Goal: Task Accomplishment & Management: Complete application form

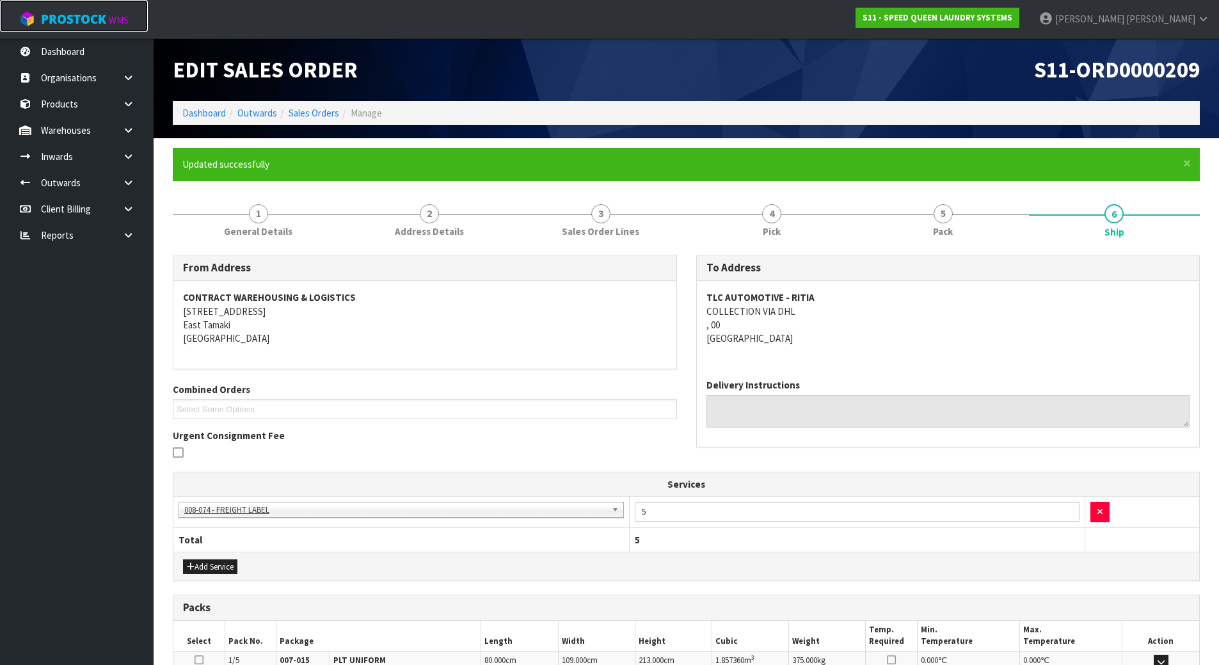
click at [84, 24] on span "ProStock" at bounding box center [73, 19] width 65 height 17
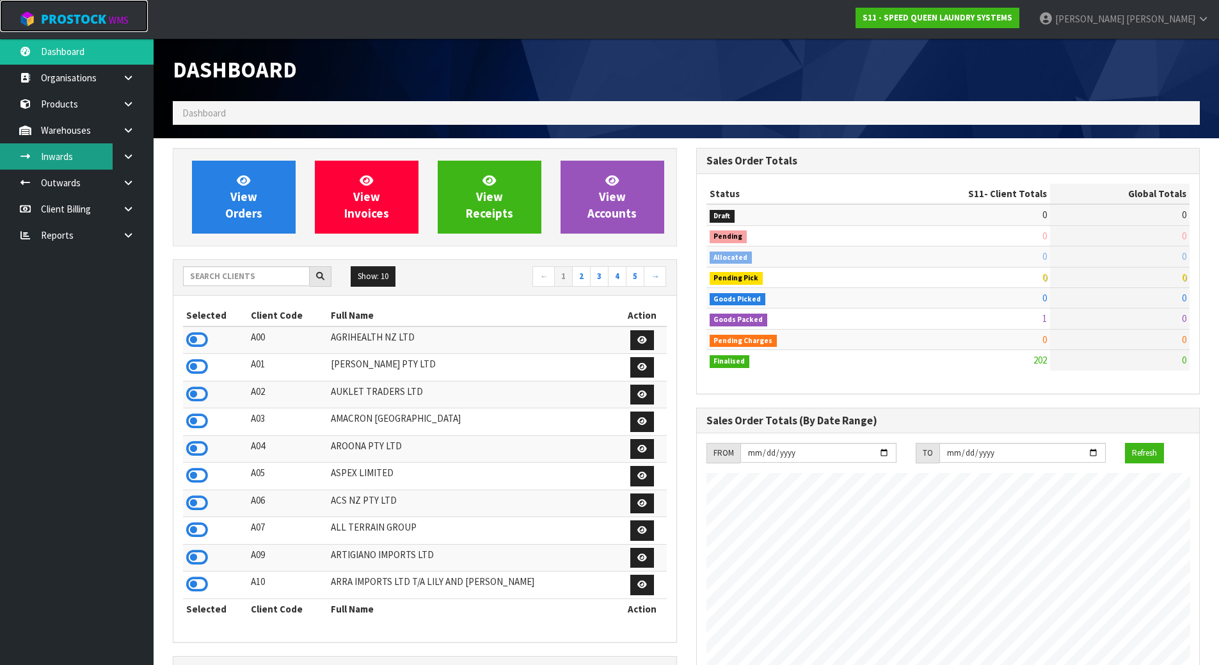
scroll to position [845, 523]
click at [262, 273] on input "text" at bounding box center [246, 276] width 127 height 20
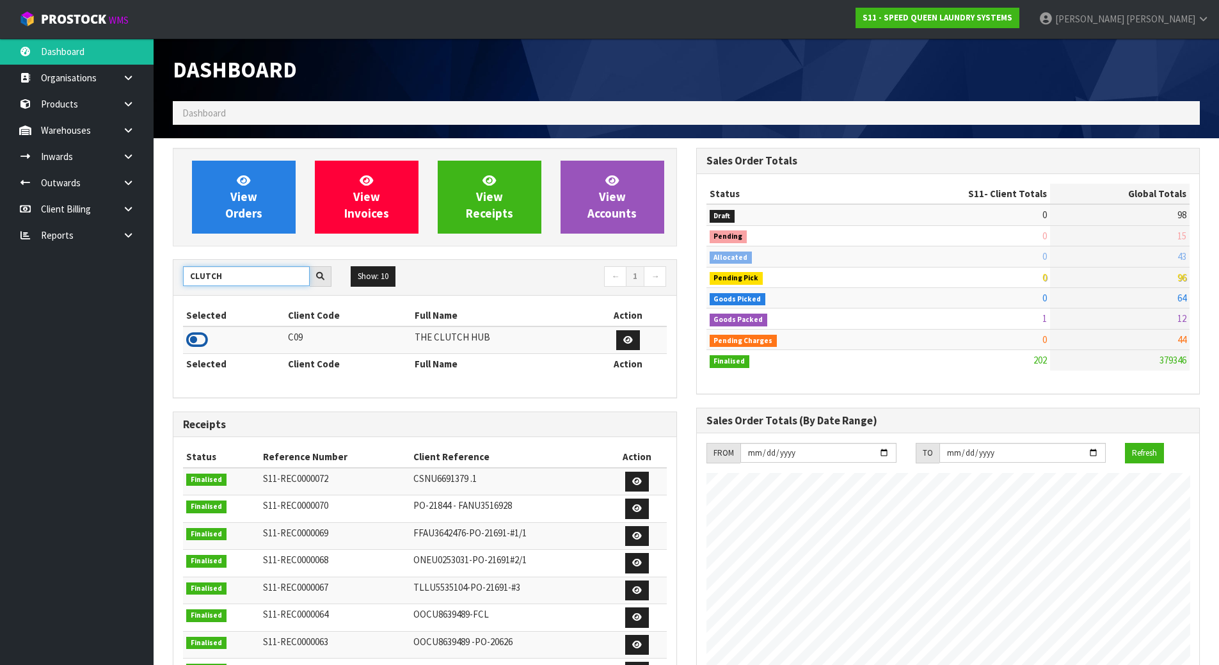
type input "CLUTCH"
click at [199, 336] on icon at bounding box center [197, 339] width 22 height 19
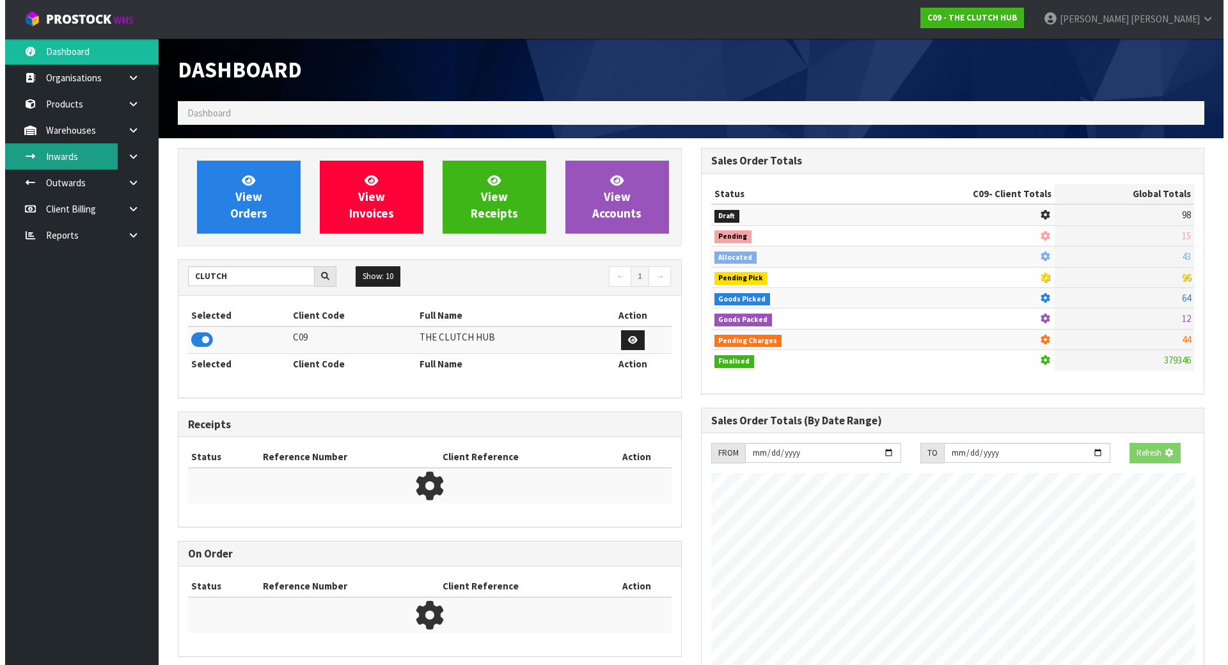
scroll to position [803, 523]
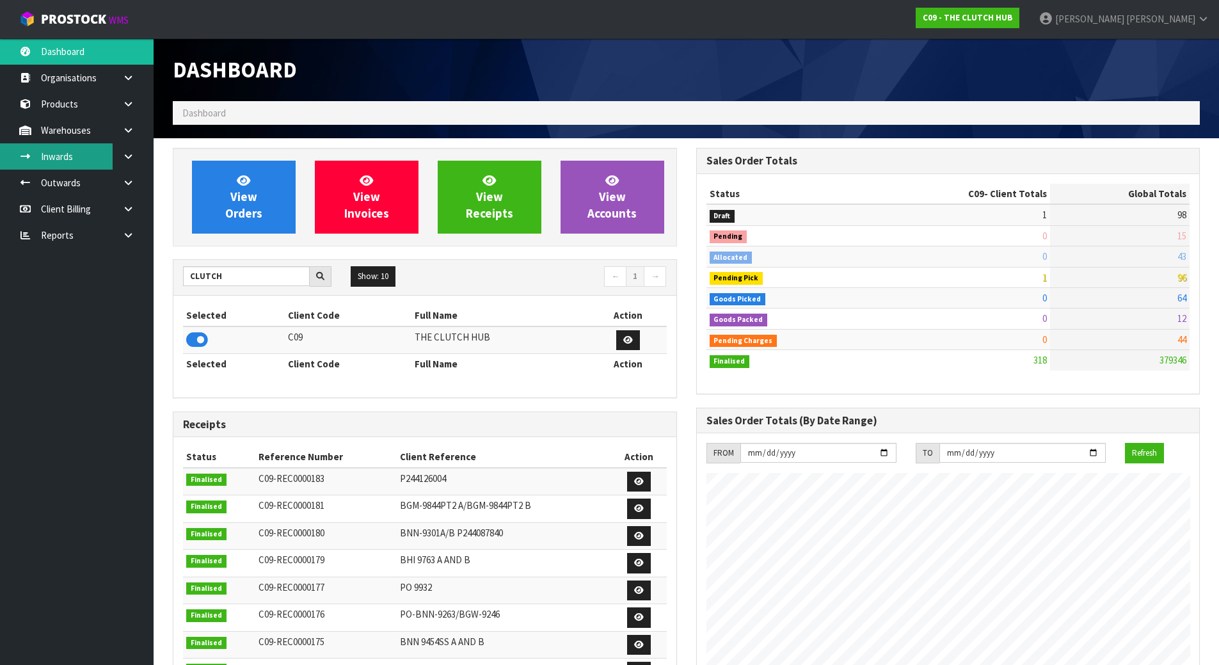
click at [98, 159] on link "Inwards" at bounding box center [77, 156] width 154 height 26
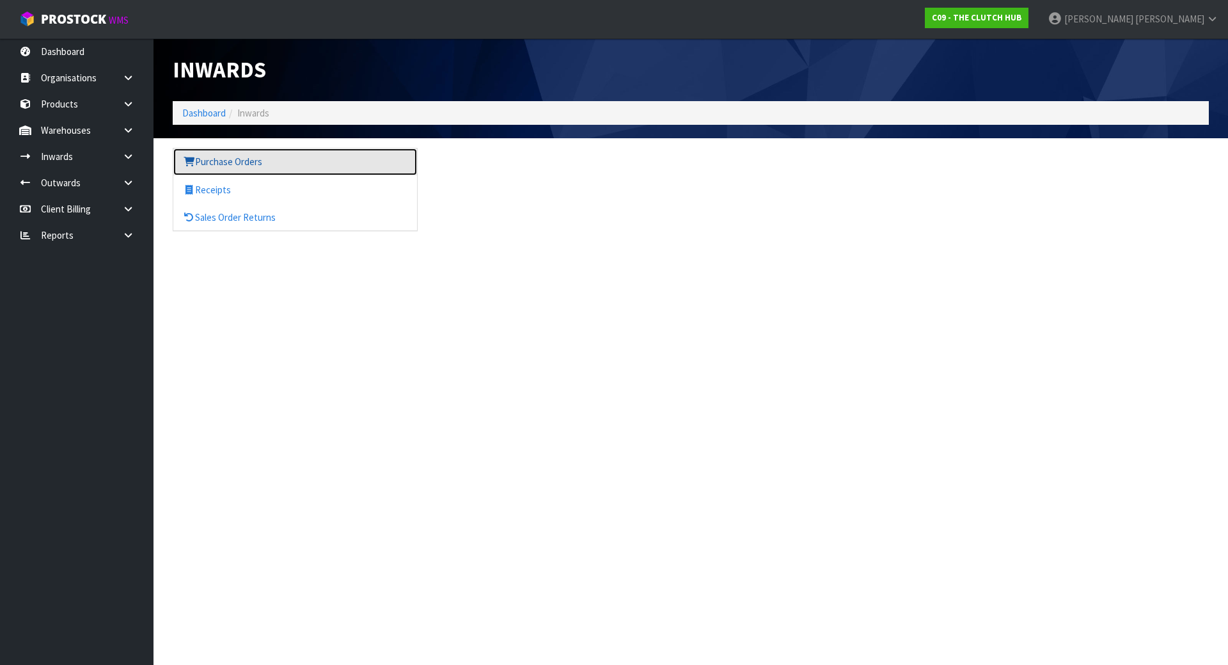
click at [233, 166] on link "Purchase Orders" at bounding box center [295, 161] width 244 height 26
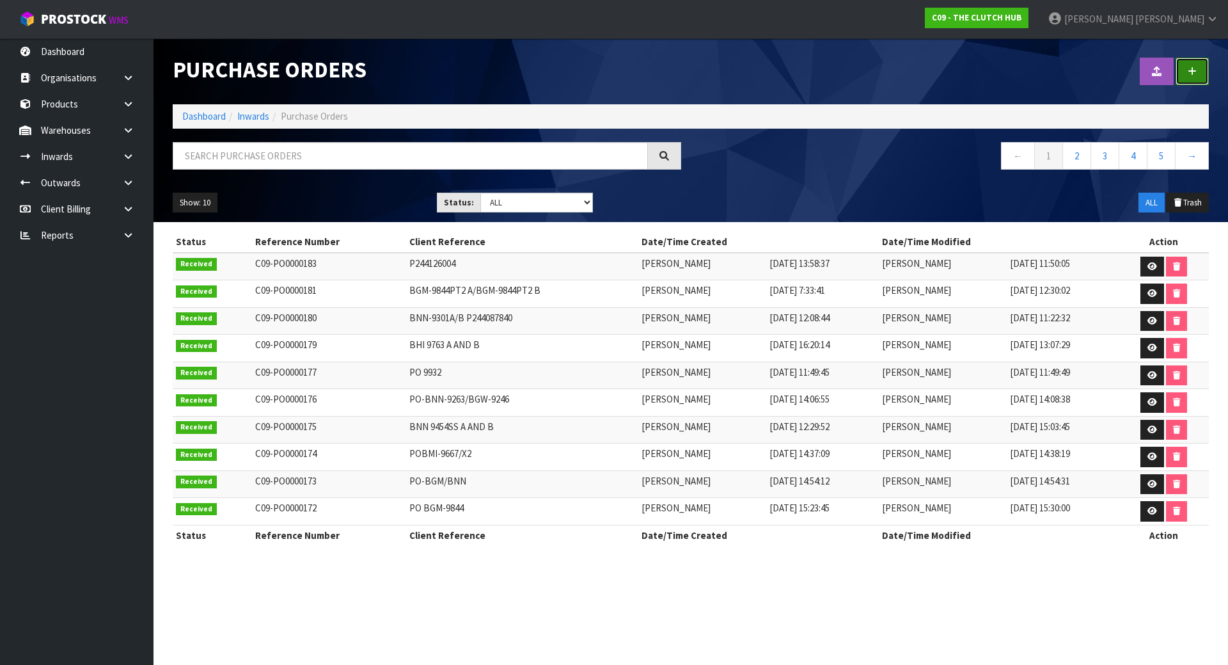
click at [1204, 78] on link at bounding box center [1192, 72] width 33 height 28
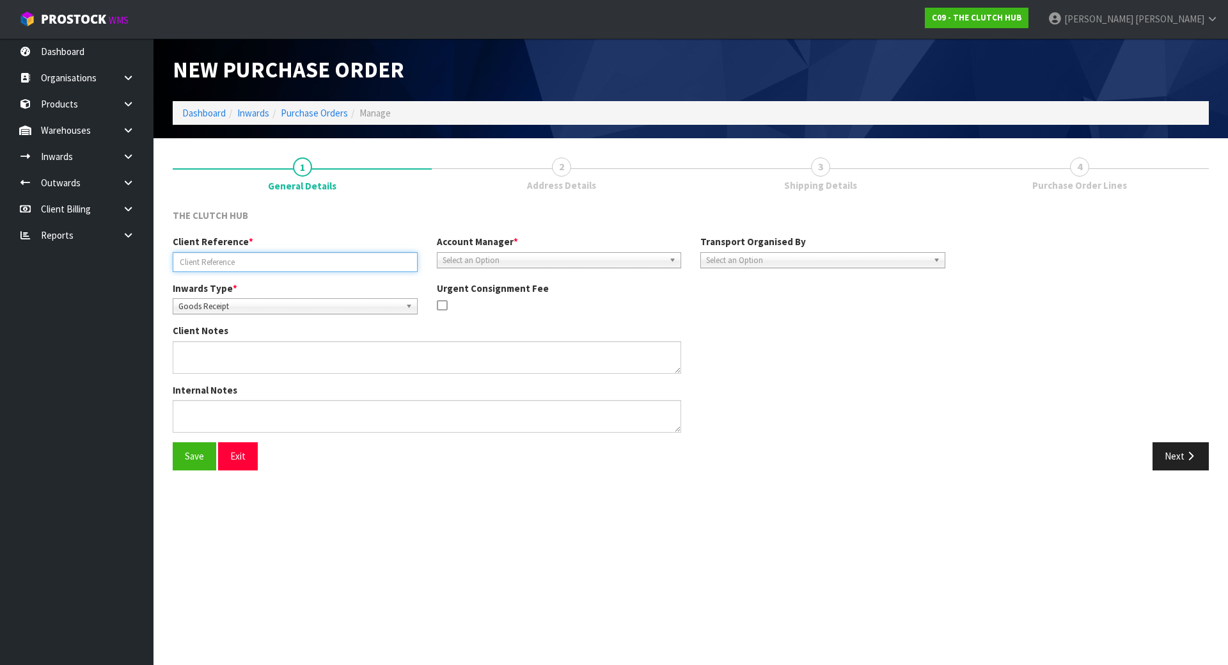
click at [395, 264] on input "text" at bounding box center [295, 262] width 245 height 20
click at [275, 257] on input "text" at bounding box center [295, 262] width 245 height 20
click at [237, 264] on input "BNN-9455SS3 A ND B" at bounding box center [295, 262] width 245 height 20
type input "BNN-9455SS3 A & B"
click at [500, 252] on div "Account Manager * [PERSON_NAME] [PERSON_NAME] [PERSON_NAME] [PERSON_NAME] [PERS…" at bounding box center [559, 251] width 264 height 33
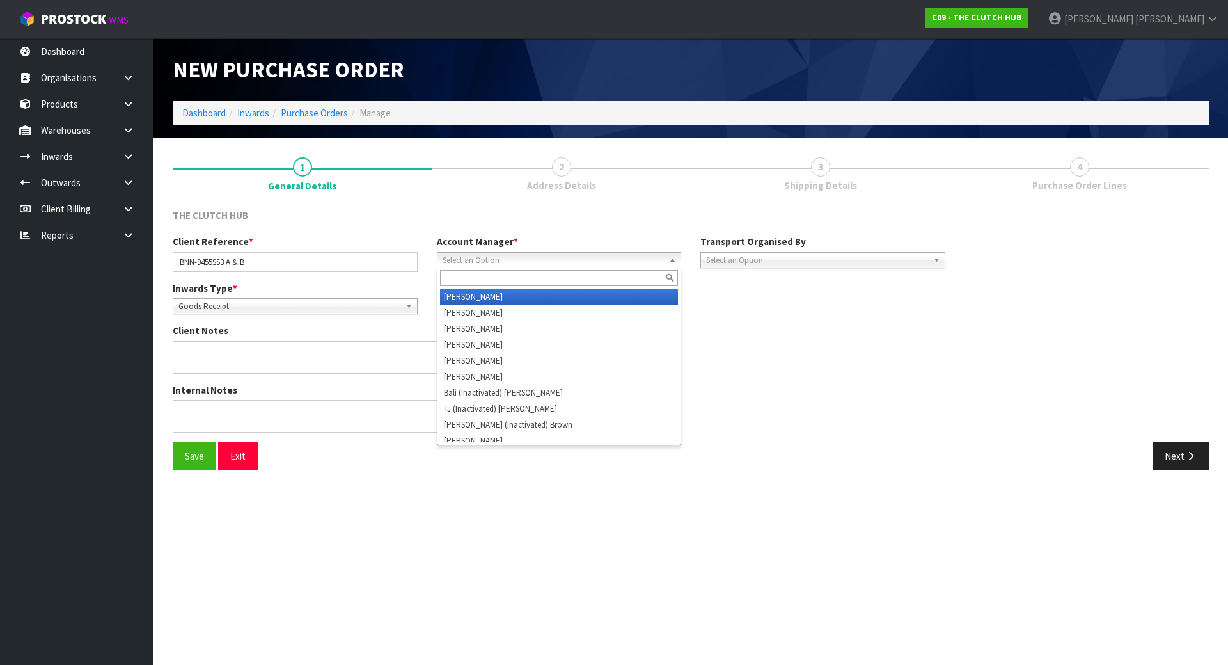
click at [500, 262] on span "Select an Option" at bounding box center [554, 260] width 222 height 15
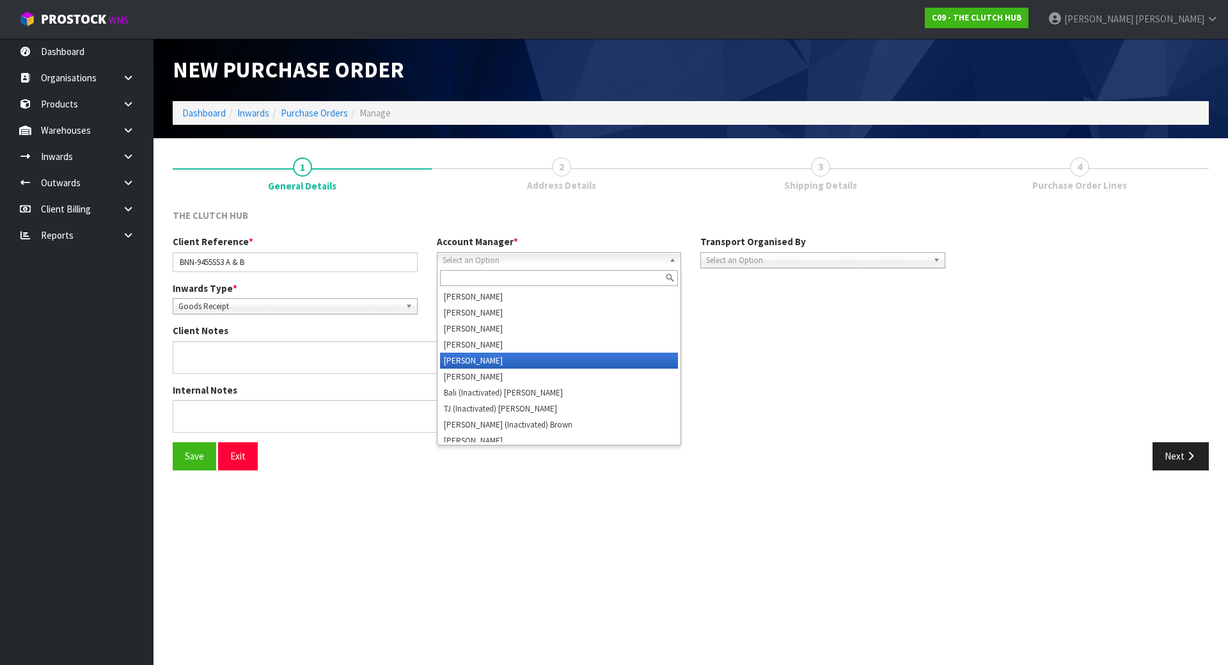
click at [497, 356] on li "[PERSON_NAME]" at bounding box center [559, 360] width 239 height 16
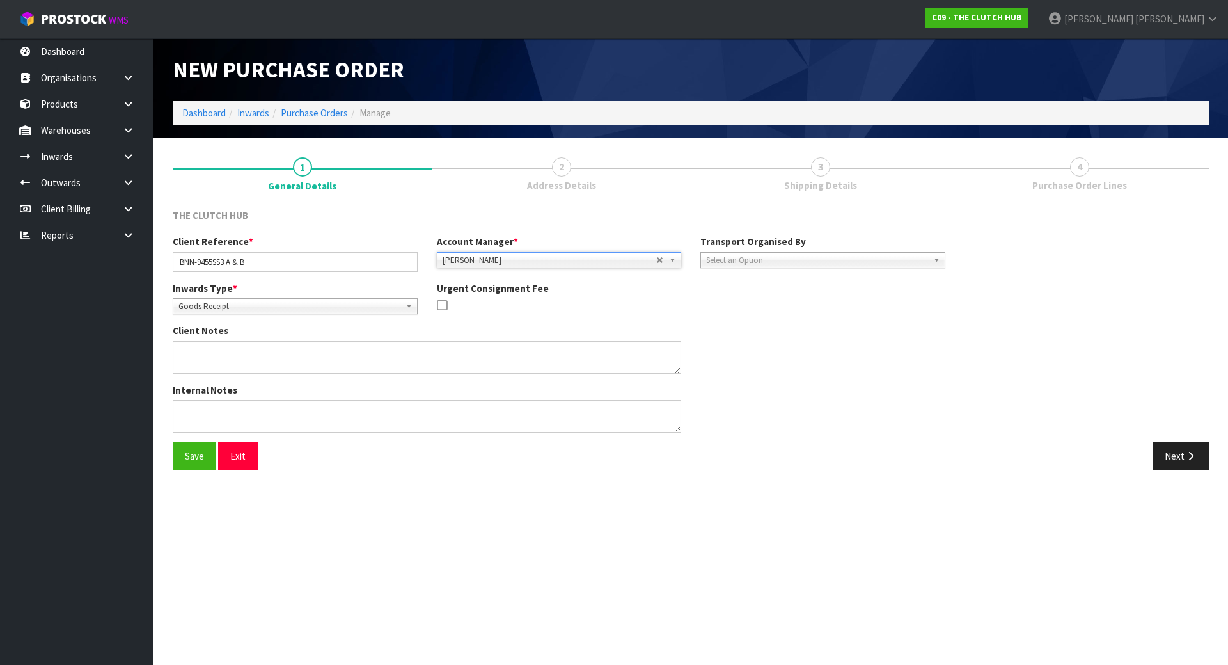
click at [793, 266] on span "Select an Option" at bounding box center [817, 260] width 222 height 15
click at [741, 329] on li "Client" at bounding box center [823, 328] width 239 height 16
click at [975, 294] on link "Select an Option" at bounding box center [1068, 296] width 187 height 16
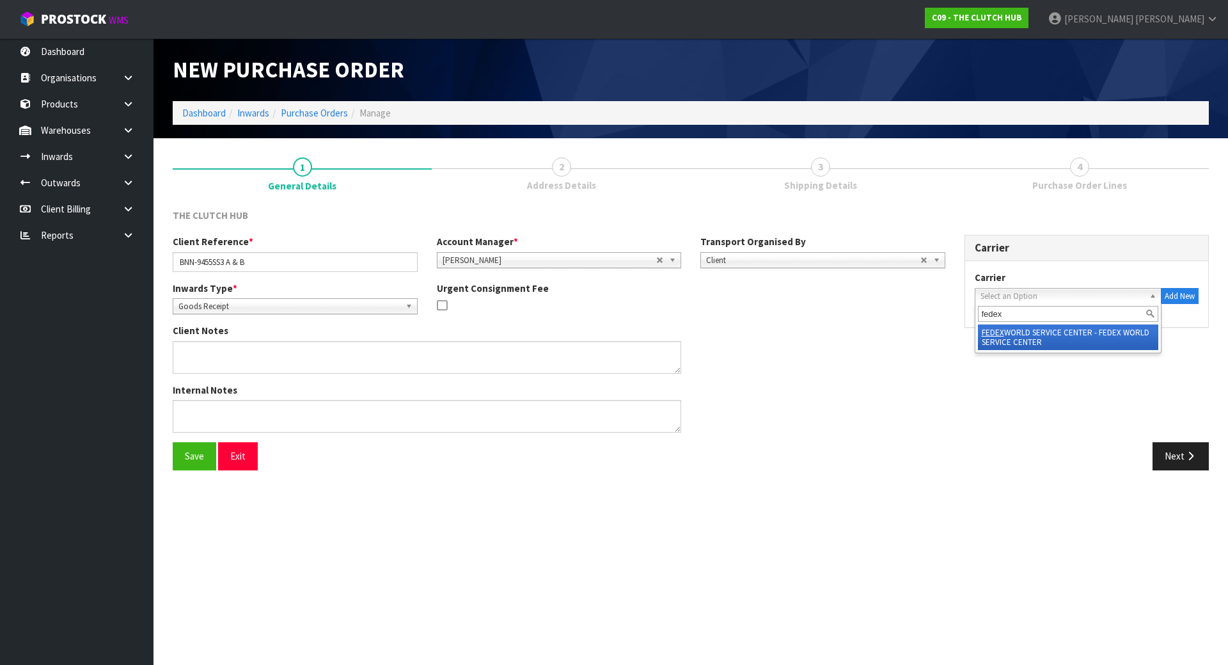
type input "fedex"
click at [1017, 333] on li "FEDEX WORLD SERVICE CENTER - FEDEX WORLD SERVICE CENTER" at bounding box center [1068, 337] width 181 height 26
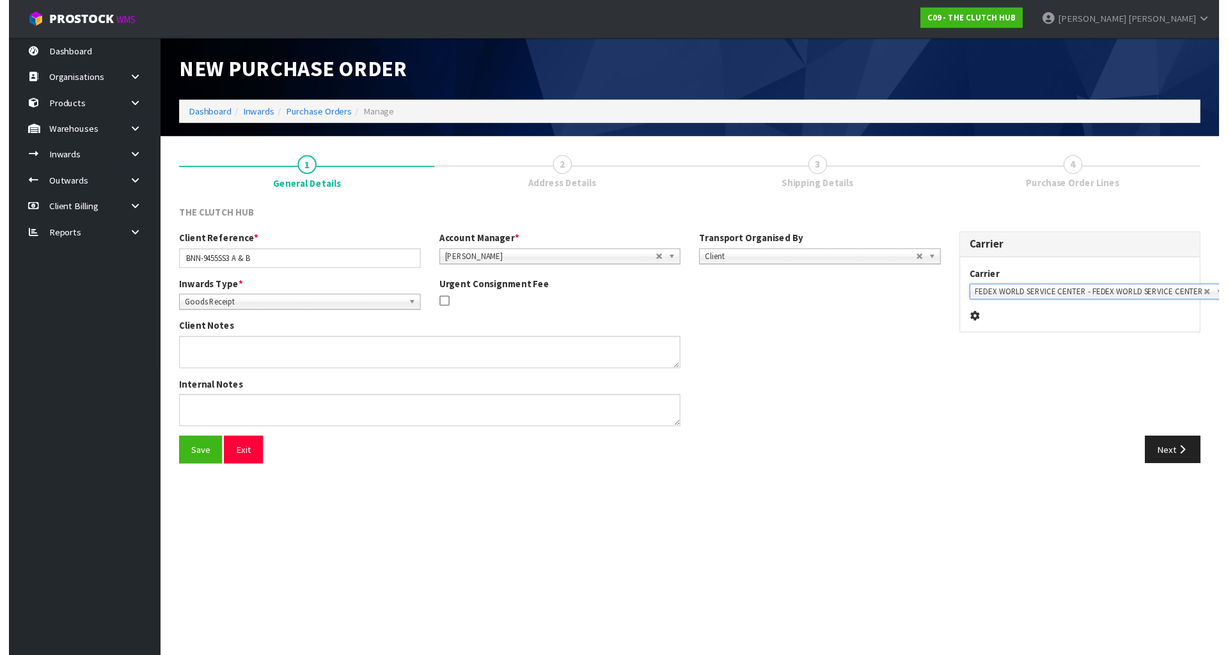
scroll to position [0, 1]
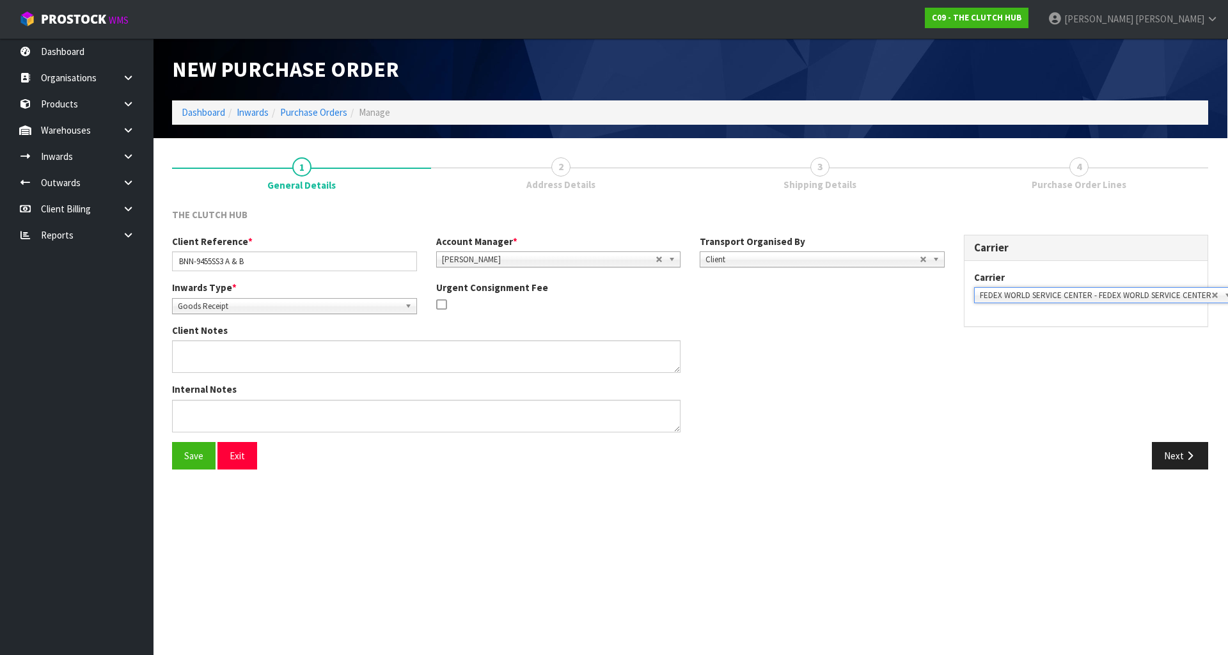
click at [727, 328] on div "Client Notes" at bounding box center [558, 353] width 792 height 59
click at [194, 455] on button "Save" at bounding box center [194, 456] width 44 height 28
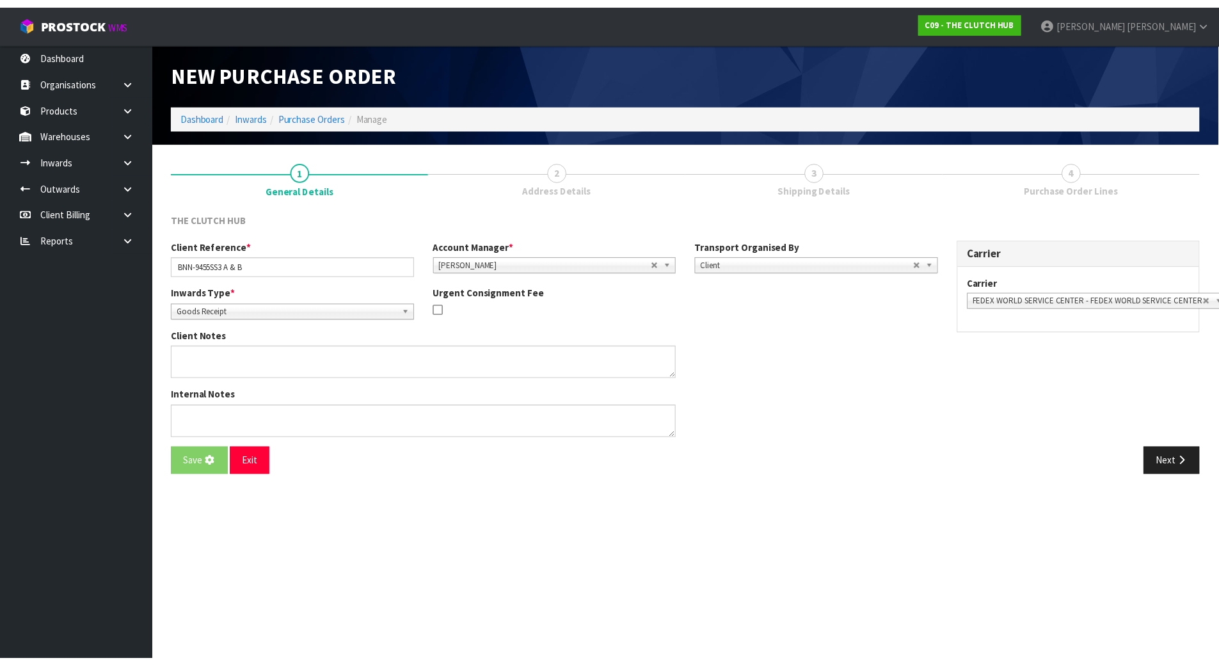
scroll to position [0, 0]
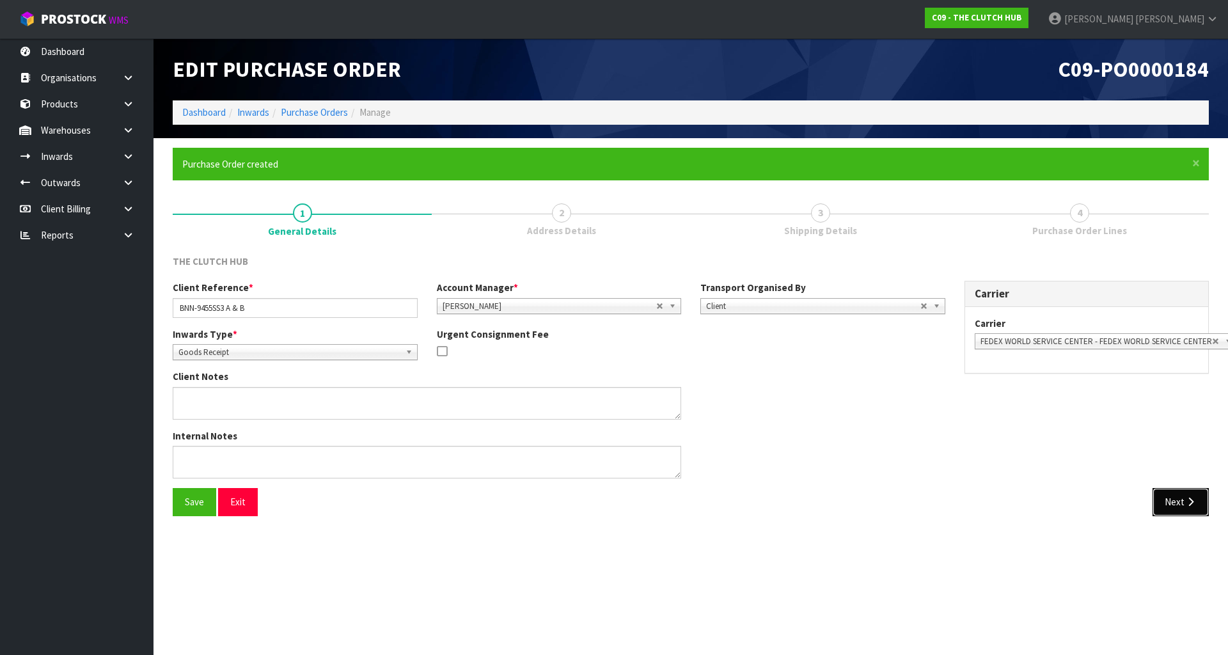
click at [1183, 498] on button "Next" at bounding box center [1181, 502] width 56 height 28
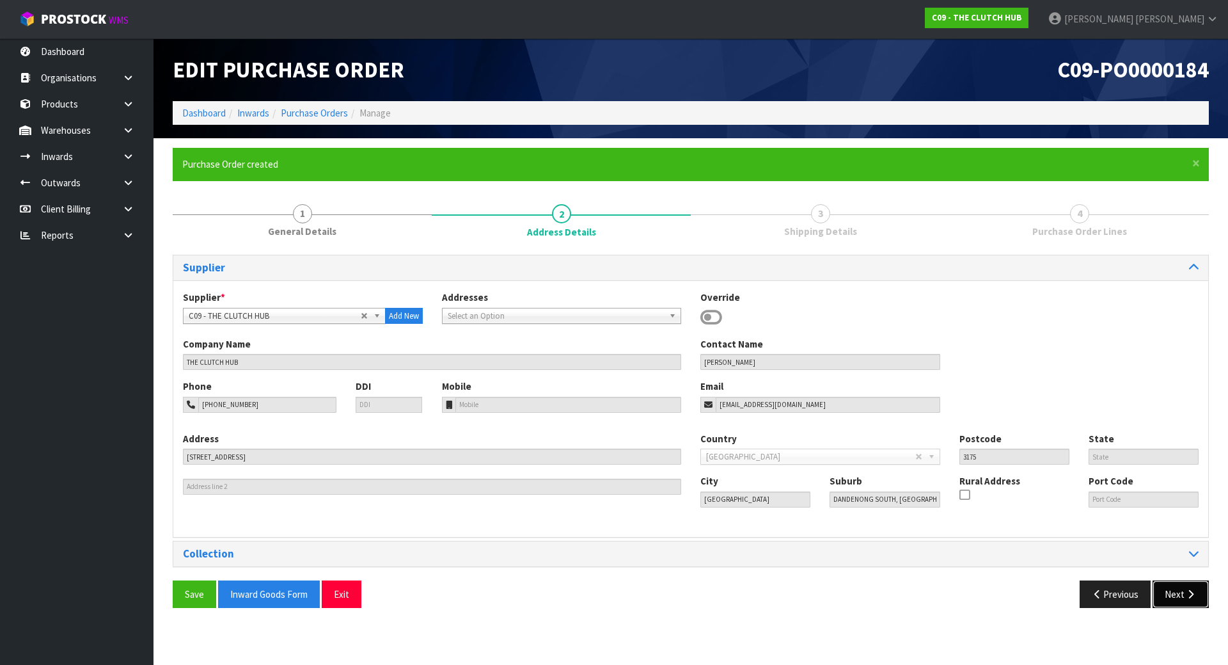
click at [1173, 596] on button "Next" at bounding box center [1181, 594] width 56 height 28
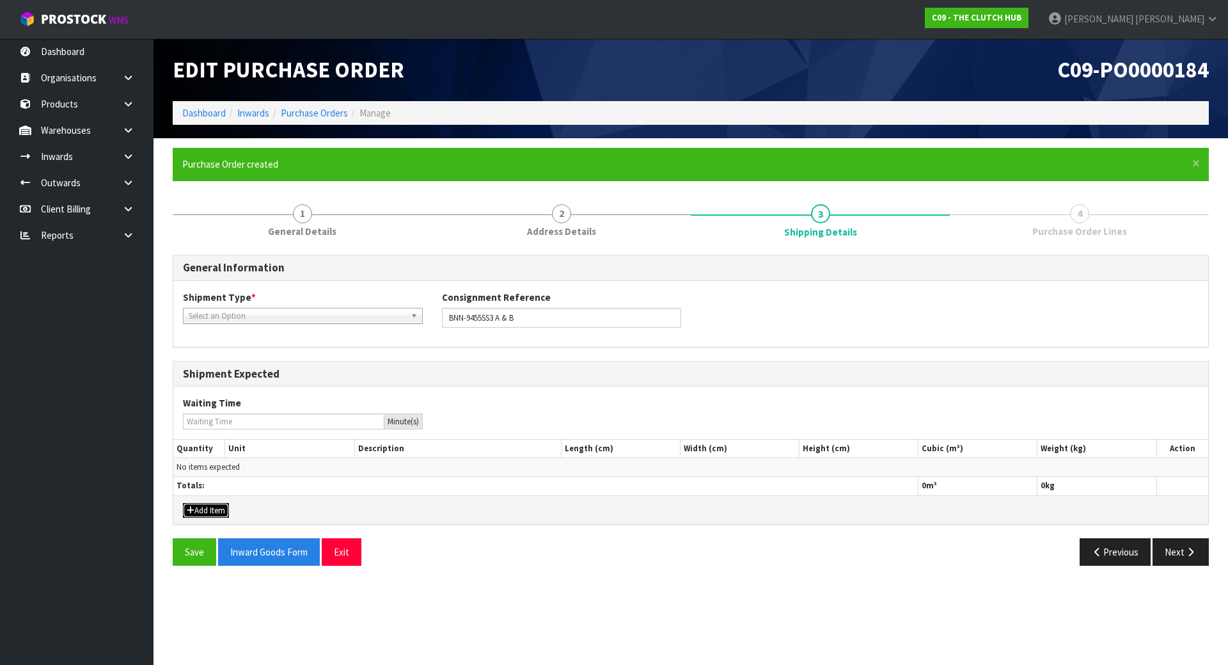
click at [223, 507] on button "Add Item" at bounding box center [206, 510] width 46 height 15
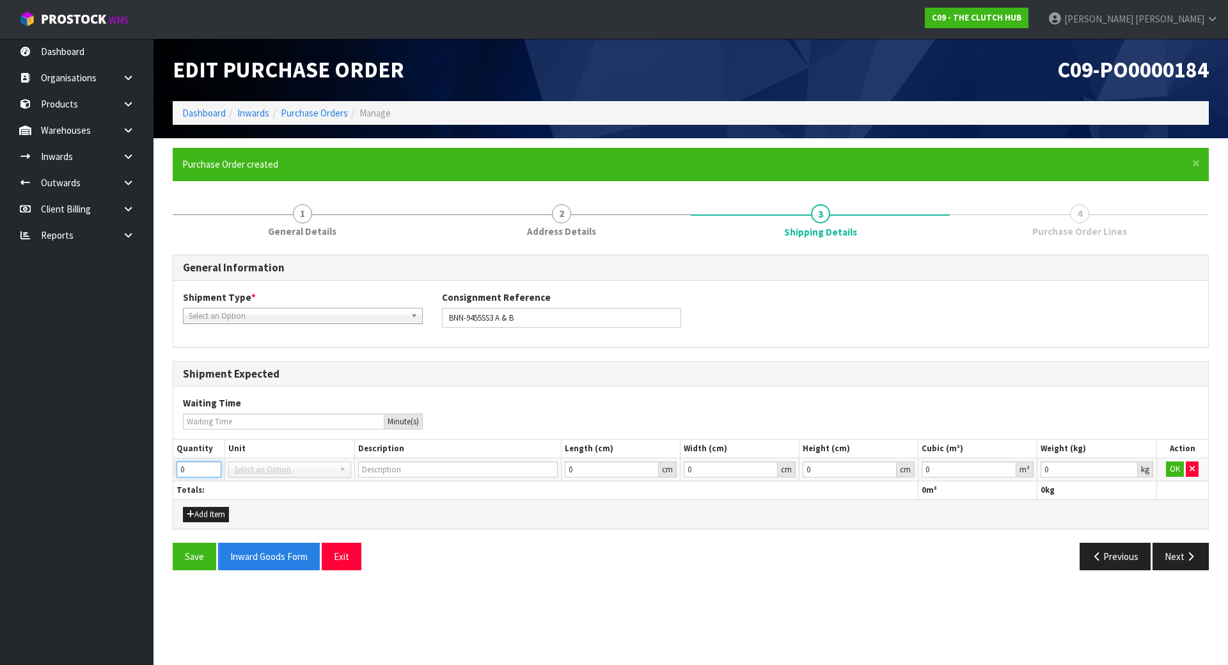
drag, startPoint x: 201, startPoint y: 475, endPoint x: 134, endPoint y: 475, distance: 67.2
click at [167, 475] on div "× Close Purchase Order created 1 General Details 2 Address Details 3 Shipping D…" at bounding box center [691, 364] width 1056 height 432
type input "1"
click at [363, 503] on div "Add Item" at bounding box center [690, 513] width 1035 height 29
click at [276, 308] on span "Select an Option" at bounding box center [297, 315] width 217 height 15
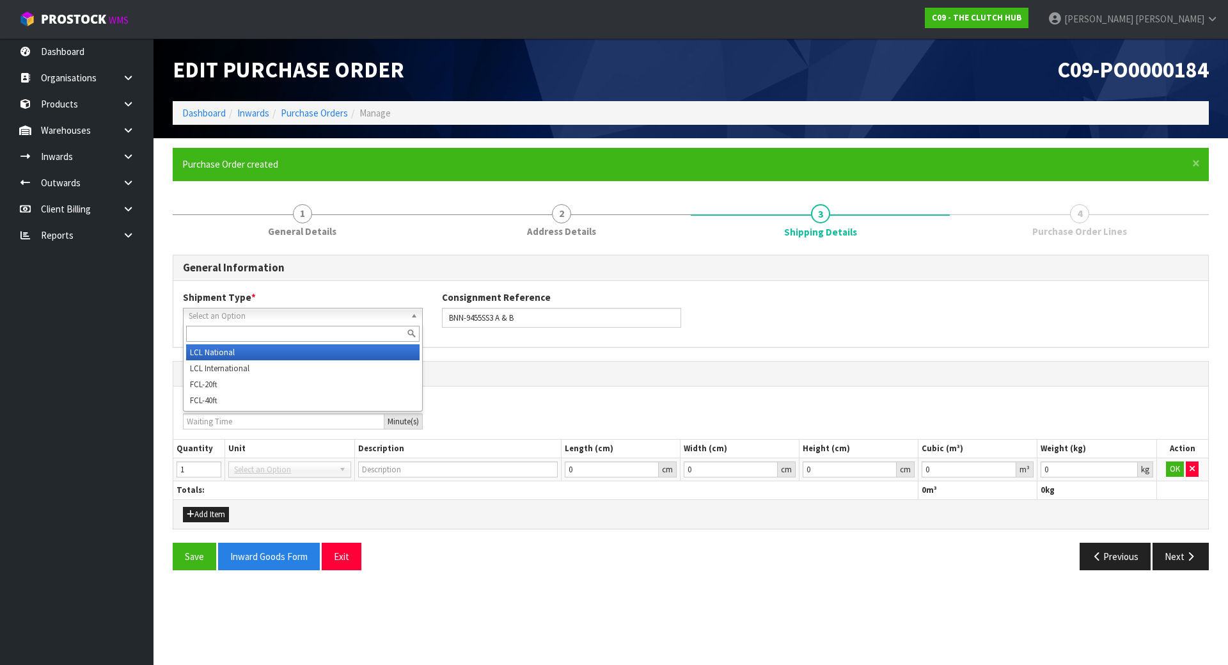
click at [258, 352] on li "LCL National" at bounding box center [302, 352] width 233 height 16
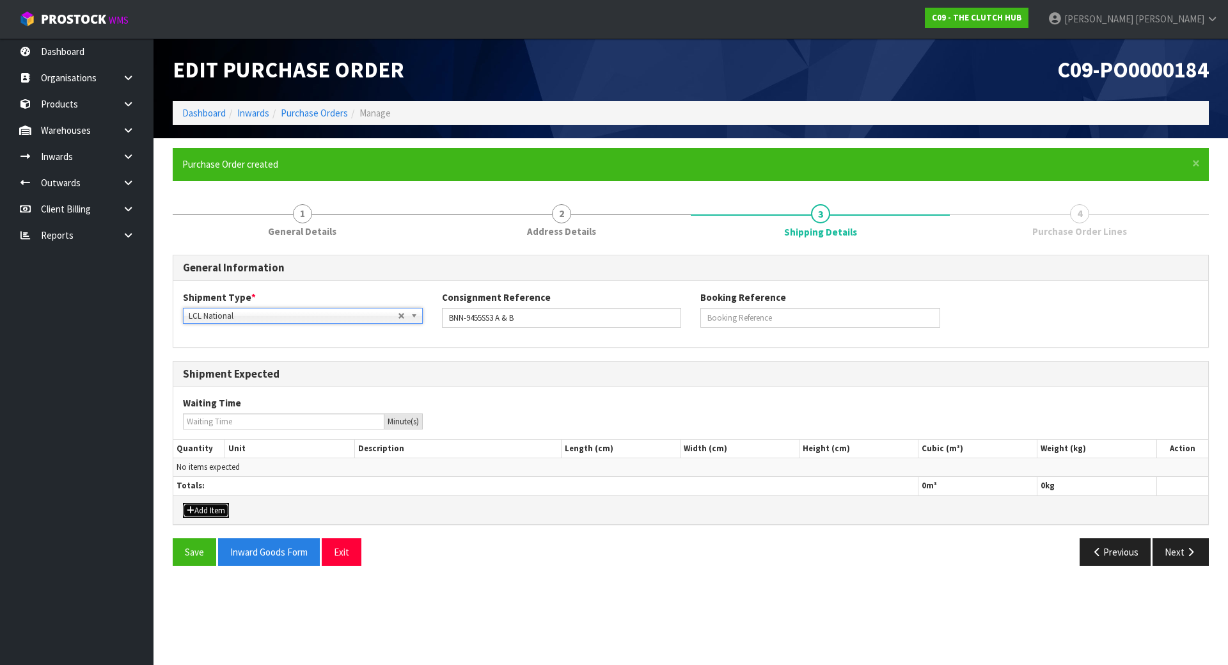
click at [186, 507] on button "Add Item" at bounding box center [206, 510] width 46 height 15
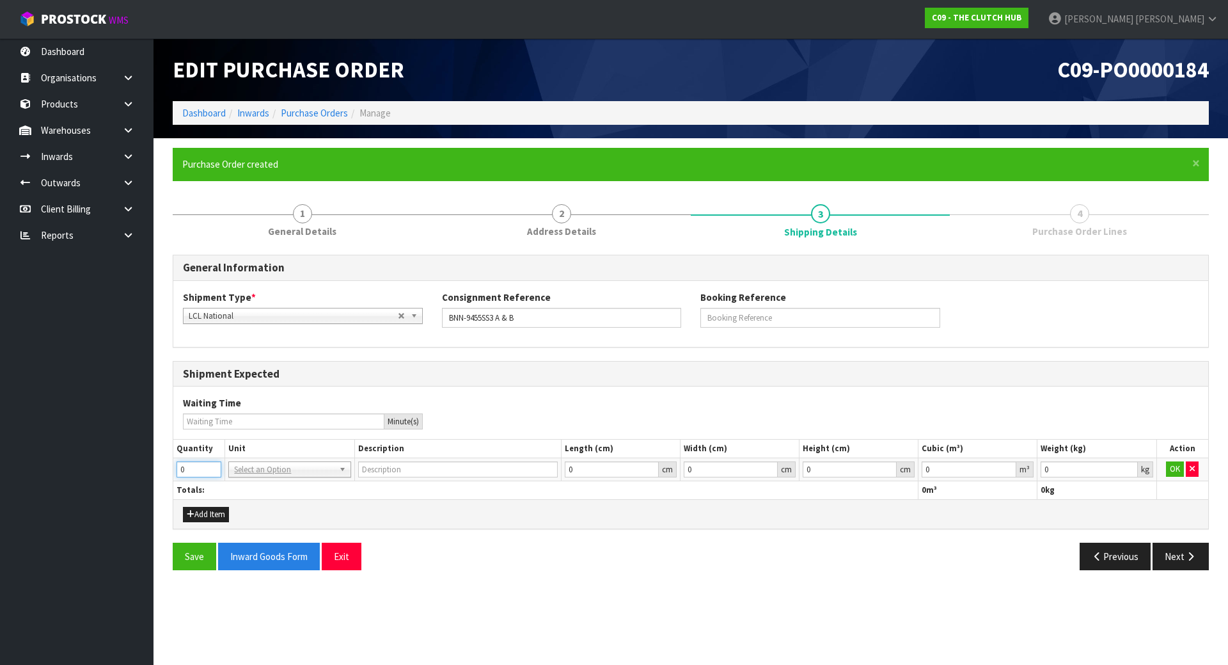
drag, startPoint x: 199, startPoint y: 465, endPoint x: 90, endPoint y: 469, distance: 109.5
click at [90, 469] on body "Toggle navigation ProStock WMS C09 - THE CLUTCH HUB [PERSON_NAME] Logout Dashbo…" at bounding box center [614, 332] width 1228 height 665
type input "1"
click at [306, 484] on input "text" at bounding box center [290, 487] width 116 height 16
type input "ctn"
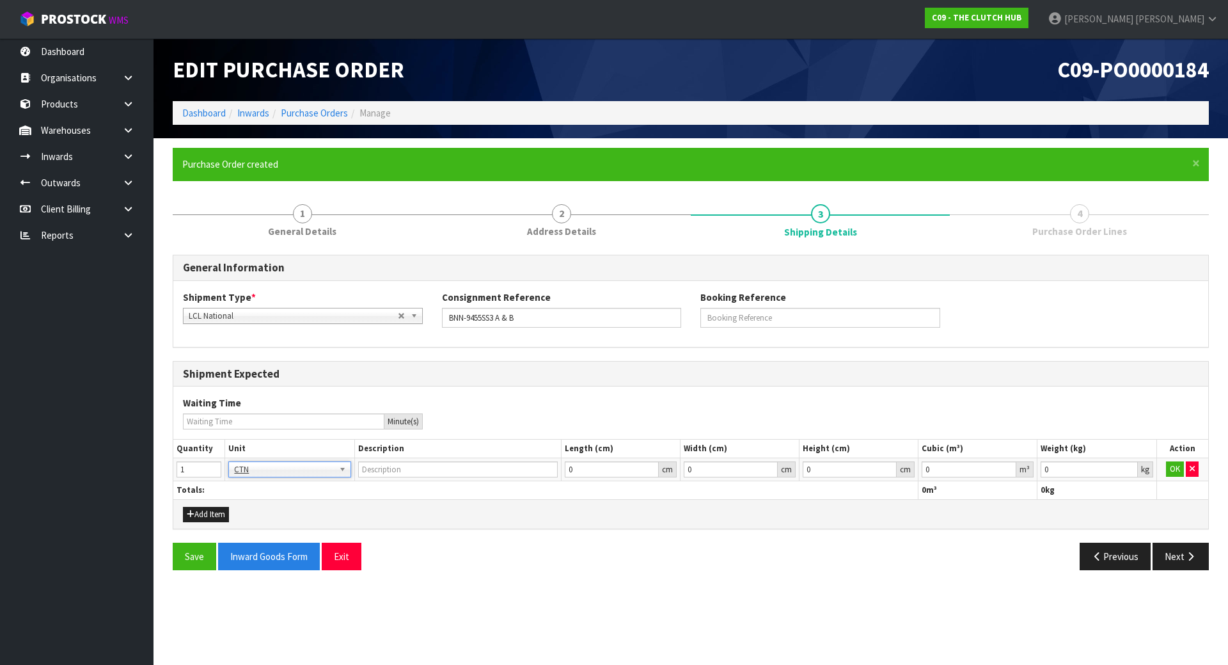
type input "CARTON"
drag, startPoint x: 530, startPoint y: 507, endPoint x: 855, endPoint y: 485, distance: 326.3
click at [530, 507] on div "Add Item" at bounding box center [690, 513] width 1035 height 29
click at [1172, 466] on button "OK" at bounding box center [1175, 468] width 18 height 15
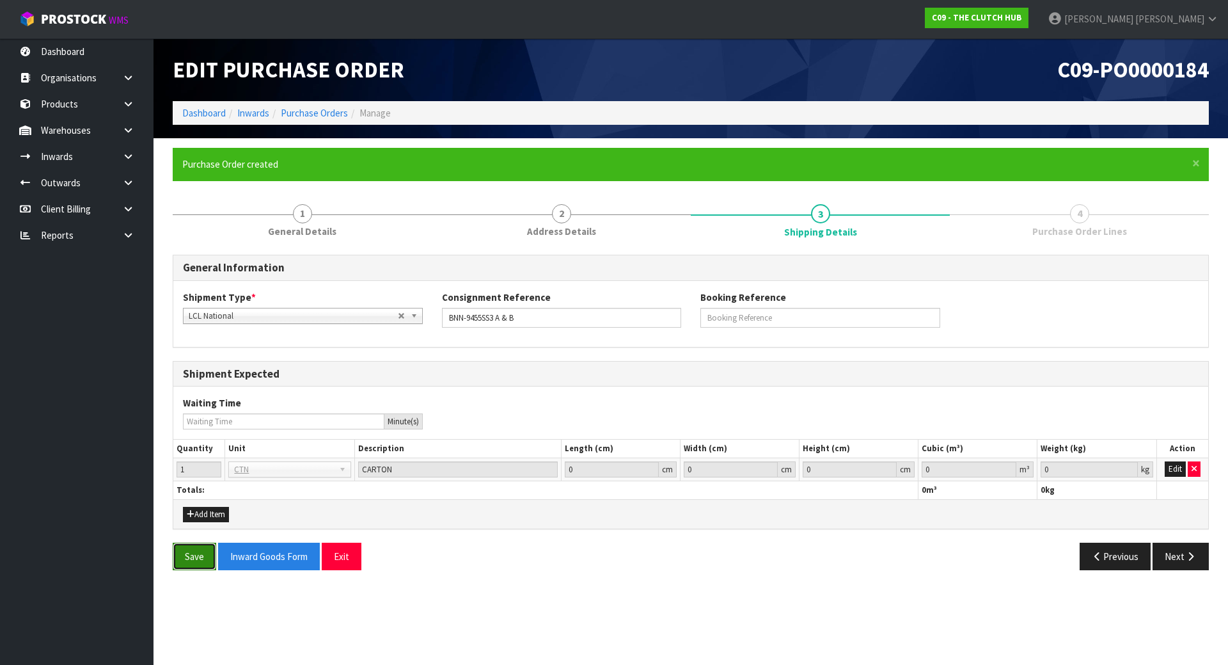
click at [202, 560] on button "Save" at bounding box center [195, 556] width 44 height 28
click at [1194, 560] on icon "button" at bounding box center [1191, 556] width 12 height 10
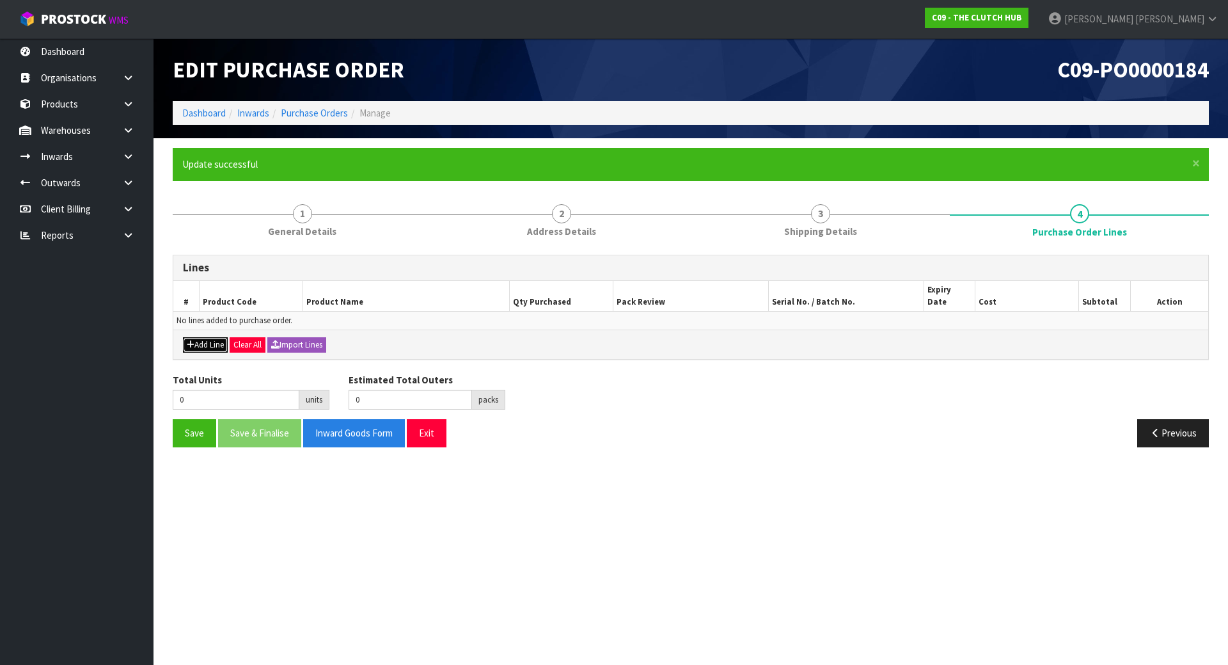
click at [203, 337] on button "Add Line" at bounding box center [205, 344] width 45 height 15
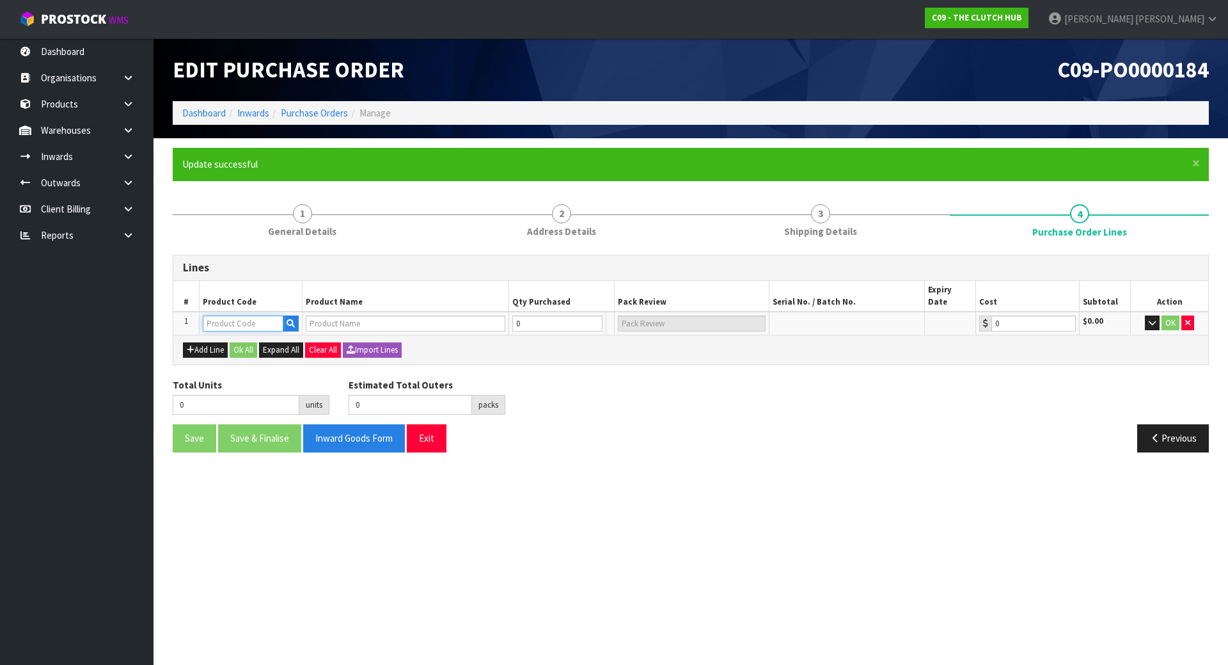
click at [224, 315] on input "text" at bounding box center [243, 323] width 81 height 16
click at [1191, 319] on icon "button" at bounding box center [1187, 323] width 5 height 8
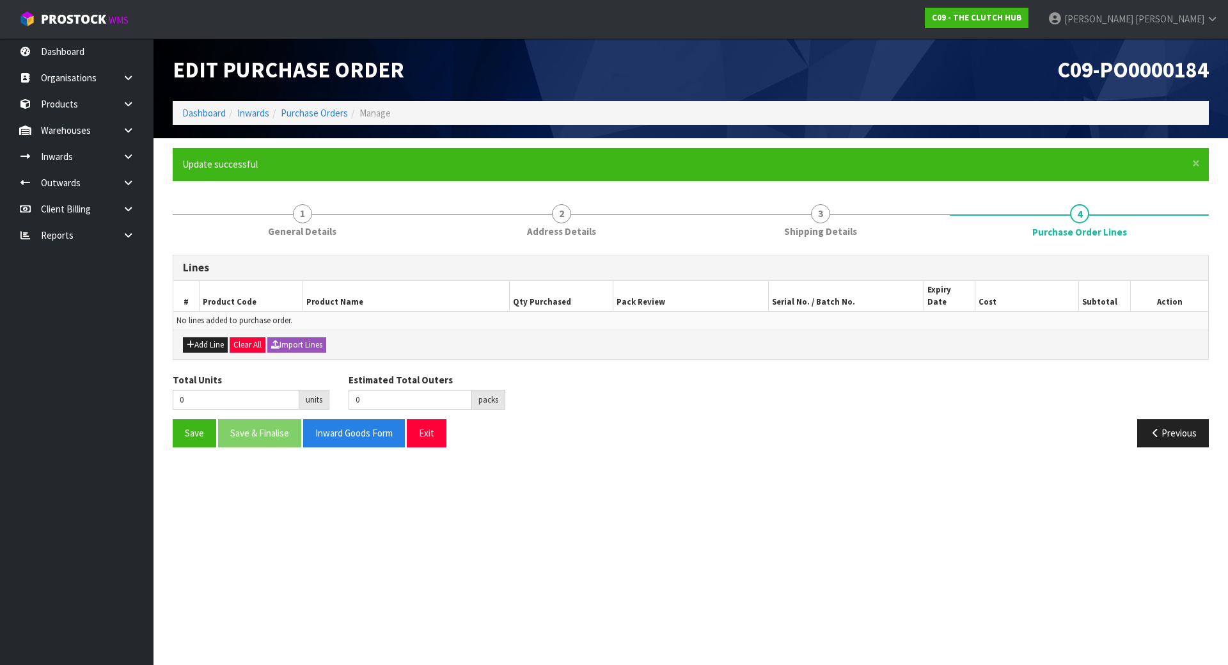
click at [296, 341] on div "Add Line Clear All Import Lines" at bounding box center [690, 343] width 1035 height 29
click at [297, 340] on button "Import Lines" at bounding box center [296, 344] width 59 height 15
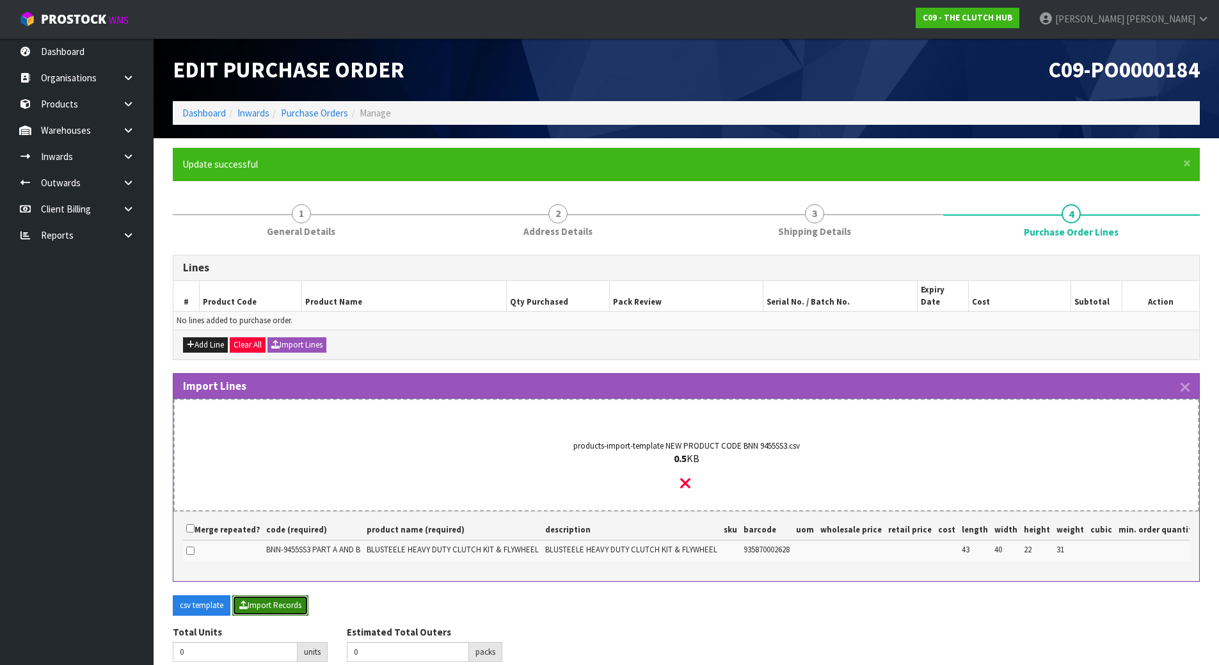
click at [260, 603] on button "Import Records" at bounding box center [270, 605] width 76 height 20
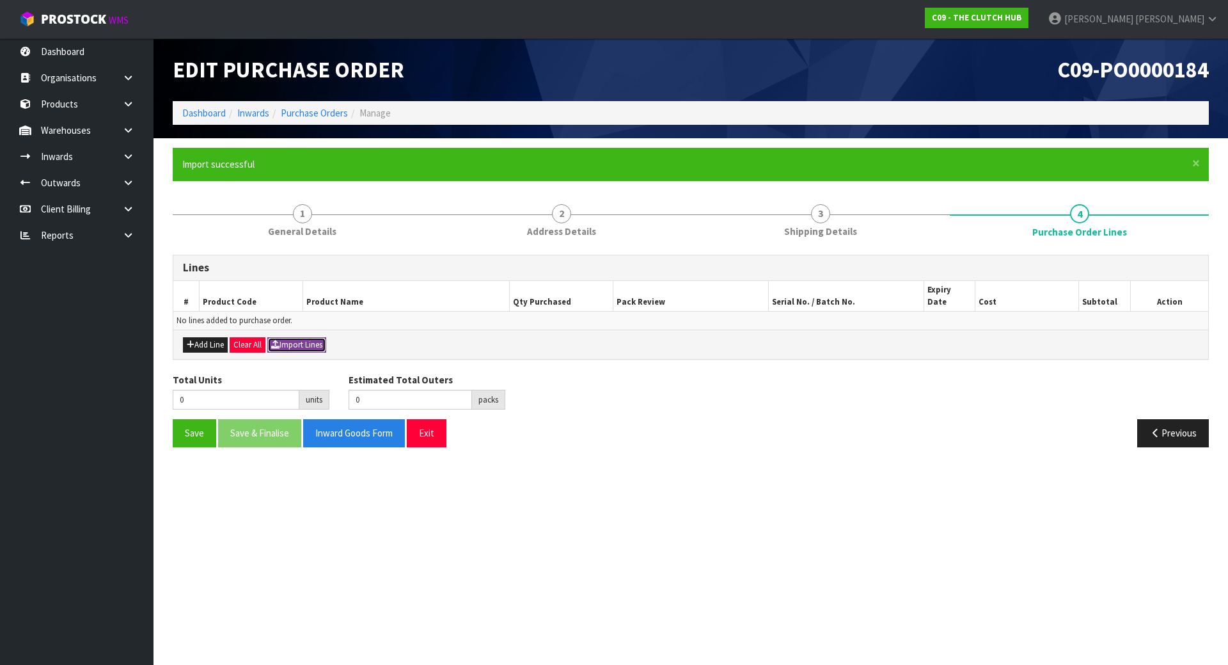
click at [296, 337] on button "Import Lines" at bounding box center [296, 344] width 59 height 15
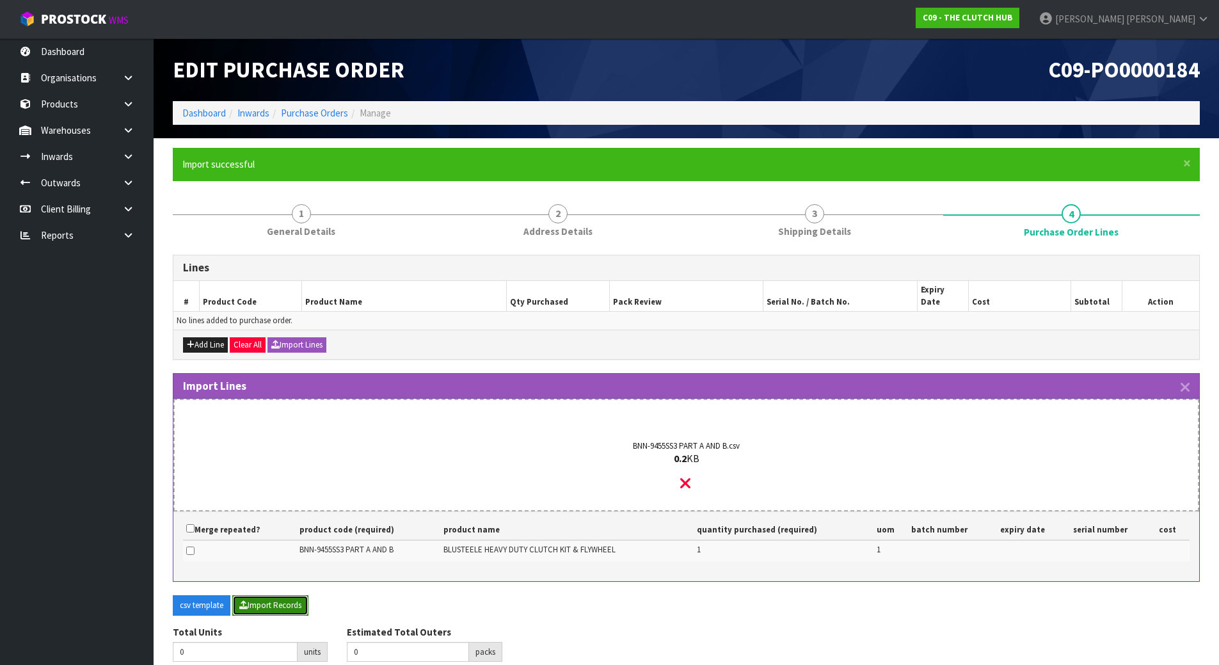
click at [273, 595] on button "Import Records" at bounding box center [270, 605] width 76 height 20
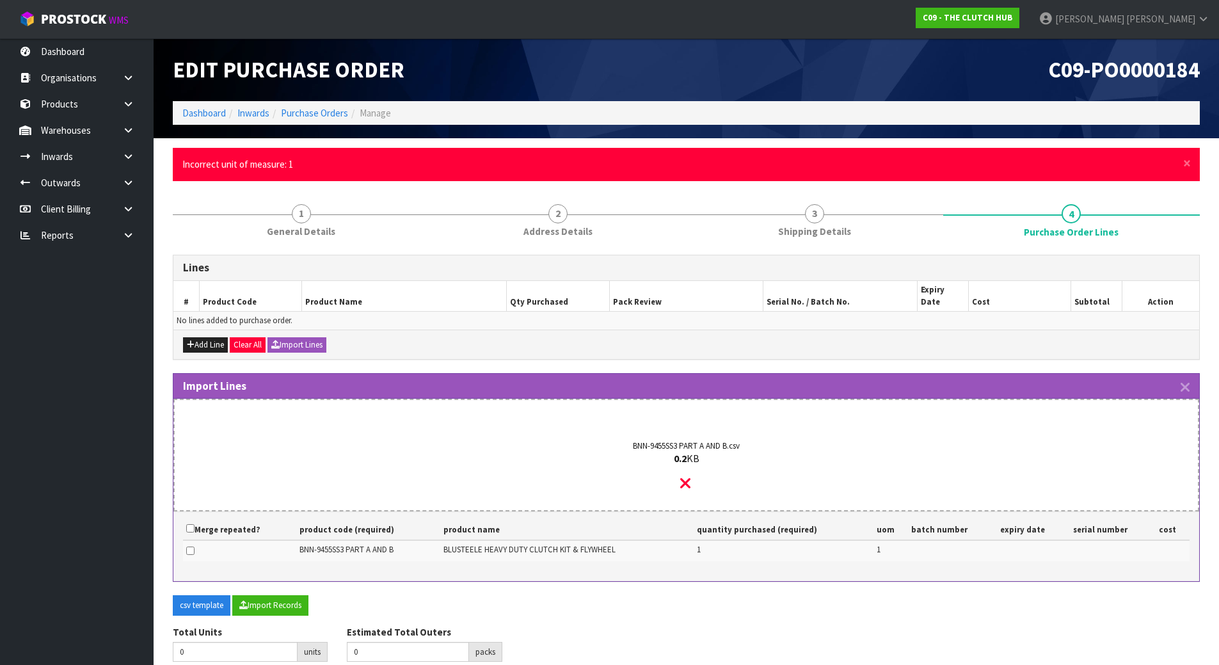
click at [757, 625] on div "Total Units 0 units Estimated Total Outers 0 packs Estimated Total Pallets 0 pa…" at bounding box center [686, 648] width 1046 height 47
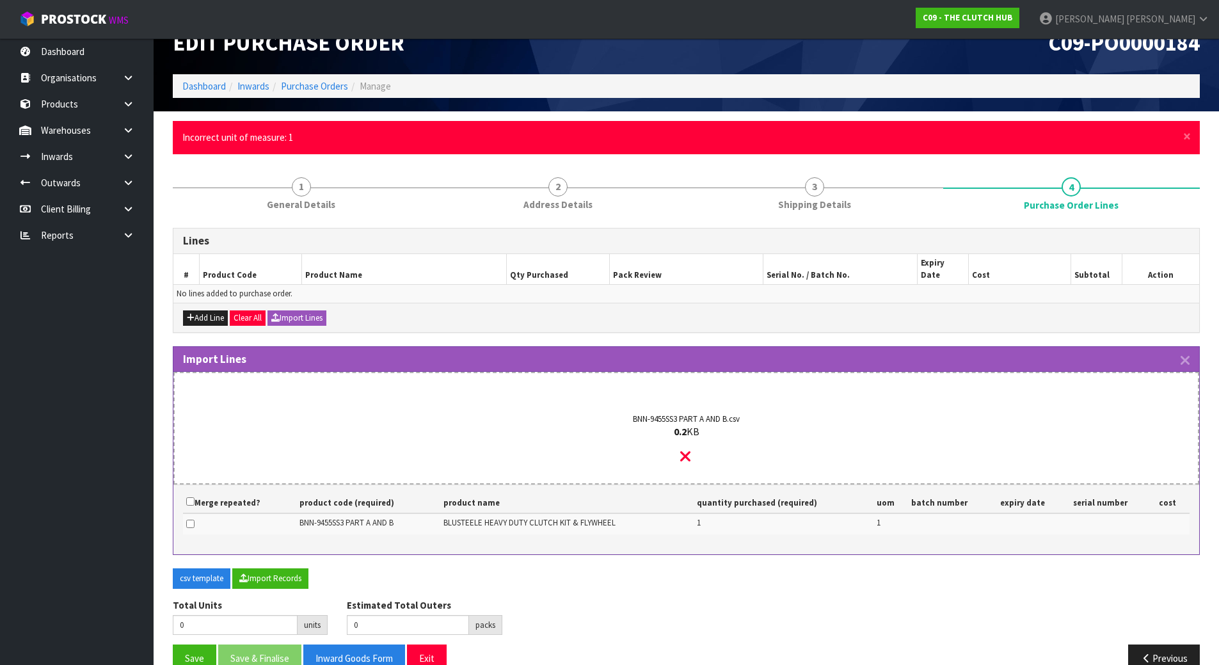
scroll to position [42, 0]
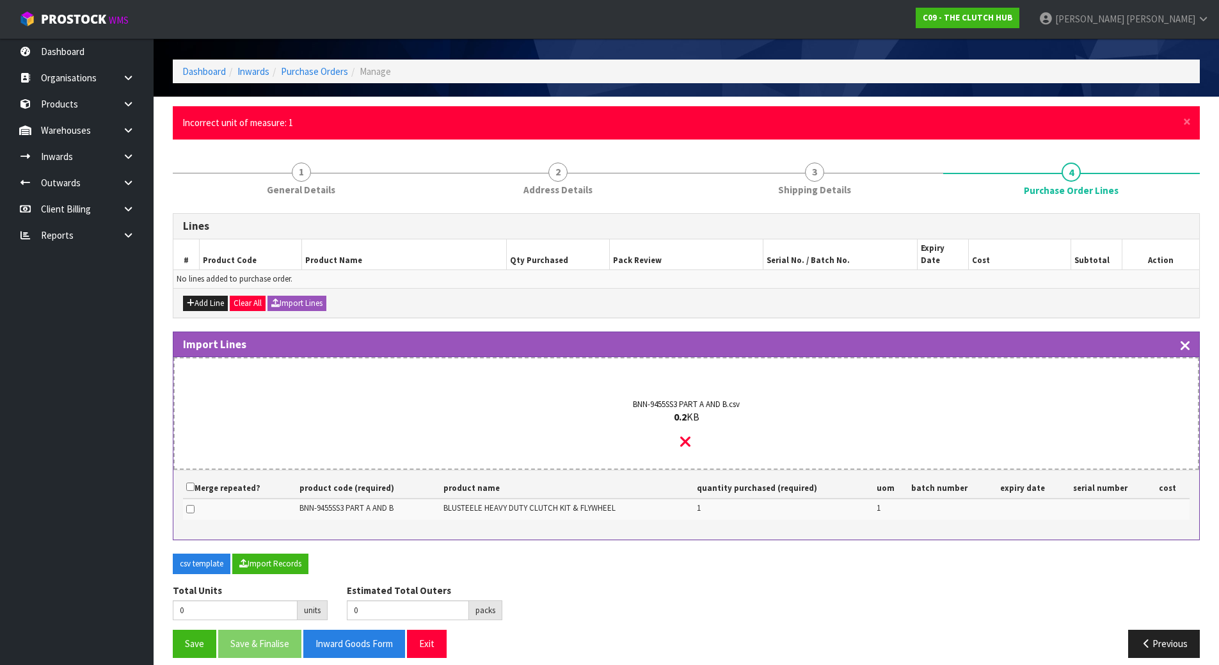
click at [1184, 338] on icon "button" at bounding box center [1184, 345] width 9 height 15
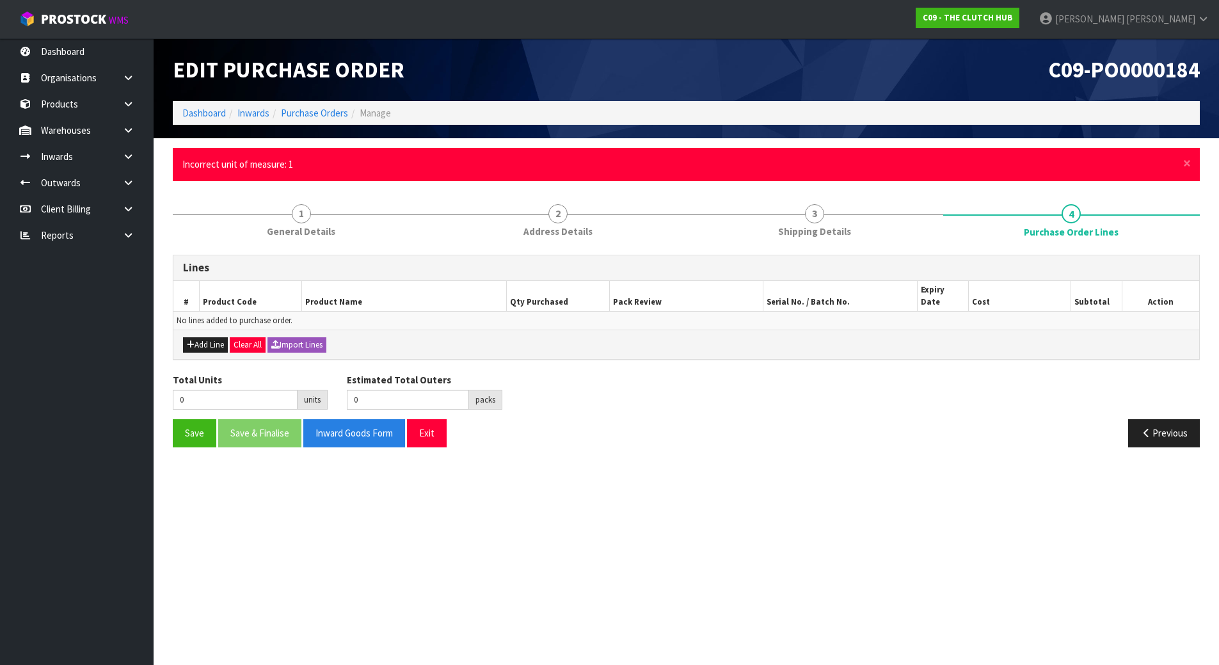
scroll to position [0, 0]
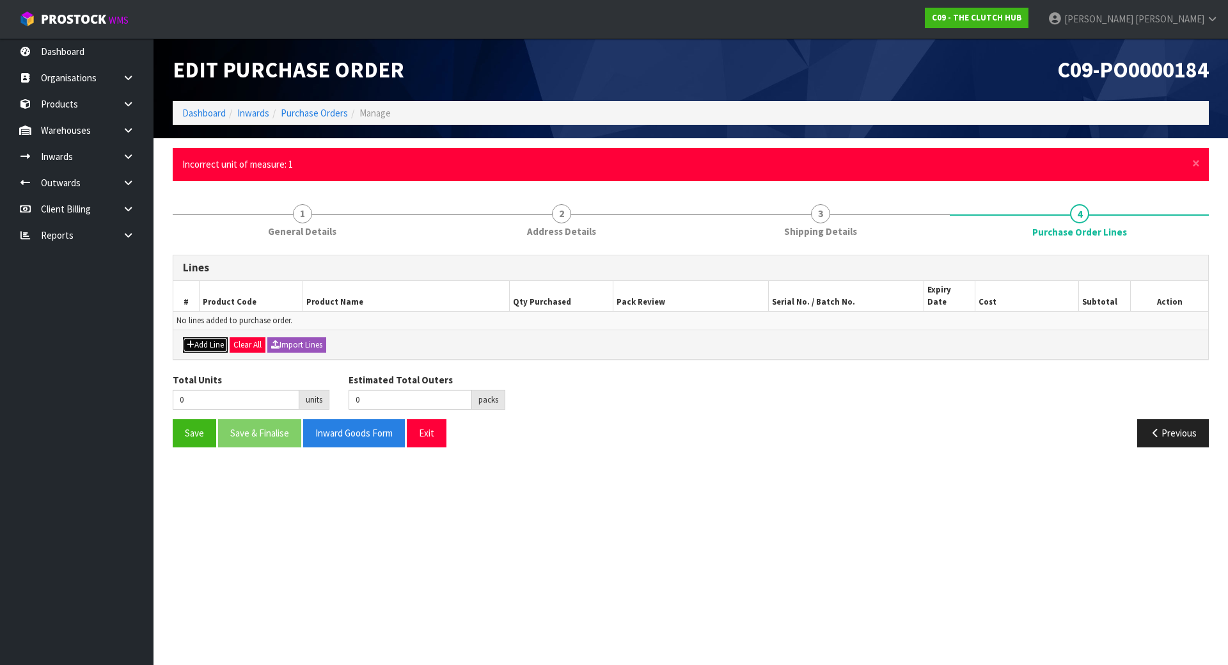
click at [190, 340] on icon "button" at bounding box center [191, 344] width 8 height 8
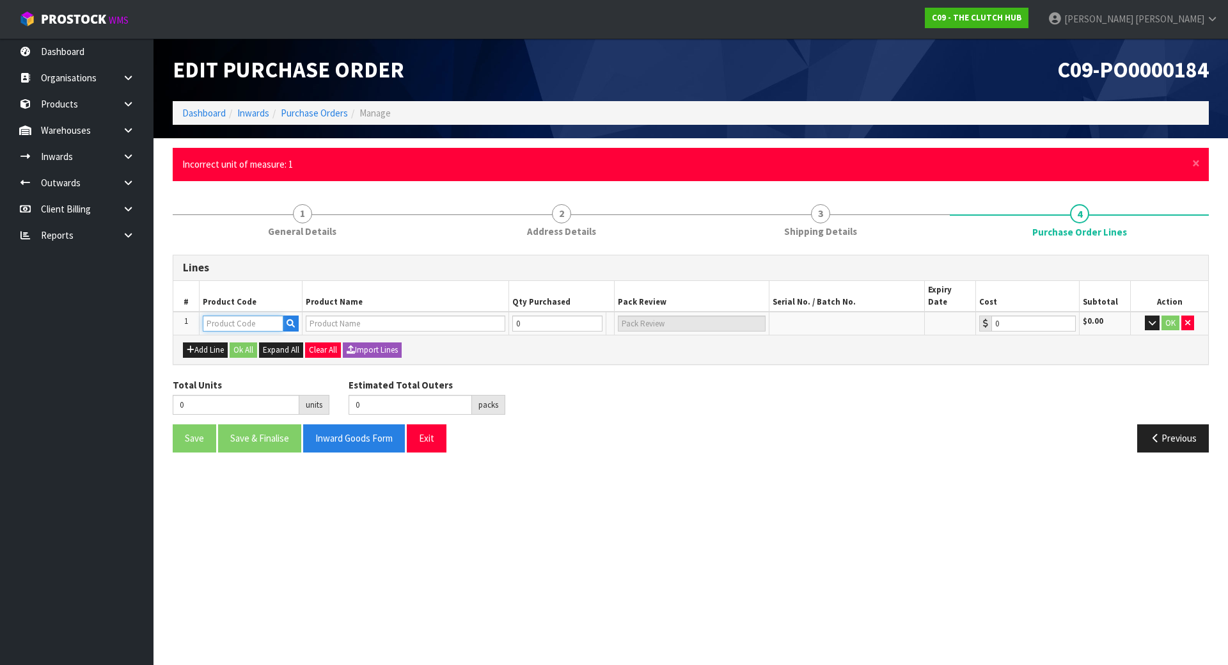
click at [221, 316] on input "text" at bounding box center [243, 323] width 81 height 16
click at [287, 319] on icon "button" at bounding box center [291, 323] width 8 height 8
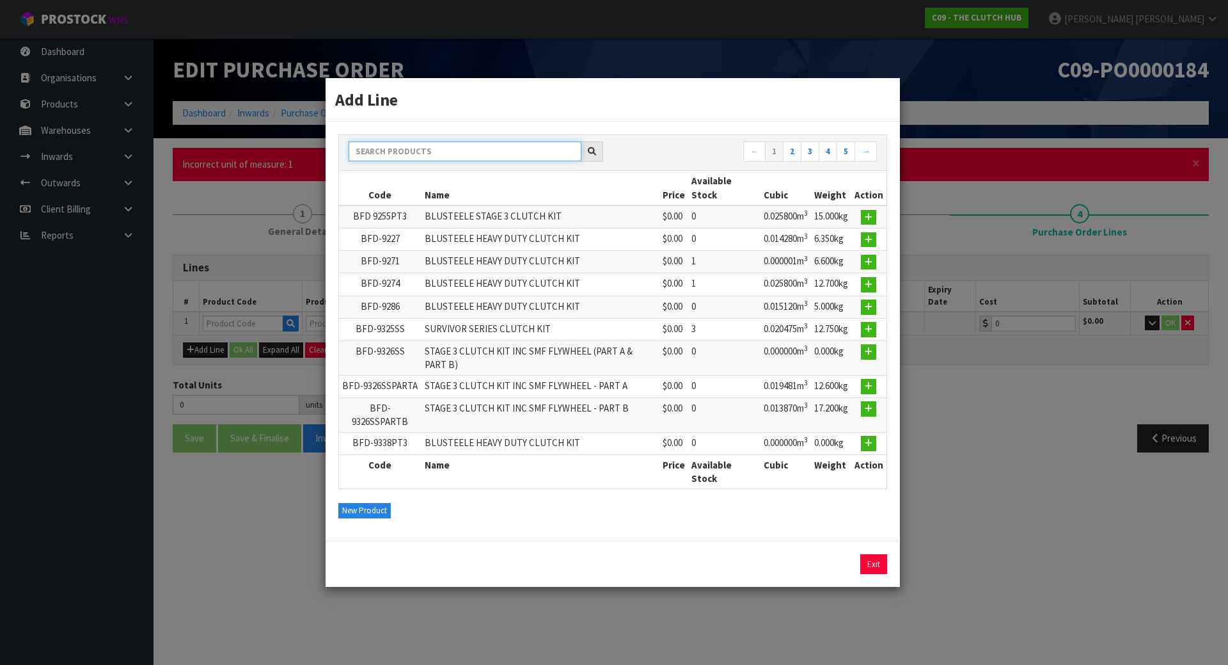
drag, startPoint x: 436, startPoint y: 161, endPoint x: 438, endPoint y: 155, distance: 6.7
click at [436, 159] on input "text" at bounding box center [465, 151] width 233 height 20
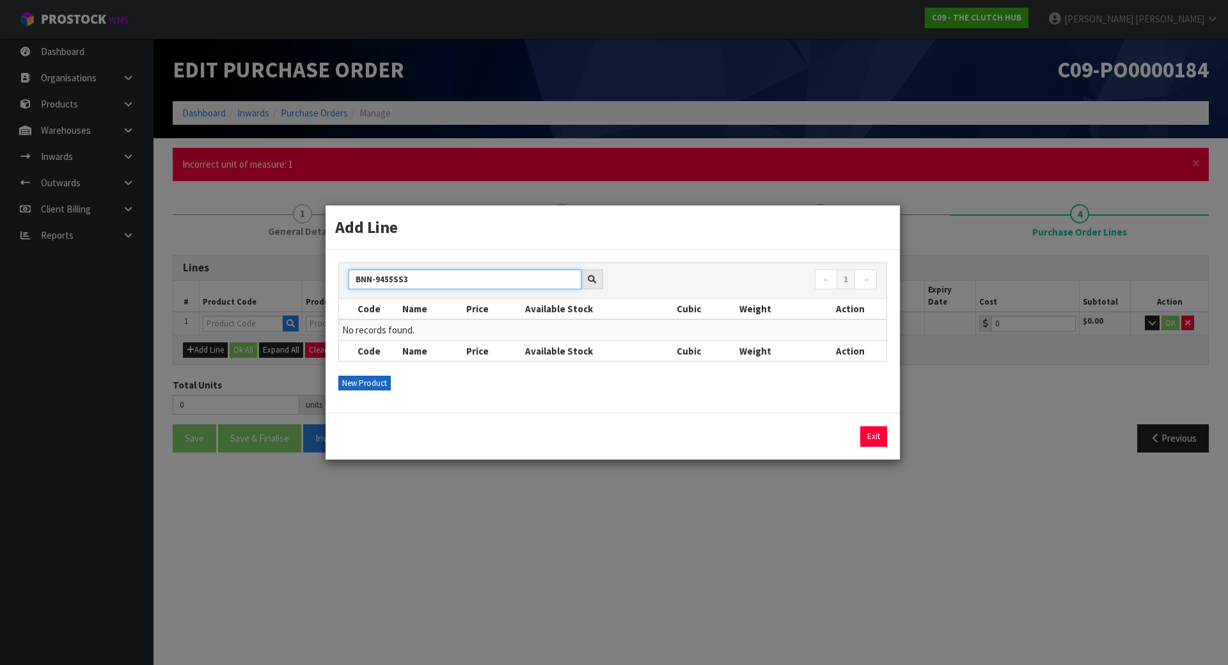
type input "BNN-9455SS3"
click at [352, 382] on button "New Product" at bounding box center [364, 383] width 52 height 15
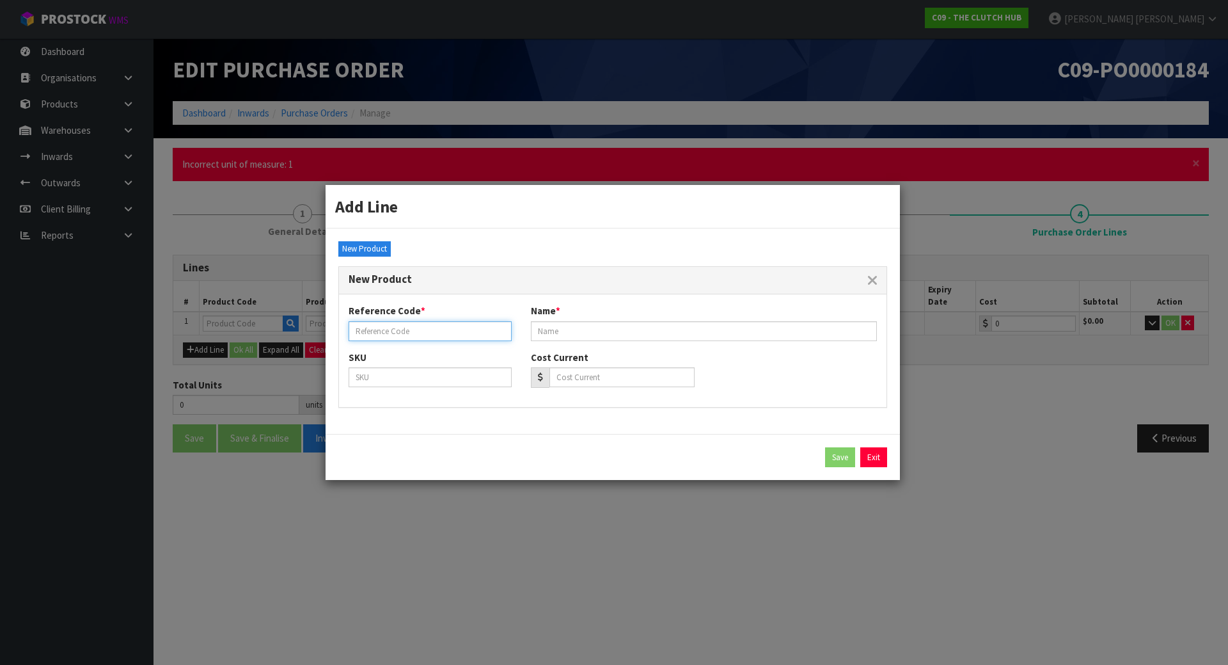
click at [415, 329] on input "text" at bounding box center [430, 331] width 163 height 20
type input "BNN-9455SS3"
drag, startPoint x: 452, startPoint y: 329, endPoint x: 150, endPoint y: 337, distance: 301.4
click at [150, 337] on div "Add Line BNN-9455SS3 ← 1 → Code Name Price Available Stock Cubic Weight Action …" at bounding box center [614, 332] width 1228 height 665
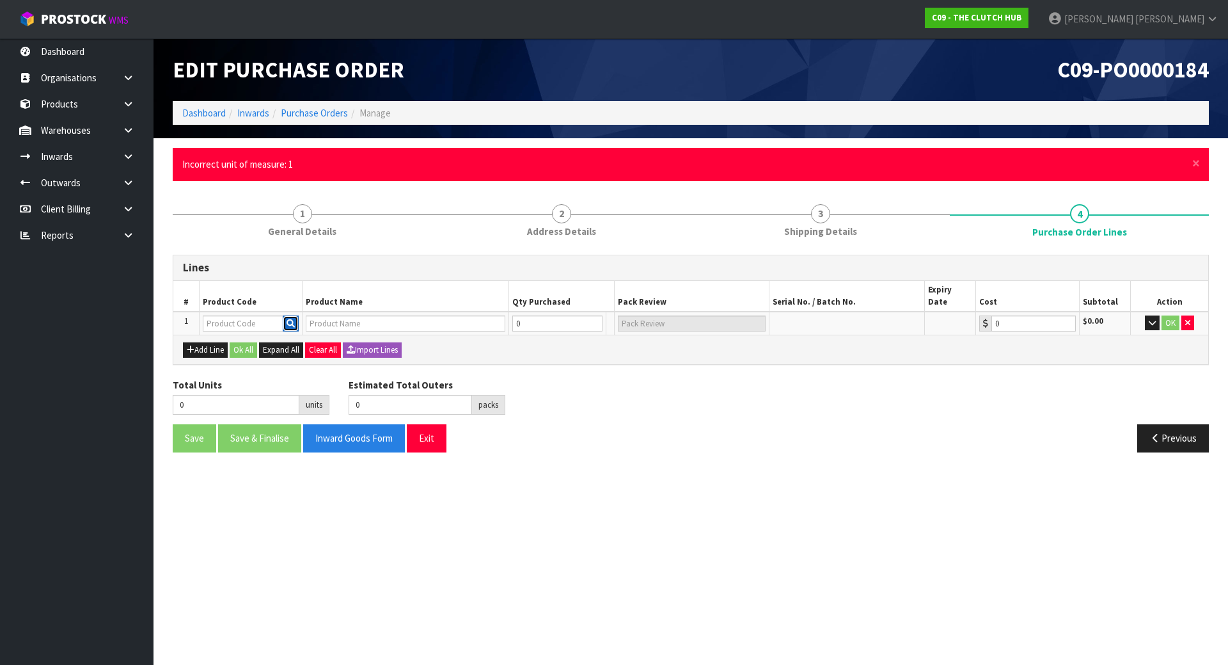
click at [293, 319] on icon "button" at bounding box center [291, 323] width 8 height 8
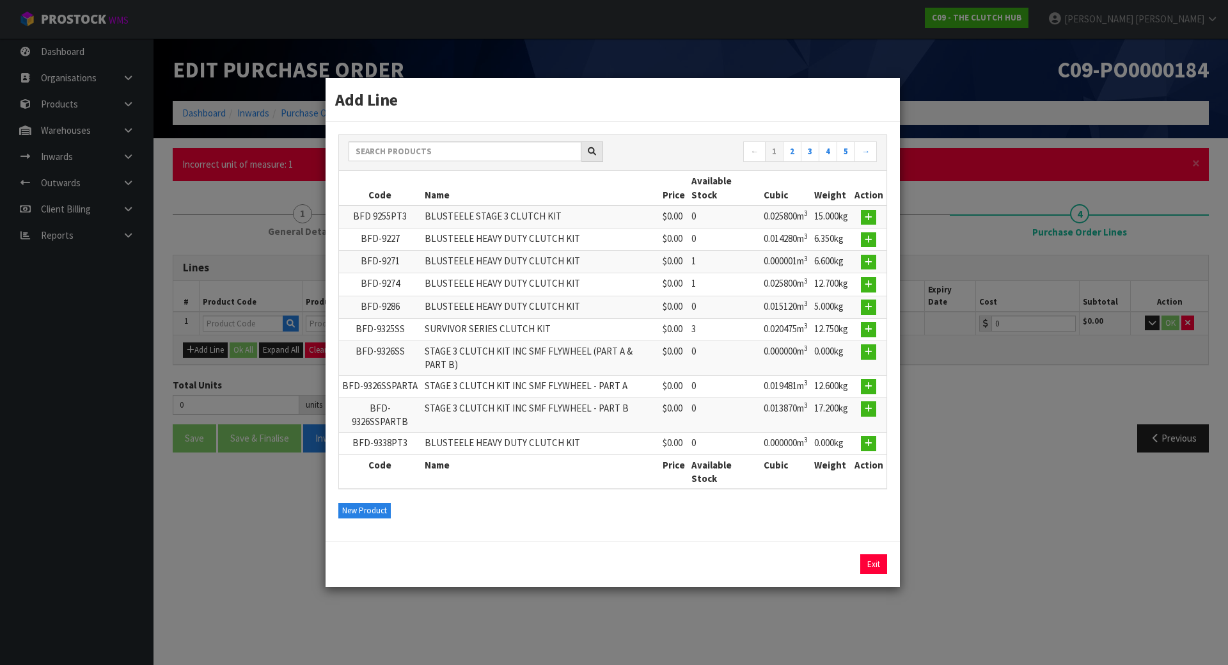
click at [165, 373] on div "Add Line ← 1 2 3 4 5 → Code Name Price Available Stock Cubic Weight Action BFD …" at bounding box center [614, 332] width 1228 height 665
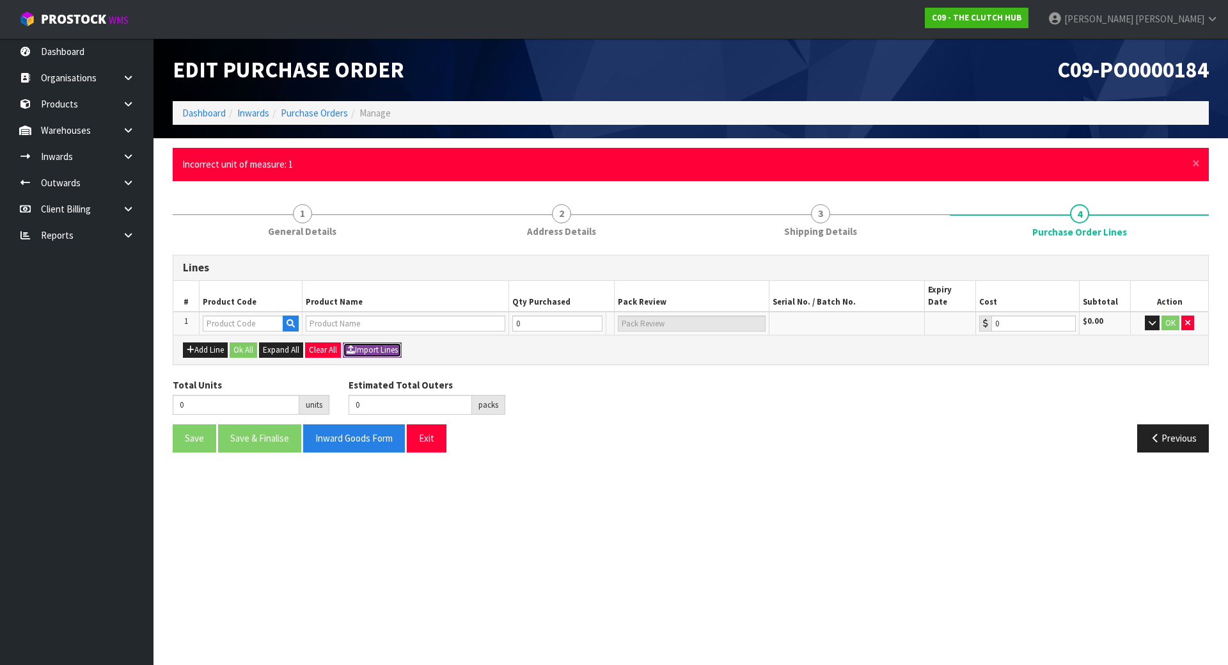
click at [360, 342] on button "Import Lines" at bounding box center [372, 349] width 59 height 15
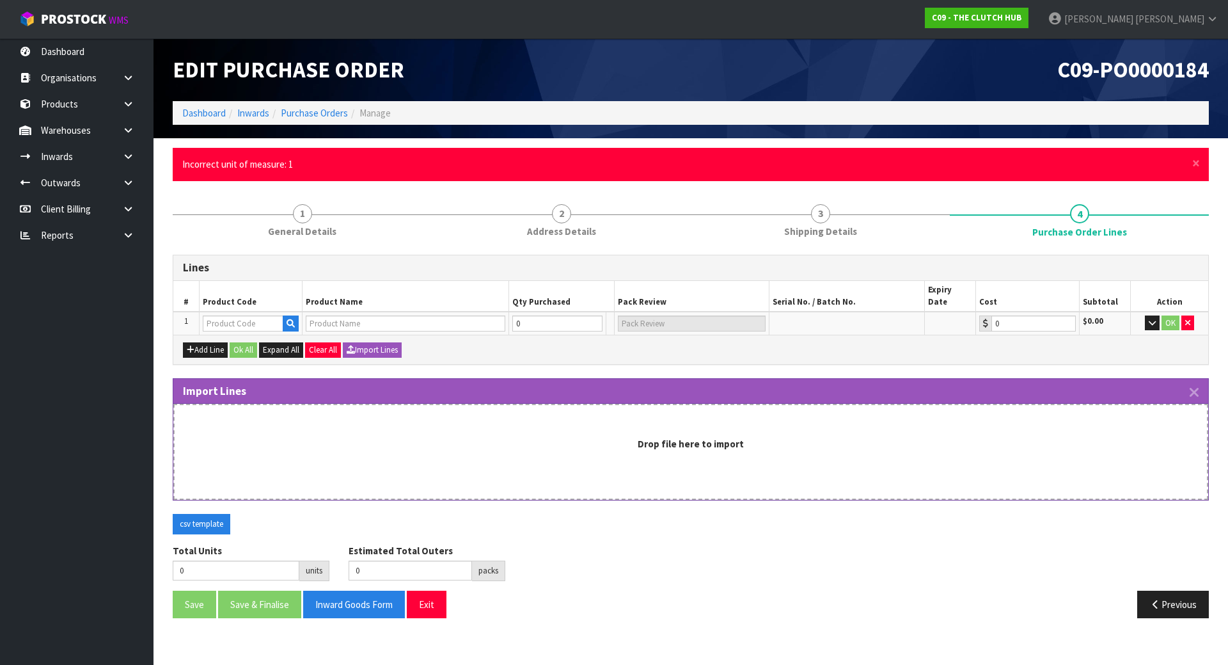
click at [278, 406] on div "Drop file here to import" at bounding box center [690, 452] width 1035 height 96
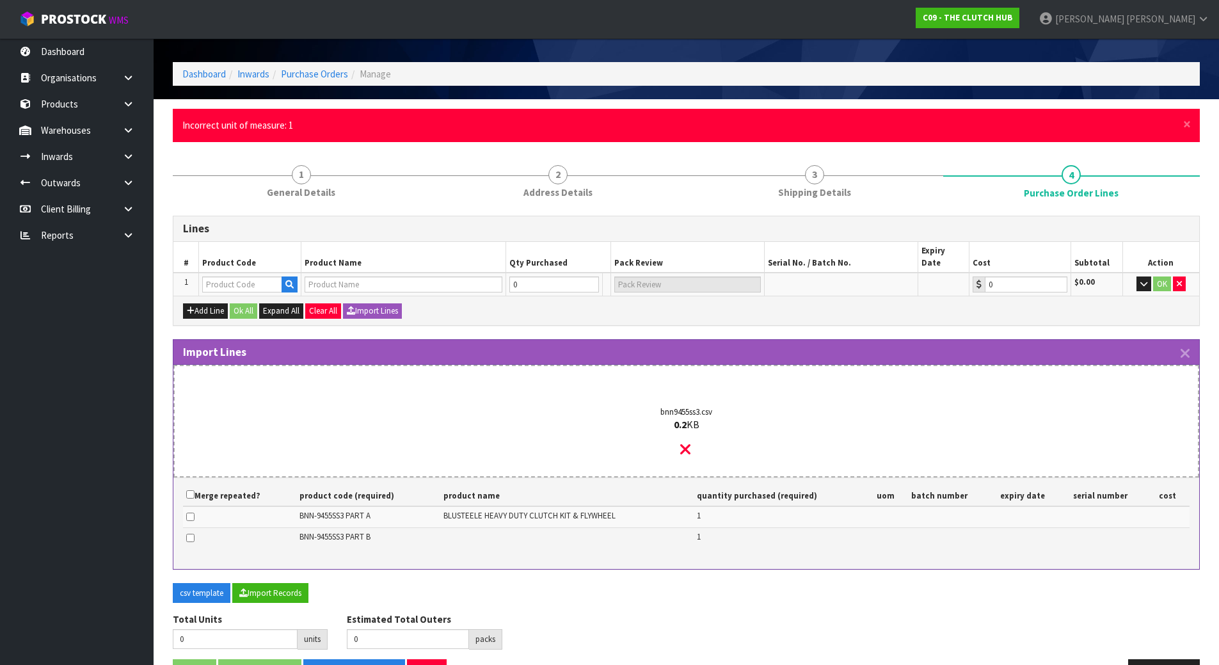
scroll to position [68, 0]
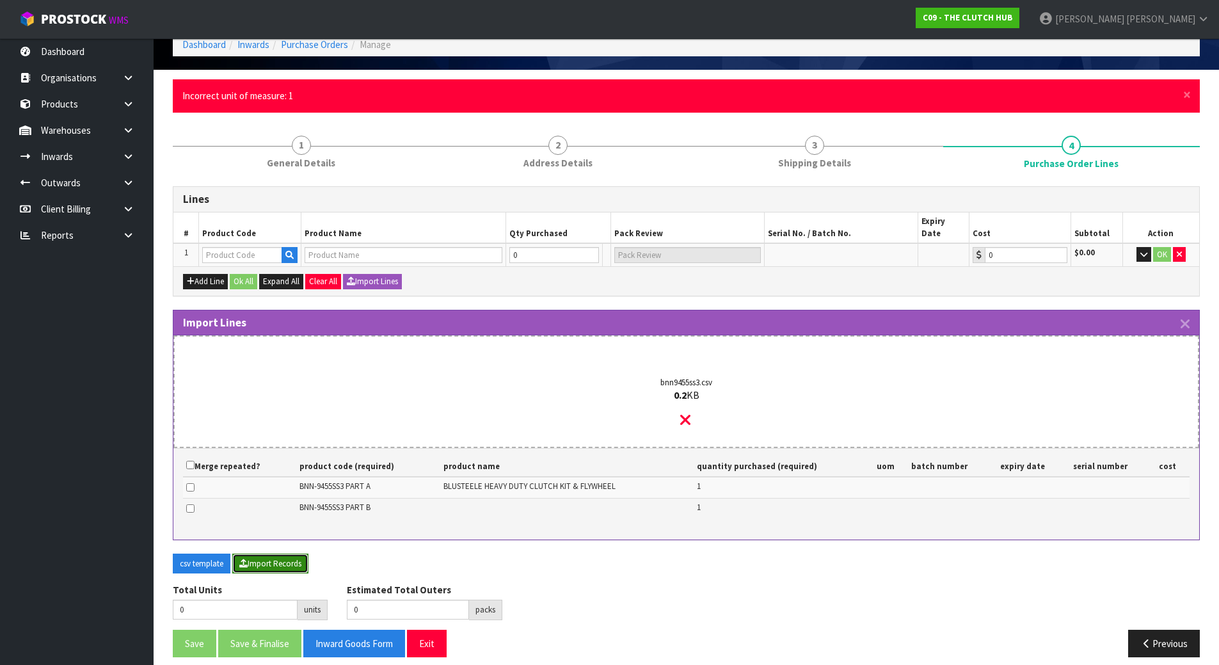
click at [288, 556] on button "Import Records" at bounding box center [270, 563] width 76 height 20
drag, startPoint x: 516, startPoint y: 480, endPoint x: 628, endPoint y: 461, distance: 114.2
click at [516, 480] on td "BLUSTEELE HEAVY DUTY CLUTCH KIT & FLYWHEEL" at bounding box center [566, 488] width 253 height 22
click at [1186, 317] on icon "button" at bounding box center [1184, 324] width 9 height 15
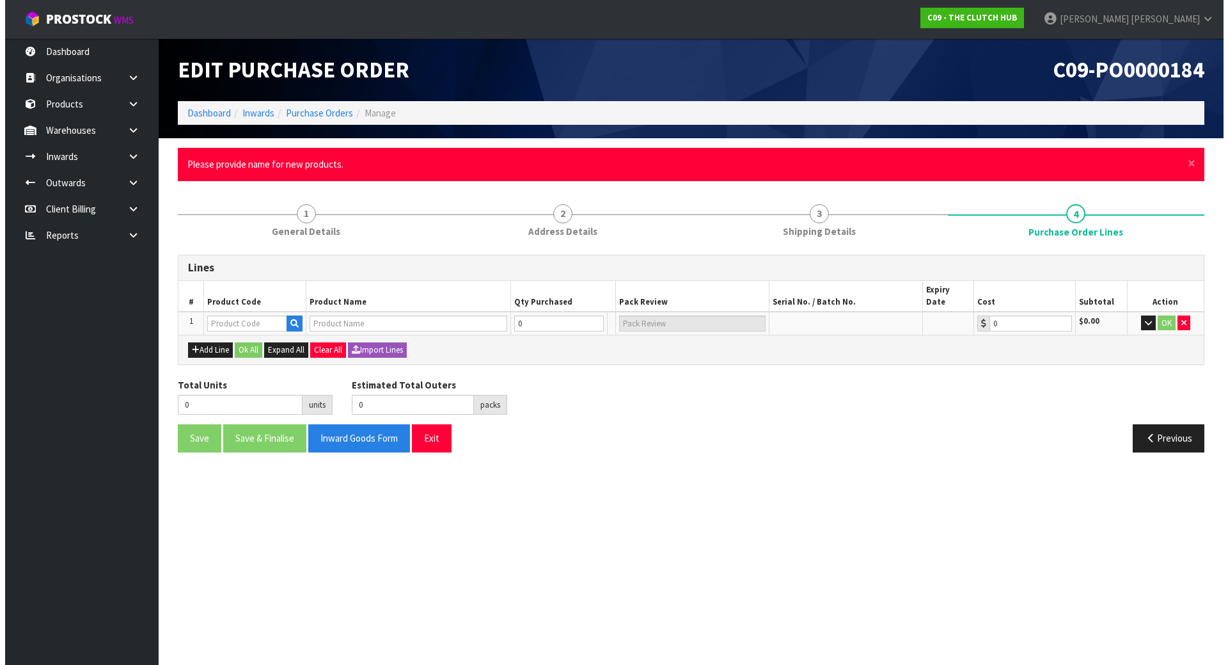
scroll to position [0, 0]
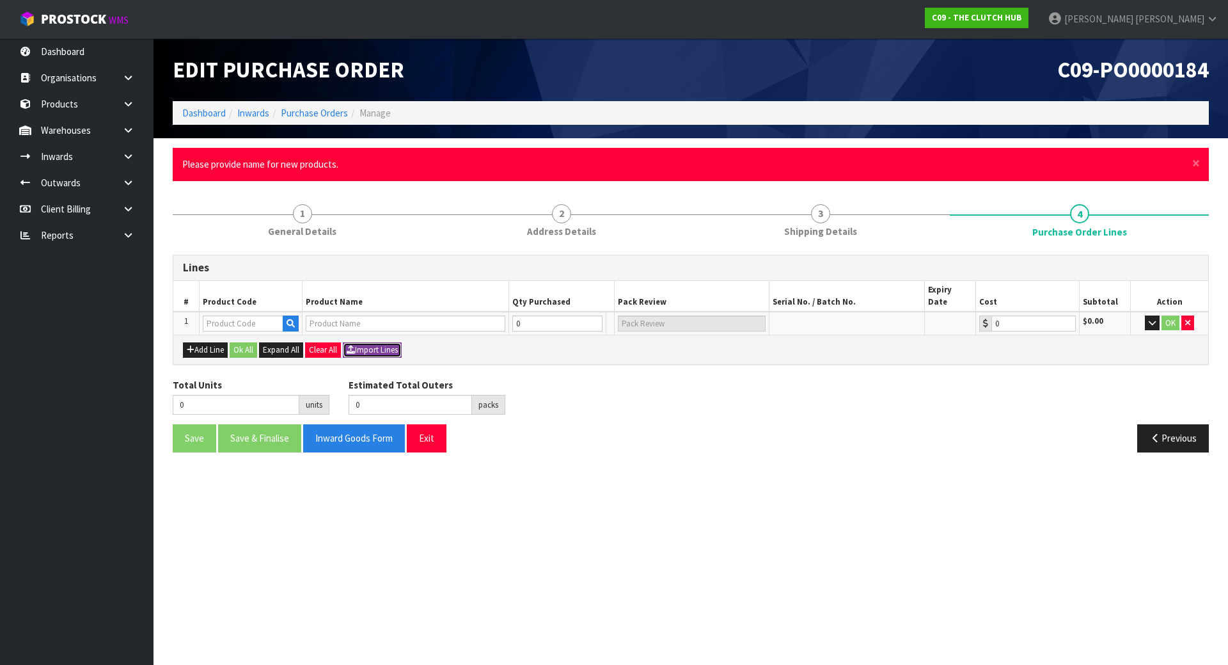
click at [379, 342] on button "Import Lines" at bounding box center [372, 349] width 59 height 15
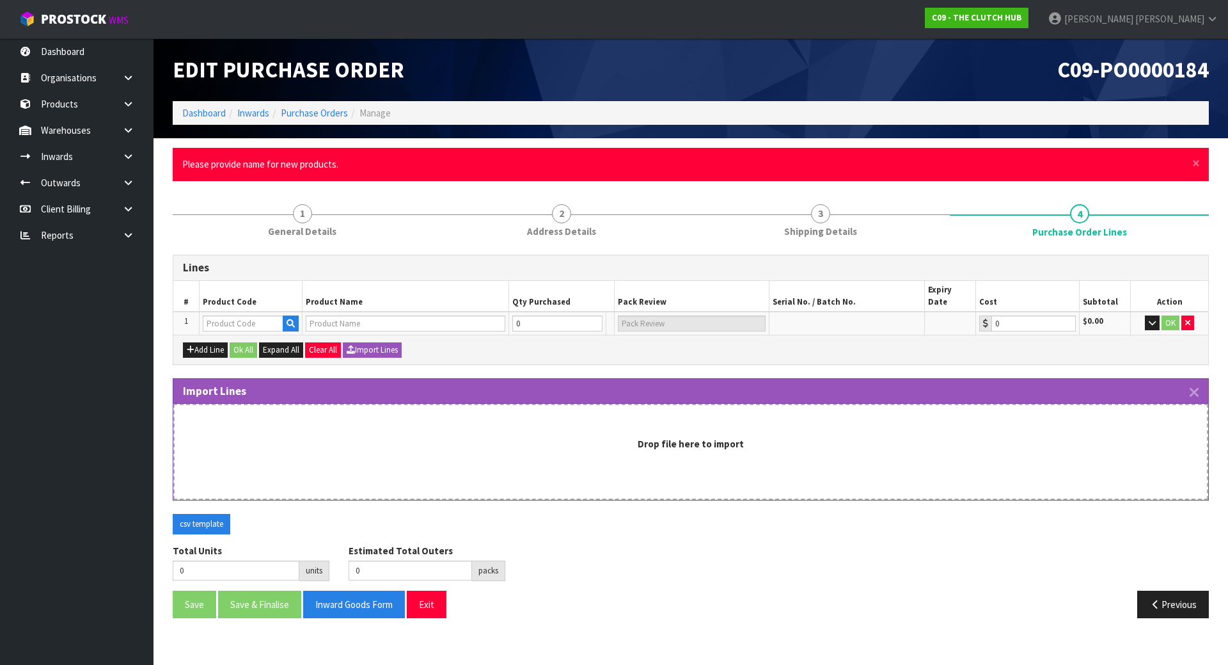
click at [251, 454] on div "Drop file here to import" at bounding box center [690, 452] width 1035 height 96
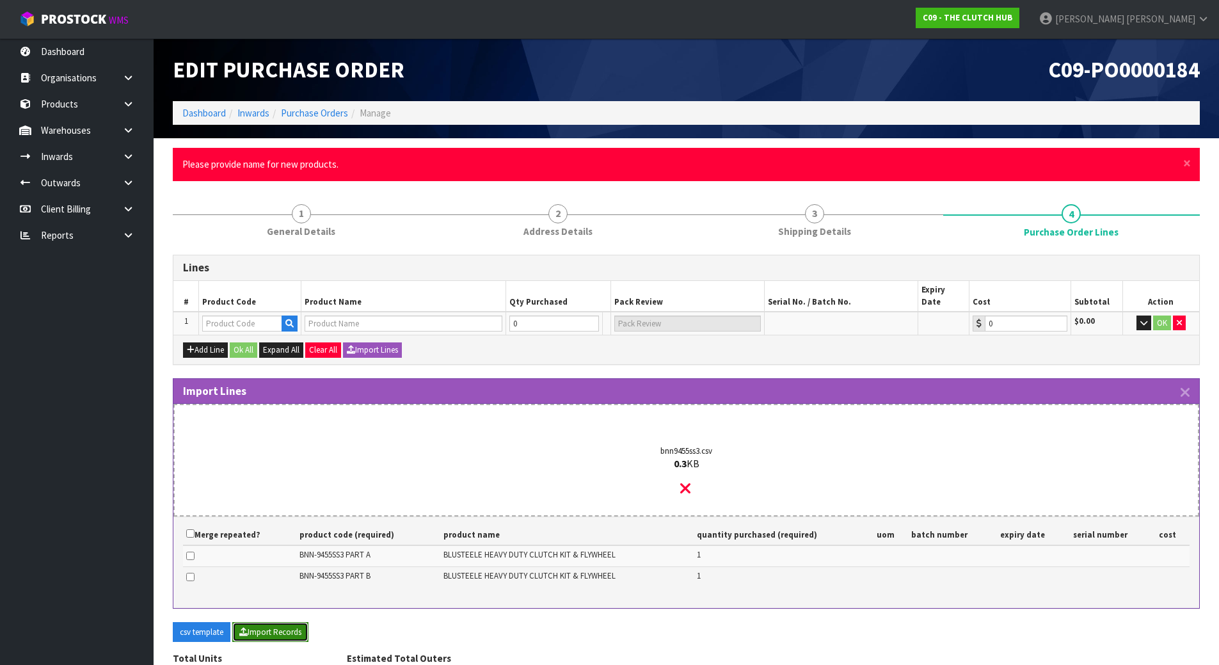
click at [255, 627] on button "Import Records" at bounding box center [270, 632] width 76 height 20
type input "2"
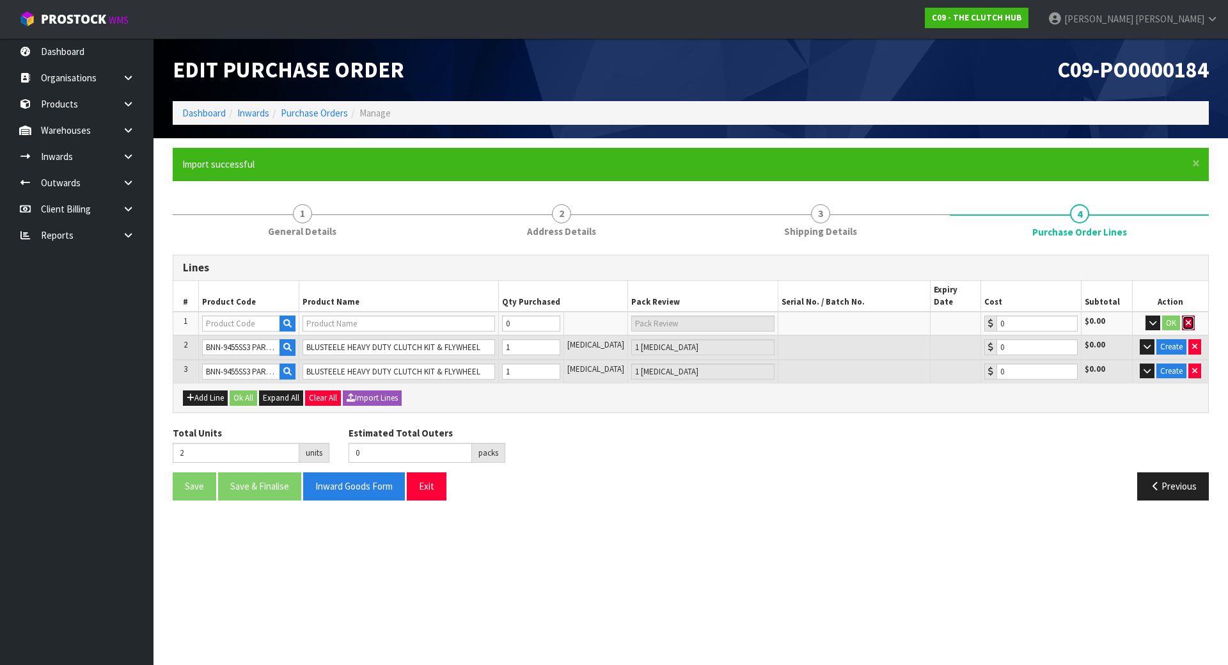
click at [1188, 315] on button "button" at bounding box center [1188, 322] width 13 height 15
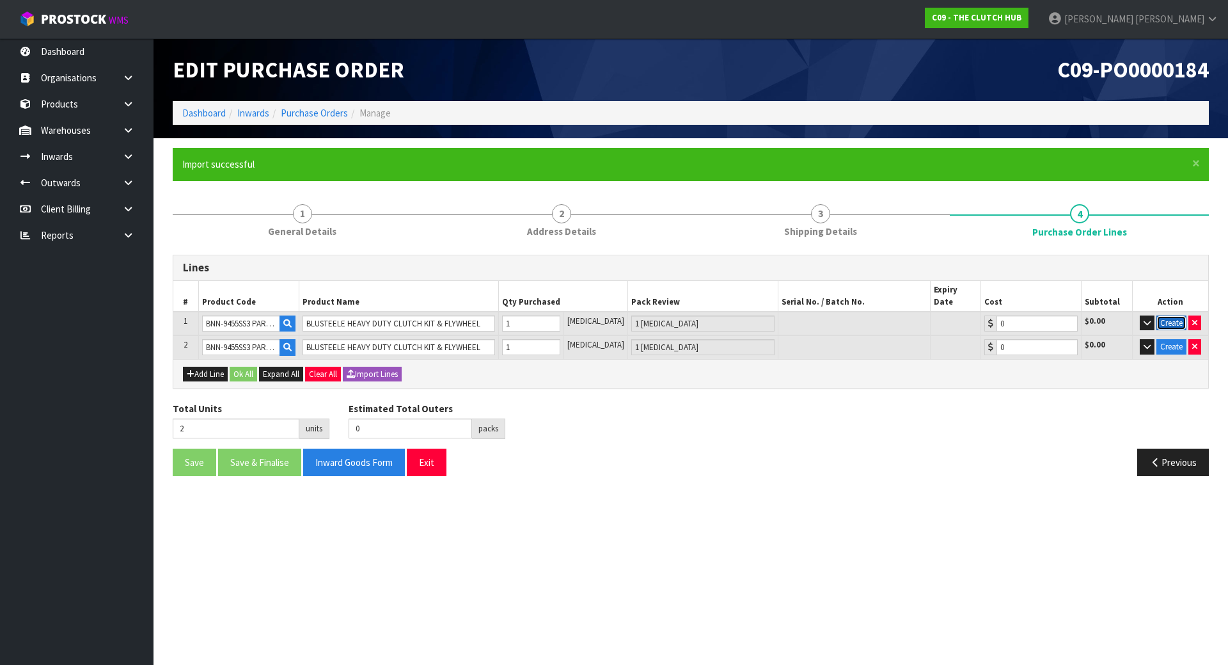
click at [1176, 315] on button "Create" at bounding box center [1172, 322] width 30 height 15
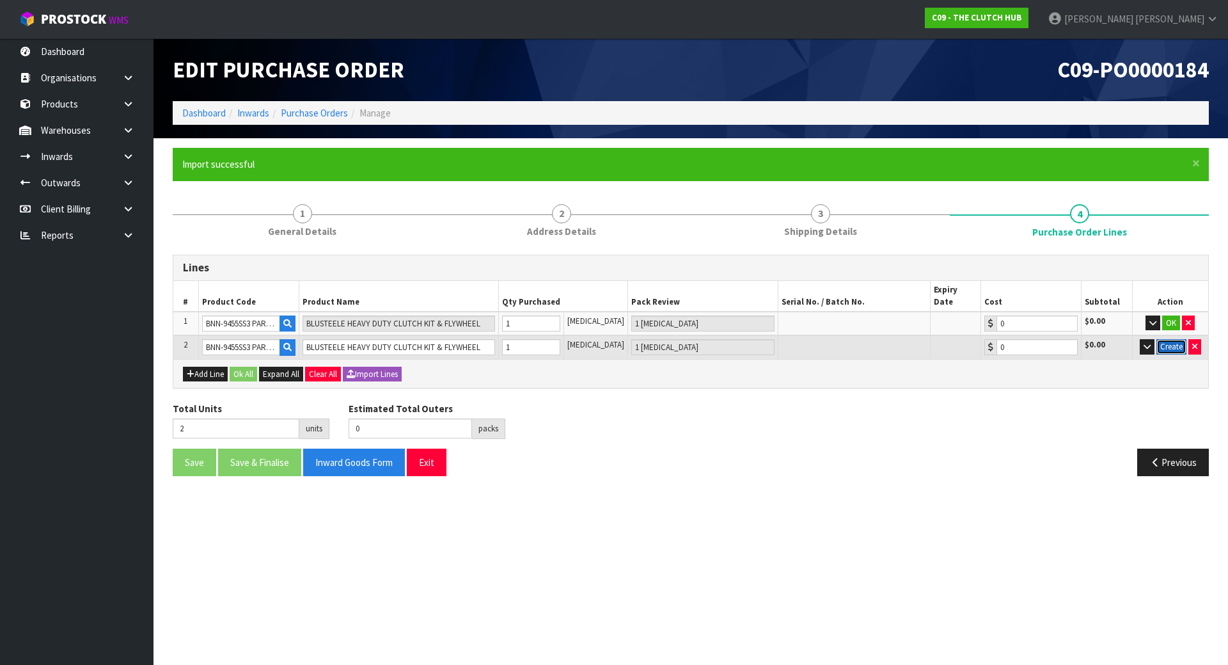
click at [1170, 339] on button "Create" at bounding box center [1172, 346] width 30 height 15
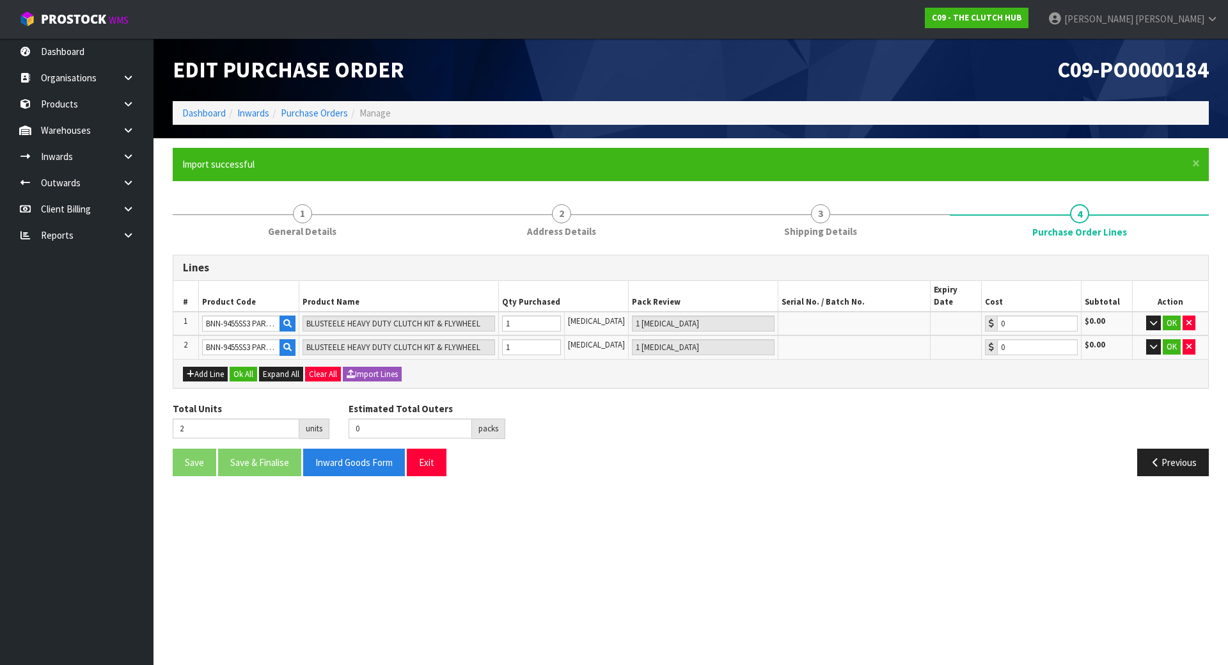
drag, startPoint x: 738, startPoint y: 403, endPoint x: 651, endPoint y: 405, distance: 87.7
click at [738, 404] on div "Total Units 2 units Estimated Total Outers 0 packs Estimated Total Pallets 0 pa…" at bounding box center [691, 425] width 1056 height 47
click at [271, 315] on input "BNN-9455SS3 PART A" at bounding box center [241, 323] width 78 height 16
click at [271, 342] on input "BNN-9455SS3 PART B" at bounding box center [241, 347] width 78 height 16
click at [525, 373] on div "Add Line Ok All Expand All Clear All Import Lines" at bounding box center [690, 373] width 1035 height 29
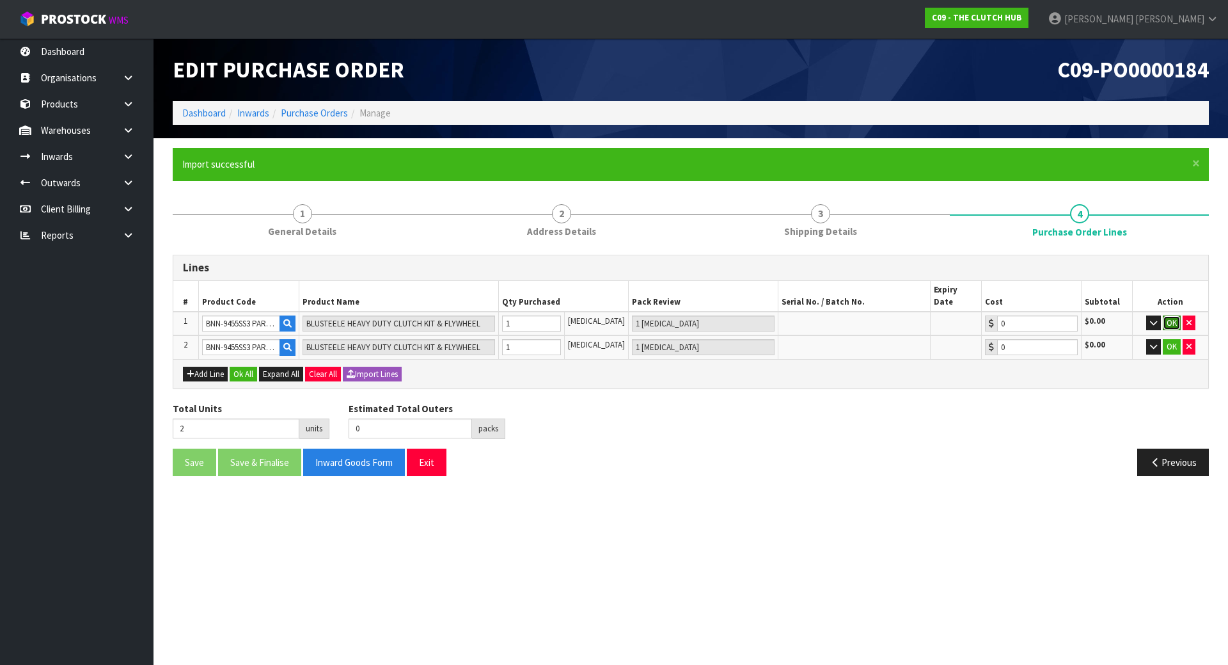
click at [1167, 315] on button "OK" at bounding box center [1172, 322] width 18 height 15
click at [1173, 339] on button "OK" at bounding box center [1172, 346] width 18 height 15
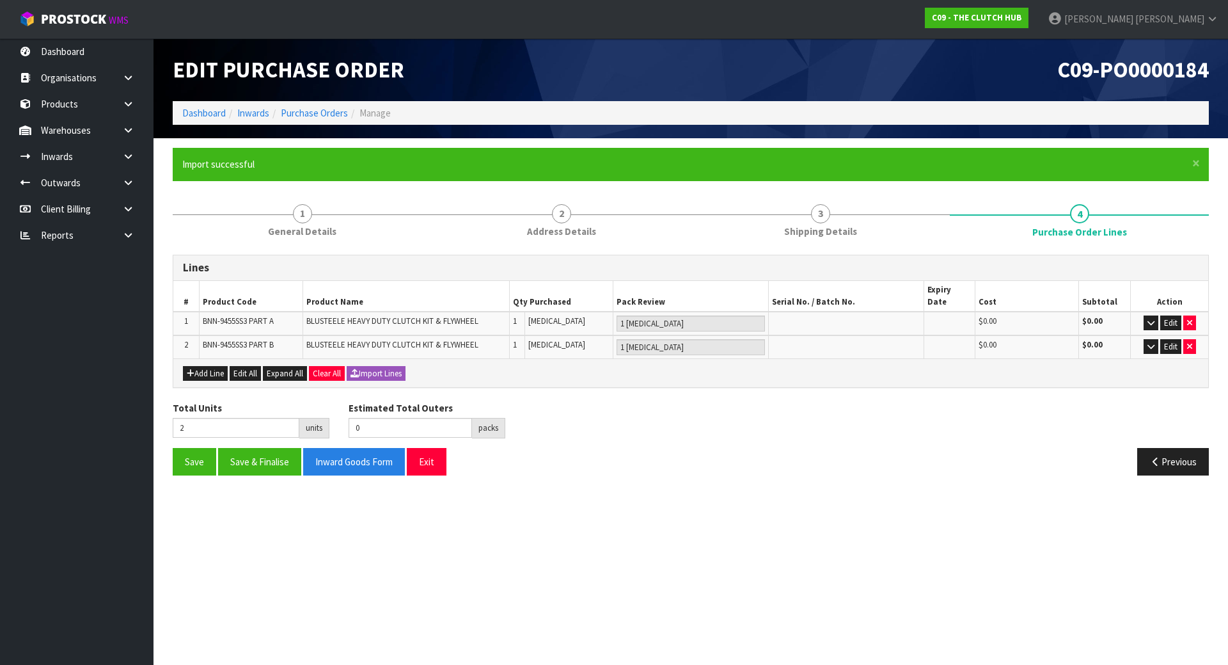
click at [984, 379] on div "Lines # Product Code Product Name Qty Purchased Pack Review Serial No. / Batch …" at bounding box center [691, 370] width 1036 height 230
click at [212, 448] on button "Save" at bounding box center [195, 462] width 44 height 28
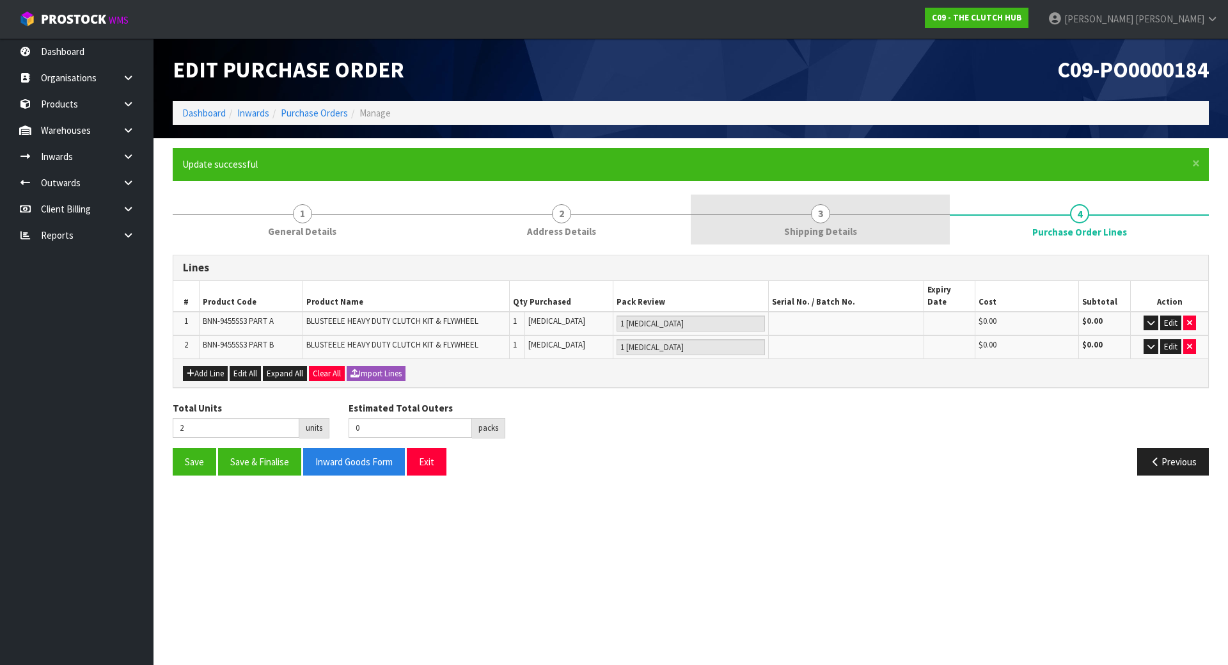
click at [866, 213] on link "3 Shipping Details" at bounding box center [820, 219] width 259 height 51
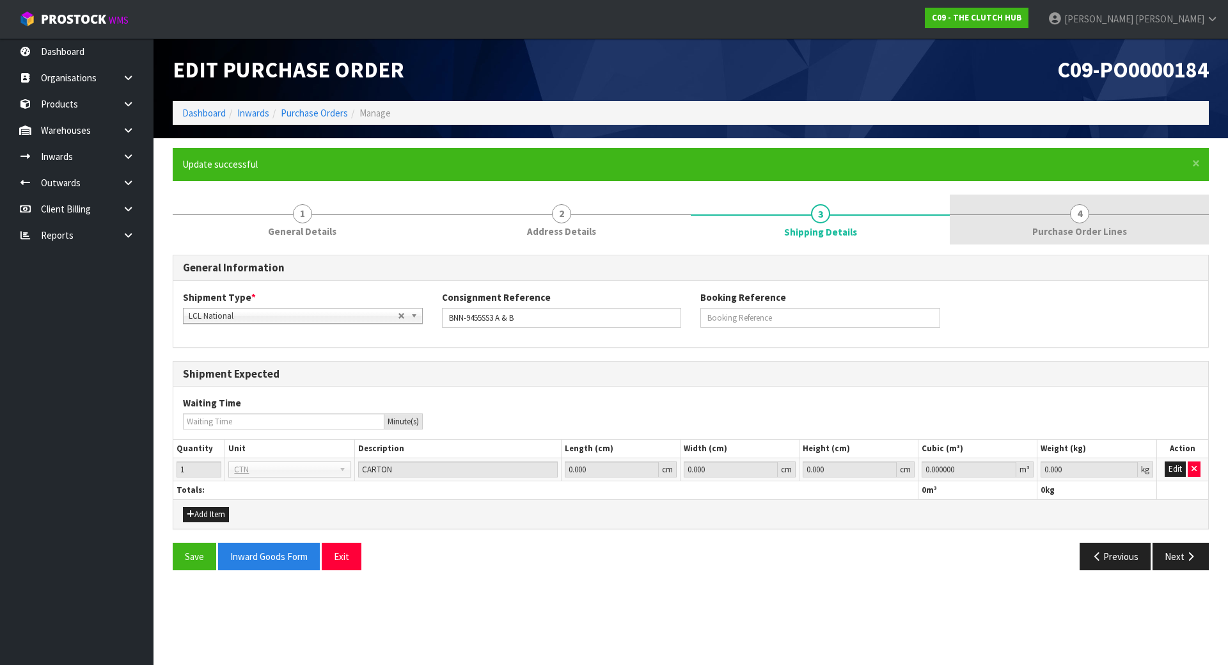
click at [1057, 225] on span "Purchase Order Lines" at bounding box center [1080, 231] width 95 height 13
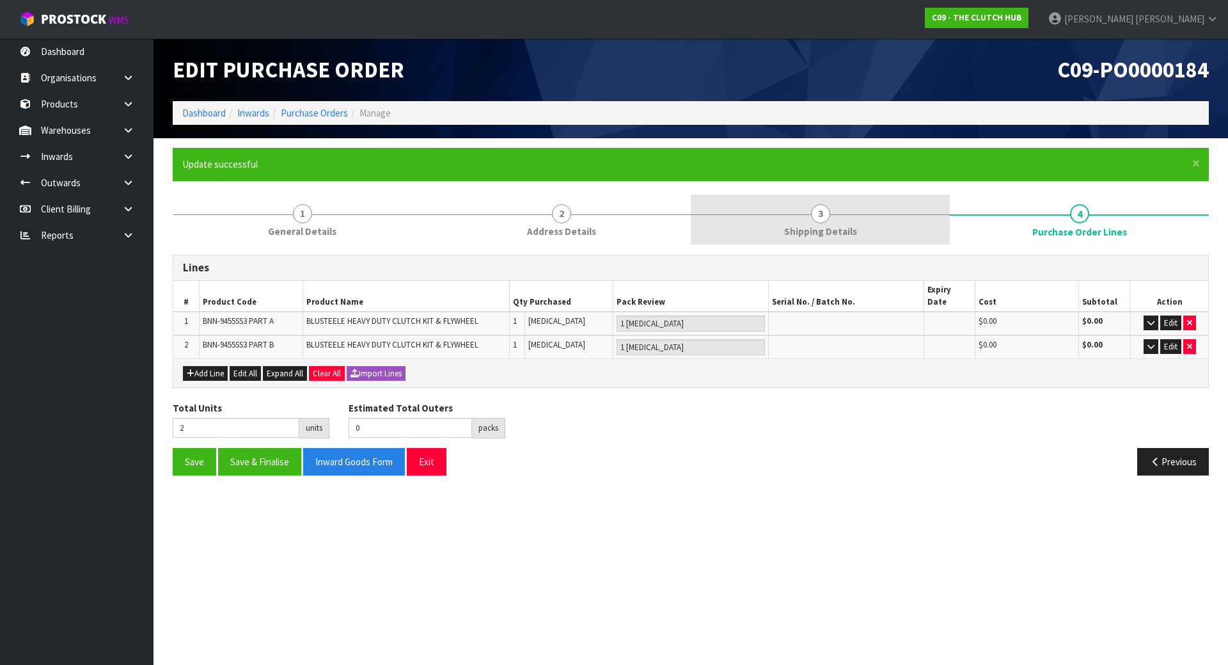
click at [815, 214] on span "3" at bounding box center [820, 213] width 19 height 19
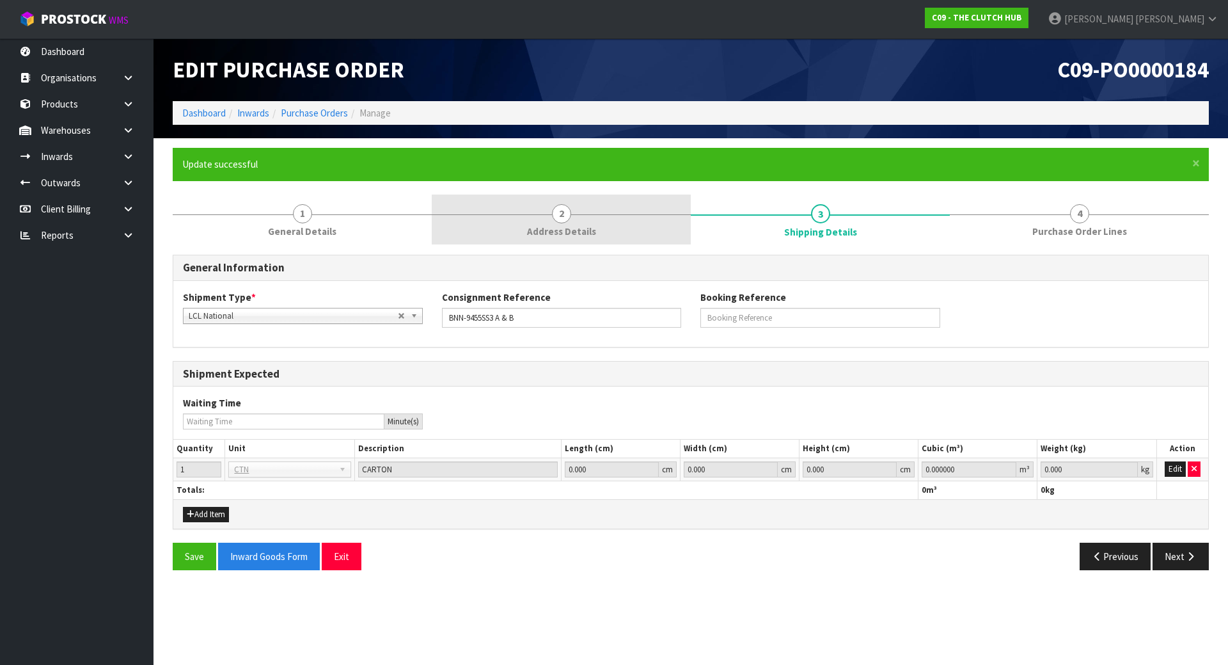
click at [558, 221] on span "2" at bounding box center [561, 213] width 19 height 19
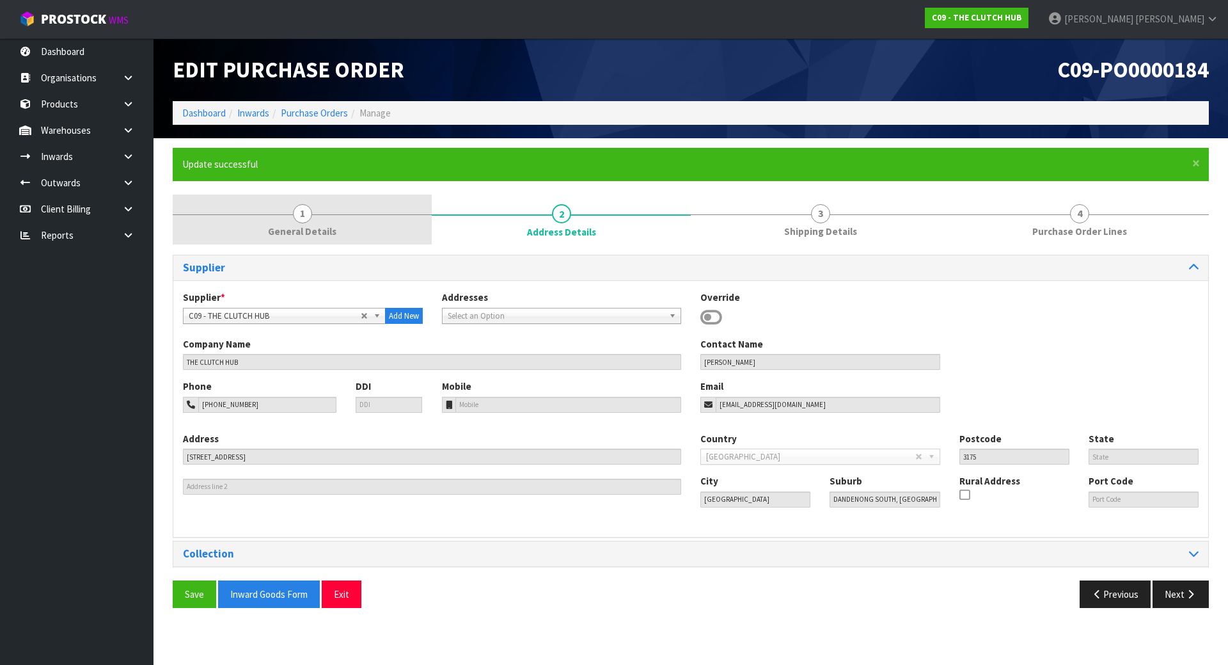
click at [349, 222] on link "1 General Details" at bounding box center [302, 219] width 259 height 51
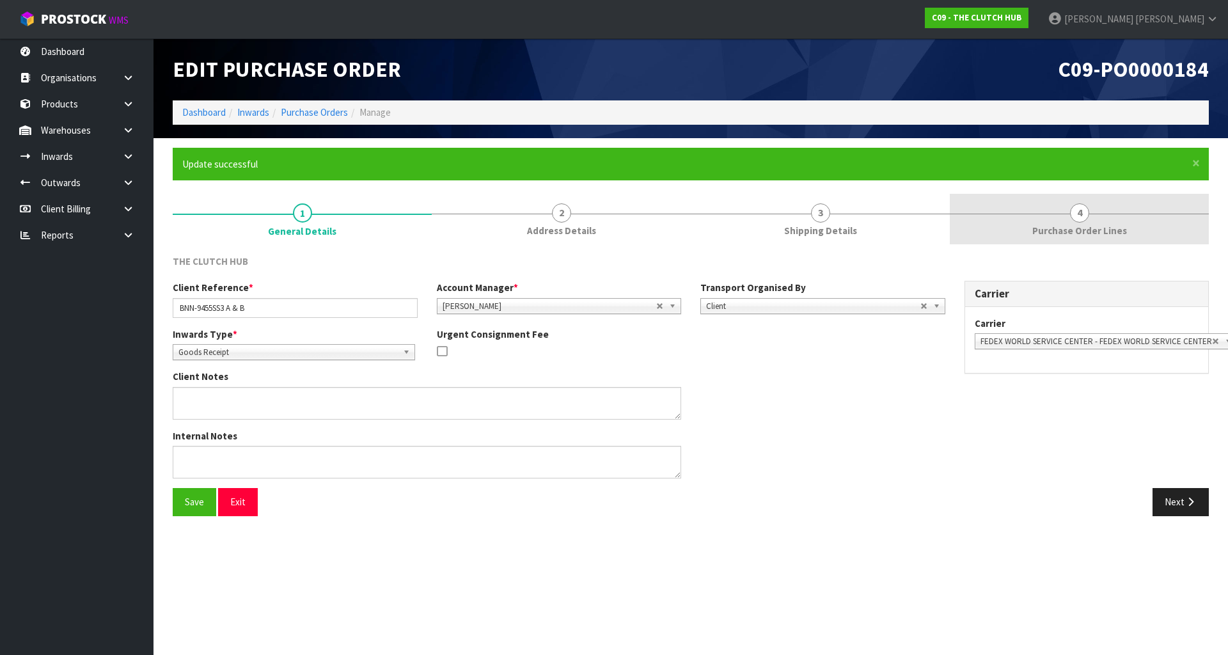
click at [1033, 211] on link "4 Purchase Order Lines" at bounding box center [1079, 219] width 259 height 51
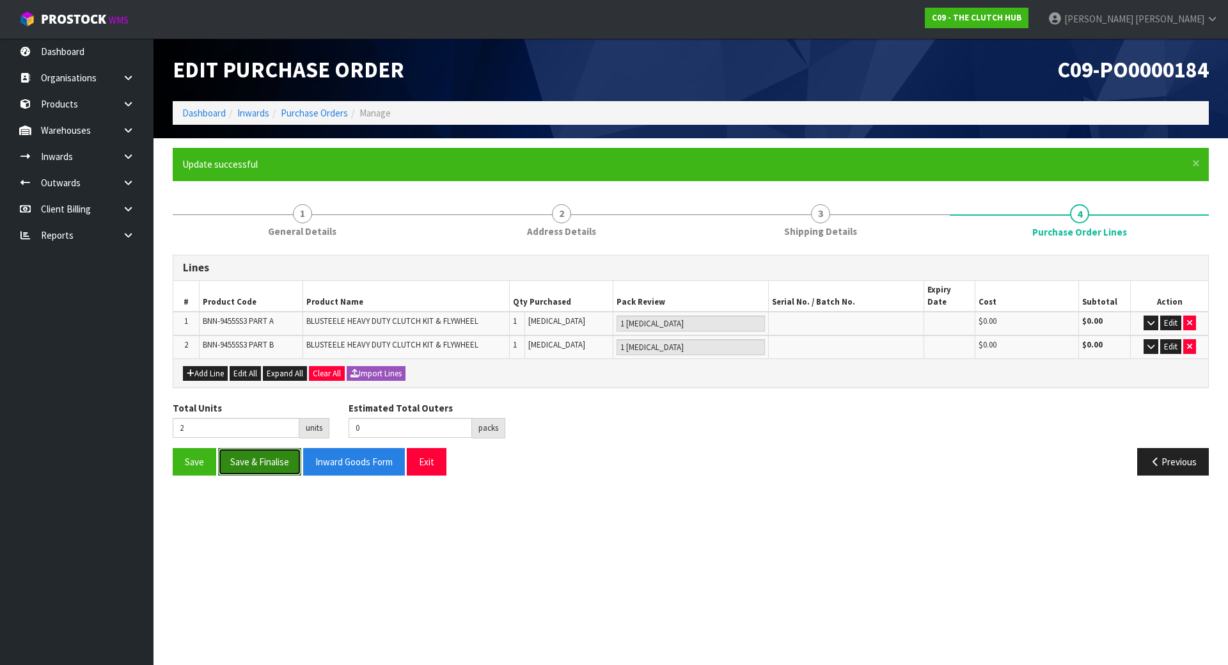
click at [268, 452] on button "Save & Finalise" at bounding box center [259, 462] width 83 height 28
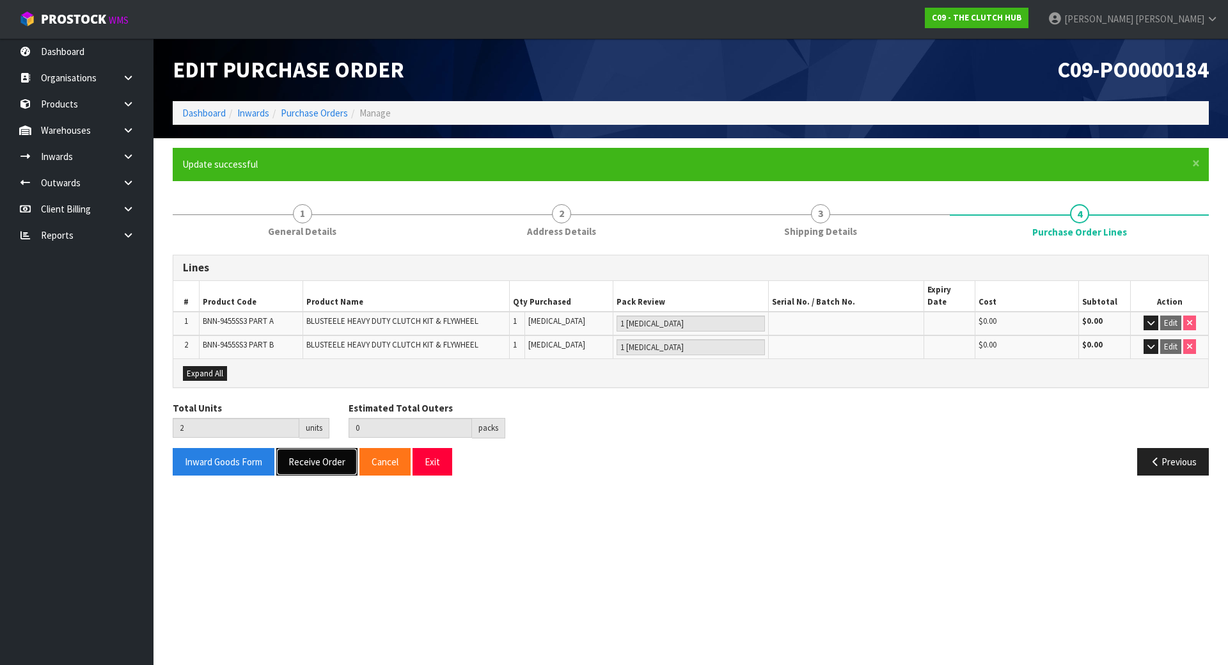
click at [345, 448] on button "Receive Order" at bounding box center [316, 462] width 81 height 28
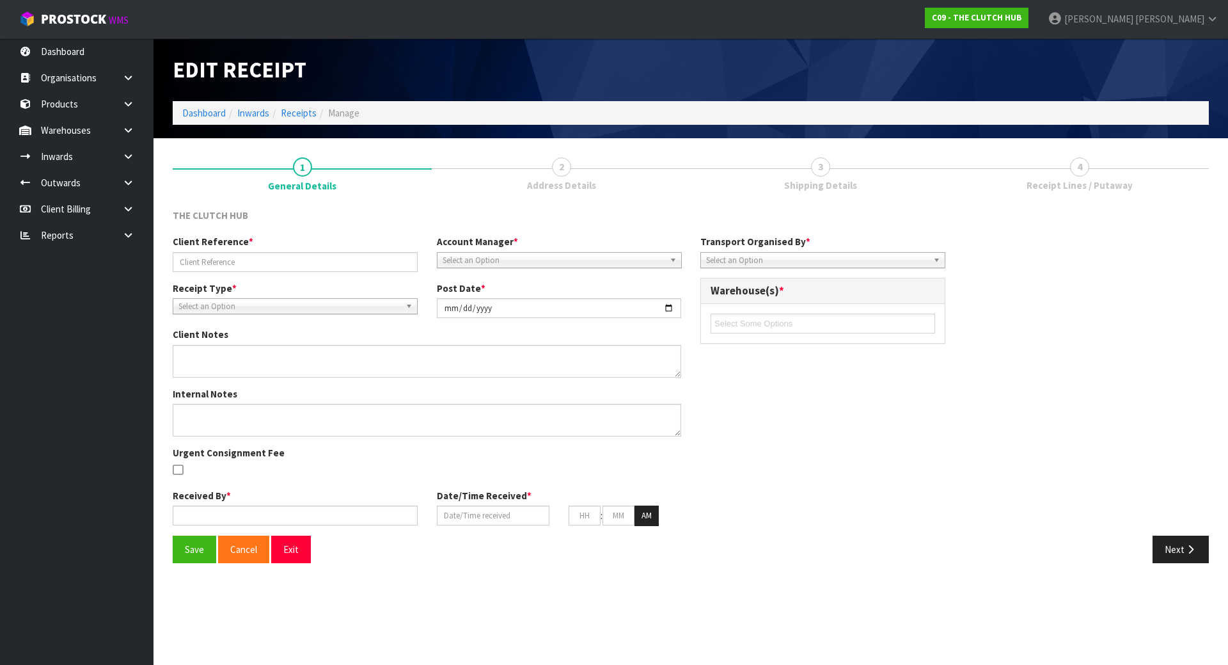
type input "BNN-9455SS3 A & B"
type input "[DATE]"
type input "[PERSON_NAME]"
type input "[DATE]"
type input "01"
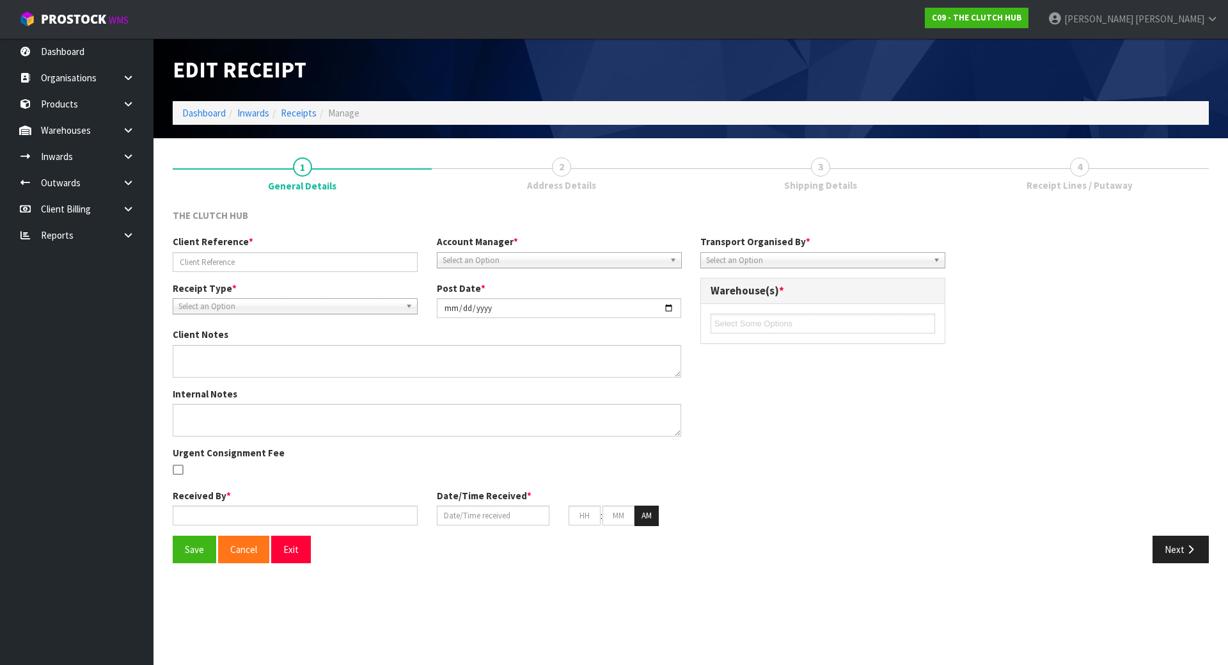
type input "42"
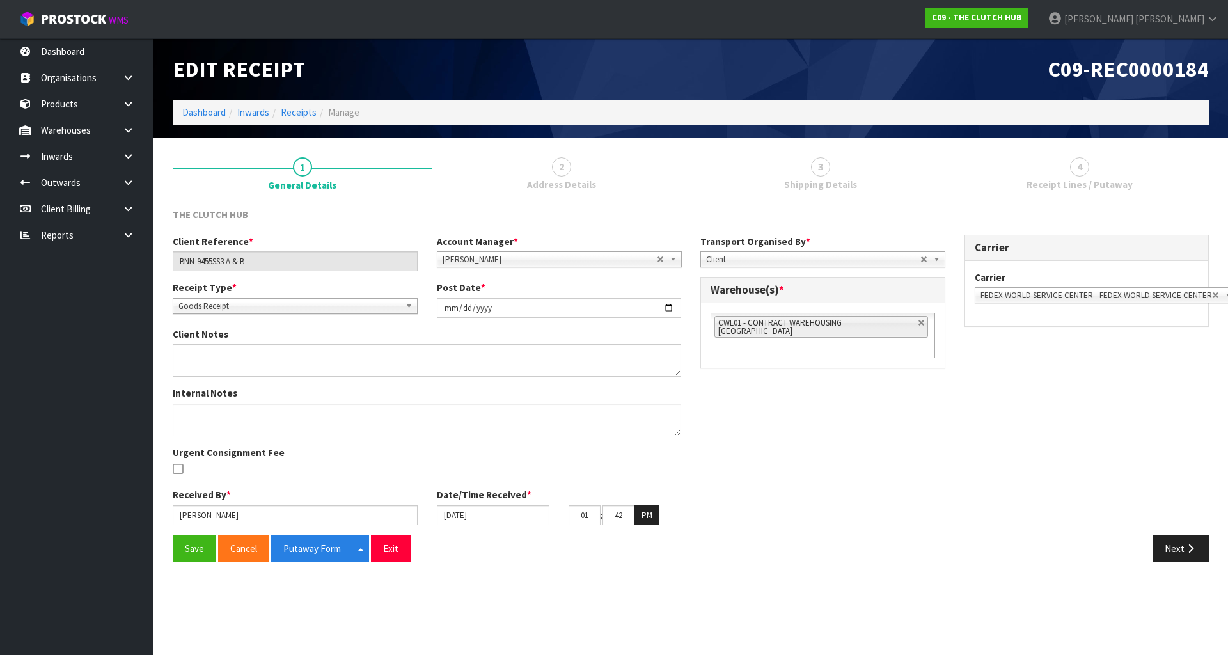
click at [899, 319] on li "CWL01 - CONTRACT WAREHOUSING [GEOGRAPHIC_DATA]" at bounding box center [822, 327] width 214 height 22
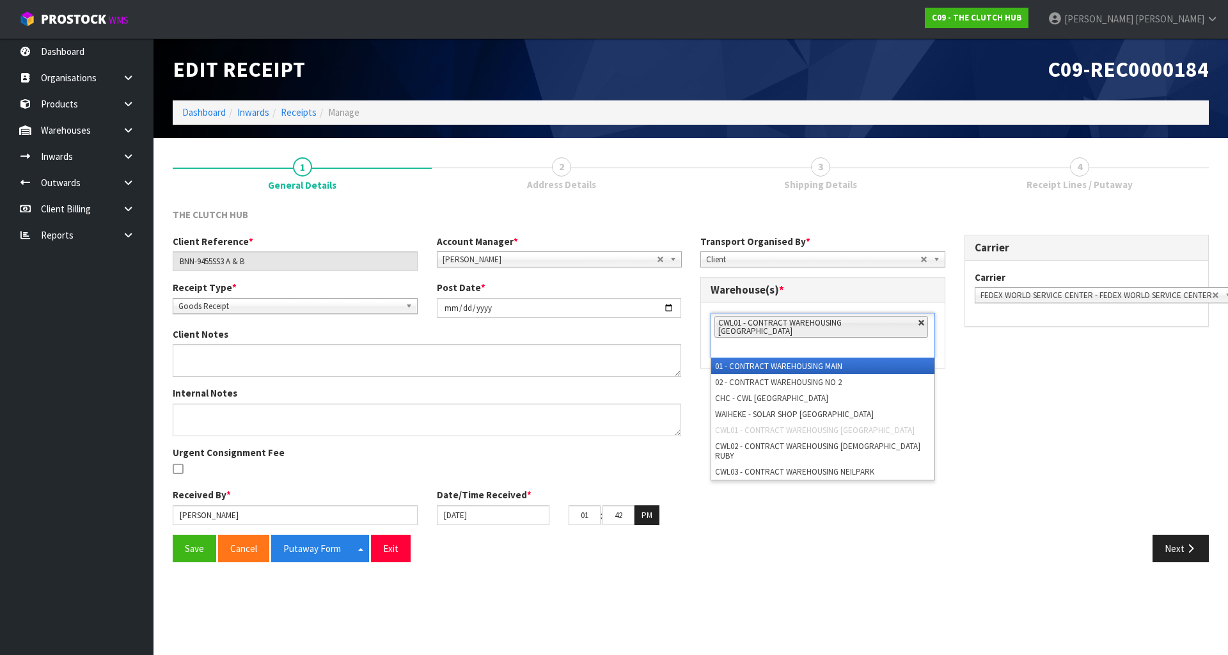
click at [918, 322] on link at bounding box center [922, 323] width 8 height 8
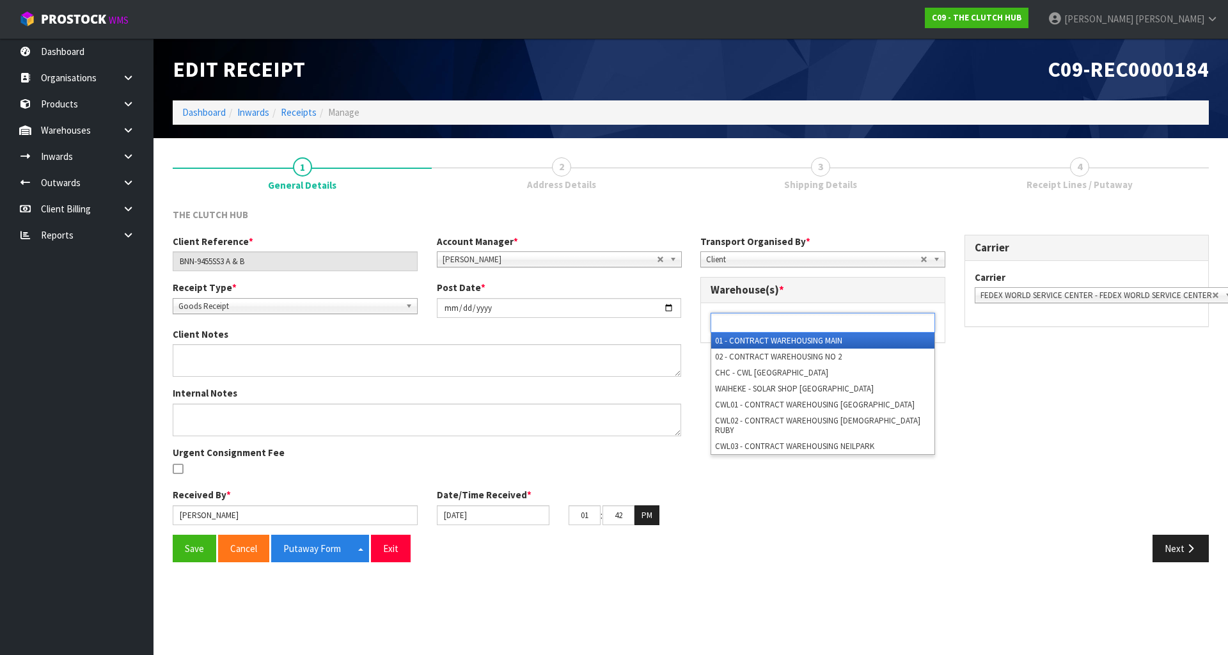
click at [894, 324] on ul at bounding box center [823, 323] width 225 height 20
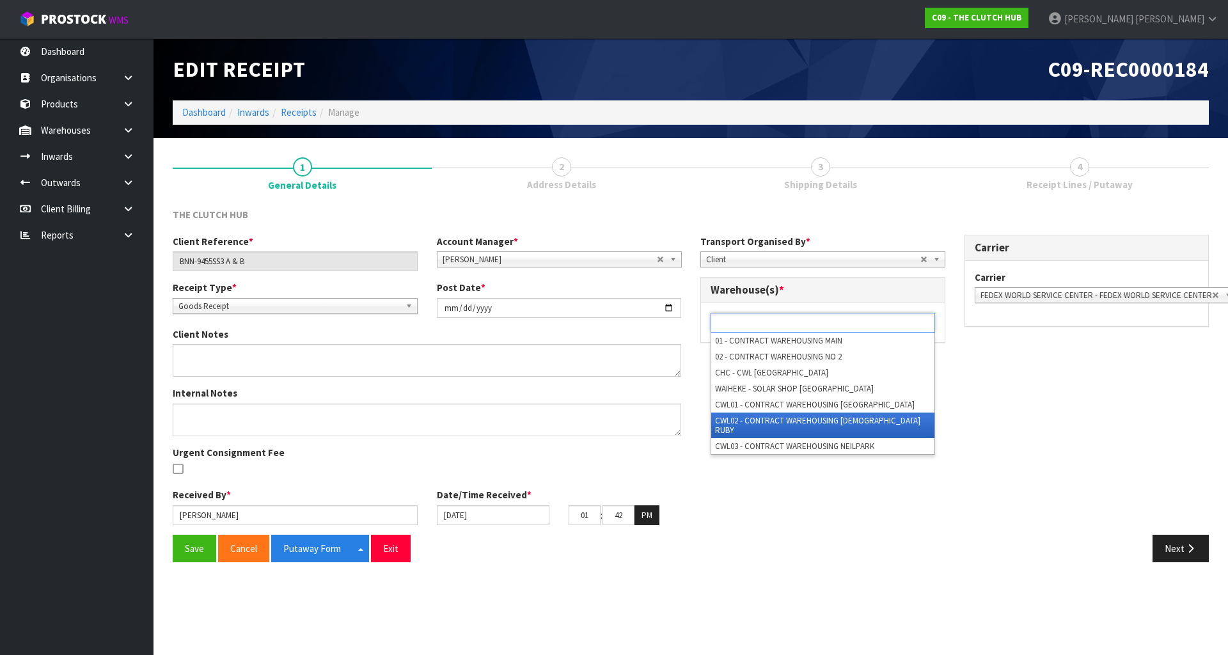
click at [791, 417] on li "CWL02 - CONTRACT WAREHOUSING [DEMOGRAPHIC_DATA] RUBY" at bounding box center [822, 426] width 223 height 26
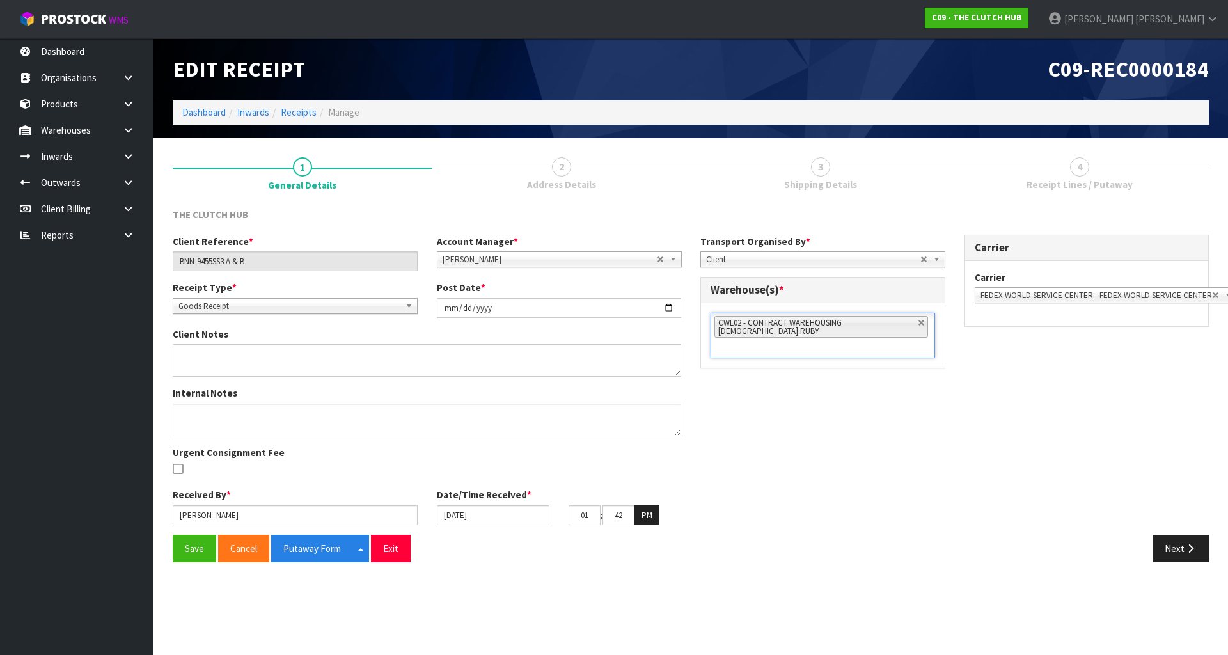
click at [808, 392] on div "Client Reference * BNN-9455SS3 A & B Account Manager * [PERSON_NAME] [PERSON_NA…" at bounding box center [691, 385] width 1056 height 300
click at [200, 542] on button "Save" at bounding box center [195, 549] width 44 height 28
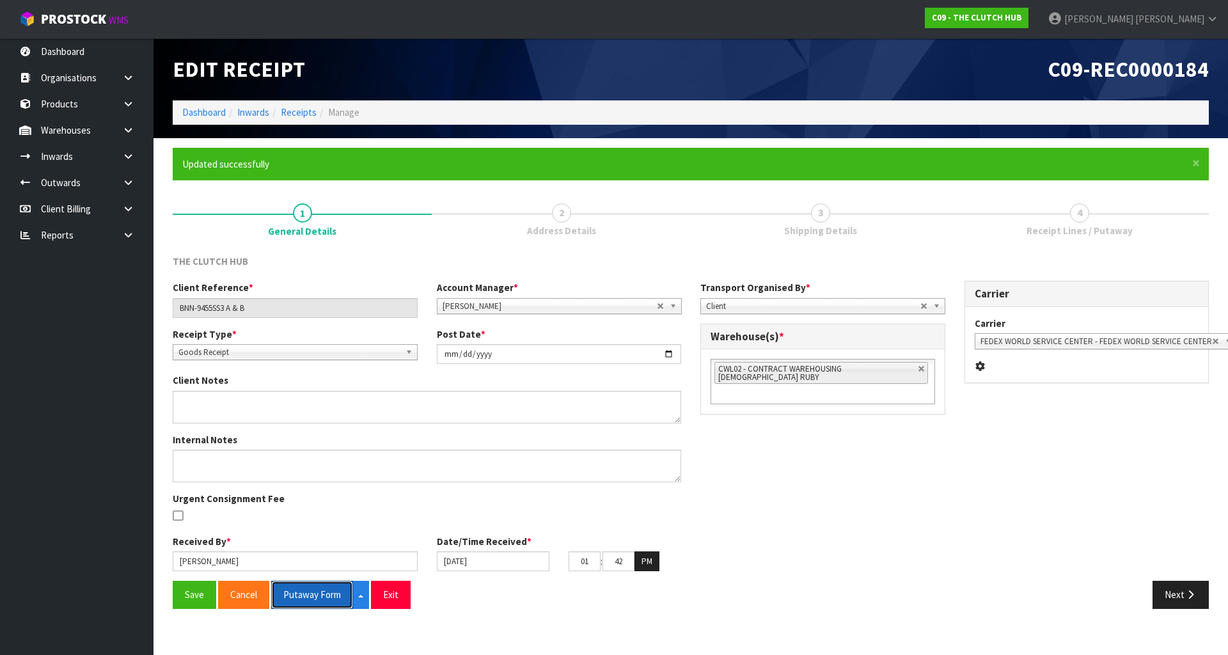
click at [301, 596] on button "Putaway Form" at bounding box center [312, 595] width 82 height 28
click at [781, 267] on div "THE CLUTCH HUB" at bounding box center [691, 268] width 1056 height 26
click at [1159, 594] on button "Next" at bounding box center [1181, 595] width 56 height 28
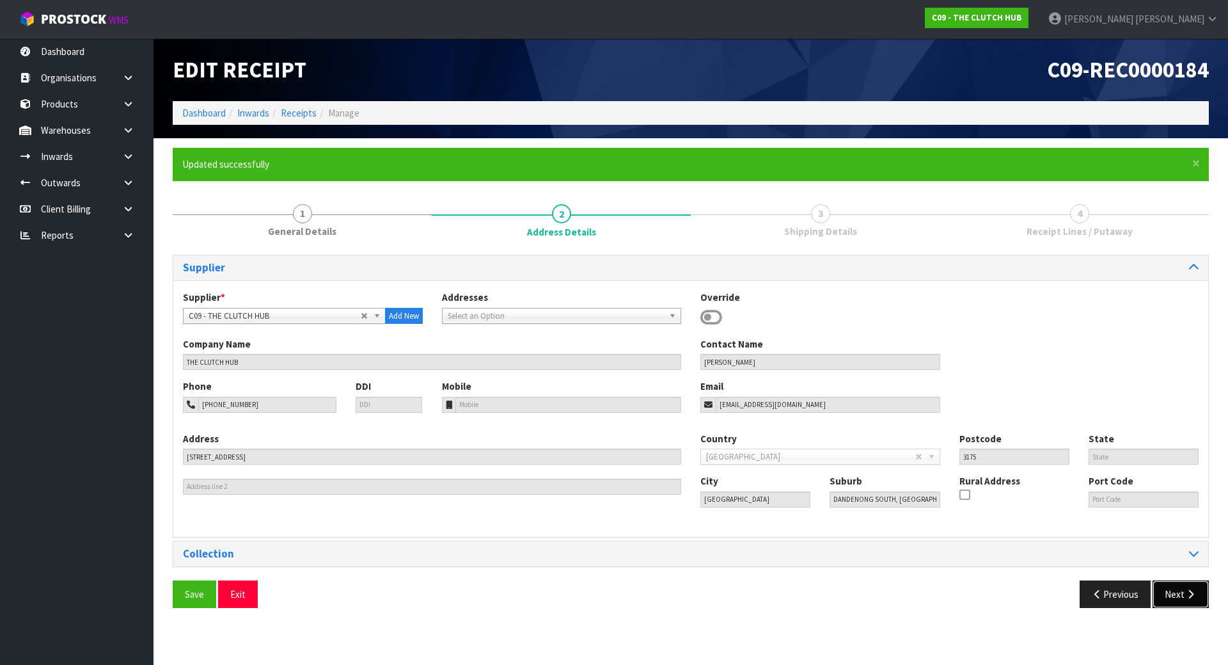
click at [1159, 594] on button "Next" at bounding box center [1181, 594] width 56 height 28
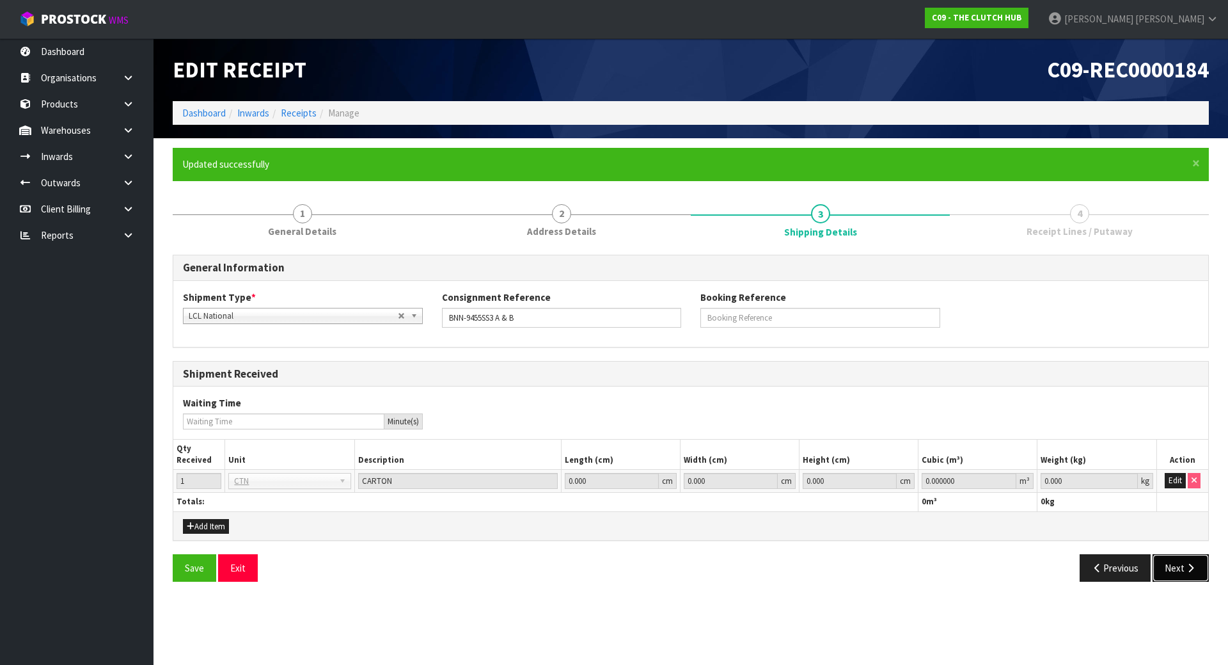
click at [1164, 578] on button "Next" at bounding box center [1181, 568] width 56 height 28
click at [1178, 482] on button "Edit" at bounding box center [1175, 480] width 21 height 15
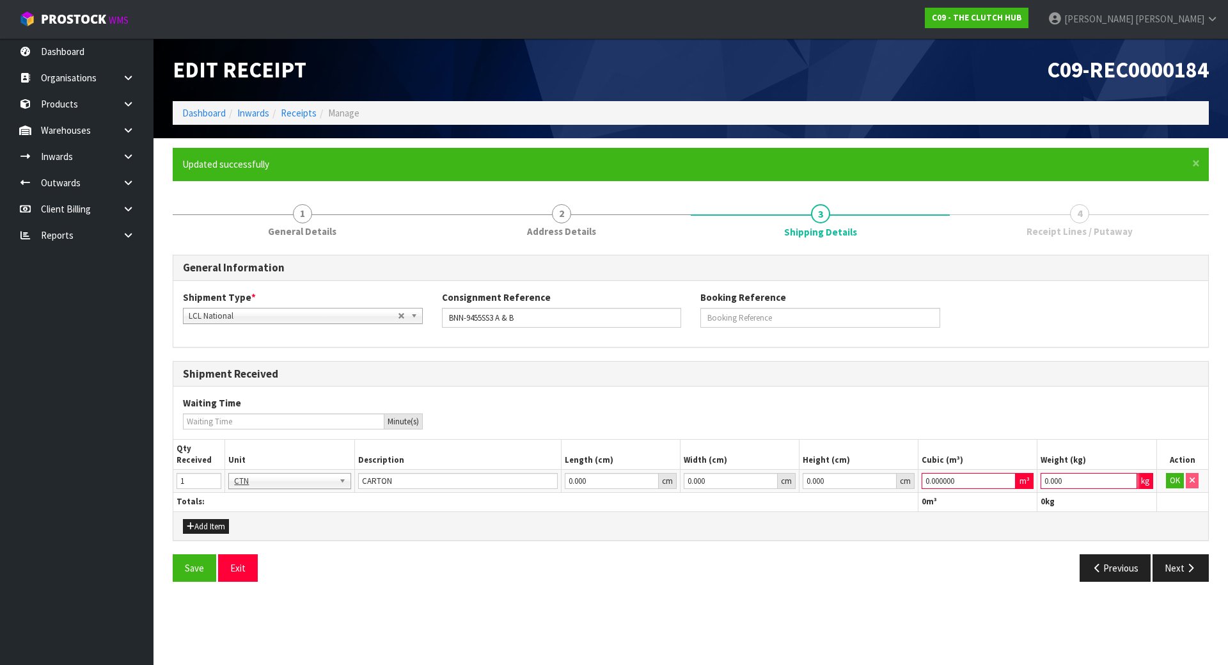
drag, startPoint x: 1099, startPoint y: 482, endPoint x: 845, endPoint y: 482, distance: 254.0
click at [845, 482] on tr "1 BAG BAR BSK BIN BTL BOX BDL CAB CGE CTN CSE COI CRA CRT CBE CYL DRM JAR MTR P…" at bounding box center [690, 481] width 1035 height 23
type input "1"
drag, startPoint x: 969, startPoint y: 484, endPoint x: 802, endPoint y: 485, distance: 167.0
click at [802, 485] on tr "1 BAG BAR BSK BIN BTL BOX BDL CAB CGE CTN CSE COI CRA CRT CBE CYL DRM JAR MTR P…" at bounding box center [690, 481] width 1035 height 23
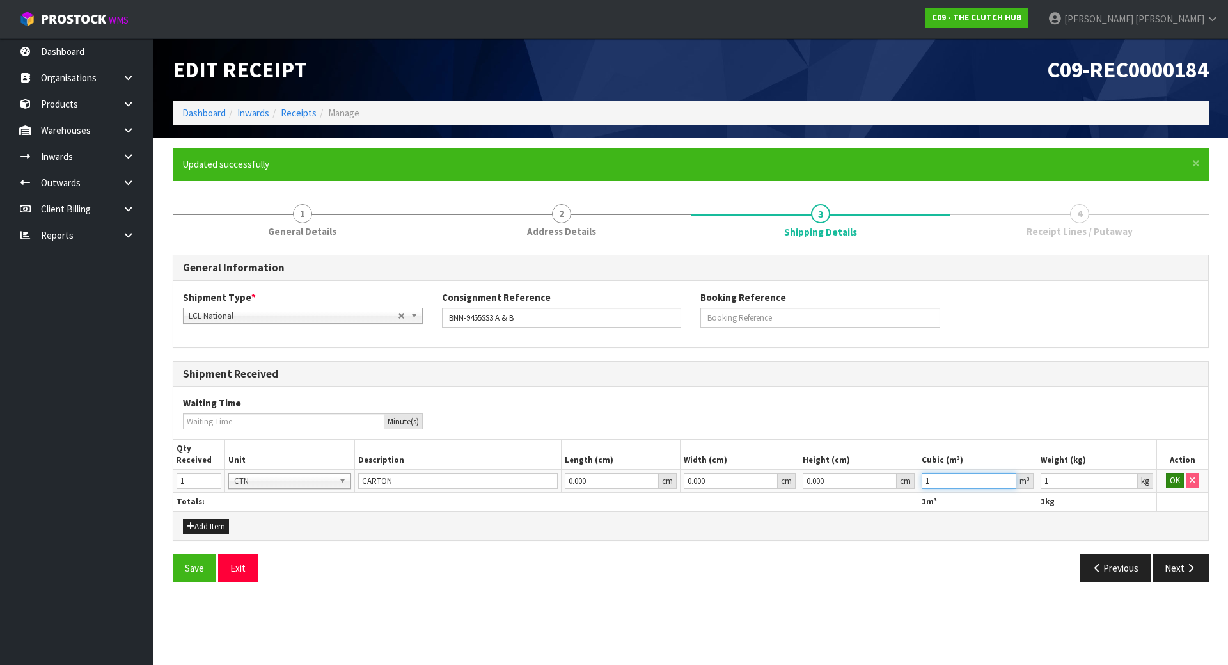
type input "1"
click at [1180, 482] on button "OK" at bounding box center [1175, 480] width 18 height 15
click at [1153, 572] on button "Next" at bounding box center [1181, 568] width 56 height 28
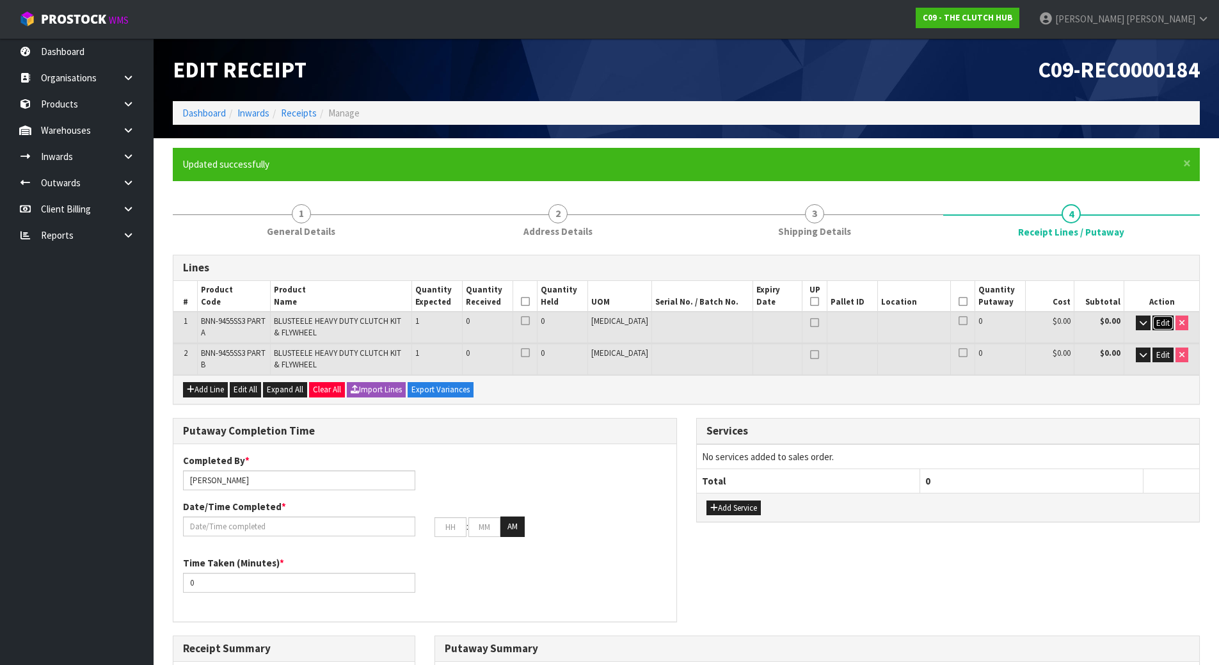
click at [1166, 319] on span "Edit" at bounding box center [1162, 322] width 13 height 11
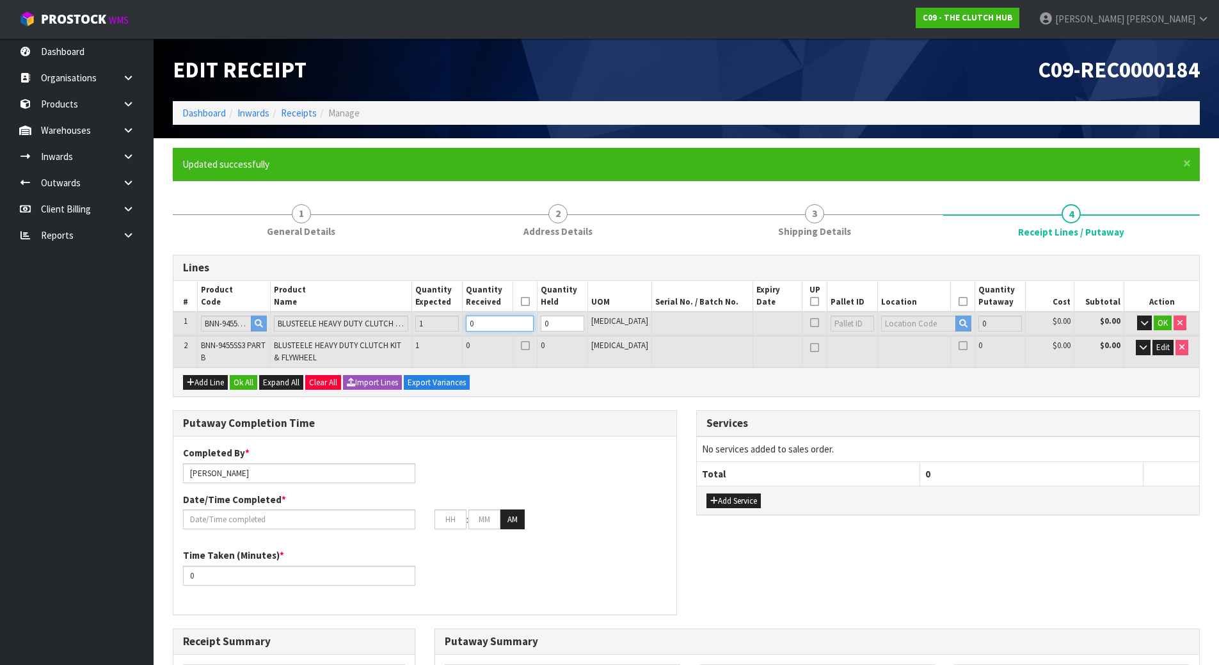
drag, startPoint x: 523, startPoint y: 321, endPoint x: 384, endPoint y: 335, distance: 138.8
click at [384, 335] on tbody "1 BNN-9455SS3 PART A BLUSTEELE HEAVY DUTY CLUTCH KIT & FLYWHEEL 1 0 0 [MEDICAL_…" at bounding box center [685, 324] width 1025 height 25
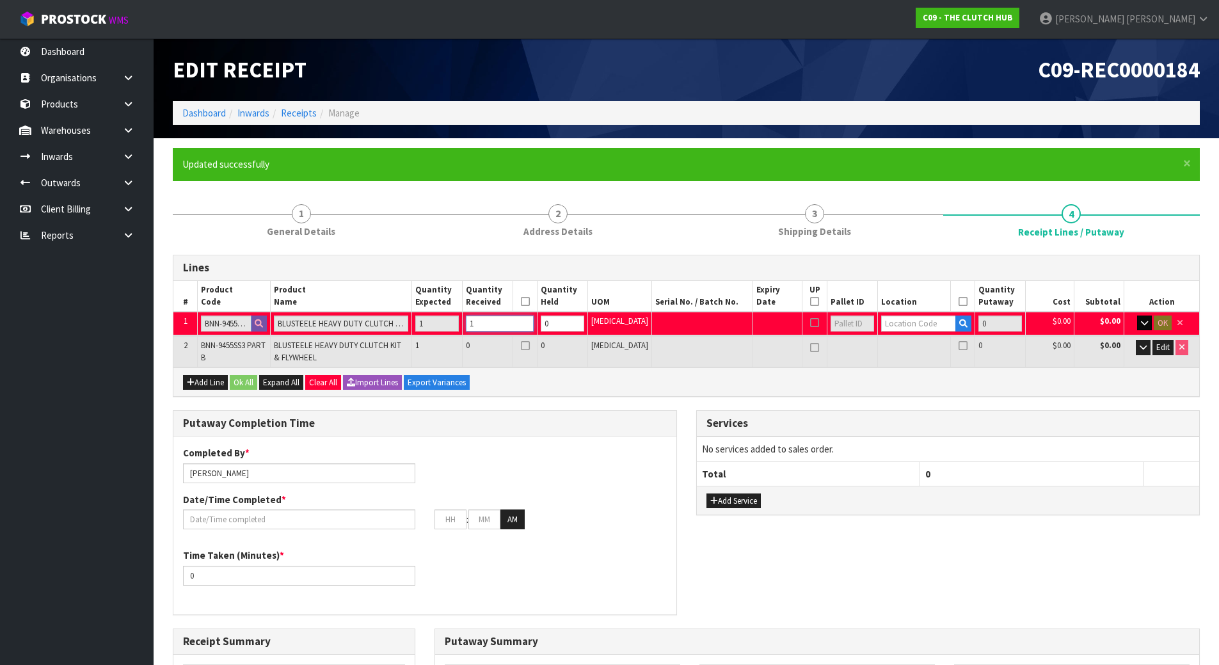
type input "1"
click at [1142, 328] on button "button" at bounding box center [1144, 322] width 15 height 15
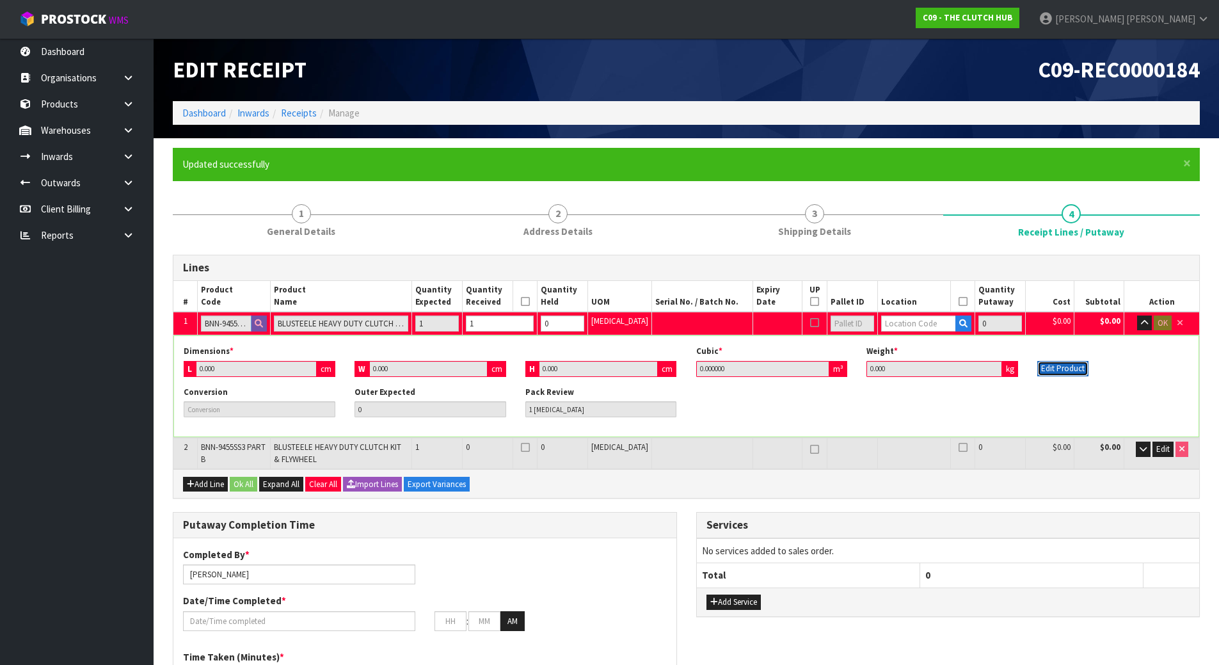
click at [1083, 370] on button "Edit Product" at bounding box center [1062, 368] width 51 height 15
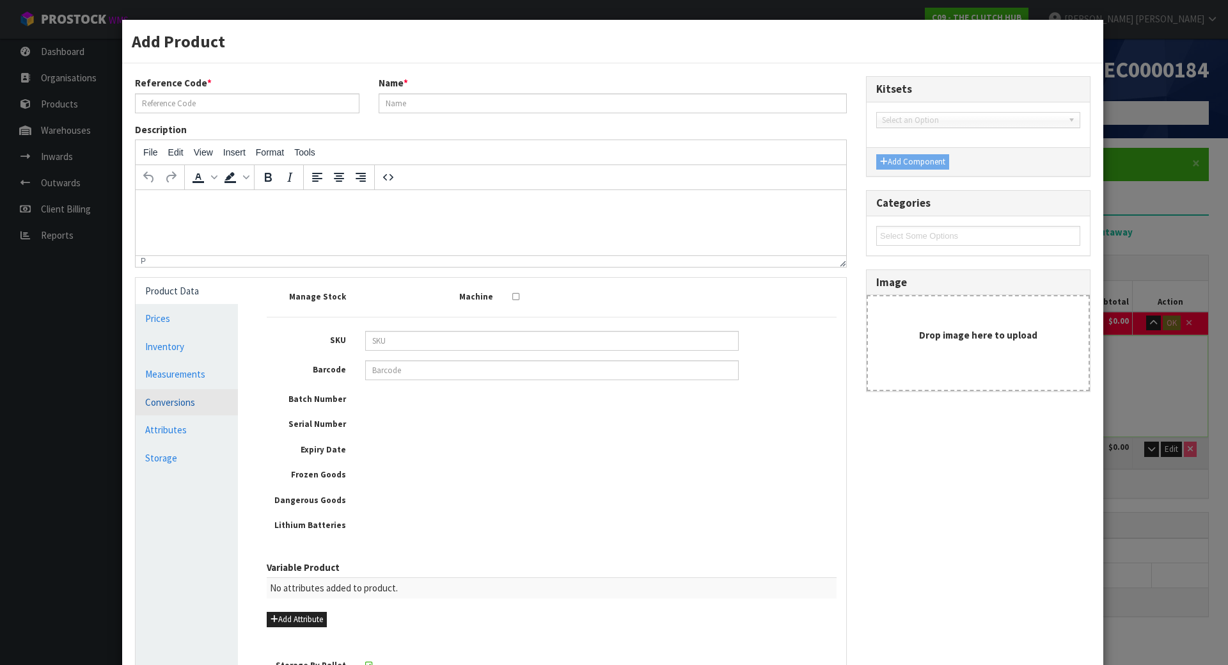
type input "BNN-9455SS3 PART A"
type input "BLUSTEELE HEAVY DUTY CLUTCH KIT & FLYWHEEL"
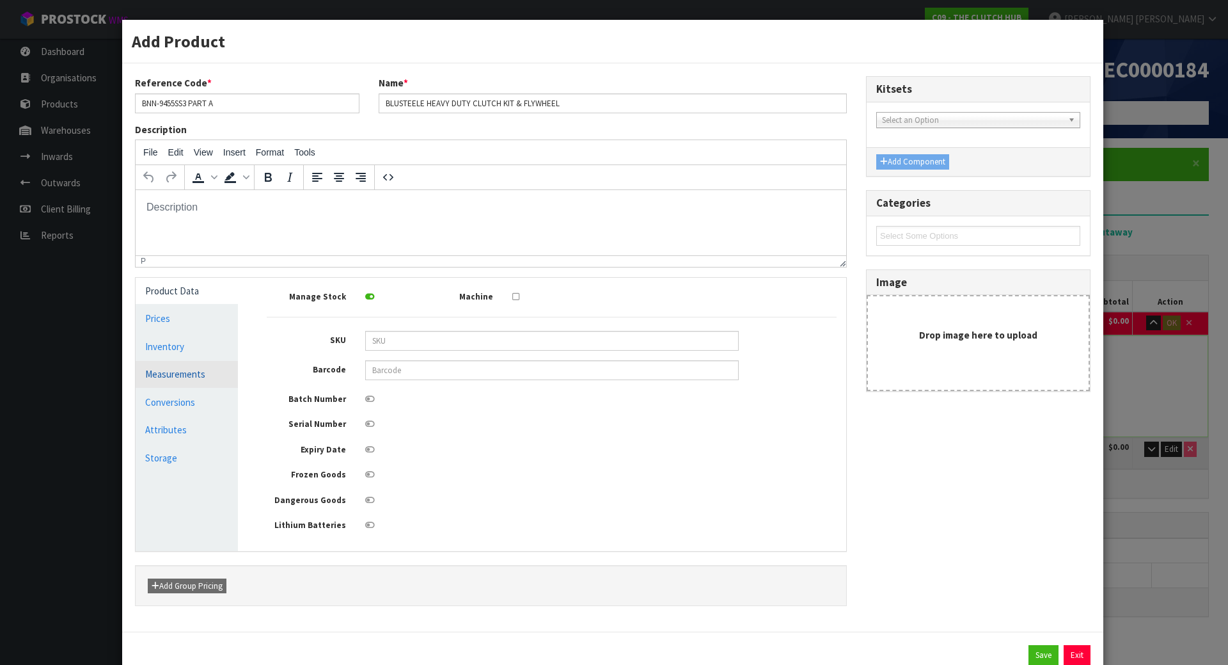
click at [216, 375] on link "Measurements" at bounding box center [187, 374] width 102 height 26
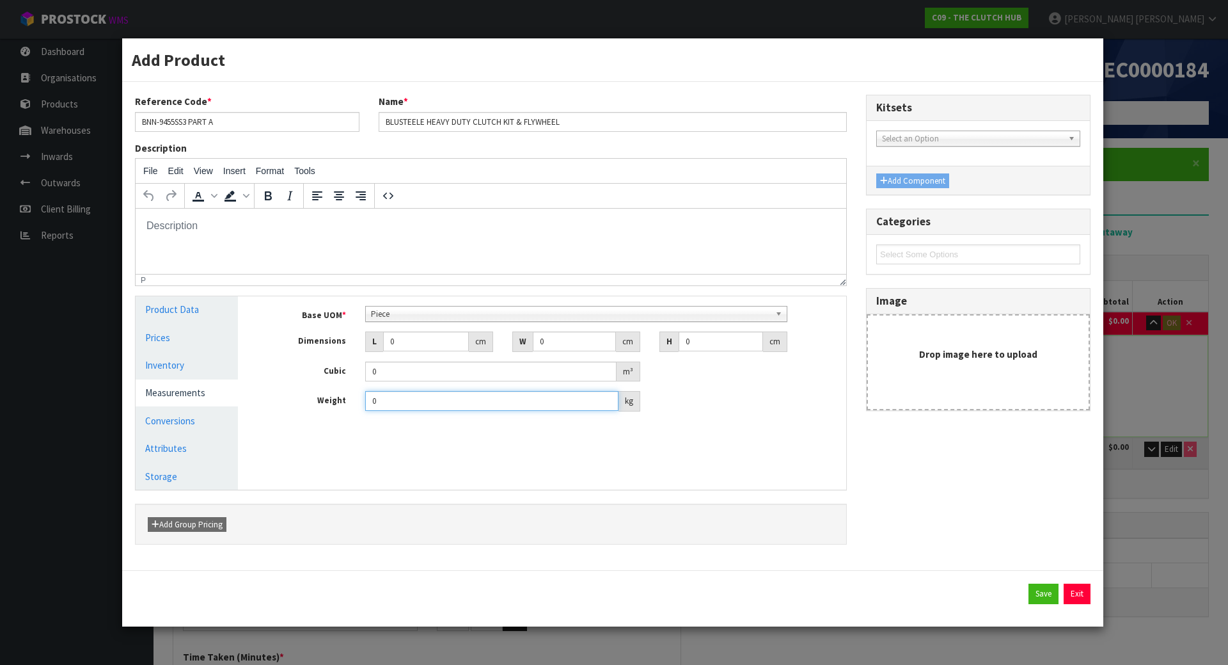
drag, startPoint x: 438, startPoint y: 404, endPoint x: 331, endPoint y: 410, distance: 107.0
click at [331, 410] on div "Weight 0 kg" at bounding box center [551, 401] width 589 height 20
type input "14.20"
click at [338, 425] on div "Base UOM * Bag Bar Basket Bin Bottle Box Bundle Cabinet Cage Carton Case Coil C…" at bounding box center [551, 363] width 589 height 134
drag, startPoint x: 399, startPoint y: 345, endPoint x: 331, endPoint y: 352, distance: 67.6
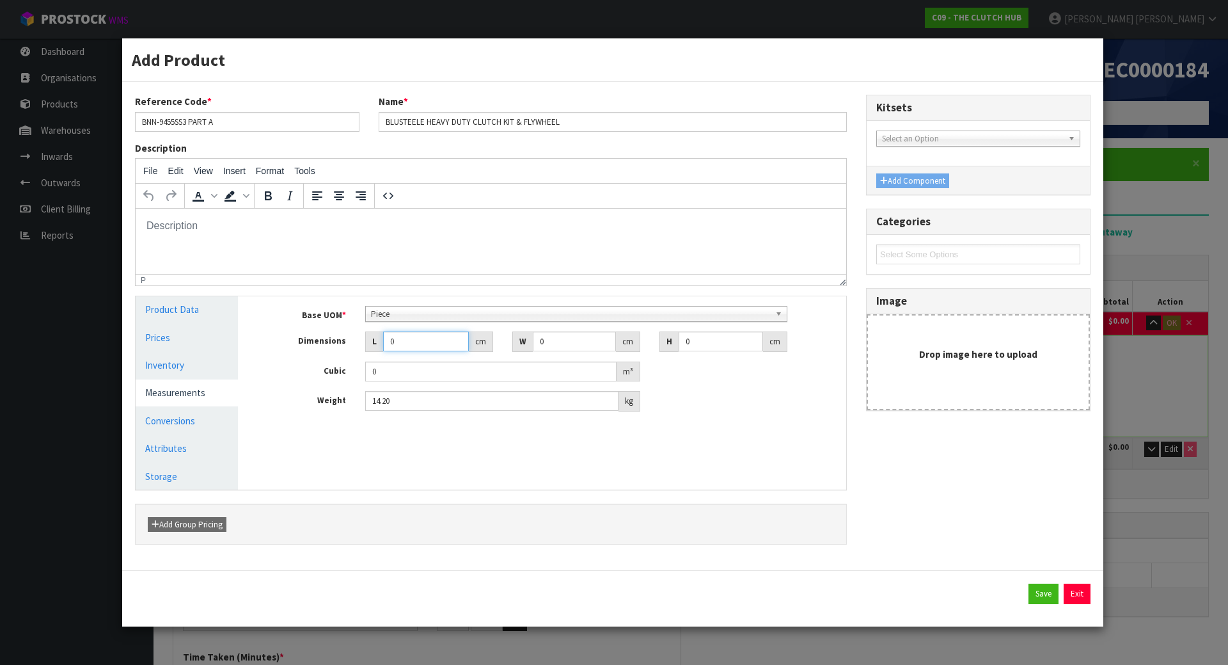
click at [337, 352] on div "Base UOM * Bag Bar Basket Bin Bottle Box Bundle Cabinet Cage Carton Case Coil C…" at bounding box center [552, 359] width 570 height 106
type input "4"
type input "0.000001"
type input "40"
type input "38"
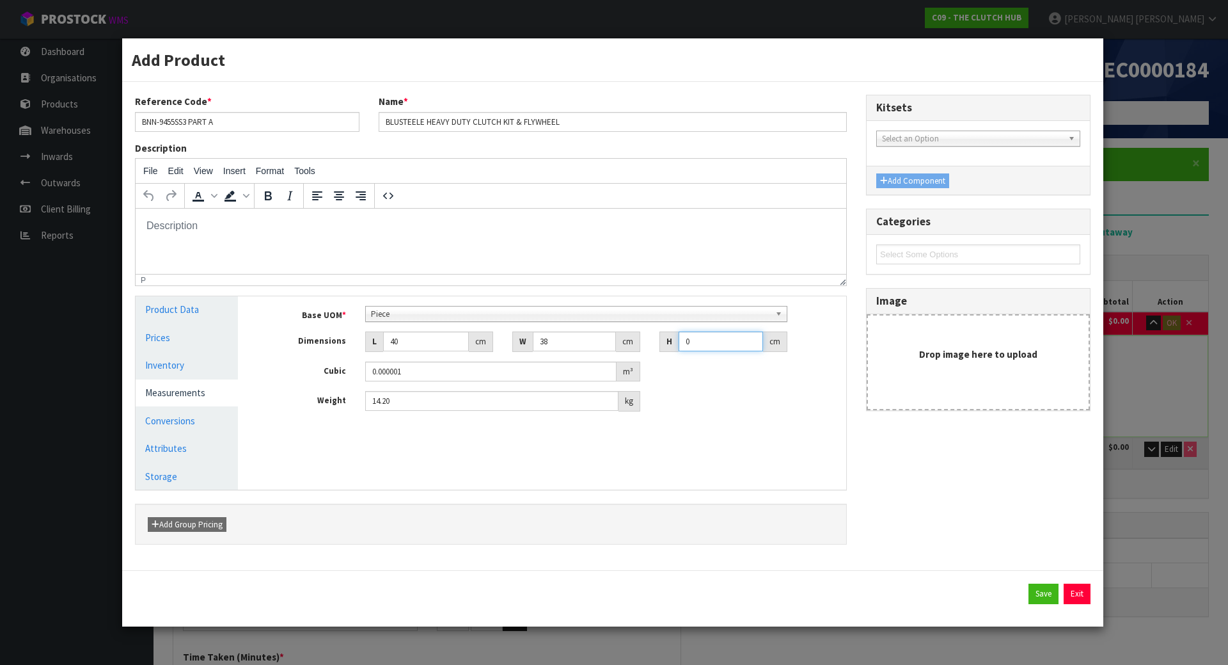
type input "1"
type input "0.00152"
type input "15"
type input "0.0228"
type input "15"
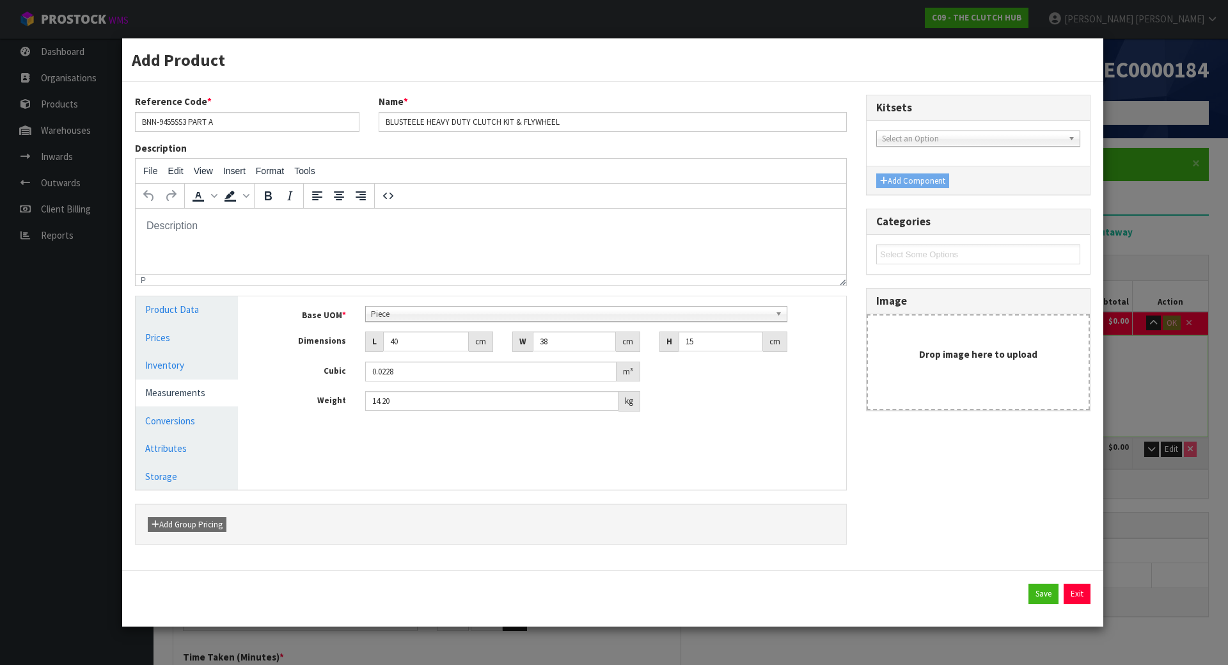
click at [704, 471] on div "Manage Stock Machine SKU Barcode Batch Number Serial Number Expiry Date Frozen …" at bounding box center [552, 392] width 608 height 193
click at [530, 313] on span "Piece" at bounding box center [571, 313] width 400 height 15
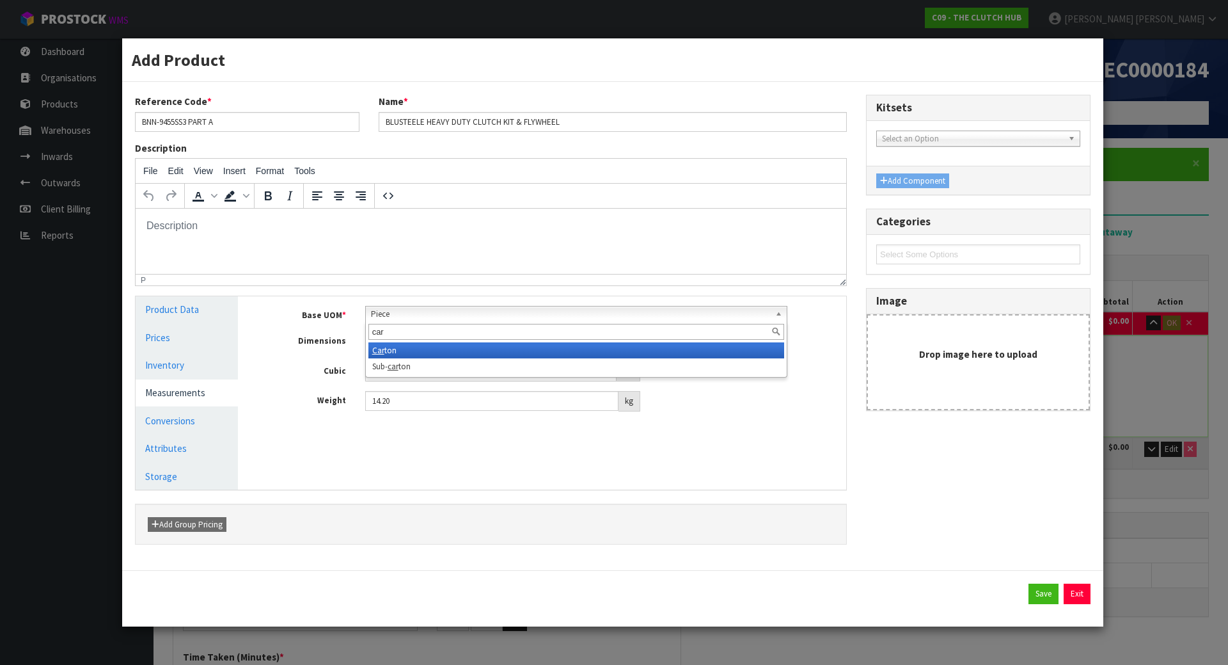
type input "car"
click at [503, 351] on li "Car ton" at bounding box center [576, 350] width 416 height 16
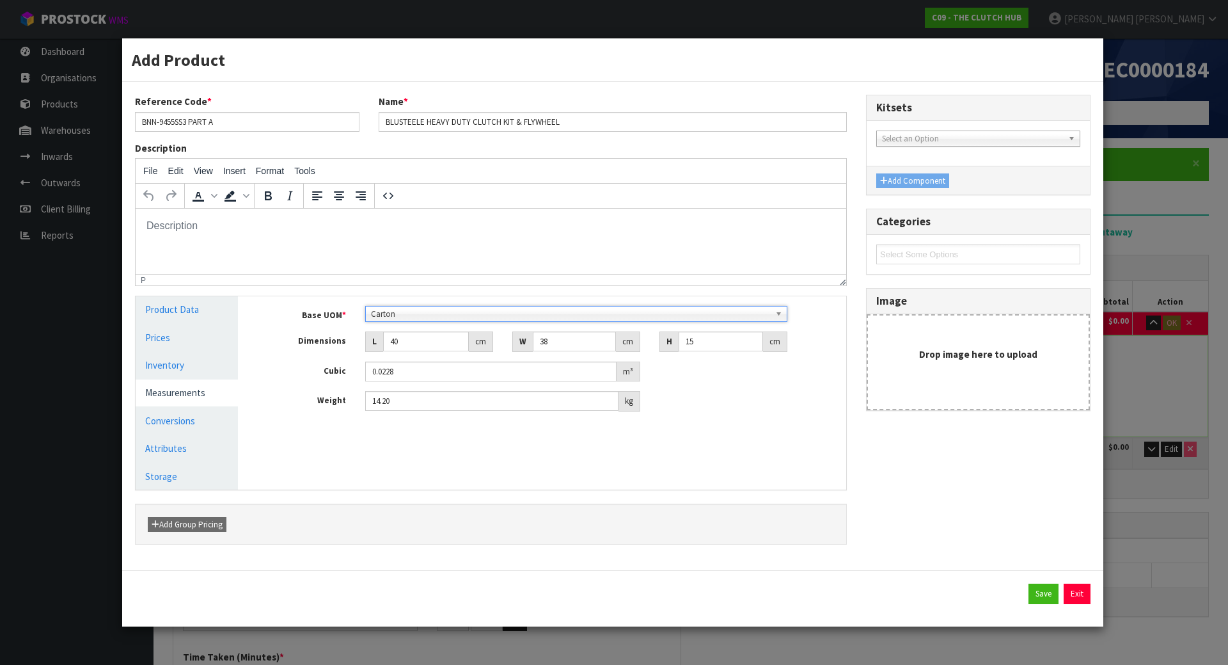
drag, startPoint x: 835, startPoint y: 436, endPoint x: 861, endPoint y: 460, distance: 35.3
click at [835, 436] on div "Manage Stock Machine SKU Barcode Batch Number Serial Number Expiry Date Frozen …" at bounding box center [552, 392] width 608 height 193
click at [1043, 590] on button "Save" at bounding box center [1044, 593] width 30 height 20
type input "1"
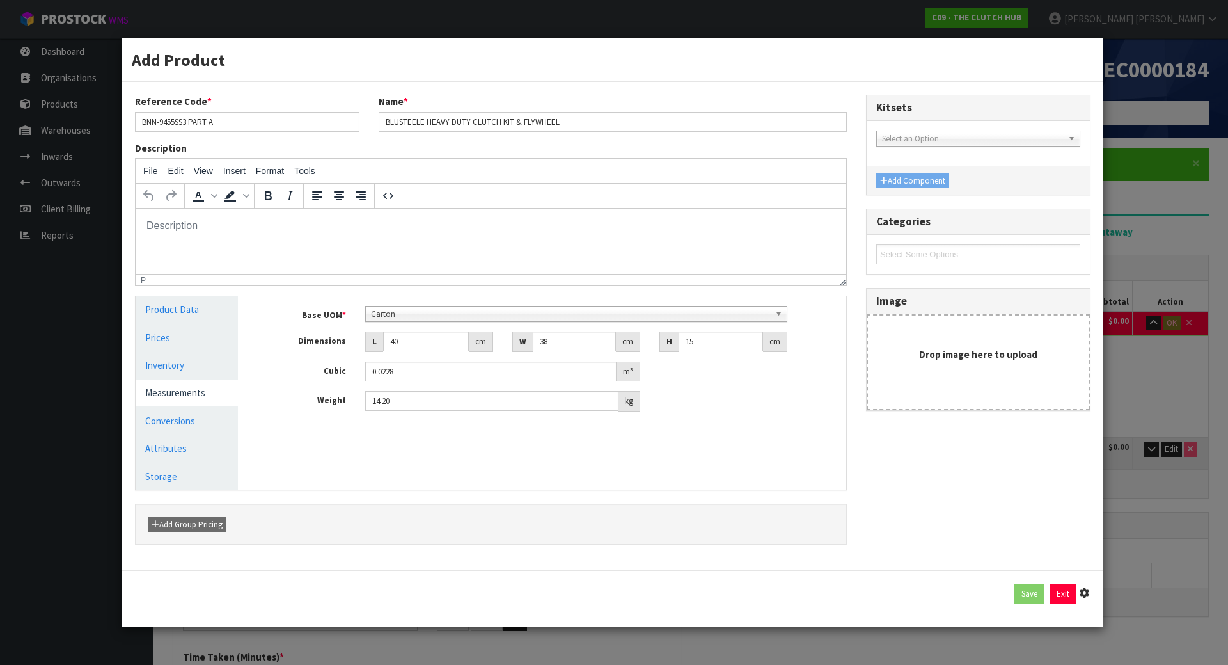
type input "0.0228"
type input "14.2"
type input "40"
type input "38"
type input "15"
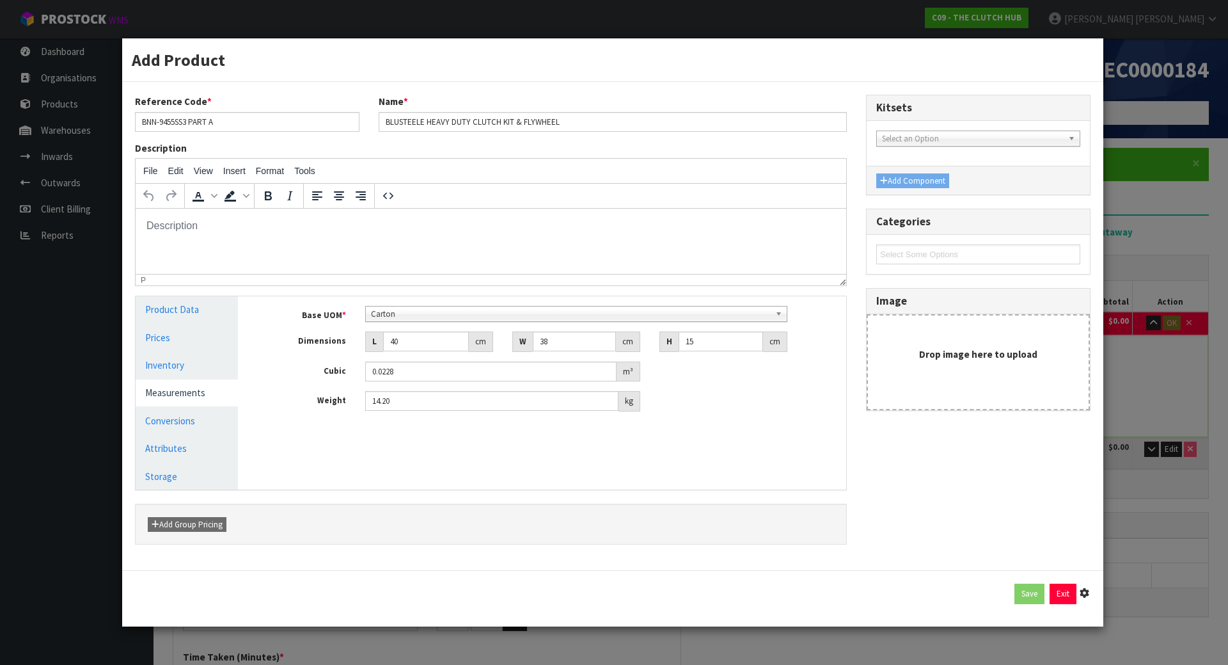
type input "0.0228"
type input "14.2"
type input "1 [MEDICAL_DATA] x CTN"
type input "1 CTN"
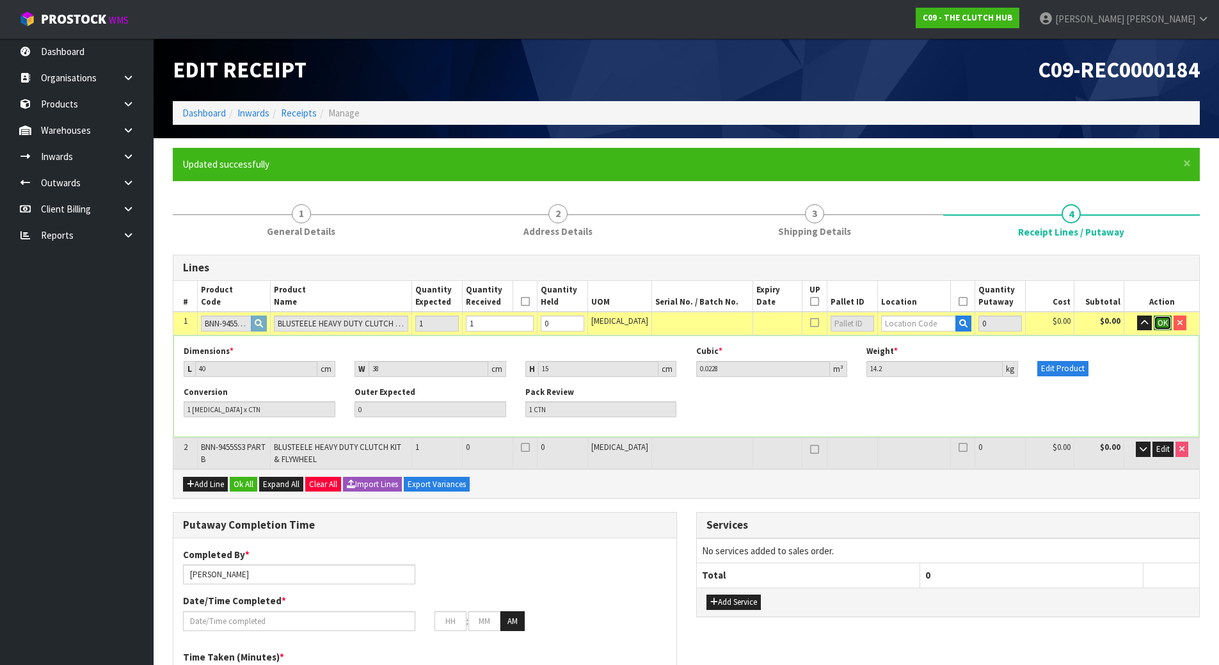
click at [1164, 322] on span "OK" at bounding box center [1162, 322] width 10 height 11
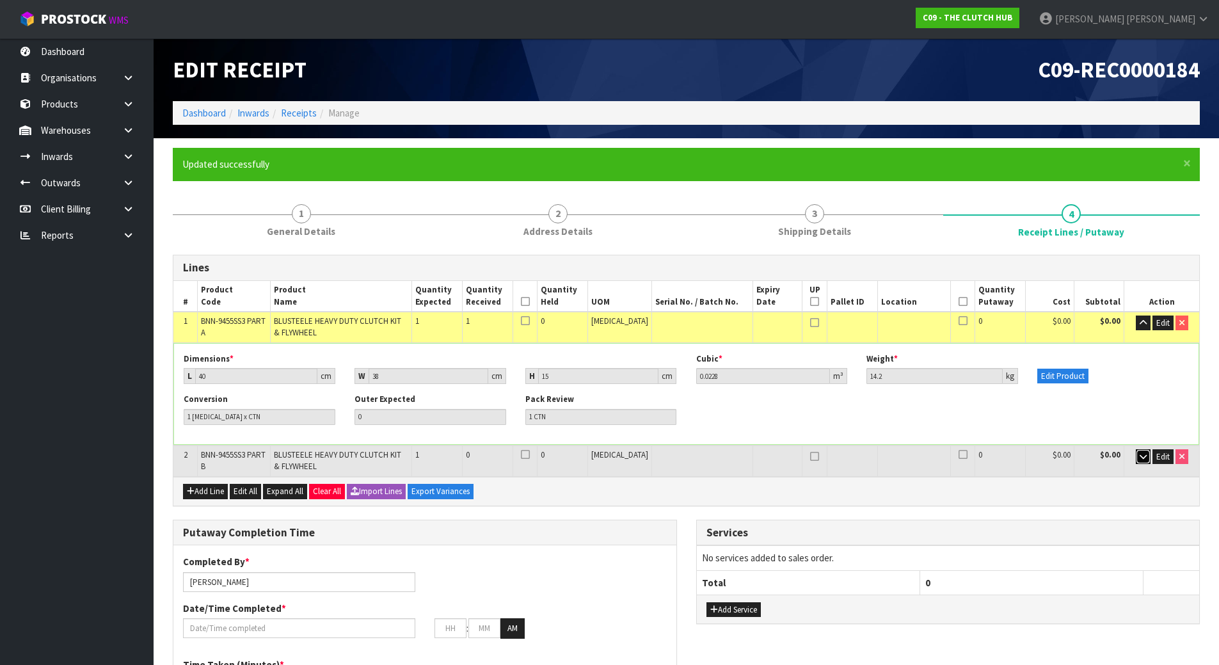
click at [1146, 455] on button "button" at bounding box center [1143, 456] width 15 height 15
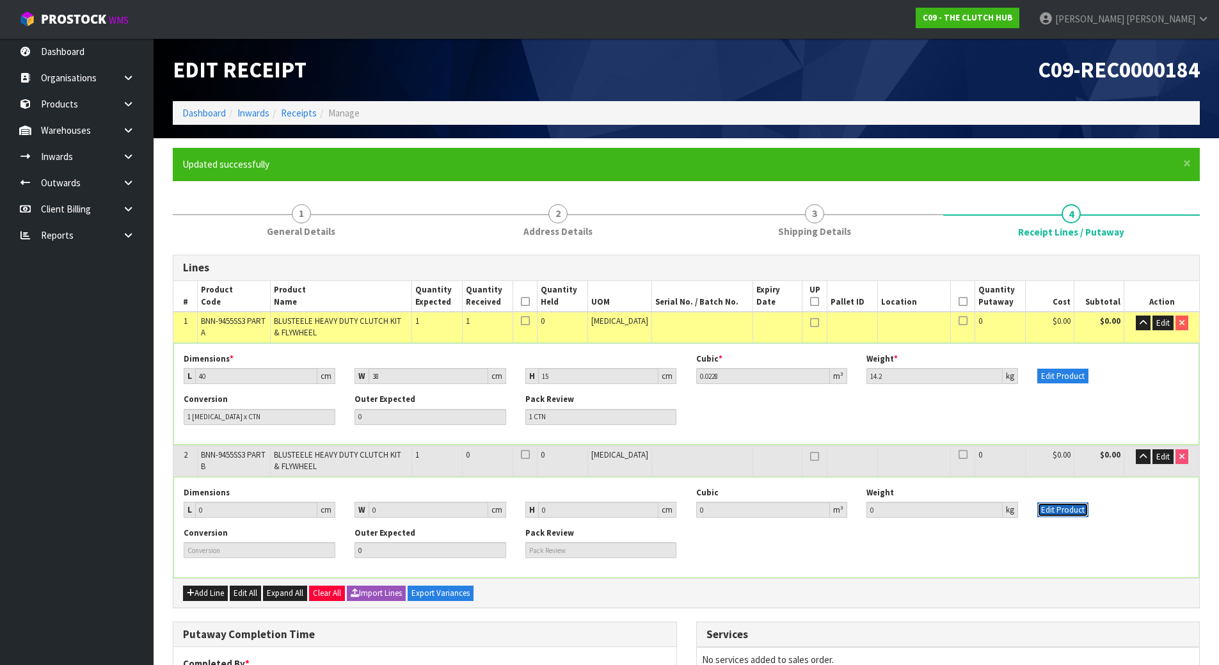
click at [1057, 512] on button "Edit Product" at bounding box center [1062, 509] width 51 height 15
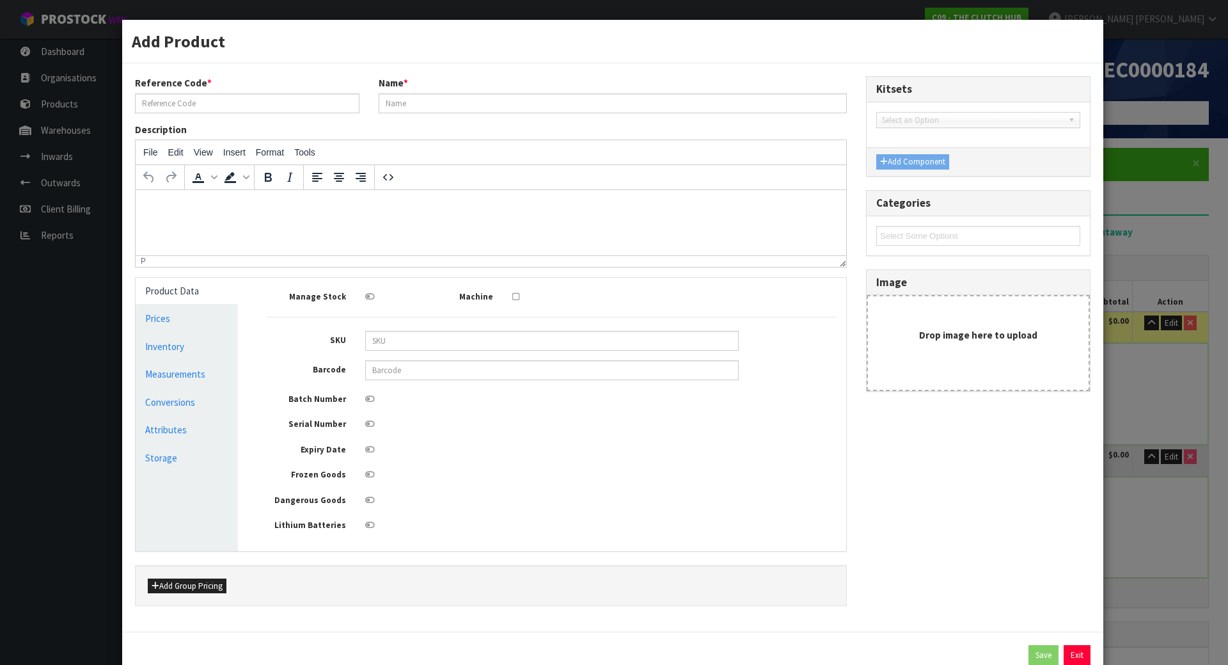
type input "BNN-9455SS3 PART B"
type input "BLUSTEELE HEAVY DUTY CLUTCH KIT & FLYWHEEL"
type input "0"
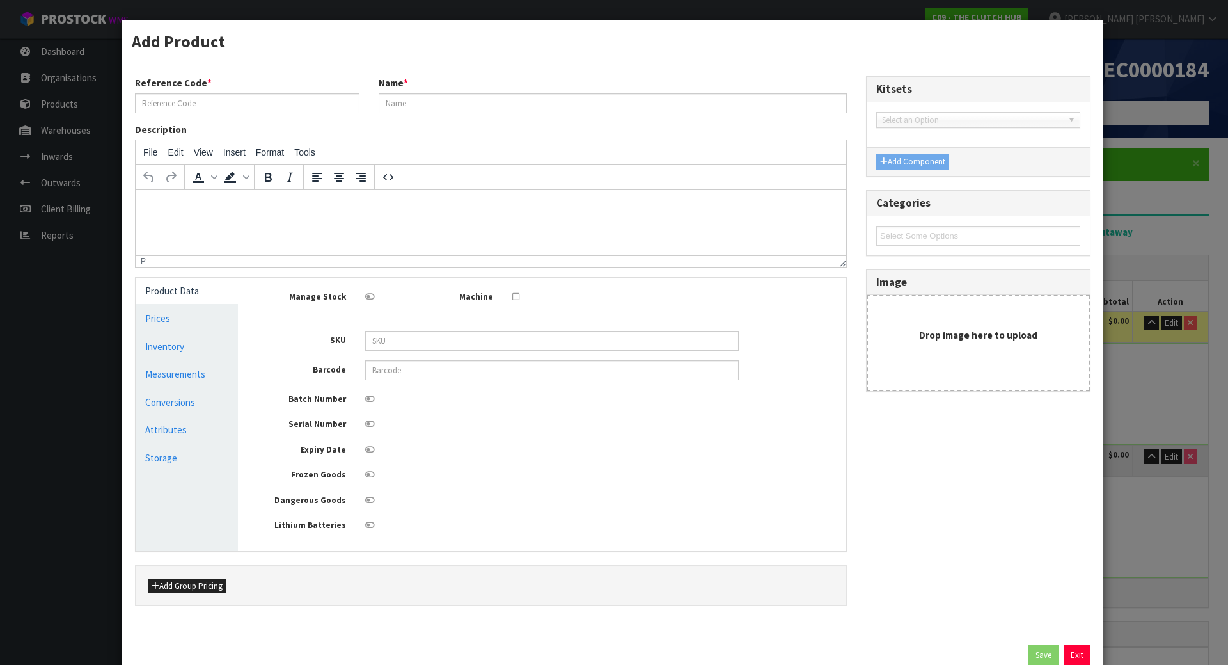
type input "0"
click at [168, 379] on link "Measurements" at bounding box center [187, 374] width 102 height 26
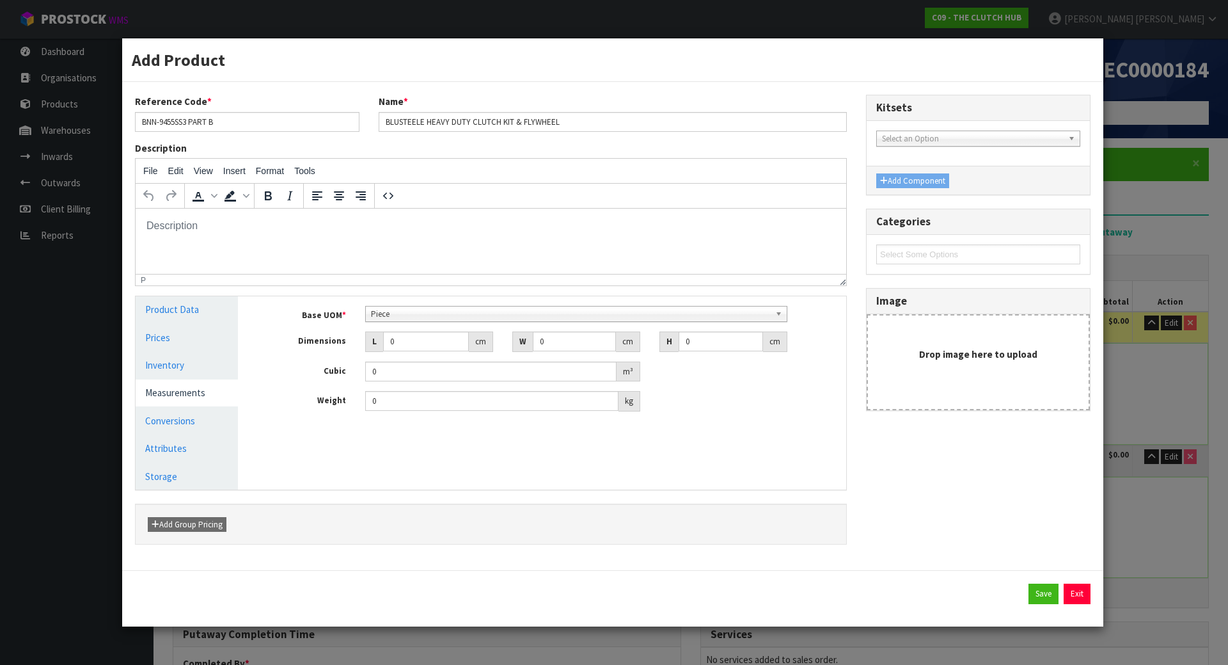
click at [492, 310] on span "Piece" at bounding box center [571, 313] width 400 height 15
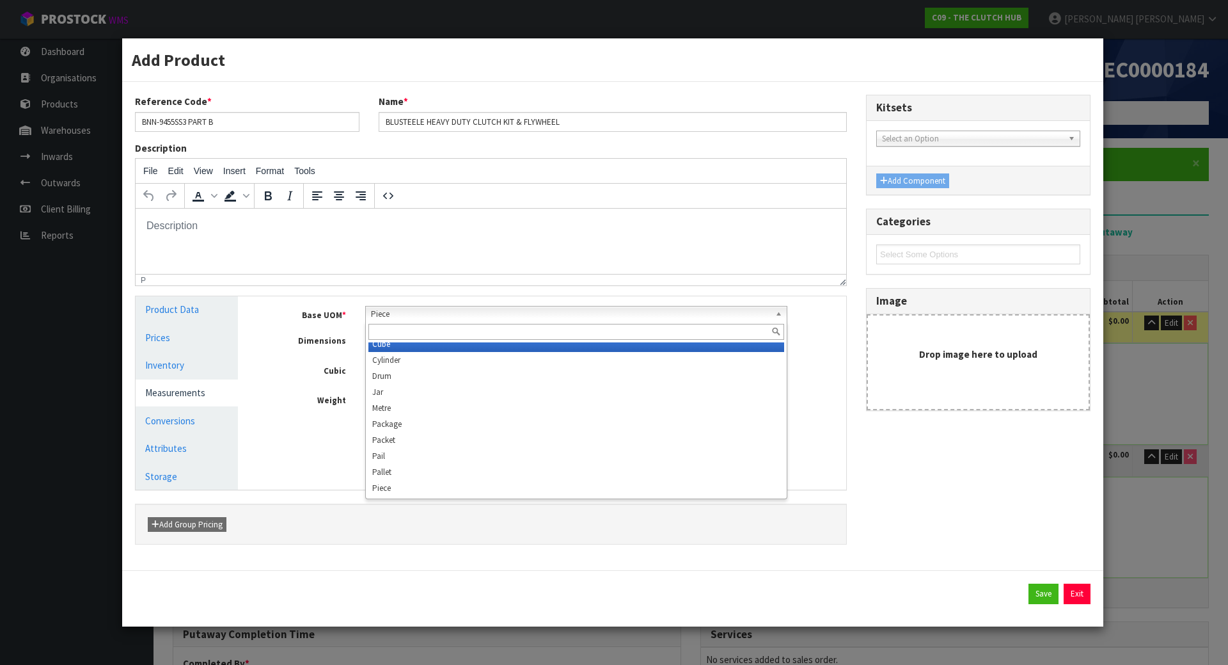
scroll to position [224, 0]
click at [438, 331] on input "text" at bounding box center [576, 332] width 416 height 16
type input "r"
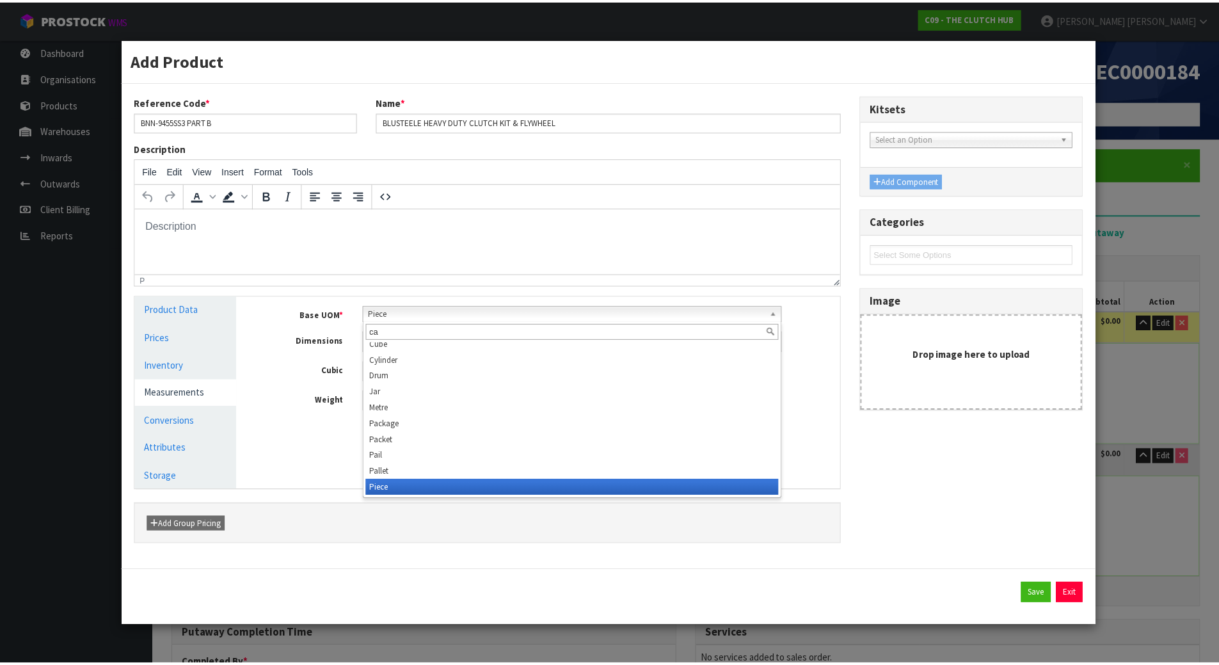
scroll to position [0, 0]
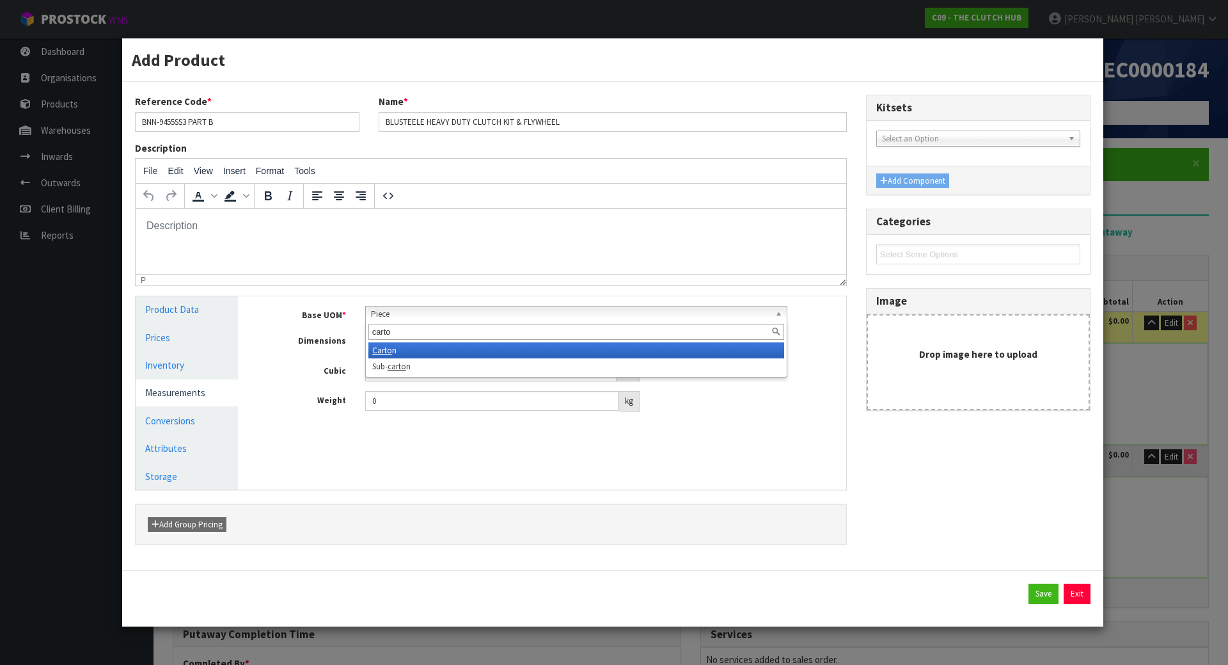
type input "carto"
click at [422, 348] on li "Carto n" at bounding box center [576, 350] width 416 height 16
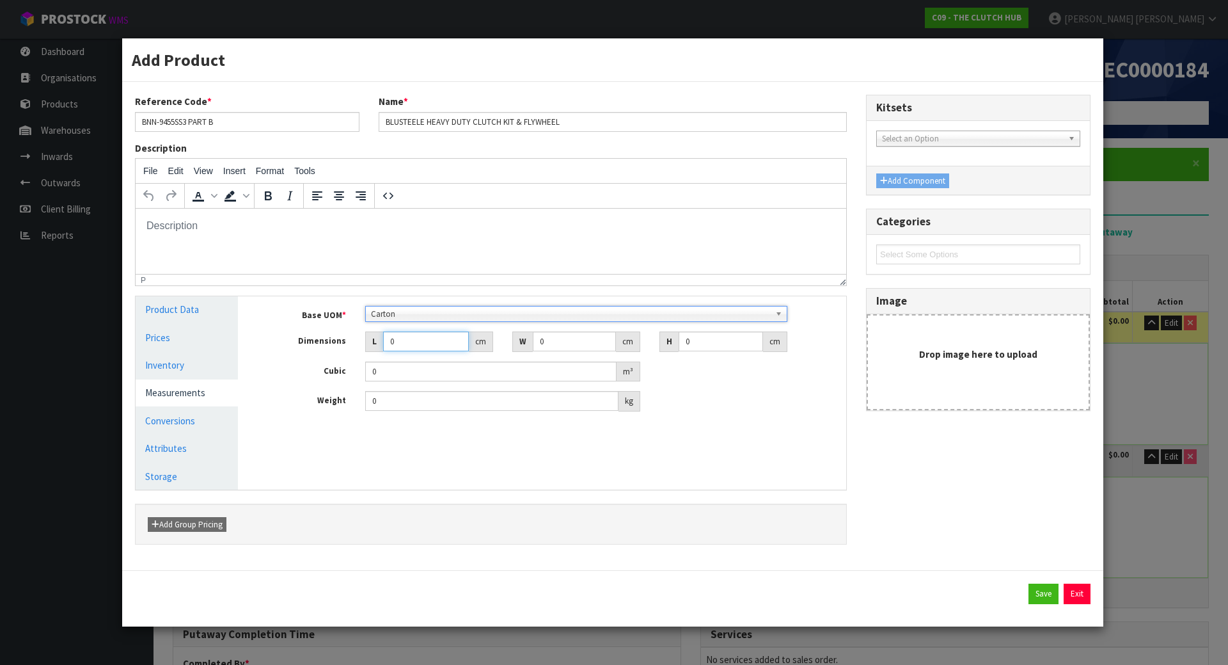
drag, startPoint x: 415, startPoint y: 339, endPoint x: 256, endPoint y: 336, distance: 158.7
click at [357, 339] on div "L 0 cm" at bounding box center [429, 341] width 147 height 20
type input "4"
type input "0.000001"
type input "40"
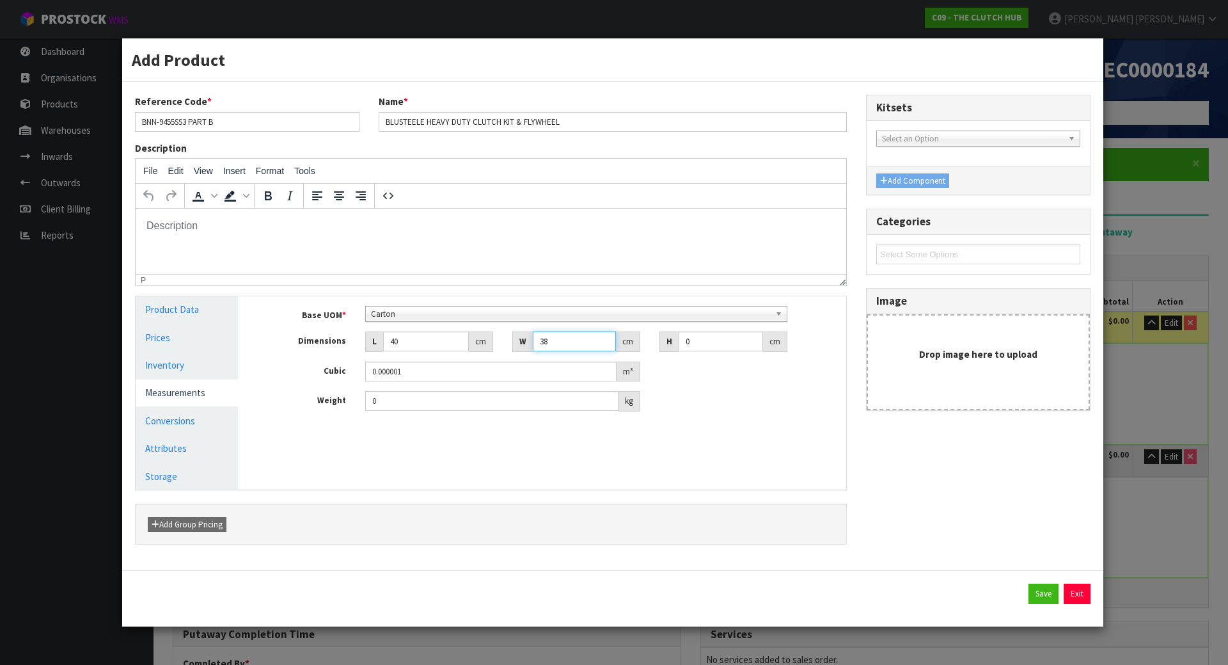
type input "38"
type input "6"
type input "0.00912"
type input "6"
click at [410, 397] on input "15" at bounding box center [491, 401] width 253 height 20
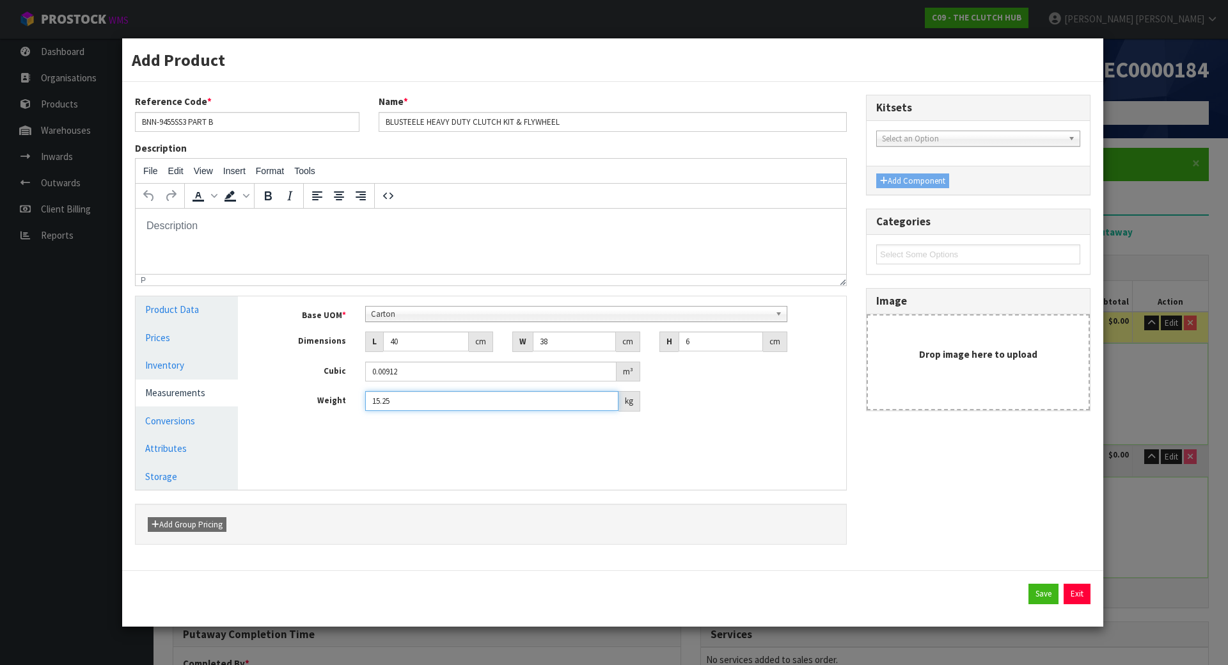
type input "15.25"
drag, startPoint x: 684, startPoint y: 467, endPoint x: 692, endPoint y: 468, distance: 8.4
click at [684, 468] on div "Manage Stock Machine SKU Barcode Batch Number Serial Number Expiry Date Frozen …" at bounding box center [552, 392] width 608 height 193
click at [1048, 598] on button "Save" at bounding box center [1044, 593] width 30 height 20
type input "40"
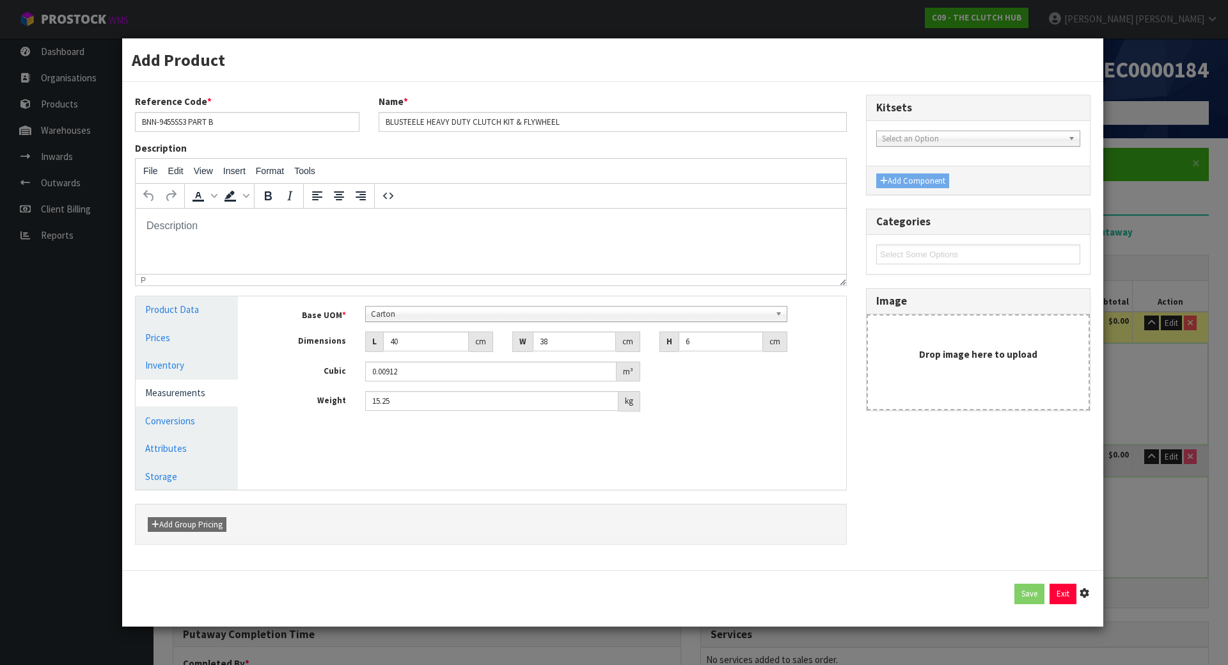
type input "38"
type input "6"
type input "0.00912"
type input "15.25"
type input "1 [MEDICAL_DATA] x CTN"
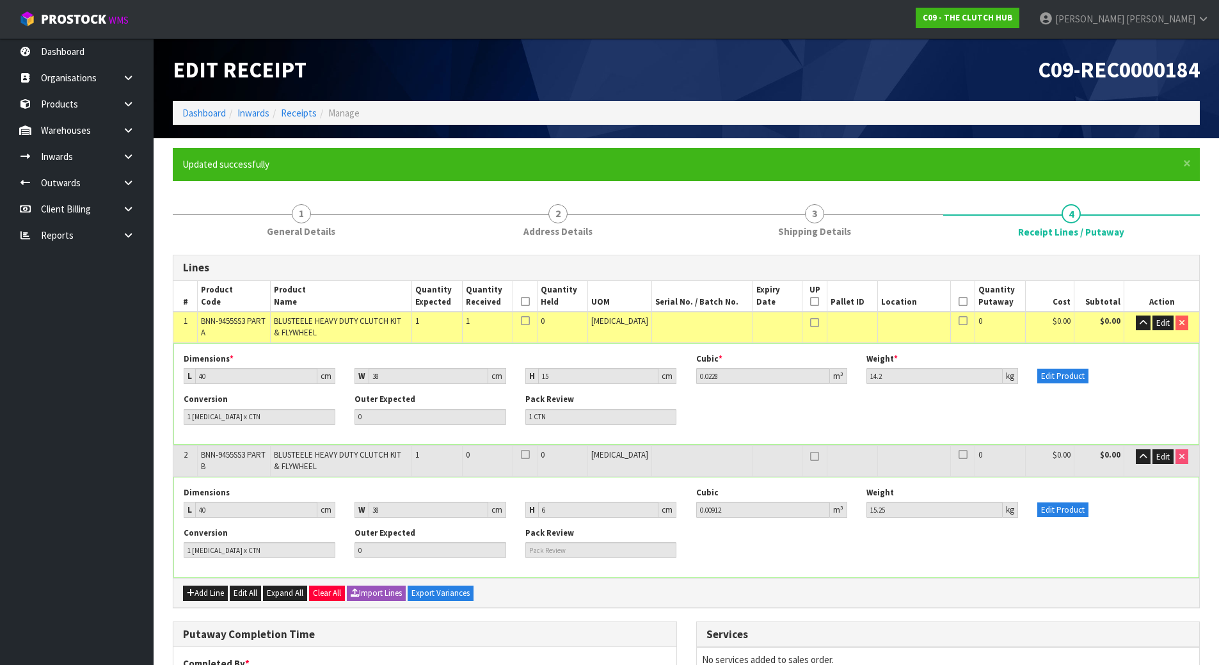
click at [1061, 416] on div "Conversion 1 [MEDICAL_DATA] x CTN Outer Expected 0 Pack Review 1 CTN" at bounding box center [686, 413] width 1024 height 40
click at [1143, 326] on icon "button" at bounding box center [1142, 323] width 7 height 8
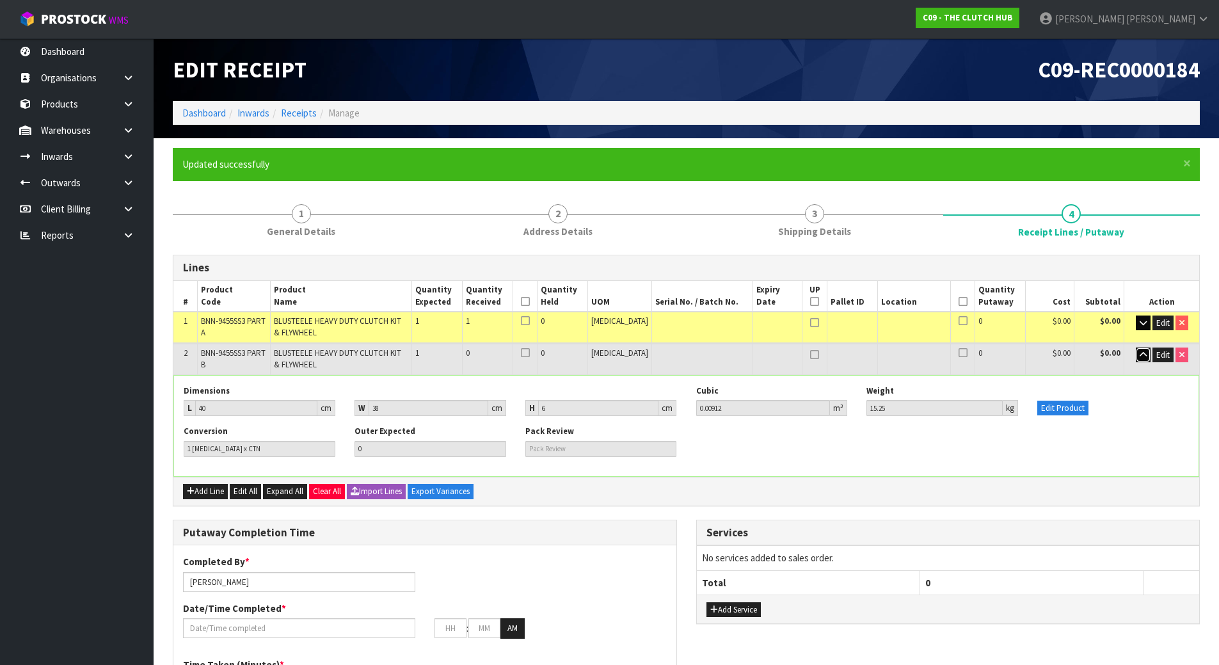
click at [1139, 351] on icon "button" at bounding box center [1142, 355] width 7 height 8
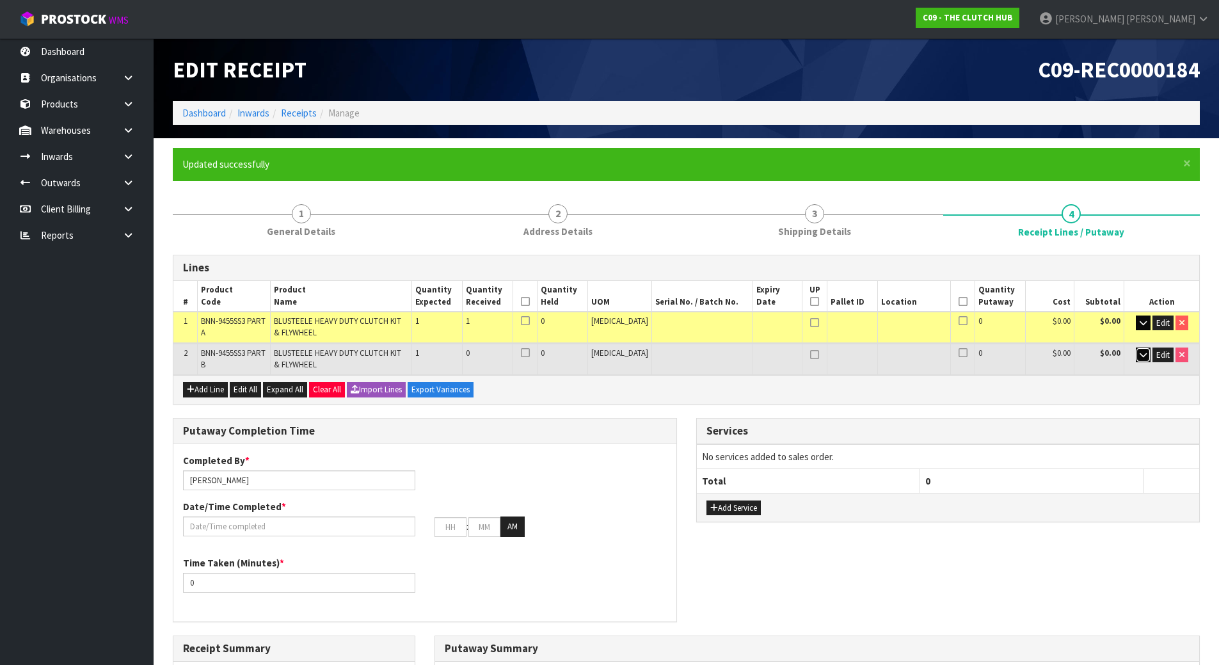
click at [1139, 351] on icon "button" at bounding box center [1142, 355] width 7 height 8
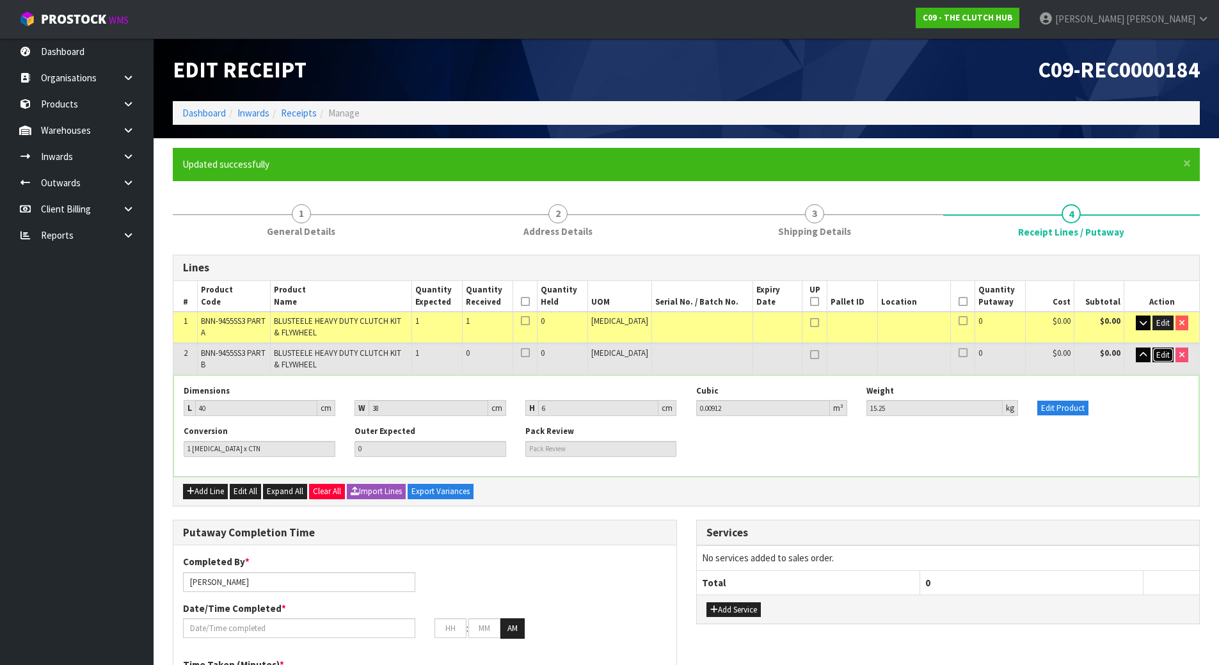
click at [1167, 355] on span "Edit" at bounding box center [1162, 354] width 13 height 11
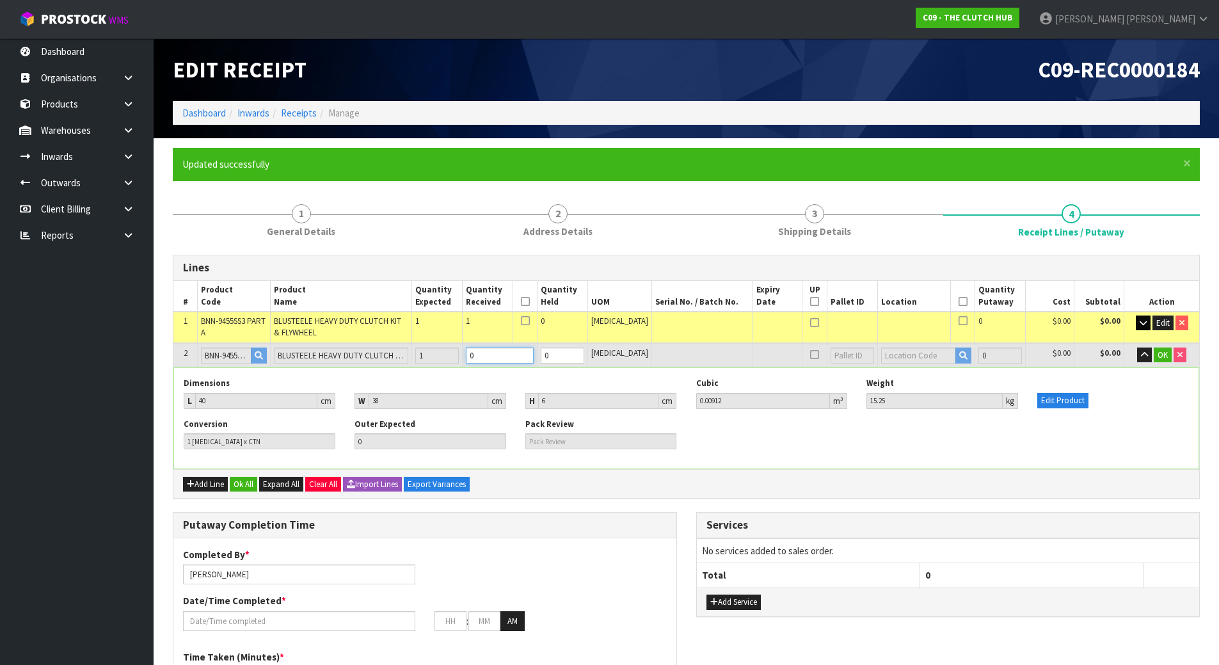
click at [389, 351] on tr "2 BNN-9455SS3 PART B BLUSTEELE HEAVY DUTY CLUTCH KIT & FLYWHEEL 1 0 0 [MEDICAL_…" at bounding box center [685, 356] width 1025 height 24
type input "0"
type input "2"
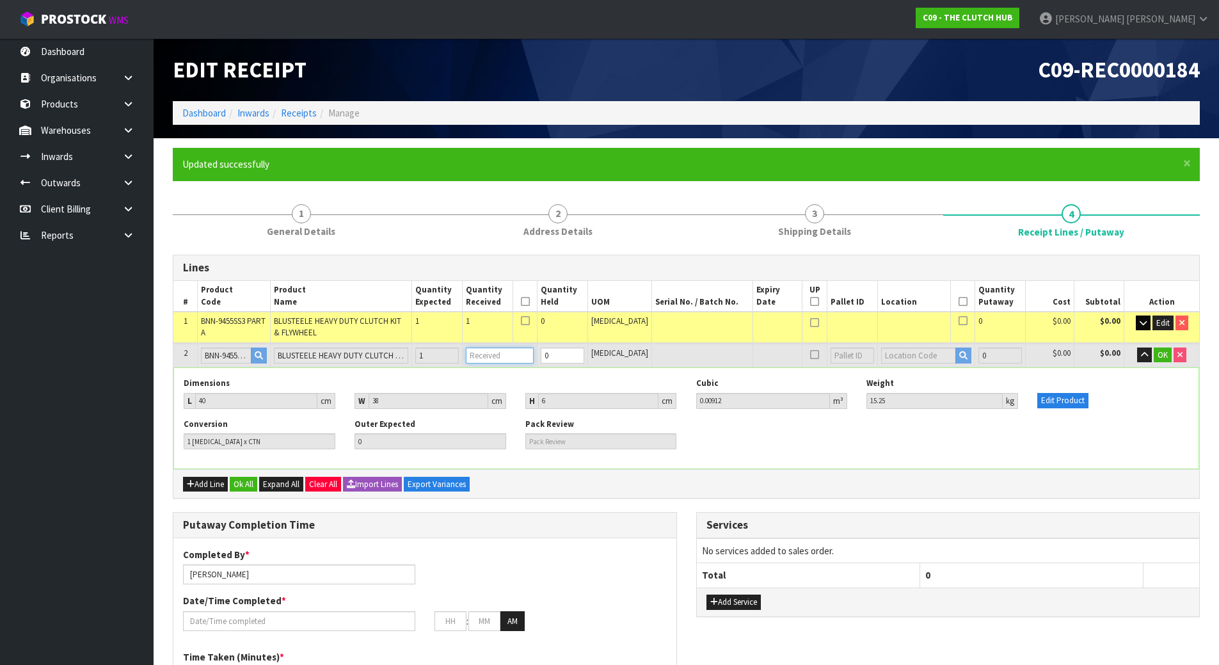
type input "0.03192"
type input "29.45"
type input "1"
type input "1 CTN"
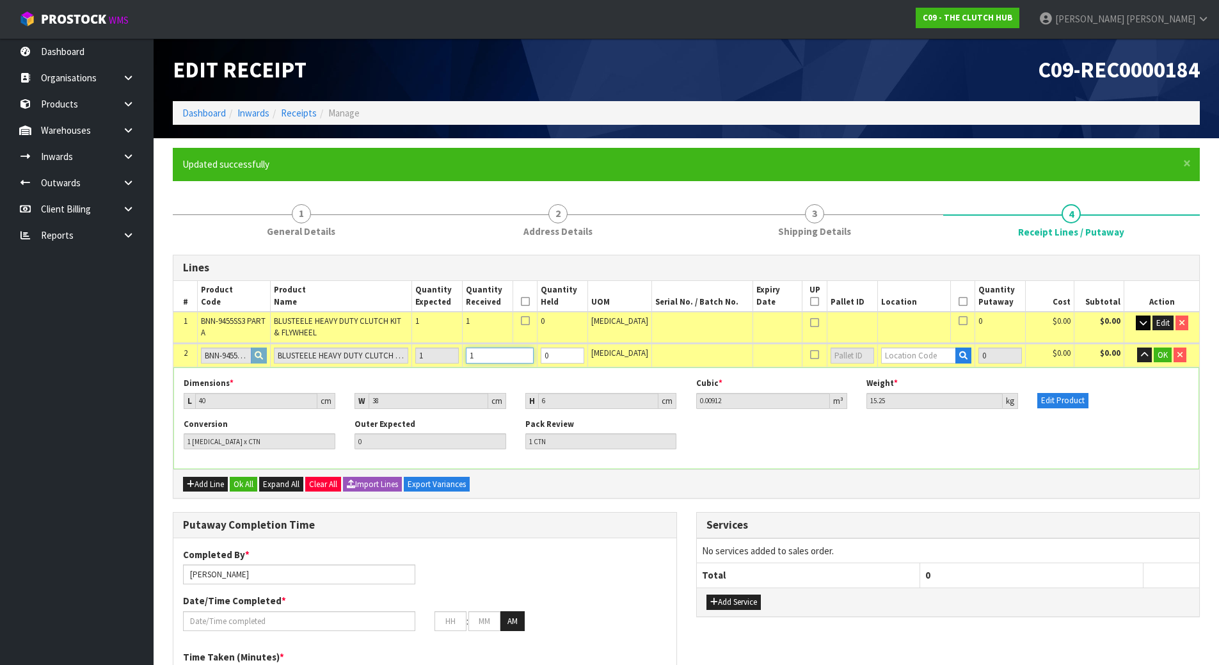
type input "1"
click at [881, 356] on input "text" at bounding box center [918, 355] width 75 height 16
type input "20-"
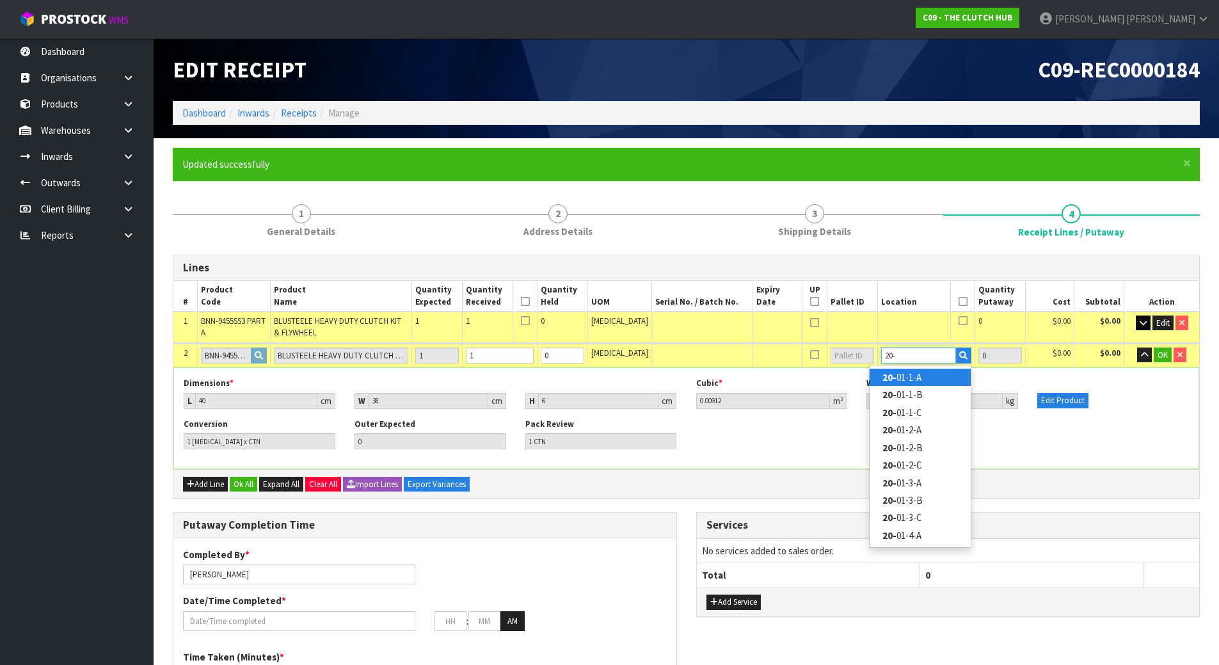
type input "1"
type input "20-01-1-A"
type input "1"
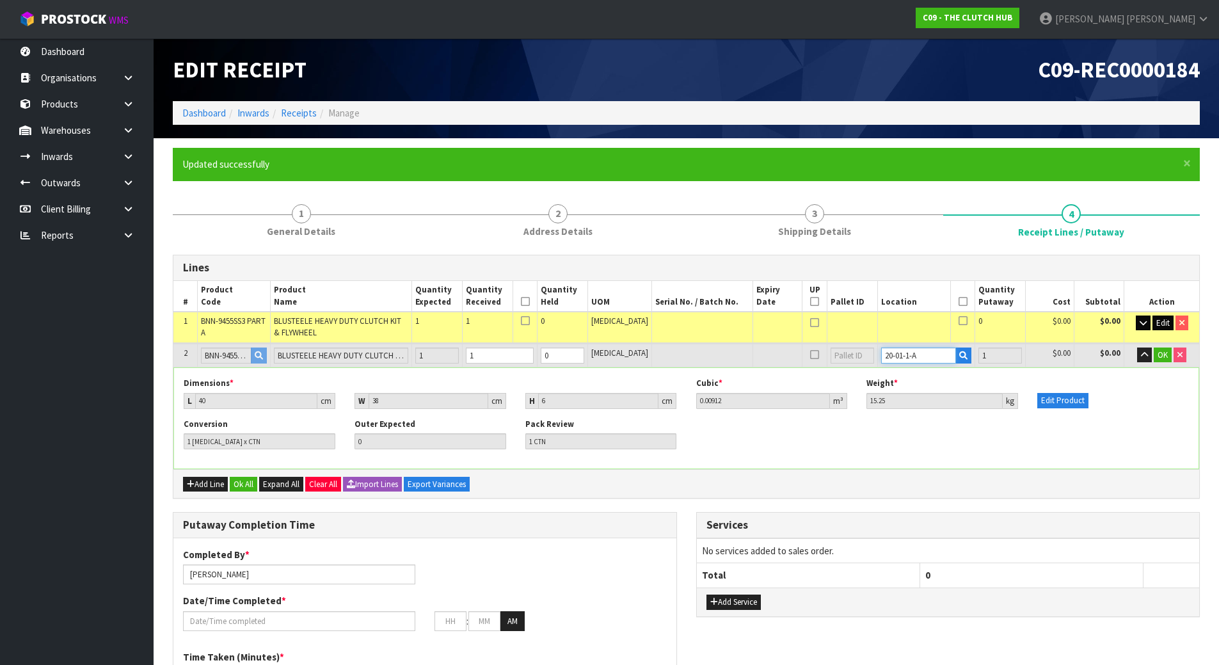
type input "20-01-1-A"
click at [1164, 322] on span "Edit" at bounding box center [1162, 322] width 13 height 11
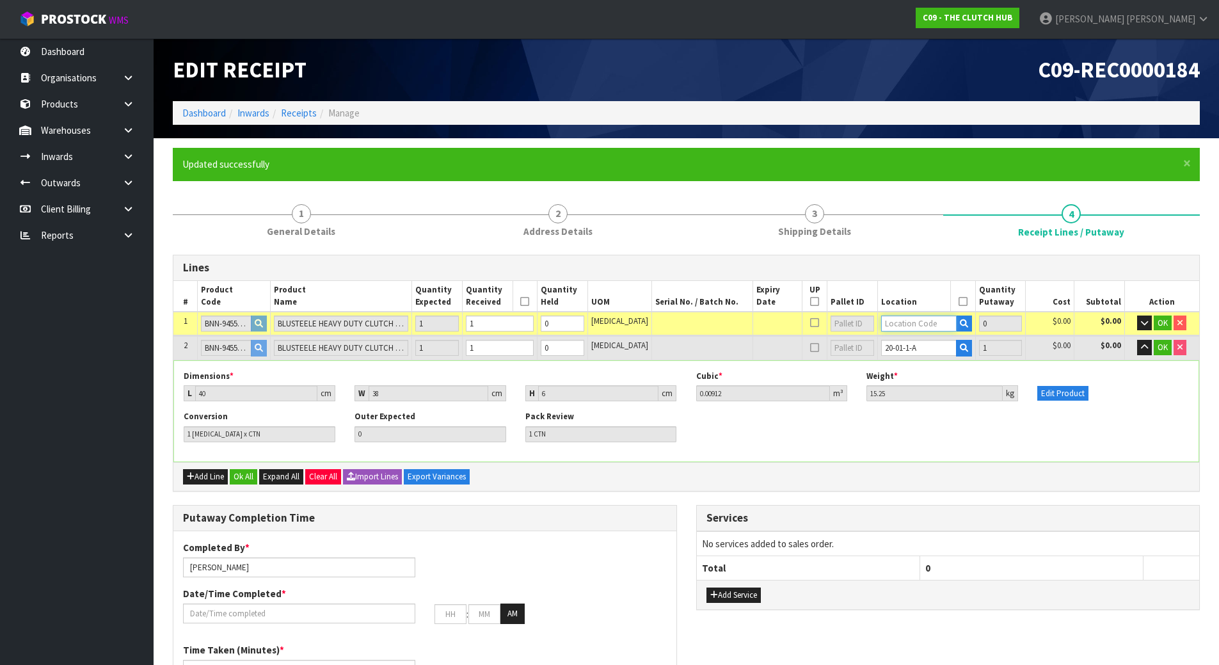
click at [895, 328] on input "text" at bounding box center [918, 323] width 75 height 16
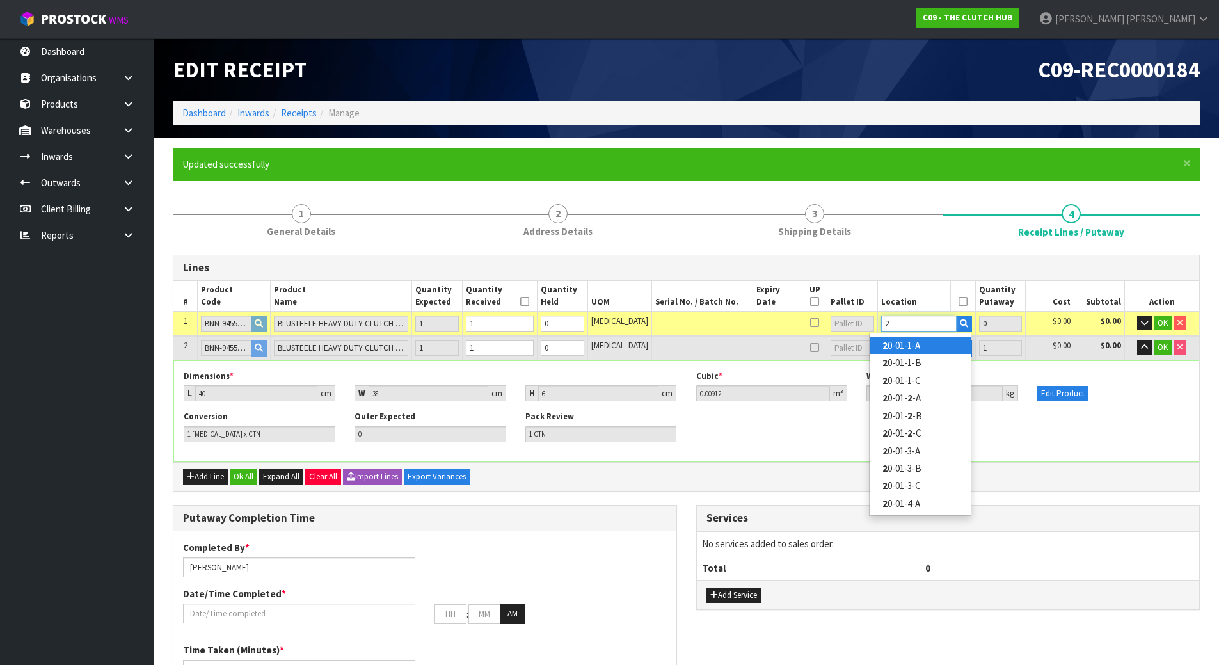
type input "20"
type input "2"
type input "20-01-1-A"
type input "1"
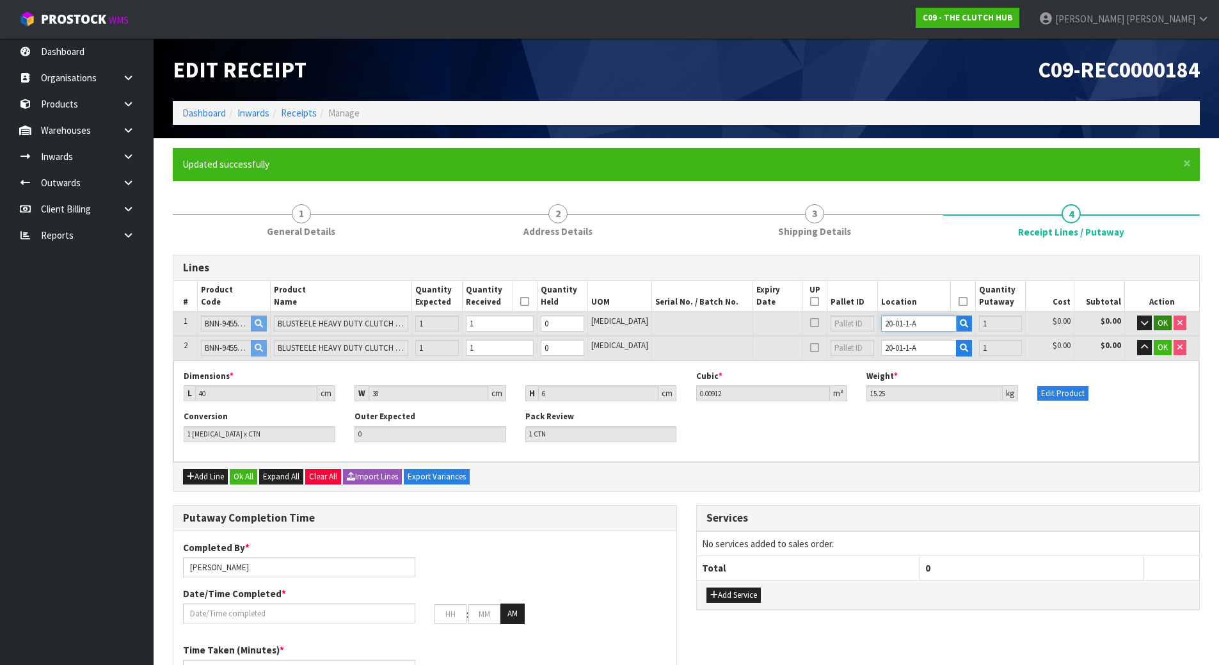
type input "20-01-1-A"
click at [1162, 319] on span "OK" at bounding box center [1162, 322] width 10 height 11
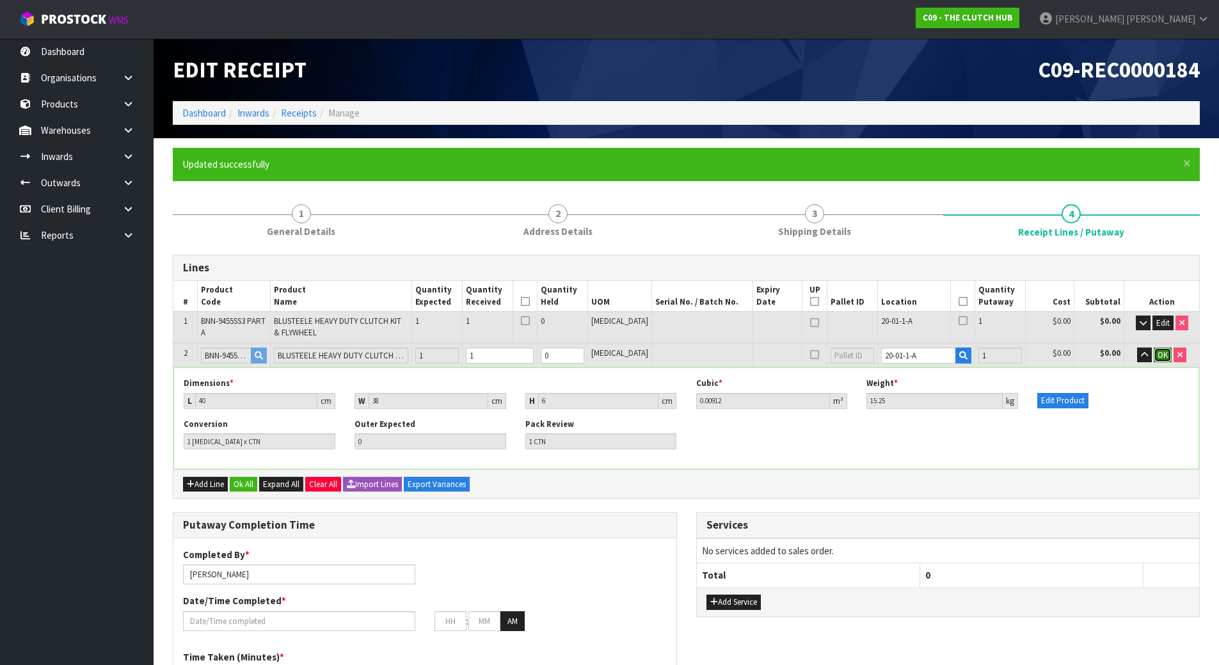
click at [1164, 358] on span "OK" at bounding box center [1162, 354] width 10 height 11
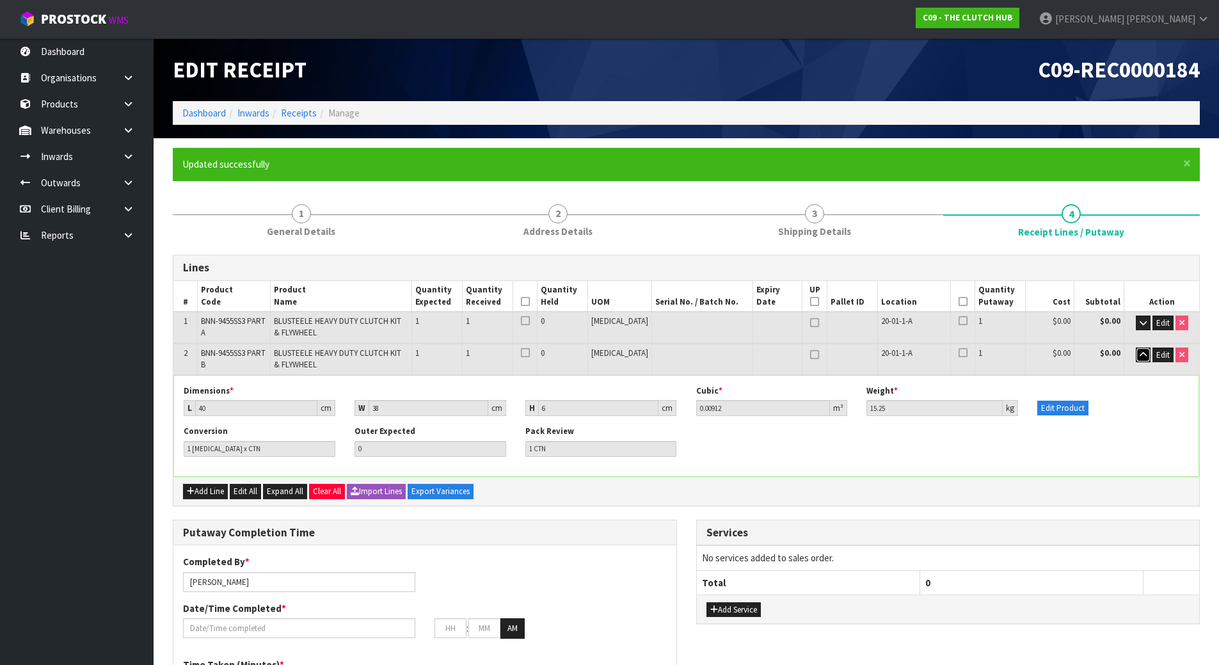
click at [1145, 354] on icon "button" at bounding box center [1142, 355] width 7 height 8
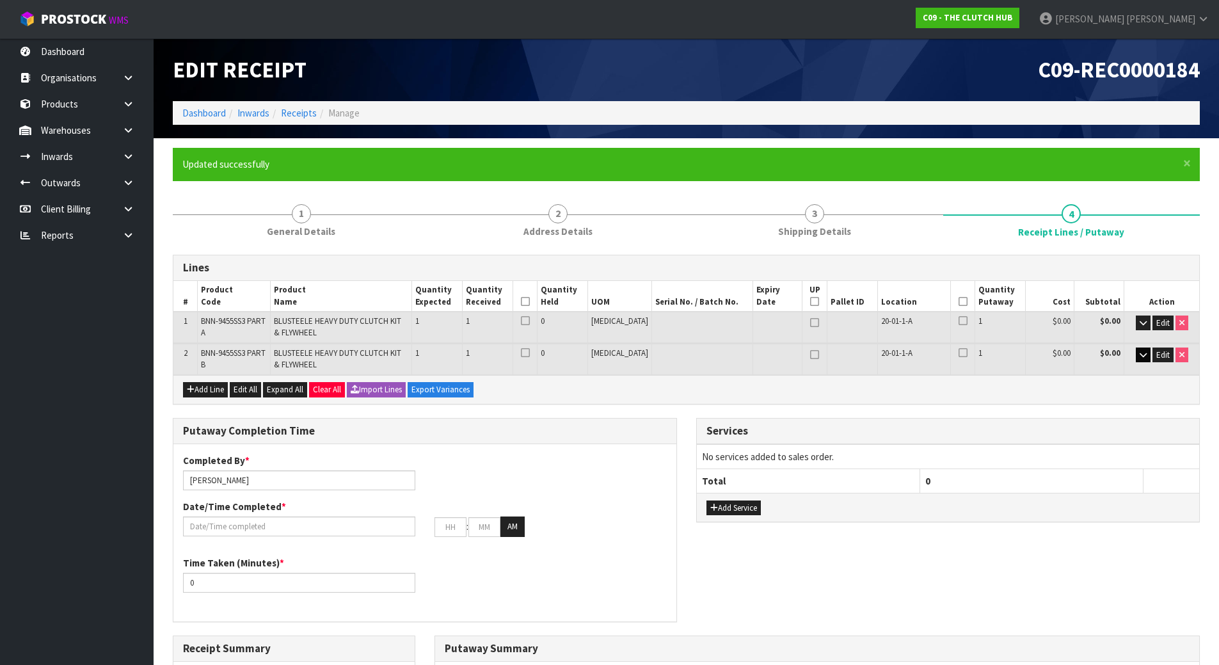
click at [1123, 392] on div "Add Line Edit All Expand All Clear All Import Lines Export Variances" at bounding box center [685, 389] width 1025 height 29
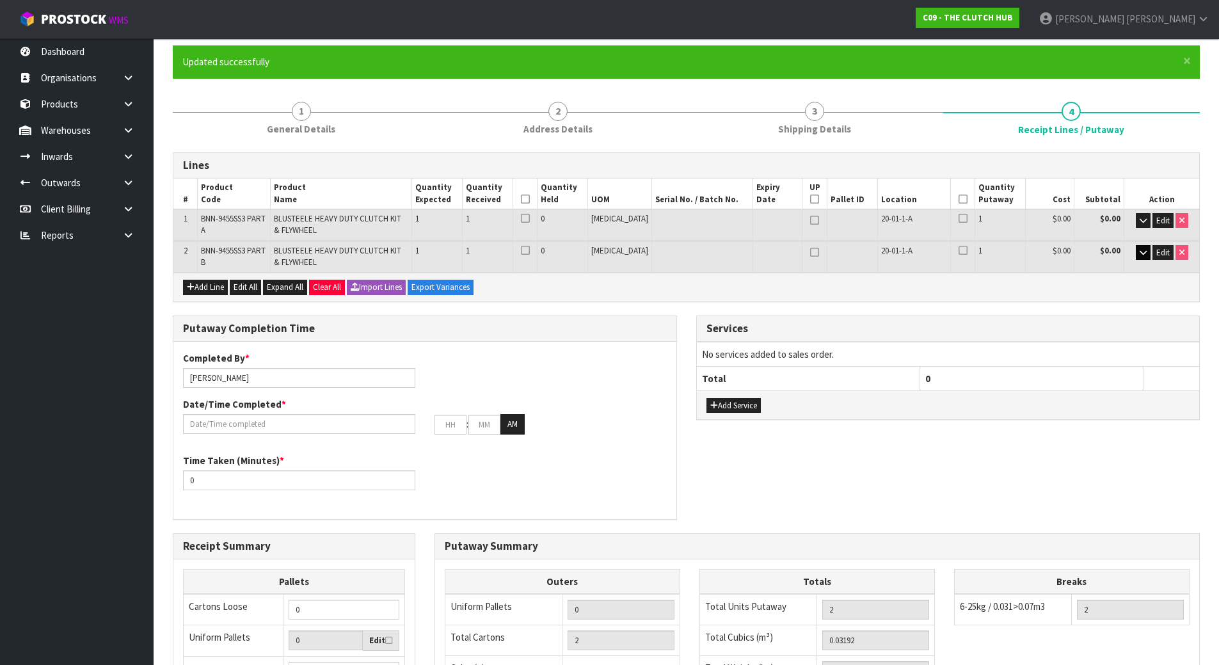
scroll to position [128, 0]
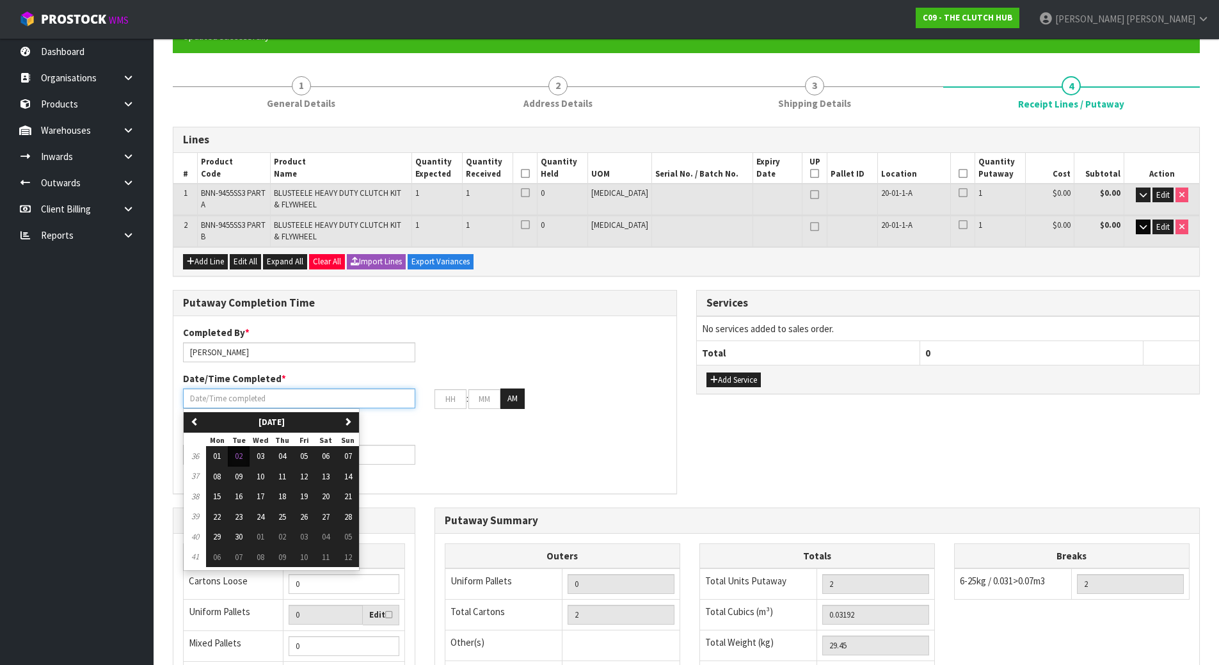
click at [226, 400] on input "text" at bounding box center [299, 398] width 232 height 20
click at [241, 454] on span "02" at bounding box center [239, 455] width 8 height 11
type input "[DATE]"
type input "12"
type input "00"
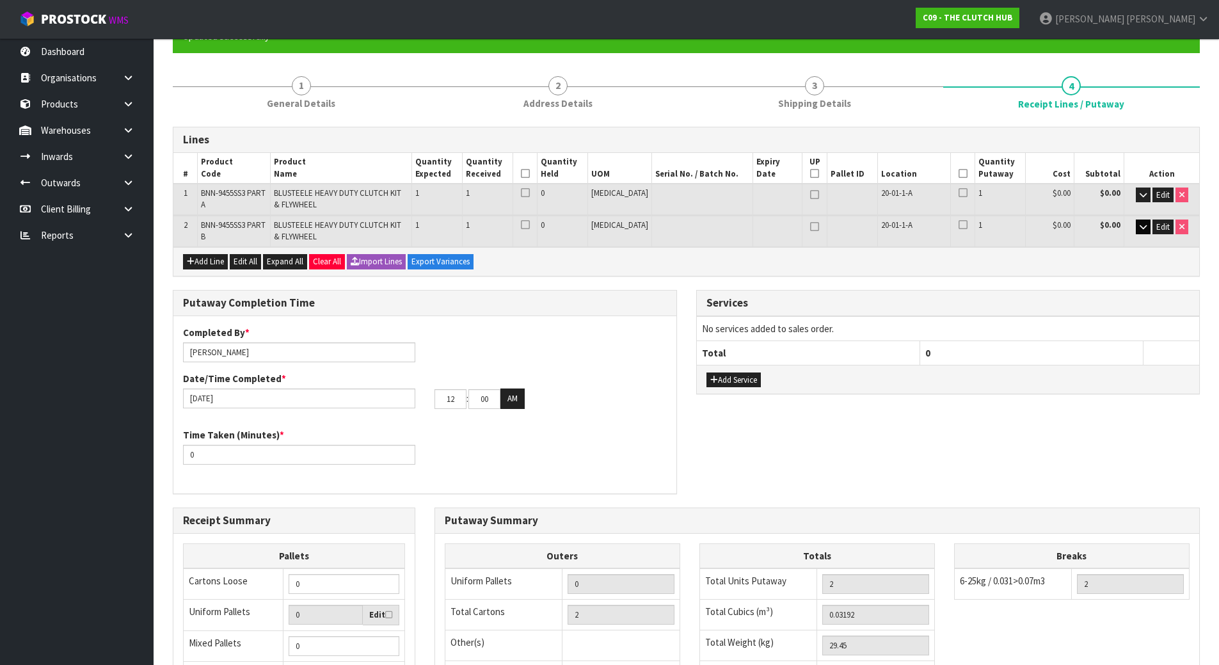
click at [489, 358] on div "Completed By * [PERSON_NAME] Date/Time Completed * [DATE] 12 : 00 : 00 AM" at bounding box center [424, 372] width 503 height 93
drag, startPoint x: 303, startPoint y: 456, endPoint x: 155, endPoint y: 459, distance: 148.4
click at [155, 459] on section "× Close Updated successfully 1 General Details 2 Address Details 3 Shipping Det…" at bounding box center [686, 438] width 1065 height 857
drag, startPoint x: 452, startPoint y: 402, endPoint x: 360, endPoint y: 404, distance: 92.8
click at [360, 404] on div "[DATE] 12 : 00 : 00 AM" at bounding box center [424, 398] width 503 height 20
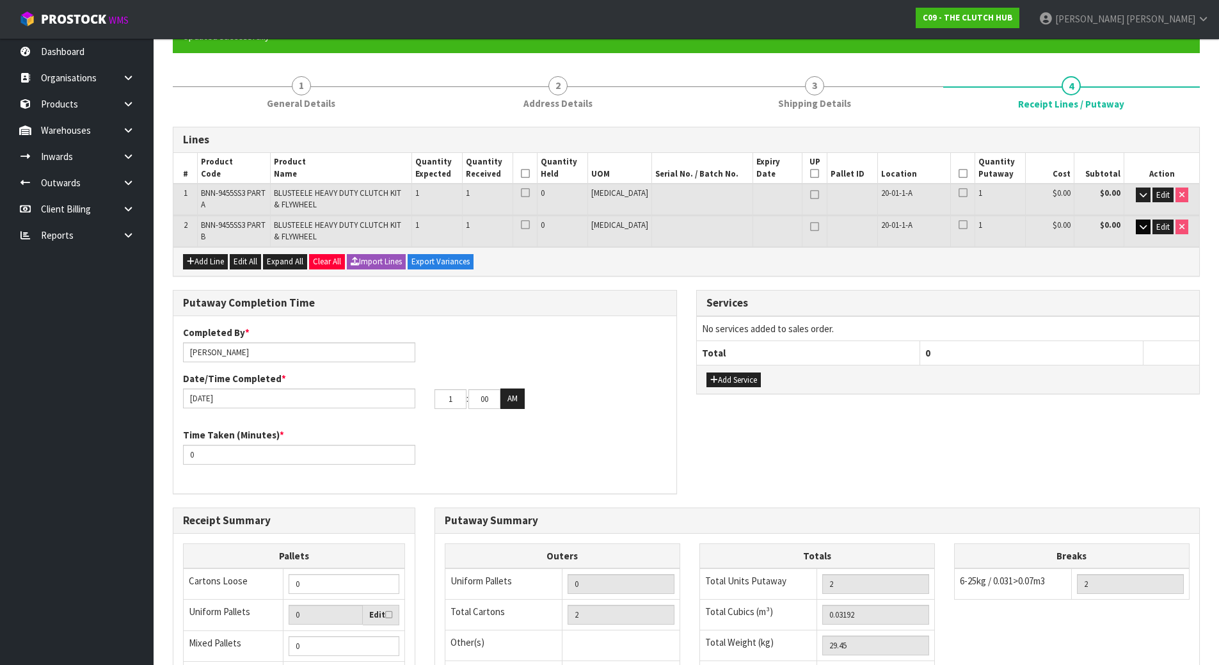
type input "01"
click at [527, 396] on div "01 : 00 : 00 AM" at bounding box center [550, 398] width 232 height 20
click at [517, 397] on button "AM" at bounding box center [512, 398] width 24 height 20
drag, startPoint x: 498, startPoint y: 398, endPoint x: 411, endPoint y: 402, distance: 87.7
click at [411, 400] on div "[DATE] 01 : 00 : 00 PM" at bounding box center [424, 398] width 503 height 20
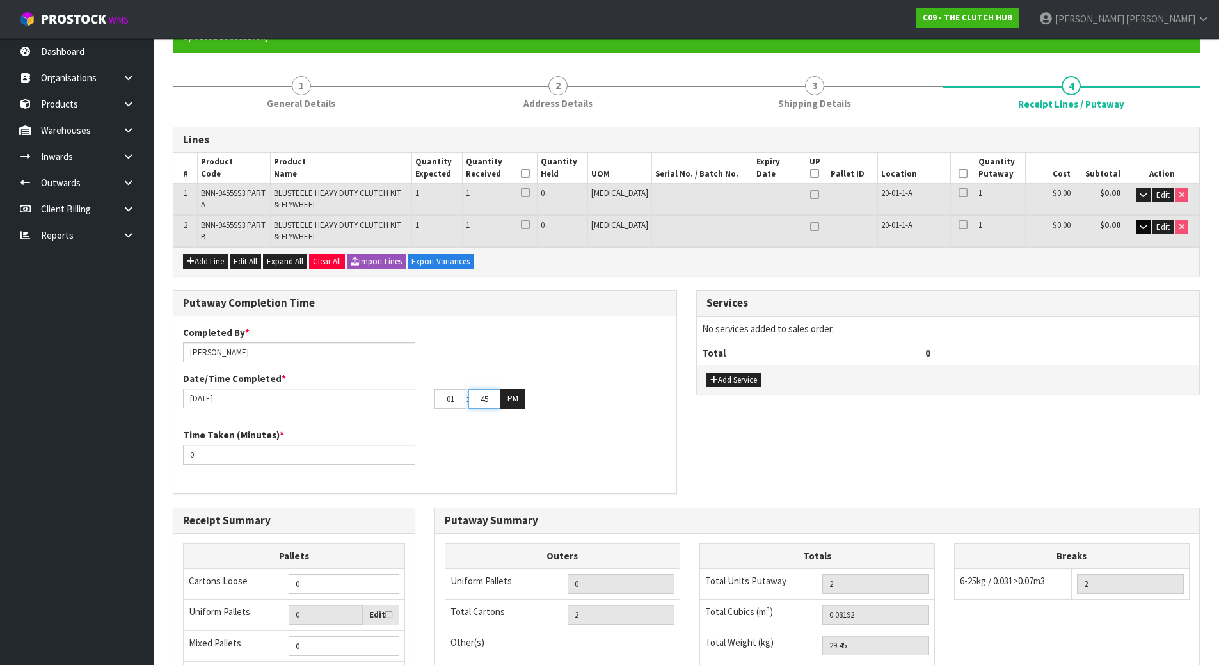
type input "45"
drag, startPoint x: 516, startPoint y: 437, endPoint x: 443, endPoint y: 439, distance: 73.6
click at [516, 439] on div "Time Taken (Minutes) * 0" at bounding box center [424, 451] width 503 height 46
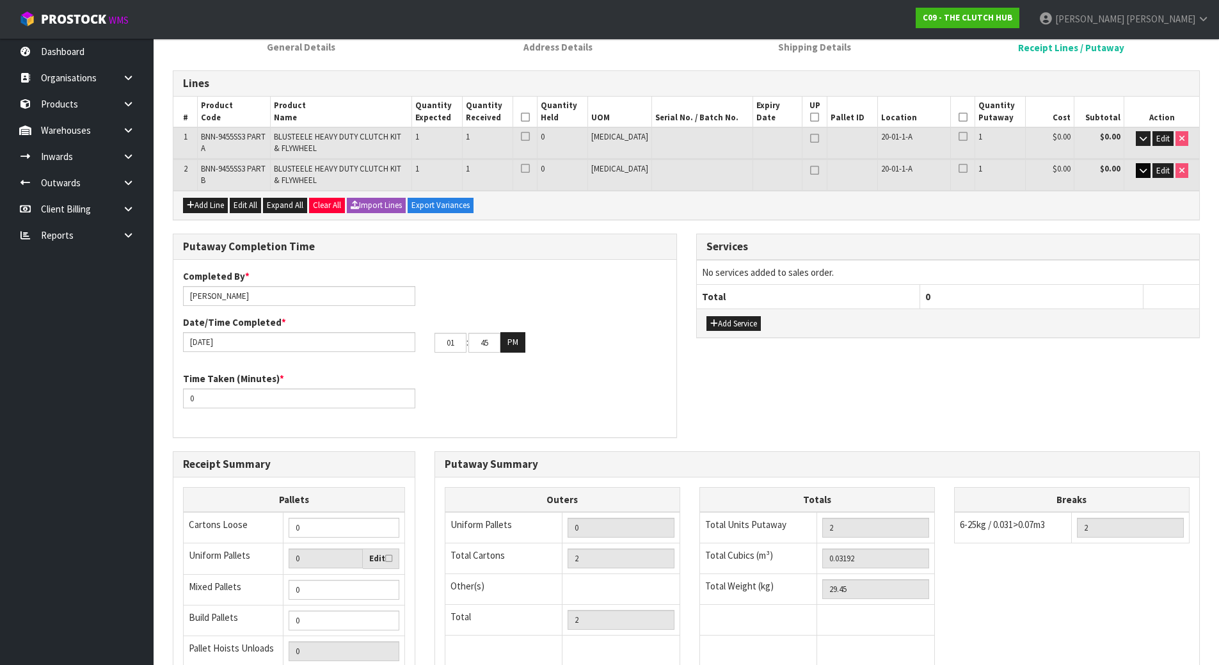
scroll to position [192, 0]
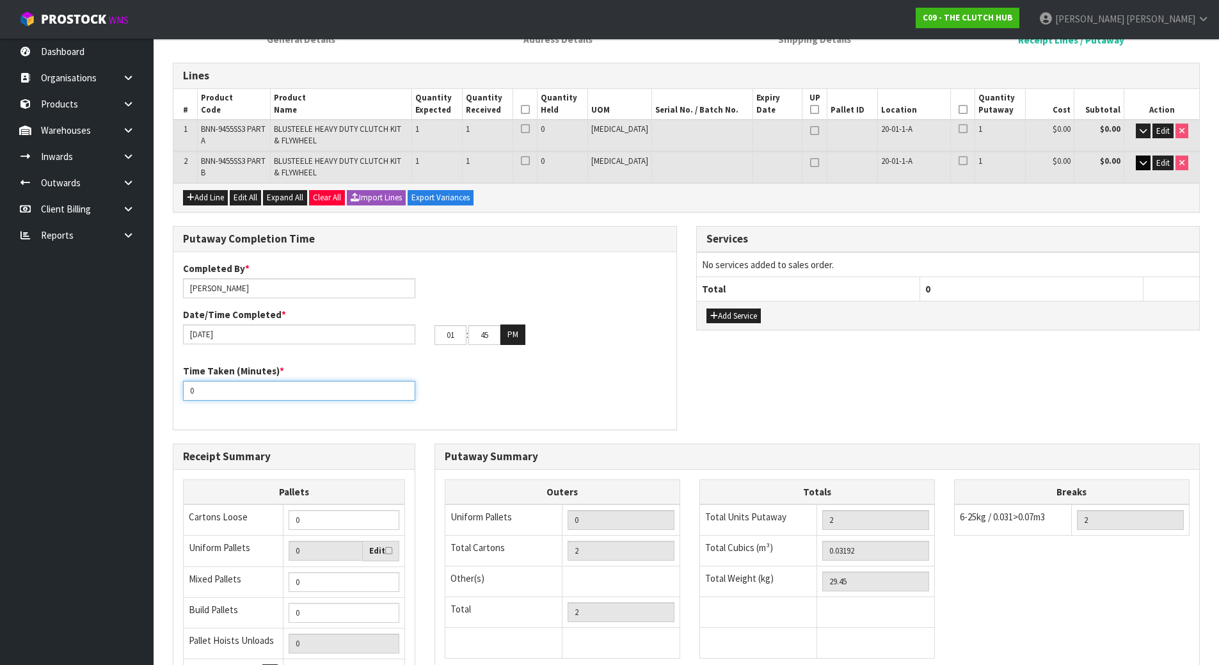
drag, startPoint x: 158, startPoint y: 395, endPoint x: -95, endPoint y: 388, distance: 253.4
click at [0, 388] on html "Toggle navigation ProStock WMS C09 - THE CLUTCH HUB [PERSON_NAME] Logout Dashbo…" at bounding box center [609, 140] width 1219 height 665
type input "15"
click at [441, 397] on div "Time Taken (Minutes) * 15" at bounding box center [424, 387] width 503 height 46
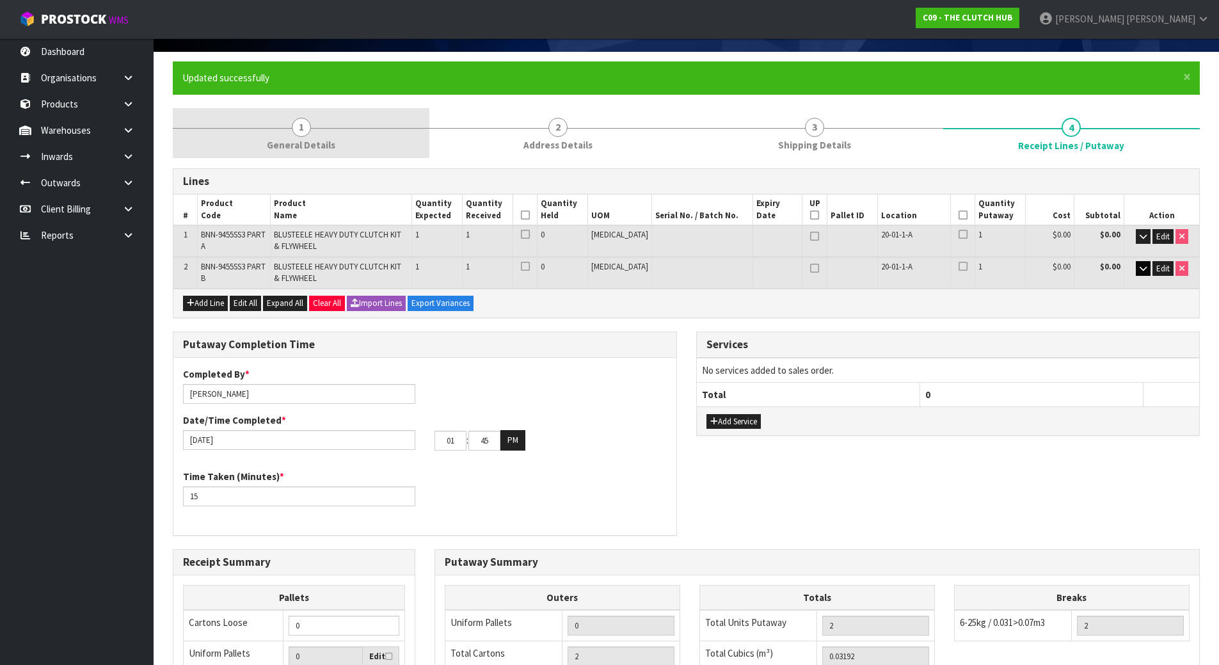
scroll to position [0, 0]
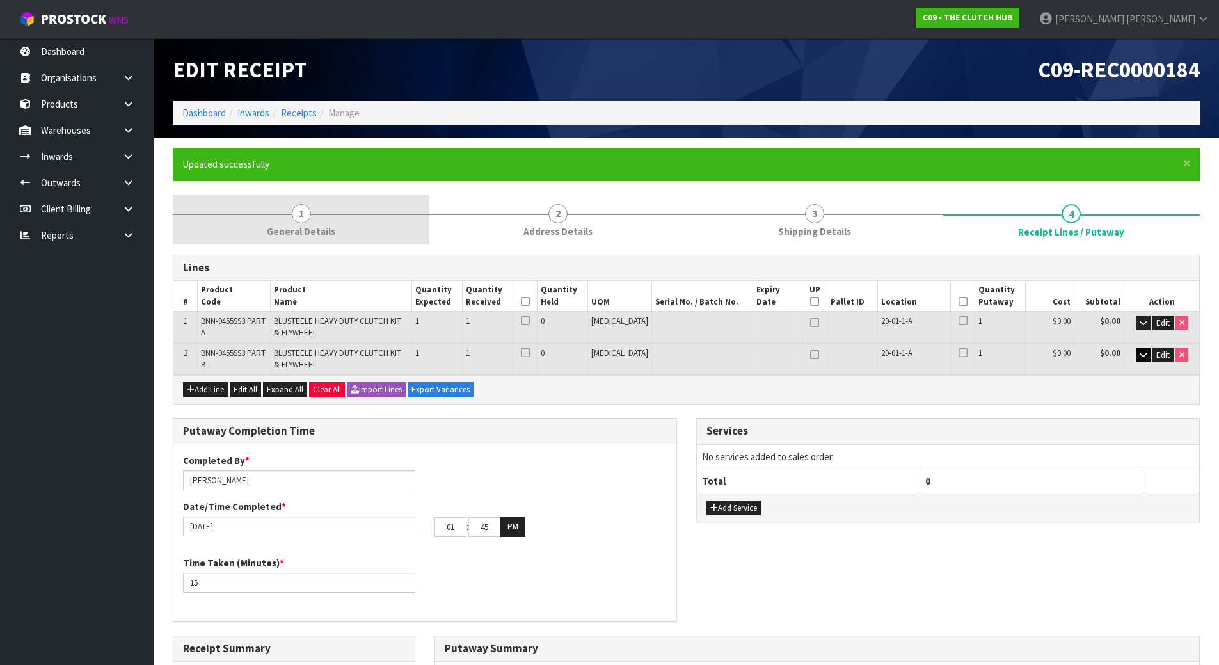
click at [342, 217] on link "1 General Details" at bounding box center [301, 219] width 257 height 51
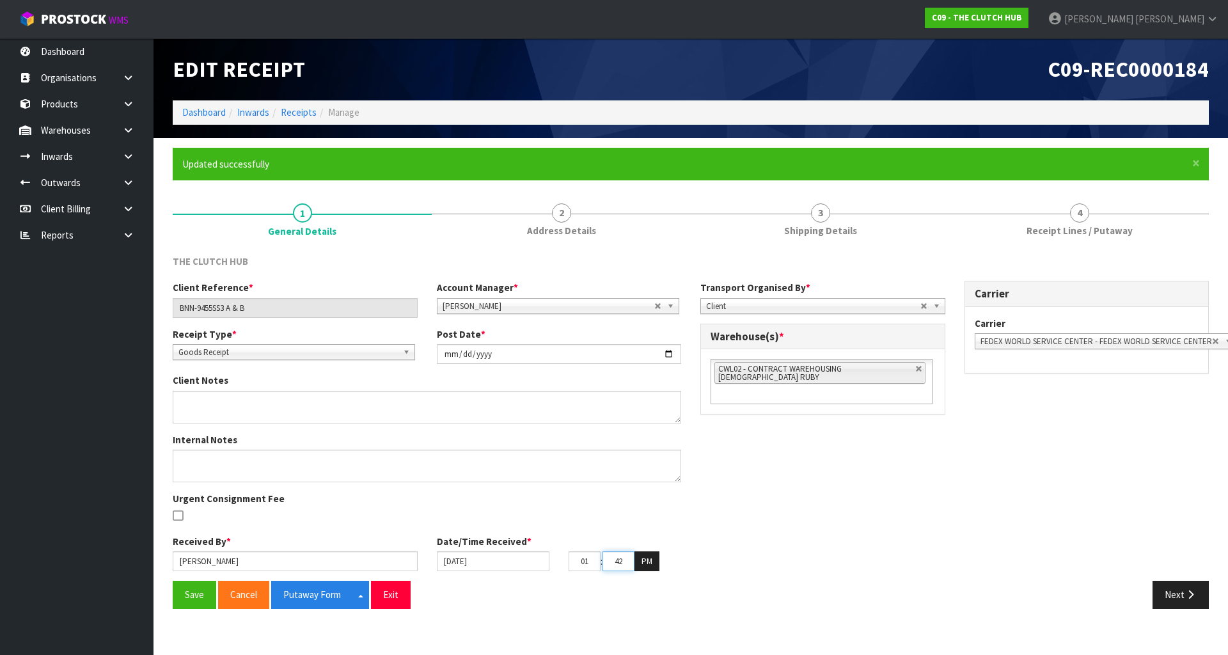
click at [624, 568] on input "42" at bounding box center [619, 561] width 32 height 20
drag, startPoint x: 628, startPoint y: 561, endPoint x: 604, endPoint y: 558, distance: 24.4
click at [604, 558] on input "42" at bounding box center [619, 561] width 32 height 20
click at [743, 508] on div "Client Reference * BNN-9455SS3 A & B Account Manager * [PERSON_NAME] [PERSON_NA…" at bounding box center [691, 431] width 1056 height 300
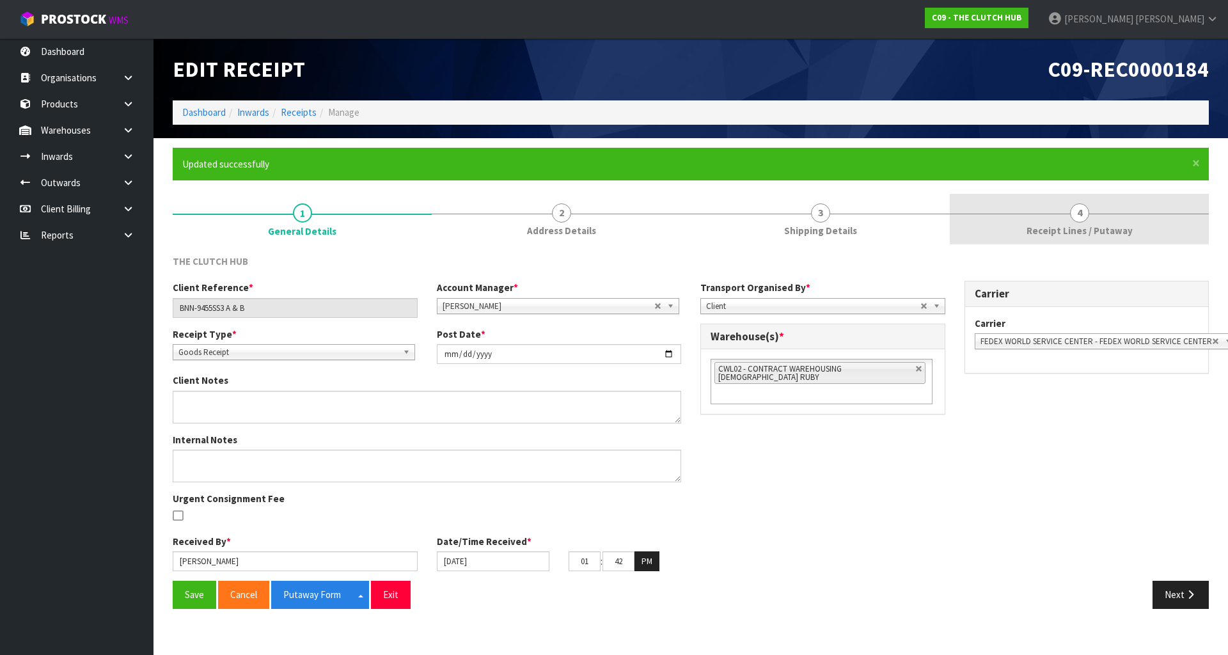
click at [1062, 203] on link "4 Receipt Lines / Putaway" at bounding box center [1079, 219] width 259 height 51
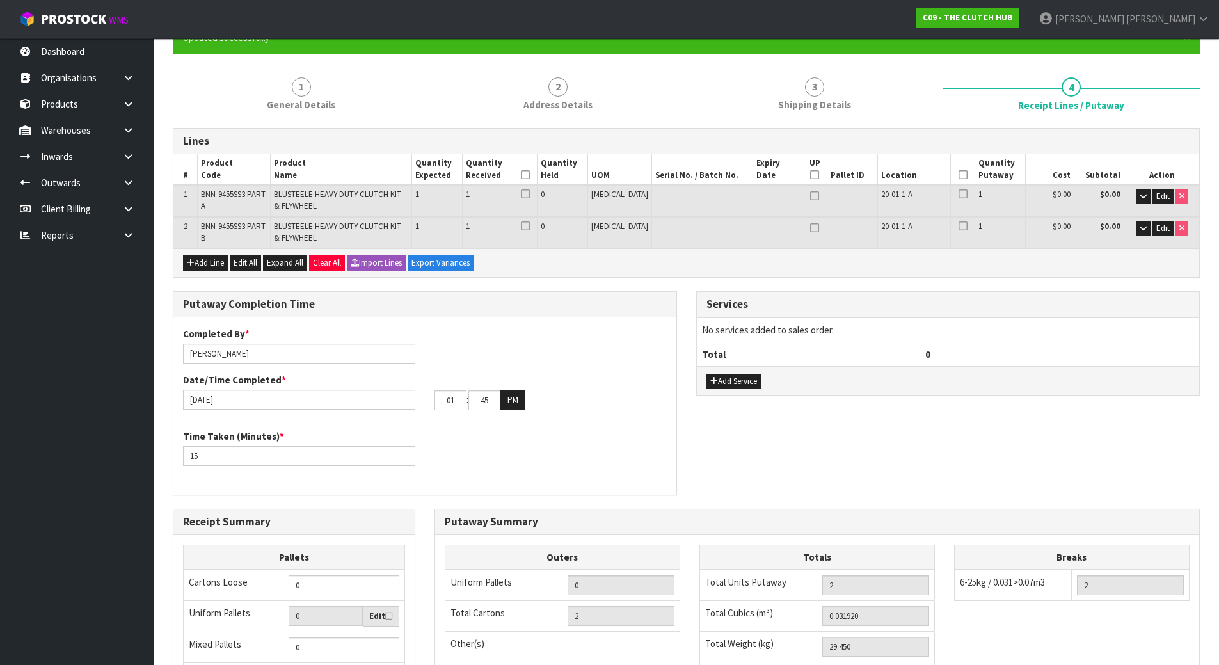
scroll to position [128, 0]
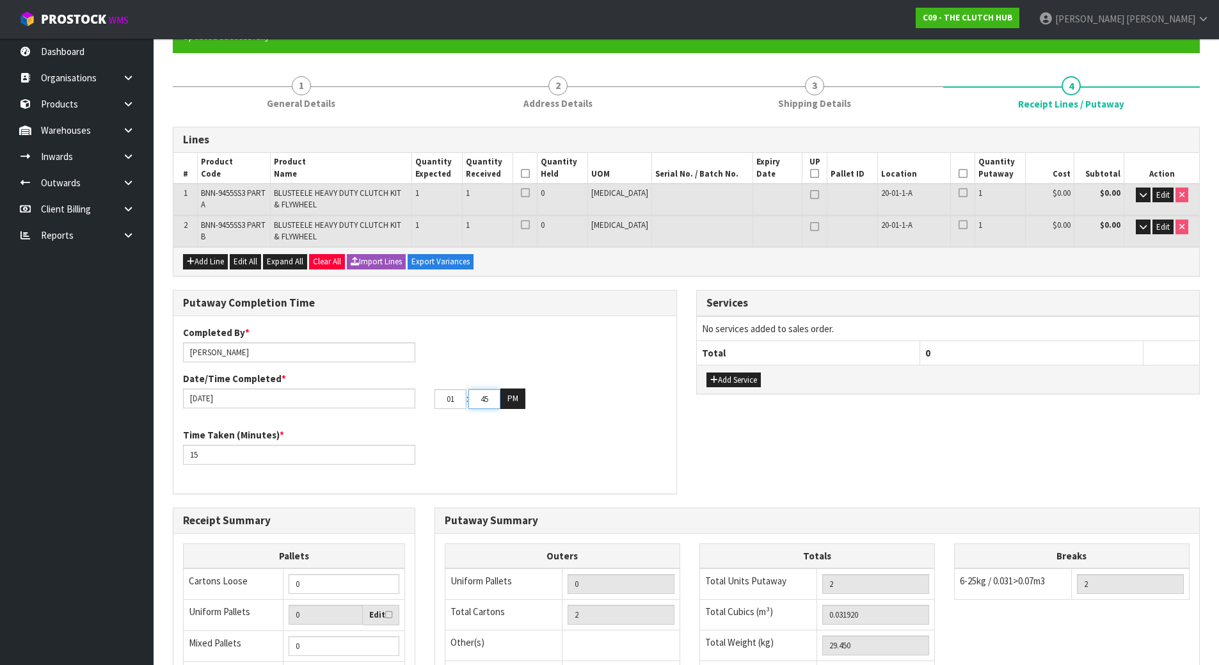
drag, startPoint x: 495, startPoint y: 398, endPoint x: 453, endPoint y: 399, distance: 42.2
click at [459, 399] on tr "01 : 45 : 00 PM" at bounding box center [479, 398] width 91 height 20
type input "48"
click at [530, 431] on div "Time Taken (Minutes) * 15" at bounding box center [424, 451] width 503 height 46
drag, startPoint x: 319, startPoint y: 459, endPoint x: 67, endPoint y: 469, distance: 251.6
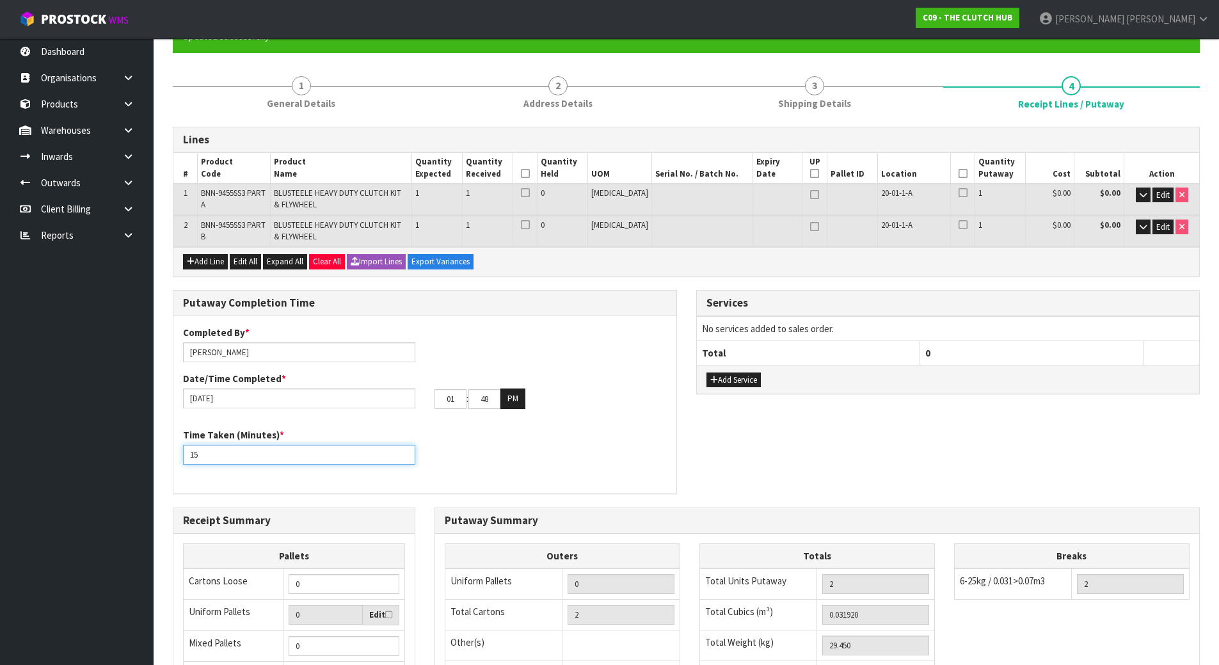
click at [72, 469] on body "Toggle navigation ProStock WMS C09 - THE CLUTCH HUB [PERSON_NAME] Logout Dashbo…" at bounding box center [609, 204] width 1219 height 665
type input "10"
click at [534, 456] on div "Time Taken (Minutes) * 10" at bounding box center [424, 451] width 503 height 46
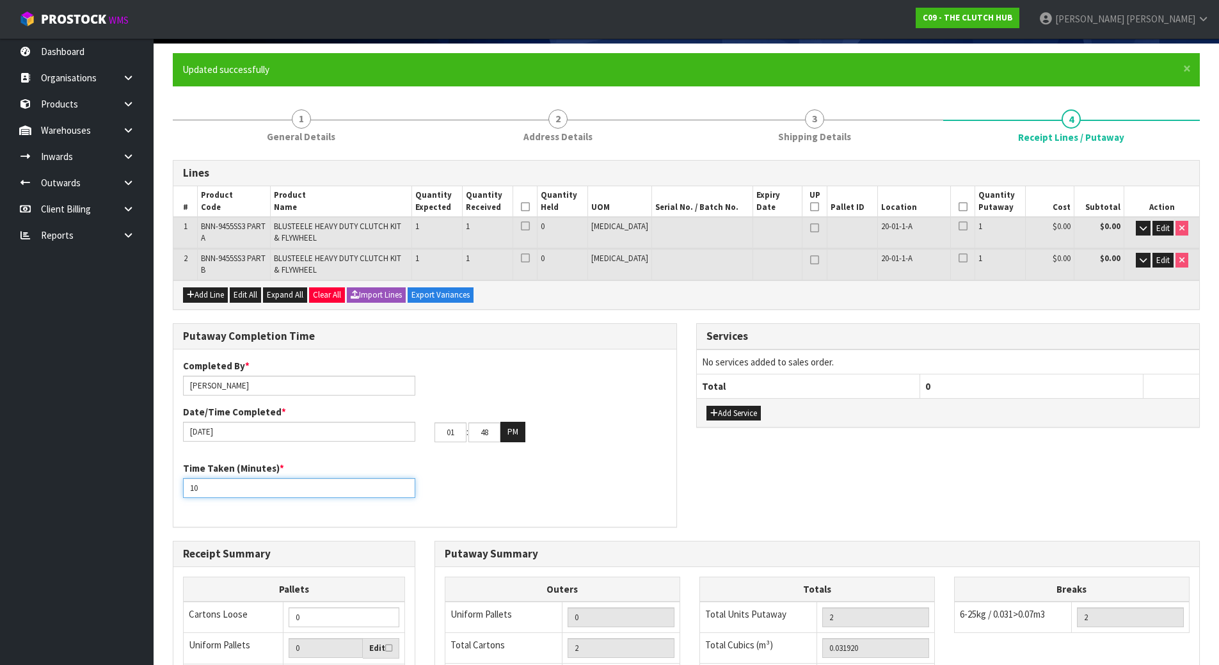
scroll to position [75, 0]
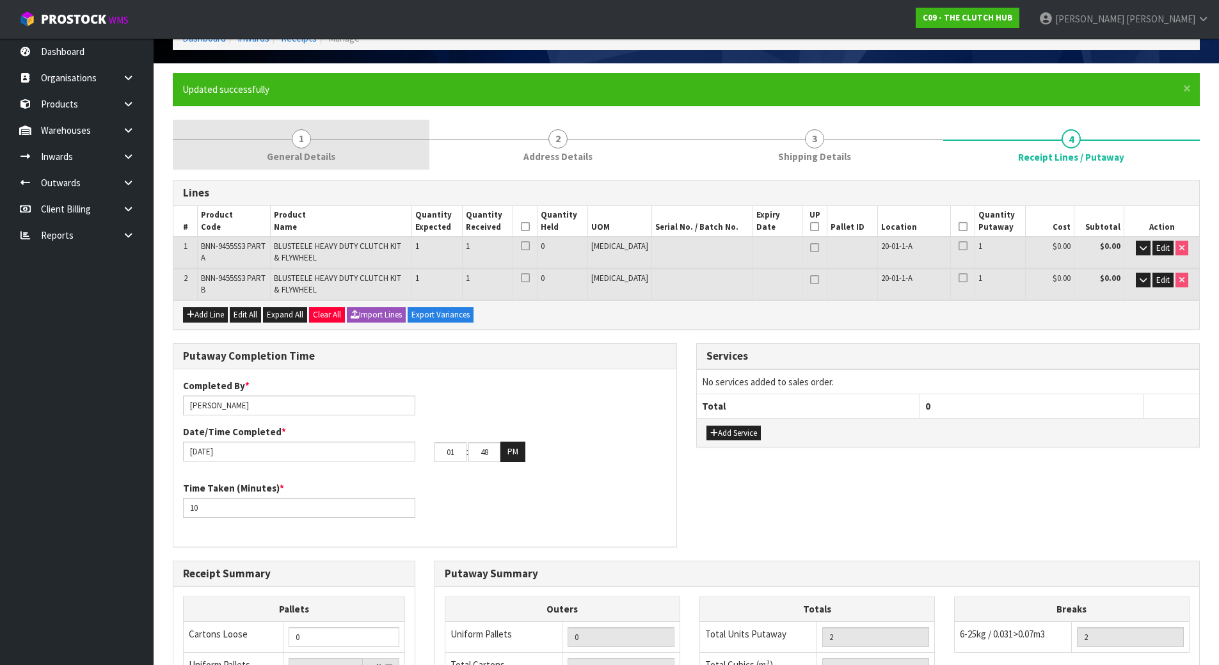
click at [345, 149] on link "1 General Details" at bounding box center [301, 145] width 257 height 51
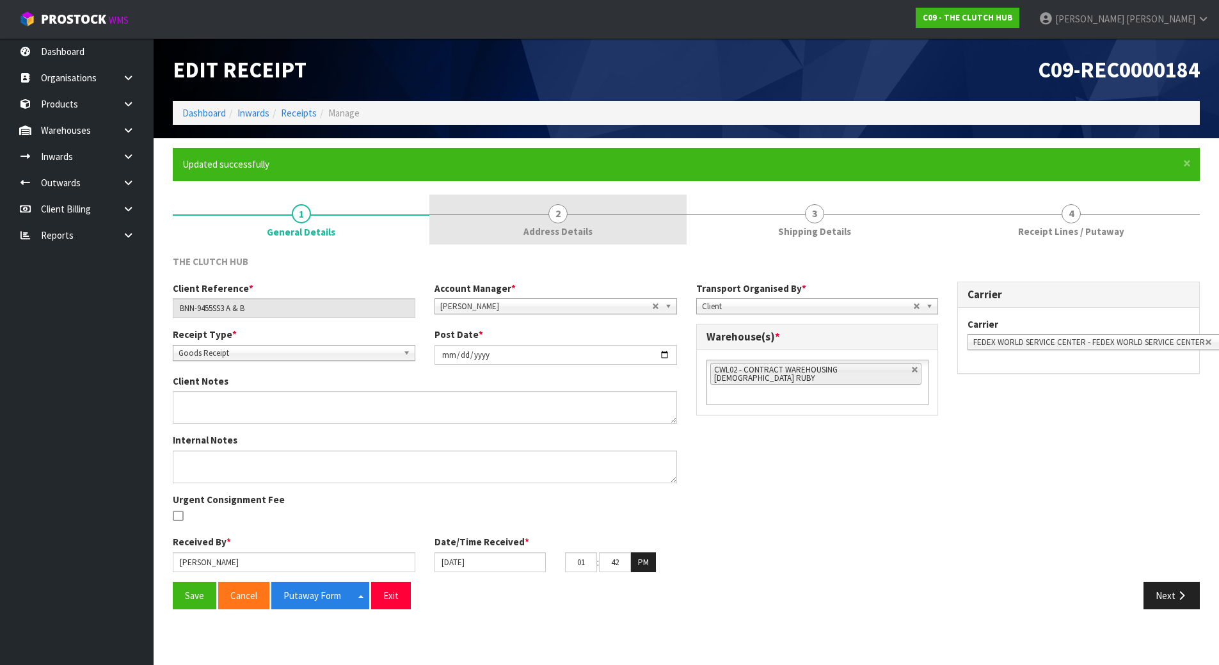
scroll to position [0, 0]
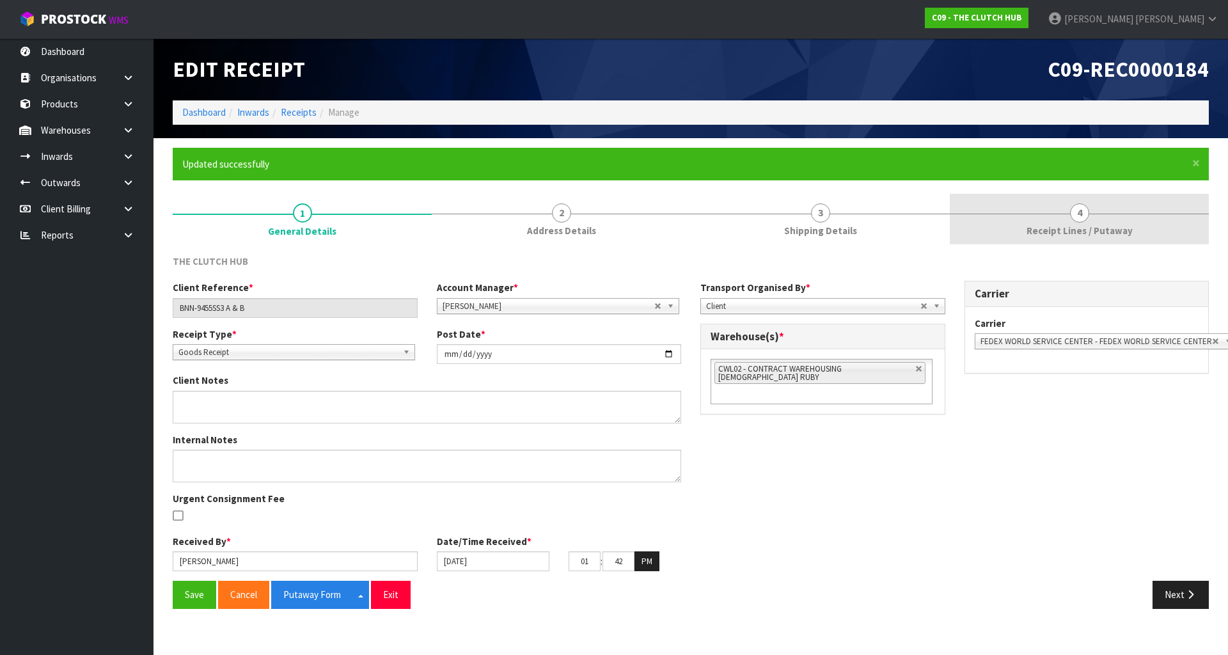
click at [1045, 207] on link "4 Receipt Lines / Putaway" at bounding box center [1079, 219] width 259 height 51
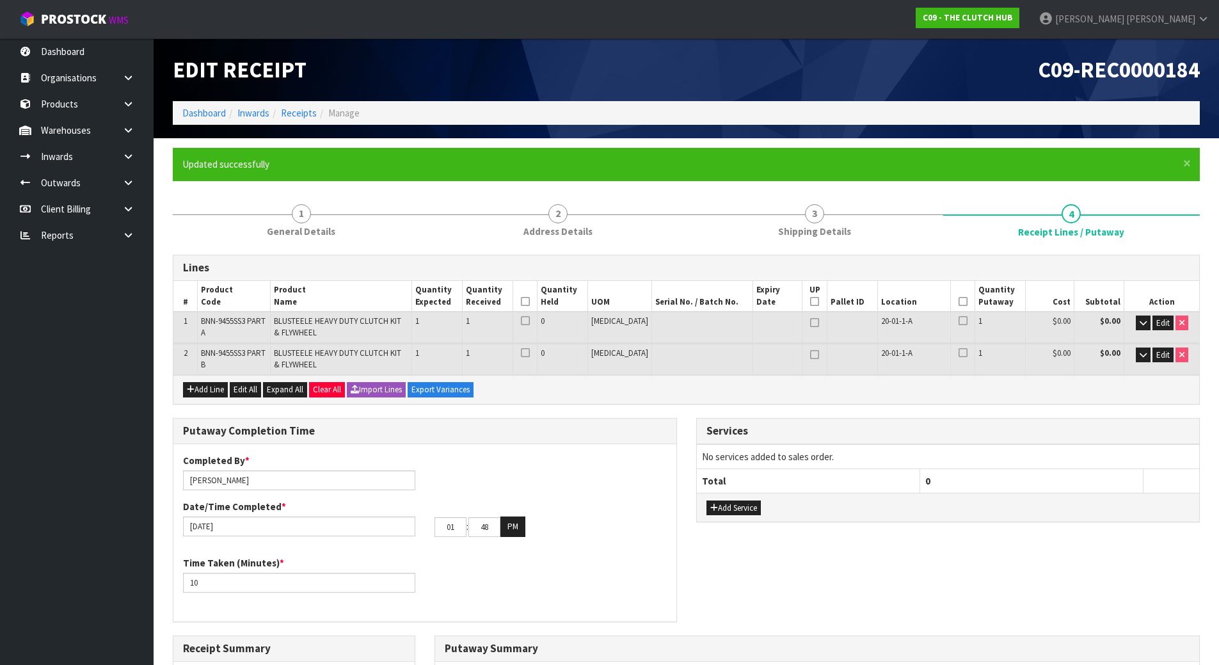
drag, startPoint x: 559, startPoint y: 480, endPoint x: 344, endPoint y: 520, distance: 218.6
click at [559, 481] on div "Completed By * [PERSON_NAME] Date/Time Completed * [DATE] 01 : 48 : 00 PM" at bounding box center [424, 500] width 503 height 93
drag, startPoint x: 221, startPoint y: 582, endPoint x: 91, endPoint y: 574, distance: 130.1
click at [93, 578] on body "Toggle navigation ProStock WMS C09 - THE CLUTCH HUB [PERSON_NAME] Logout Dashbo…" at bounding box center [609, 332] width 1219 height 665
click at [384, 553] on div "Completed By * [PERSON_NAME] Date/Time Completed * [DATE] 01 : 48 : 00 PM Time …" at bounding box center [424, 533] width 503 height 159
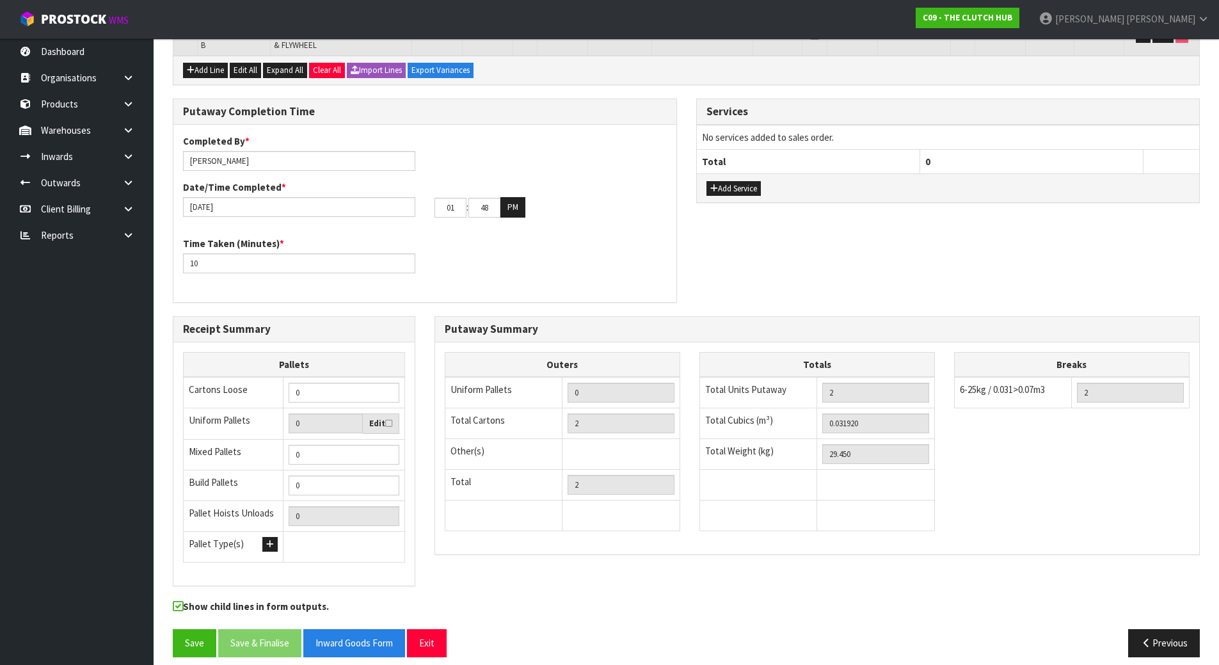
scroll to position [331, 0]
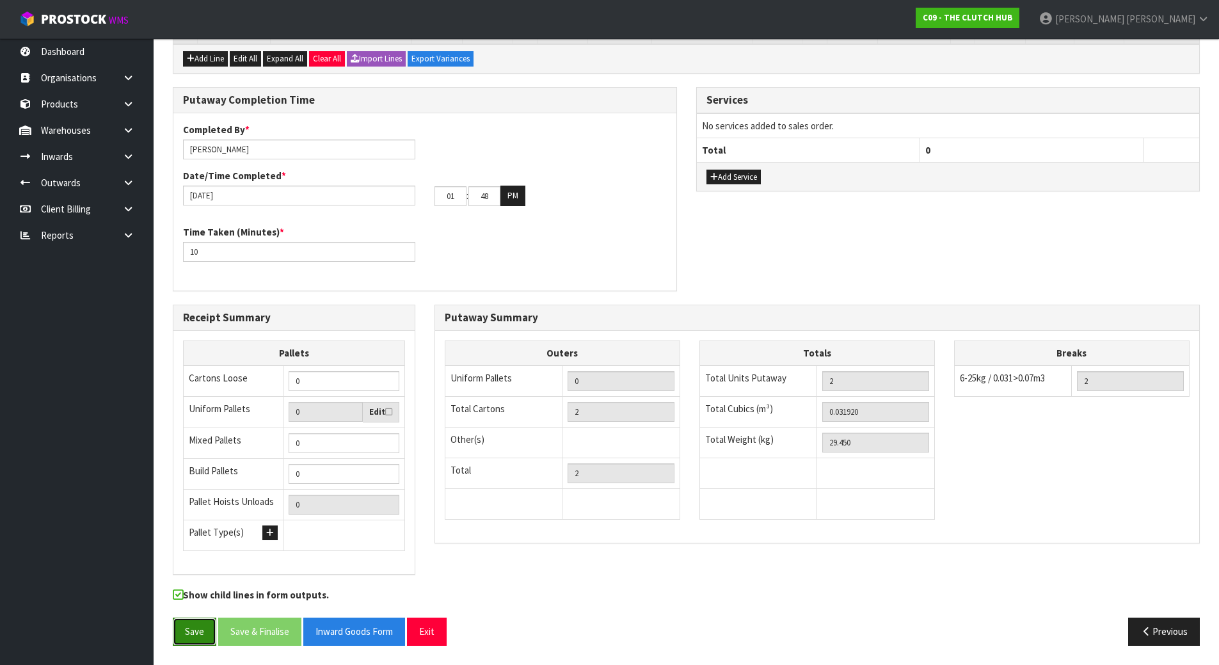
click at [193, 633] on button "Save" at bounding box center [195, 631] width 44 height 28
click at [421, 399] on div "Receipt Summary Pallets Cartons Loose 0 Uniform Pallets 0 Edit Mixed Pallets 0 …" at bounding box center [294, 446] width 262 height 283
drag, startPoint x: 238, startPoint y: 388, endPoint x: 138, endPoint y: 388, distance: 100.4
click at [138, 334] on body "Toggle navigation ProStock WMS C09 - THE CLUTCH HUB [PERSON_NAME] Logout Dashbo…" at bounding box center [609, 1] width 1219 height 665
type input "2"
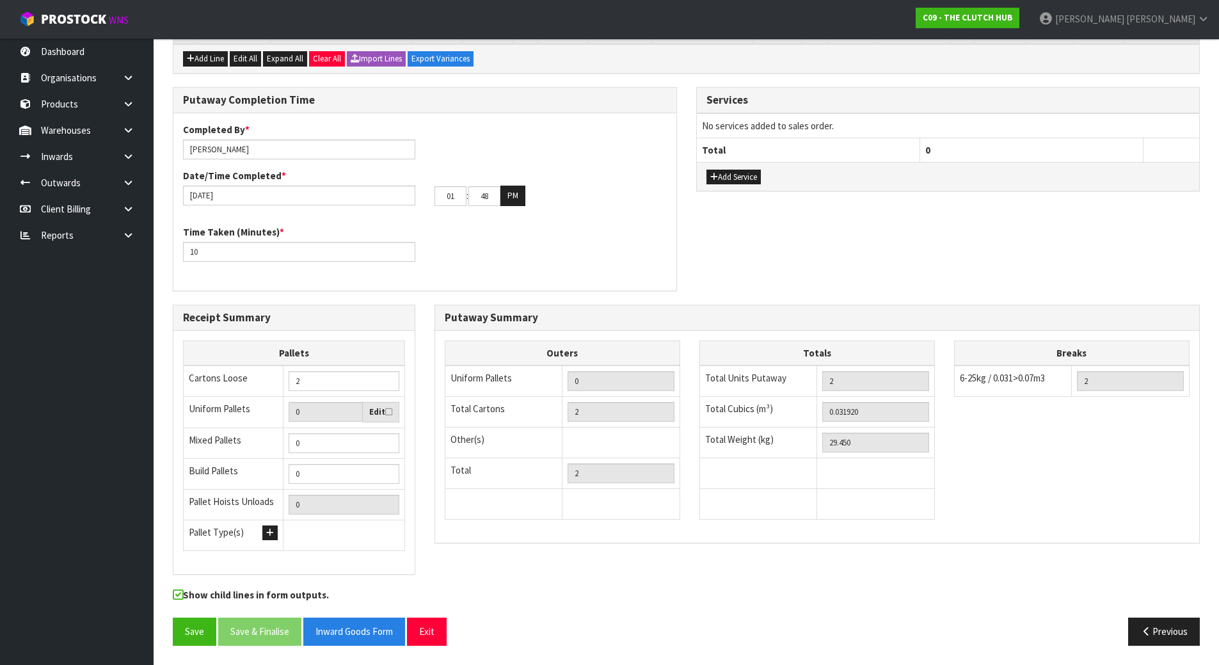
click at [445, 276] on div "Completed By * [PERSON_NAME] Date/Time Completed * [DATE] 01 : 48 : 00 PM Time …" at bounding box center [424, 202] width 503 height 159
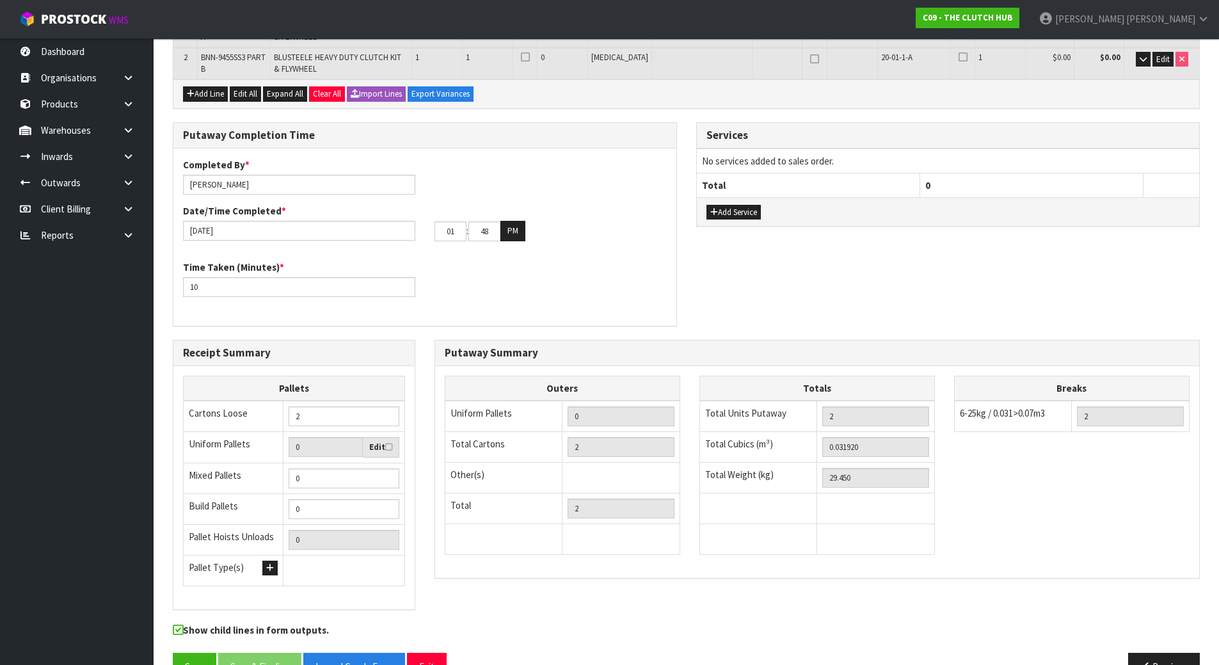
scroll to position [320, 0]
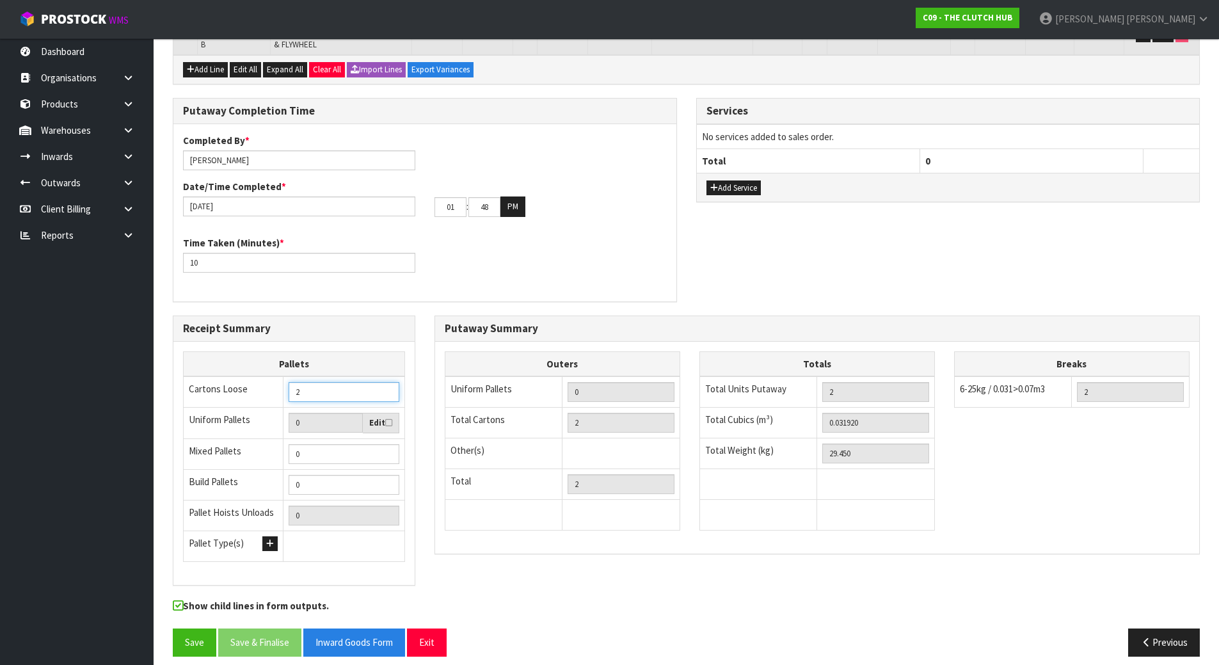
drag, startPoint x: 364, startPoint y: 390, endPoint x: 258, endPoint y: 391, distance: 105.6
click at [260, 391] on tr "Cartons Loose 2" at bounding box center [294, 391] width 221 height 31
click at [538, 272] on div "Time Taken (Minutes) * 10" at bounding box center [424, 259] width 503 height 46
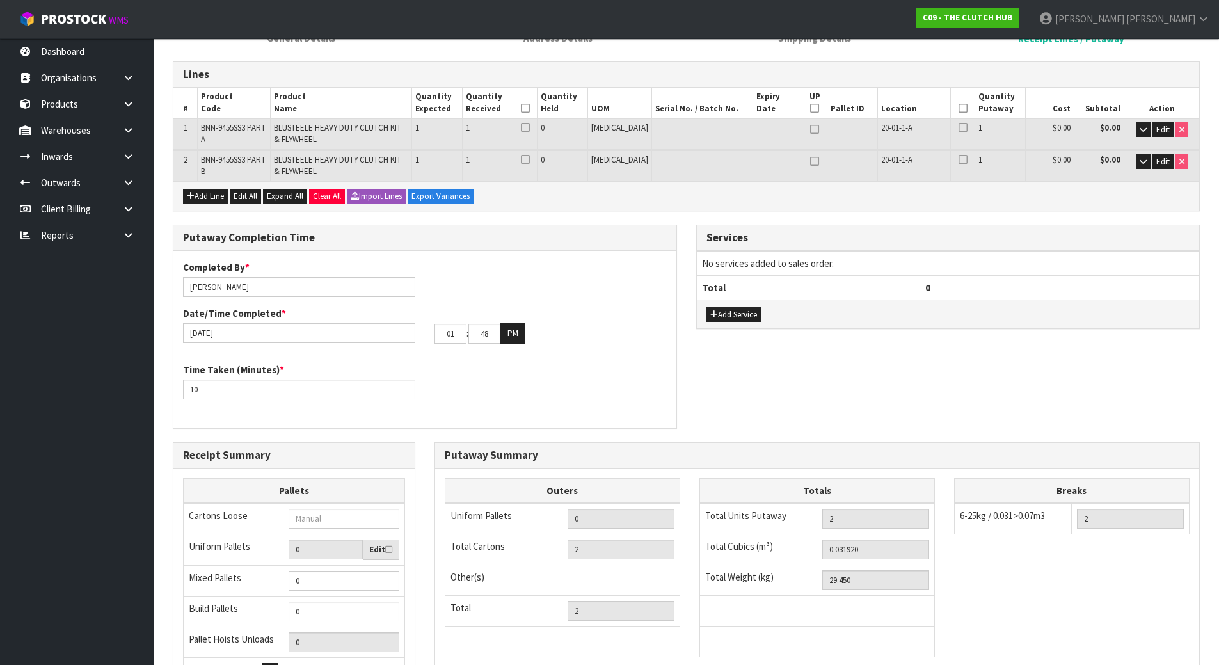
scroll to position [192, 0]
click at [612, 323] on div "Date/Time Completed * [DATE] 01 : 48 : 00 PM" at bounding box center [424, 326] width 503 height 37
click at [930, 194] on div "Add Line Edit All Expand All Clear All Import Lines Export Variances" at bounding box center [685, 197] width 1025 height 29
click at [669, 286] on div "Completed By * [PERSON_NAME] Date/Time Completed * [DATE] 01 : 48 : 00 PM" at bounding box center [424, 308] width 503 height 93
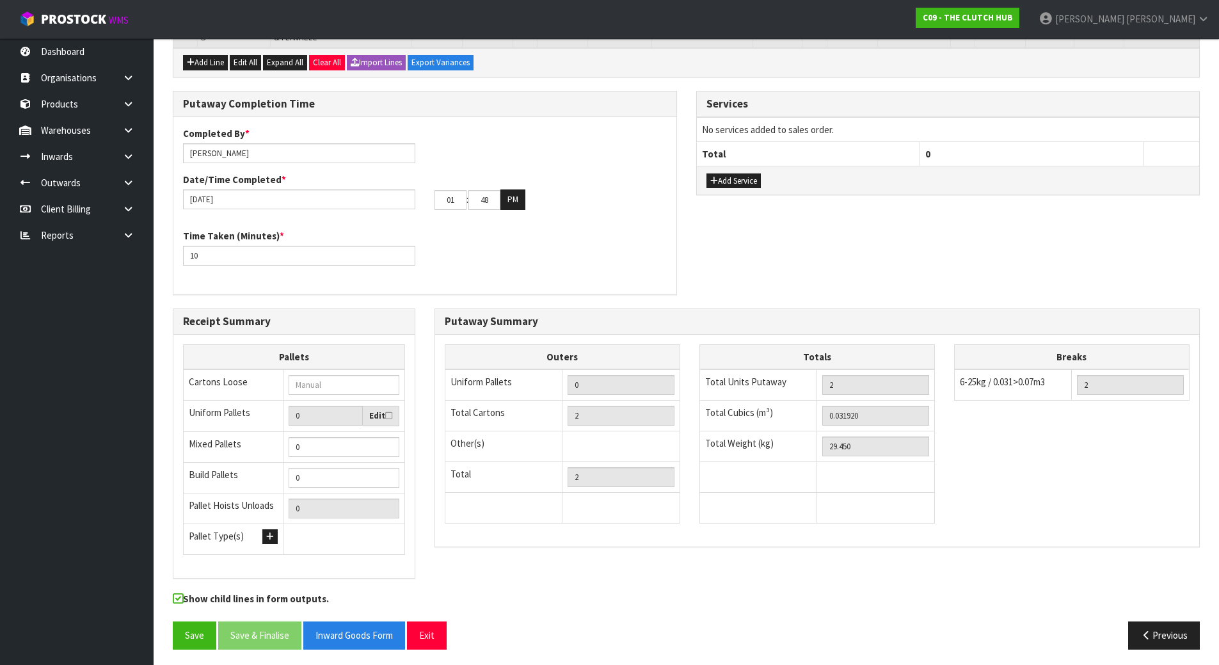
scroll to position [331, 0]
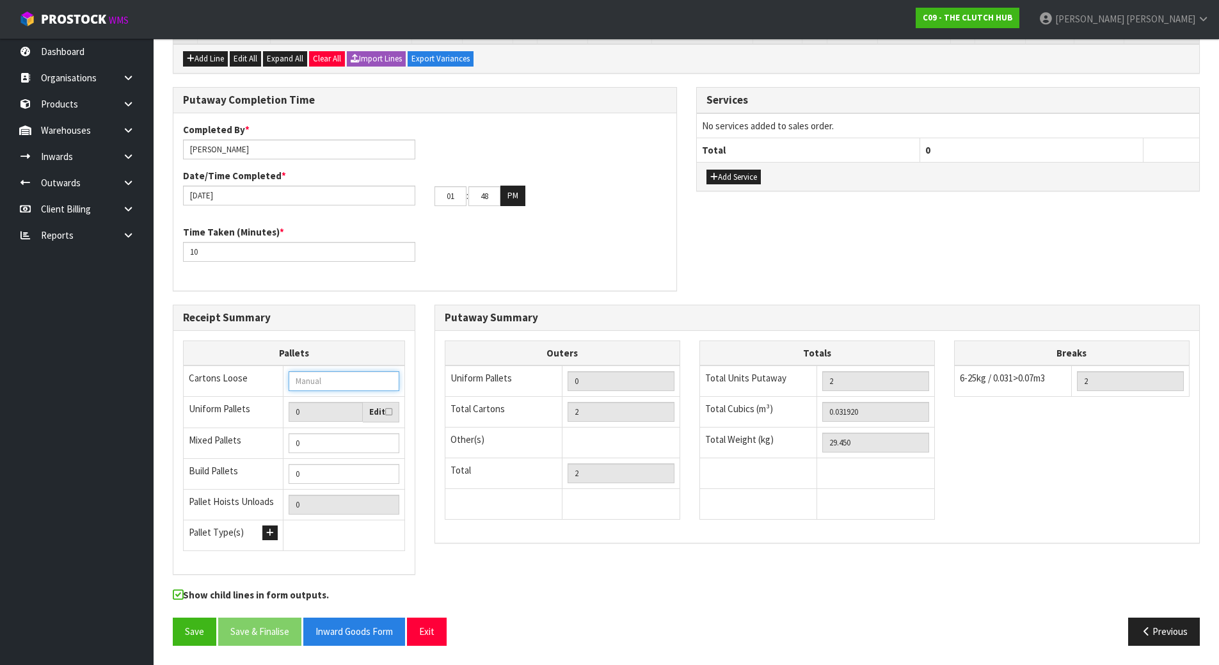
click at [350, 382] on input "number" at bounding box center [344, 381] width 111 height 20
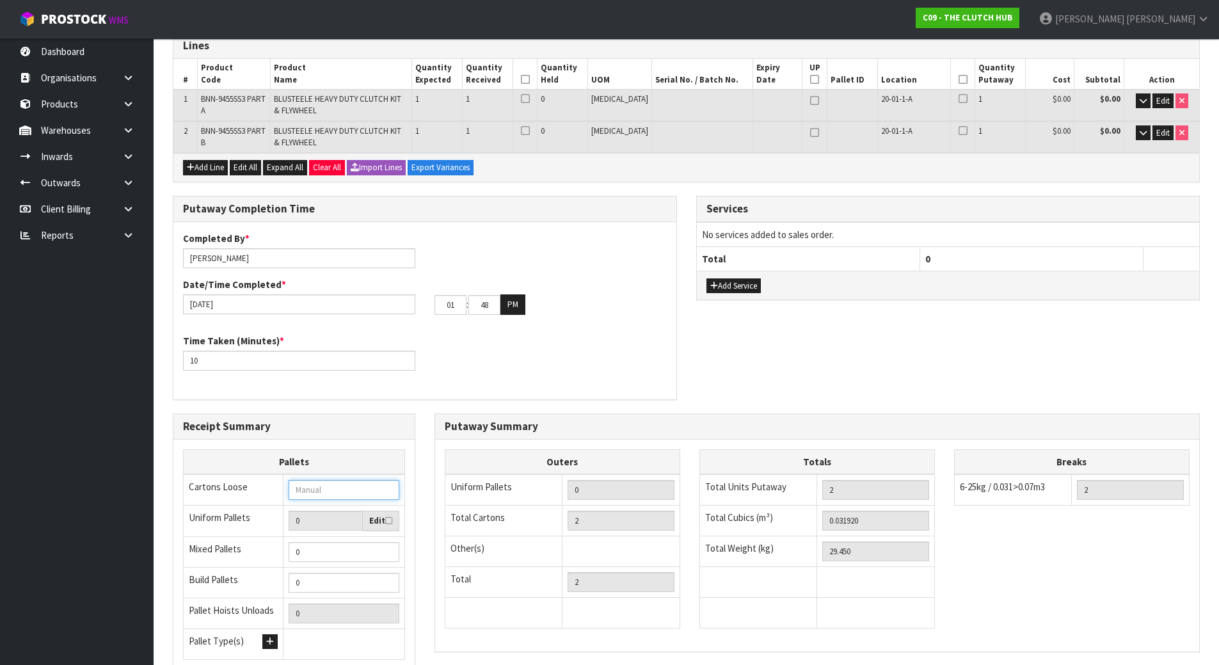
scroll to position [203, 0]
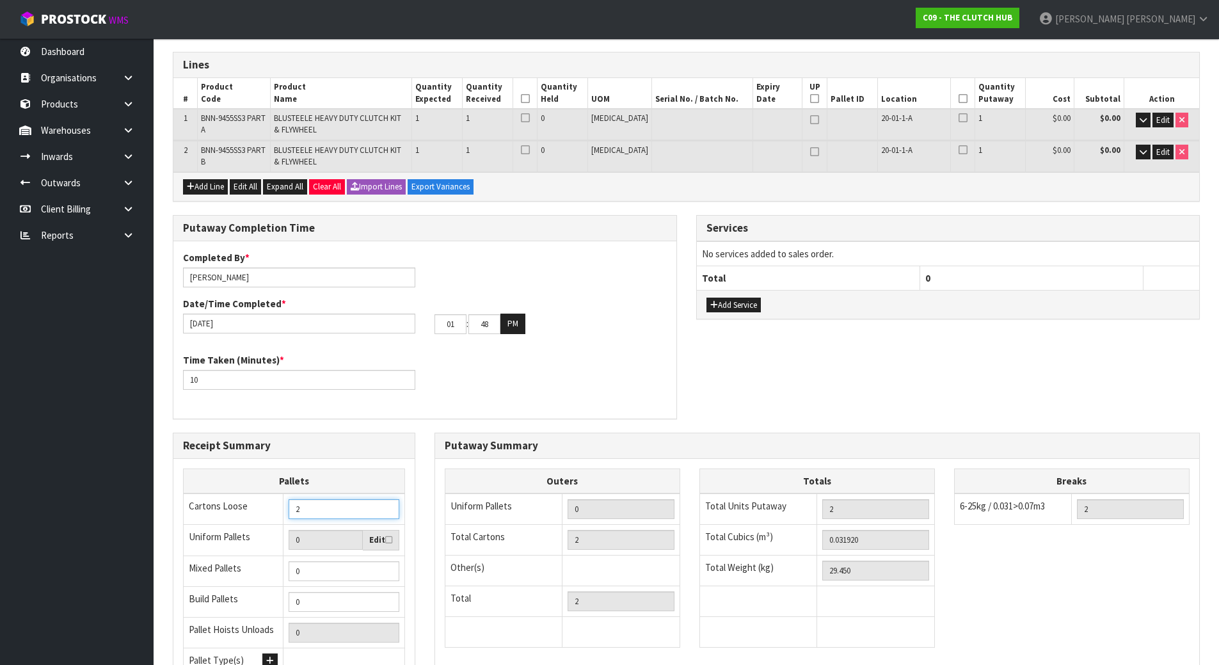
type input "2"
click at [592, 366] on div "Time Taken (Minutes) * 10" at bounding box center [424, 376] width 503 height 46
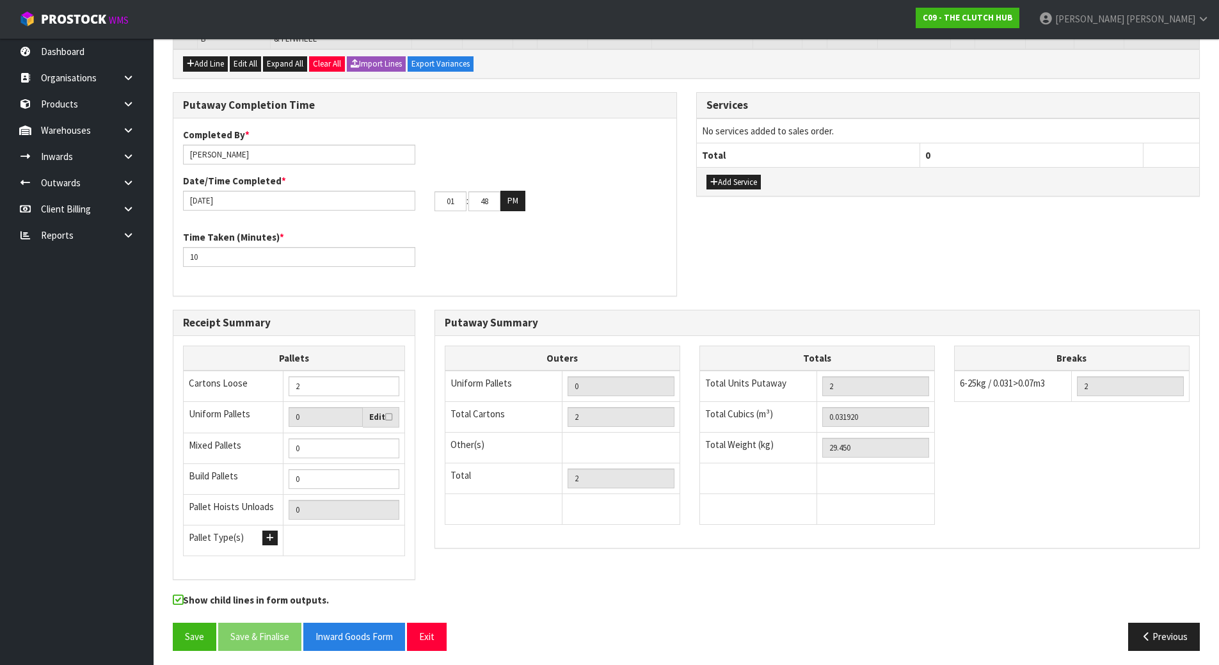
scroll to position [331, 0]
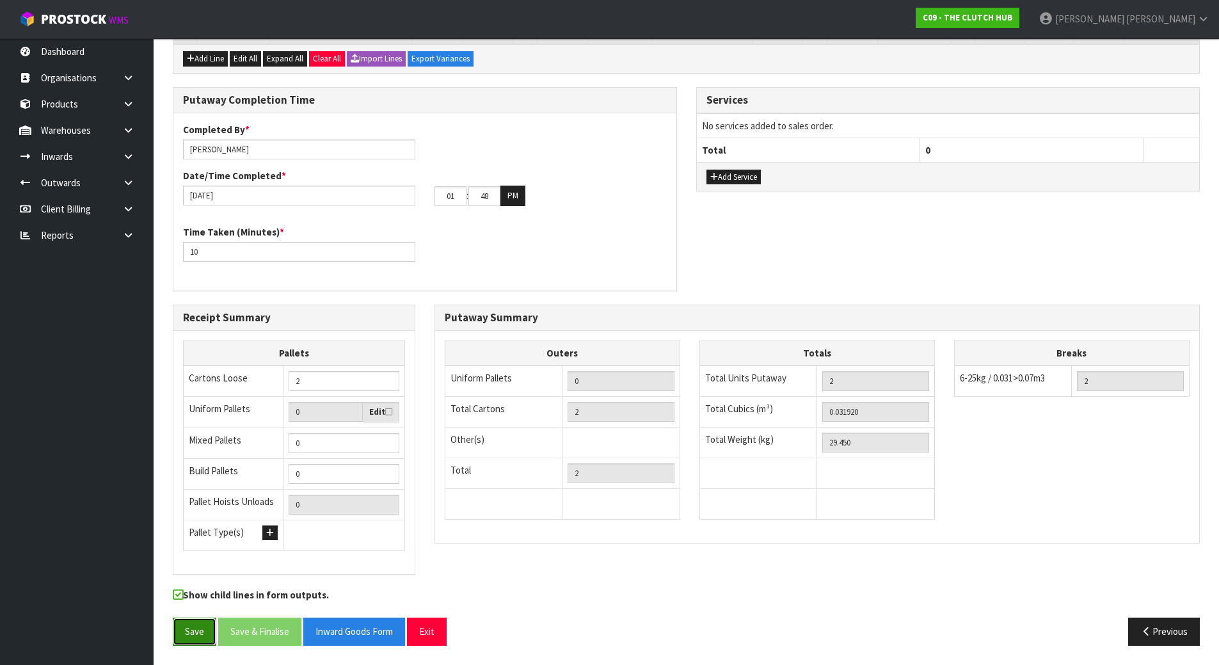
click at [181, 633] on button "Save" at bounding box center [195, 631] width 44 height 28
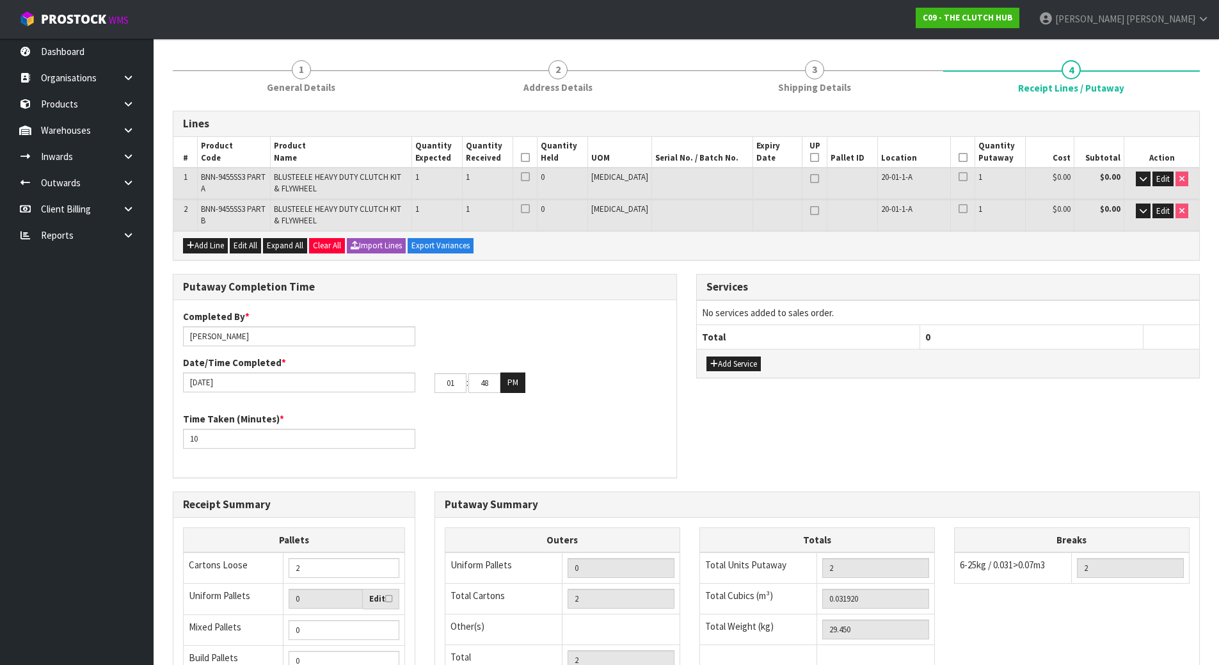
scroll to position [0, 0]
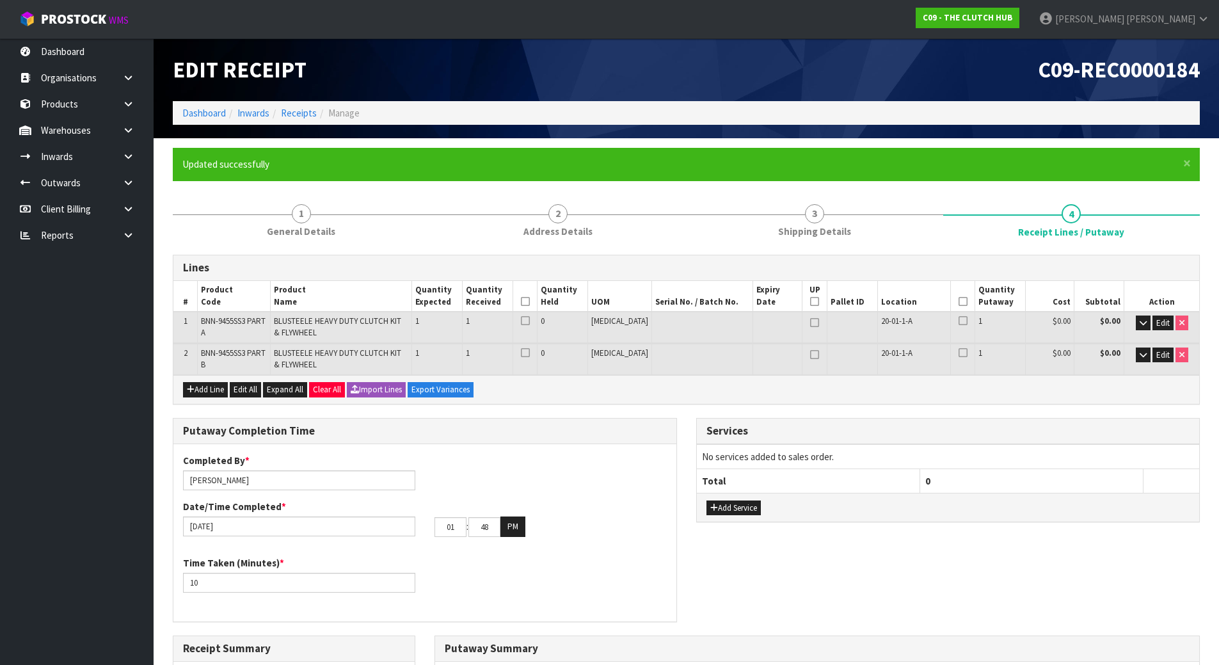
click at [537, 301] on th at bounding box center [524, 296] width 24 height 31
click at [530, 301] on icon at bounding box center [525, 301] width 9 height 1
click at [958, 301] on icon at bounding box center [962, 301] width 9 height 1
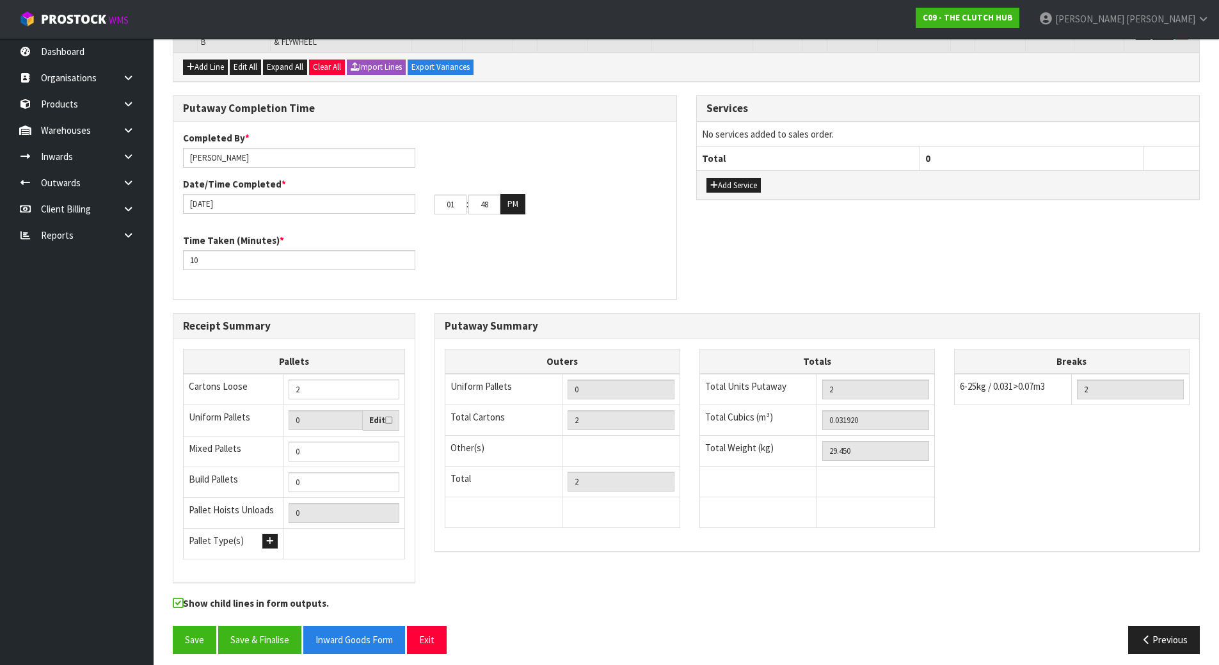
scroll to position [331, 0]
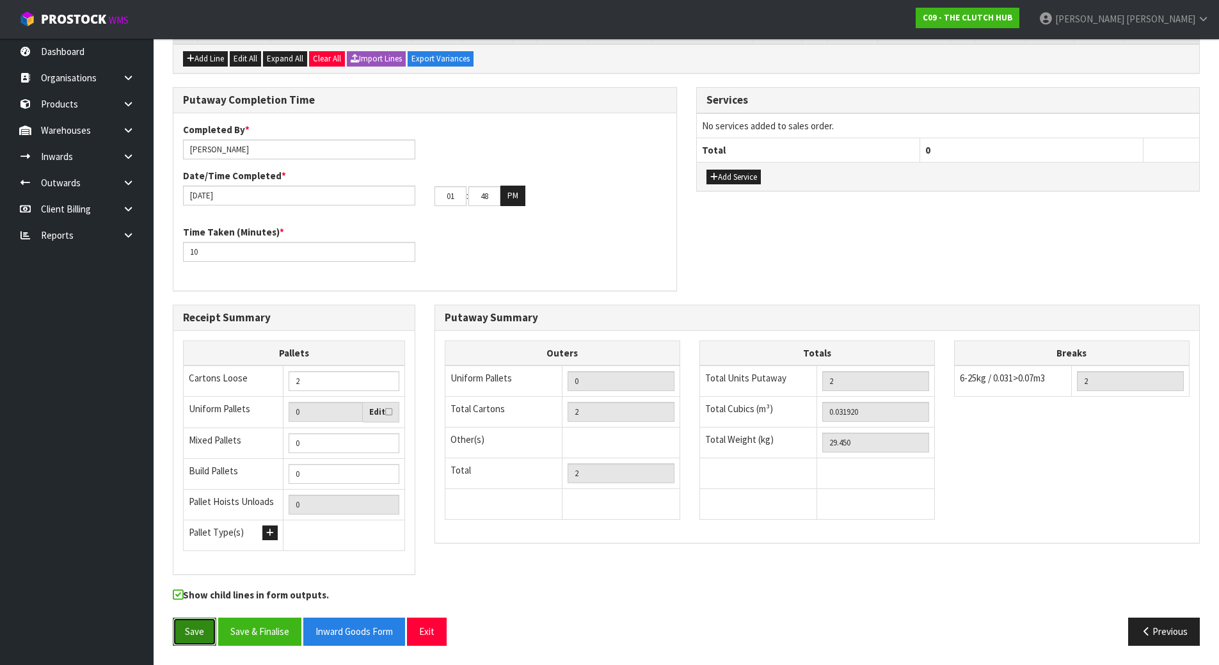
click at [205, 635] on button "Save" at bounding box center [195, 631] width 44 height 28
click at [272, 633] on button "Save & Finalise" at bounding box center [259, 631] width 83 height 28
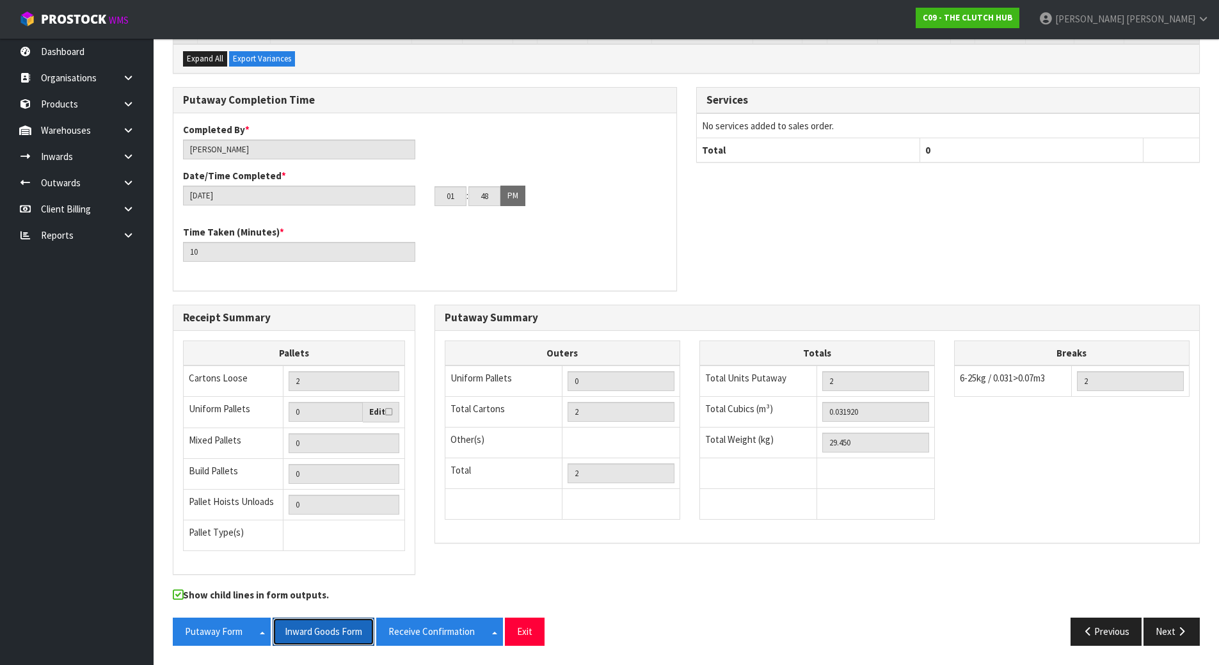
drag, startPoint x: 299, startPoint y: 626, endPoint x: 305, endPoint y: 614, distance: 12.6
click at [299, 626] on button "Inward Goods Form" at bounding box center [324, 631] width 102 height 28
drag, startPoint x: 708, startPoint y: 271, endPoint x: 700, endPoint y: 271, distance: 7.7
click at [708, 271] on div "Putaway Completion Time Completed By * [PERSON_NAME] Date/Time Completed * [DAT…" at bounding box center [686, 196] width 1046 height 218
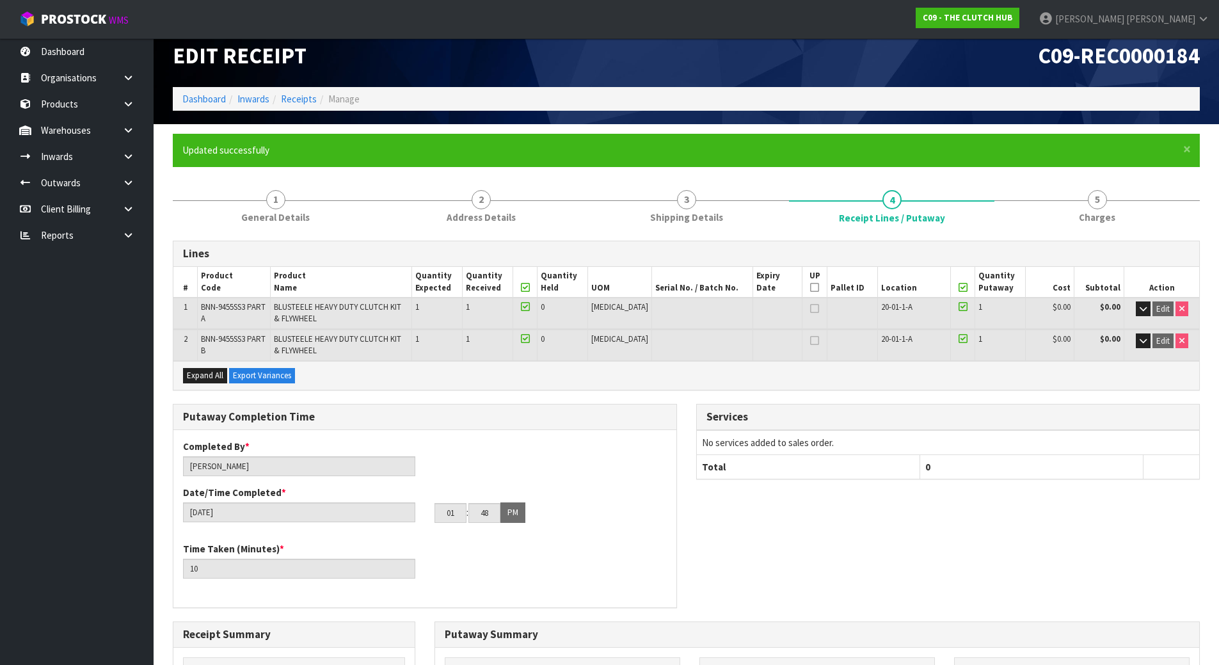
scroll to position [0, 0]
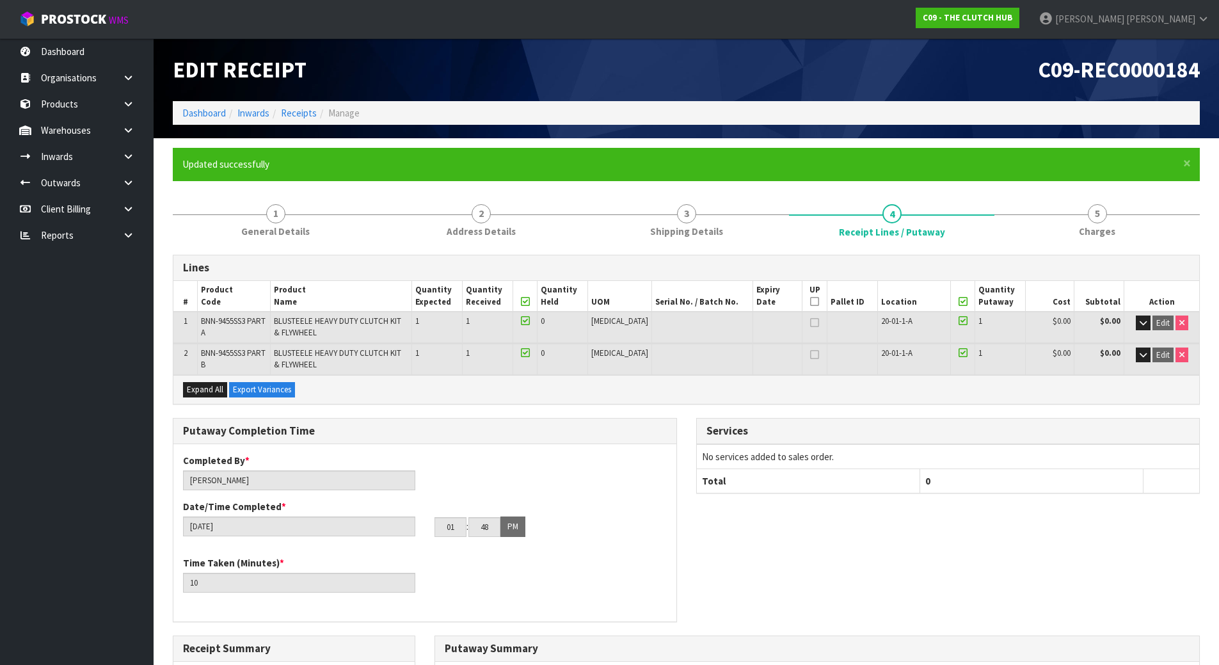
click at [687, 268] on h3 "Lines" at bounding box center [686, 268] width 1006 height 12
click at [285, 245] on div "1 General Details 2 Address Details 3 Shipping Details 4 Receipt Lines / Putawa…" at bounding box center [686, 589] width 1027 height 791
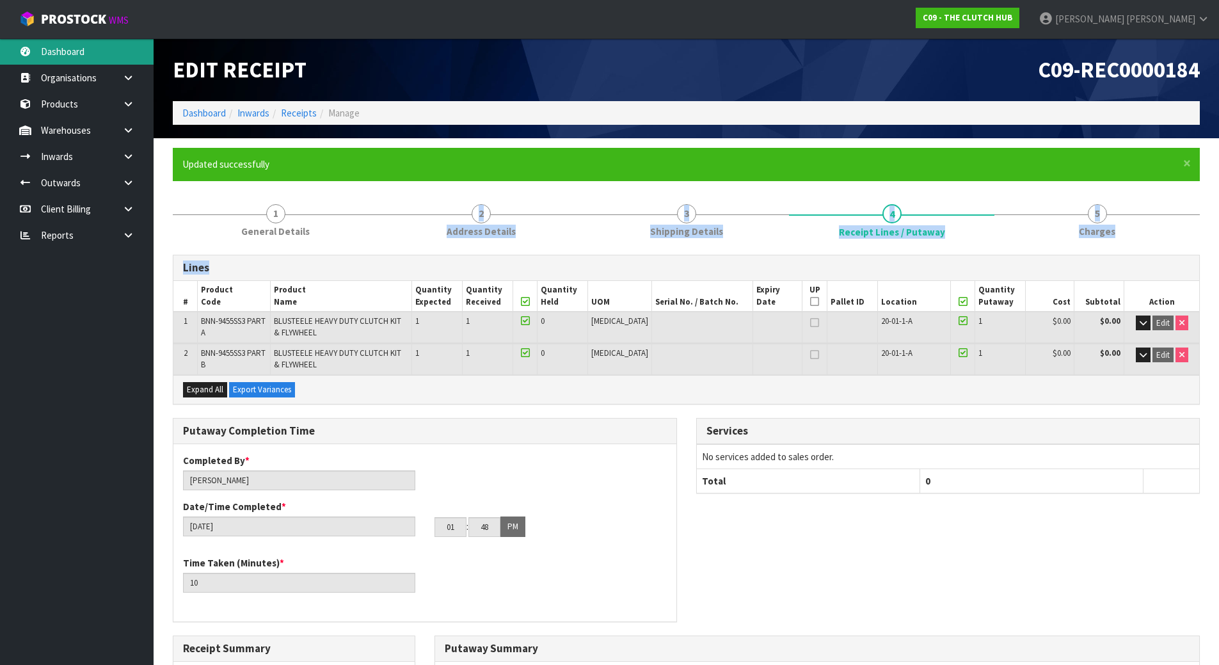
click at [85, 44] on link "Dashboard" at bounding box center [77, 51] width 154 height 26
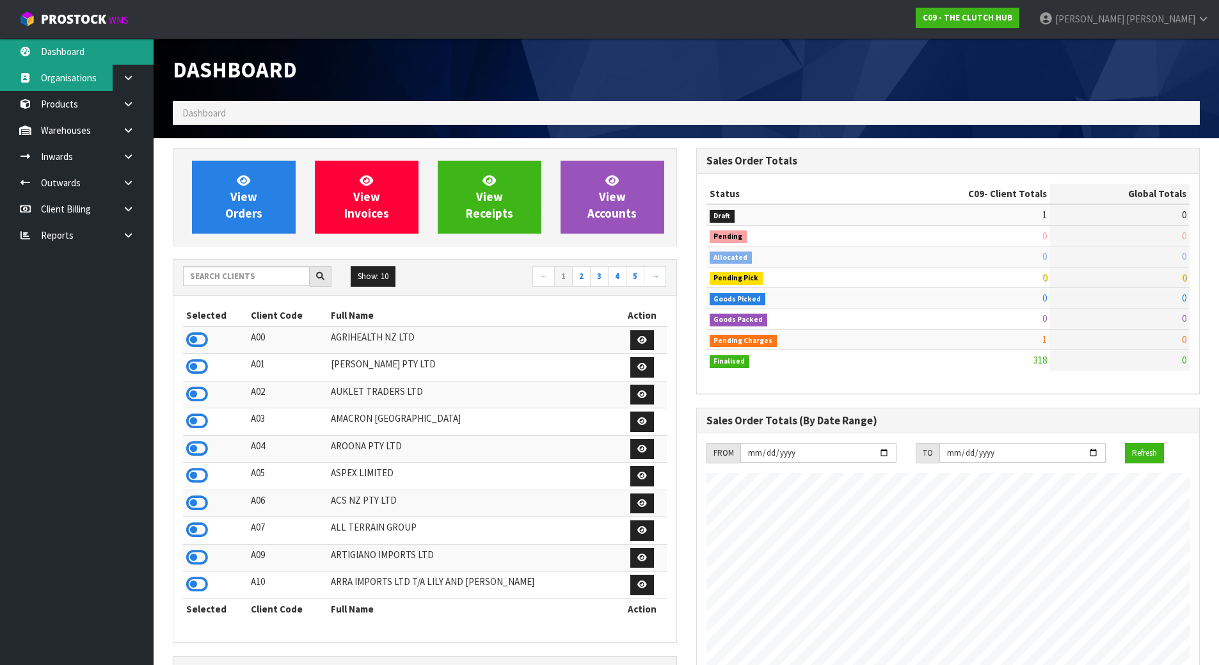
scroll to position [845, 523]
click at [277, 276] on input "text" at bounding box center [246, 276] width 127 height 20
type input "t"
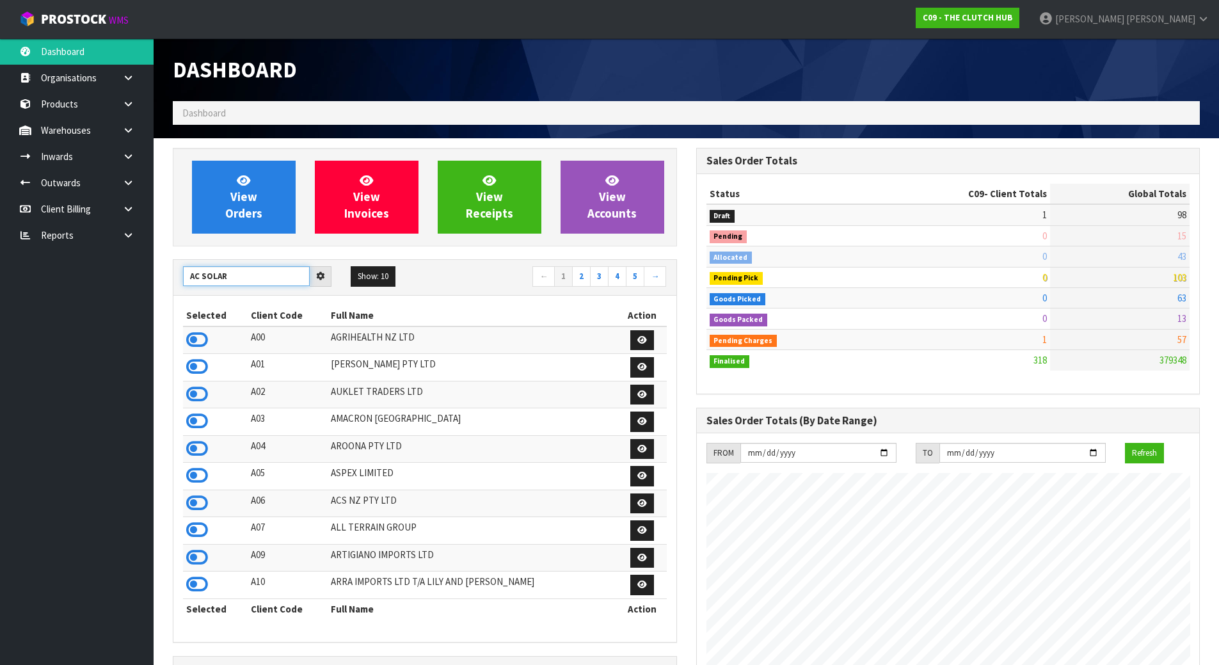
type input "AC SOLAR"
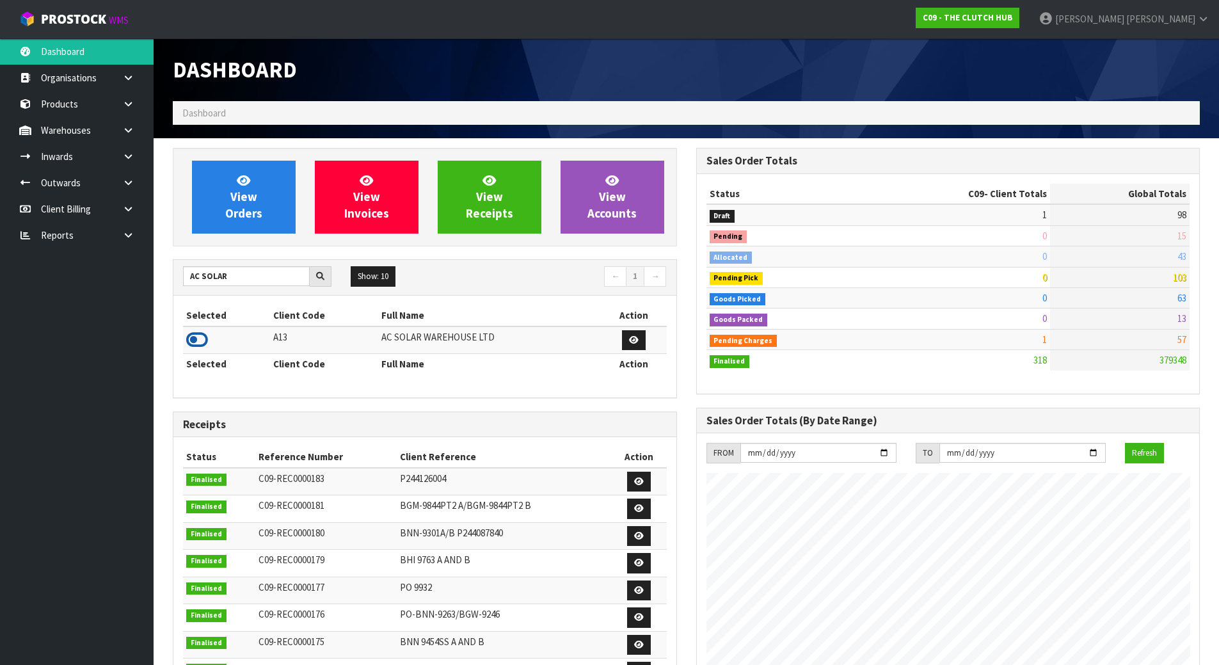
click at [207, 333] on icon at bounding box center [197, 339] width 22 height 19
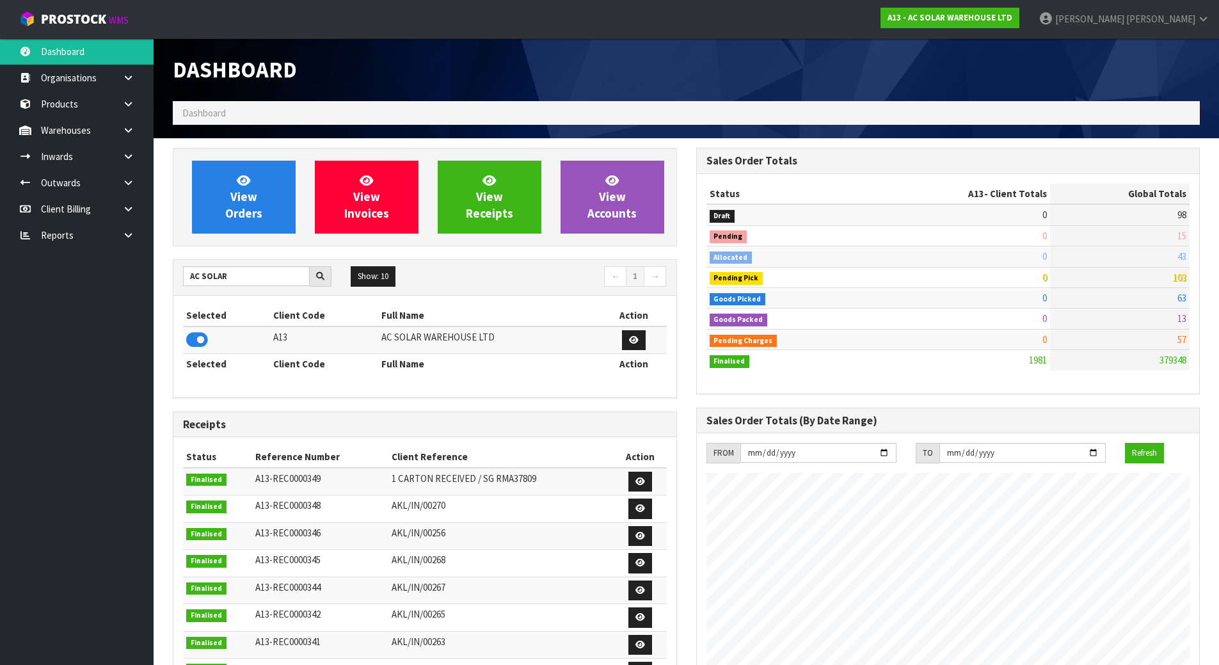
scroll to position [948, 523]
click at [85, 167] on link "Inwards" at bounding box center [77, 156] width 154 height 26
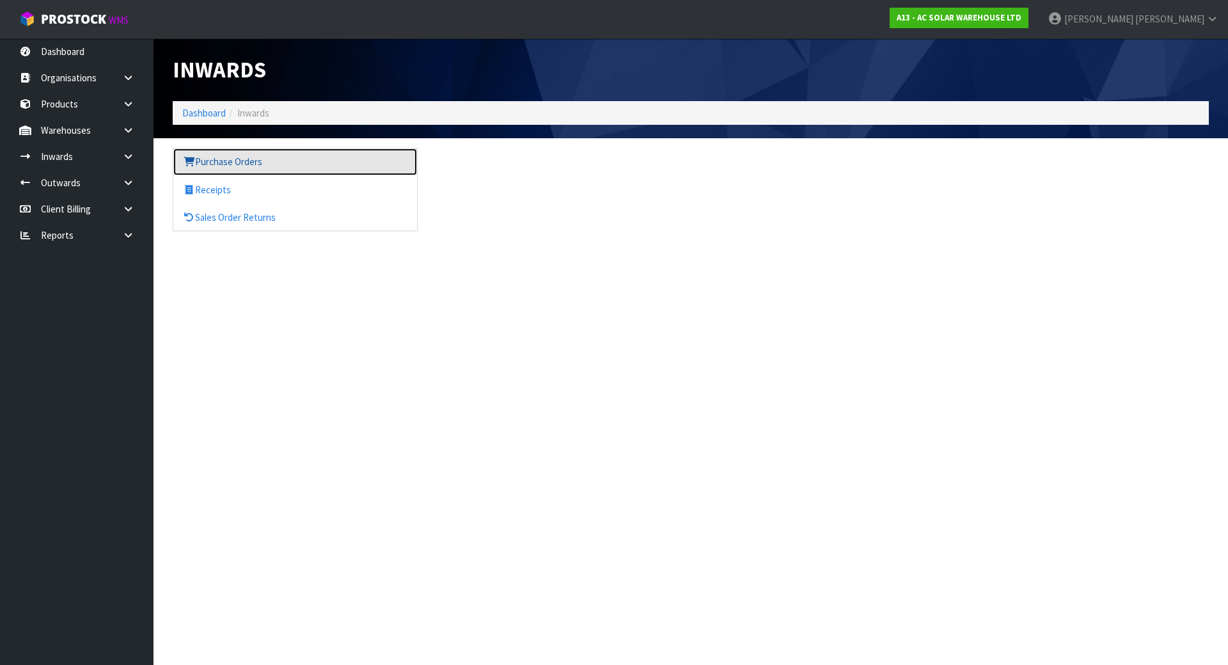
click at [203, 152] on link "Purchase Orders" at bounding box center [295, 161] width 244 height 26
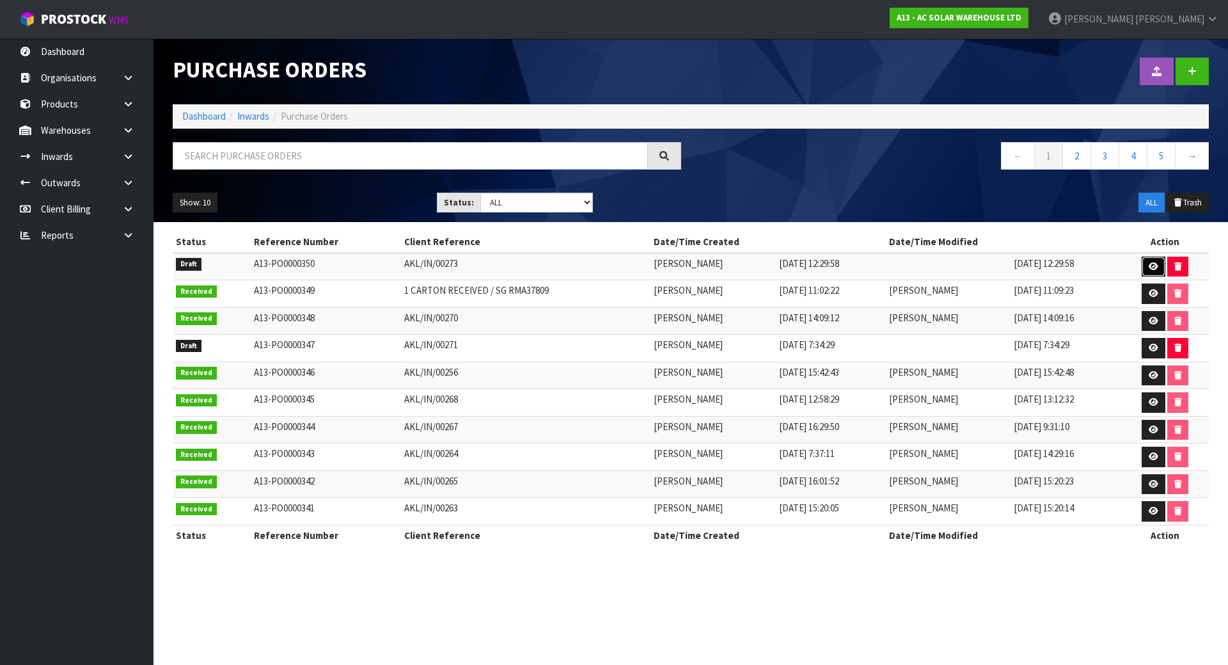
click at [1153, 265] on icon at bounding box center [1154, 266] width 10 height 8
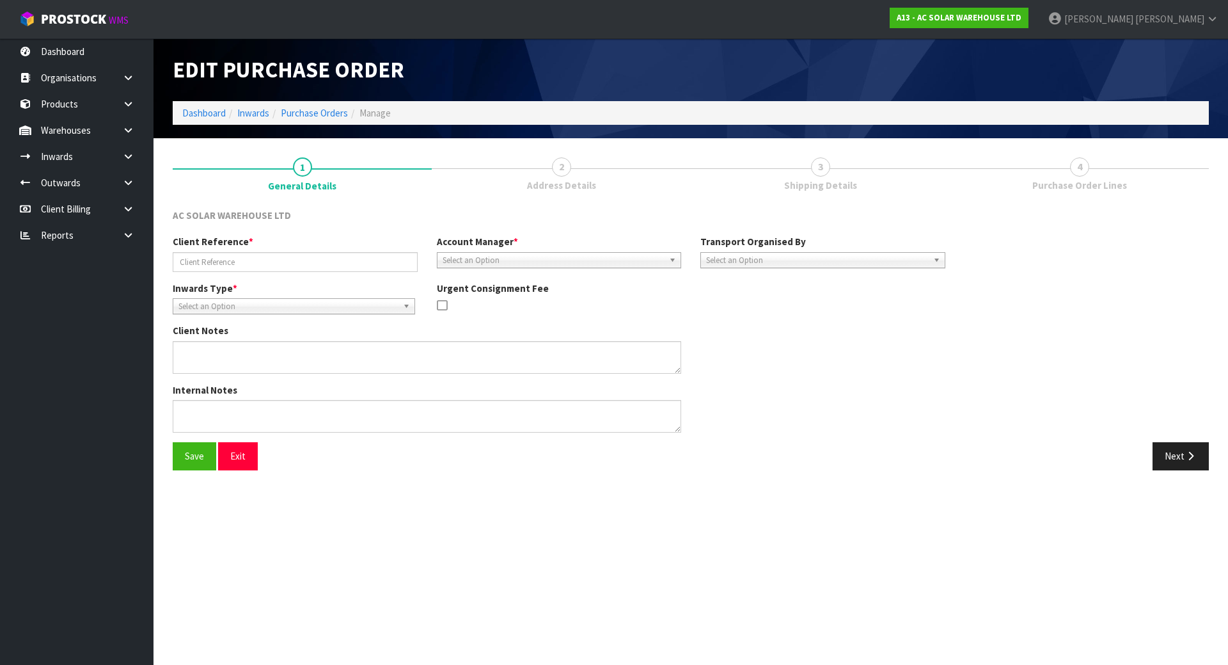
type input "AKL/IN/00273"
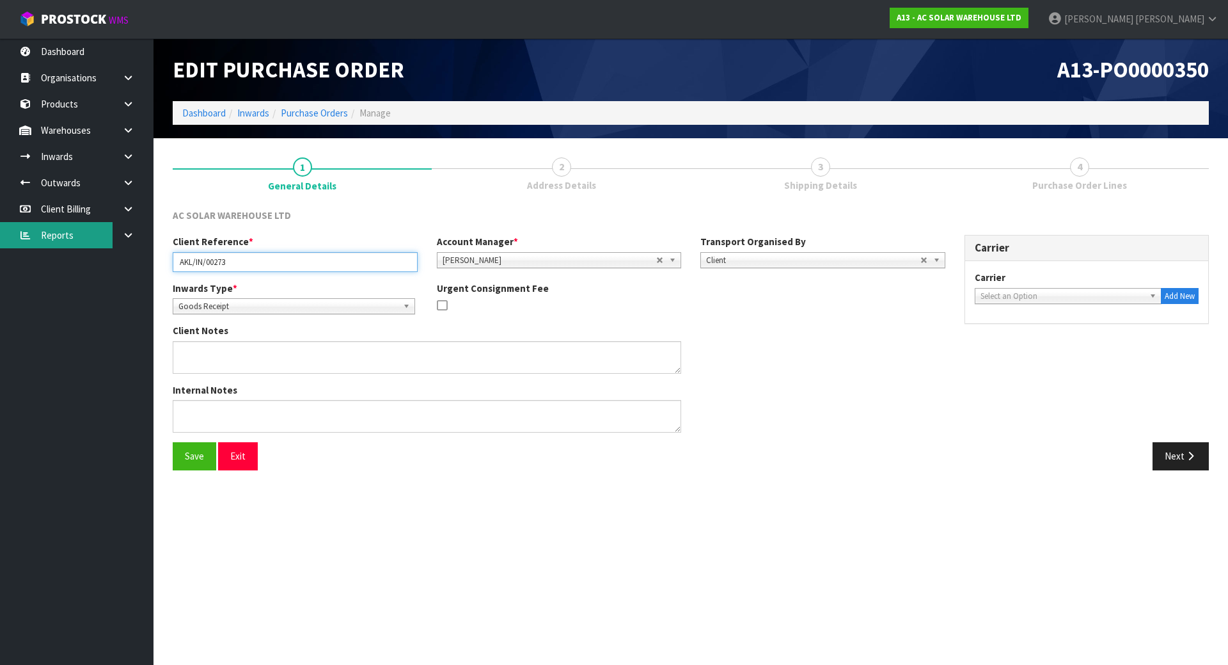
drag, startPoint x: 295, startPoint y: 265, endPoint x: 28, endPoint y: 241, distance: 268.4
click at [28, 241] on body "Toggle navigation ProStock WMS A13 - AC SOLAR WAREHOUSE LTD [PERSON_NAME] Logou…" at bounding box center [614, 332] width 1228 height 665
click at [843, 187] on span "Shipping Details" at bounding box center [820, 184] width 73 height 13
click at [1178, 461] on button "Next" at bounding box center [1181, 456] width 56 height 28
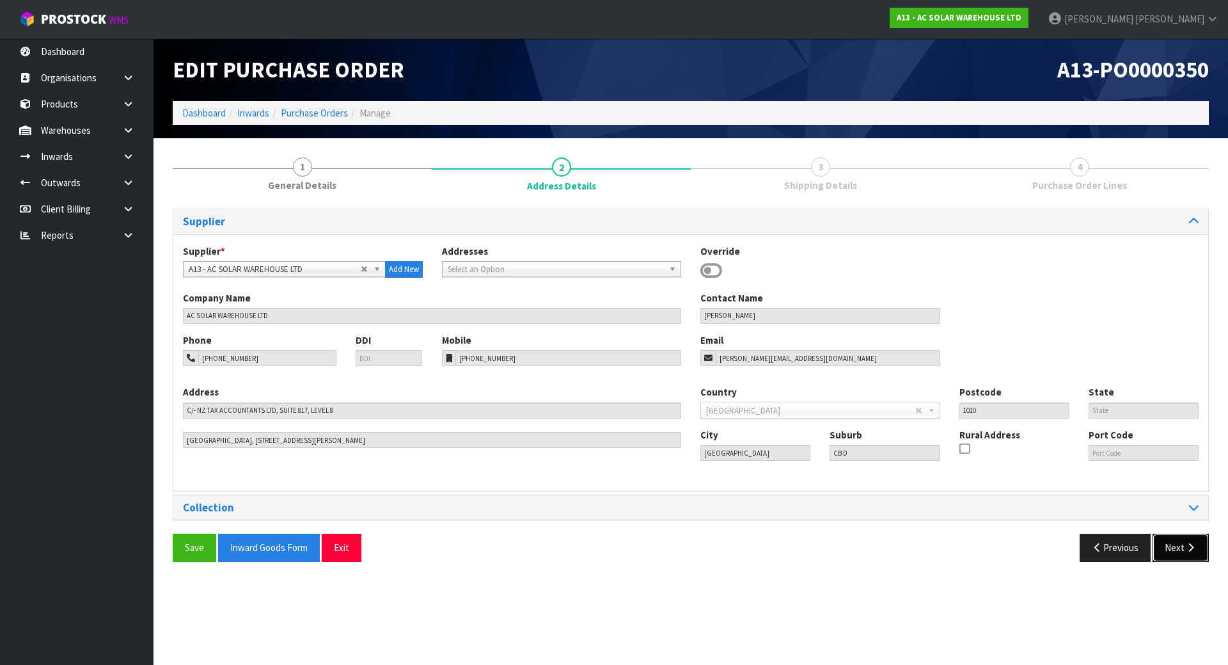
click at [1175, 551] on button "Next" at bounding box center [1181, 548] width 56 height 28
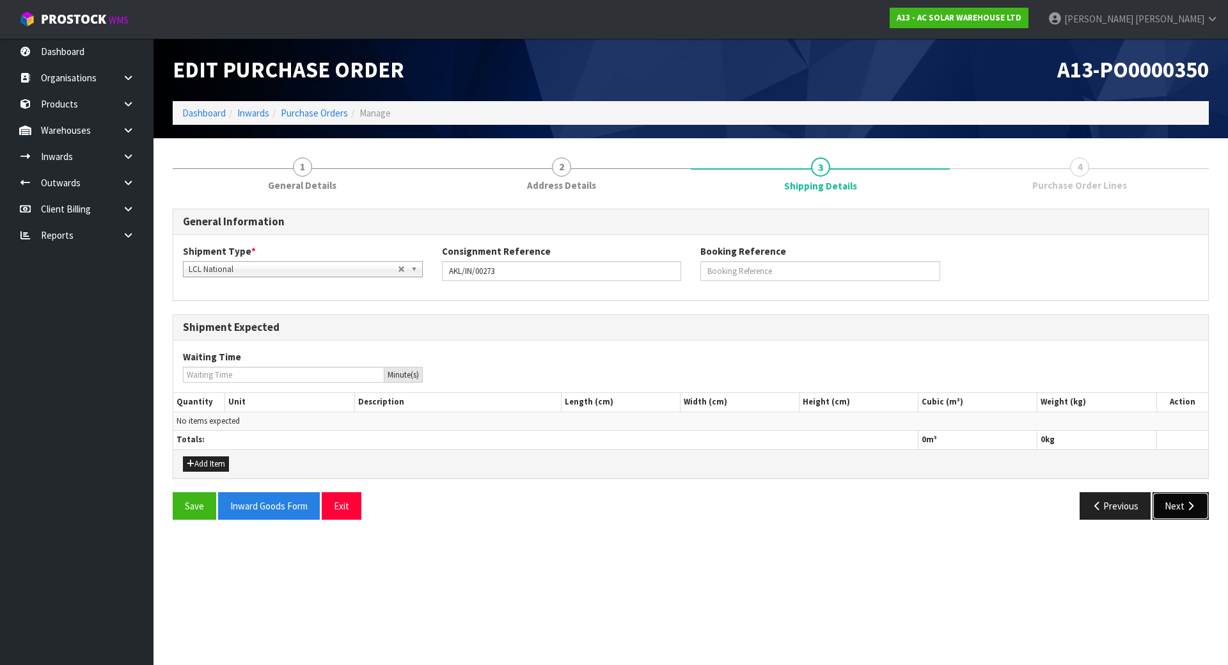
click at [1193, 505] on icon "button" at bounding box center [1191, 506] width 12 height 10
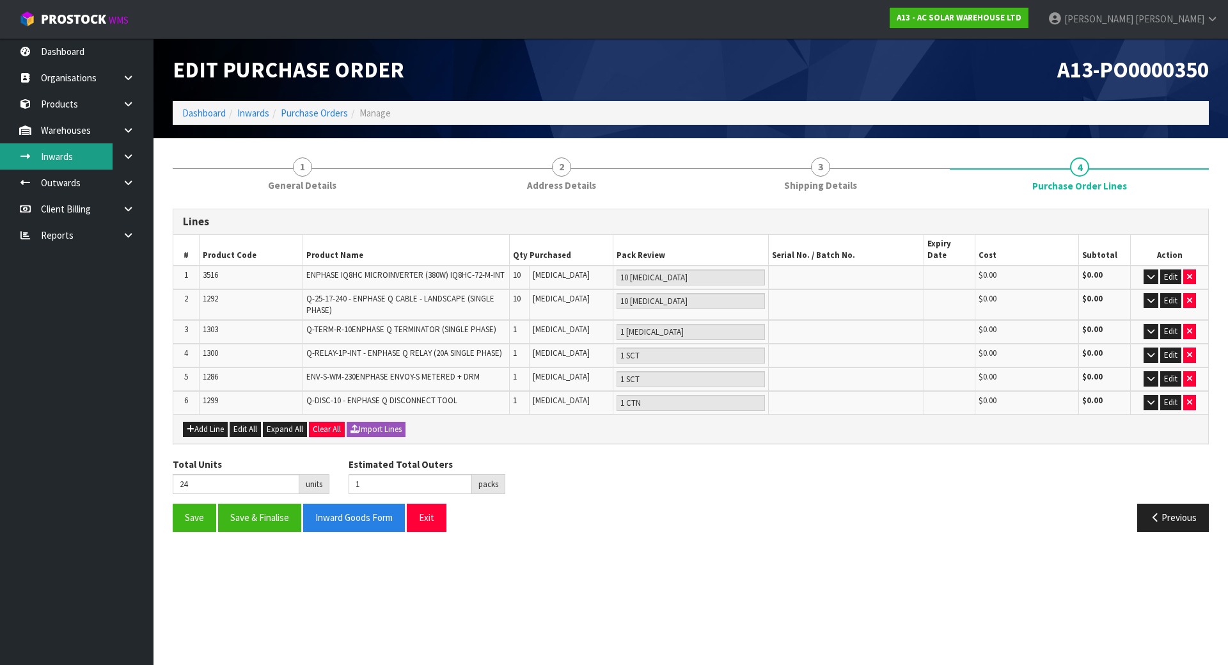
click at [47, 152] on link "Inwards" at bounding box center [77, 156] width 154 height 26
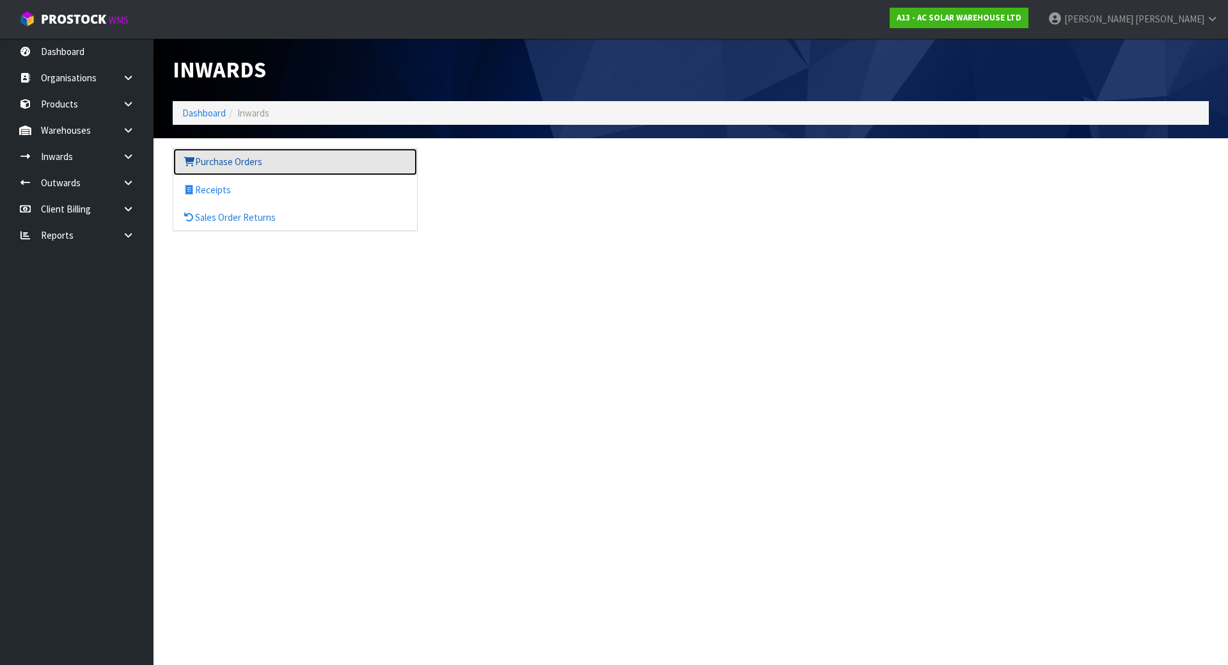
click at [241, 157] on link "Purchase Orders" at bounding box center [295, 161] width 244 height 26
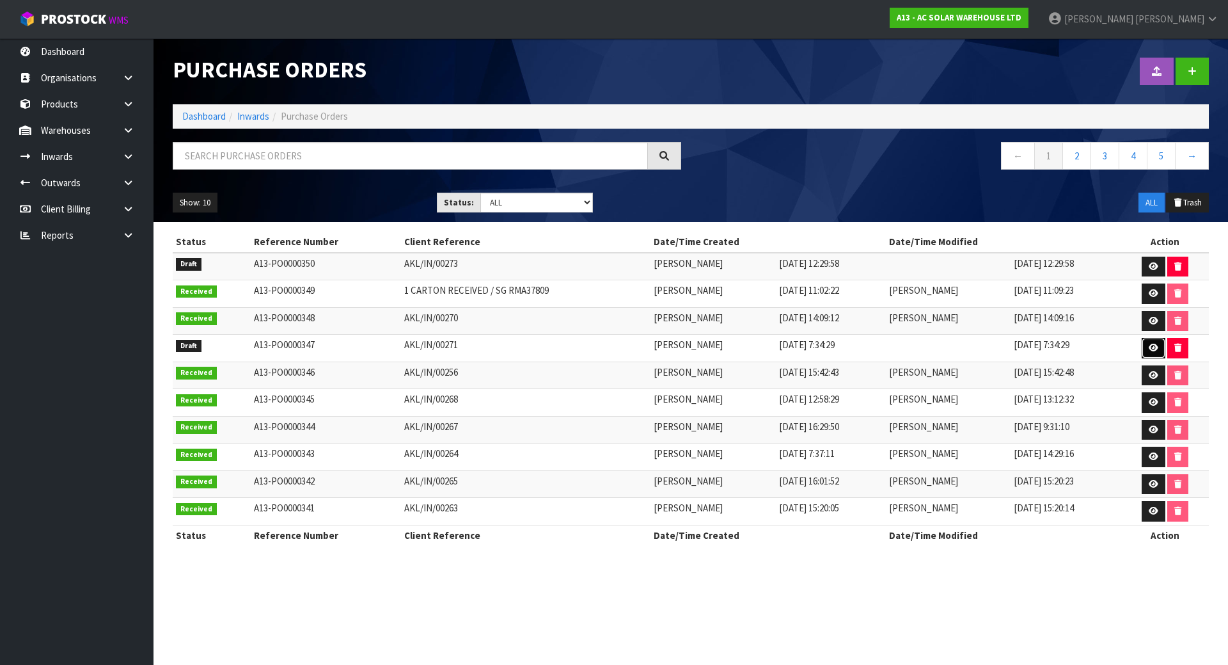
click at [1150, 348] on icon at bounding box center [1154, 348] width 10 height 8
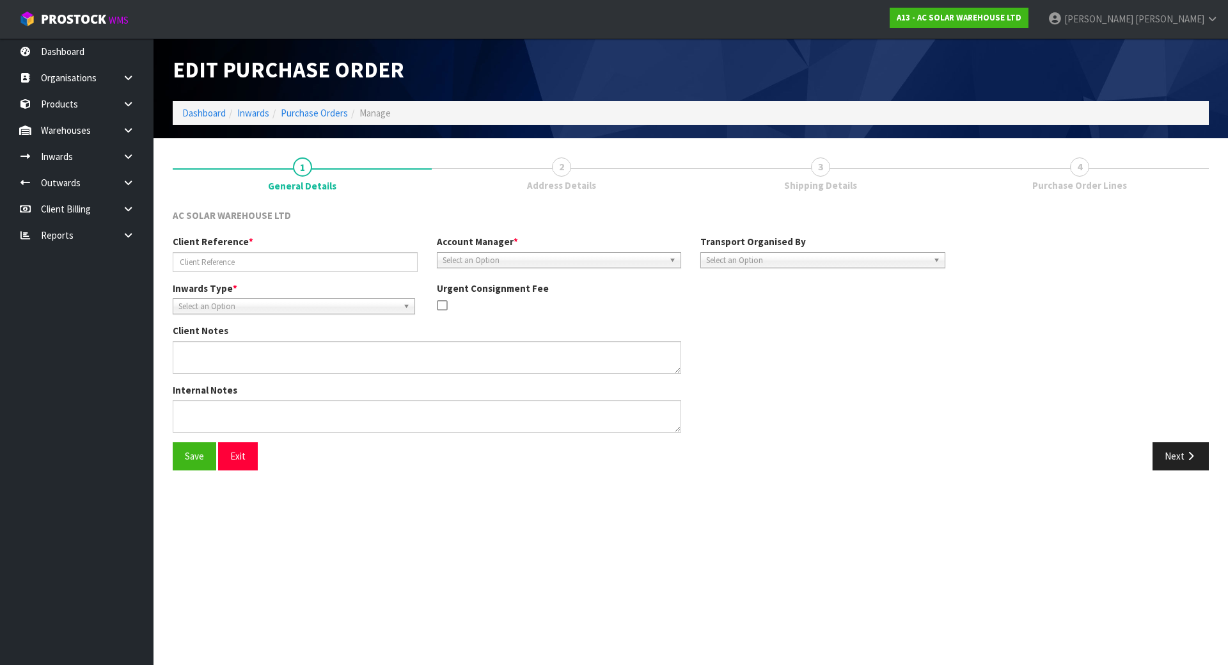
type input "AKL/IN/00271"
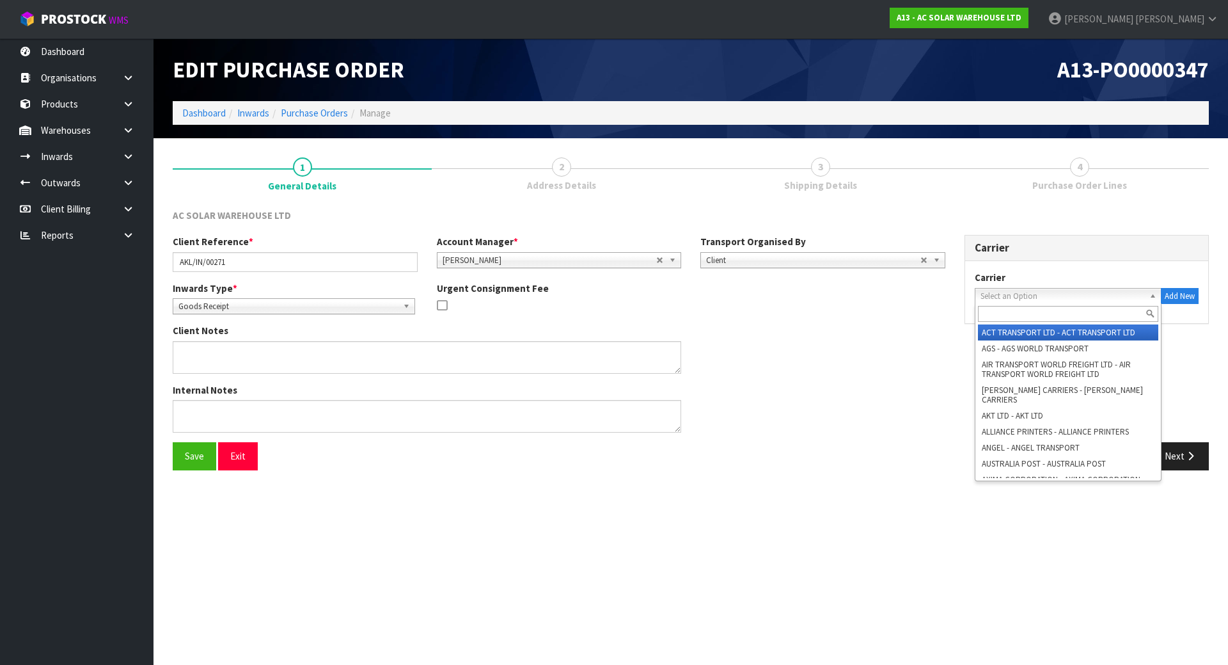
click at [1037, 294] on span "Select an Option" at bounding box center [1063, 296] width 164 height 15
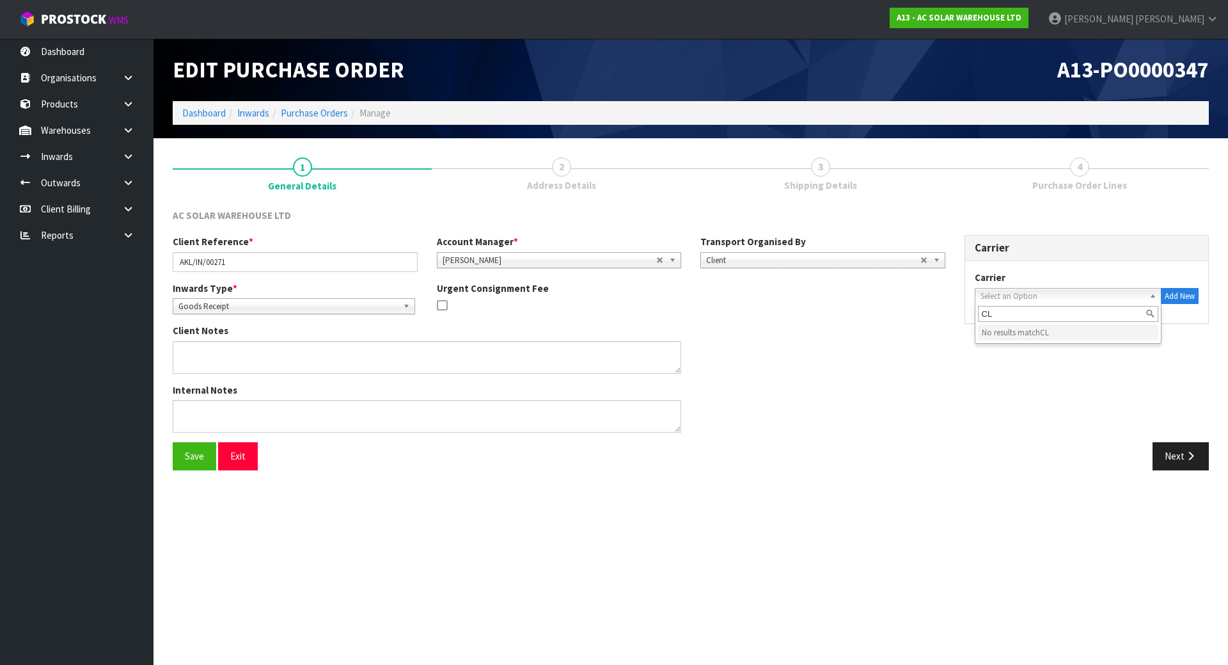
type input "C"
type input "DROP"
click at [1126, 334] on li "DROP OFF - DROP OFF" at bounding box center [1068, 332] width 181 height 16
click at [1055, 371] on address "DROP OFF 0000 0000 0000 0000, 0000 [GEOGRAPHIC_DATA]" at bounding box center [1087, 354] width 225 height 83
click at [905, 266] on span "Client" at bounding box center [813, 260] width 214 height 15
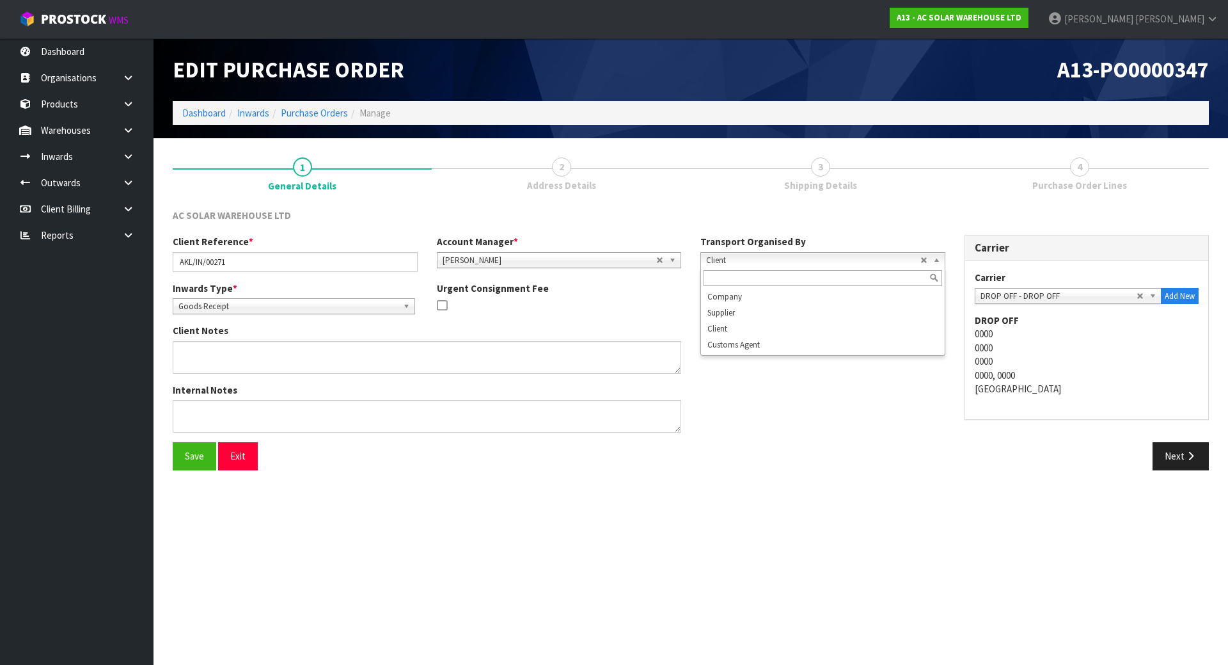
click at [870, 257] on span "Client" at bounding box center [813, 260] width 214 height 15
click at [866, 303] on div "Inwards Type * Goods Receipt Goods Returned Goods Receipt Urgent Consignment Fee" at bounding box center [559, 302] width 792 height 43
click at [205, 456] on button "Save" at bounding box center [195, 456] width 44 height 28
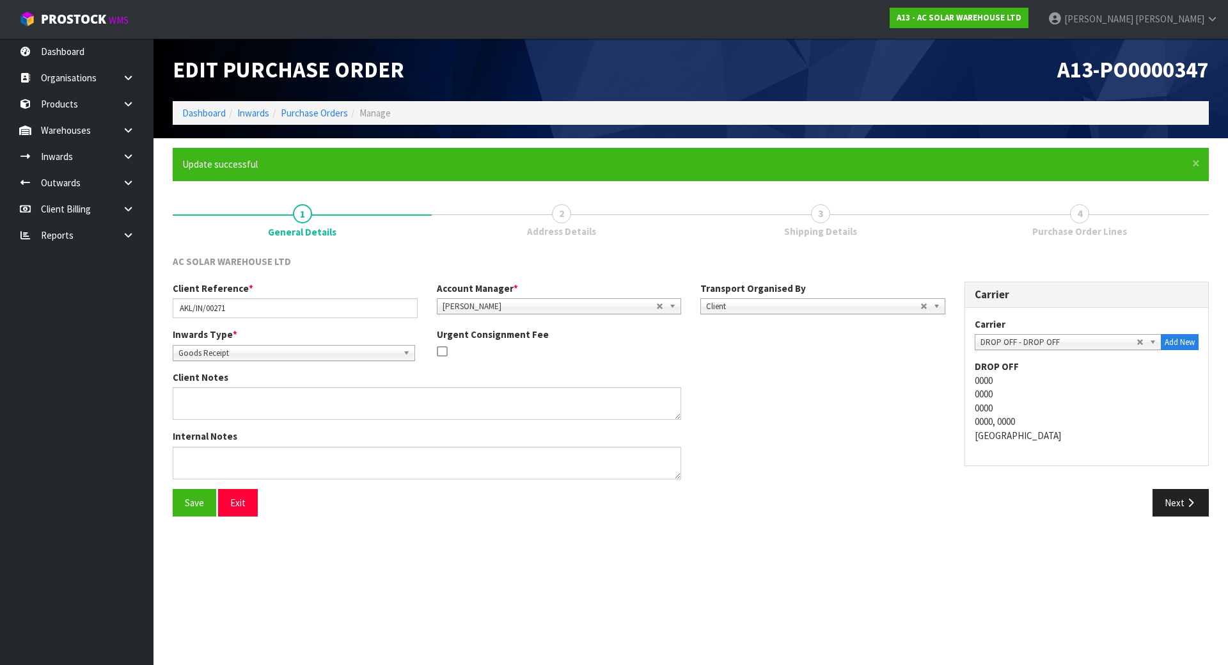
click at [1052, 461] on div "Carrier ACT TRANSPORT LTD - ACT TRANSPORT LTD AGS - AGS WORLD TRANSPORT AIR TRA…" at bounding box center [1087, 386] width 244 height 157
click at [1200, 507] on button "Next" at bounding box center [1181, 503] width 56 height 28
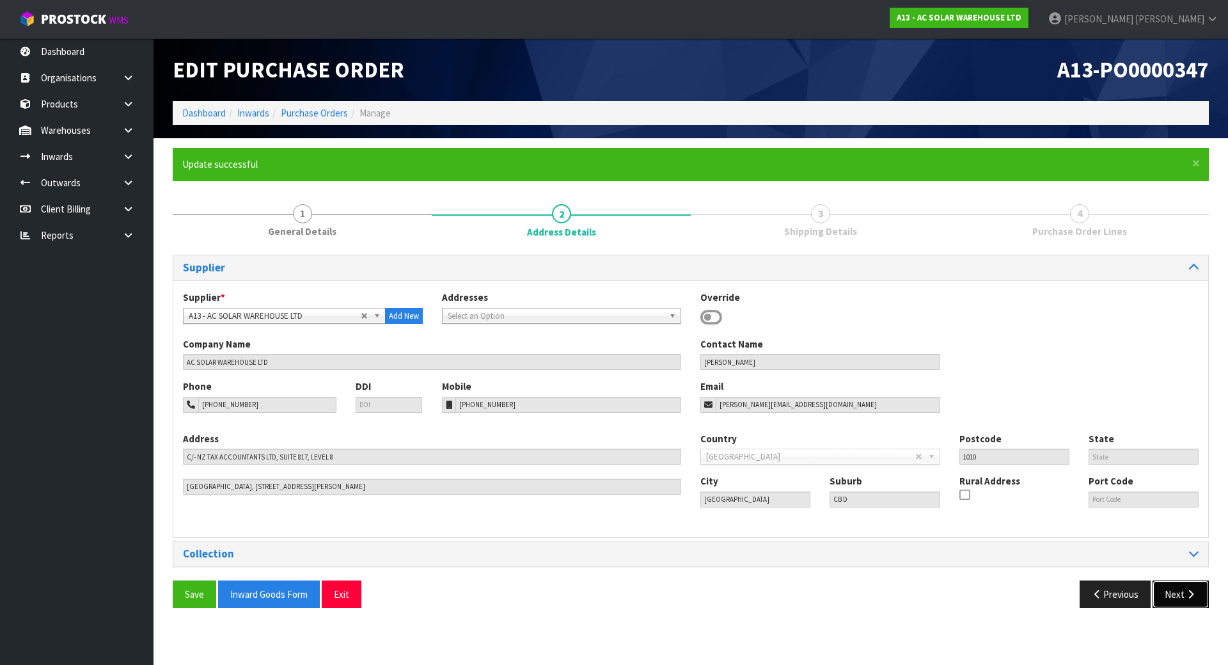
click at [1182, 592] on button "Next" at bounding box center [1181, 594] width 56 height 28
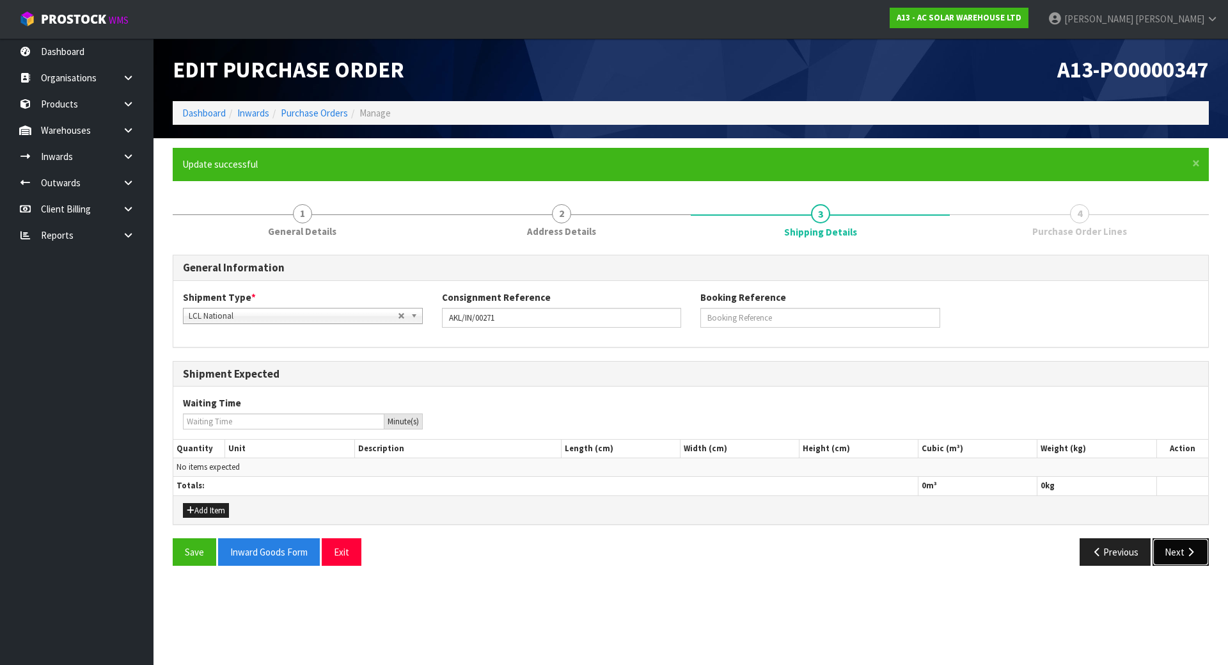
click at [1191, 548] on icon "button" at bounding box center [1191, 552] width 12 height 10
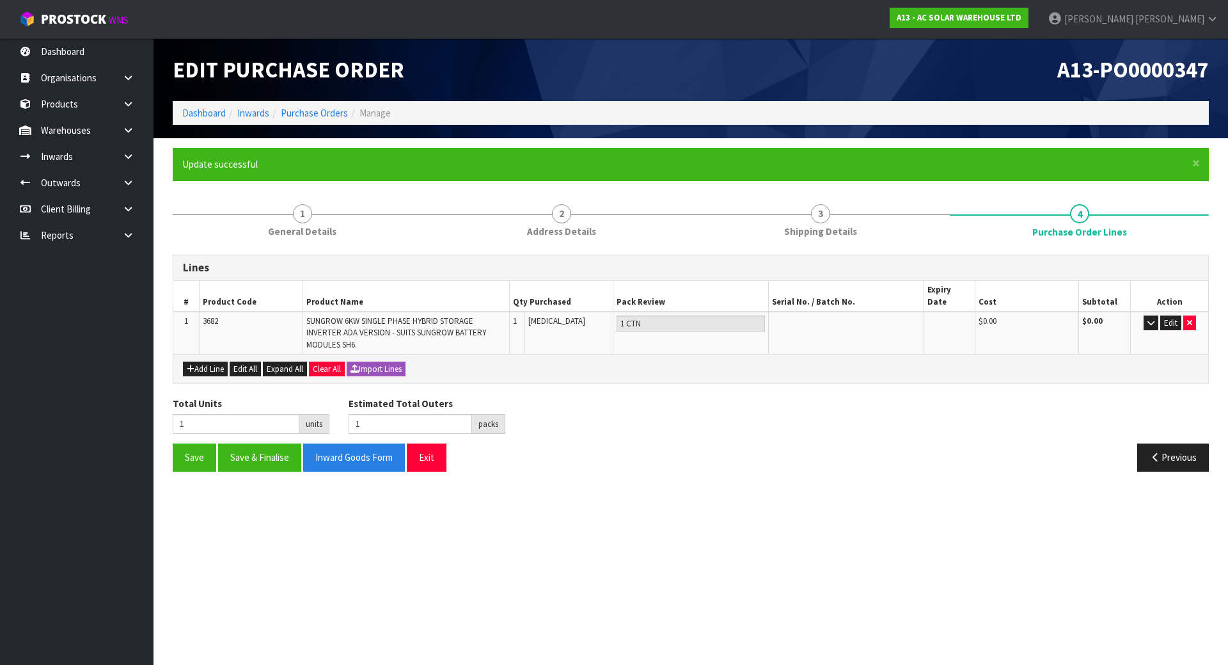
click at [817, 443] on div "Previous" at bounding box center [955, 457] width 528 height 28
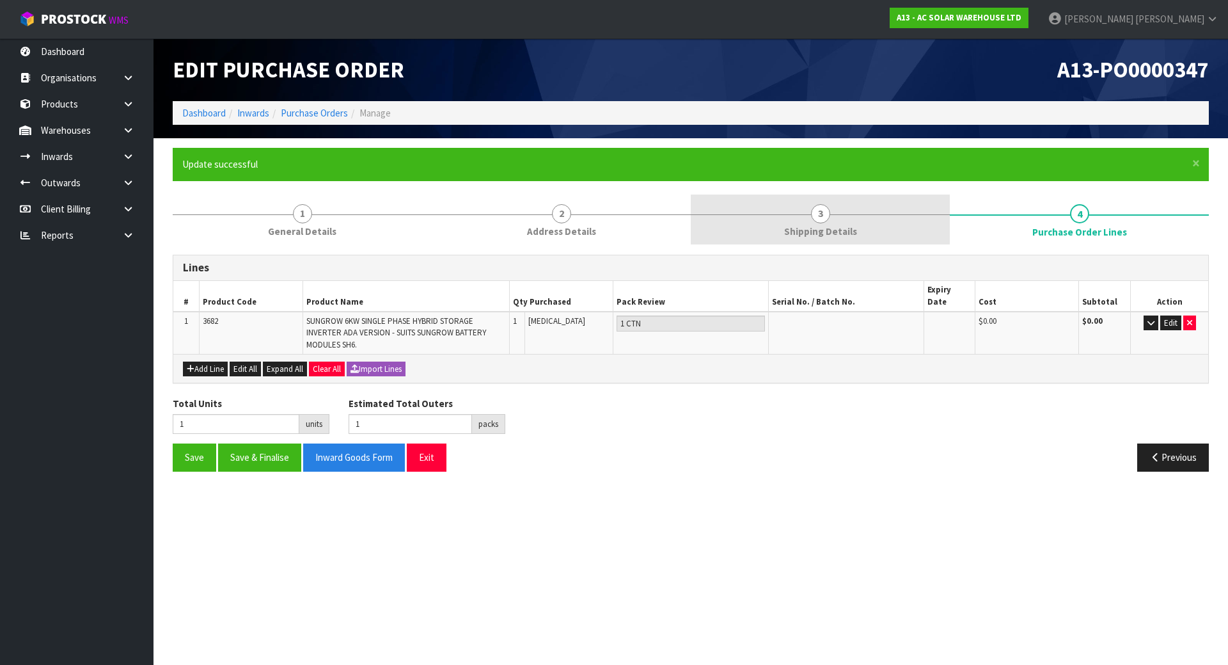
click at [815, 218] on span "3" at bounding box center [820, 213] width 19 height 19
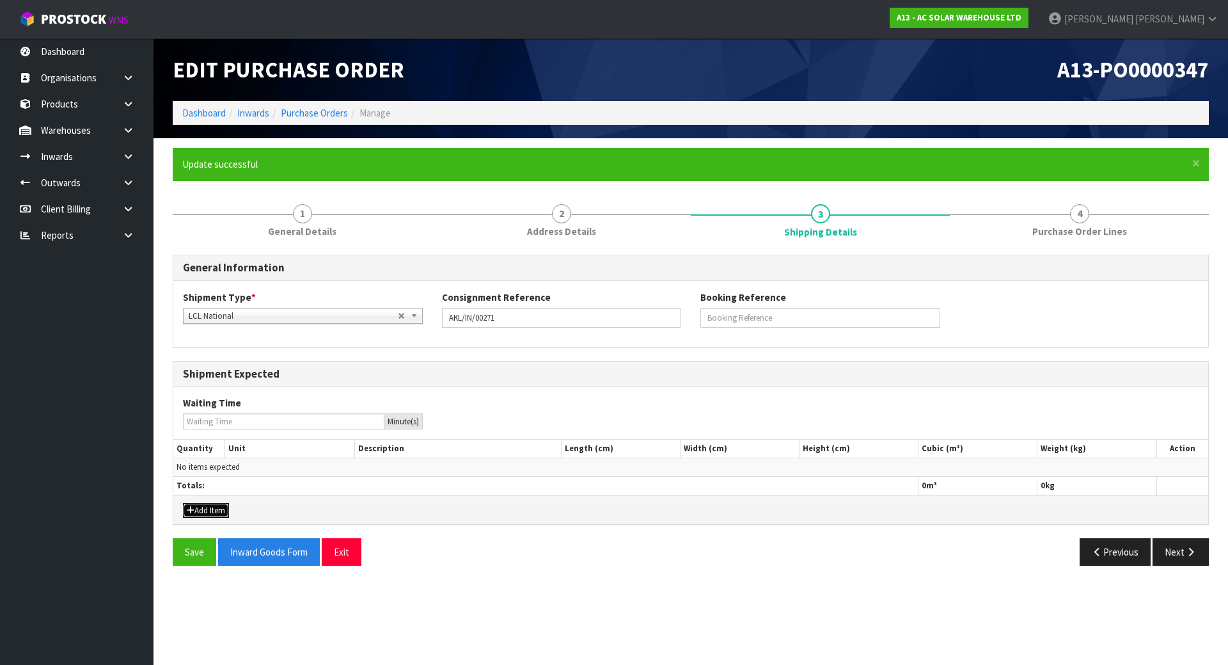
click at [193, 509] on icon "button" at bounding box center [191, 510] width 8 height 8
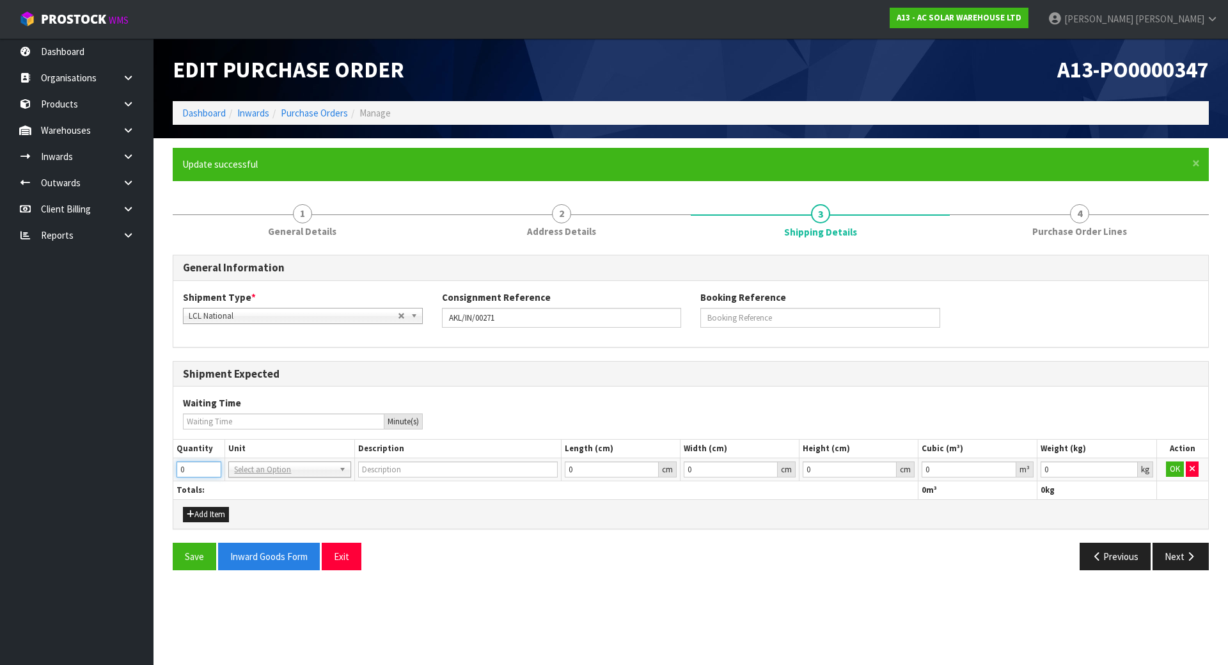
drag, startPoint x: 202, startPoint y: 470, endPoint x: 140, endPoint y: 470, distance: 62.1
click at [140, 470] on body "Toggle navigation ProStock WMS A13 - AC SOLAR WAREHOUSE LTD [PERSON_NAME] Logou…" at bounding box center [614, 332] width 1228 height 665
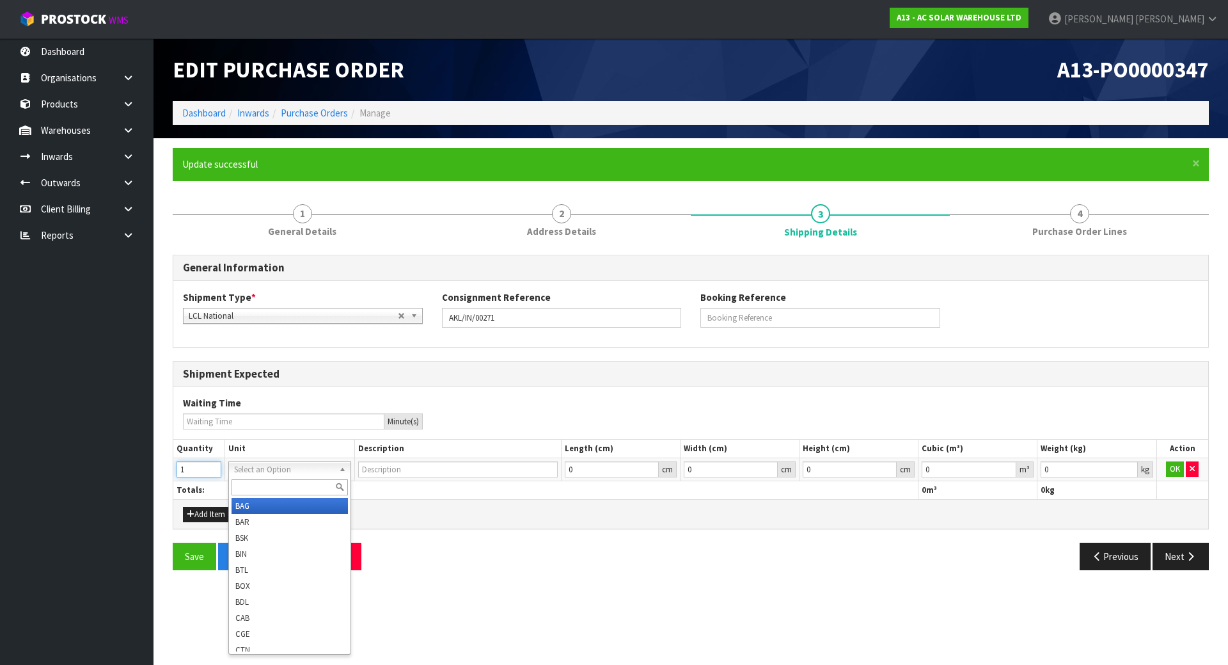
type input "1"
click at [291, 489] on input "text" at bounding box center [290, 487] width 116 height 16
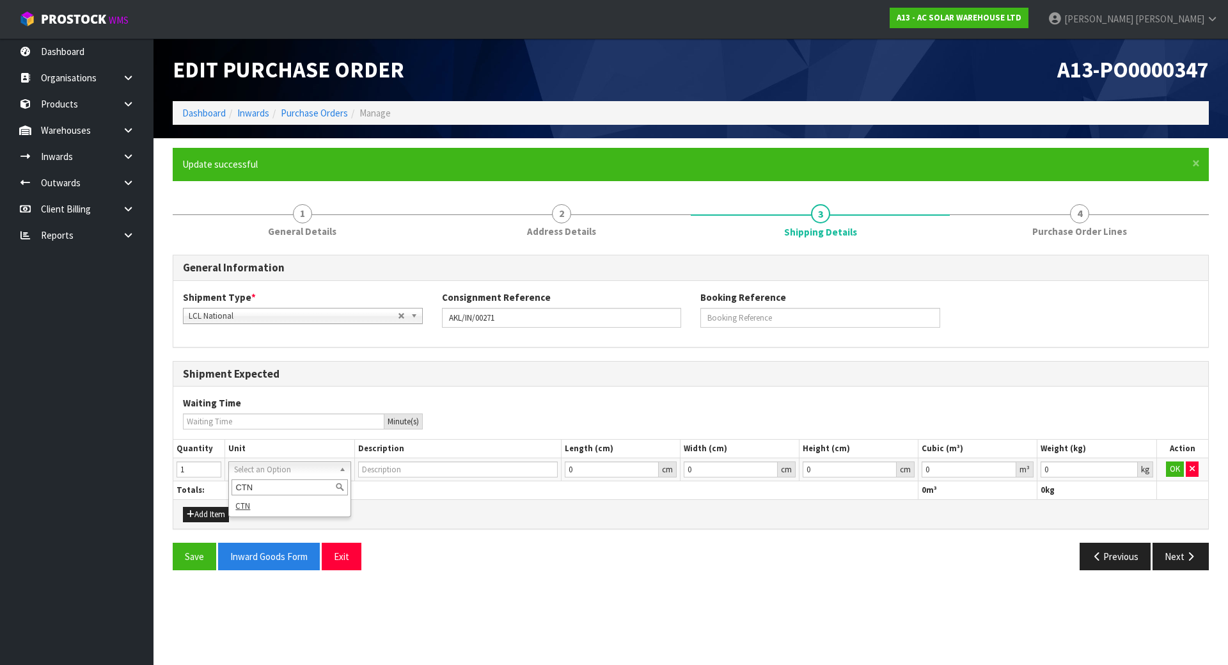
type input "CTN"
click at [299, 516] on div "CTN CTN" at bounding box center [289, 497] width 122 height 40
type input "CARTON"
click at [529, 371] on h3 "Shipment Expected" at bounding box center [691, 374] width 1016 height 12
click at [1175, 471] on button "OK" at bounding box center [1175, 468] width 18 height 15
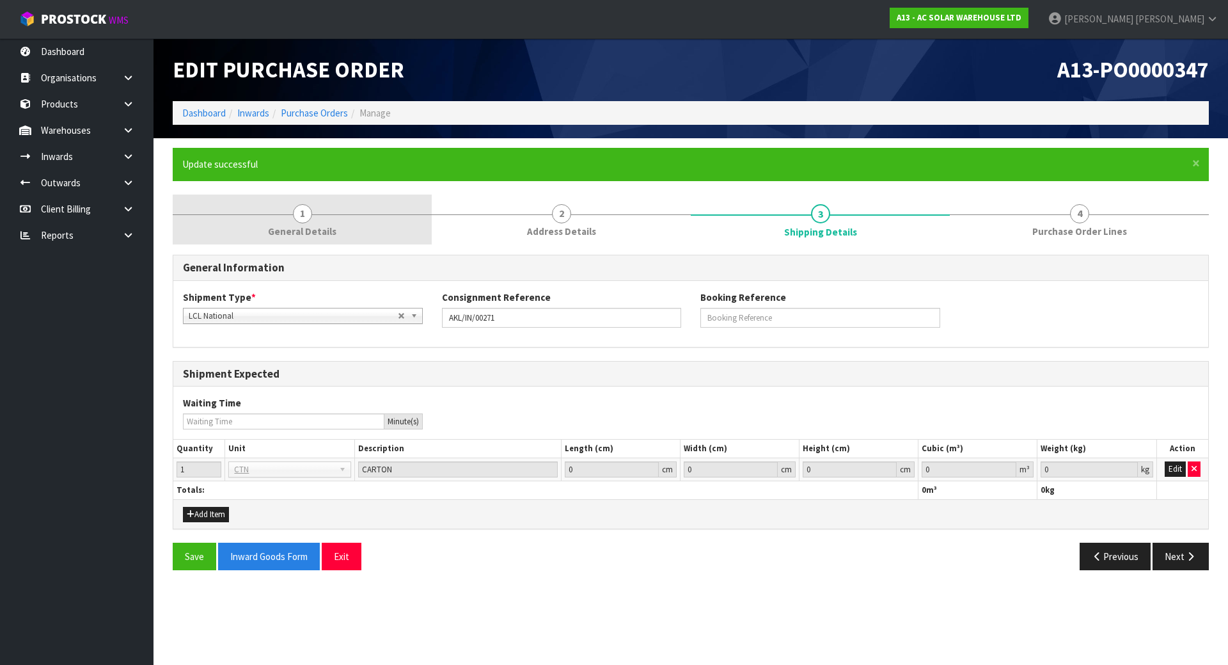
click at [278, 202] on link "1 General Details" at bounding box center [302, 219] width 259 height 51
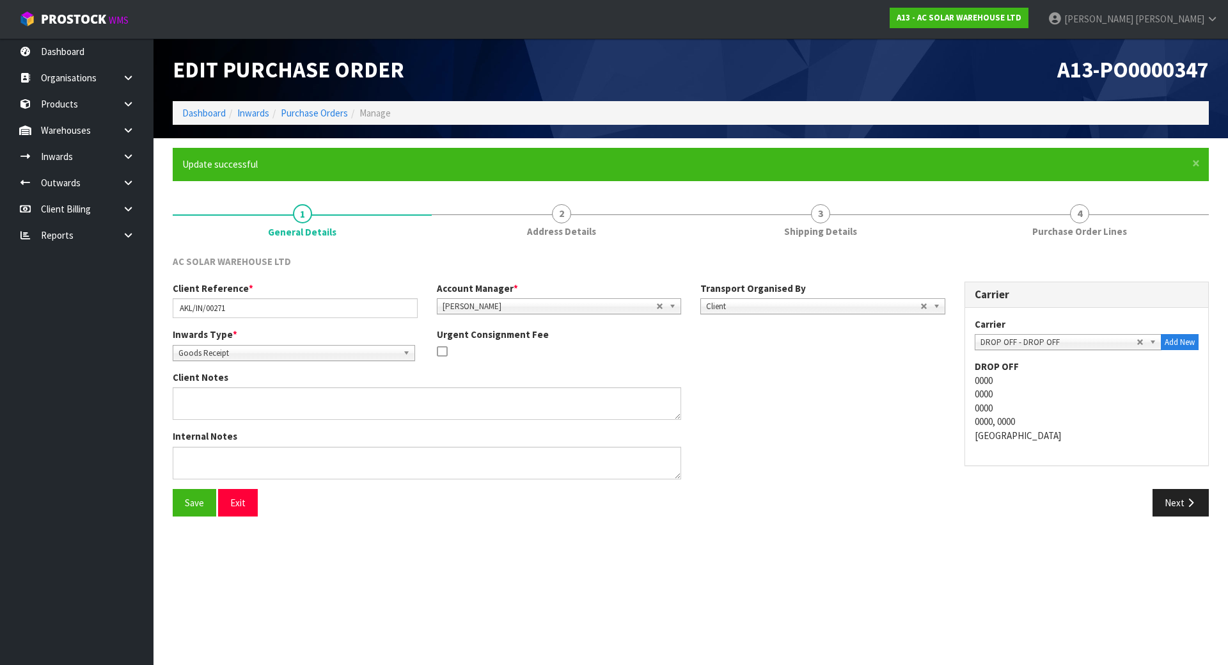
drag, startPoint x: 248, startPoint y: 320, endPoint x: 218, endPoint y: 308, distance: 32.2
click at [218, 308] on div "Client Reference * AKL/IN/00271 Account Manager * [PERSON_NAME] [PERSON_NAME] […" at bounding box center [559, 304] width 792 height 46
drag, startPoint x: 232, startPoint y: 306, endPoint x: -58, endPoint y: 284, distance: 290.6
click at [0, 284] on html "Toggle navigation ProStock WMS A13 - AC SOLAR WAREHOUSE LTD [PERSON_NAME] Logou…" at bounding box center [614, 332] width 1228 height 665
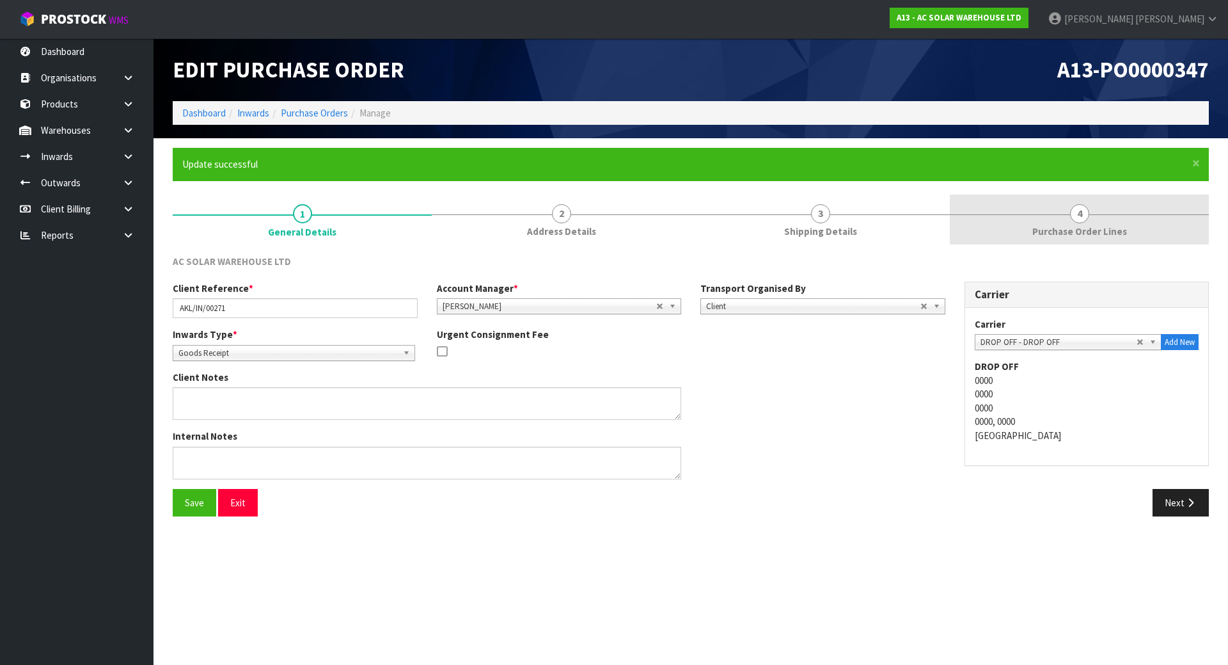
click at [987, 210] on link "4 Purchase Order Lines" at bounding box center [1079, 219] width 259 height 51
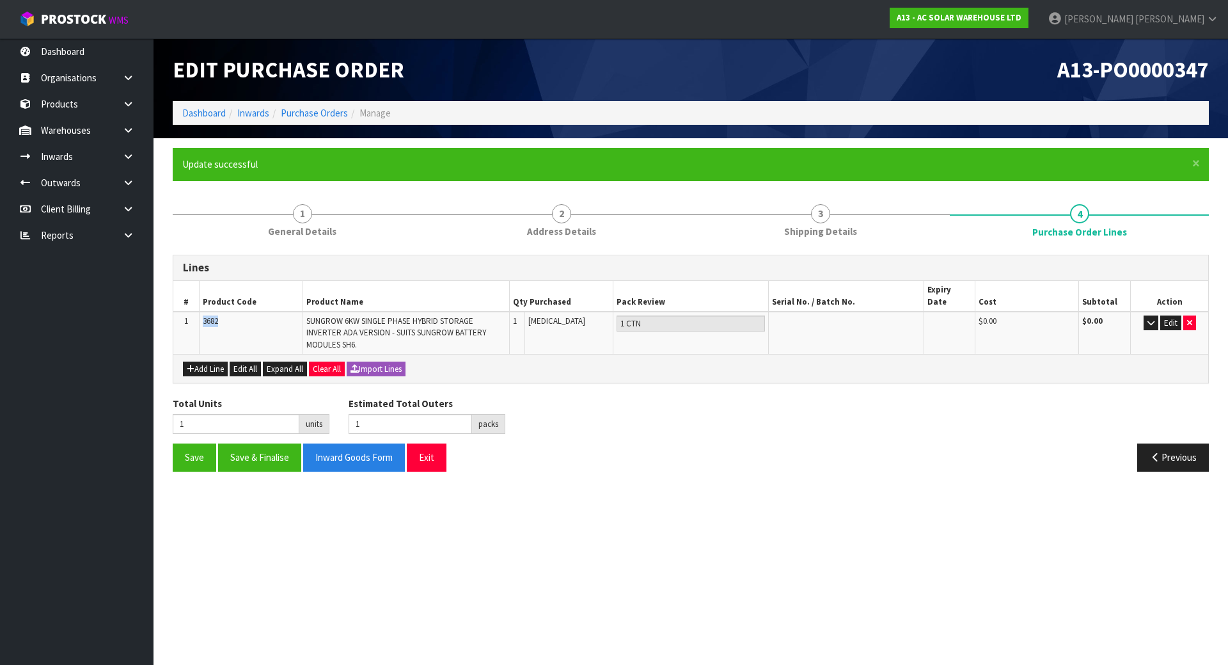
drag, startPoint x: 245, startPoint y: 306, endPoint x: 202, endPoint y: 309, distance: 43.6
click at [202, 312] on td "3682" at bounding box center [251, 333] width 104 height 42
copy span "3682"
click at [1143, 312] on td "Edit" at bounding box center [1169, 333] width 77 height 42
click at [1146, 315] on button "button" at bounding box center [1151, 322] width 15 height 15
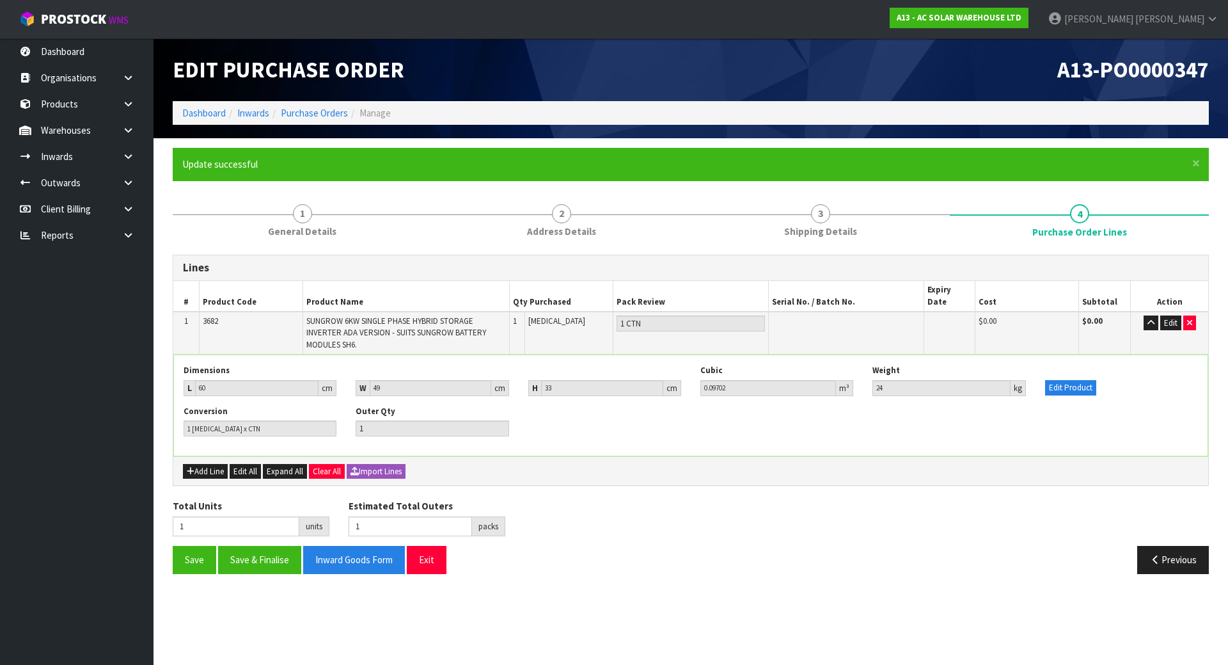
click at [683, 432] on div "Conversion 1 [MEDICAL_DATA] x CTN Outer Qty 1" at bounding box center [691, 426] width 1034 height 40
click at [207, 552] on button "Save" at bounding box center [195, 560] width 44 height 28
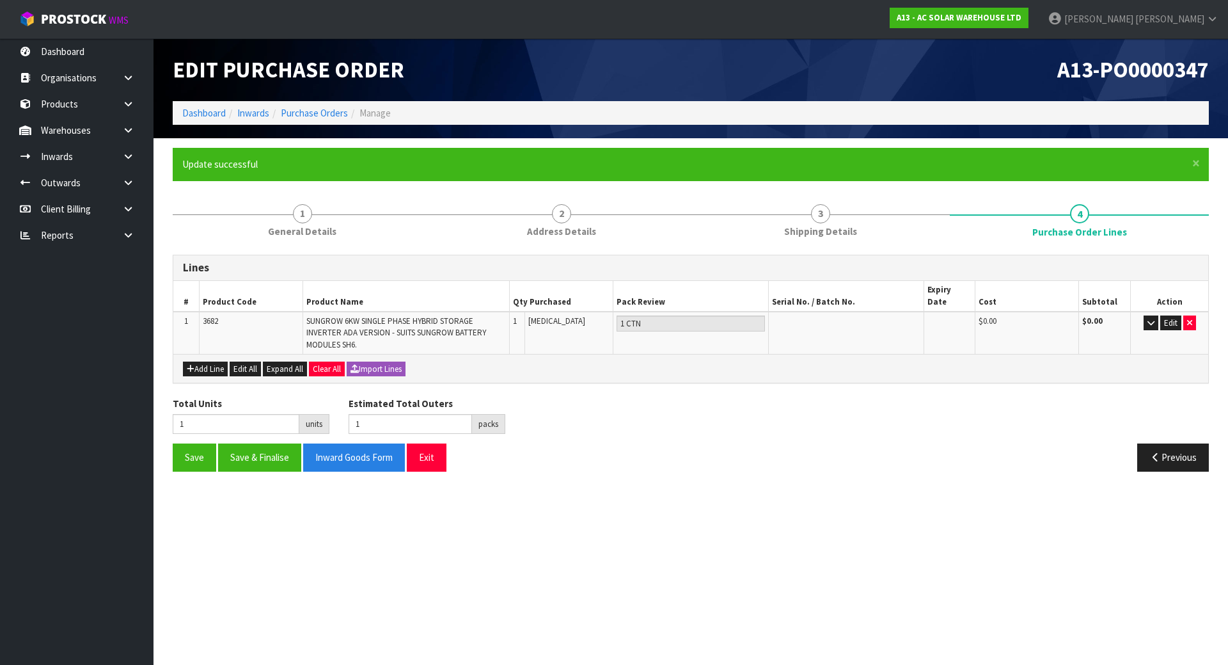
click at [332, 544] on section "Edit Purchase Order A13-PO0000347 Dashboard Inwards Purchase Orders Manage × Cl…" at bounding box center [614, 332] width 1228 height 665
click at [233, 443] on button "Save & Finalise" at bounding box center [259, 457] width 83 height 28
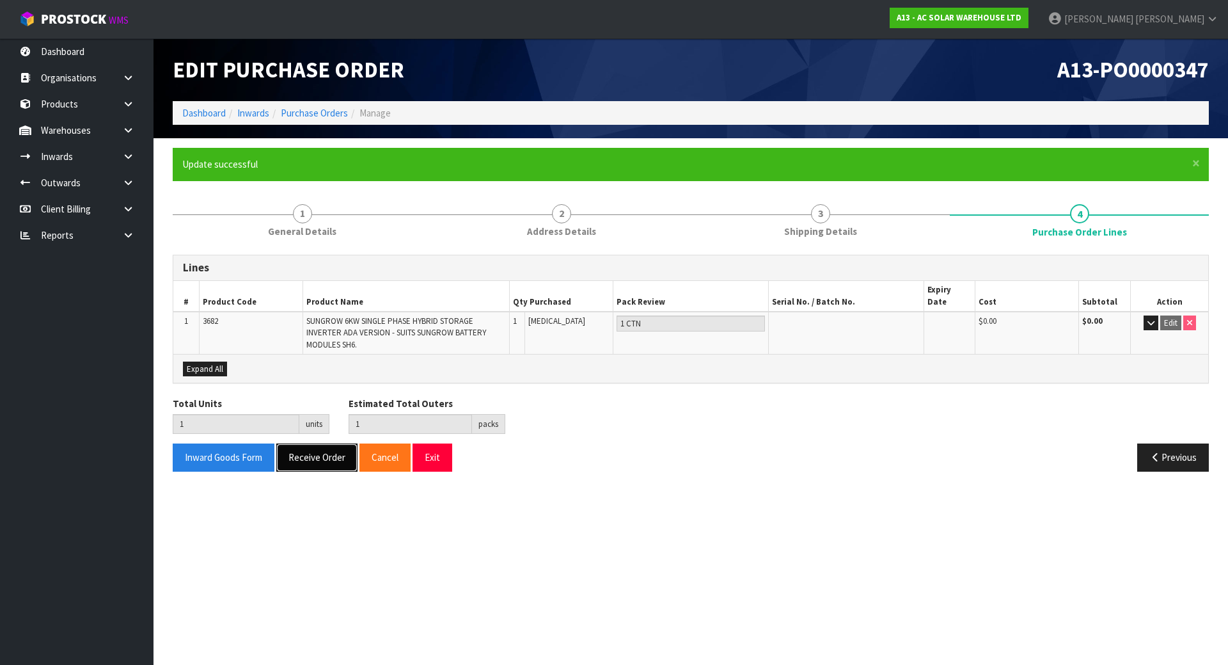
click at [301, 452] on button "Receive Order" at bounding box center [316, 457] width 81 height 28
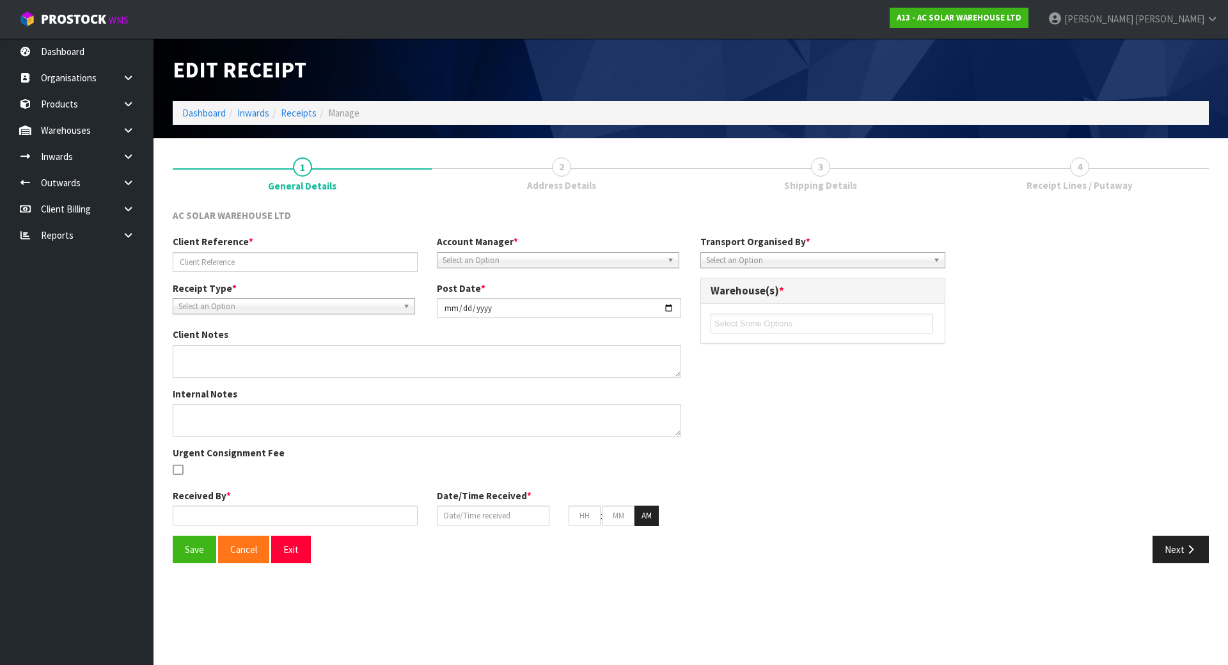
type input "AKL/IN/00271"
type input "[DATE]"
type input "[PERSON_NAME]"
type input "[DATE]"
type input "02"
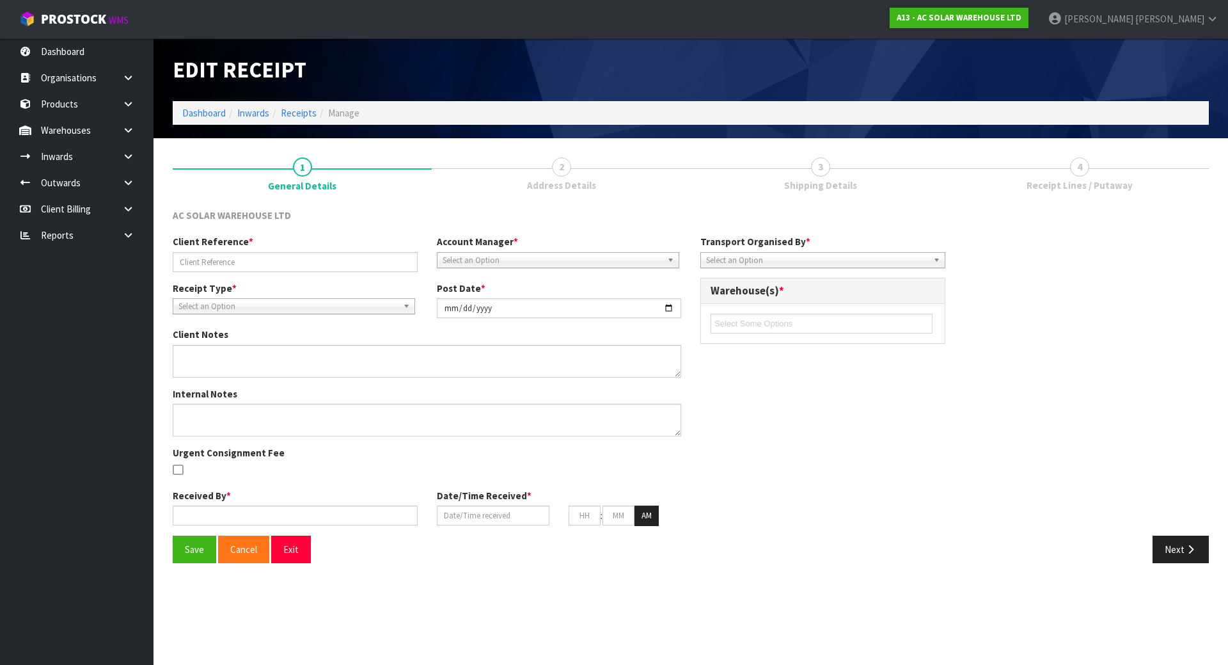
type input "00"
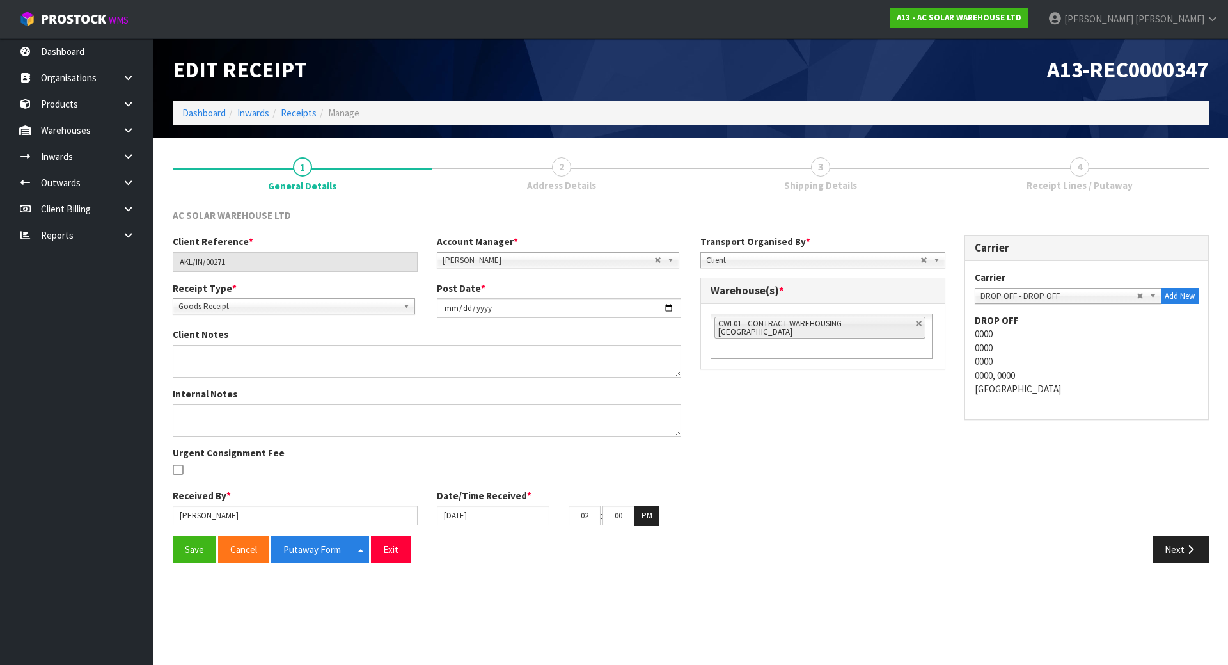
click at [903, 322] on li "CWL01 - CONTRACT WAREHOUSING [GEOGRAPHIC_DATA]" at bounding box center [820, 328] width 211 height 22
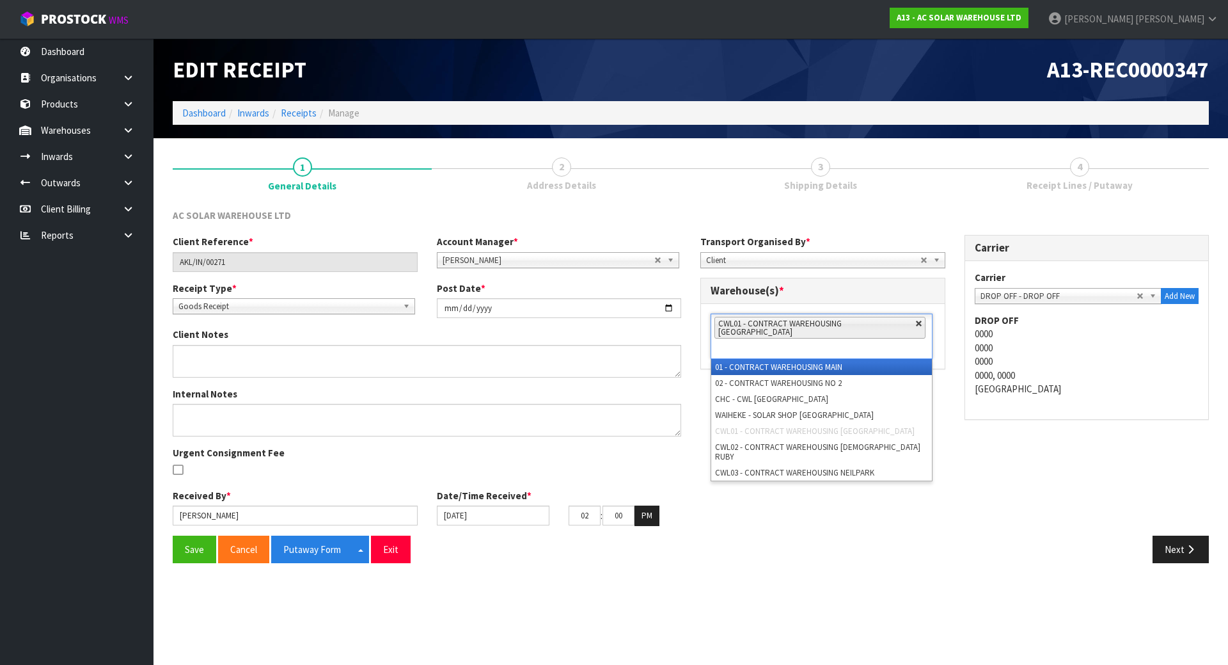
click at [915, 322] on link at bounding box center [919, 324] width 8 height 8
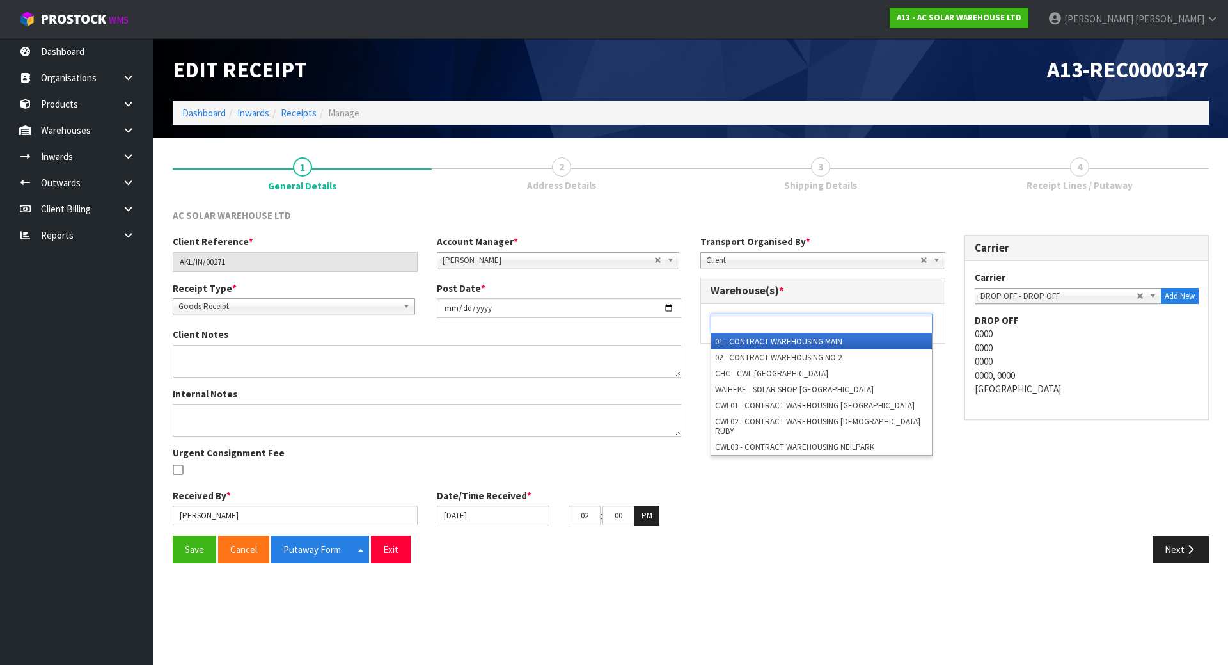
click at [896, 322] on ul at bounding box center [822, 323] width 222 height 20
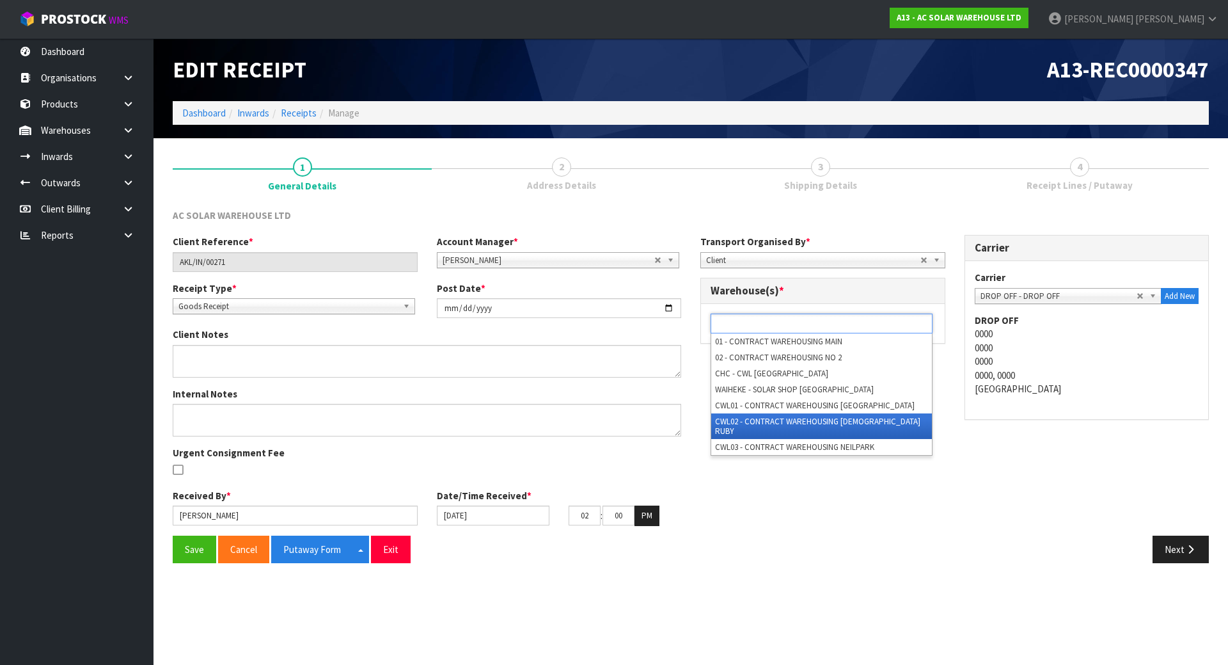
click at [782, 418] on li "CWL02 - CONTRACT WAREHOUSING [DEMOGRAPHIC_DATA] RUBY" at bounding box center [821, 426] width 221 height 26
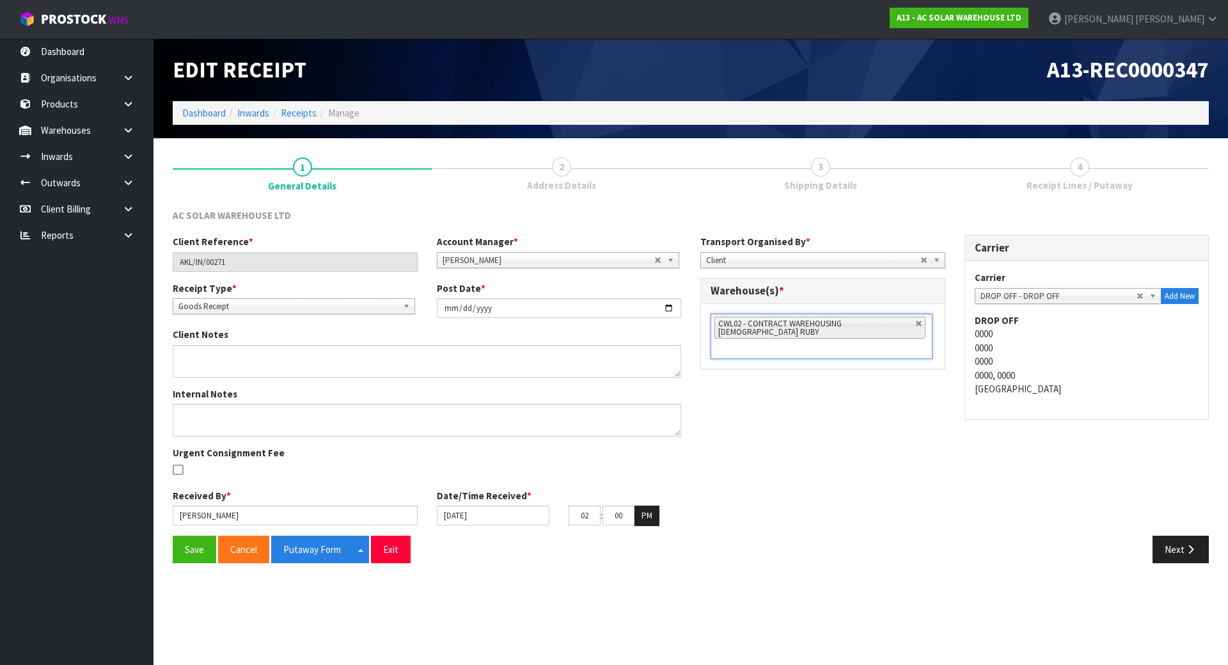
click at [957, 411] on div "Carrier Carrier ACT TRANSPORT LTD - ACT TRANSPORT LTD AGS - AGS WORLD TRANSPORT…" at bounding box center [1087, 334] width 264 height 198
click at [192, 545] on button "Save" at bounding box center [195, 549] width 44 height 28
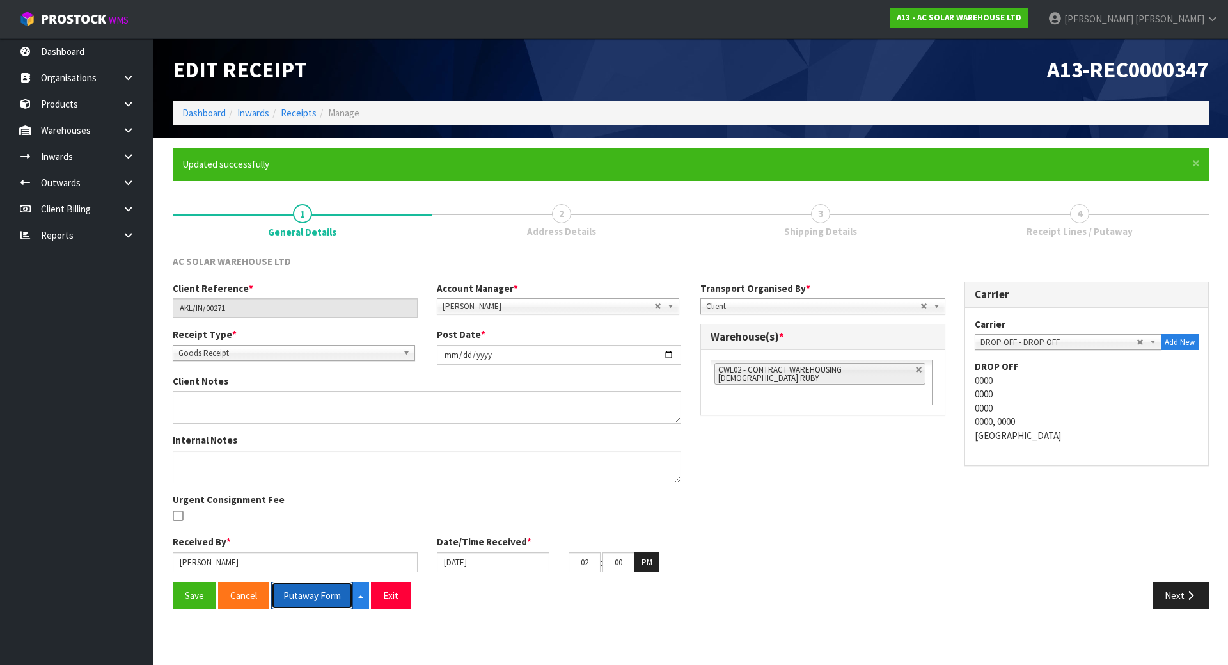
drag, startPoint x: 316, startPoint y: 589, endPoint x: 724, endPoint y: 308, distance: 494.5
click at [316, 590] on button "Putaway Form" at bounding box center [312, 596] width 82 height 28
click at [1186, 605] on button "Next" at bounding box center [1181, 596] width 56 height 28
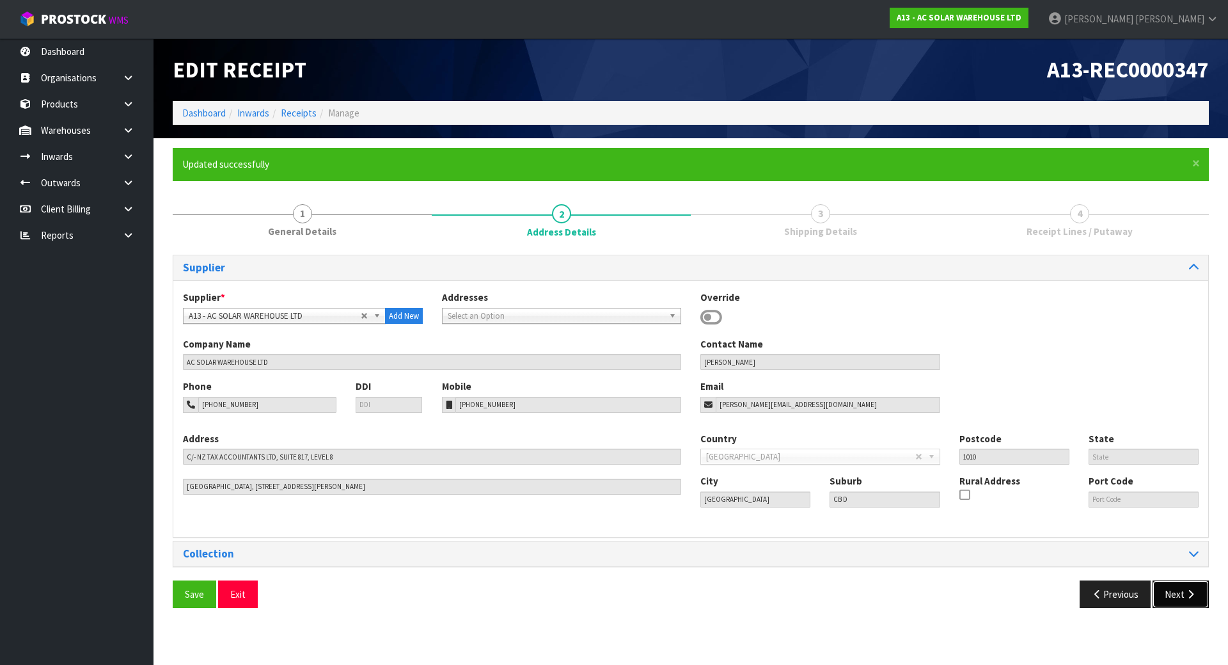
click at [1186, 605] on button "Next" at bounding box center [1181, 594] width 56 height 28
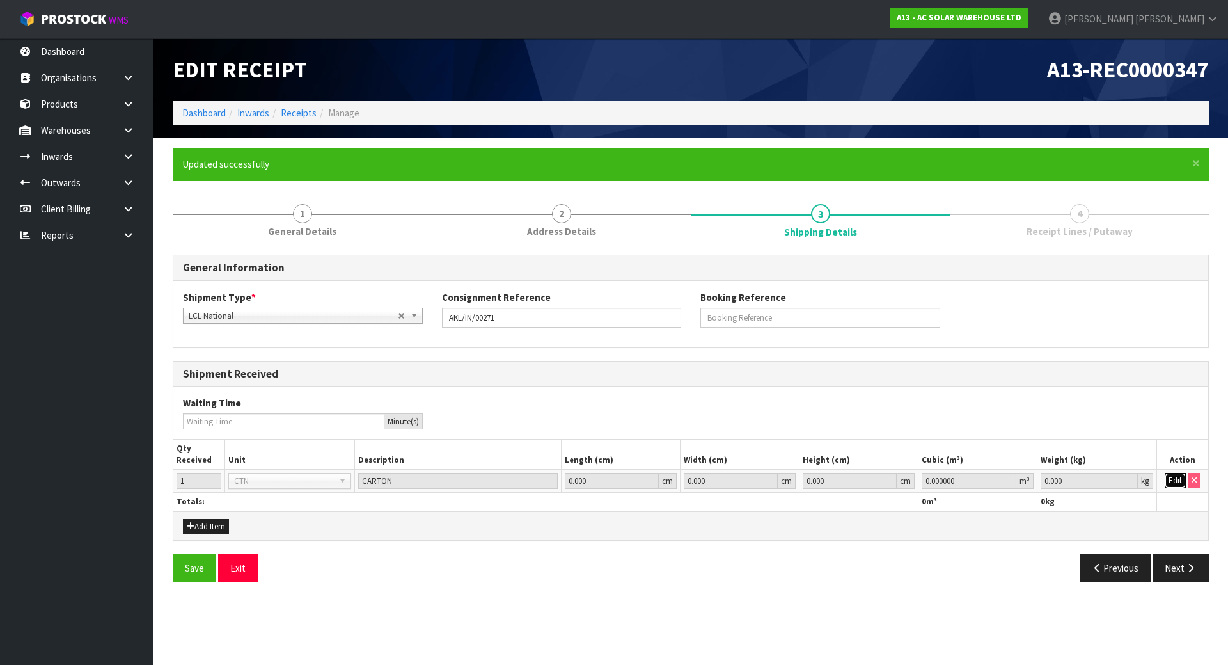
click at [1173, 476] on button "Edit" at bounding box center [1175, 480] width 21 height 15
drag, startPoint x: 1092, startPoint y: 479, endPoint x: 948, endPoint y: 473, distance: 144.1
click at [961, 474] on tr "1 BAG BAR BSK BIN BTL BOX BDL CAB CGE CTN CSE COI CRA CRT CBE CYL DRM JAR MTR P…" at bounding box center [690, 481] width 1035 height 23
type input "1"
drag, startPoint x: 966, startPoint y: 482, endPoint x: 716, endPoint y: 469, distance: 249.9
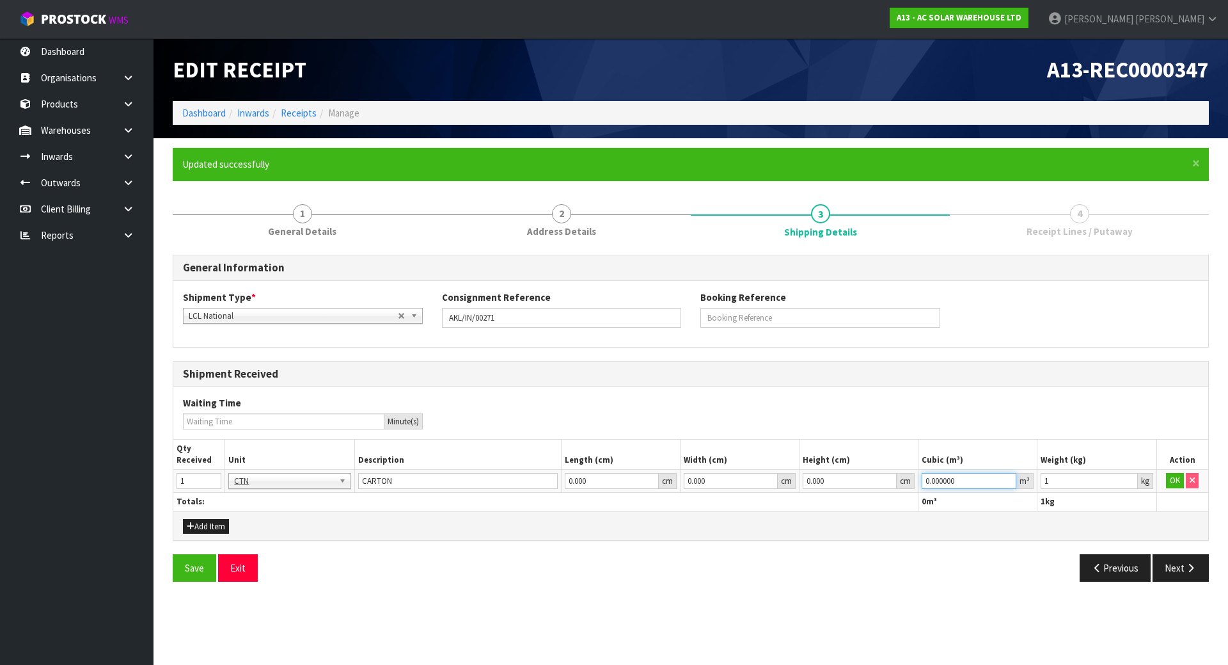
click at [762, 473] on tr "1 BAG BAR BSK BIN BTL BOX BDL CAB CGE CTN CSE COI CRA CRT CBE CYL DRM JAR MTR P…" at bounding box center [690, 481] width 1035 height 23
type input "1"
click at [1173, 484] on button "OK" at bounding box center [1175, 480] width 18 height 15
click at [1178, 566] on button "Next" at bounding box center [1181, 568] width 56 height 28
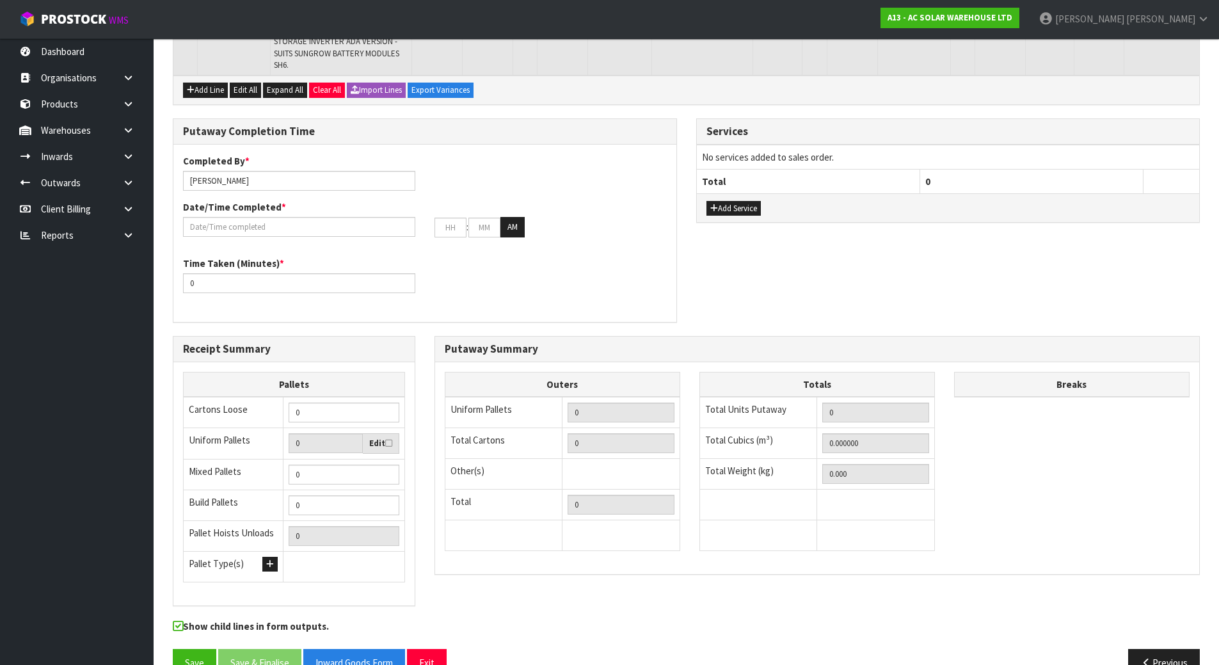
scroll to position [310, 0]
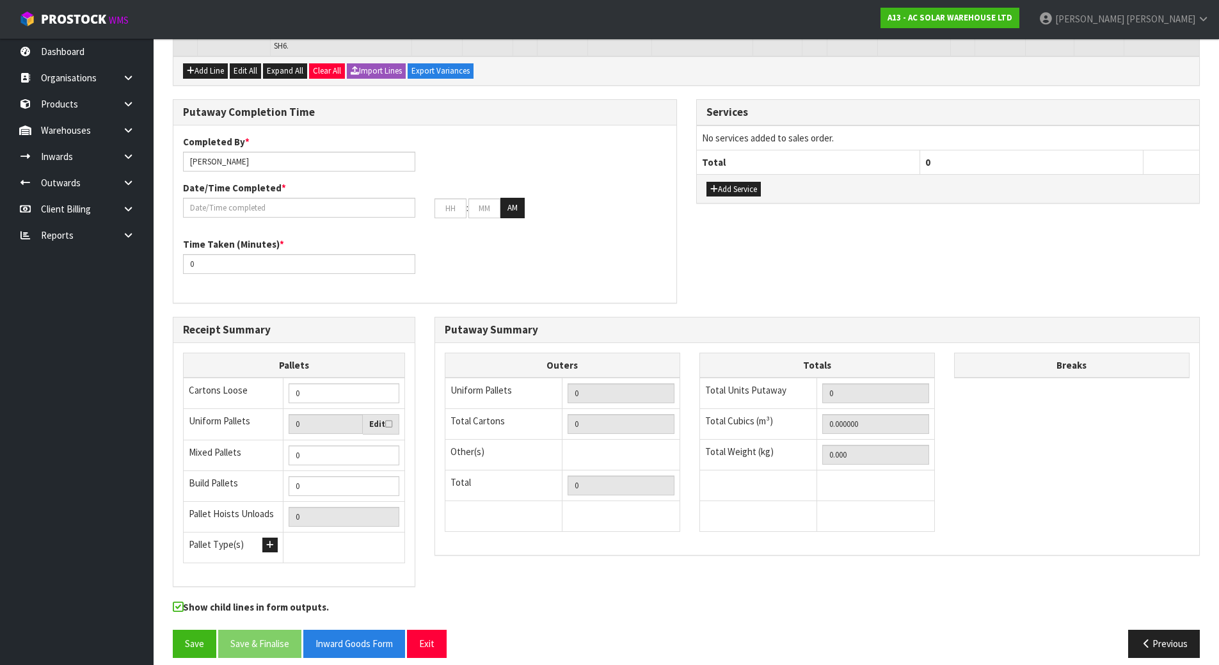
click at [685, 441] on div "Outers Uniform Pallets 0 Total Cartons 0 Other(s) Bag x 0 Bar x 0 Basket x 0 Bi…" at bounding box center [562, 448] width 255 height 193
drag, startPoint x: 305, startPoint y: 384, endPoint x: 202, endPoint y: 384, distance: 103.6
click at [202, 384] on tr "Cartons Loose 0" at bounding box center [294, 392] width 221 height 31
type input "1"
click at [422, 330] on div "Receipt Summary Pallets Cartons Loose 1 Uniform Pallets 0 Edit Mixed Pallets 0 …" at bounding box center [294, 458] width 262 height 283
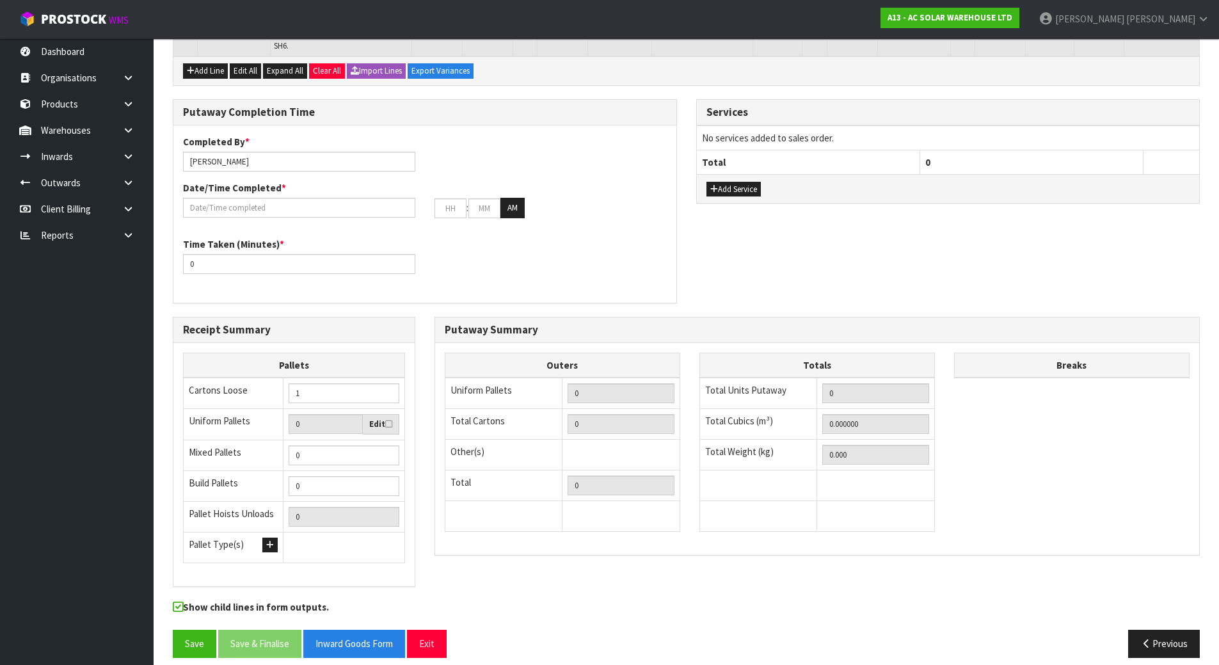
click at [447, 248] on div "Time Taken (Minutes) * 0" at bounding box center [424, 260] width 503 height 46
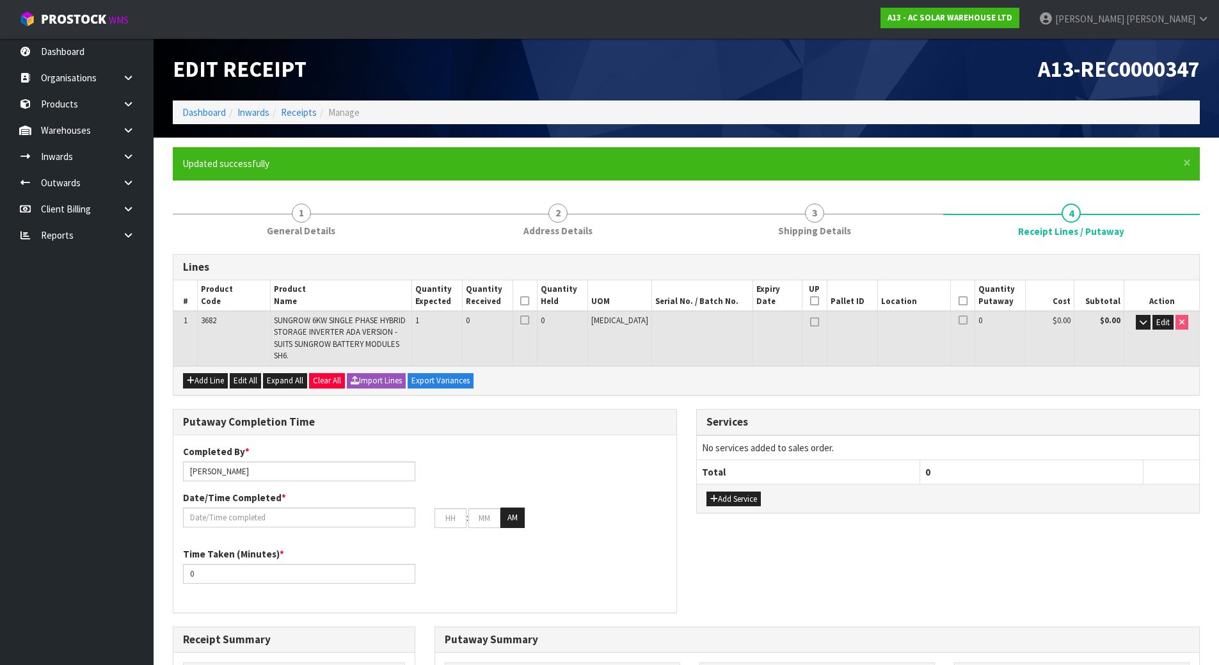
scroll to position [0, 0]
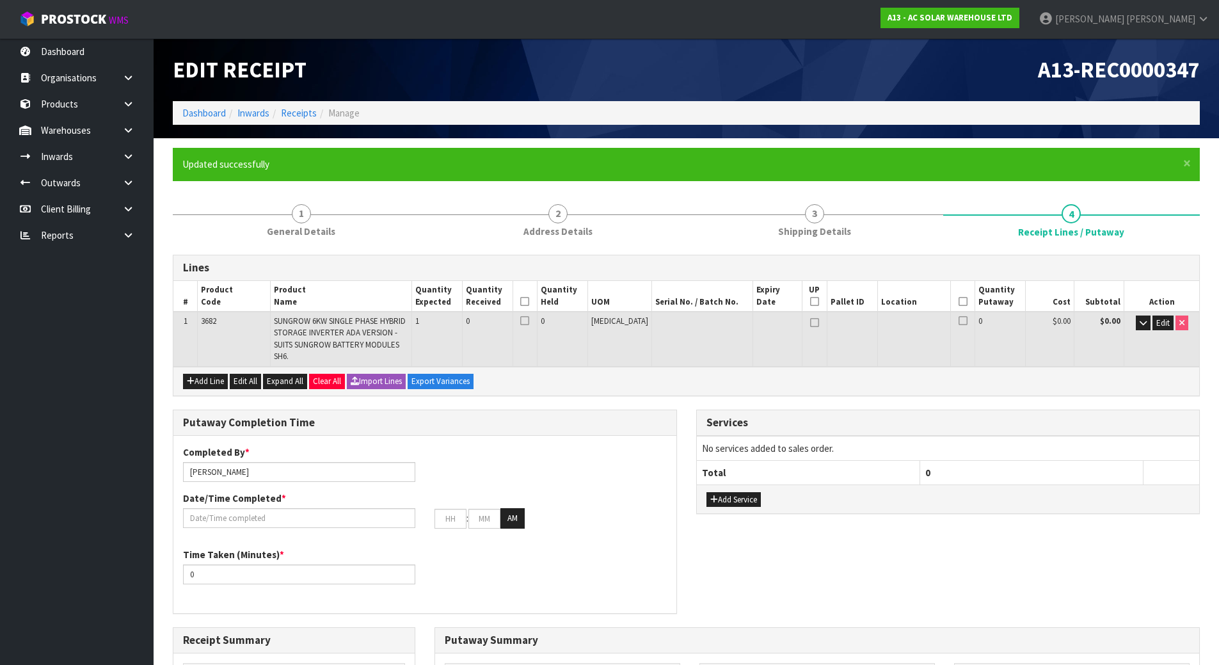
click at [621, 396] on div "Lines # Product Code Product Name Quantity Expected Quantity Received Quantity …" at bounding box center [686, 616] width 1027 height 722
click at [1164, 322] on span "Edit" at bounding box center [1162, 322] width 13 height 11
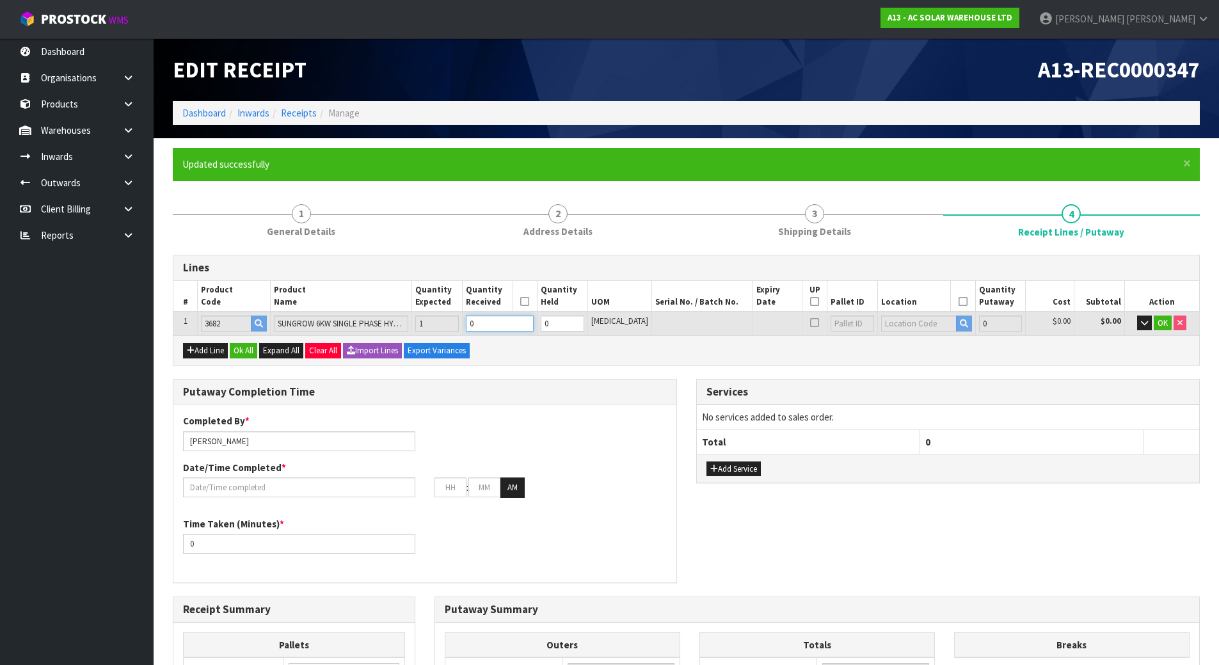
click at [444, 322] on tr "1 3682 SUNGROW 6KW SINGLE PHASE HYBRID STORAGE INVERTER ADA VERSION - SUITS SUN…" at bounding box center [685, 324] width 1025 height 24
type input "1"
type input "0.09702"
type input "24"
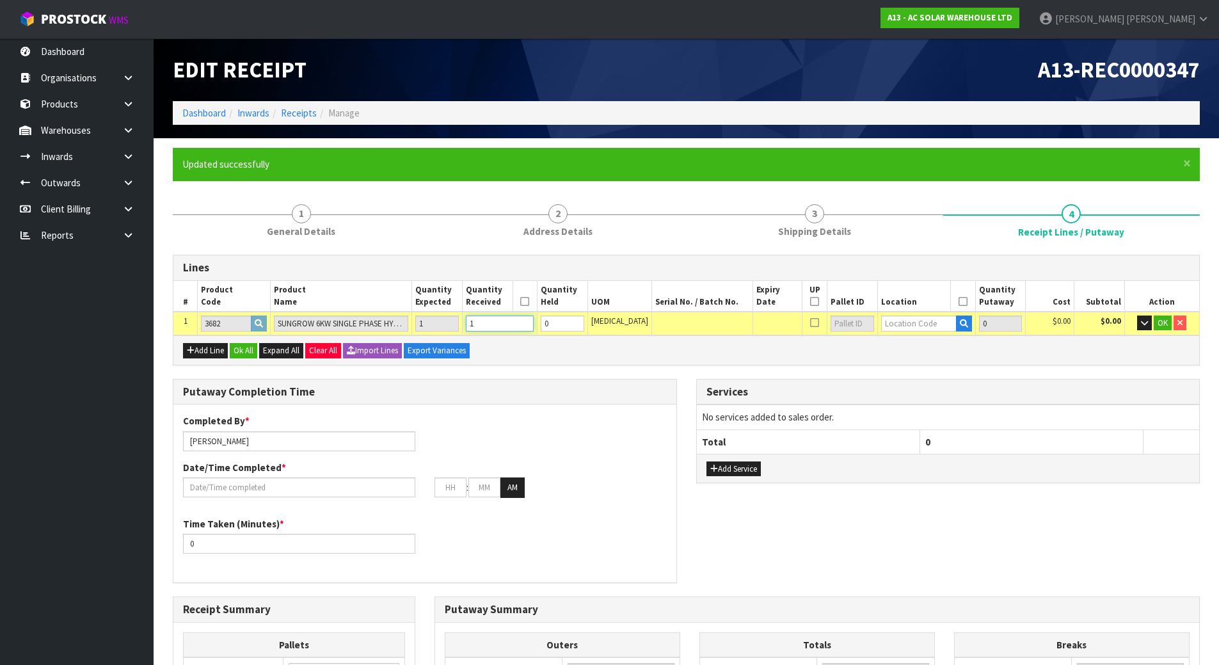
type input "1"
click at [642, 404] on div "Completed By * [PERSON_NAME] Date/Time Completed * : : AM Time Taken (Minutes) …" at bounding box center [424, 493] width 503 height 178
click at [1141, 326] on icon "button" at bounding box center [1144, 323] width 7 height 8
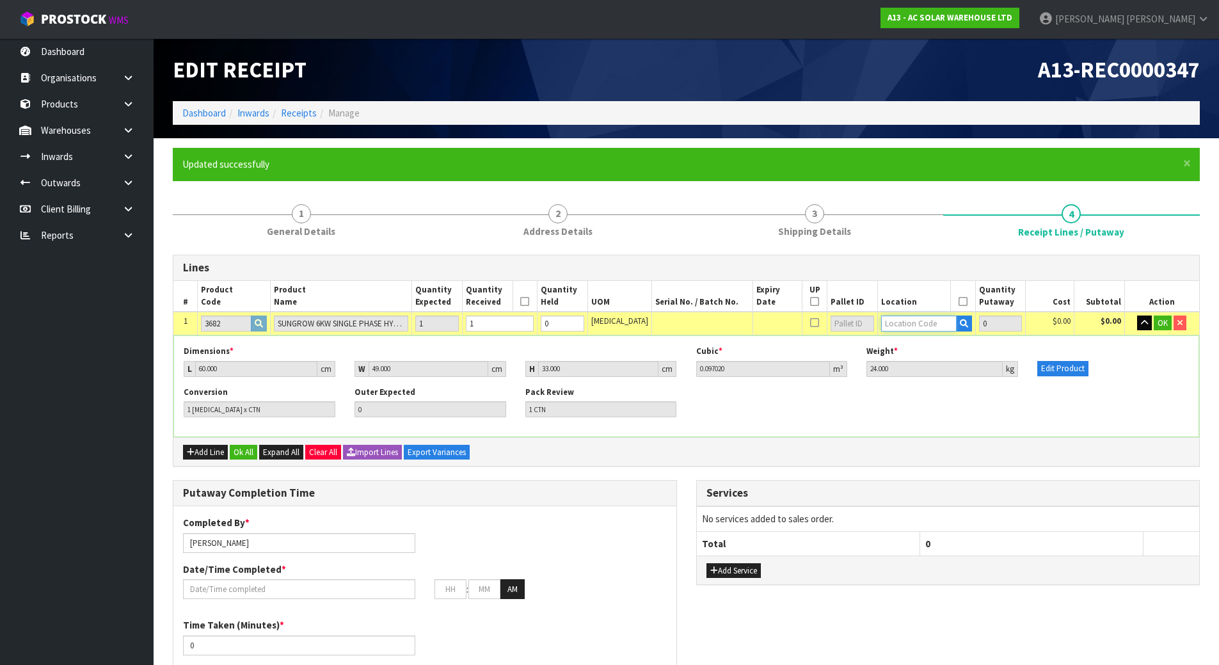
click at [929, 327] on input "text" at bounding box center [918, 323] width 75 height 16
type input "03-05-1"
click at [918, 352] on link "03-05-1 -A" at bounding box center [919, 344] width 101 height 17
type input "1"
type input "03-05-1-A"
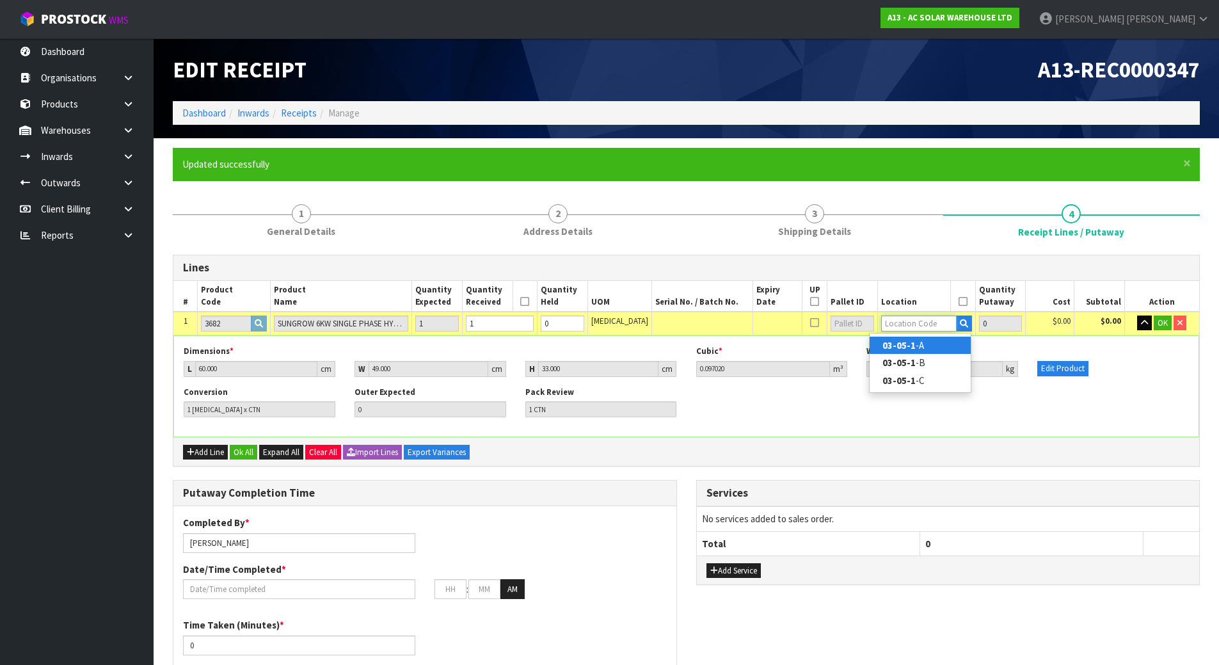
type input "1"
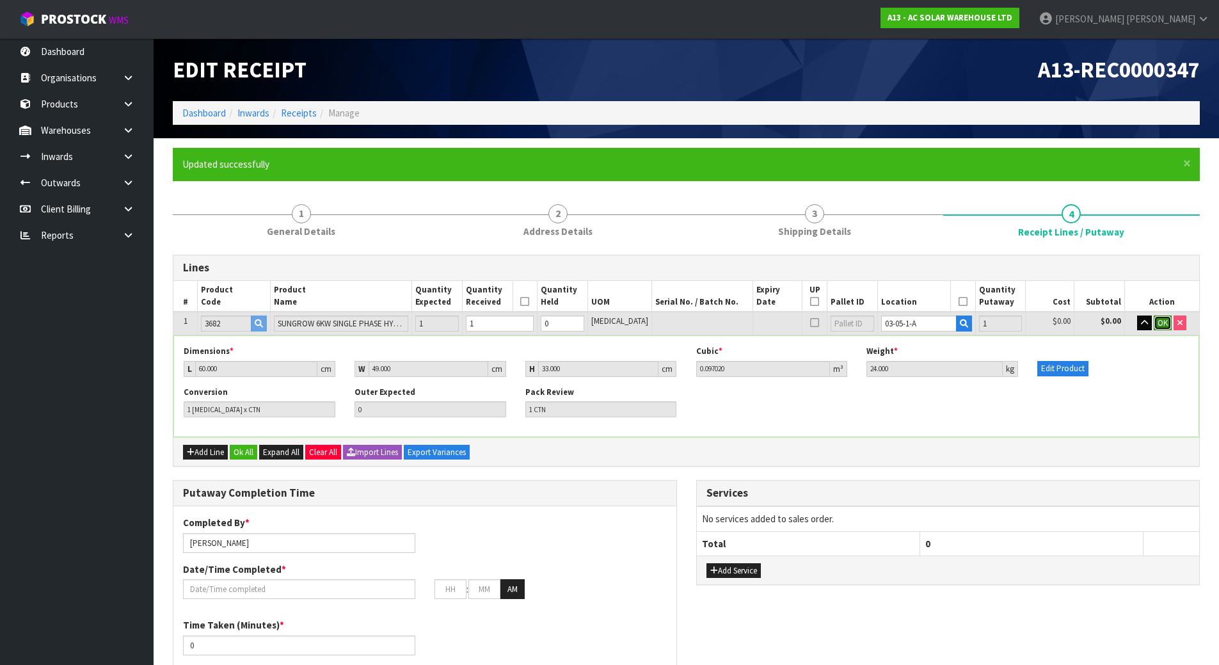
click at [1162, 318] on span "OK" at bounding box center [1162, 322] width 10 height 11
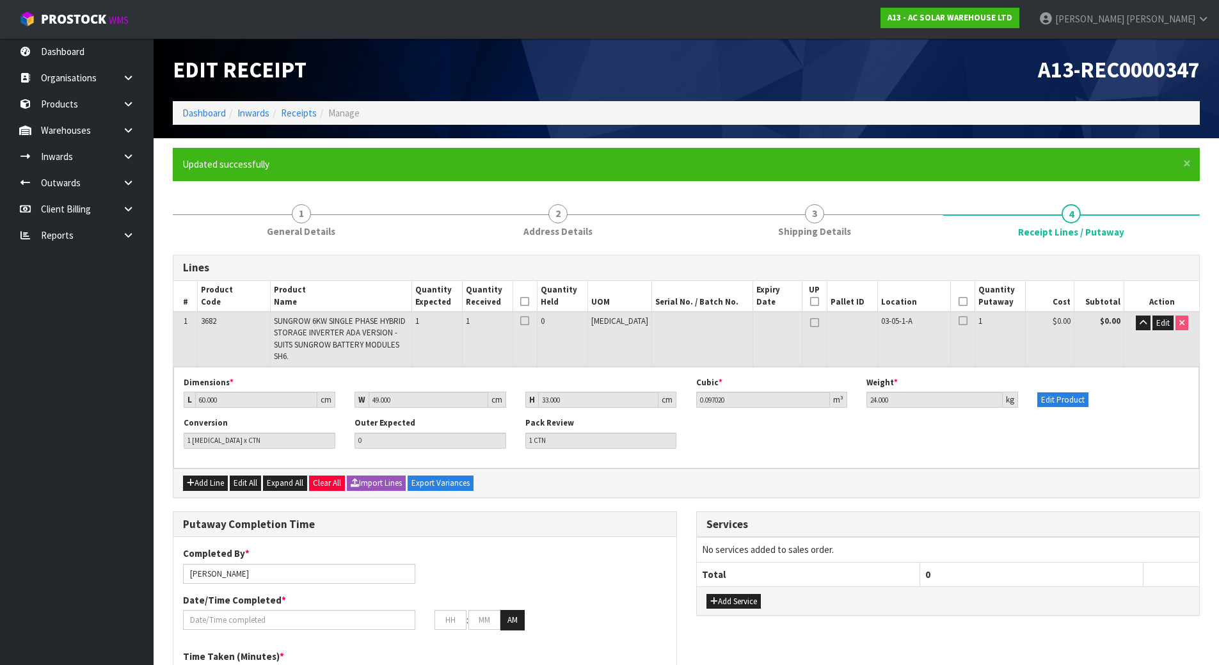
click at [529, 301] on icon at bounding box center [524, 301] width 9 height 1
click at [958, 301] on icon at bounding box center [962, 301] width 9 height 1
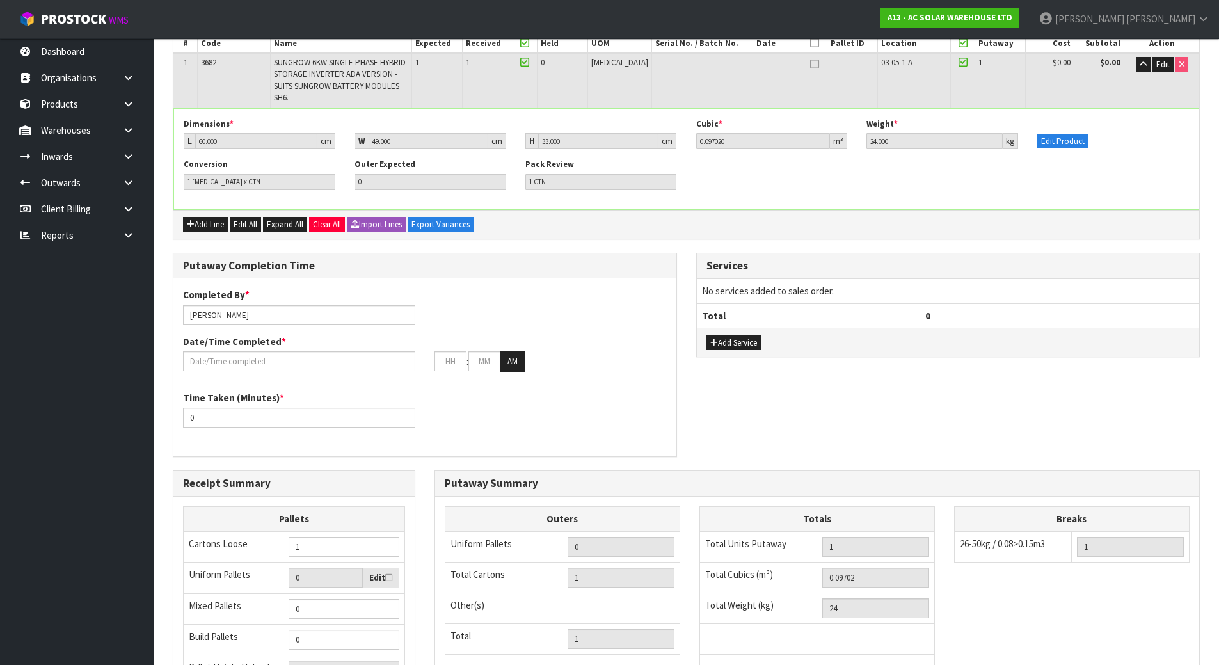
scroll to position [192, 0]
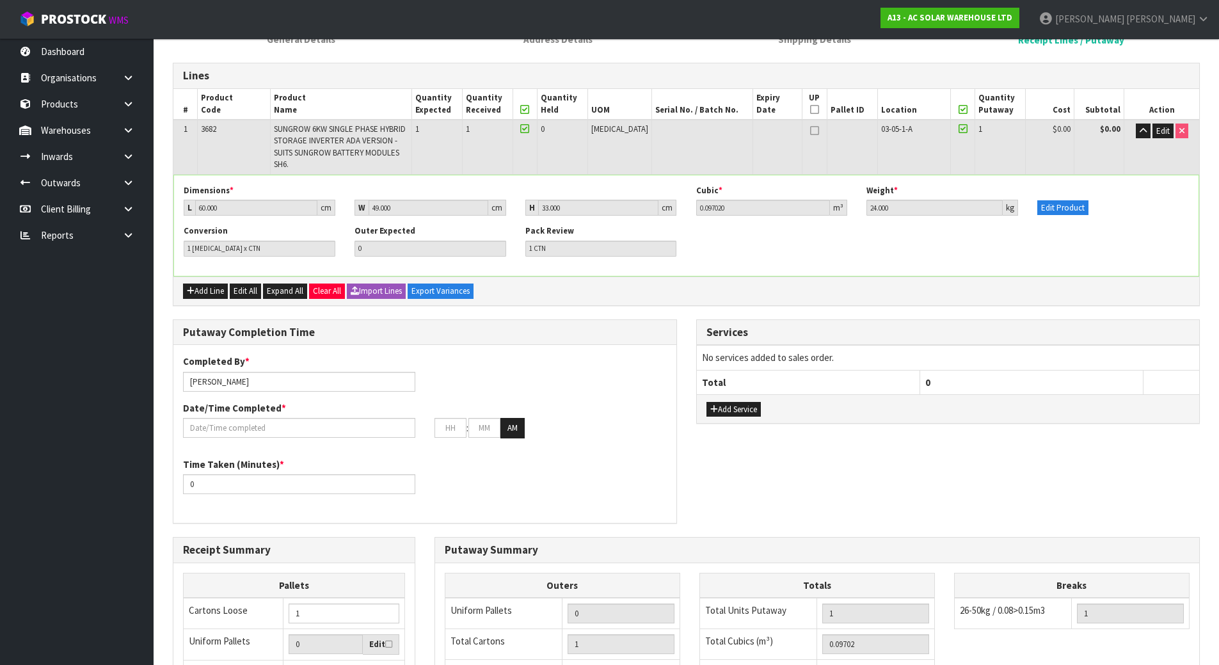
click at [656, 363] on div "Completed By * [PERSON_NAME] Date/Time Completed * : : AM" at bounding box center [424, 400] width 503 height 93
click at [685, 333] on div "Putaway Completion Time Completed By * [PERSON_NAME] Date/Time Completed * : : …" at bounding box center [424, 428] width 523 height 218
drag, startPoint x: 104, startPoint y: 452, endPoint x: -10, endPoint y: 438, distance: 115.3
click at [0, 438] on html "Toggle navigation ProStock WMS A13 - AC SOLAR WAREHOUSE LTD [PERSON_NAME] Logou…" at bounding box center [609, 140] width 1219 height 665
click at [433, 418] on div ": : AM" at bounding box center [550, 428] width 251 height 20
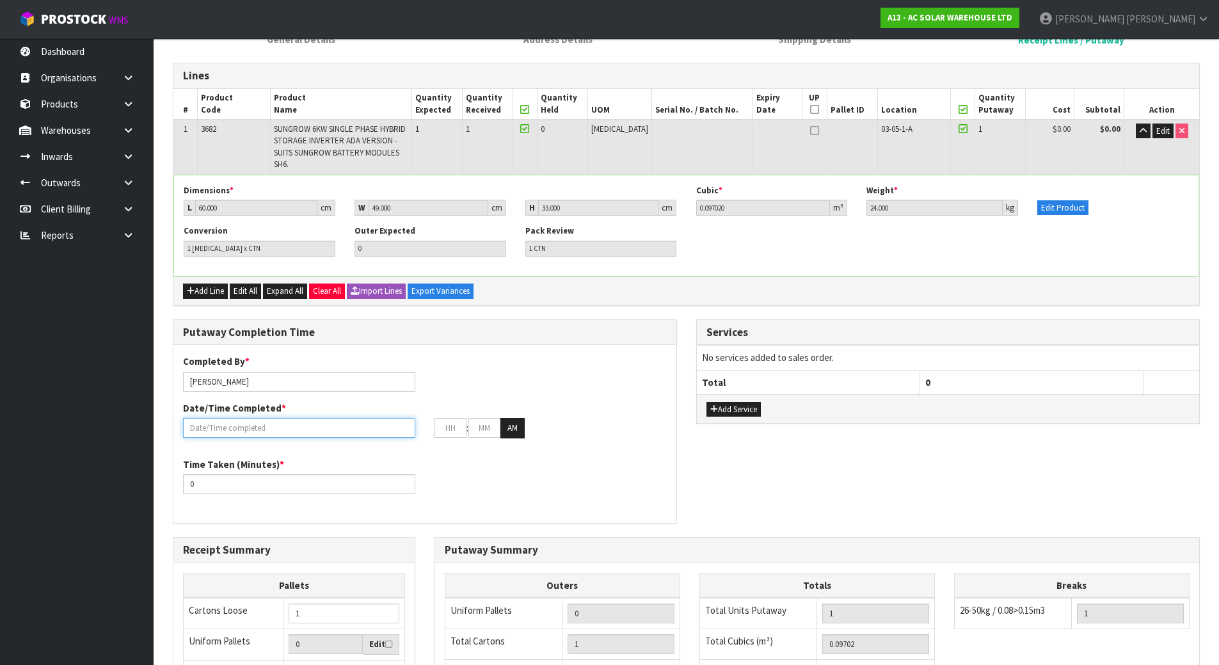
click at [323, 418] on input "text" at bounding box center [299, 428] width 232 height 20
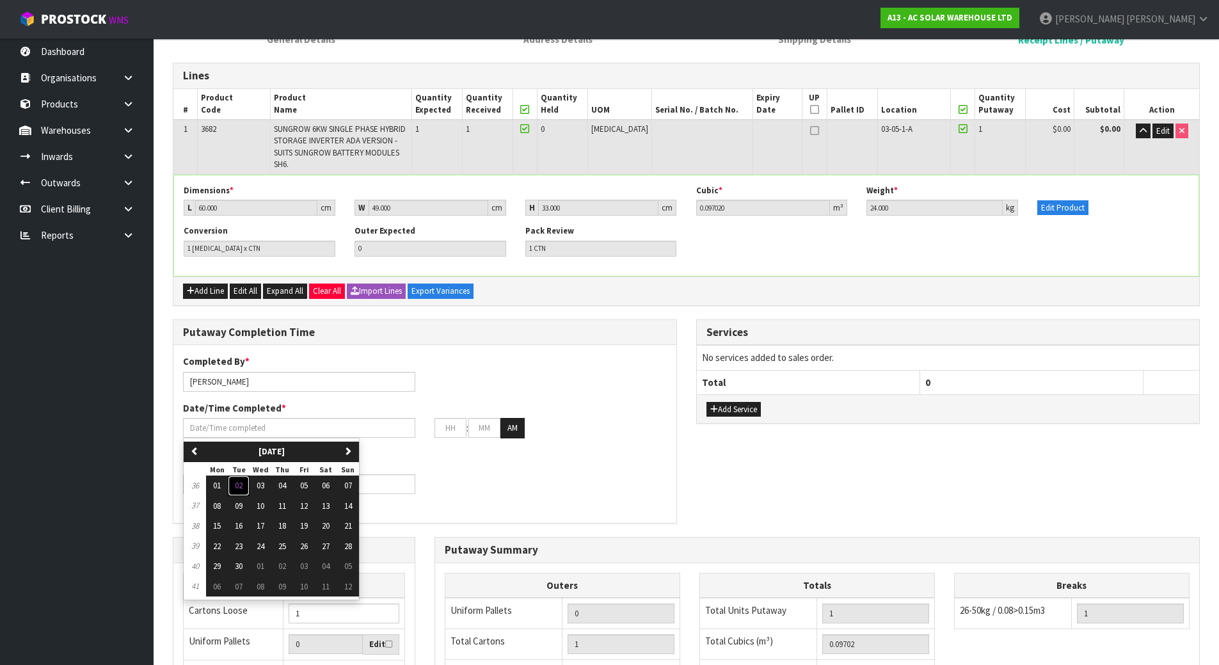
click at [241, 480] on span "02" at bounding box center [239, 485] width 8 height 11
type input "[DATE]"
type input "12"
type input "00"
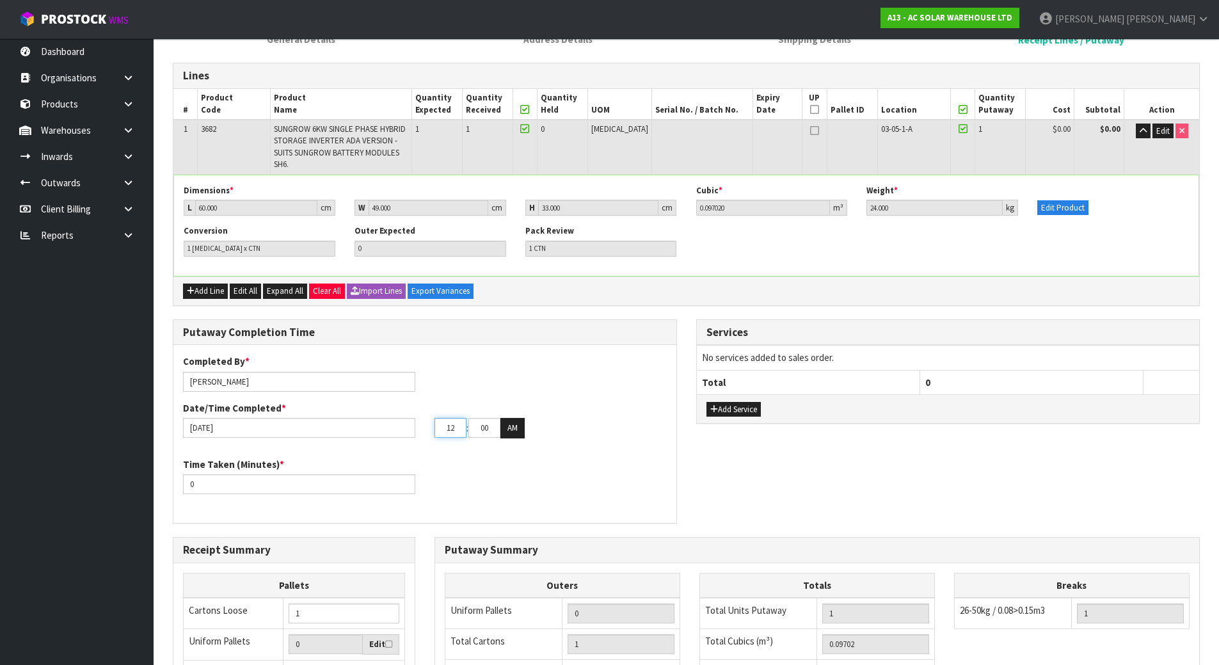
drag, startPoint x: 459, startPoint y: 420, endPoint x: 413, endPoint y: 415, distance: 46.3
click at [413, 418] on div "[DATE] 12 : 00 : 00 AM" at bounding box center [424, 428] width 503 height 20
type input "02"
click at [491, 420] on input "00" at bounding box center [484, 428] width 32 height 20
type input "10"
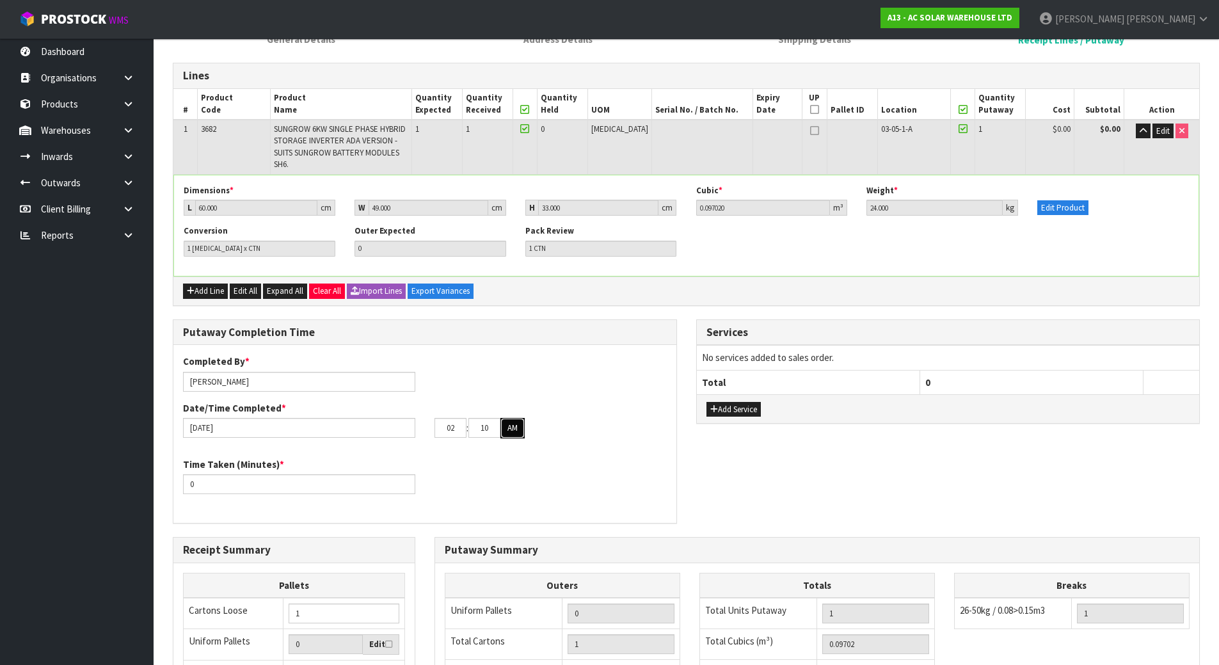
click at [510, 418] on button "AM" at bounding box center [512, 428] width 24 height 20
click at [489, 468] on div "Time Taken (Minutes) * 0" at bounding box center [424, 480] width 503 height 46
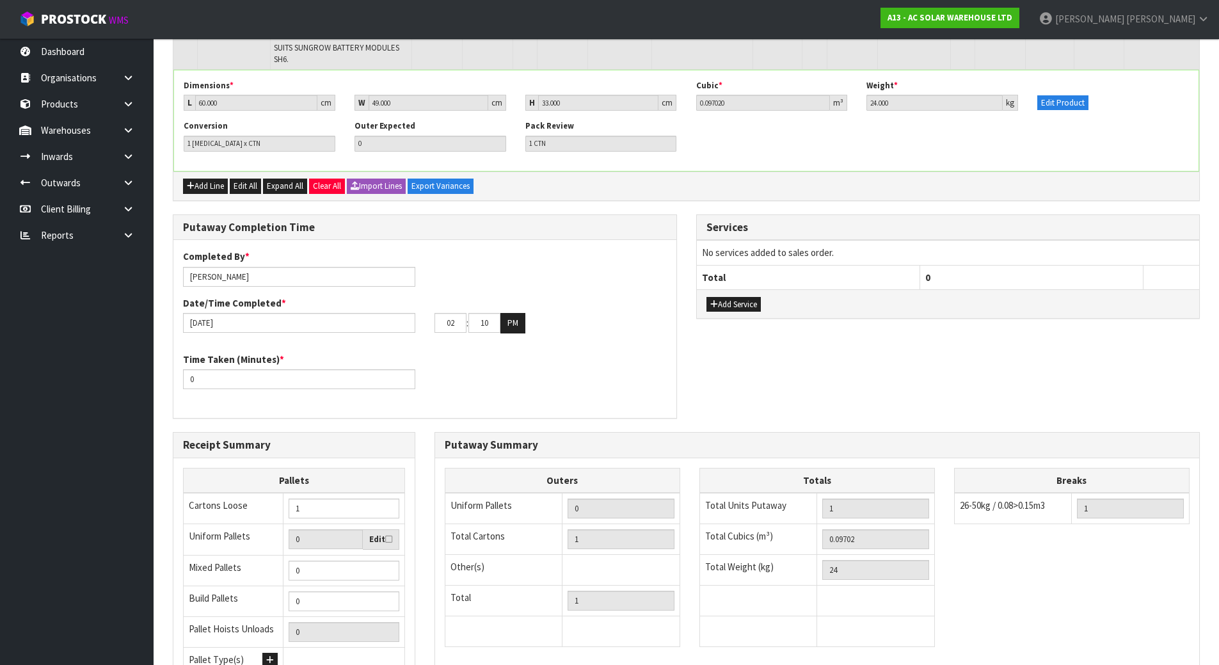
scroll to position [412, 0]
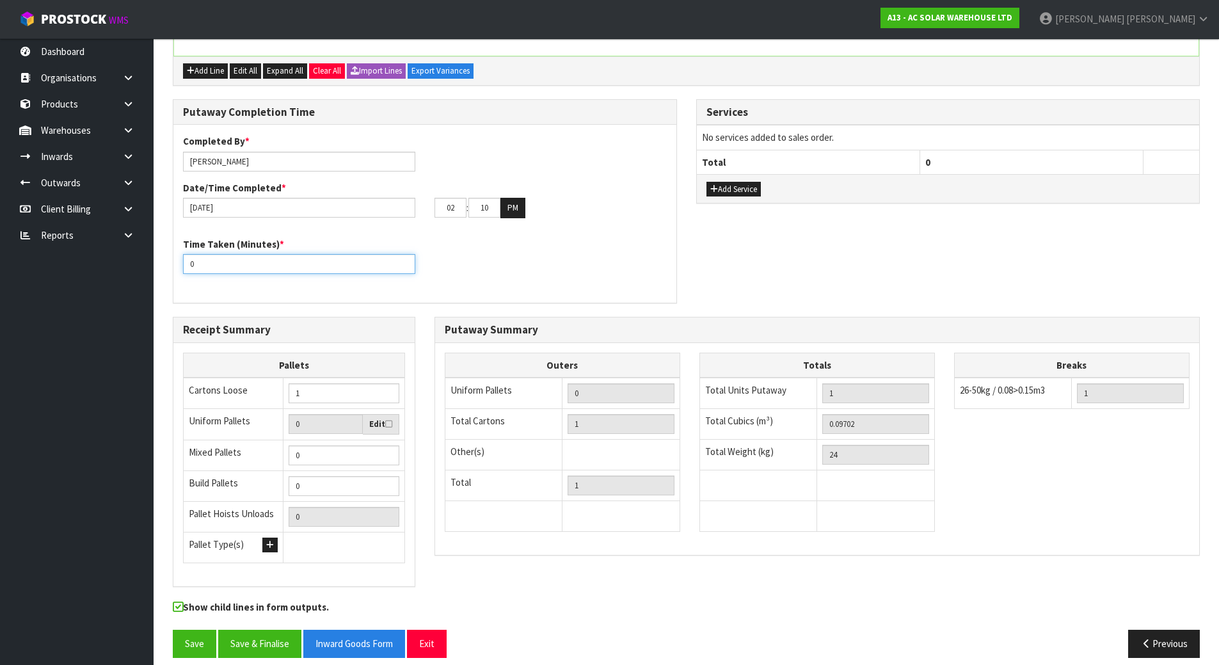
click at [207, 254] on input "0" at bounding box center [299, 264] width 232 height 20
drag, startPoint x: 211, startPoint y: 253, endPoint x: 57, endPoint y: 253, distance: 154.2
type input "10"
click at [452, 295] on div "Putaway Completion Time Completed By * [PERSON_NAME] Date/Time Completed * [DAT…" at bounding box center [424, 208] width 523 height 218
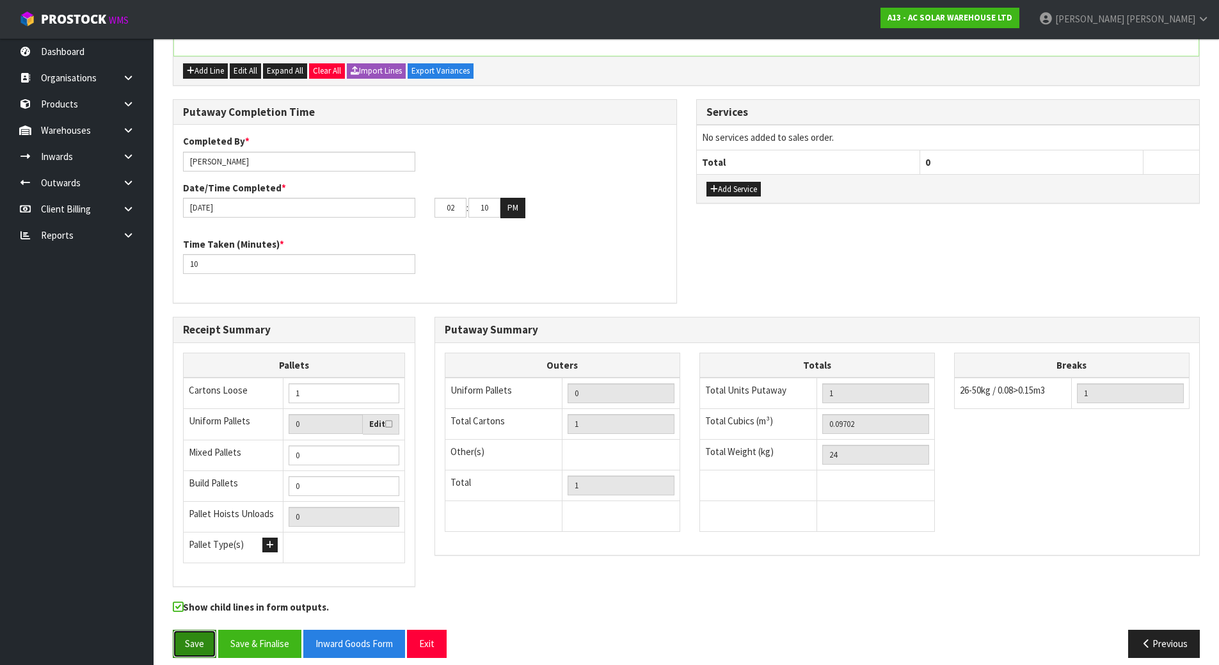
click at [196, 629] on button "Save" at bounding box center [195, 643] width 44 height 28
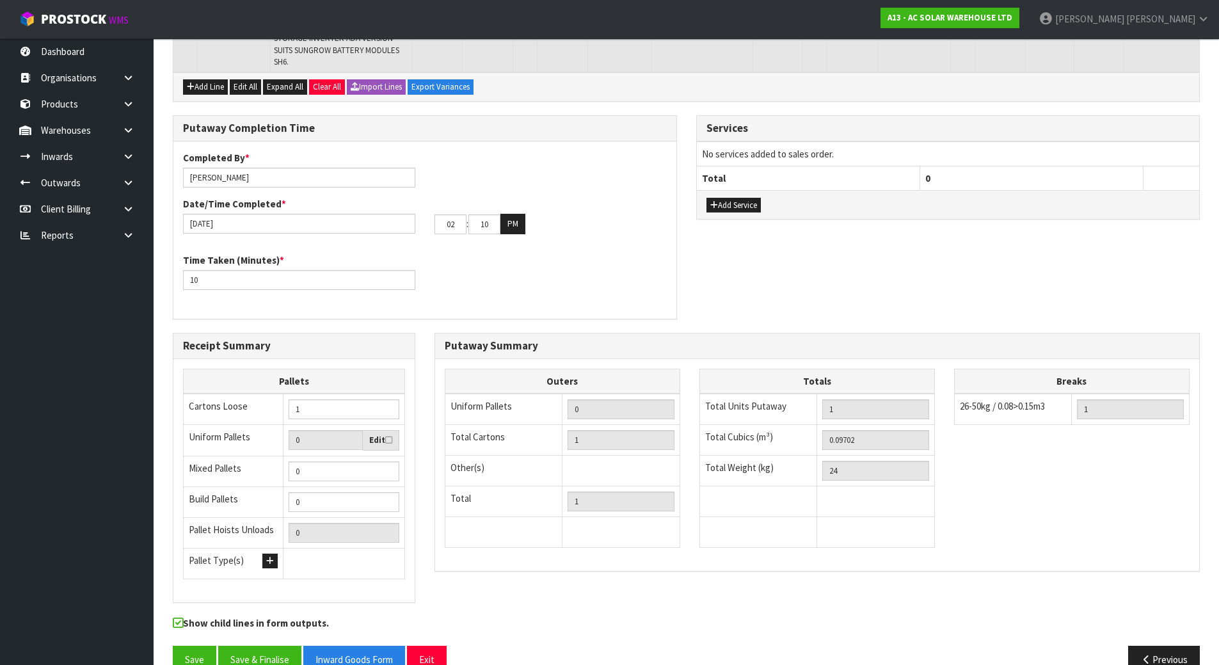
scroll to position [310, 0]
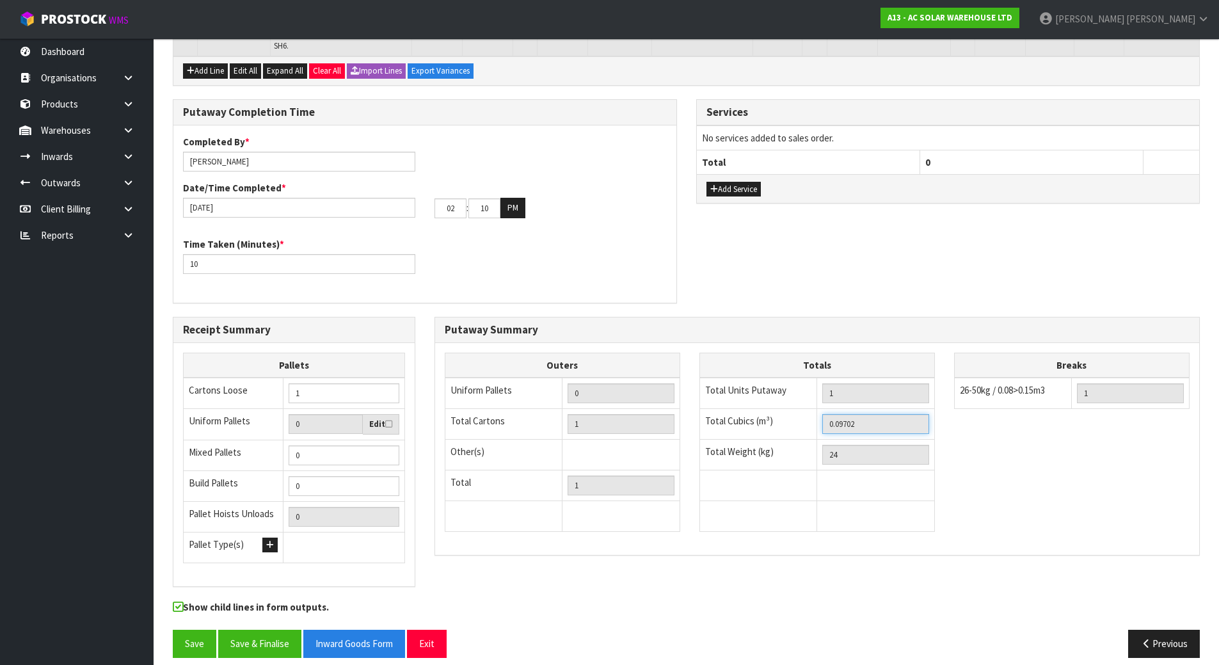
drag, startPoint x: 890, startPoint y: 413, endPoint x: 548, endPoint y: 390, distance: 343.7
click at [548, 390] on div "Outers Uniform Pallets 0 Total Cartons 1 Other(s) Bag x 0 Bar x 0 Basket x 0 Bi…" at bounding box center [817, 448] width 764 height 193
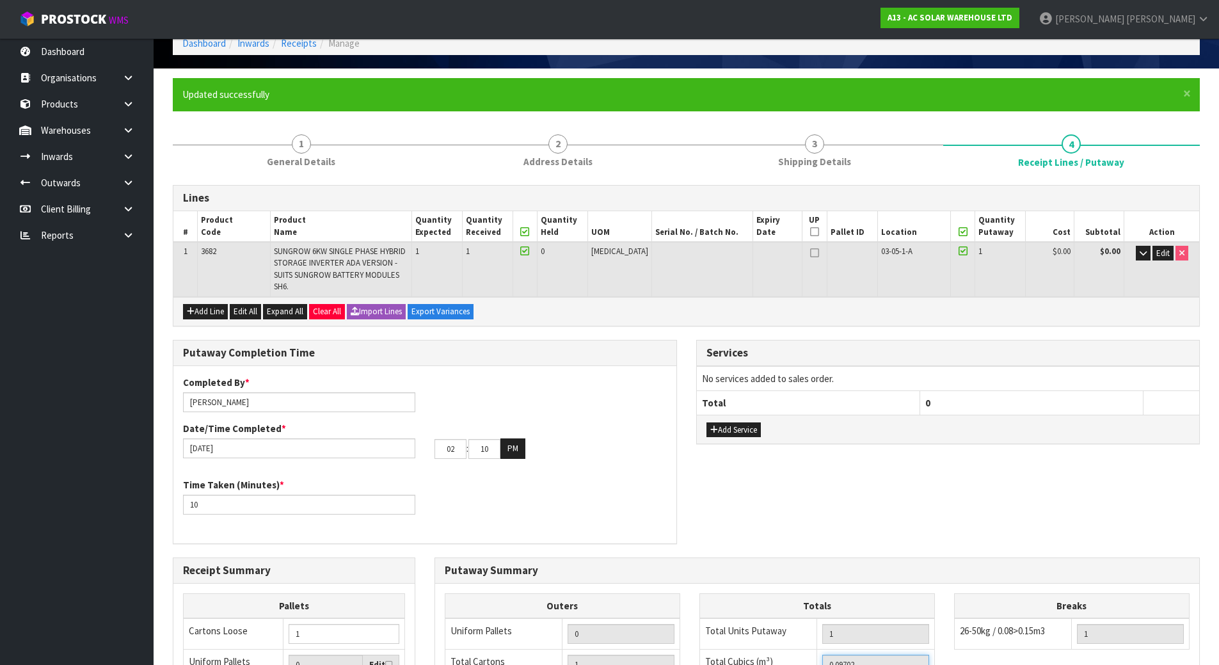
scroll to position [0, 0]
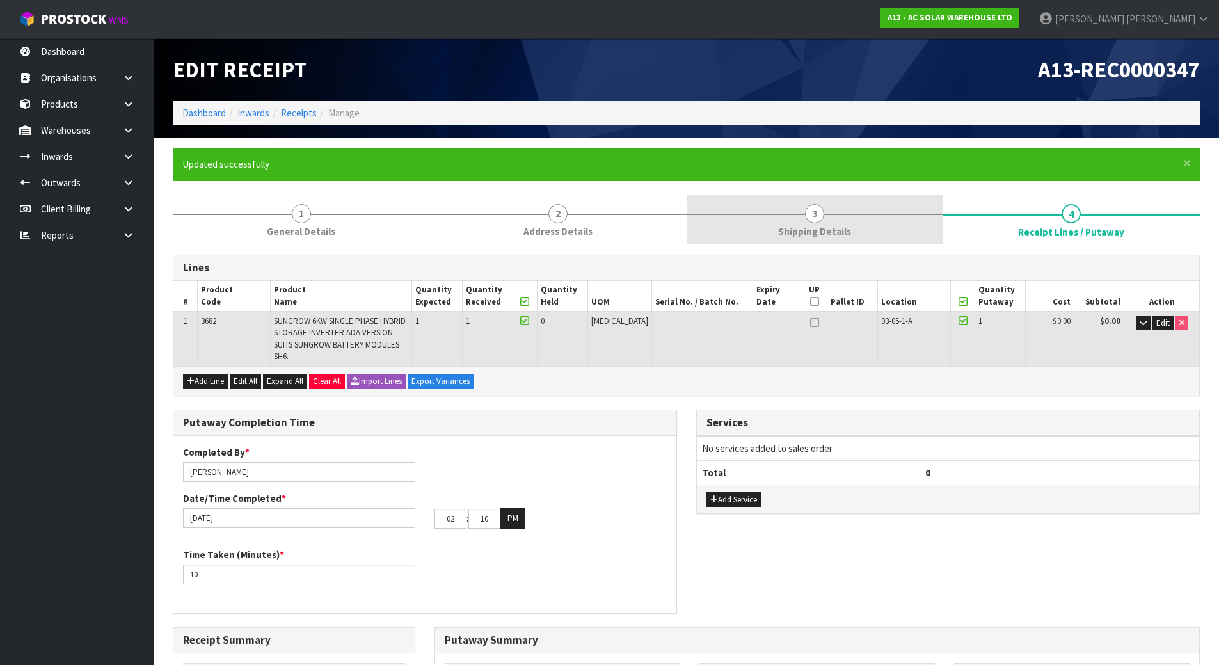
click at [777, 222] on link "3 Shipping Details" at bounding box center [814, 219] width 257 height 51
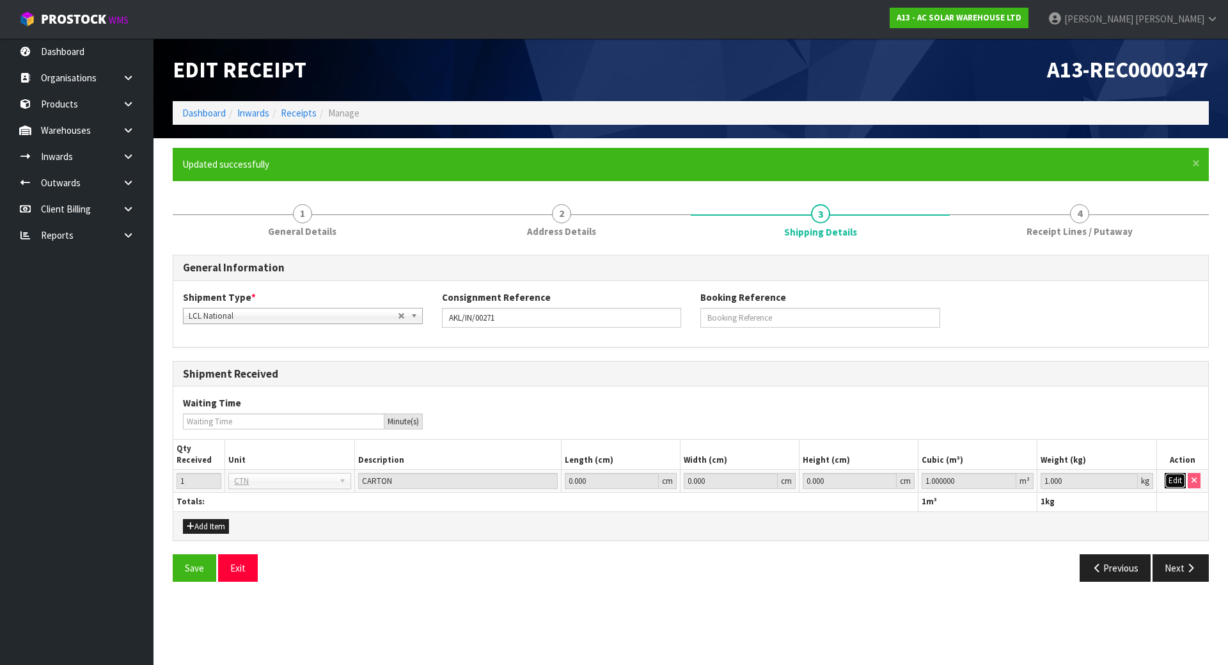
click at [1175, 481] on button "Edit" at bounding box center [1175, 480] width 21 height 15
drag, startPoint x: 903, startPoint y: 477, endPoint x: 863, endPoint y: 467, distance: 41.6
click at [876, 471] on tr "1 BAG BAR BSK BIN BTL BOX BDL CAB CGE CTN CSE COI CRA CRT CBE CYL DRM JAR MTR P…" at bounding box center [690, 481] width 1035 height 23
paste input "0.09702"
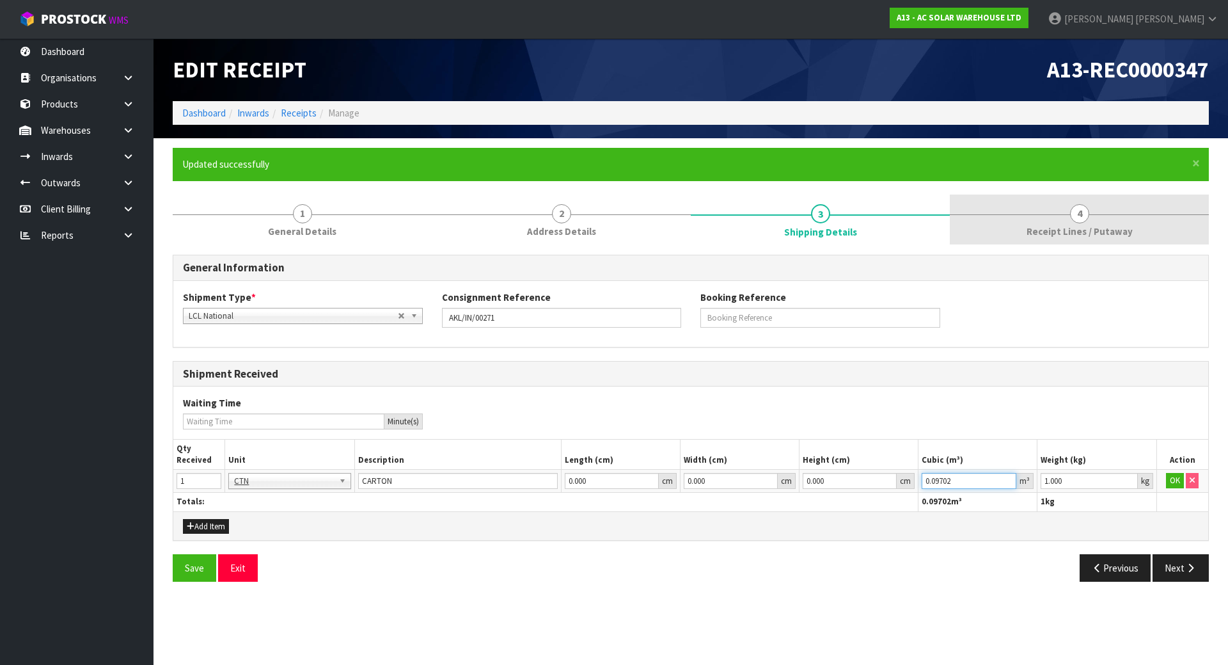
type input "0.09702"
click at [1024, 224] on link "4 Receipt Lines / Putaway" at bounding box center [1079, 219] width 259 height 51
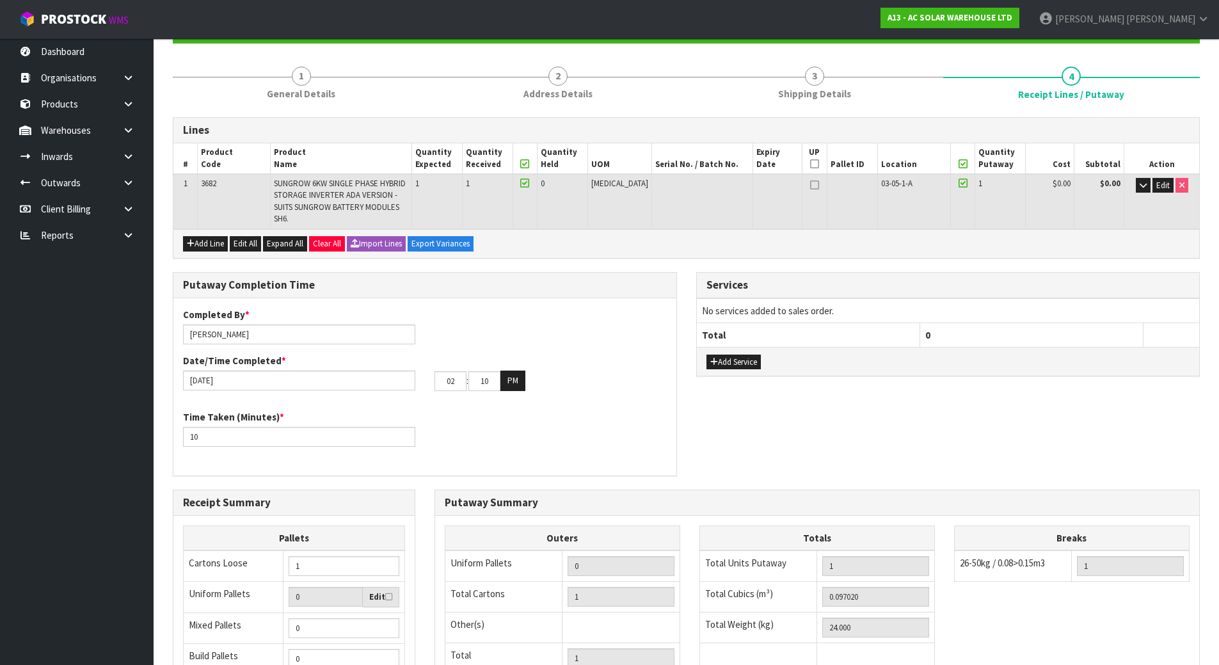
scroll to position [310, 0]
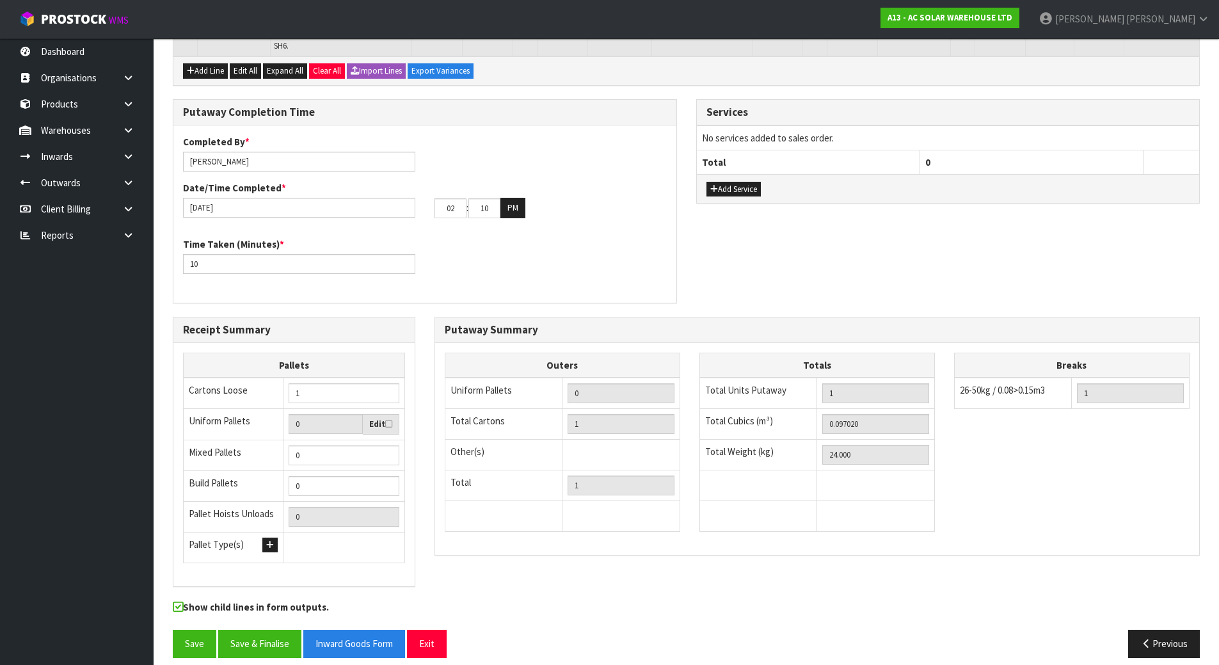
drag, startPoint x: 777, startPoint y: 445, endPoint x: 720, endPoint y: 438, distance: 56.8
click at [720, 439] on tr "Total Weight (kg) 24.000" at bounding box center [816, 454] width 235 height 31
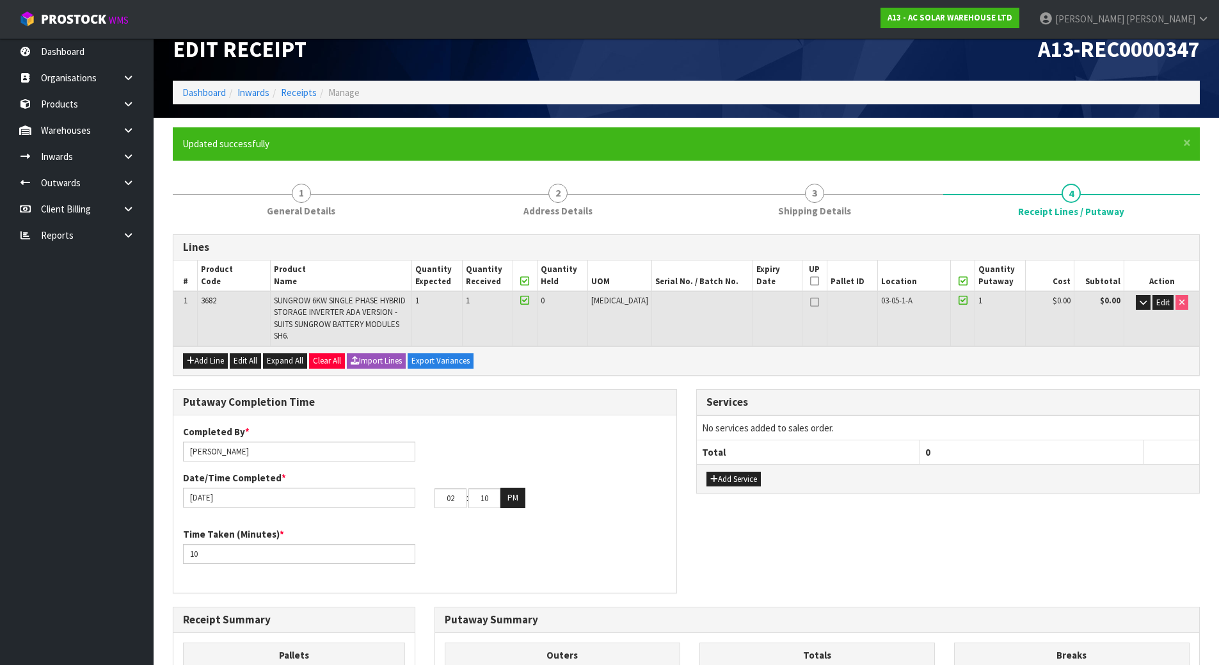
scroll to position [0, 0]
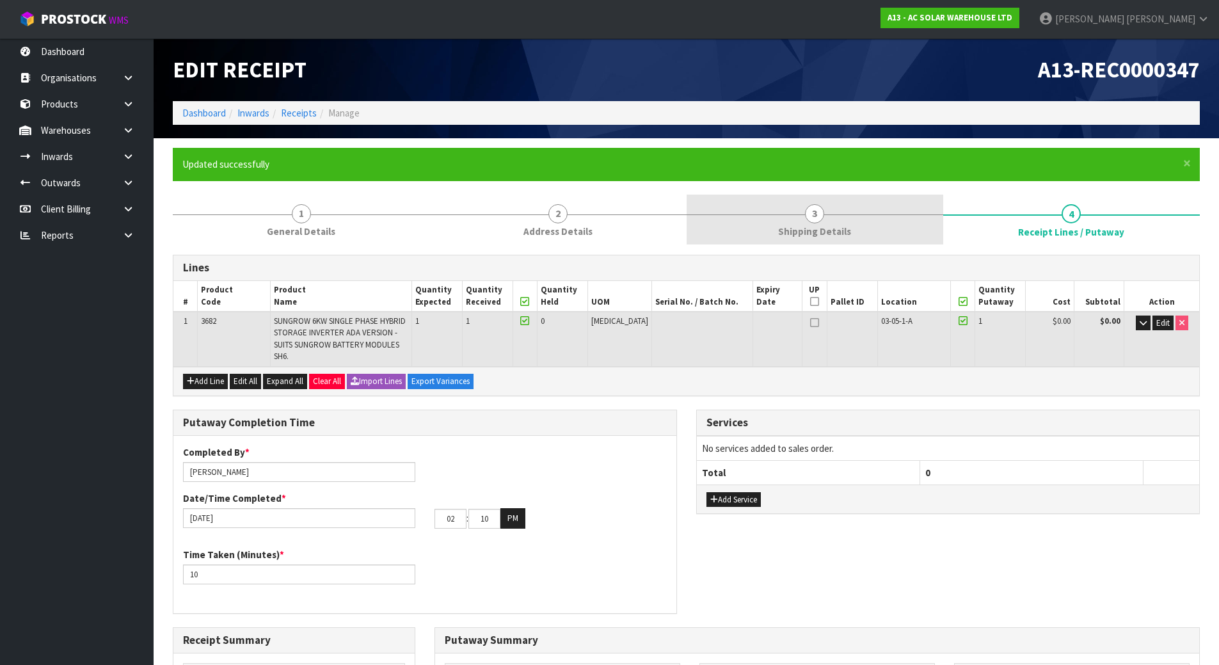
click at [848, 233] on span "Shipping Details" at bounding box center [814, 231] width 73 height 13
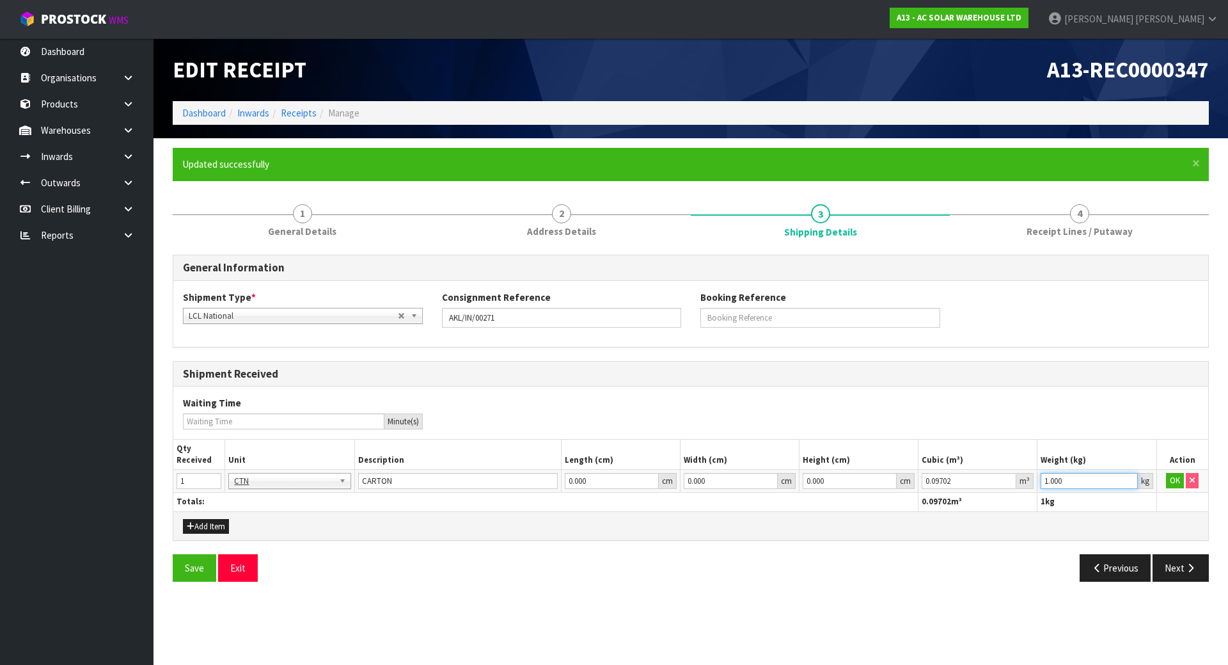
drag, startPoint x: 1083, startPoint y: 480, endPoint x: 849, endPoint y: 460, distance: 235.0
click at [878, 463] on table "Qty Received Unit Description Length (cm) Width (cm) Height (cm) Cubic (m³) Wei…" at bounding box center [690, 475] width 1035 height 72
paste input "24"
type input "24"
click at [1178, 482] on button "OK" at bounding box center [1175, 480] width 18 height 15
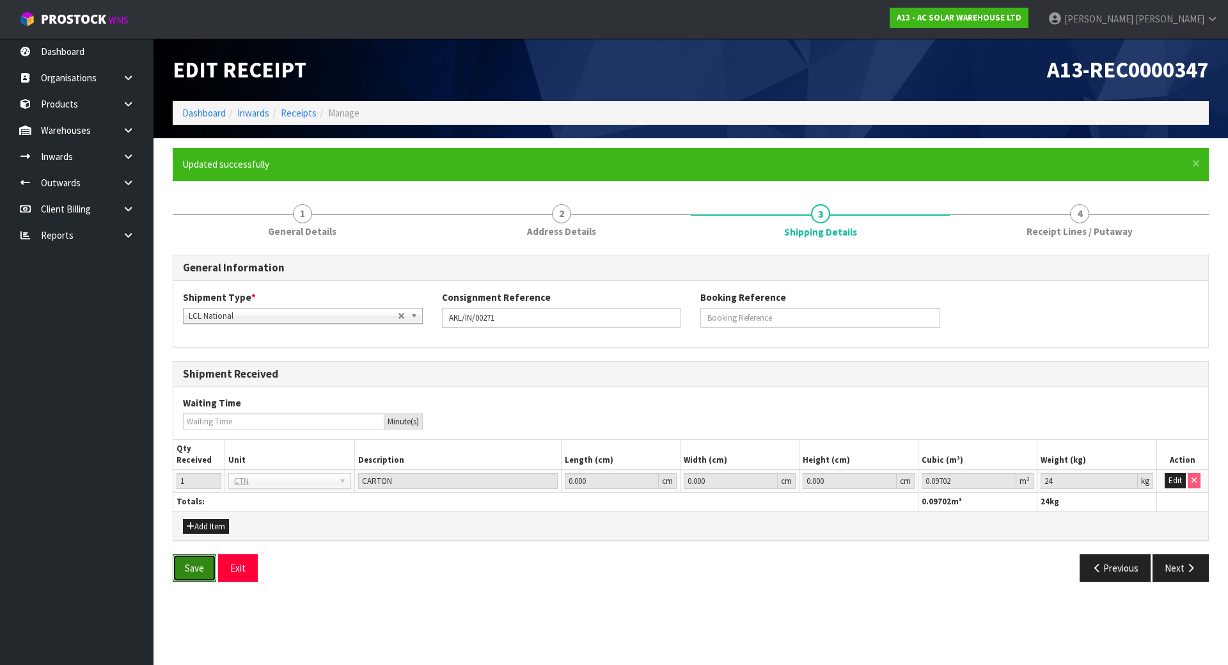
click at [193, 565] on button "Save" at bounding box center [195, 568] width 44 height 28
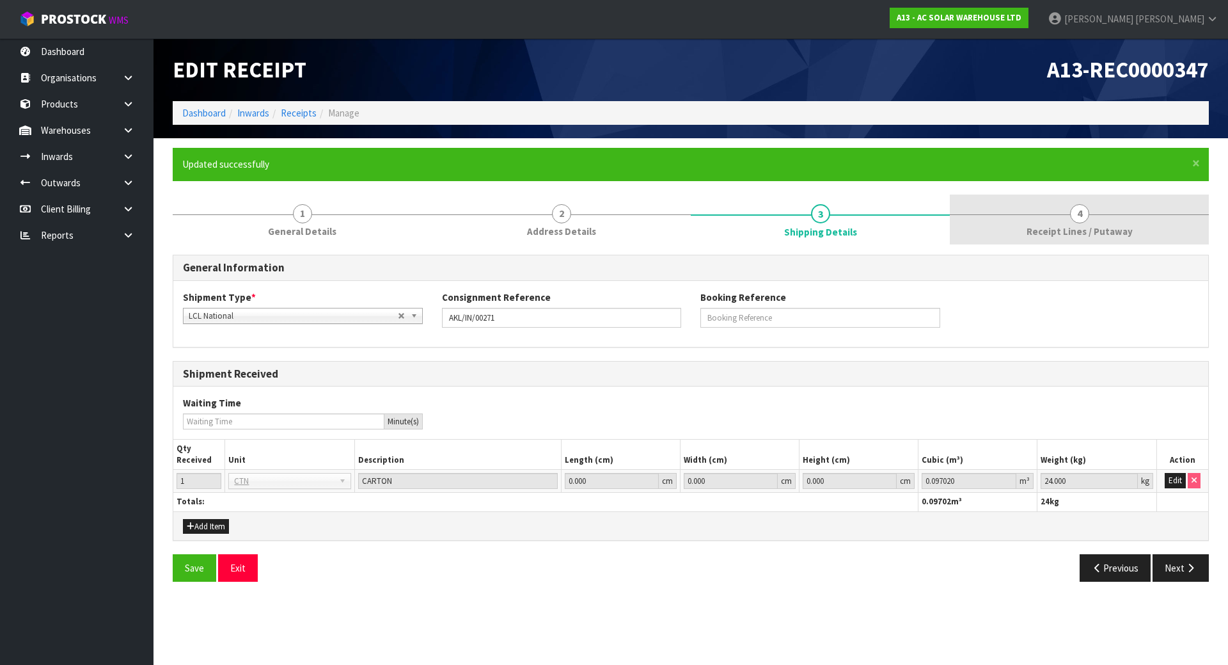
click at [1048, 226] on span "Receipt Lines / Putaway" at bounding box center [1080, 231] width 106 height 13
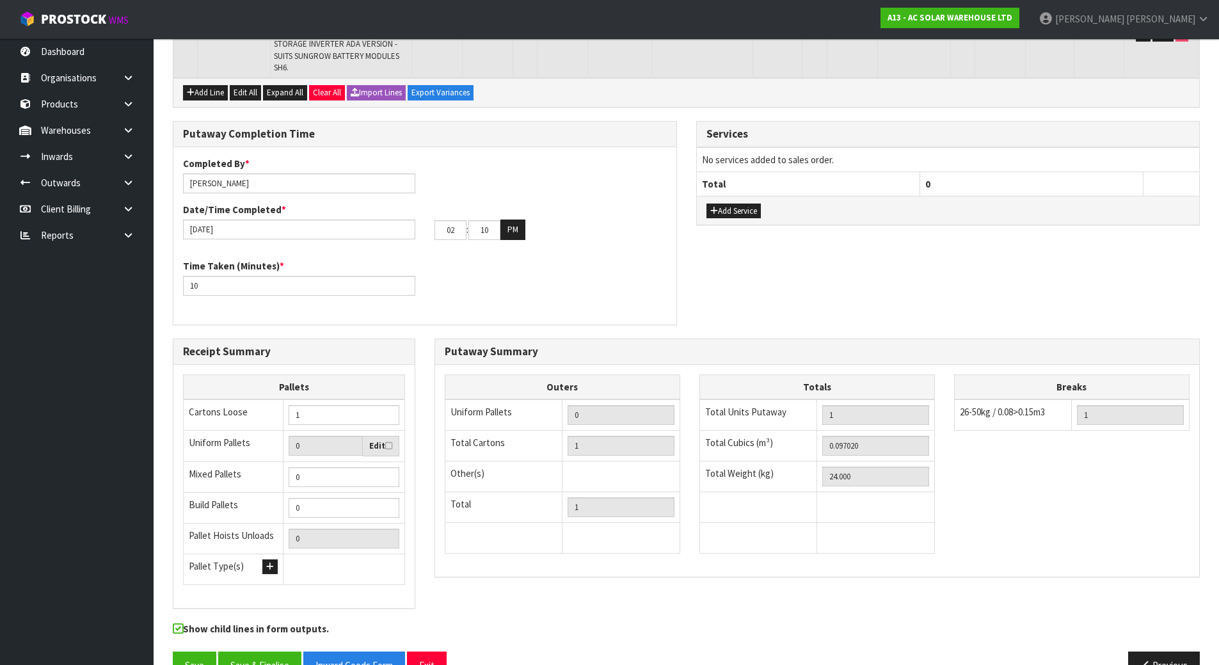
scroll to position [310, 0]
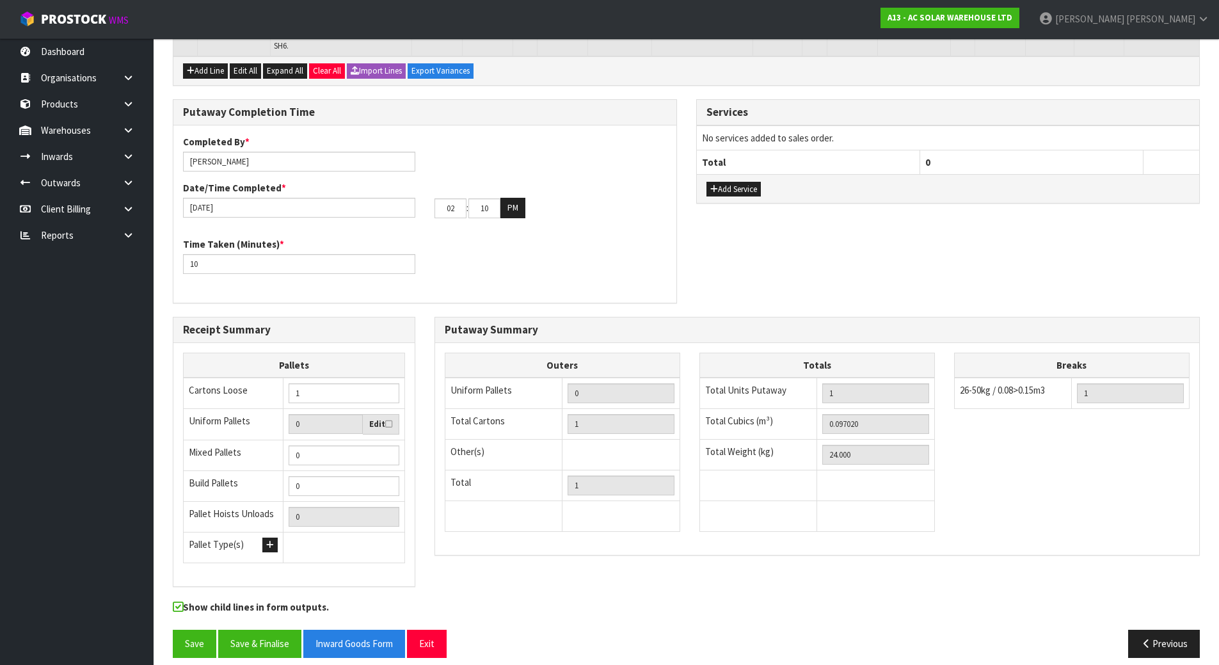
click at [425, 447] on div "Putaway Summary Outers Uniform Pallets 0 Total Cartons 1 Other(s) Bag x 0 Bar x…" at bounding box center [817, 443] width 784 height 252
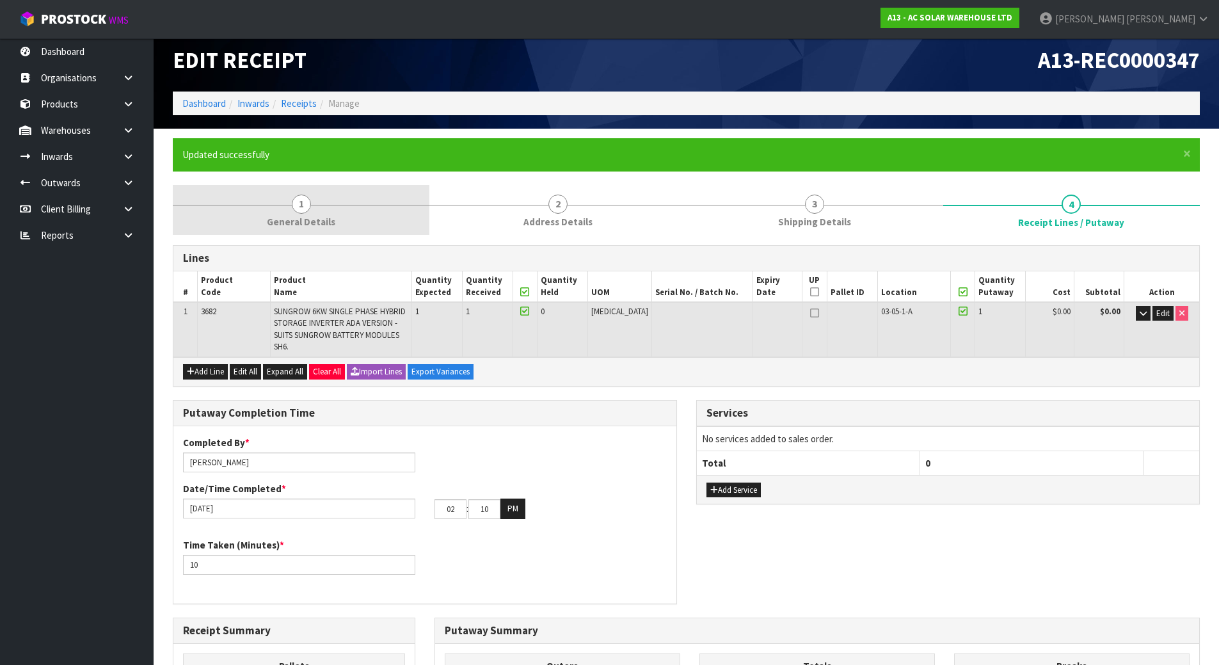
scroll to position [0, 0]
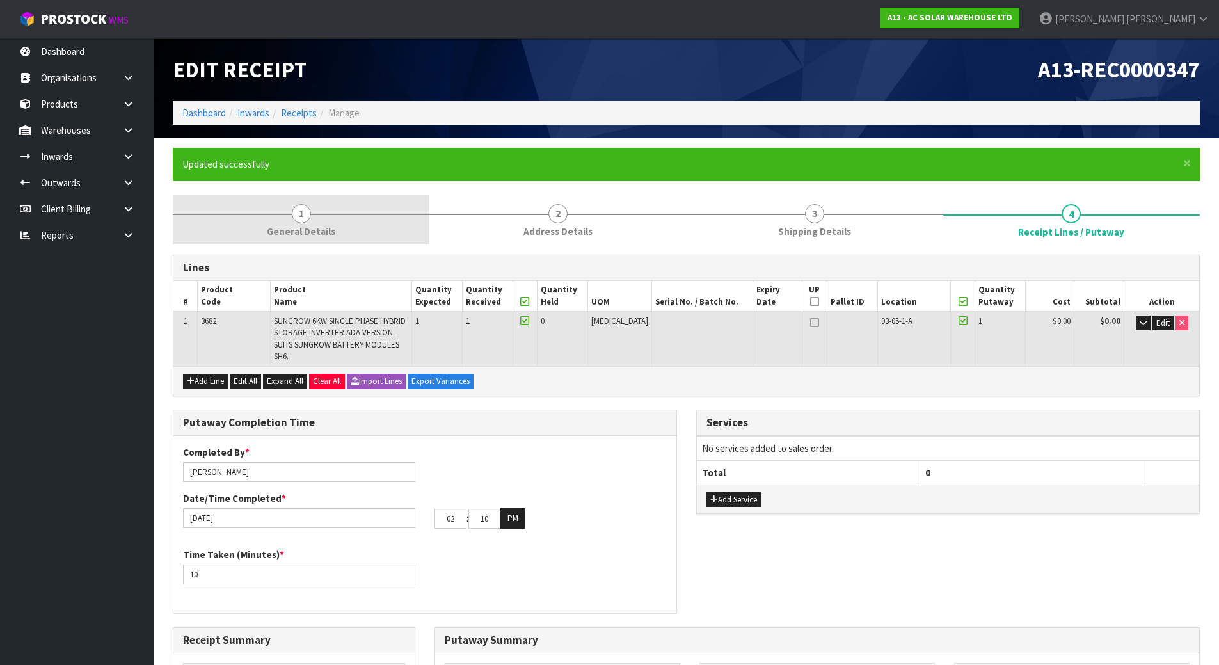
click at [324, 226] on span "General Details" at bounding box center [301, 231] width 68 height 13
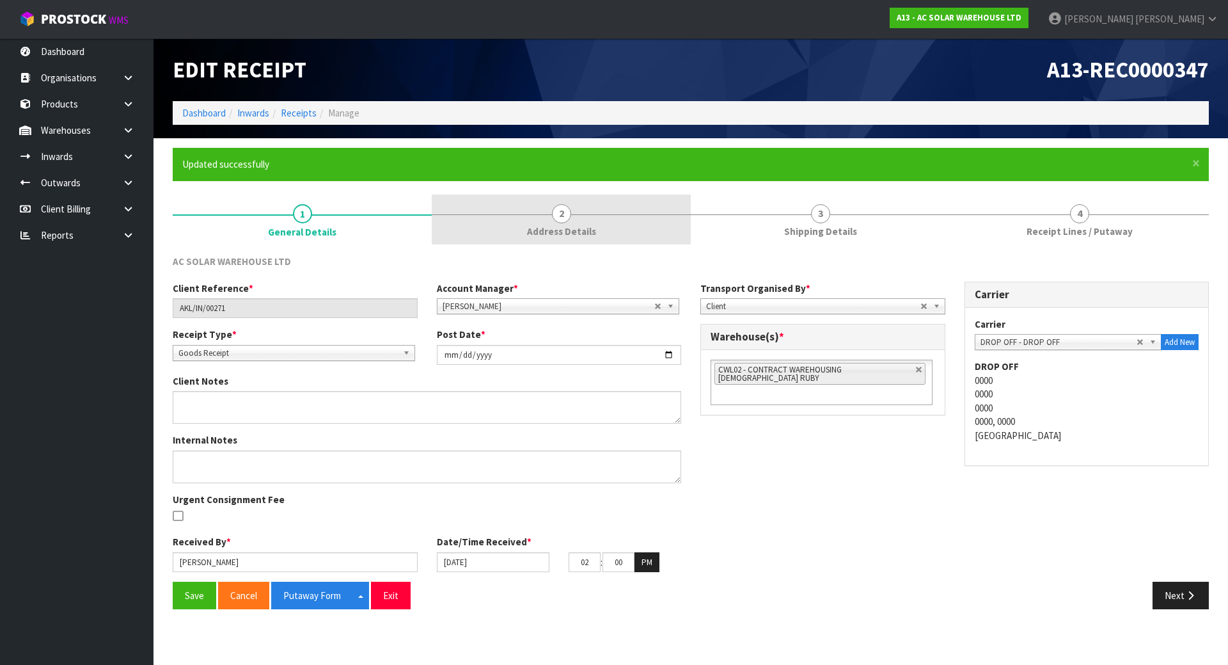
click at [528, 205] on link "2 Address Details" at bounding box center [561, 219] width 259 height 51
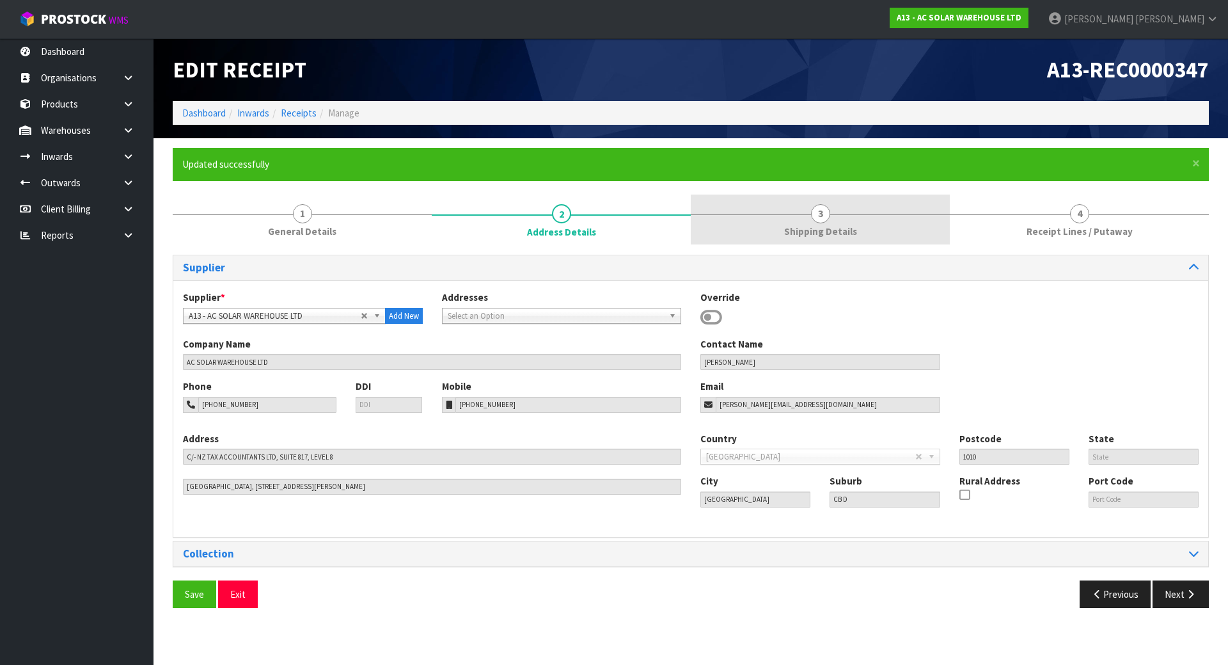
click at [766, 206] on link "3 Shipping Details" at bounding box center [820, 219] width 259 height 51
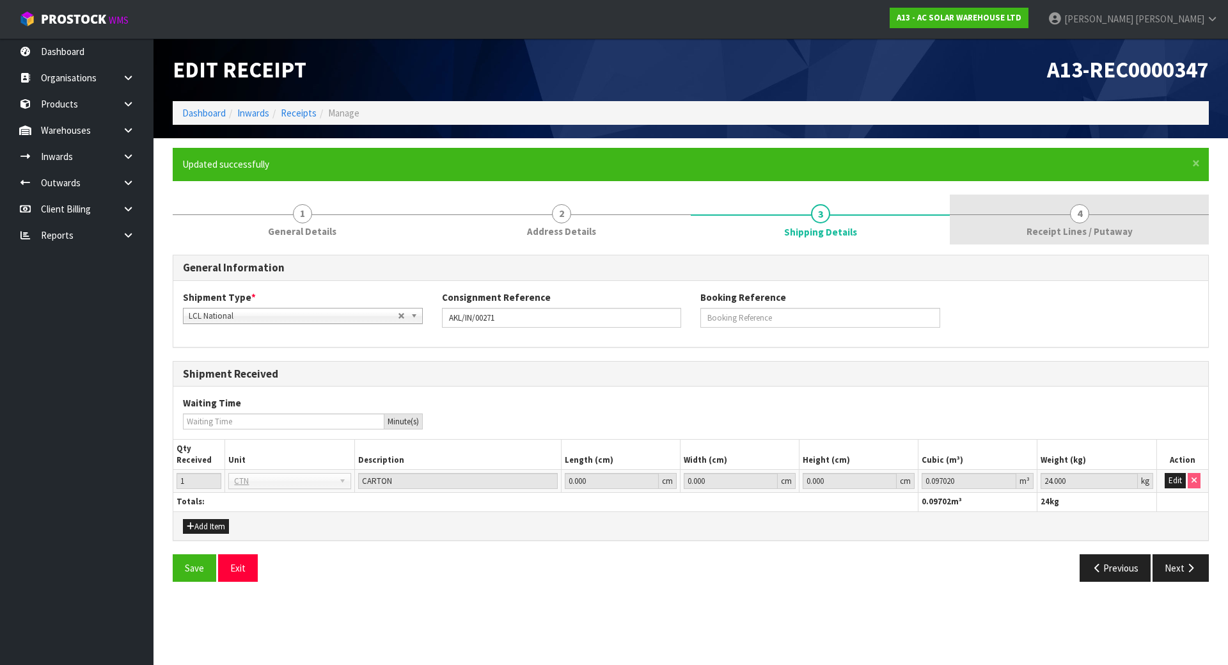
click at [1000, 223] on link "4 Receipt Lines / Putaway" at bounding box center [1079, 219] width 259 height 51
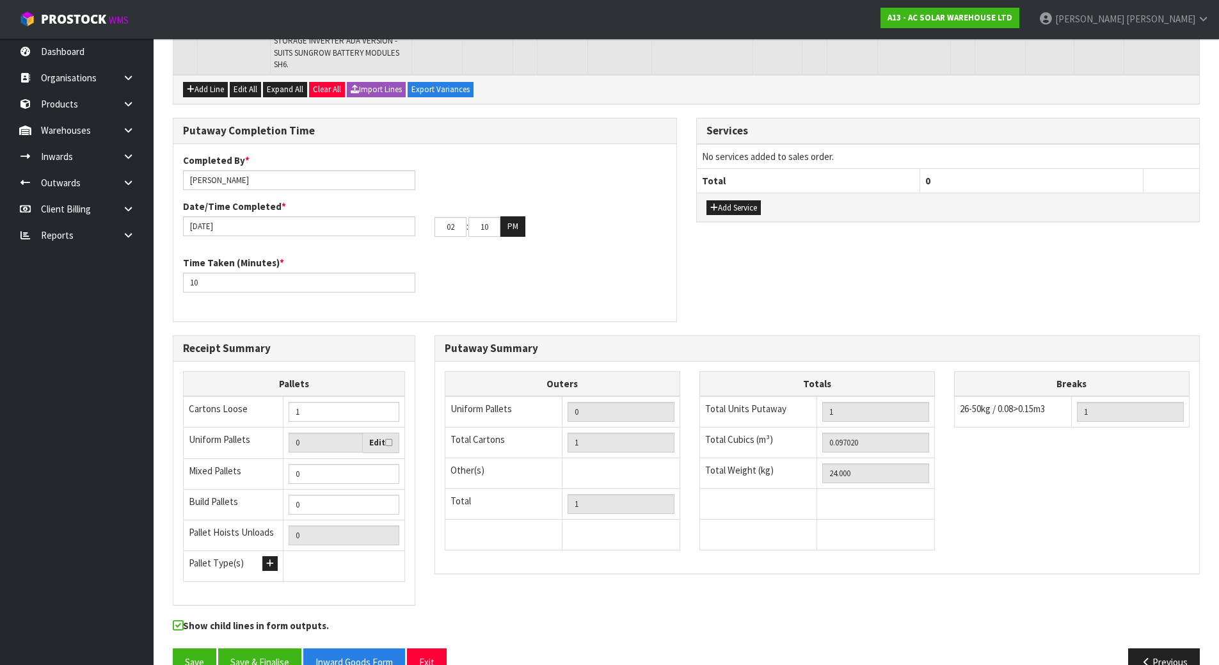
scroll to position [310, 0]
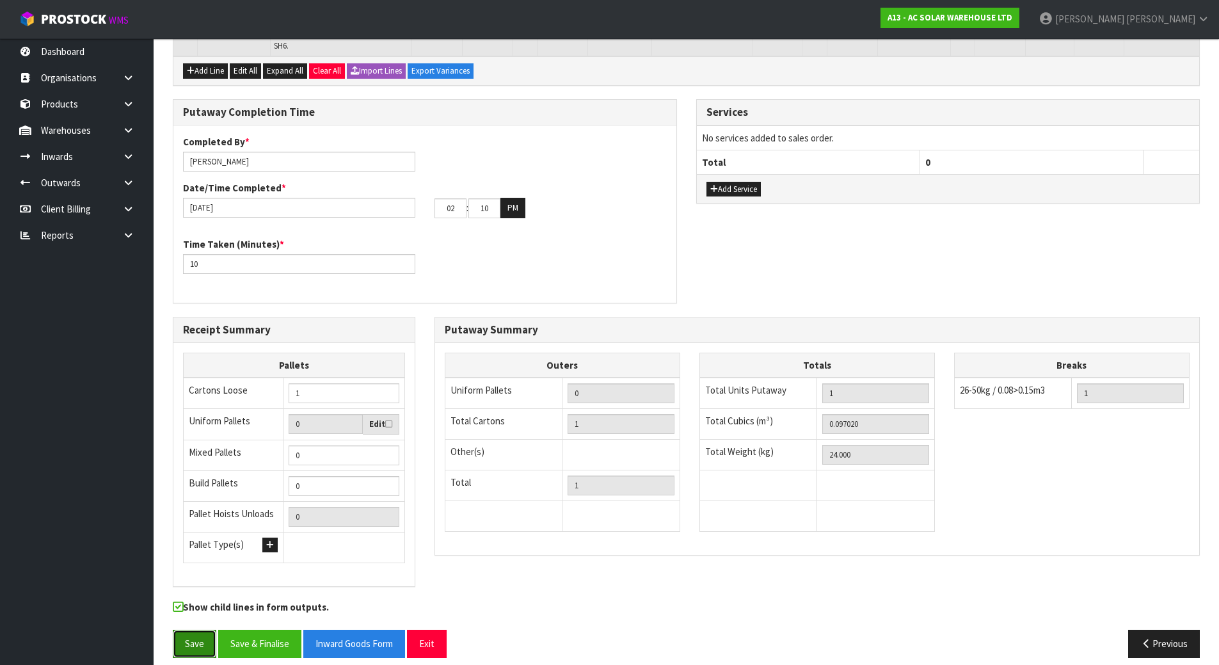
click at [180, 631] on button "Save" at bounding box center [195, 643] width 44 height 28
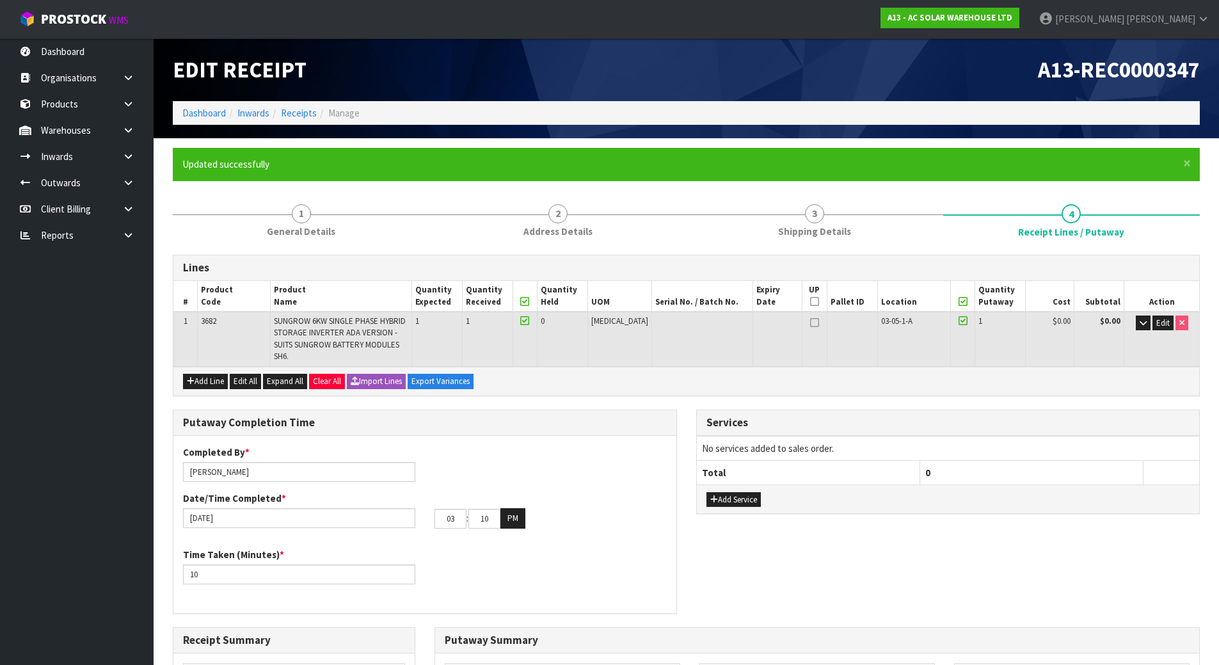
type input "02"
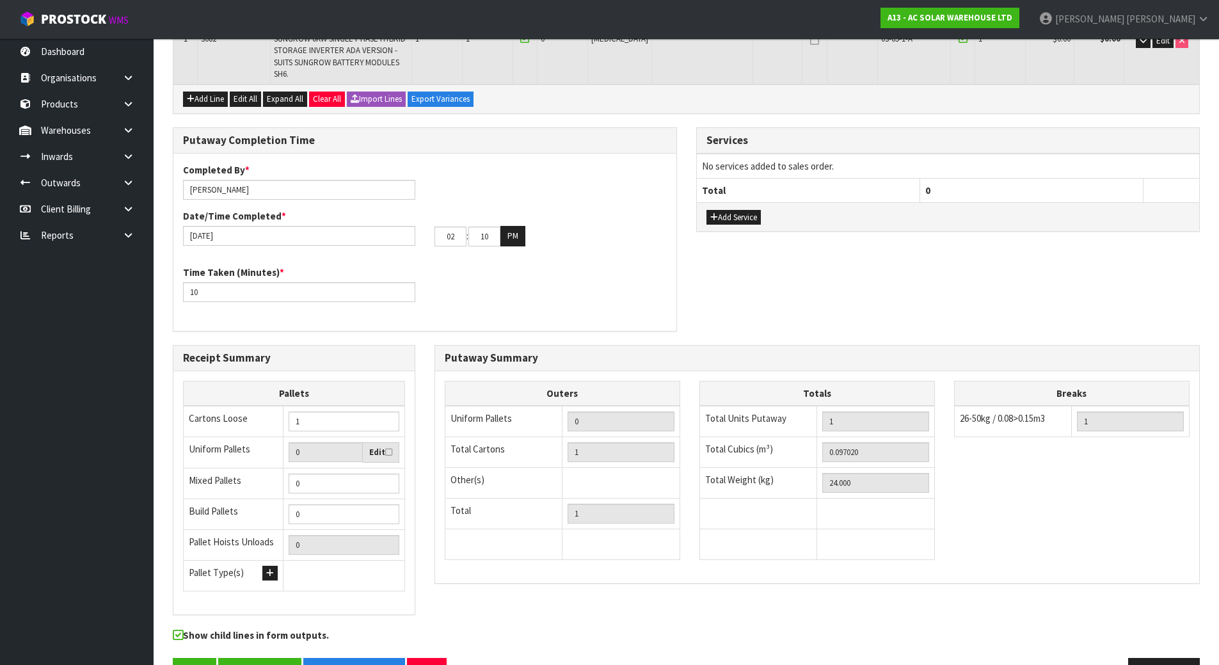
scroll to position [310, 0]
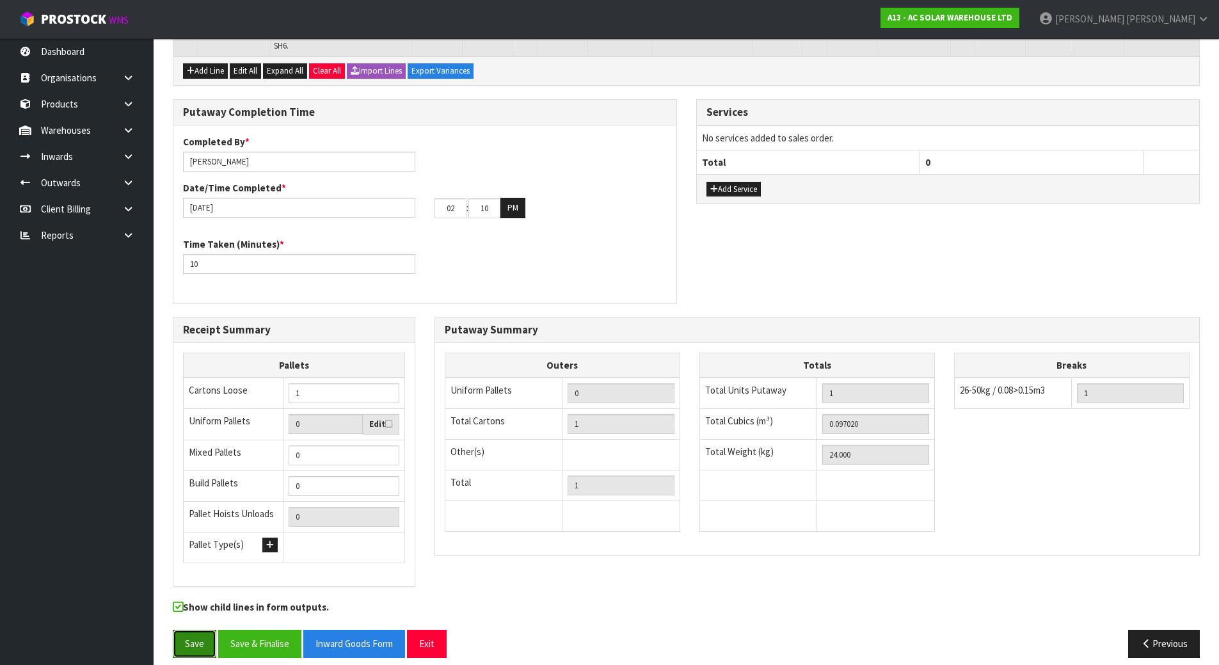
click at [197, 634] on button "Save" at bounding box center [195, 643] width 44 height 28
click at [248, 636] on button "Save & Finalise" at bounding box center [259, 643] width 83 height 28
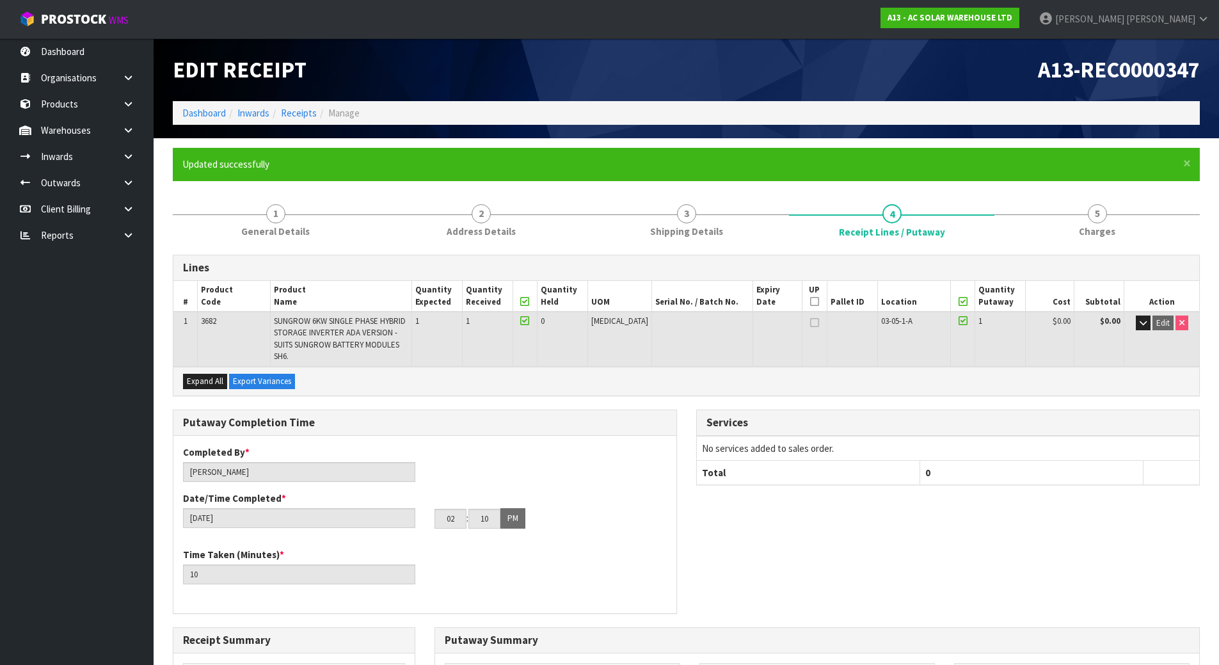
click at [578, 445] on div "Completed By * [PERSON_NAME] Date/Time Completed * [DATE] 02 : 10 : 00 PM" at bounding box center [424, 491] width 503 height 93
click at [534, 416] on h3 "Putaway Completion Time" at bounding box center [425, 422] width 484 height 12
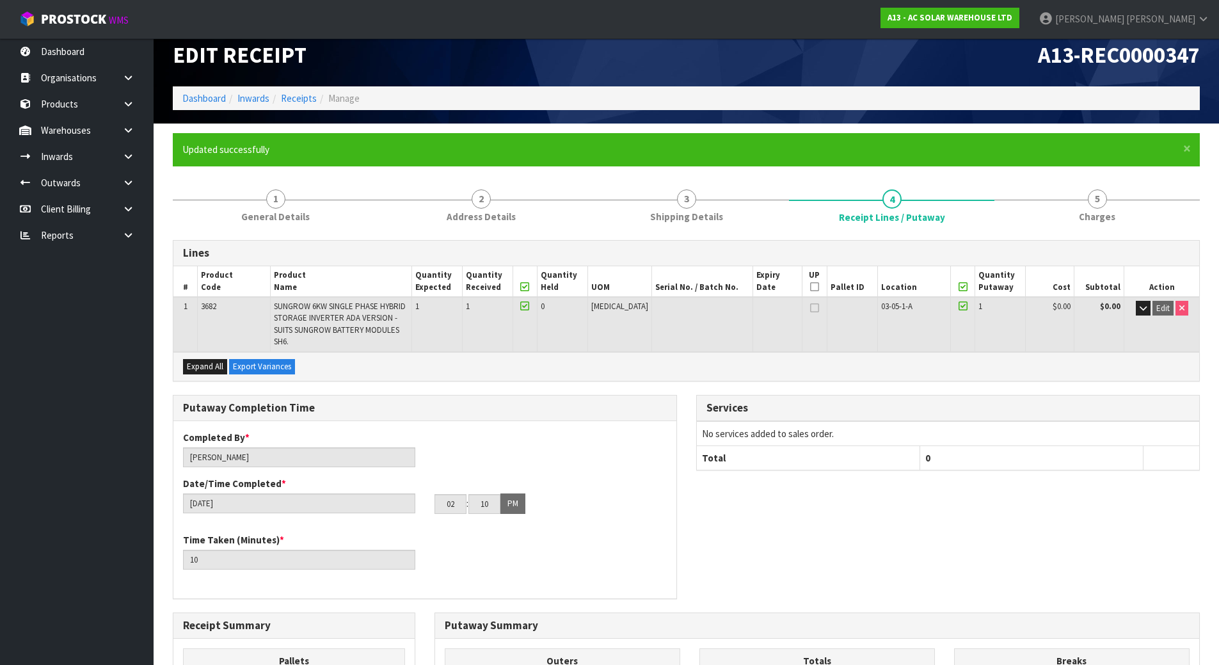
scroll to position [310, 0]
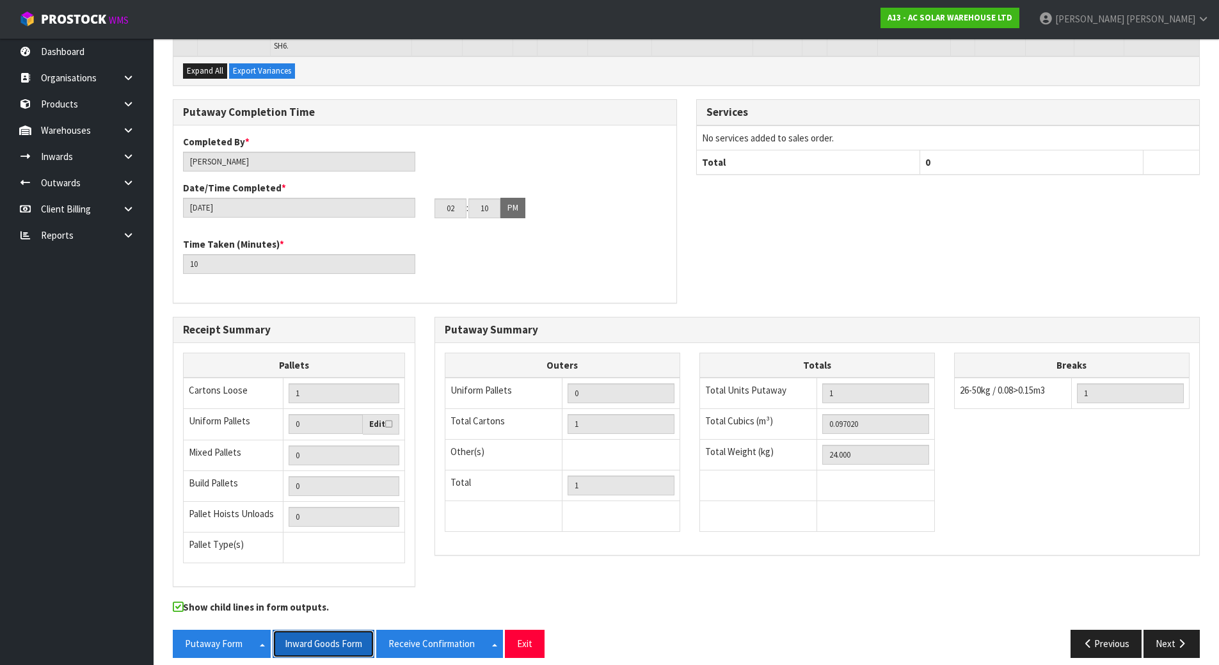
click at [322, 638] on button "Inward Goods Form" at bounding box center [324, 643] width 102 height 28
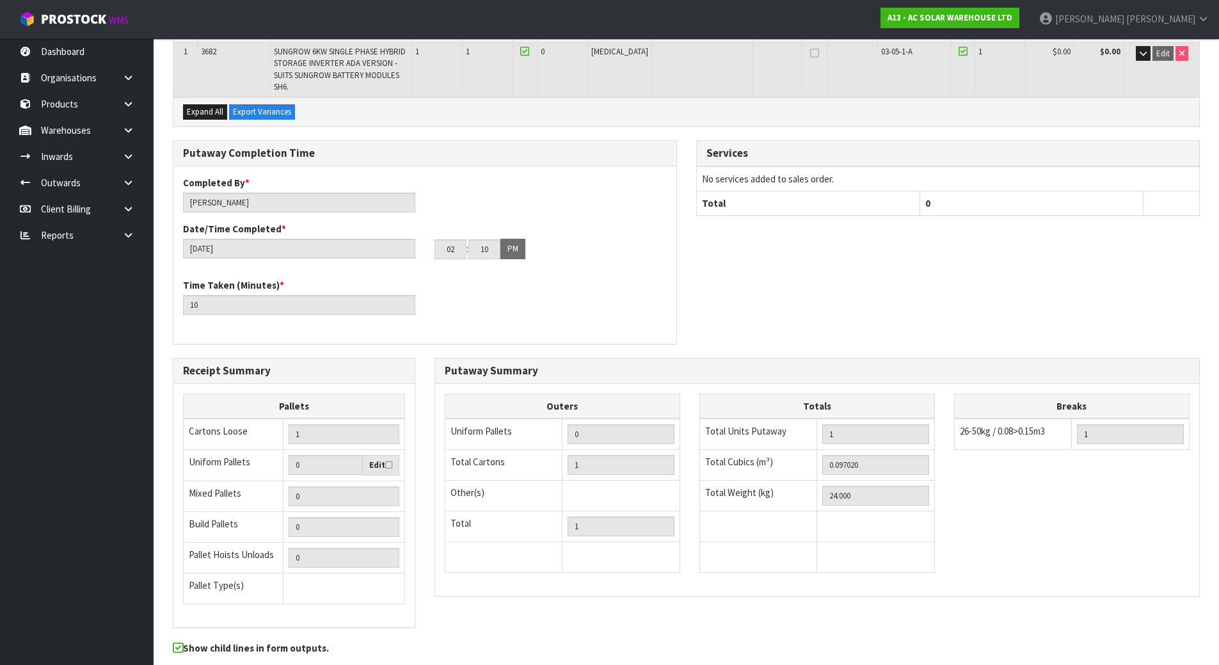
scroll to position [246, 0]
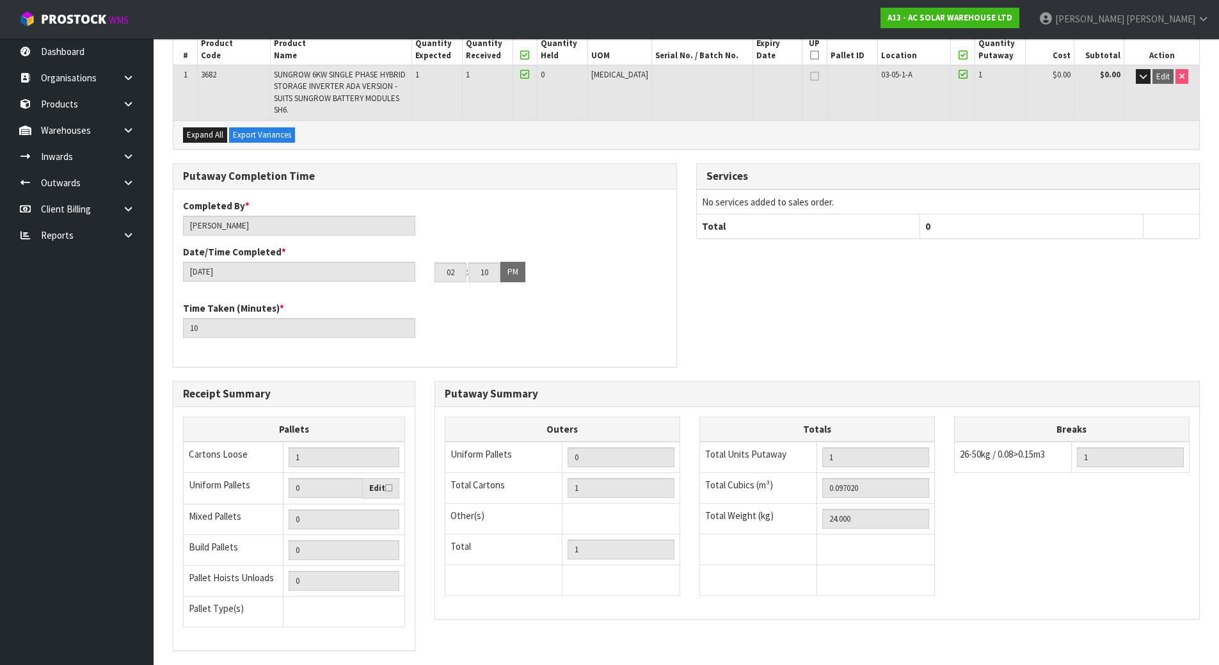
click at [569, 301] on div "Time Taken (Minutes) * 10" at bounding box center [424, 324] width 503 height 46
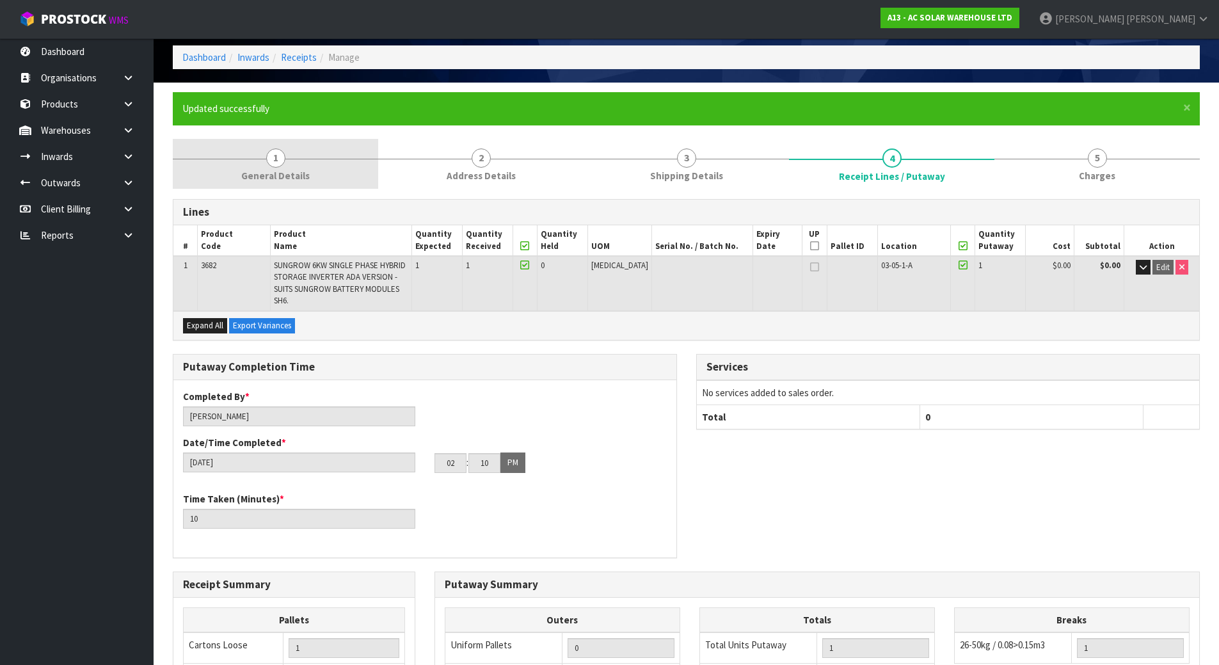
scroll to position [0, 0]
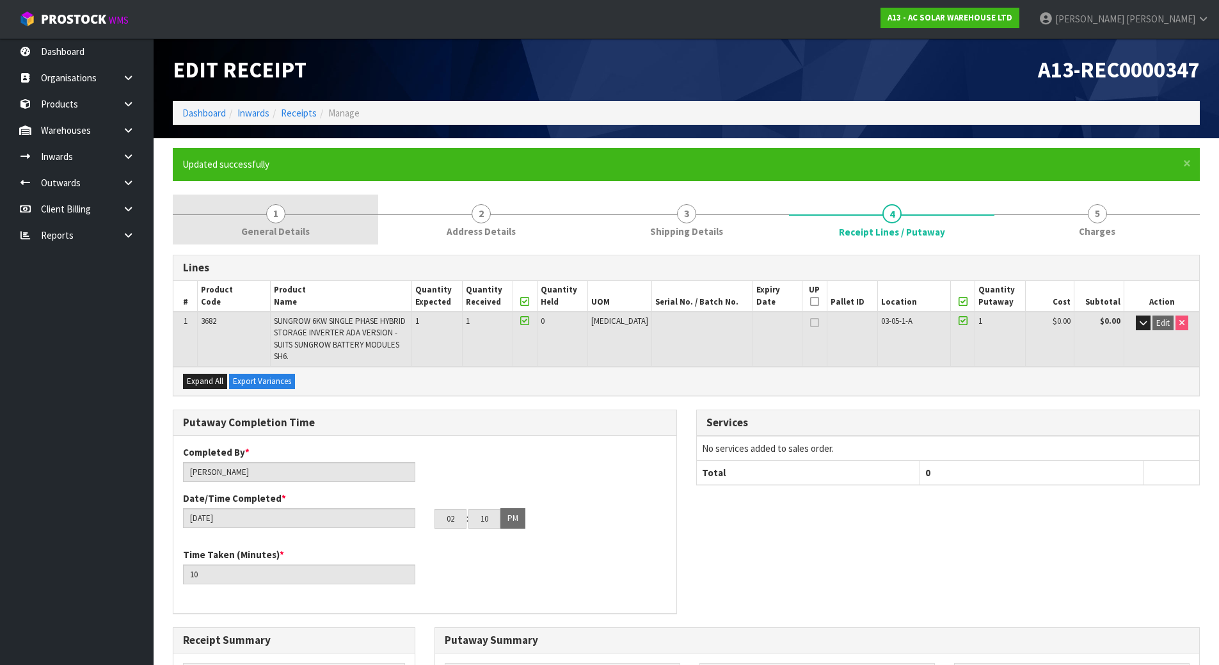
click at [291, 218] on link "1 General Details" at bounding box center [275, 219] width 205 height 51
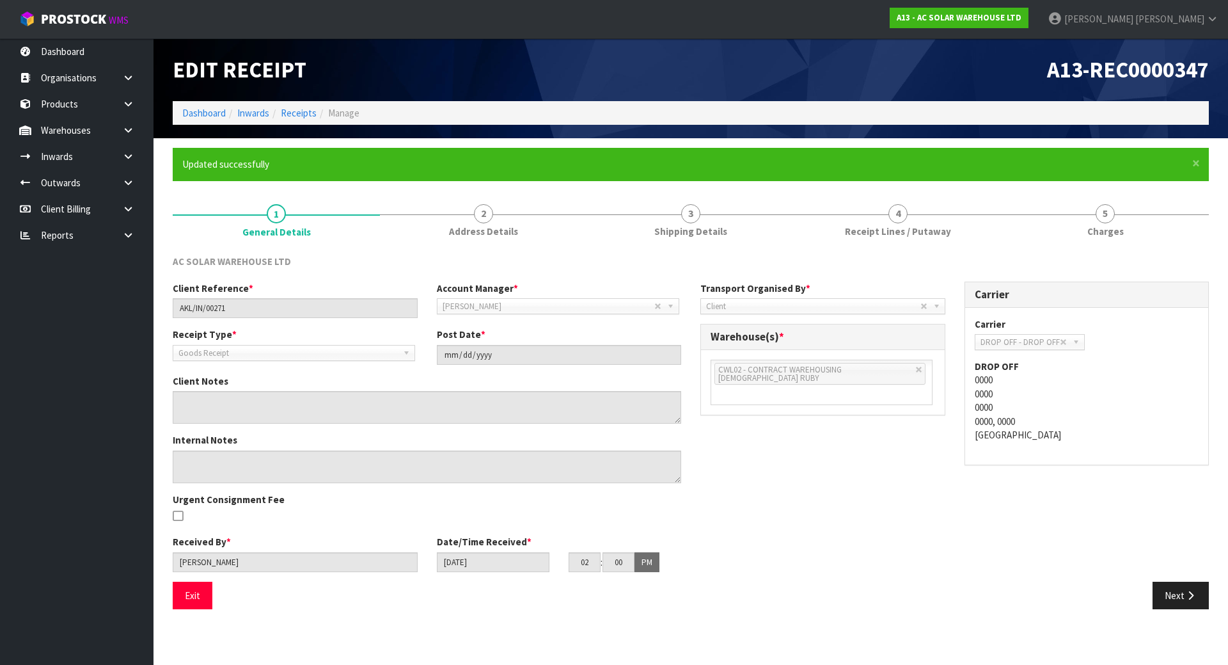
drag, startPoint x: 458, startPoint y: 28, endPoint x: 516, endPoint y: 26, distance: 57.6
click at [458, 28] on nav "Toggle navigation ProStock WMS A13 - AC SOLAR WAREHOUSE LTD [PERSON_NAME] Logout" at bounding box center [614, 19] width 1228 height 39
click at [1181, 24] on span "[PERSON_NAME]" at bounding box center [1170, 19] width 69 height 12
drag, startPoint x: 793, startPoint y: 38, endPoint x: 688, endPoint y: 18, distance: 106.3
click at [791, 34] on nav "Toggle navigation ProStock WMS A13 - AC SOLAR WAREHOUSE LTD [PERSON_NAME] Logout" at bounding box center [614, 19] width 1228 height 39
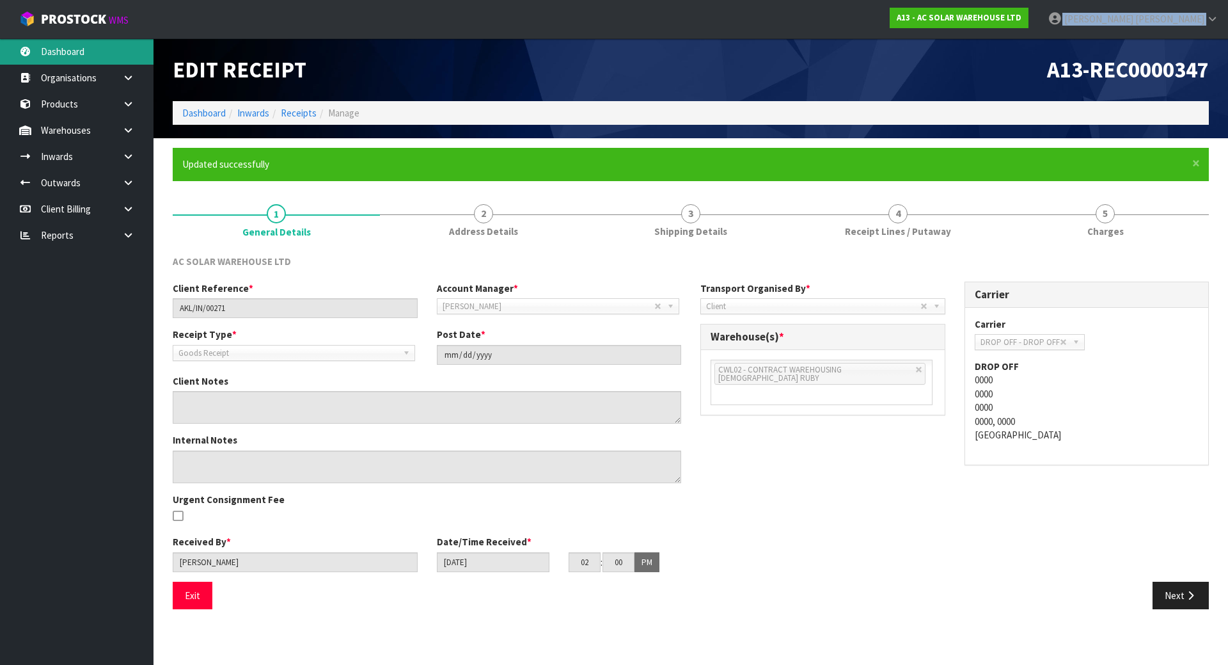
click at [75, 56] on link "Dashboard" at bounding box center [77, 51] width 154 height 26
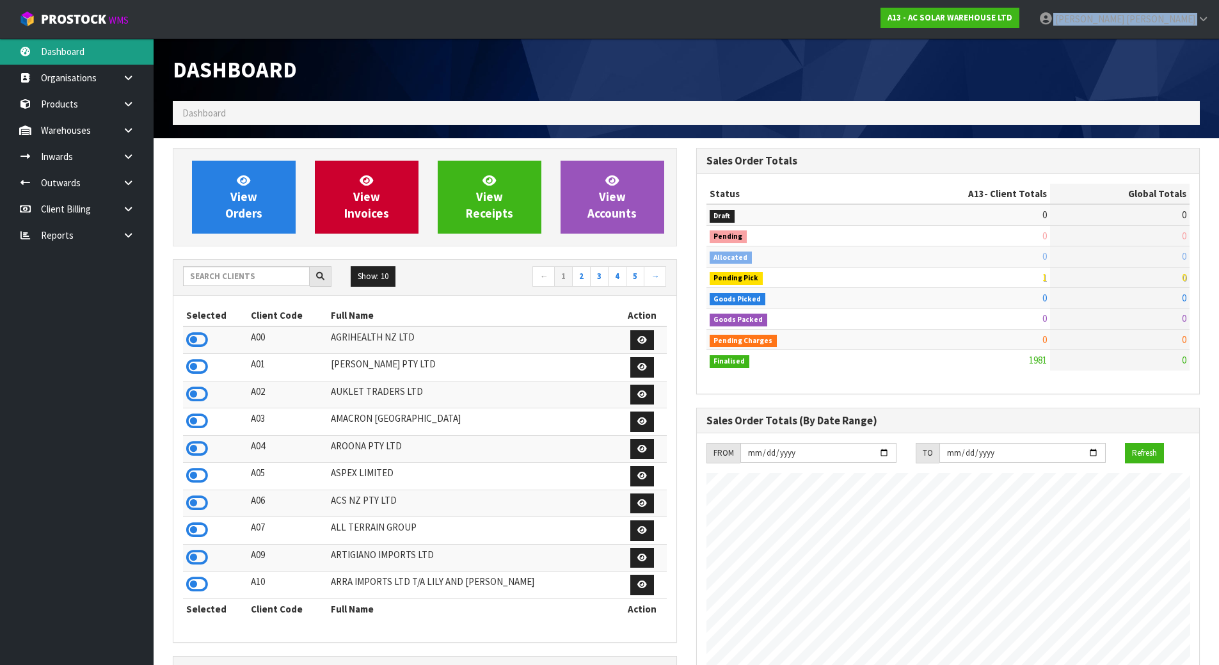
scroll to position [948, 523]
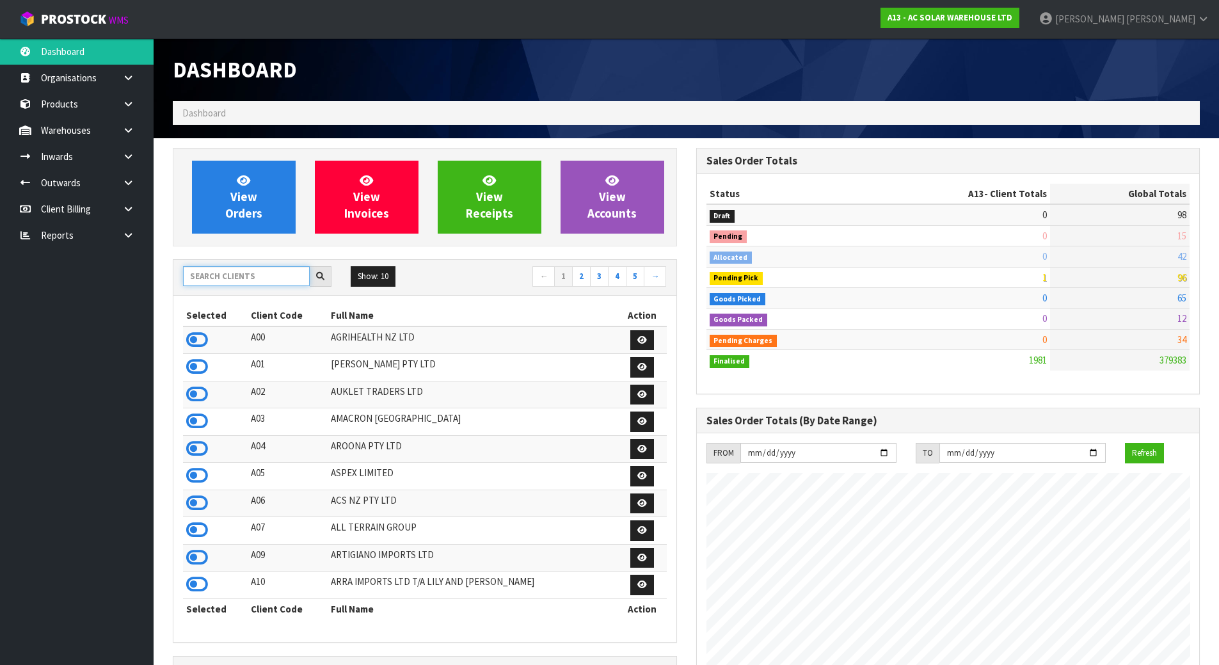
click at [198, 273] on input "text" at bounding box center [246, 276] width 127 height 20
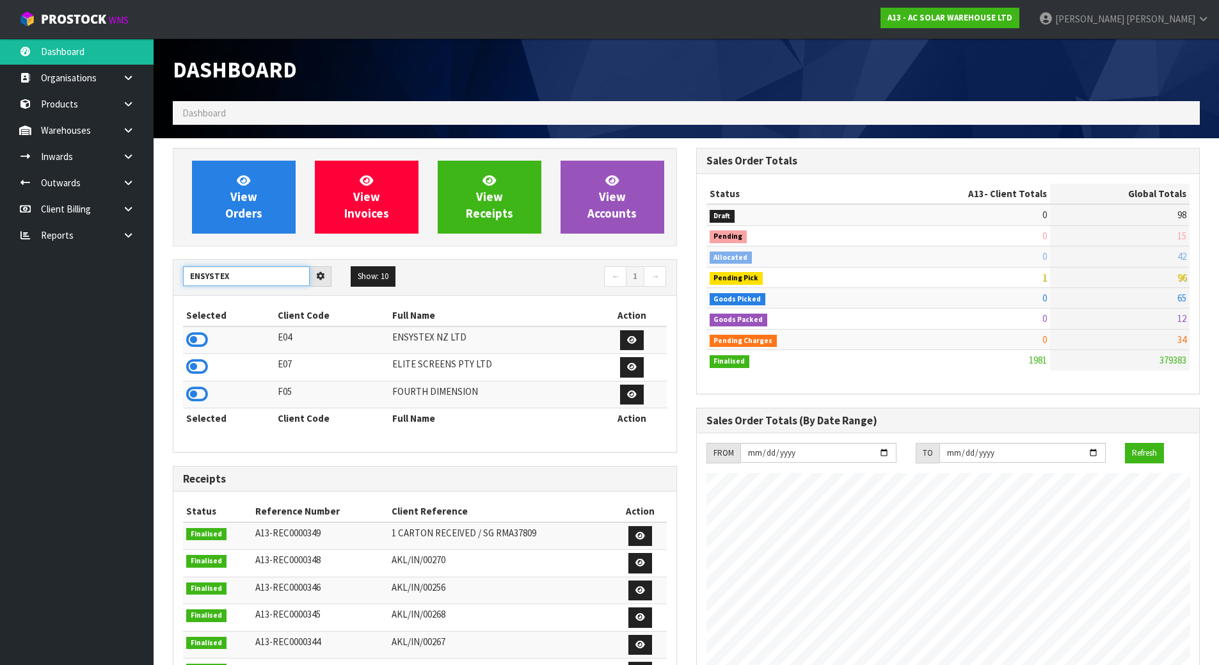
type input "ENSYSTEX"
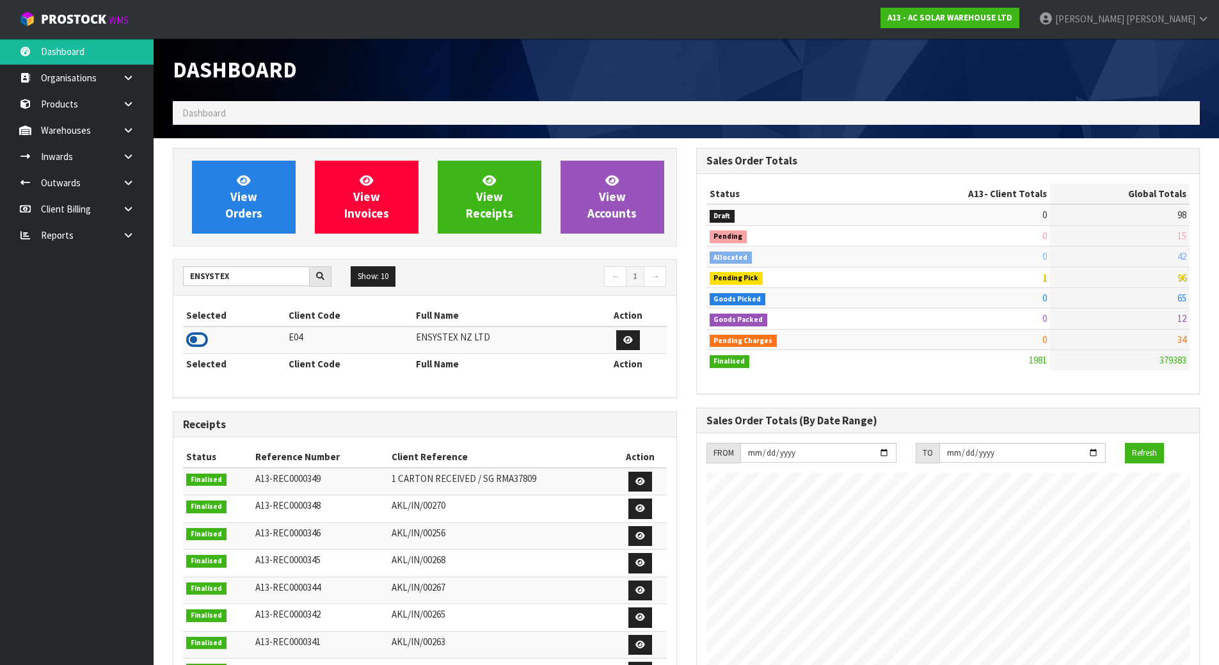
drag, startPoint x: 203, startPoint y: 349, endPoint x: 174, endPoint y: 347, distance: 29.5
click at [204, 349] on icon at bounding box center [197, 339] width 22 height 19
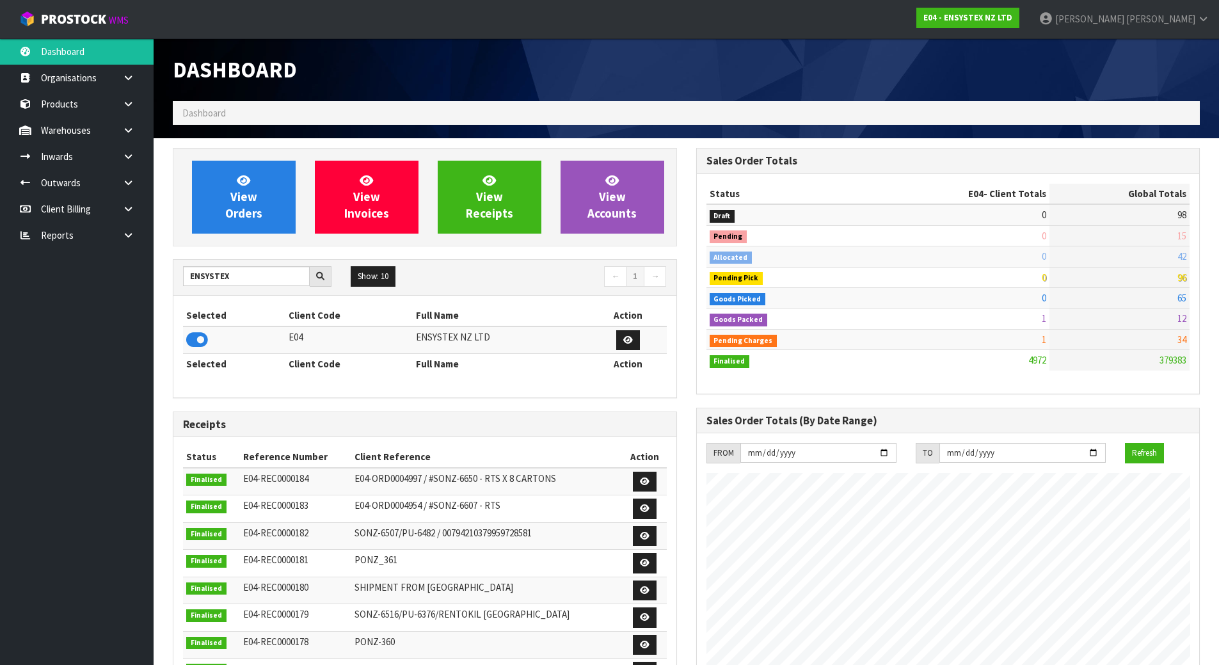
scroll to position [969, 523]
click at [90, 161] on link "Inwards" at bounding box center [77, 156] width 154 height 26
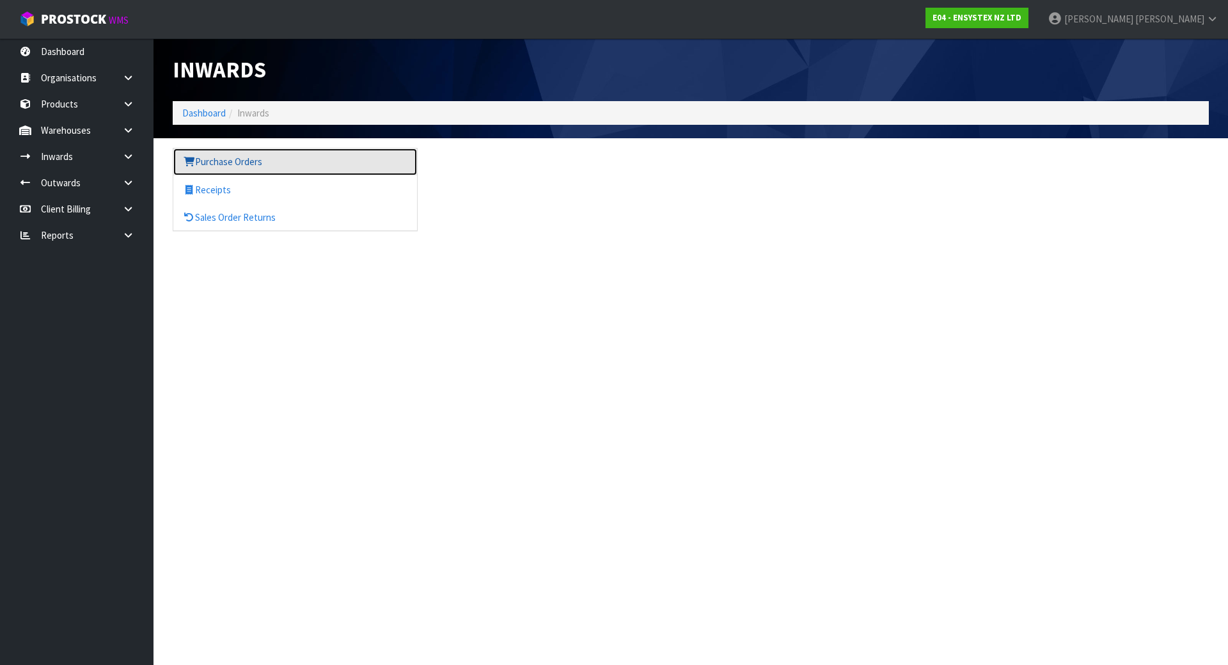
click at [244, 166] on link "Purchase Orders" at bounding box center [295, 161] width 244 height 26
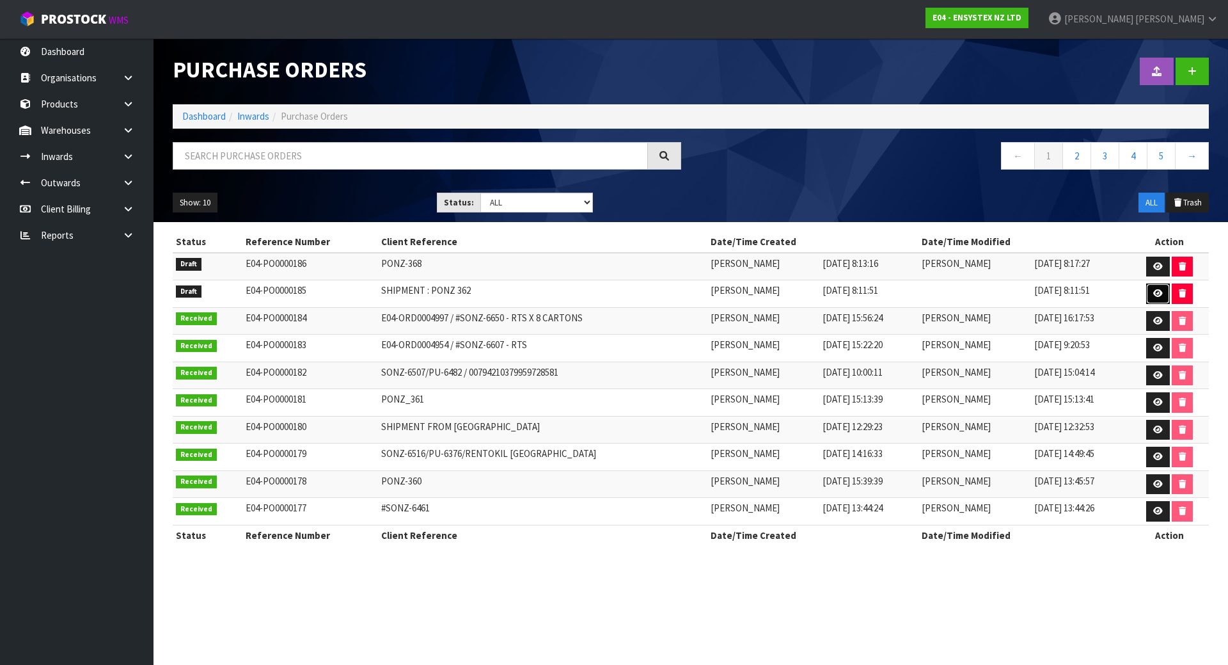
click at [1149, 295] on link at bounding box center [1158, 293] width 24 height 20
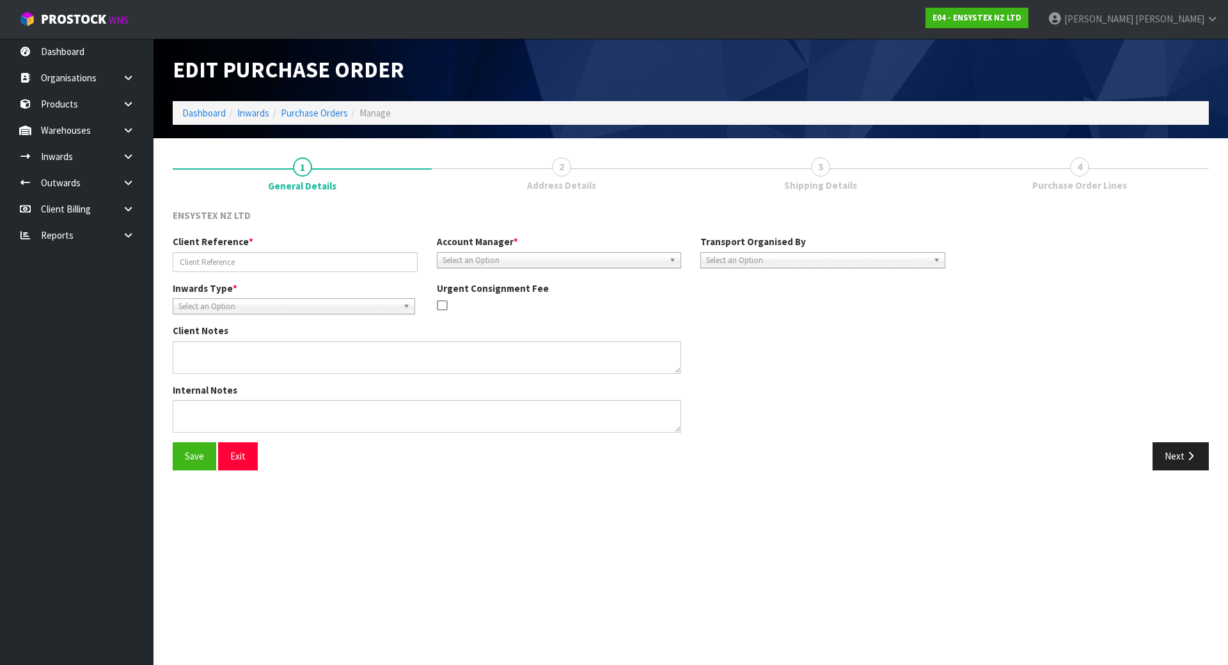
type input "SHIPMENT : PONZ 362"
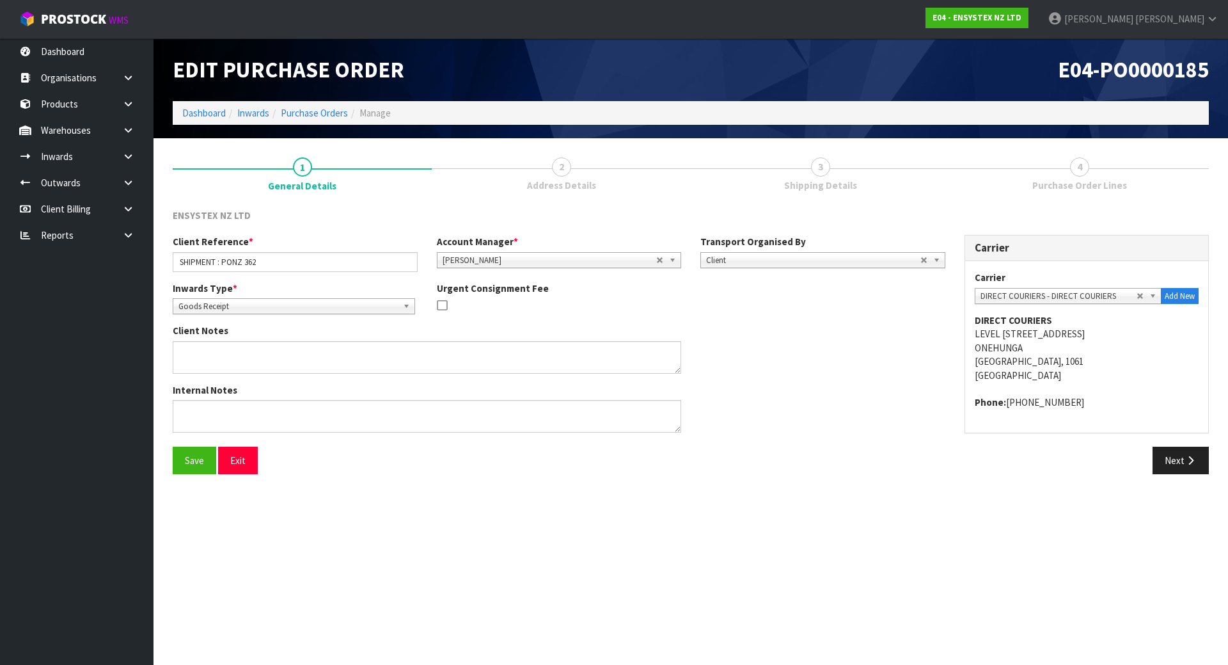
click at [820, 182] on span "Shipping Details" at bounding box center [820, 184] width 73 height 13
click at [1182, 473] on button "Next" at bounding box center [1181, 461] width 56 height 28
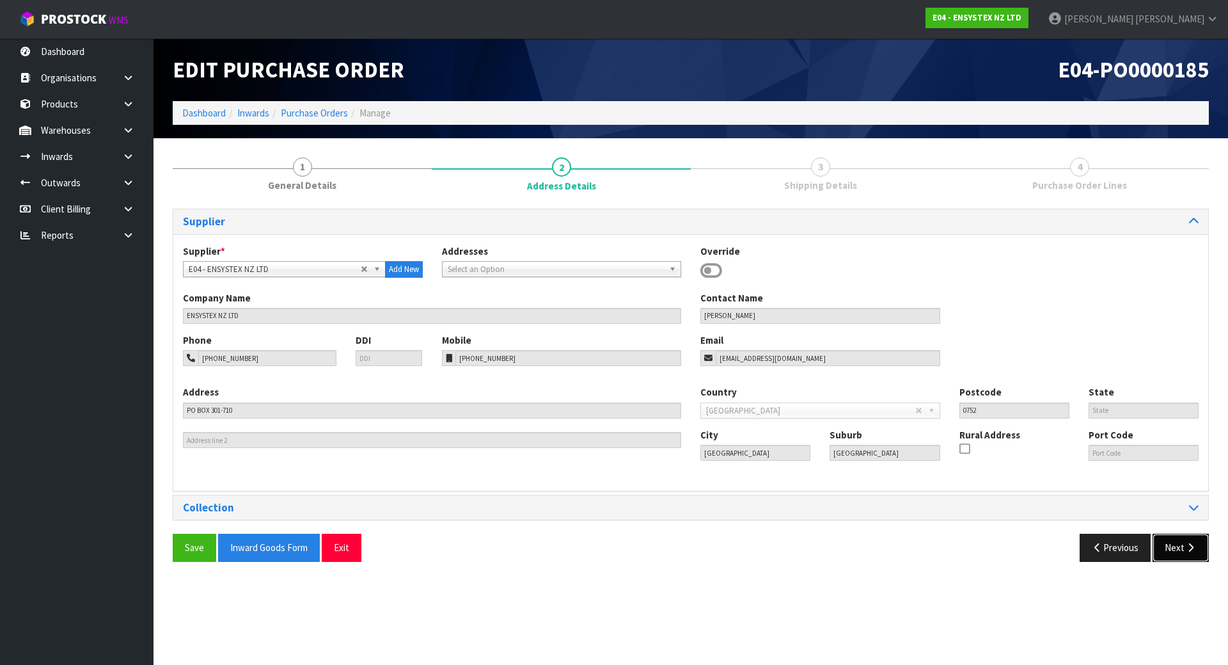
click at [1171, 541] on button "Next" at bounding box center [1181, 548] width 56 height 28
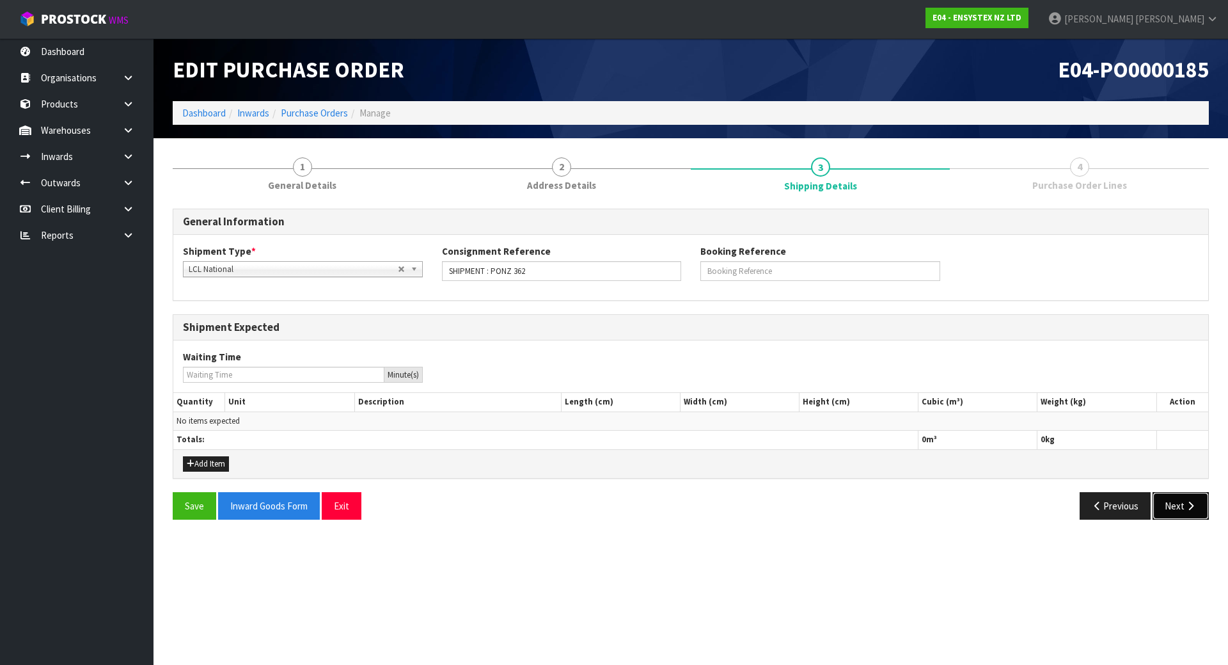
click at [1174, 503] on button "Next" at bounding box center [1181, 506] width 56 height 28
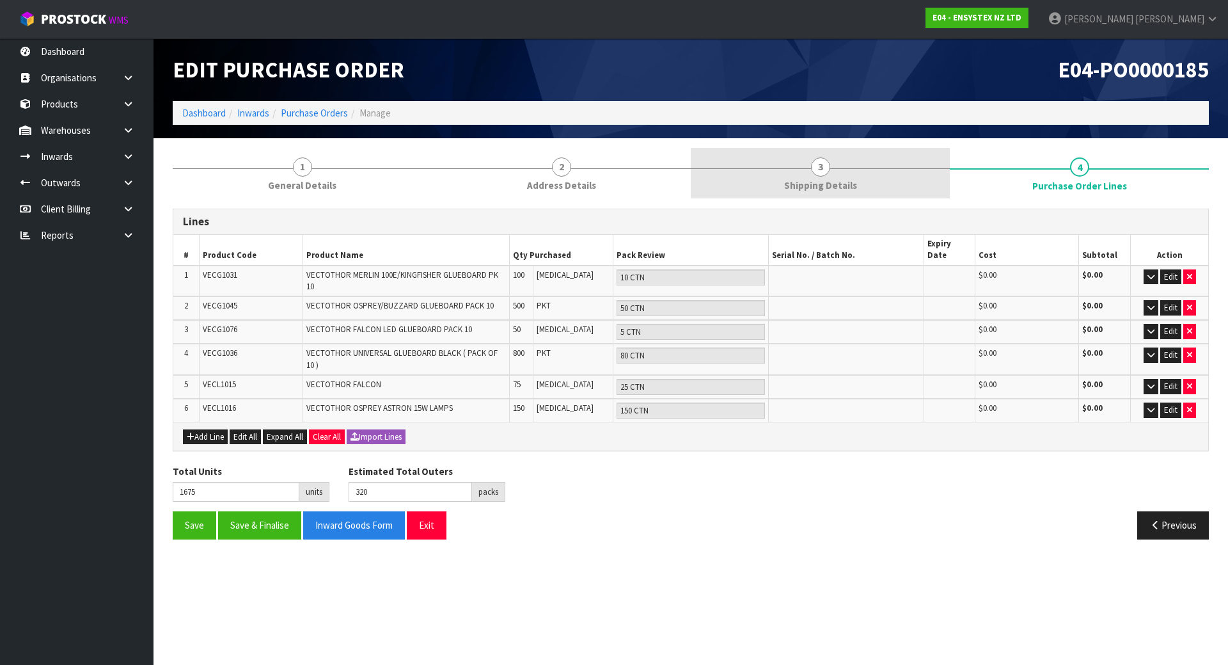
click at [787, 188] on span "Shipping Details" at bounding box center [820, 184] width 73 height 13
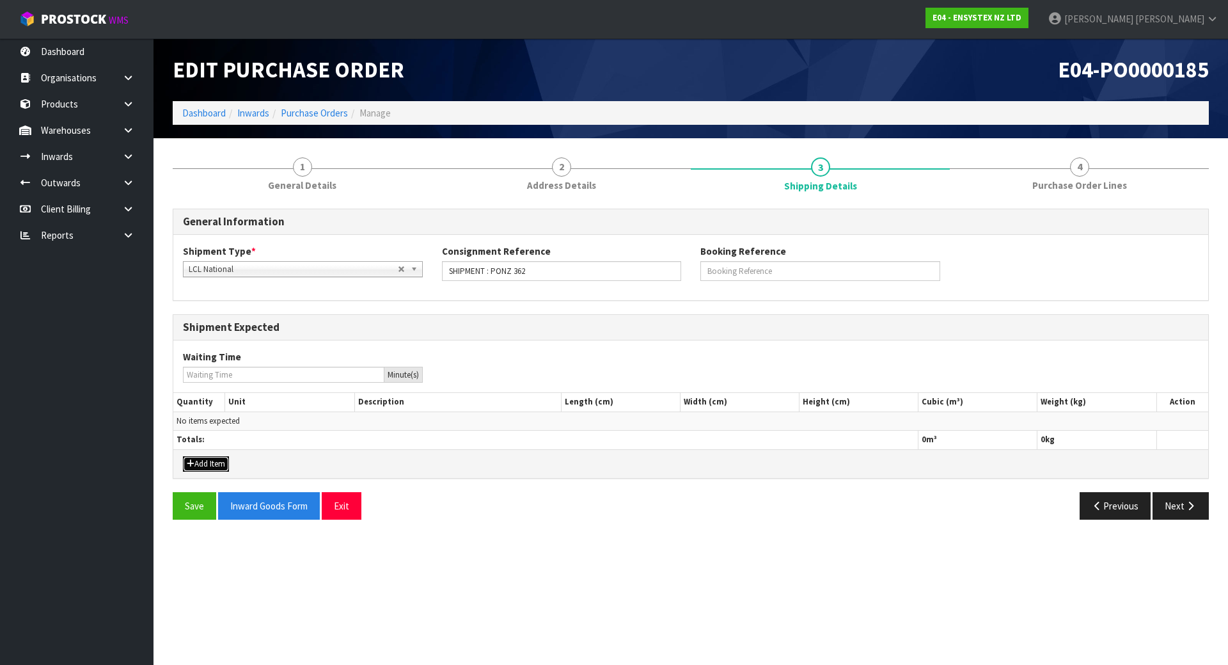
click at [205, 465] on button "Add Item" at bounding box center [206, 463] width 46 height 15
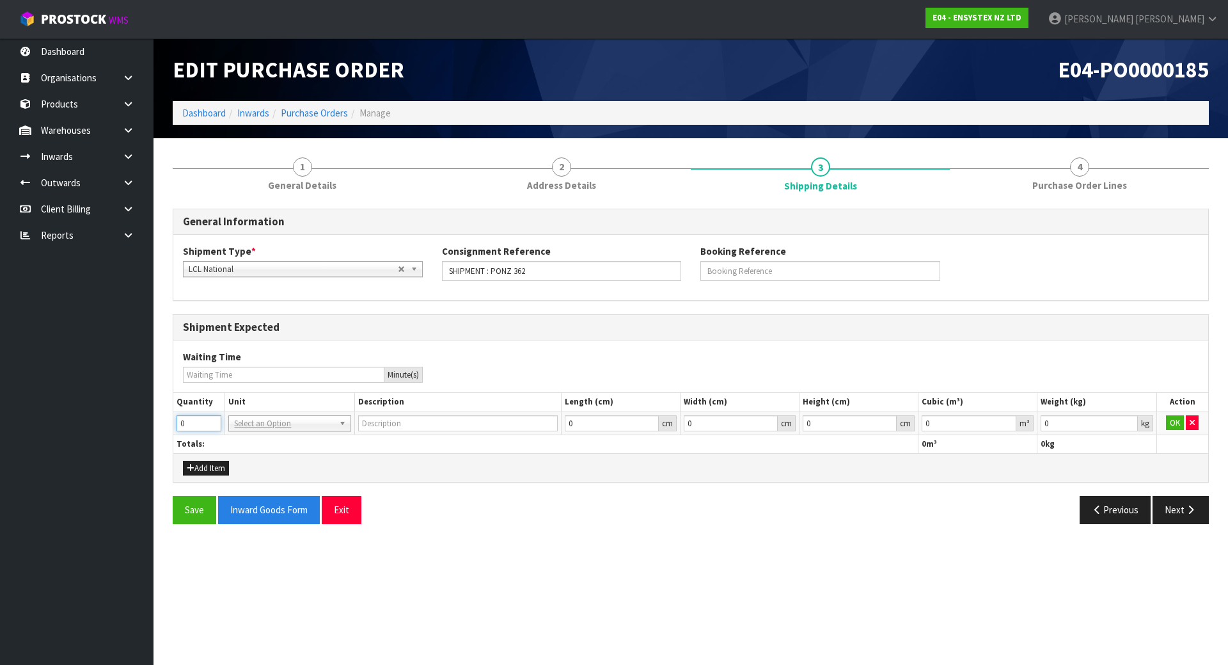
drag, startPoint x: 200, startPoint y: 422, endPoint x: 138, endPoint y: 419, distance: 62.1
click at [124, 422] on body "Toggle navigation ProStock WMS E04 - ENSYSTEX NZ LTD [PERSON_NAME] Logout Dashb…" at bounding box center [614, 332] width 1228 height 665
type input "5"
drag, startPoint x: 238, startPoint y: 459, endPoint x: 253, endPoint y: 445, distance: 20.4
click at [239, 459] on div "Add Item" at bounding box center [690, 467] width 1035 height 29
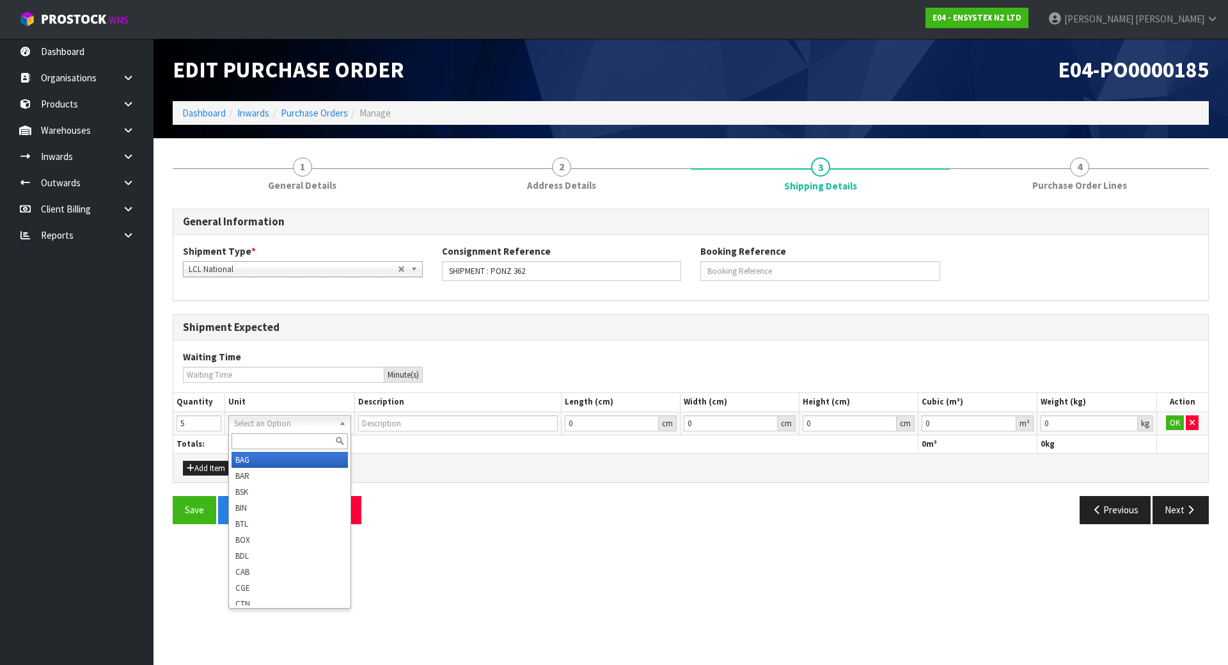
click at [262, 441] on input "text" at bounding box center [290, 441] width 116 height 16
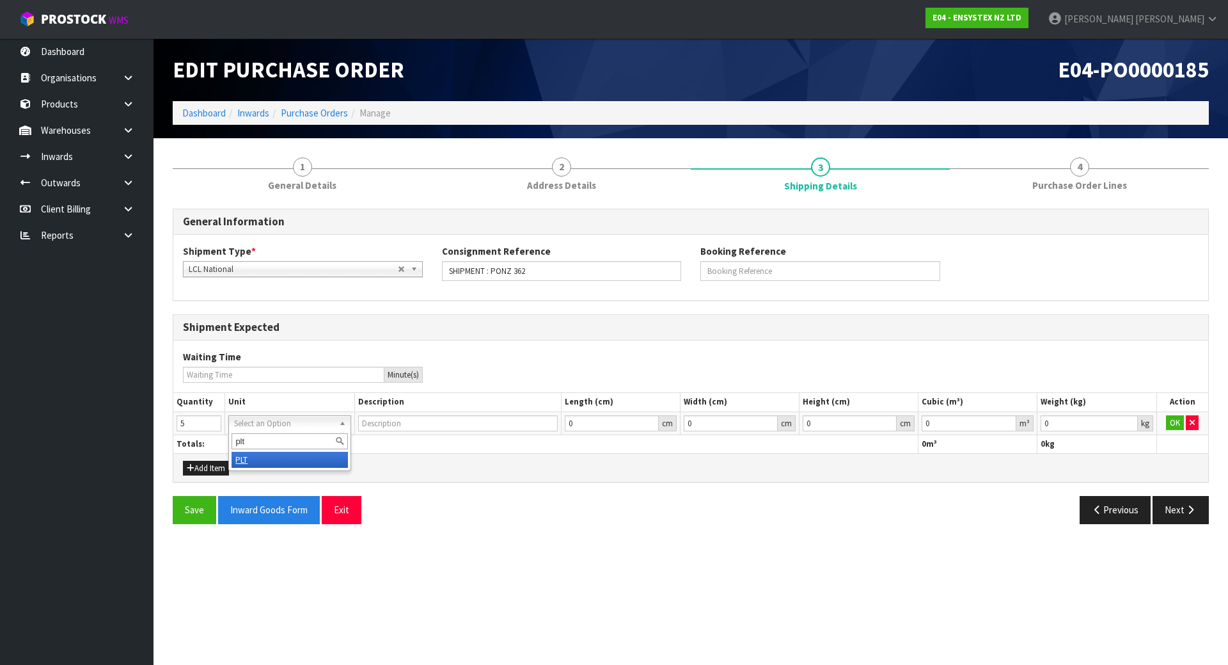
type input "plt"
type input "PALLET"
click at [440, 468] on div "Add Item" at bounding box center [690, 467] width 1035 height 29
click at [189, 510] on button "Save" at bounding box center [195, 510] width 44 height 28
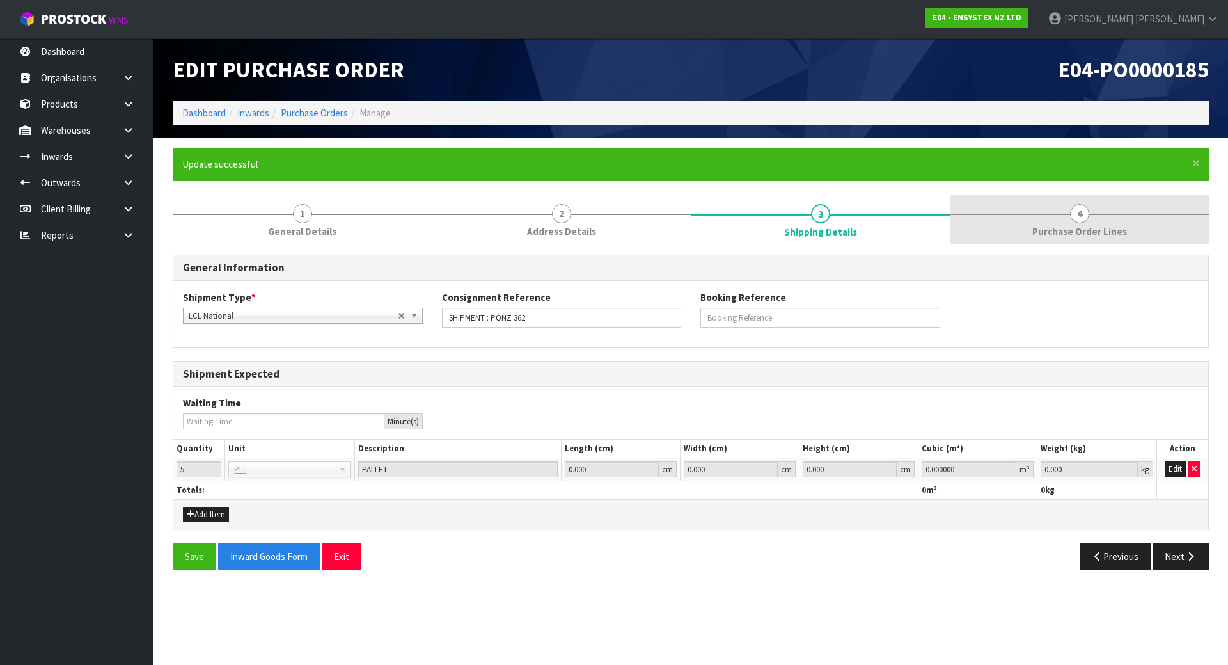
click at [1069, 217] on link "4 Purchase Order Lines" at bounding box center [1079, 219] width 259 height 51
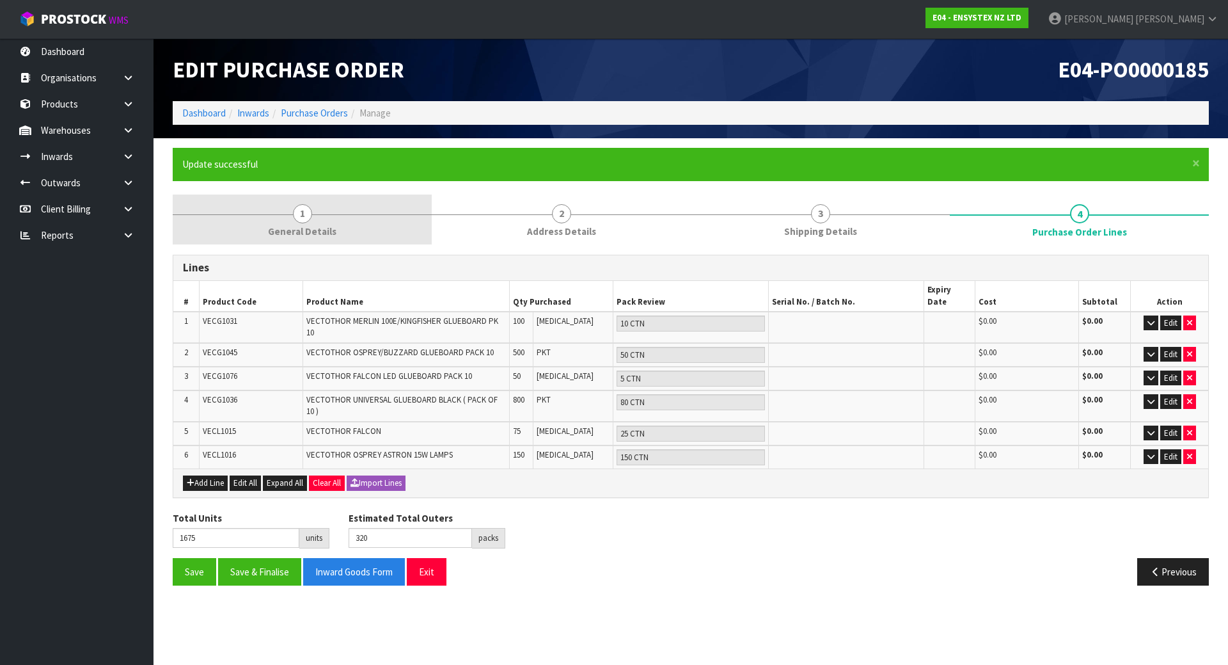
click at [339, 228] on link "1 General Details" at bounding box center [302, 219] width 259 height 51
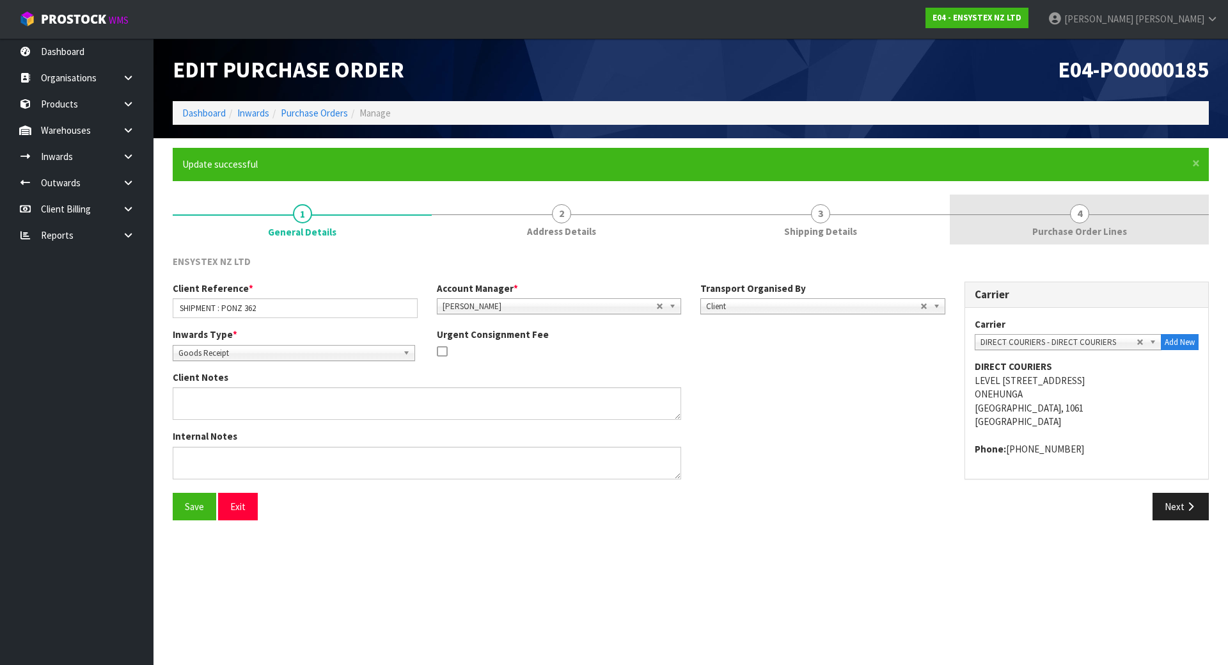
click at [1095, 209] on link "4 Purchase Order Lines" at bounding box center [1079, 219] width 259 height 51
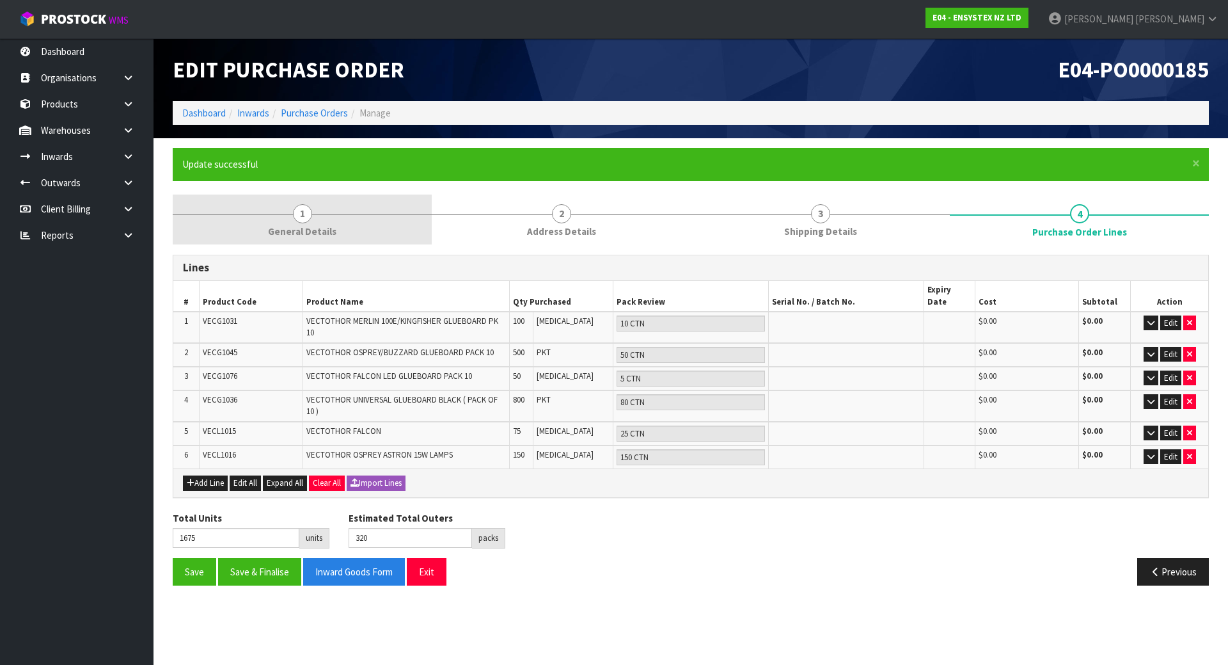
click at [356, 221] on link "1 General Details" at bounding box center [302, 219] width 259 height 51
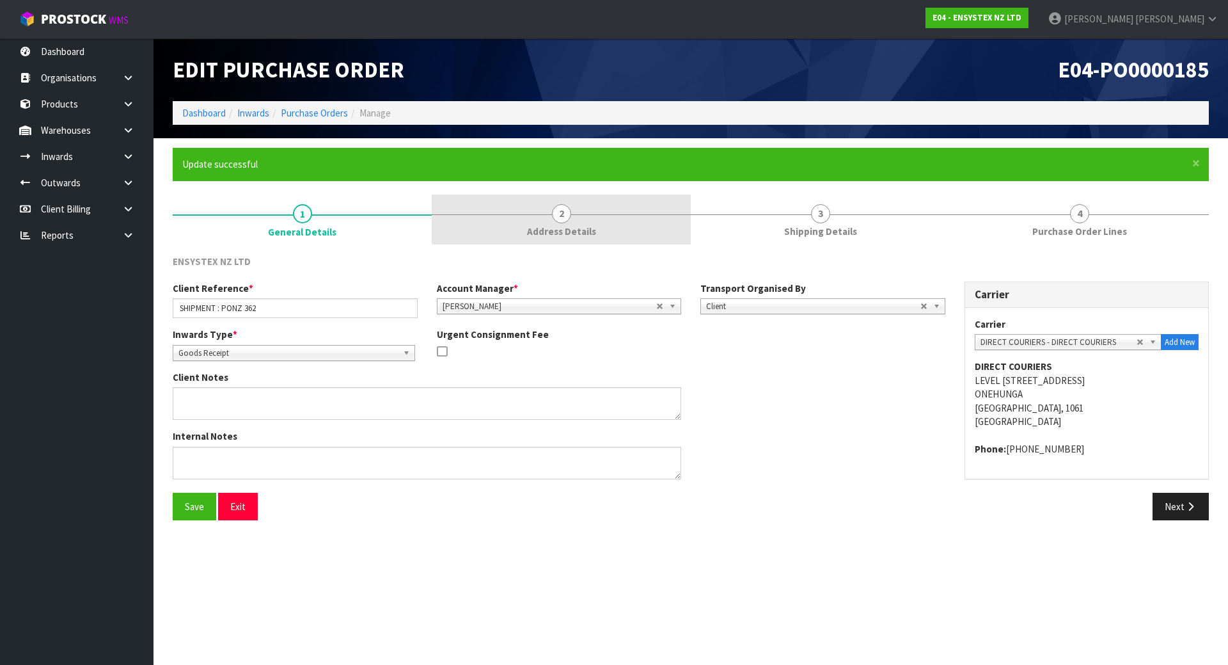
click at [653, 226] on link "2 Address Details" at bounding box center [561, 219] width 259 height 51
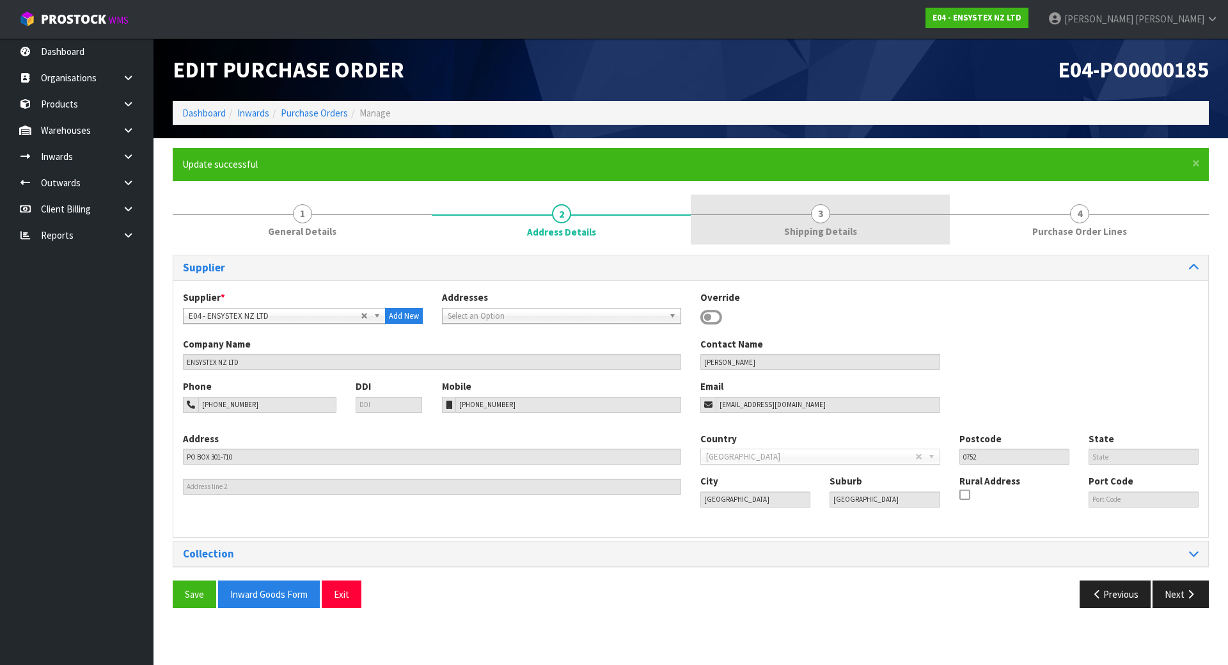
click at [815, 230] on span "Shipping Details" at bounding box center [820, 231] width 73 height 13
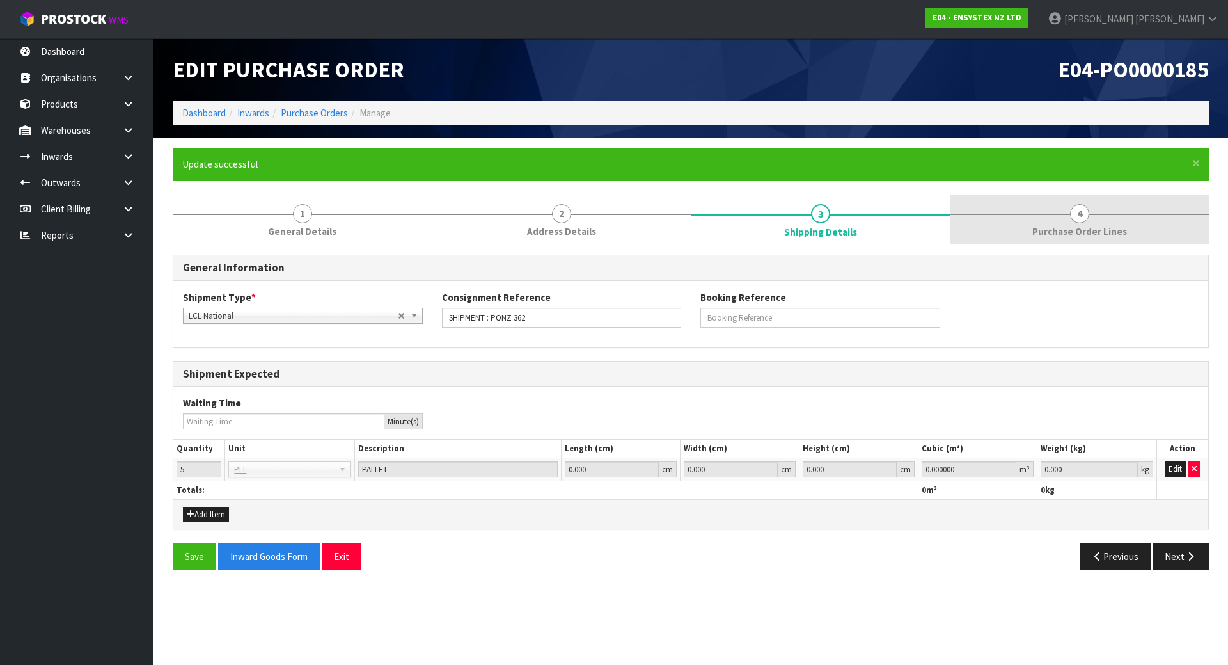
click at [1054, 220] on link "4 Purchase Order Lines" at bounding box center [1079, 219] width 259 height 51
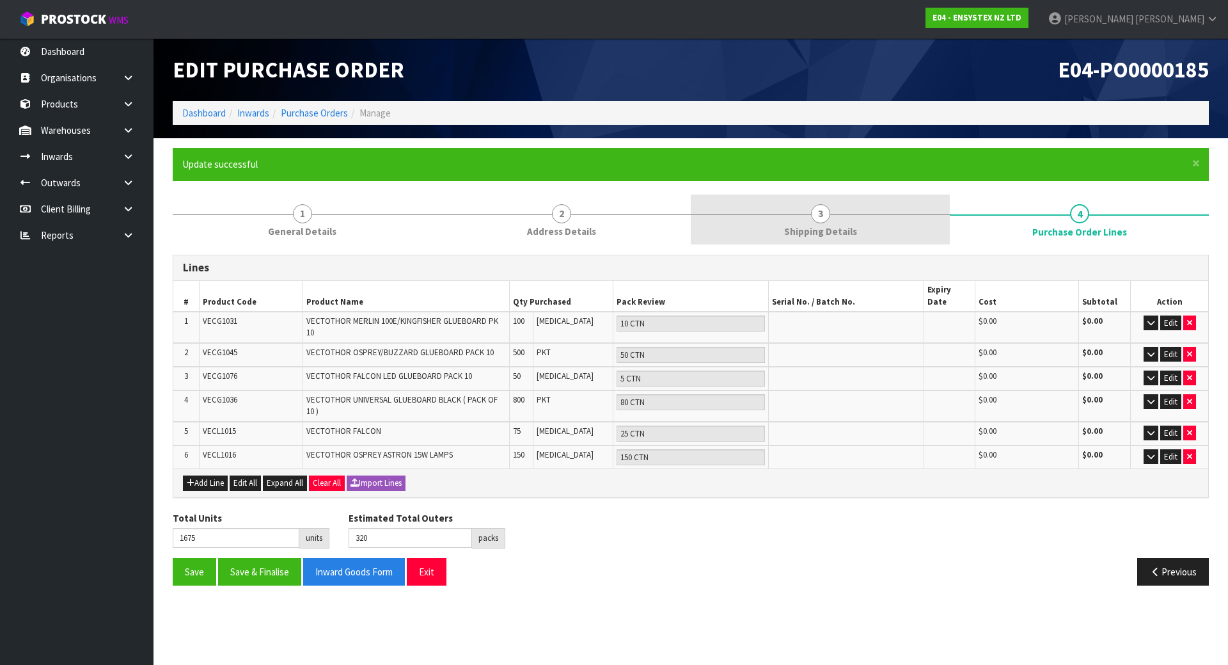
click at [835, 225] on span "Shipping Details" at bounding box center [820, 231] width 73 height 13
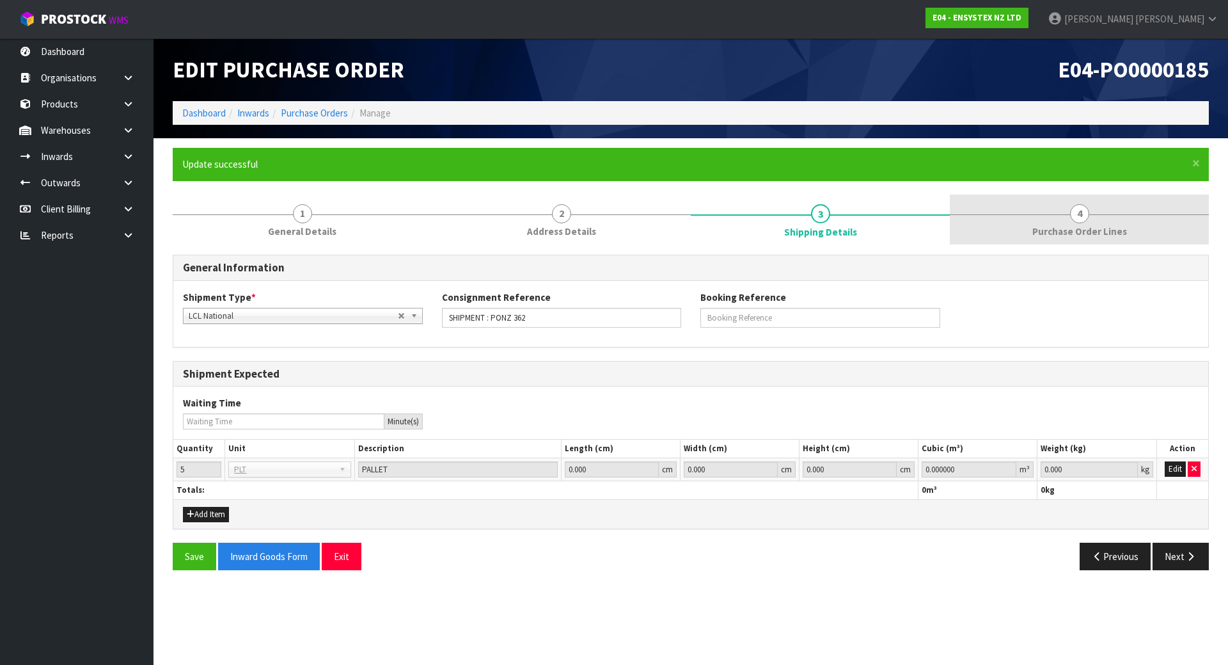
click at [1076, 213] on span "4" at bounding box center [1079, 213] width 19 height 19
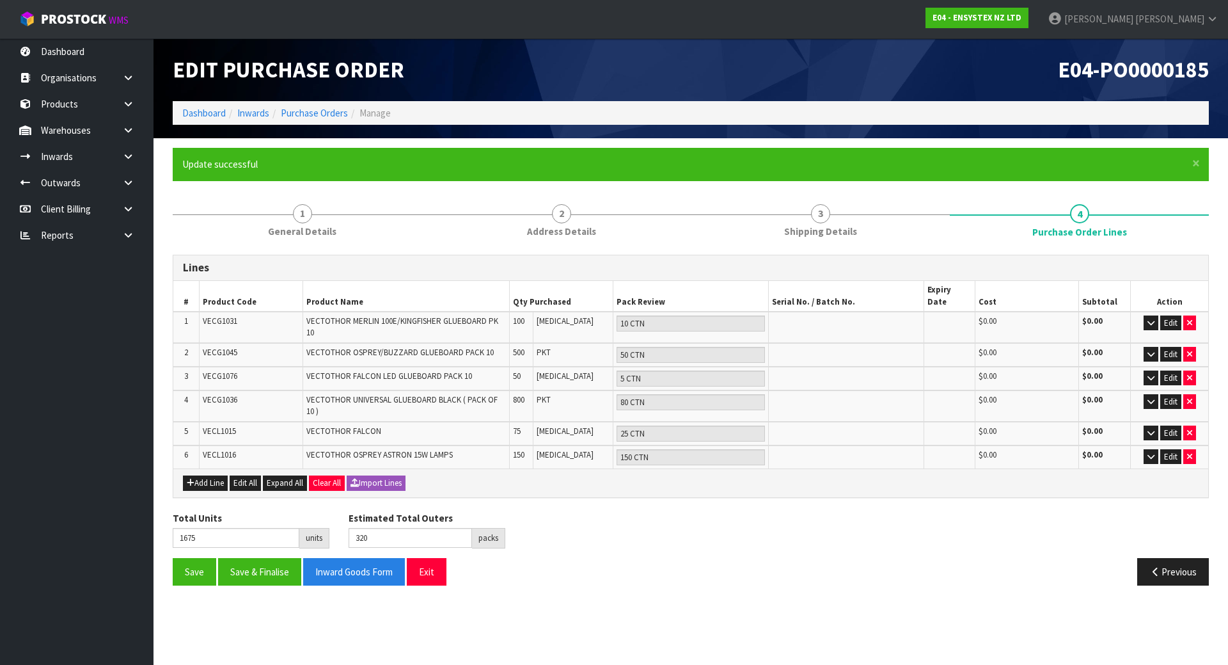
click at [883, 511] on div "Total Units 1675 units Estimated Total Outers 320 packs Estimated Total Pallets…" at bounding box center [691, 534] width 1056 height 47
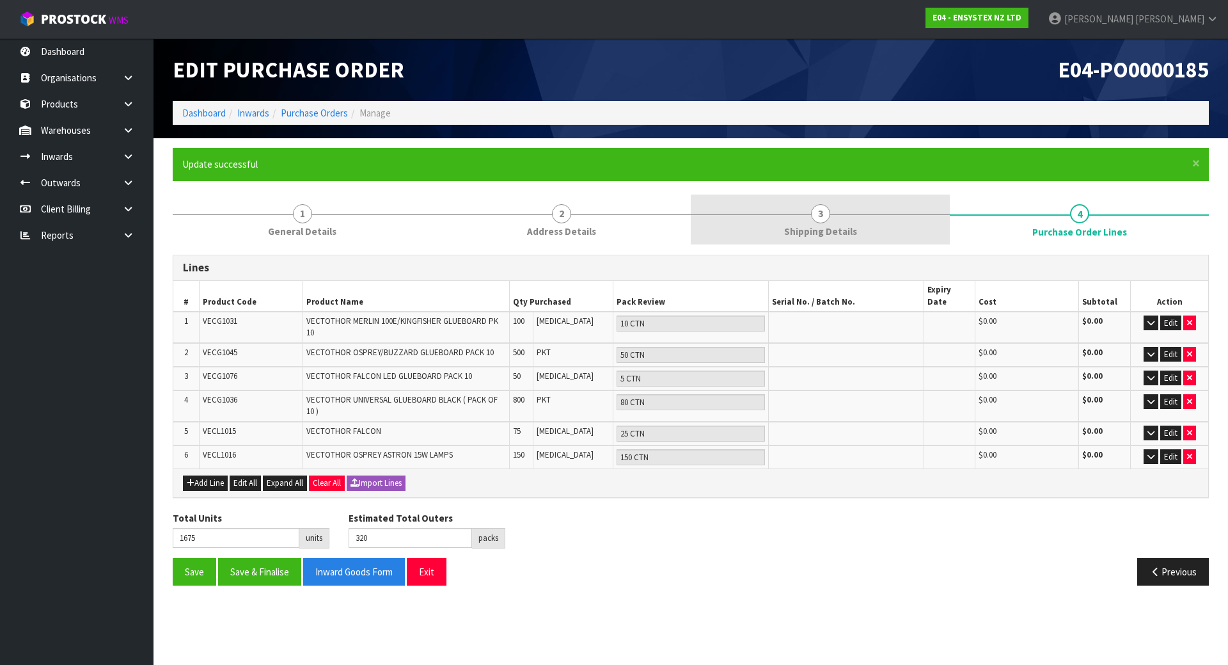
click at [850, 201] on link "3 Shipping Details" at bounding box center [820, 219] width 259 height 51
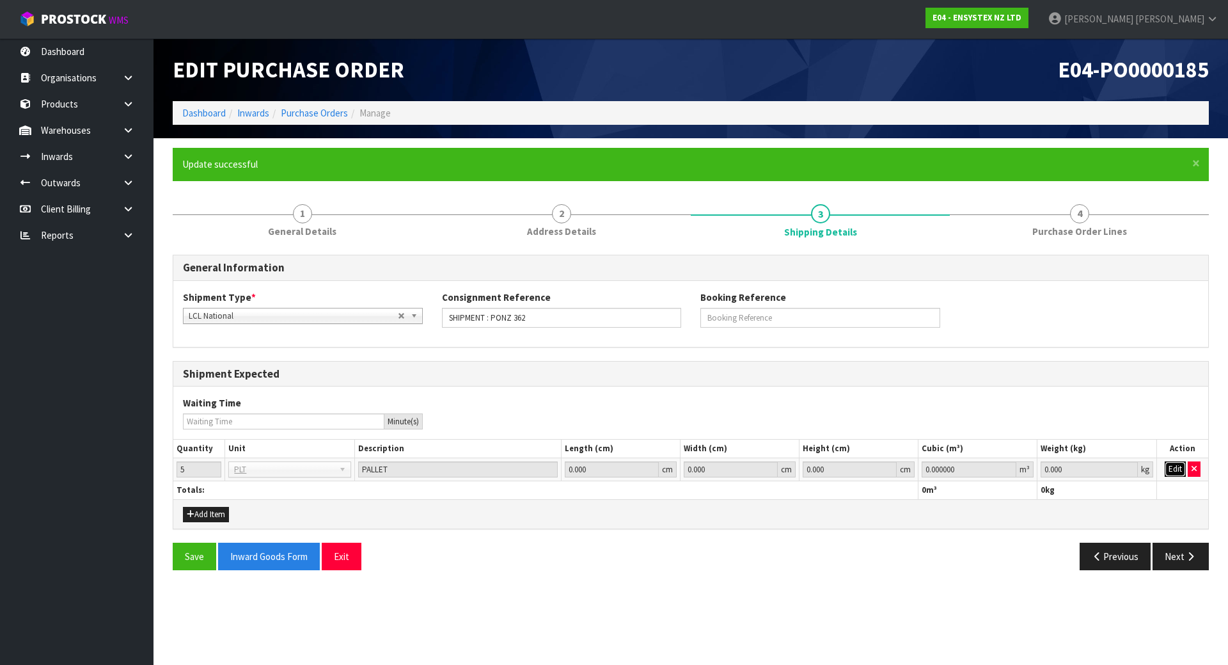
click at [1175, 465] on button "Edit" at bounding box center [1175, 468] width 21 height 15
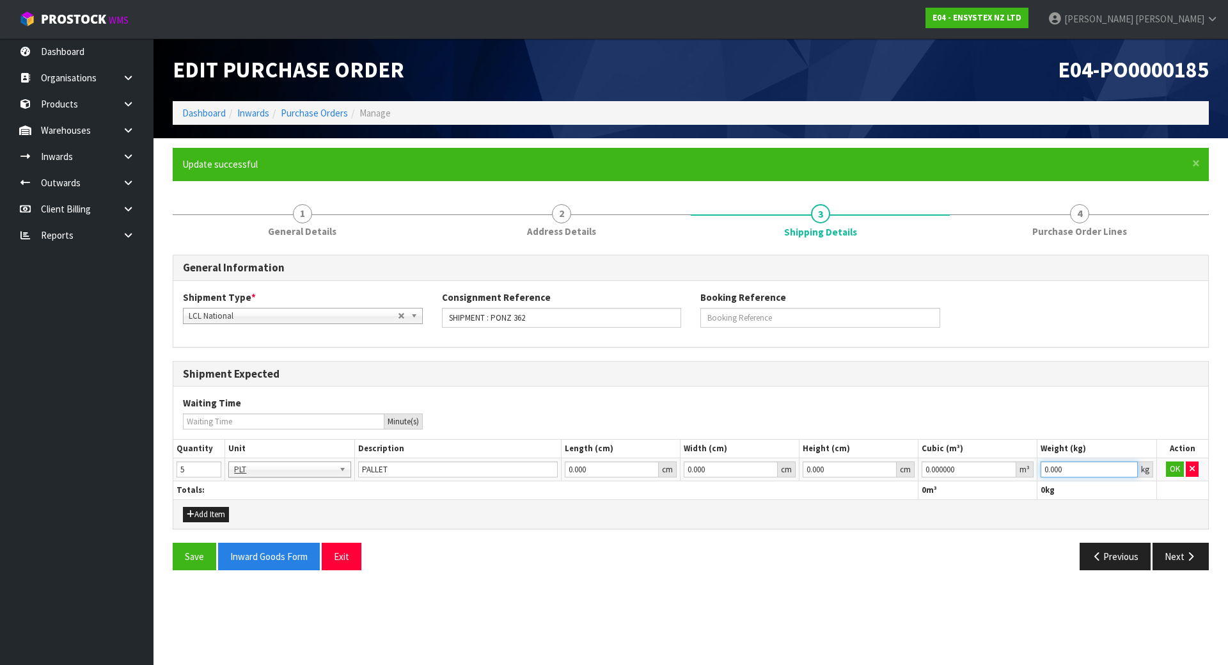
drag, startPoint x: 867, startPoint y: 456, endPoint x: 841, endPoint y: 456, distance: 26.2
click at [846, 456] on table "Quantity Unit Description Length (cm) Width (cm) Height (cm) Cubic (m³) Weight …" at bounding box center [690, 469] width 1035 height 60
click at [985, 414] on div "Waiting Time Minute(s)" at bounding box center [690, 412] width 1035 height 33
click at [1177, 466] on button "OK" at bounding box center [1175, 468] width 18 height 15
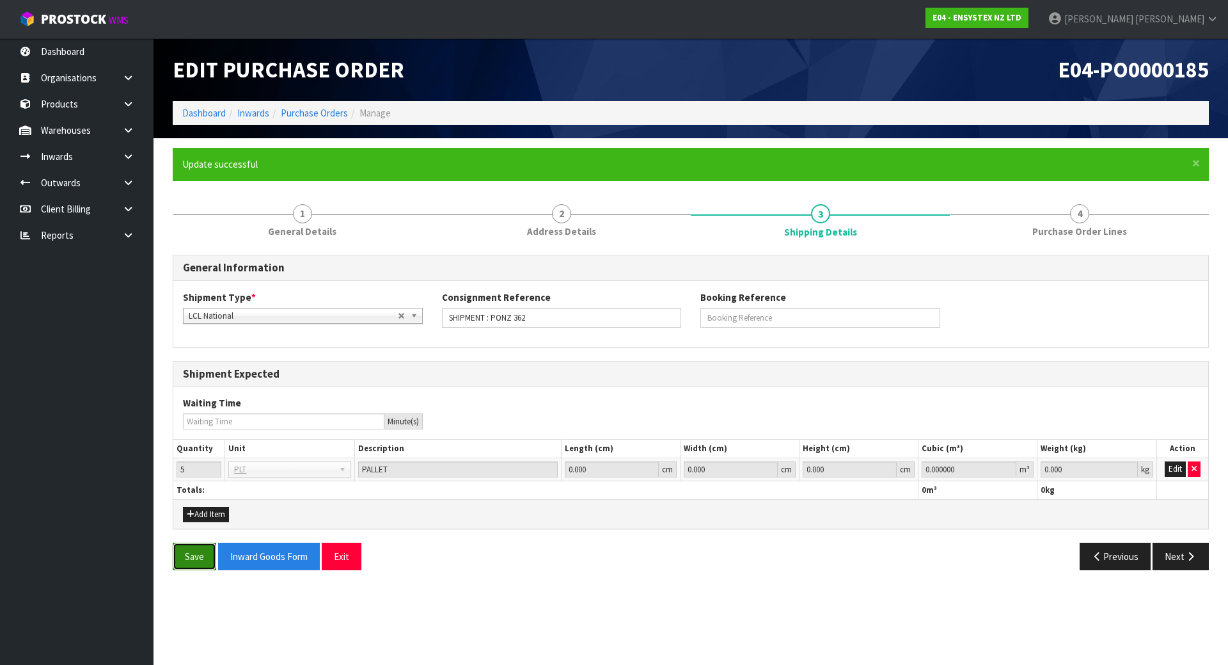
click at [194, 557] on button "Save" at bounding box center [195, 556] width 44 height 28
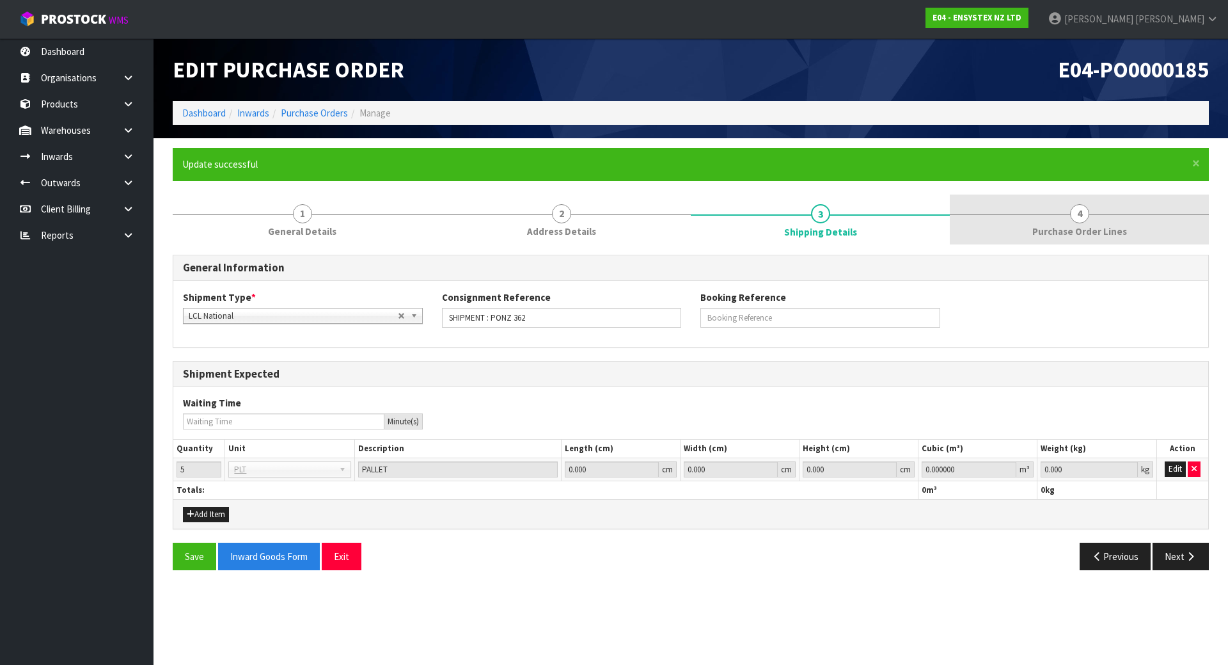
click at [1068, 219] on link "4 Purchase Order Lines" at bounding box center [1079, 219] width 259 height 51
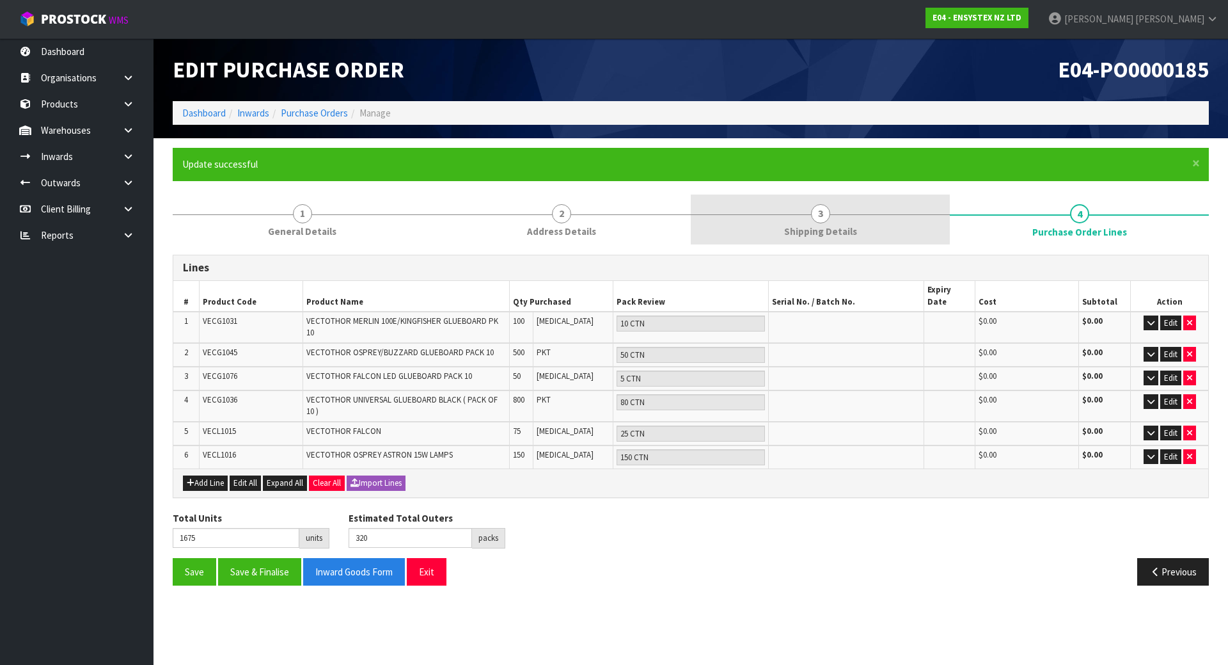
click at [917, 221] on link "3 Shipping Details" at bounding box center [820, 219] width 259 height 51
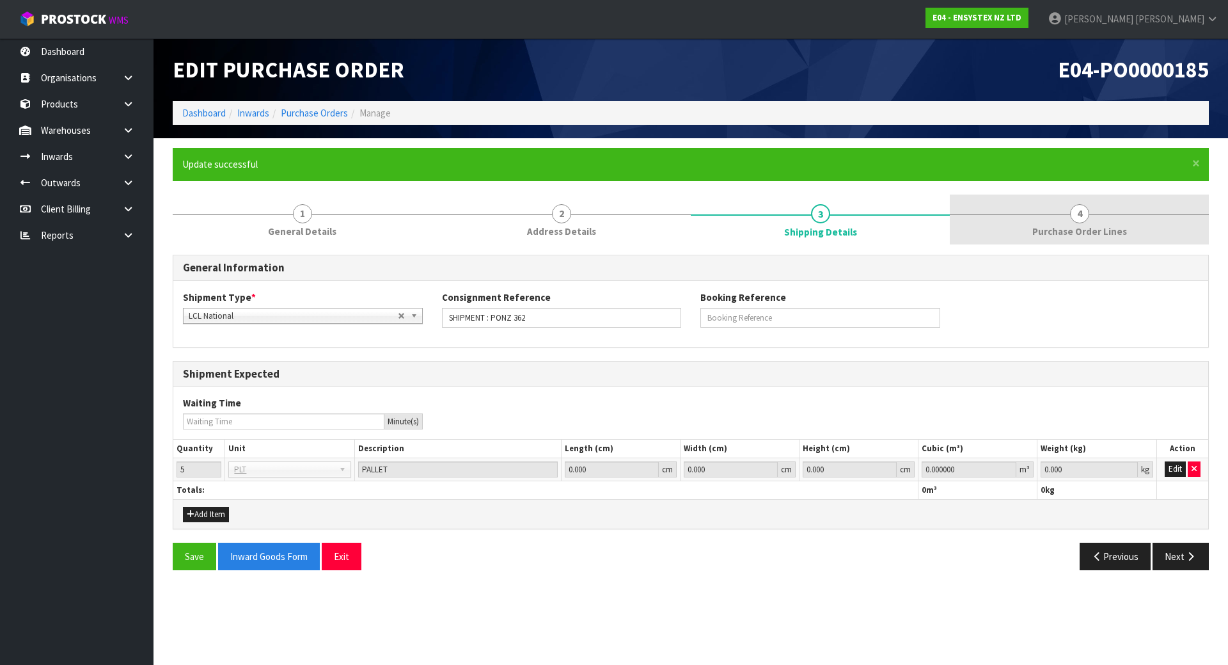
click at [1057, 204] on link "4 Purchase Order Lines" at bounding box center [1079, 219] width 259 height 51
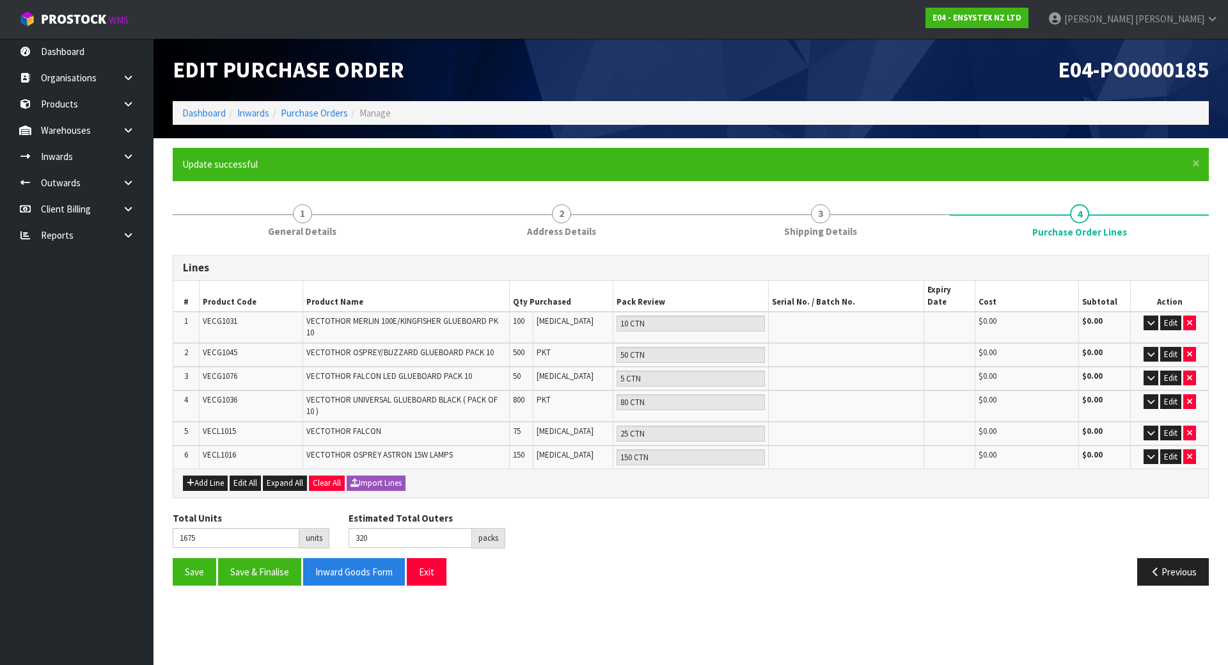
click at [617, 562] on div "Save Save & Finalise Inward Goods Form Exit" at bounding box center [427, 572] width 528 height 28
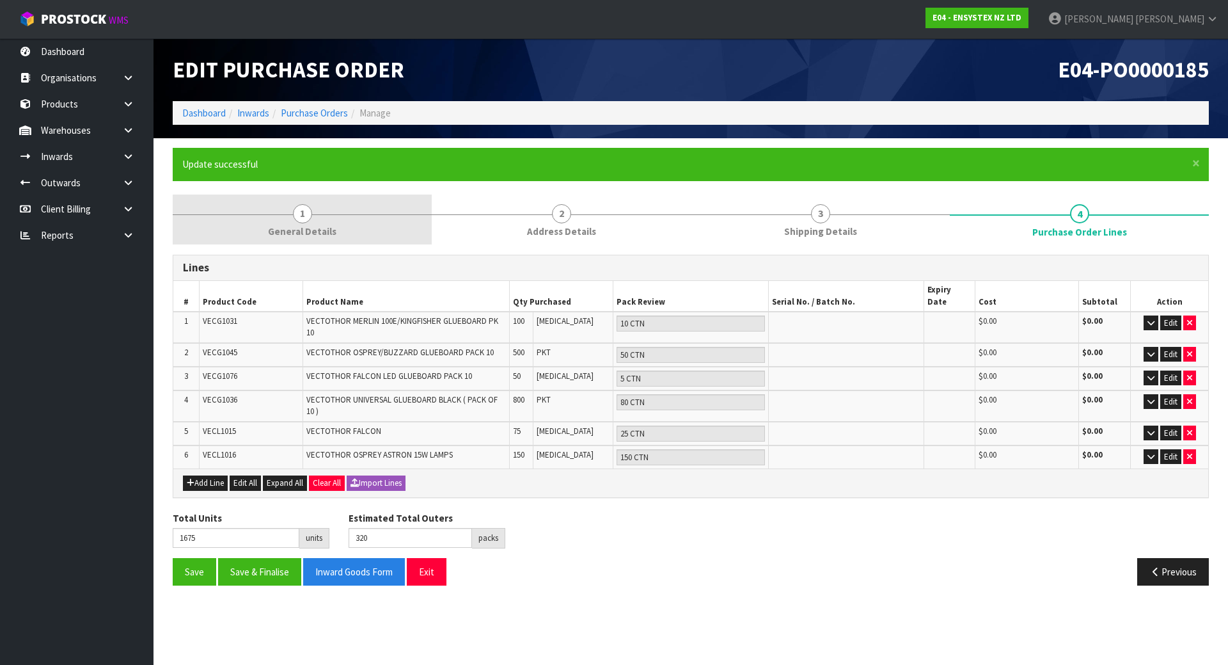
click at [284, 231] on span "General Details" at bounding box center [302, 231] width 68 height 13
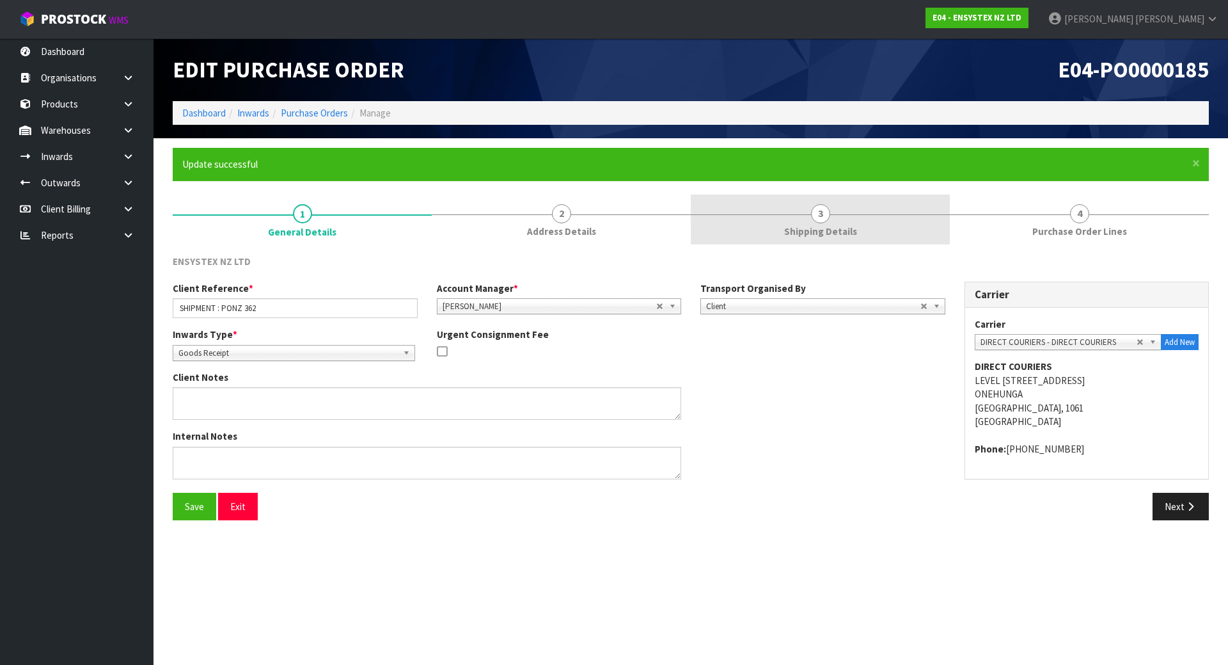
click at [892, 237] on link "3 Shipping Details" at bounding box center [820, 219] width 259 height 51
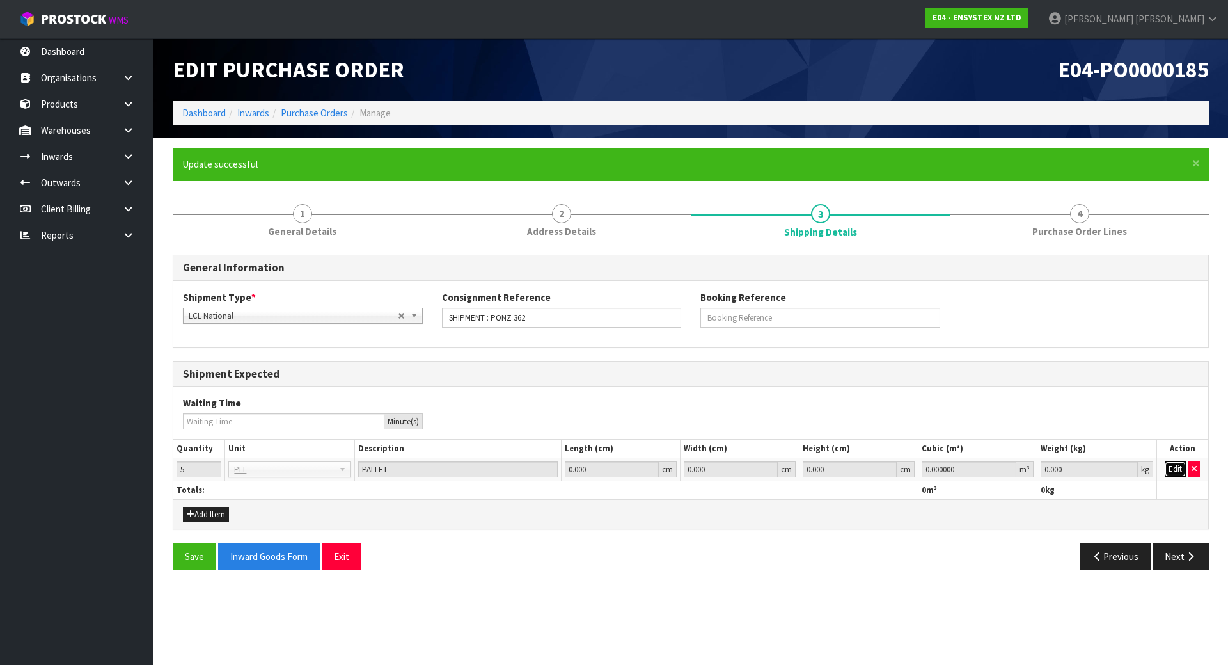
click at [1172, 475] on button "Edit" at bounding box center [1175, 468] width 21 height 15
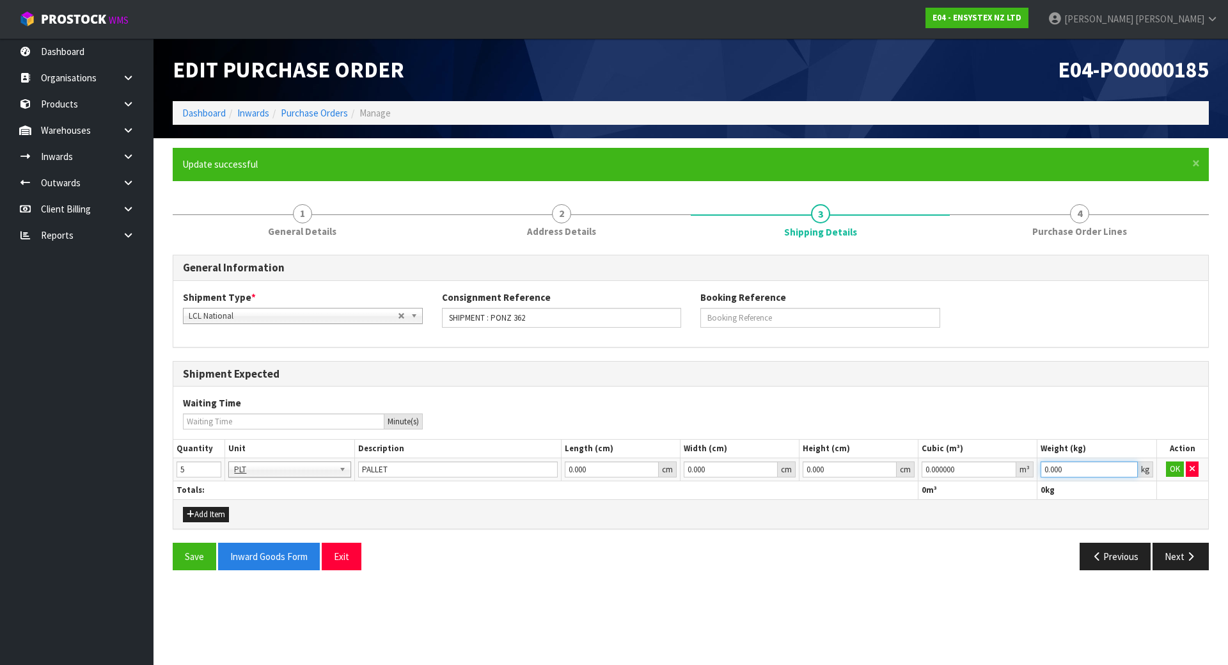
drag, startPoint x: 1085, startPoint y: 468, endPoint x: 813, endPoint y: 470, distance: 271.9
click at [819, 470] on tr "5 BAG BAR BSK BIN BTL BOX BDL CAB CGE CTN CSE COI CRA CRT CBE CYL DRM JAR MTR P…" at bounding box center [690, 469] width 1035 height 23
type input "0"
click at [1182, 470] on button "OK" at bounding box center [1175, 468] width 18 height 15
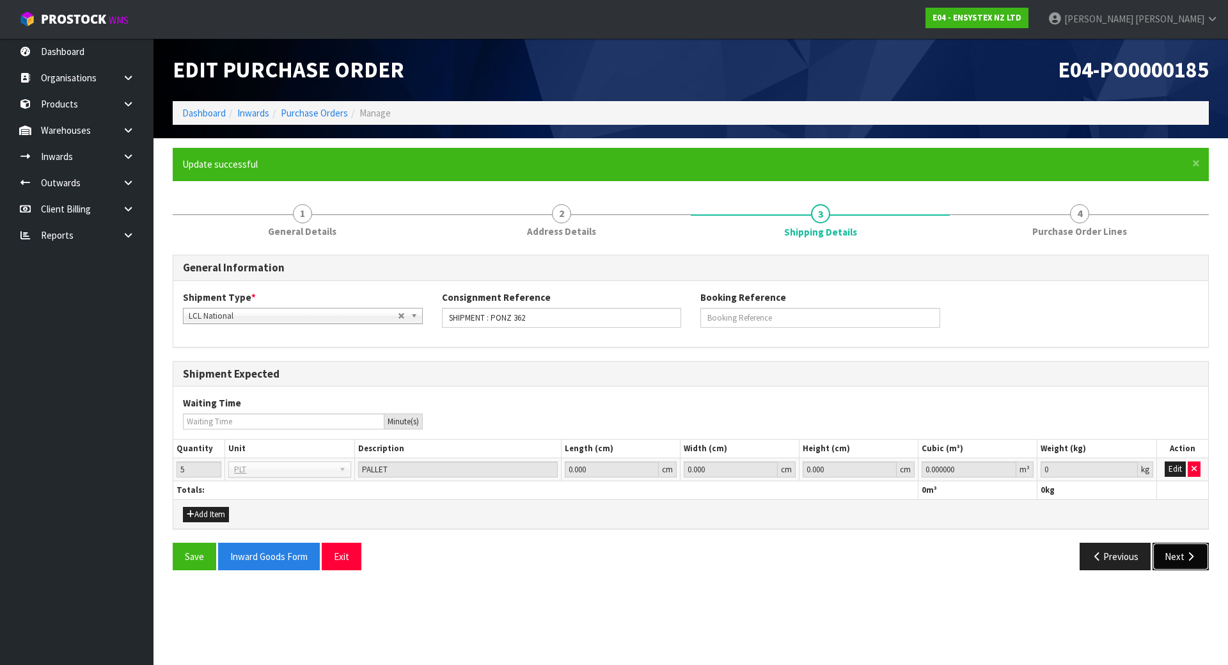
click at [1176, 555] on button "Next" at bounding box center [1181, 556] width 56 height 28
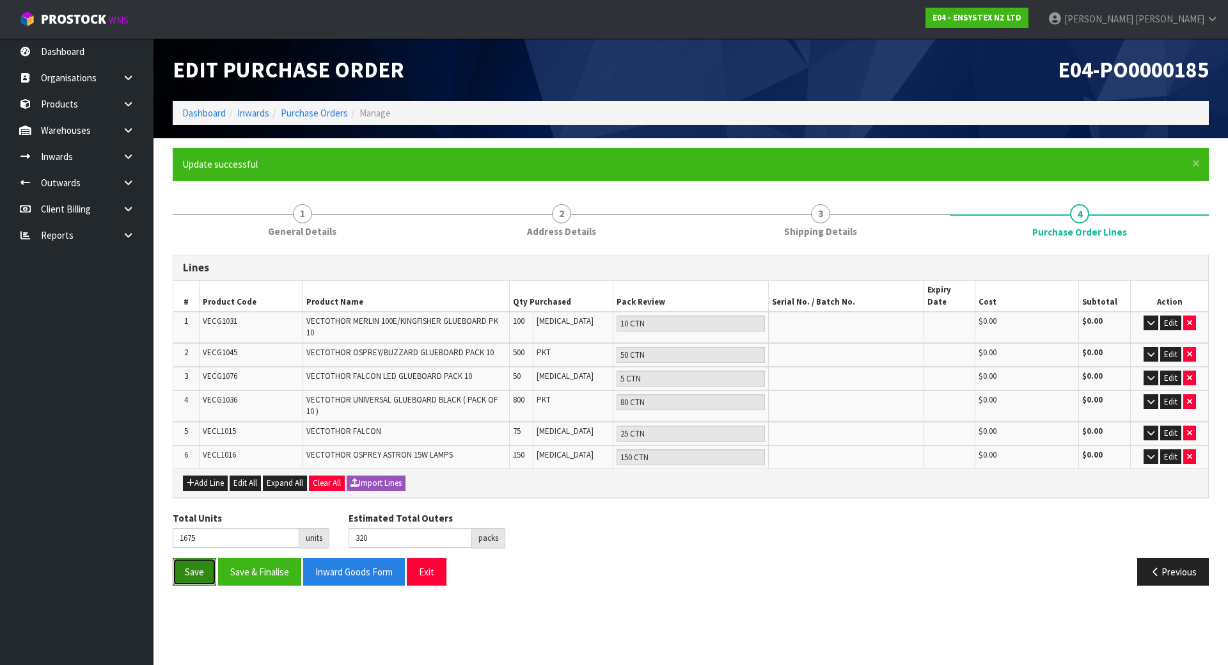
click at [185, 562] on button "Save" at bounding box center [195, 572] width 44 height 28
click at [226, 562] on button "Save & Finalise" at bounding box center [259, 572] width 83 height 28
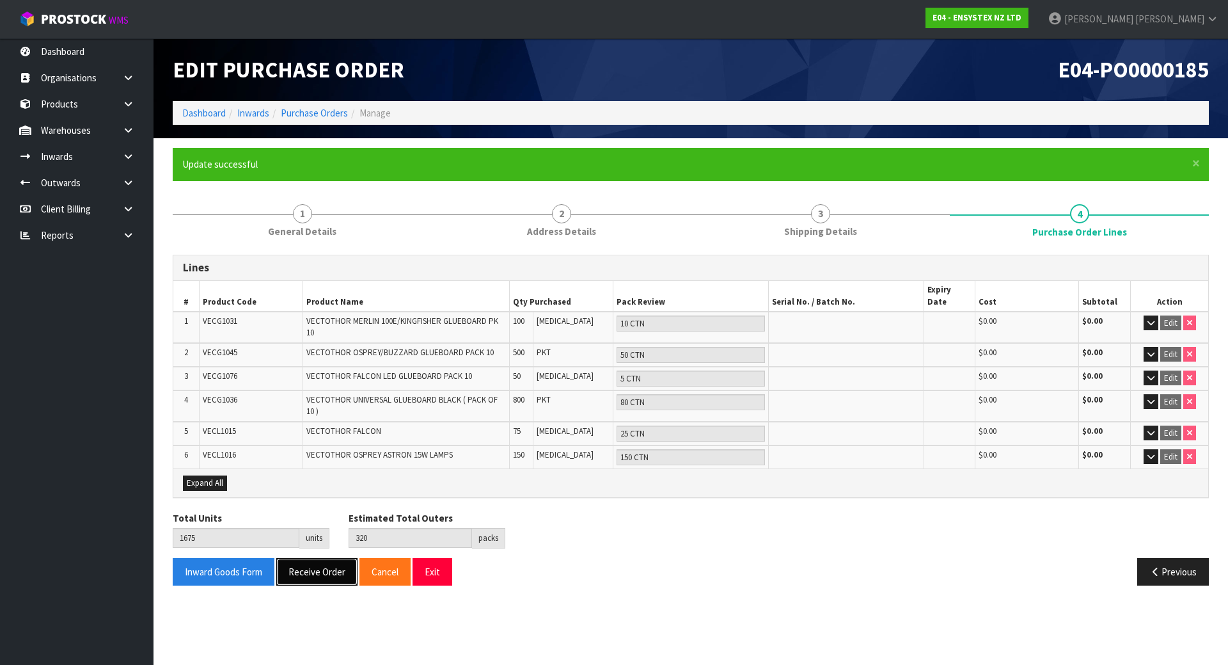
click at [284, 558] on button "Receive Order" at bounding box center [316, 572] width 81 height 28
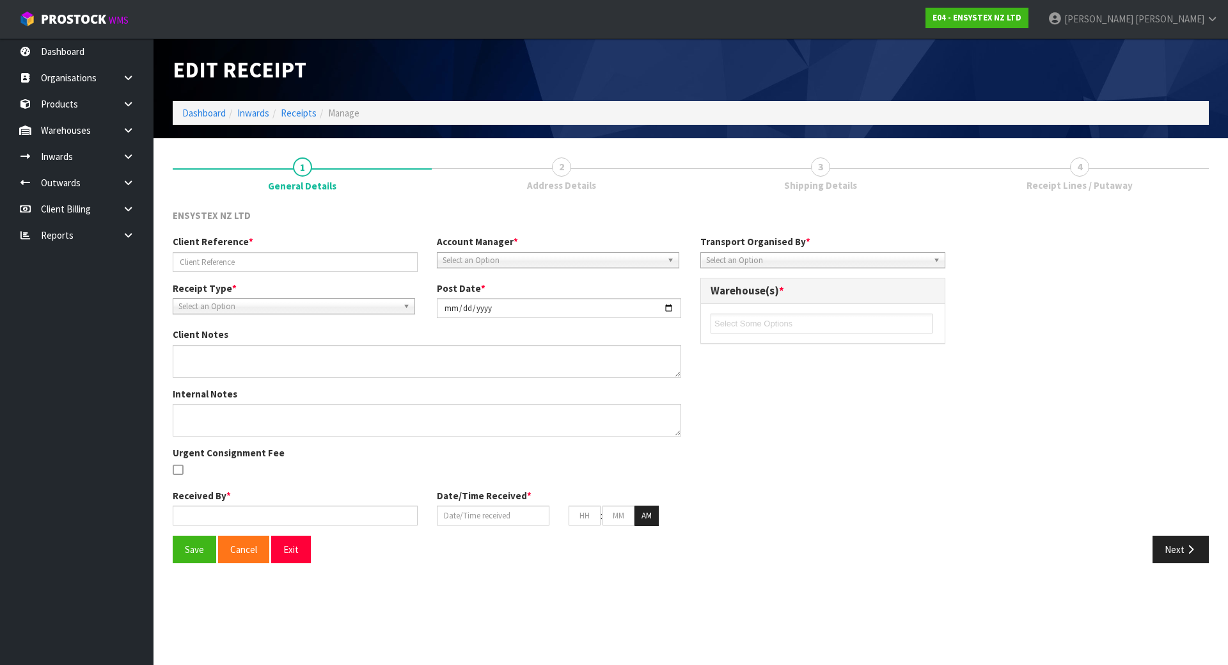
type input "SHIPMENT : PONZ 362"
type input "[DATE]"
type input "[PERSON_NAME]"
type input "[DATE]"
type input "02"
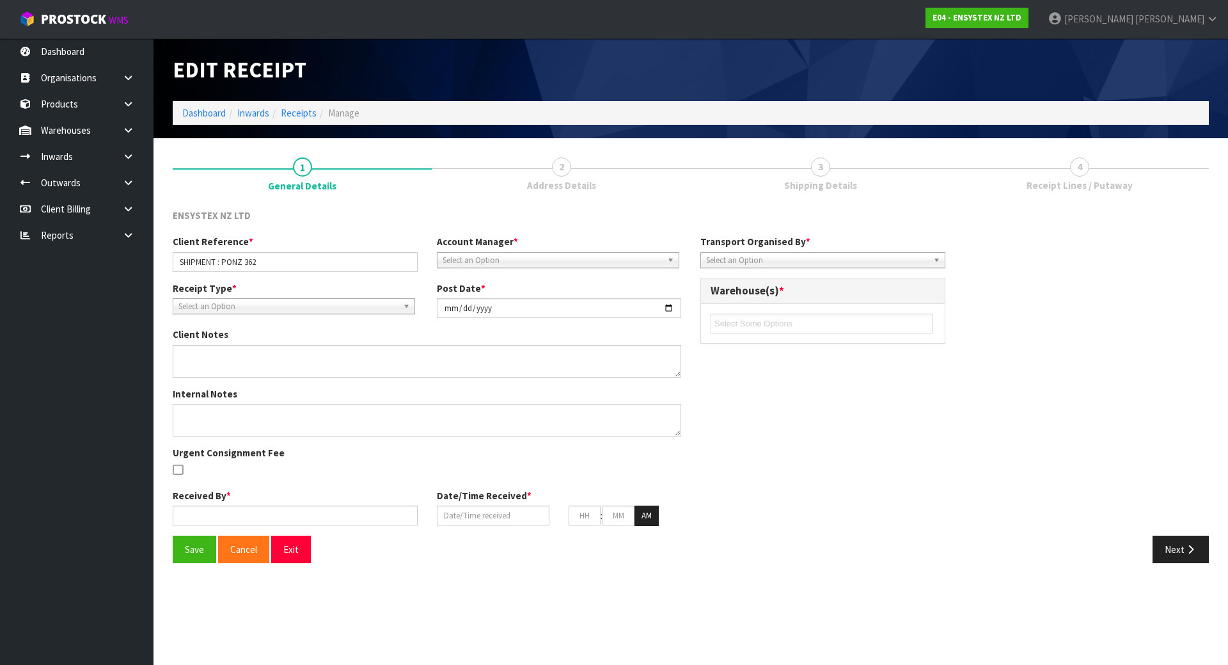
type input "28"
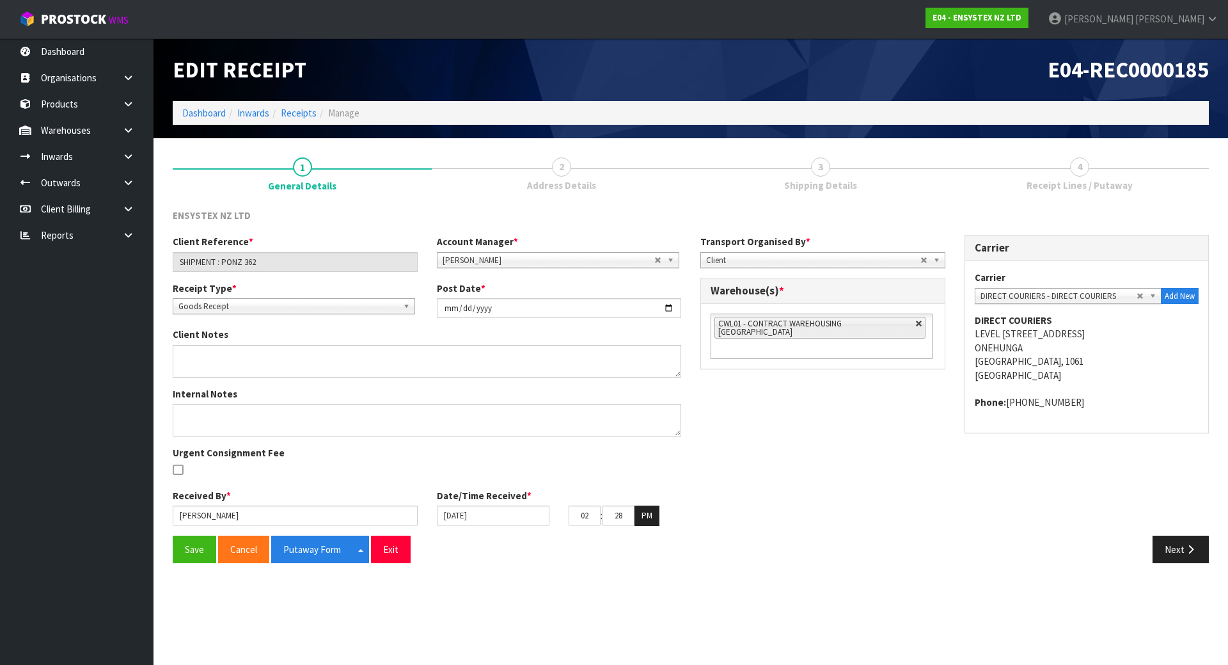
click at [915, 324] on link at bounding box center [919, 324] width 8 height 8
type input "Select Some Options"
click at [871, 324] on ul at bounding box center [822, 323] width 222 height 20
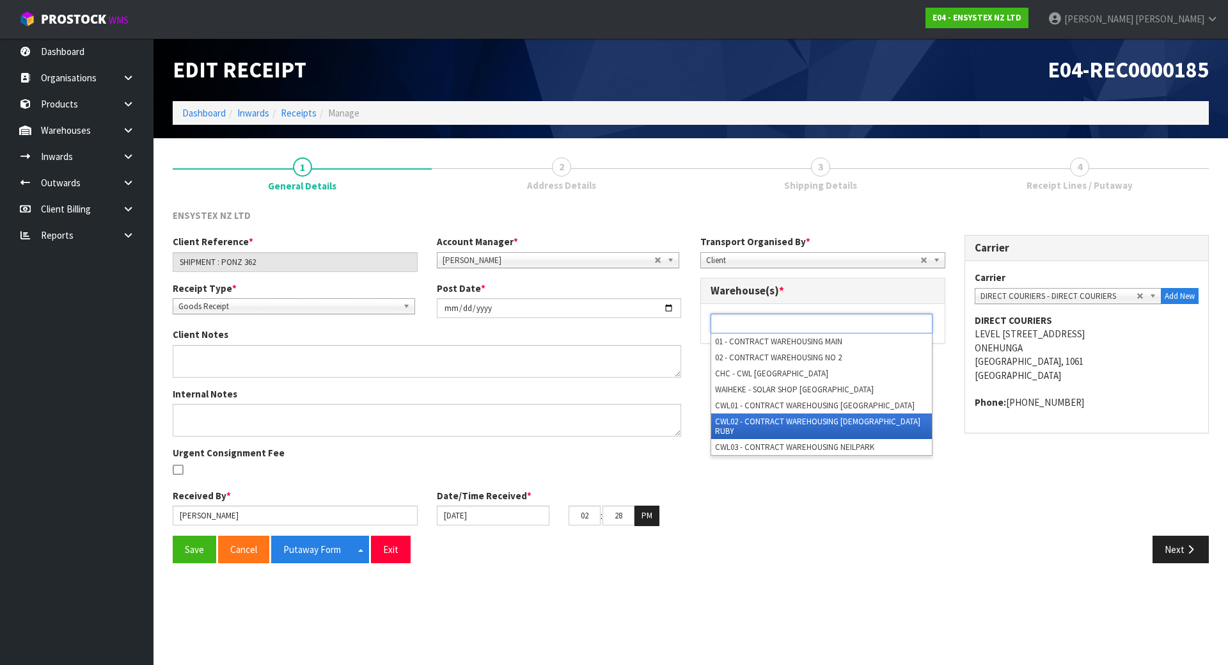
click at [792, 422] on li "CWL02 - CONTRACT WAREHOUSING [DEMOGRAPHIC_DATA] RUBY" at bounding box center [821, 426] width 221 height 26
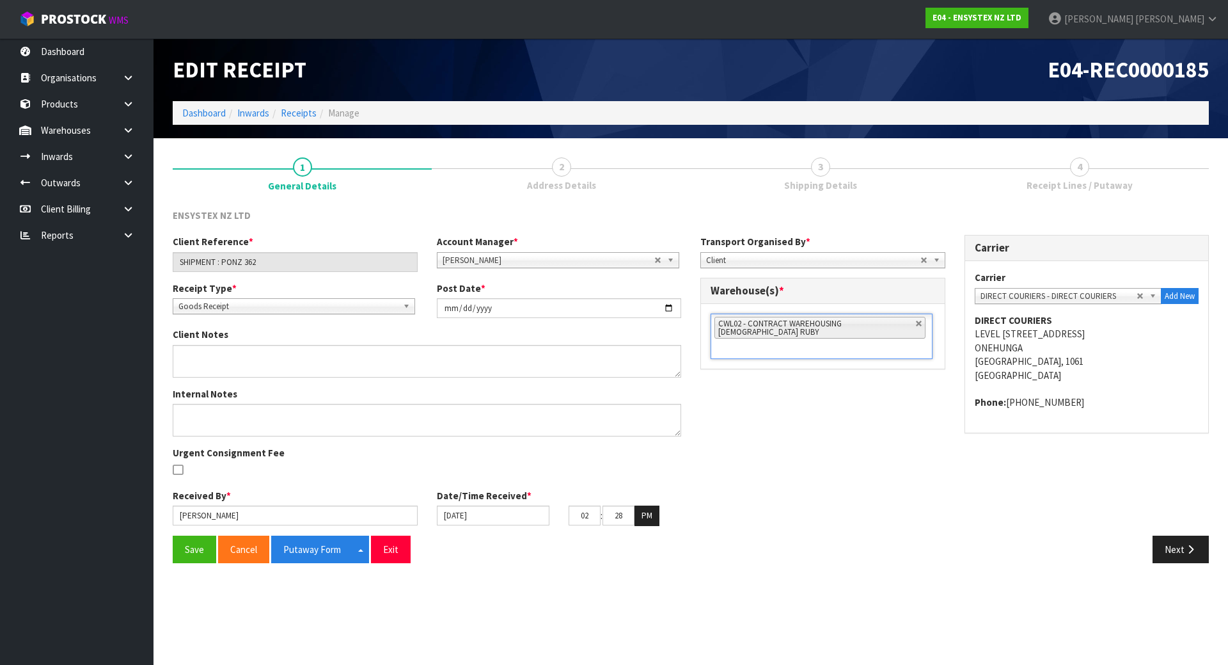
click at [791, 427] on div "Client Reference * SHIPMENT : PONZ 362 Account Manager * [PERSON_NAME] [PERSON_…" at bounding box center [691, 385] width 1056 height 300
drag, startPoint x: 292, startPoint y: 544, endPoint x: 749, endPoint y: 198, distance: 573.5
click at [292, 545] on button "Putaway Form" at bounding box center [312, 549] width 82 height 28
click at [1178, 538] on button "Next" at bounding box center [1181, 549] width 56 height 28
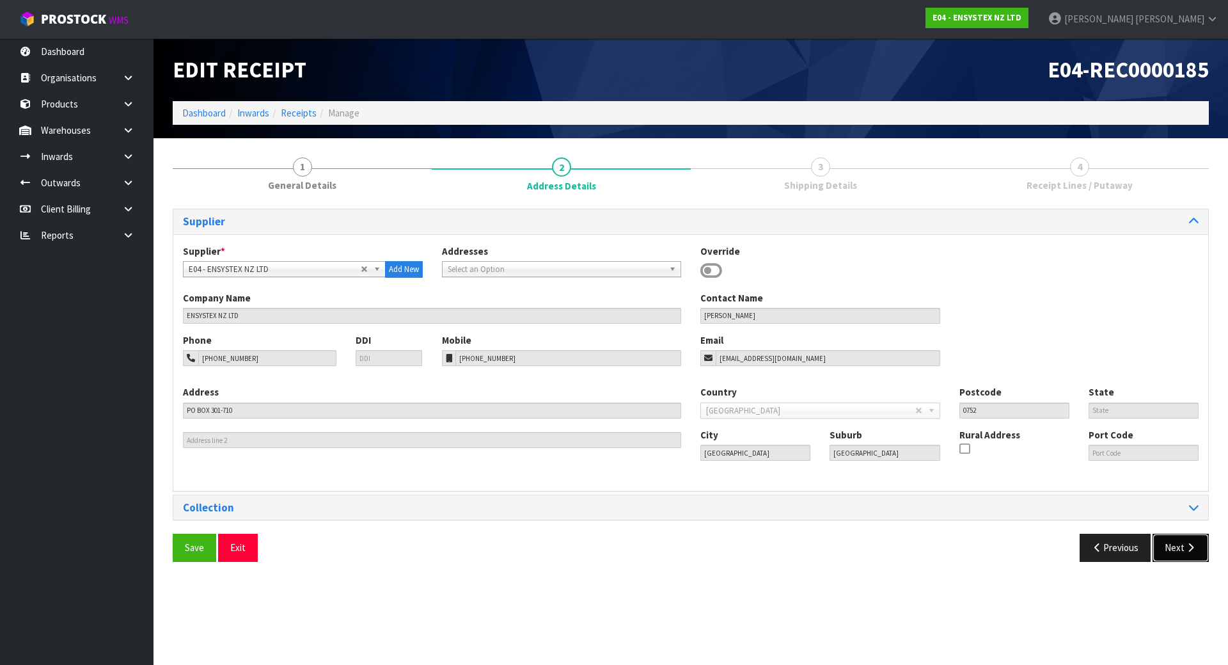
click at [1163, 558] on button "Next" at bounding box center [1181, 548] width 56 height 28
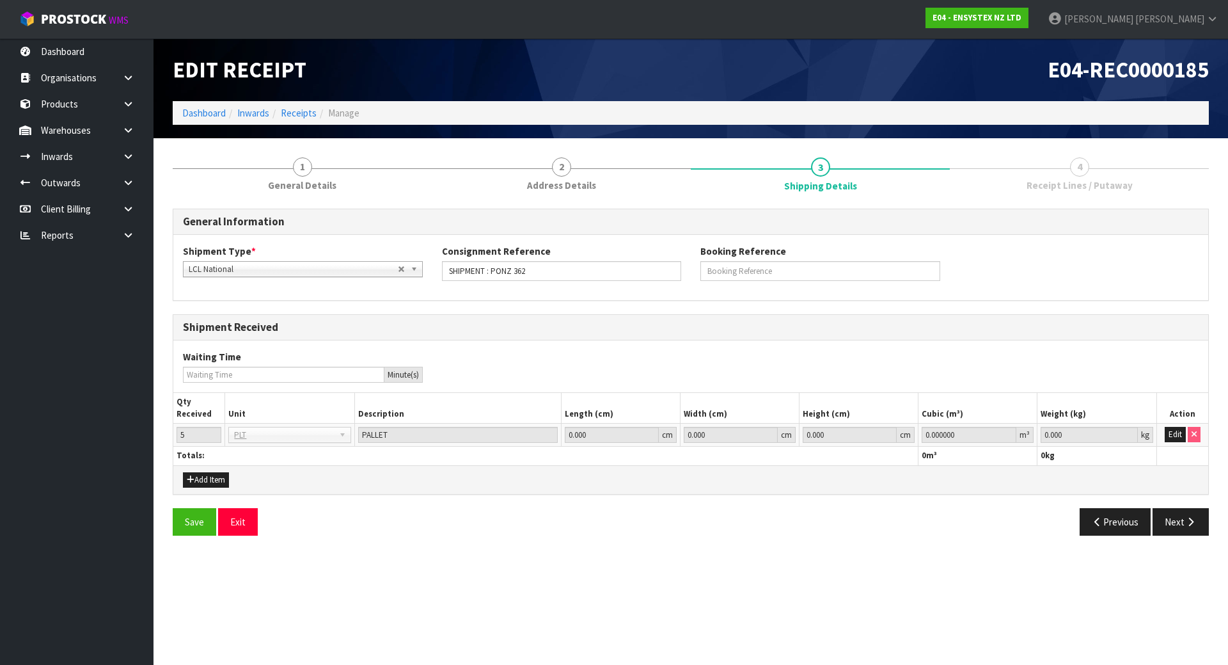
click at [1178, 539] on div "Save Exit Previous Next" at bounding box center [691, 526] width 1056 height 37
click at [1181, 522] on button "Next" at bounding box center [1181, 522] width 56 height 28
drag, startPoint x: 1176, startPoint y: 430, endPoint x: 1150, endPoint y: 441, distance: 28.6
click at [1176, 431] on button "Edit" at bounding box center [1175, 434] width 21 height 15
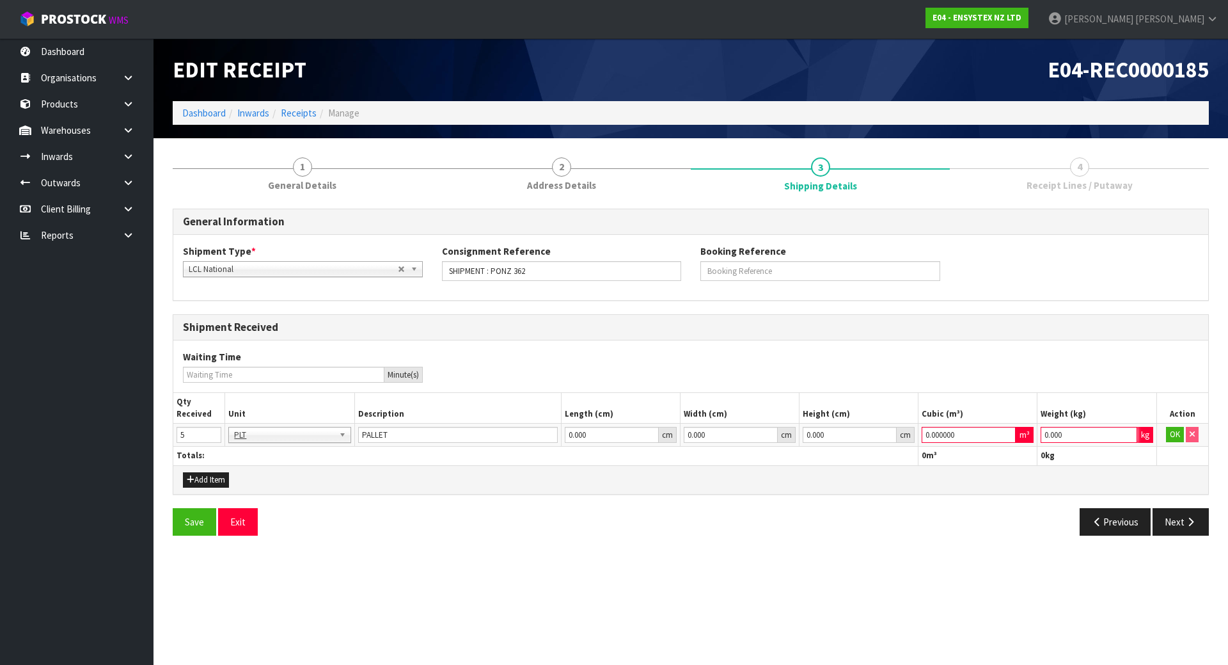
drag, startPoint x: 1091, startPoint y: 436, endPoint x: 972, endPoint y: 439, distance: 119.0
click at [972, 439] on tr "5 BAG BAR BSK BIN BTL BOX BDL CAB CGE CTN CSE COI CRA CRT CBE CYL DRM JAR MTR P…" at bounding box center [690, 434] width 1035 height 23
type input "1"
drag, startPoint x: 983, startPoint y: 434, endPoint x: 775, endPoint y: 440, distance: 208.0
click at [775, 440] on tr "5 BAG BAR BSK BIN BTL BOX BDL CAB CGE CTN CSE COI CRA CRT CBE CYL DRM JAR MTR P…" at bounding box center [690, 434] width 1035 height 23
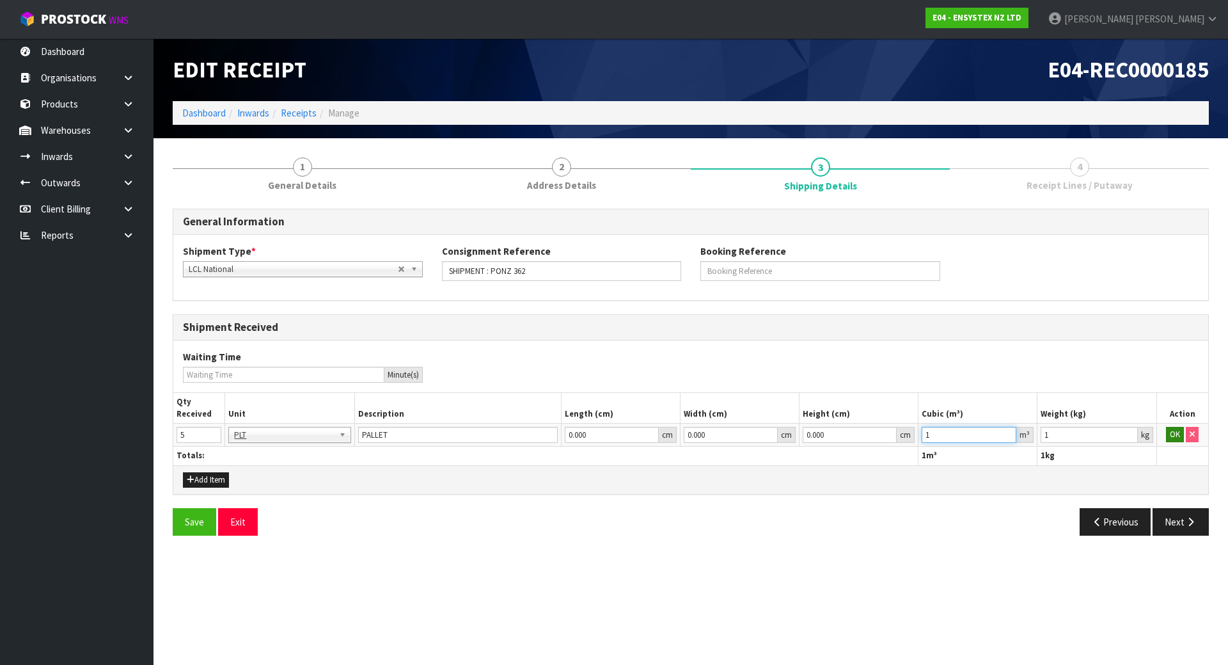
type input "1"
click at [1180, 434] on button "OK" at bounding box center [1175, 434] width 18 height 15
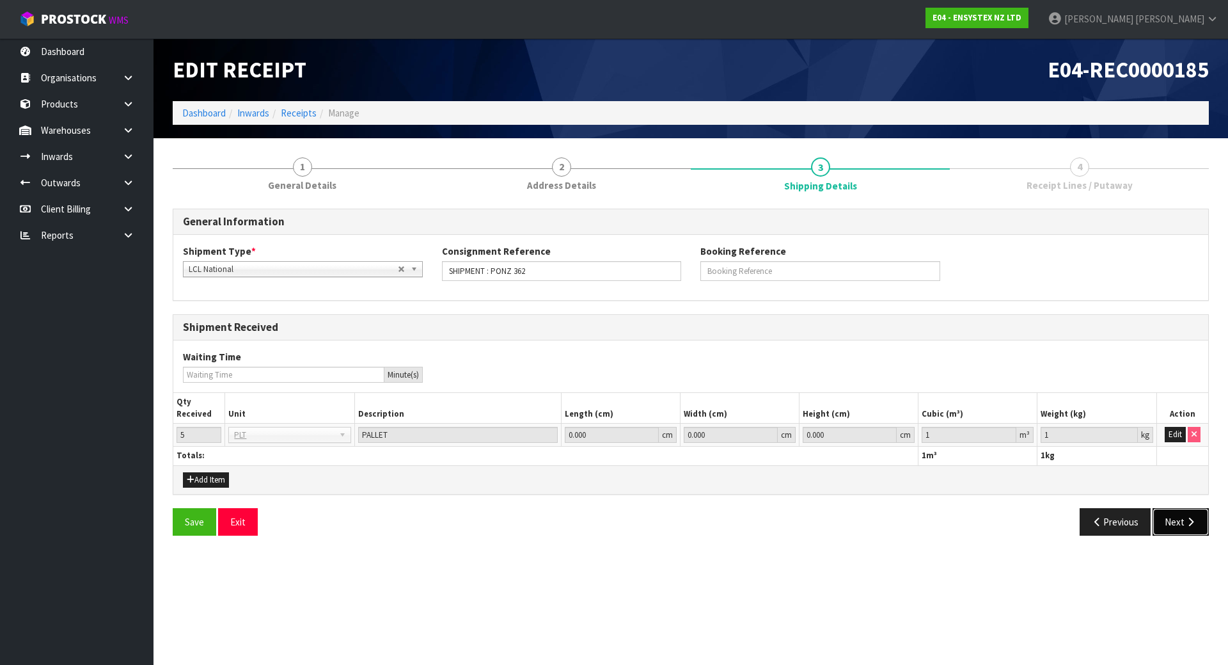
click at [1189, 525] on icon "button" at bounding box center [1191, 522] width 12 height 10
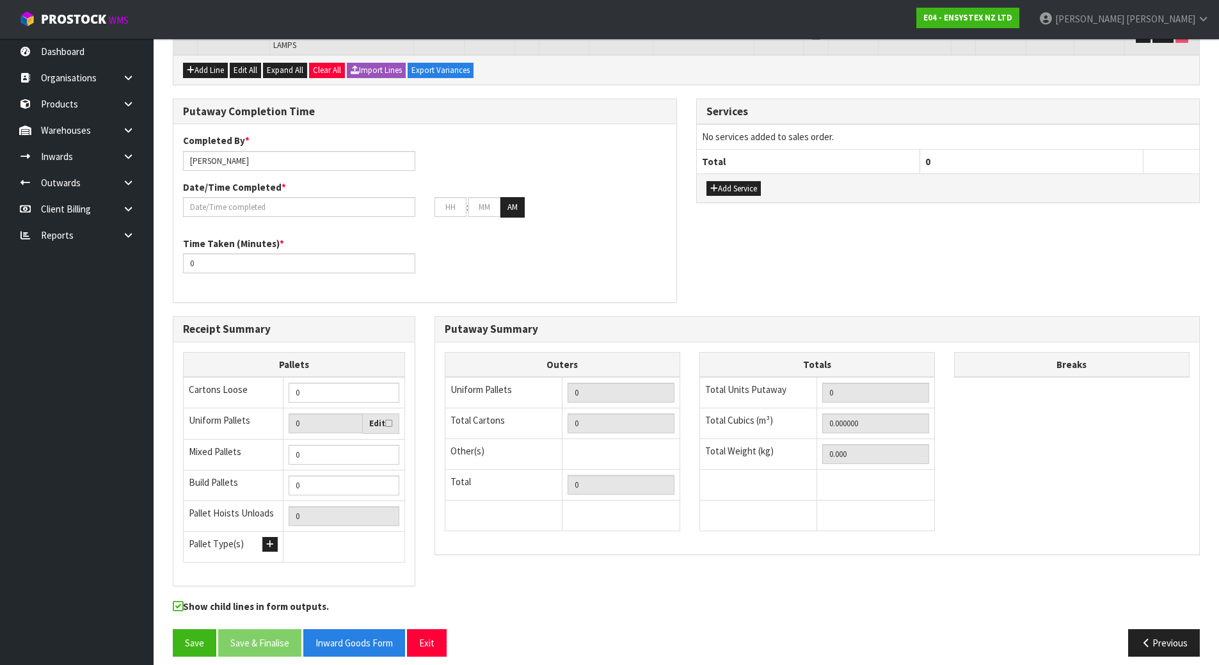
scroll to position [395, 0]
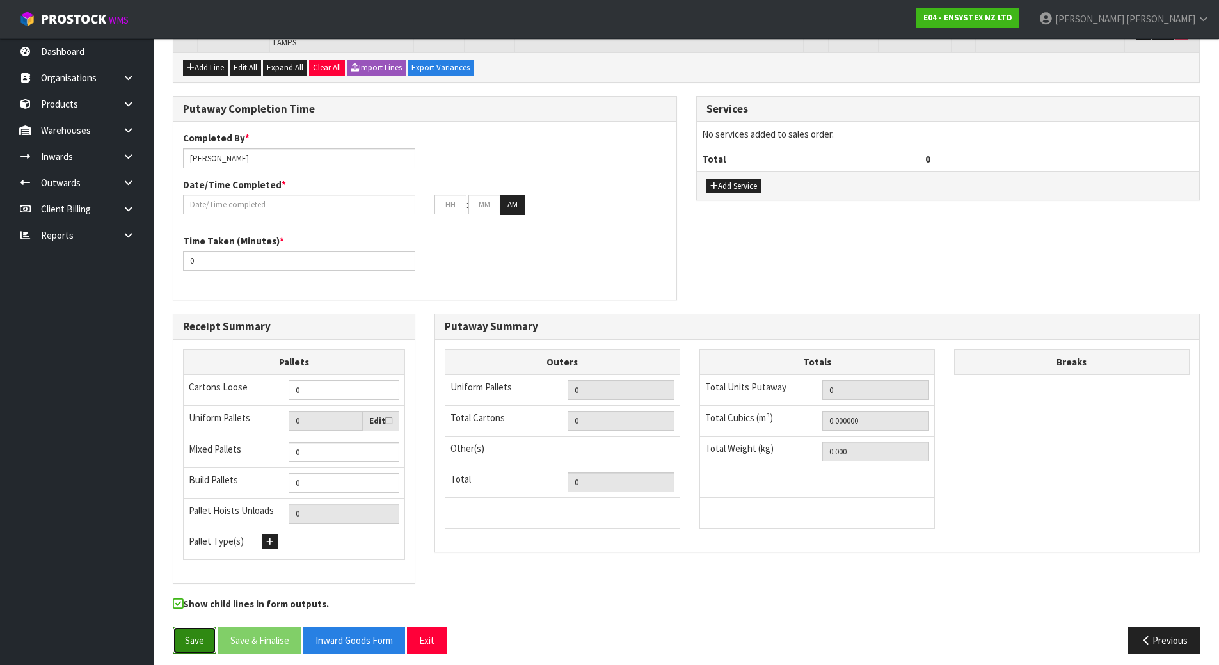
click at [187, 631] on button "Save" at bounding box center [195, 640] width 44 height 28
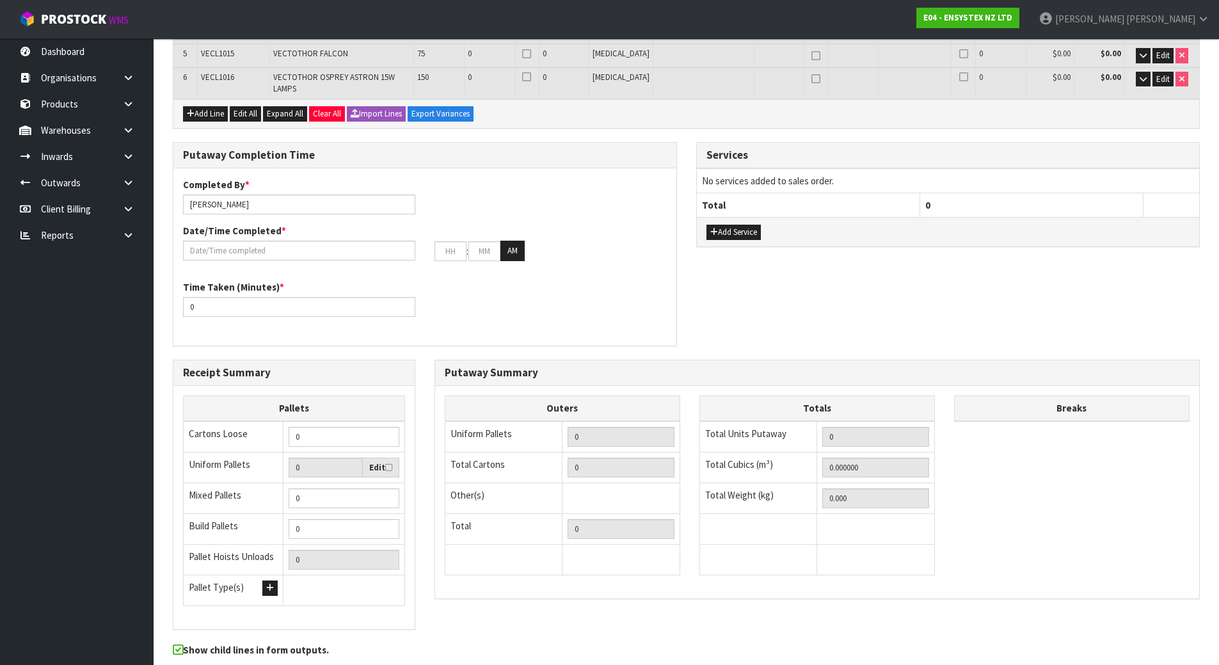
scroll to position [0, 0]
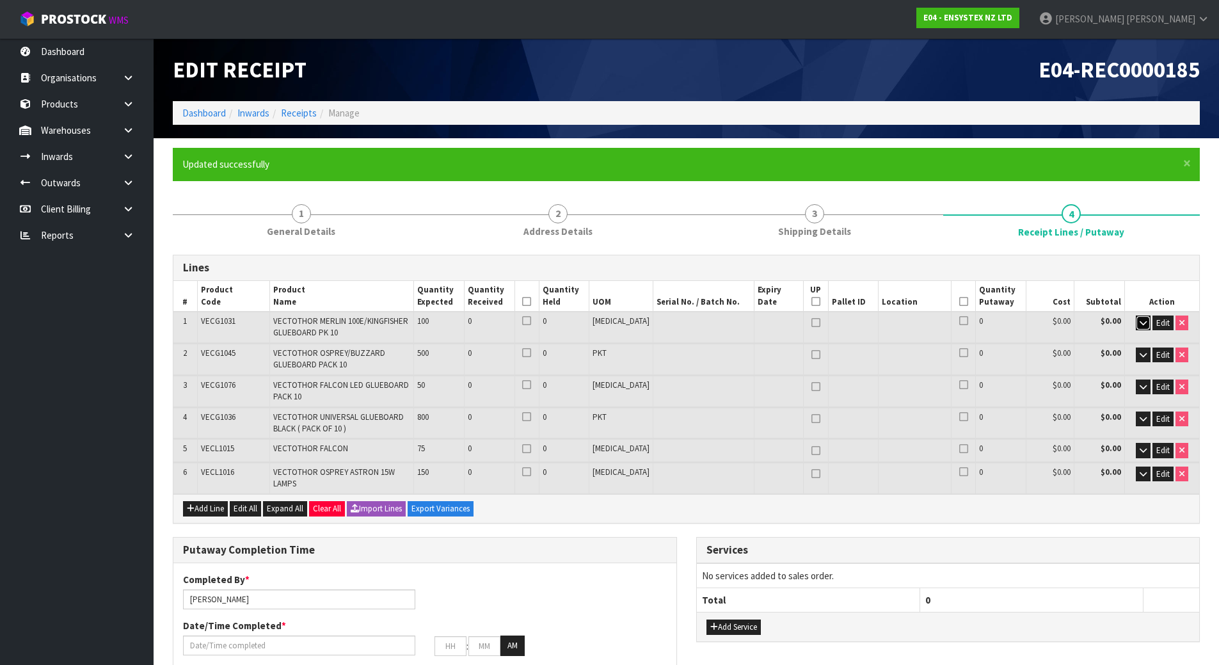
click at [1139, 322] on icon "button" at bounding box center [1142, 323] width 7 height 8
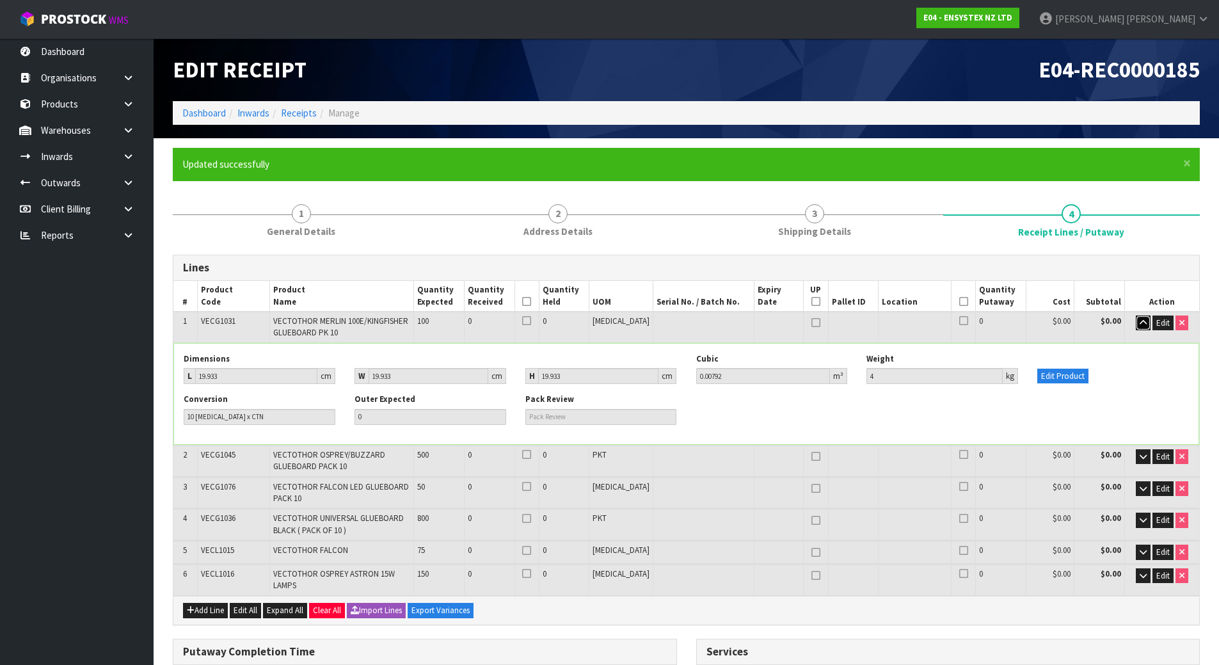
click at [1139, 322] on icon "button" at bounding box center [1142, 323] width 7 height 8
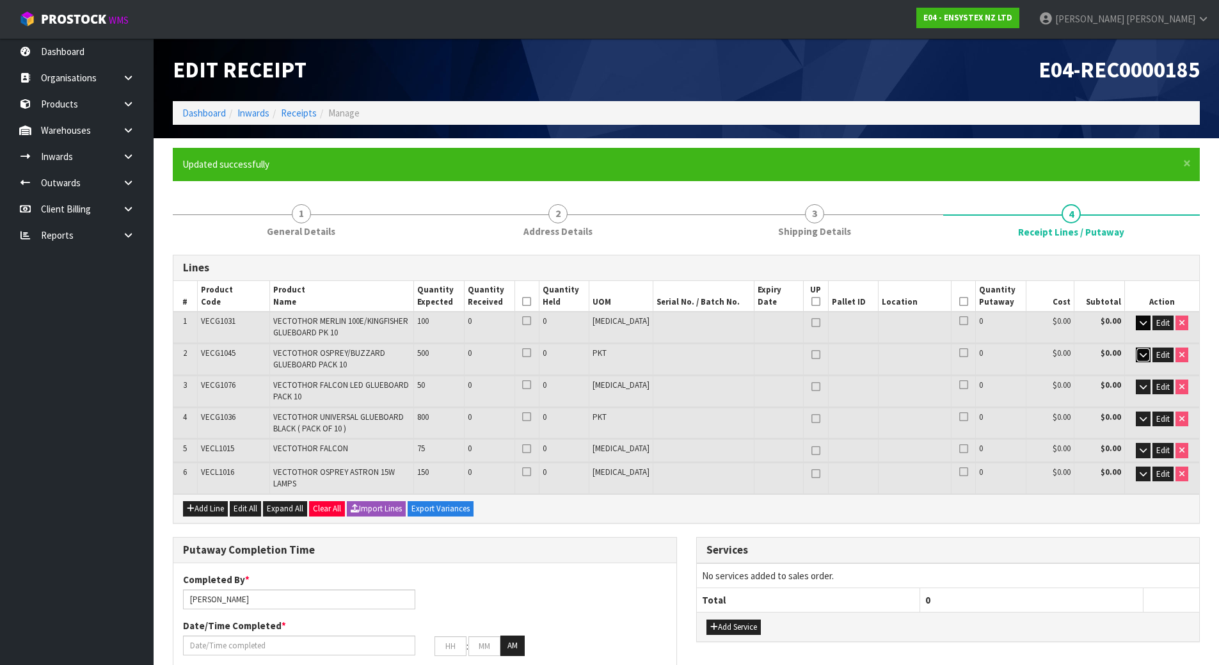
click at [1143, 354] on icon "button" at bounding box center [1142, 355] width 7 height 8
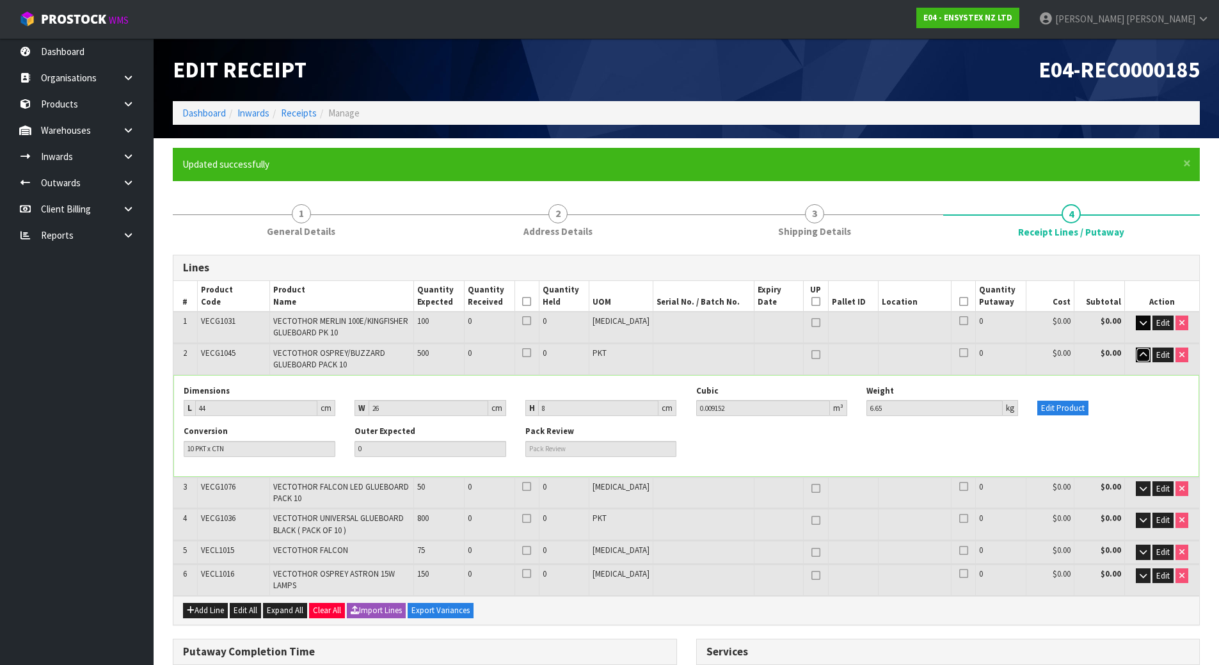
click at [1143, 354] on icon "button" at bounding box center [1142, 355] width 7 height 8
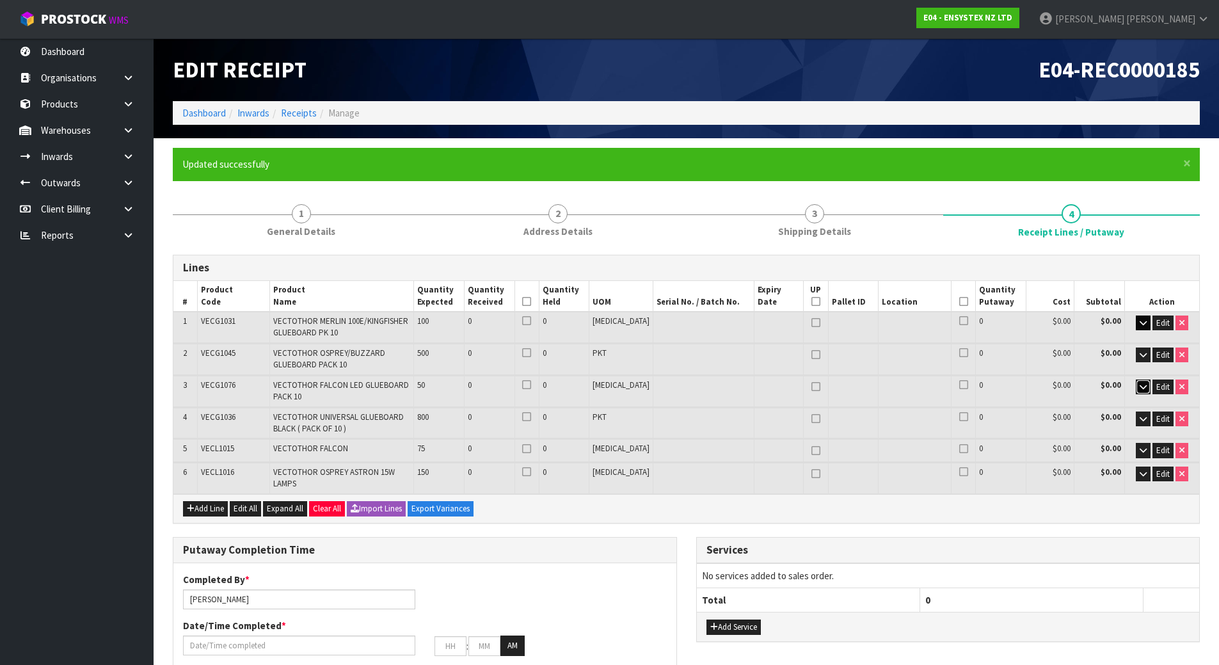
click at [1141, 385] on icon "button" at bounding box center [1142, 387] width 7 height 8
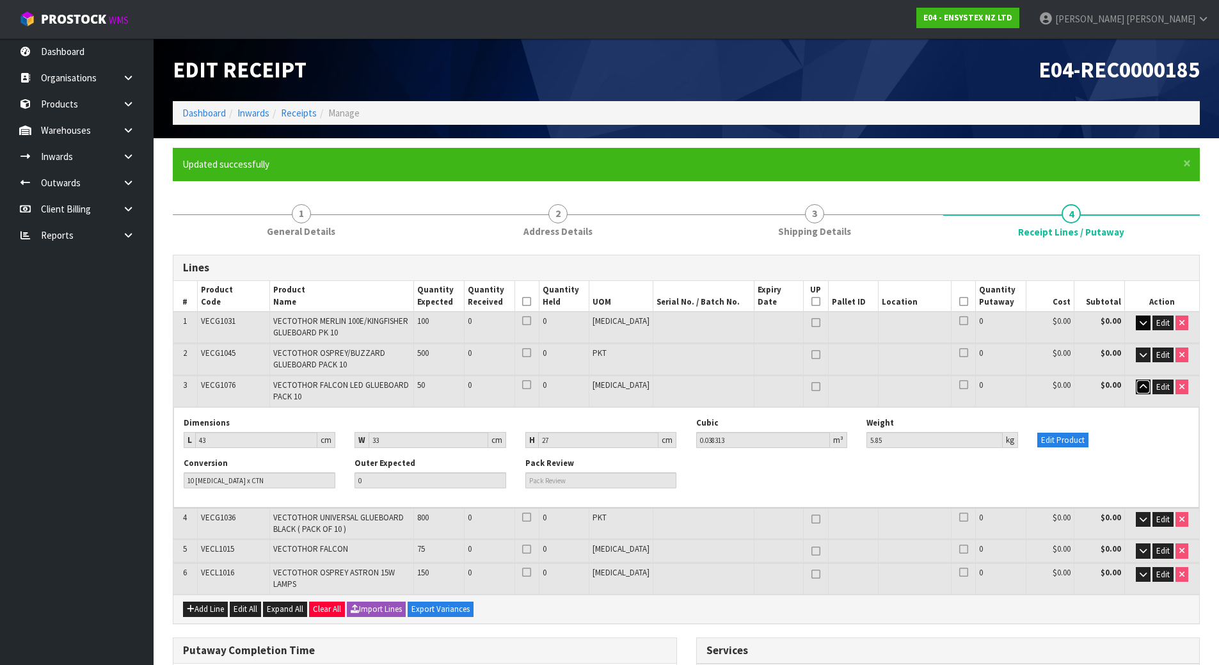
click at [1141, 385] on icon "button" at bounding box center [1142, 387] width 7 height 8
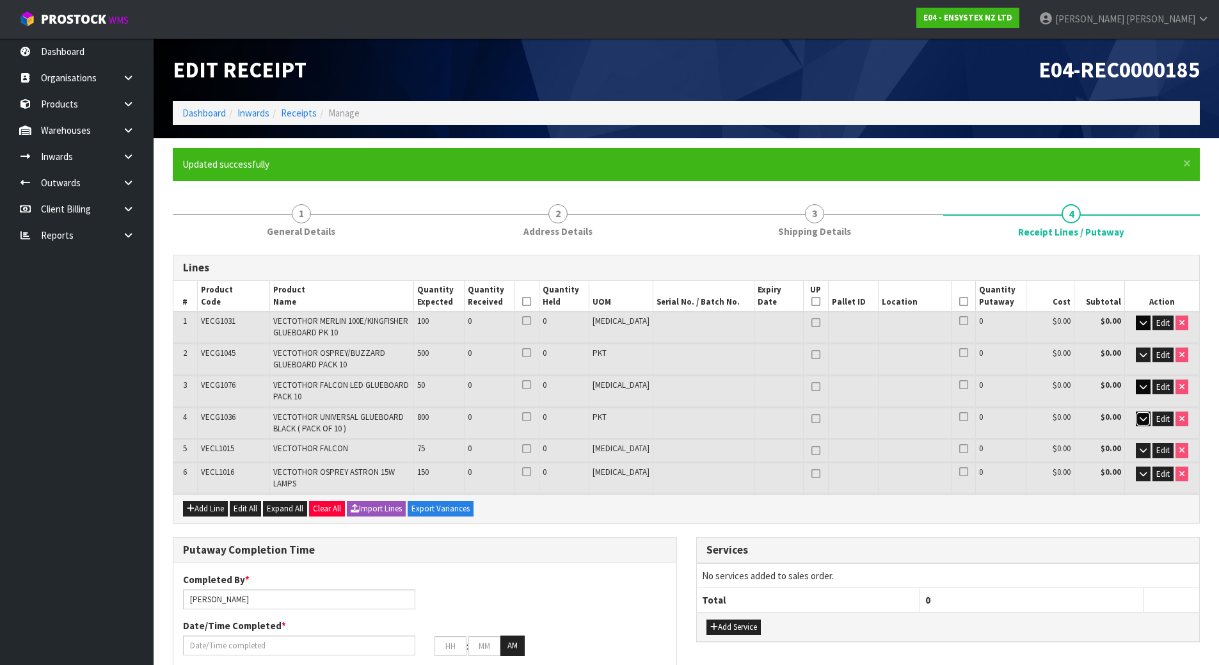
click at [1143, 420] on icon "button" at bounding box center [1142, 419] width 7 height 8
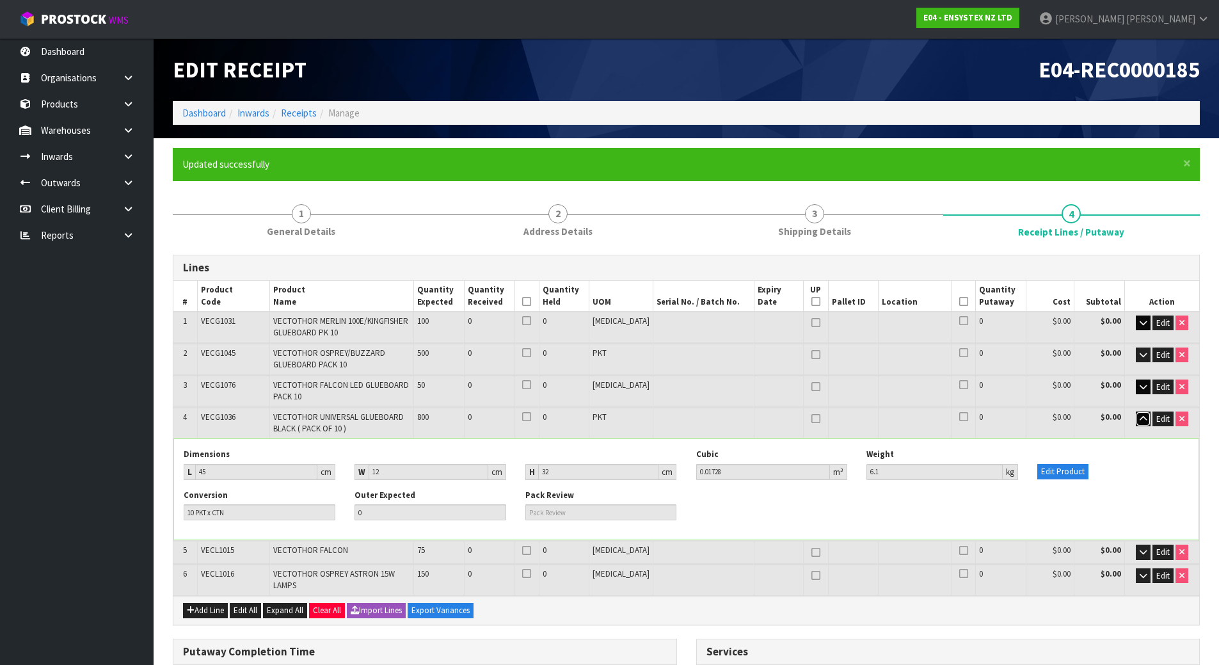
click at [1143, 420] on icon "button" at bounding box center [1142, 419] width 7 height 8
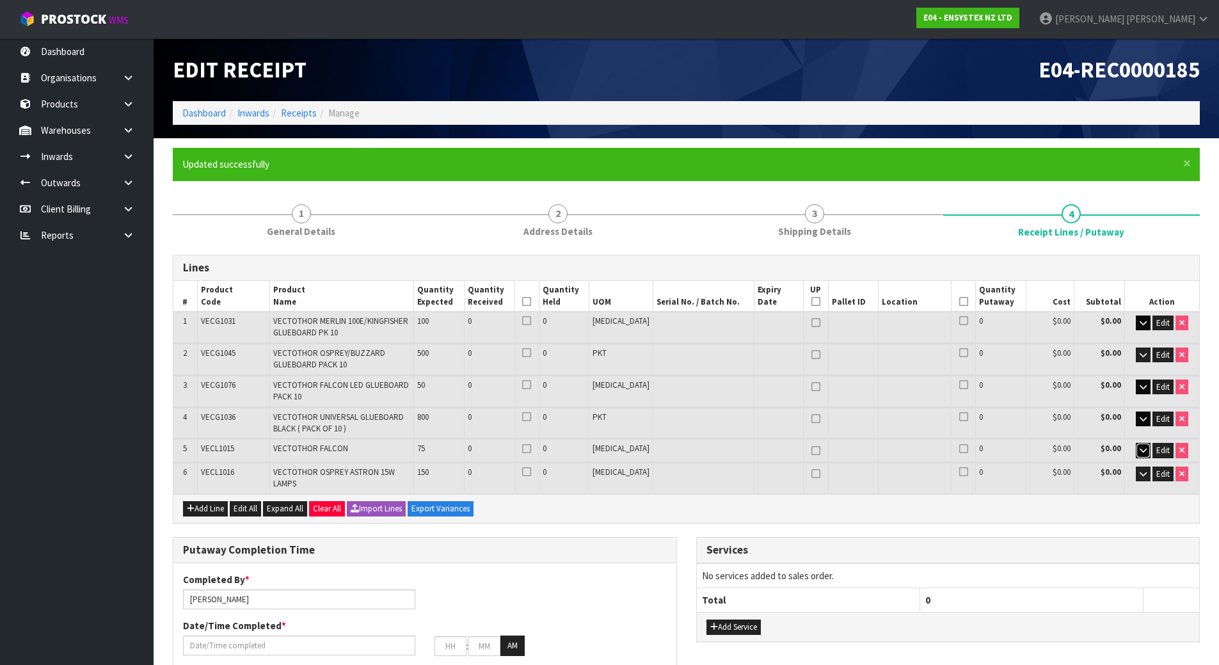
click at [1140, 452] on icon "button" at bounding box center [1142, 450] width 7 height 8
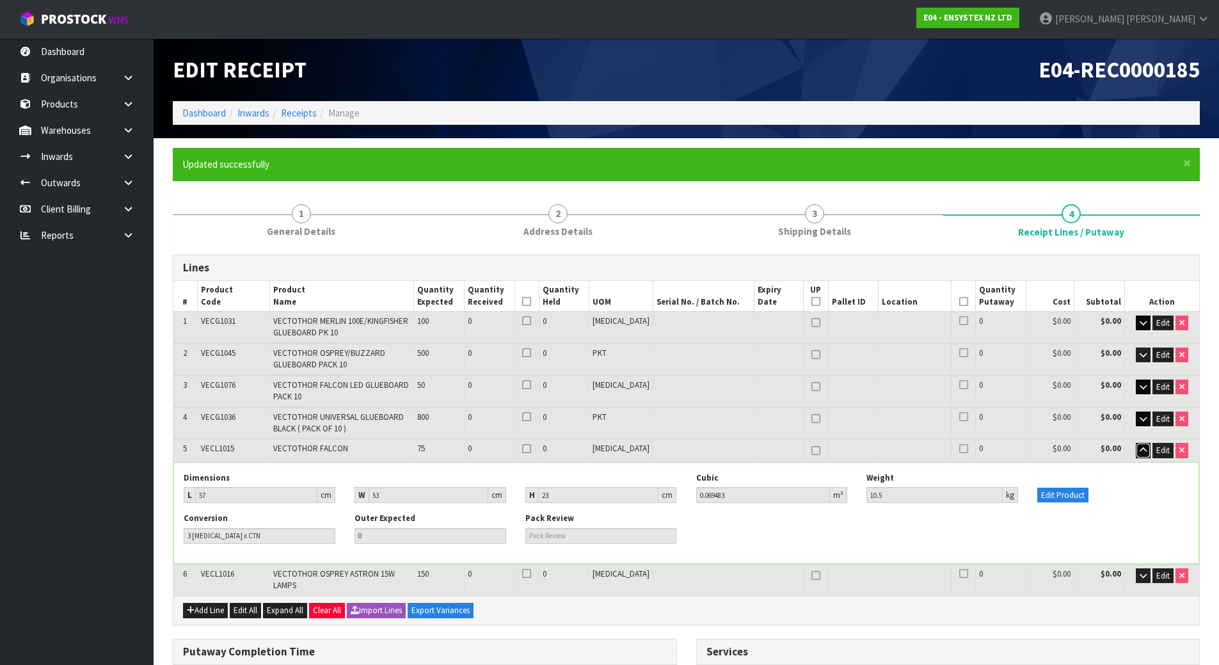
click at [1140, 451] on icon "button" at bounding box center [1142, 450] width 7 height 8
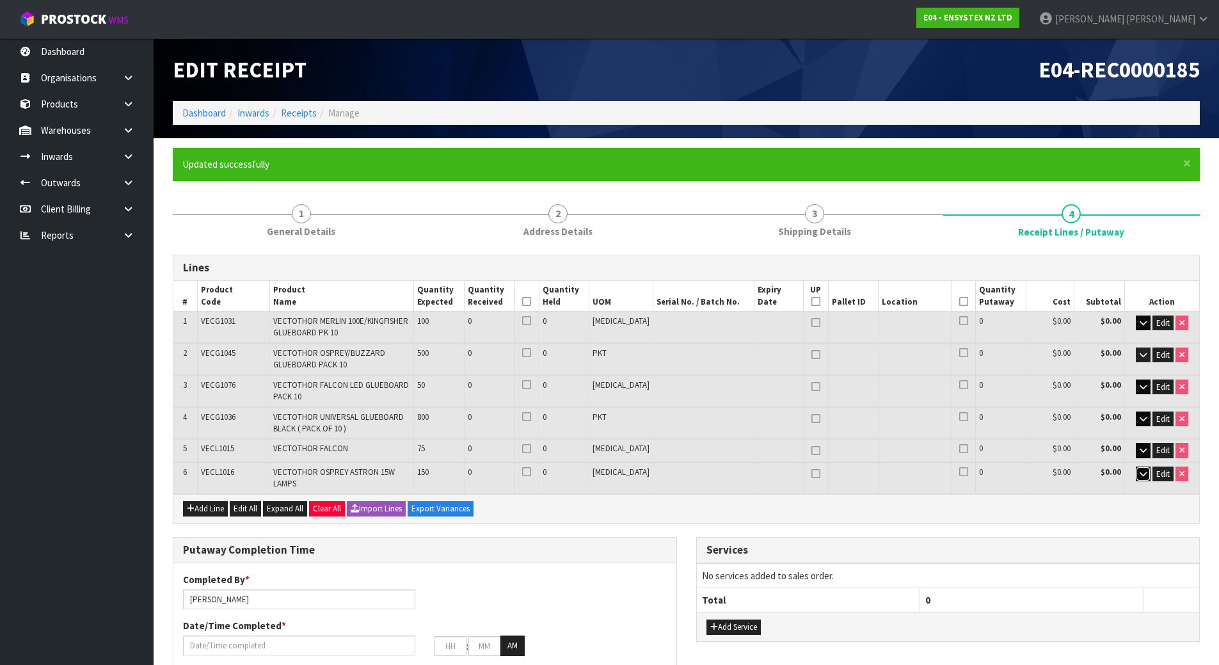
click at [1139, 470] on icon "button" at bounding box center [1142, 474] width 7 height 8
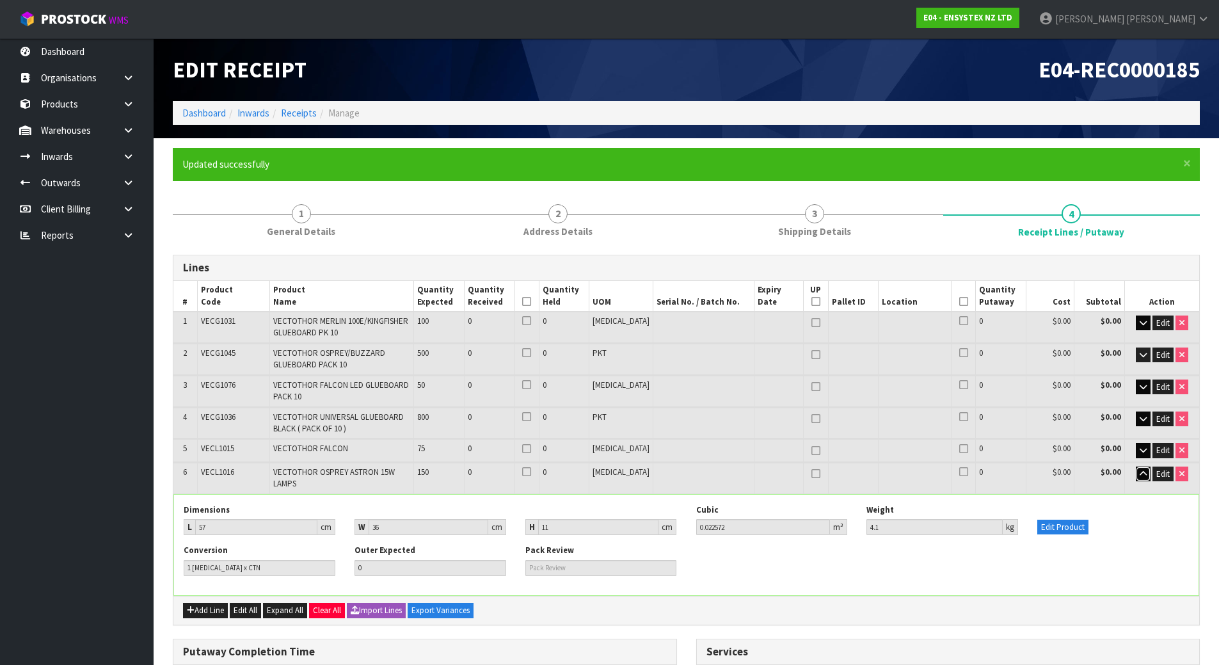
click at [1139, 470] on icon "button" at bounding box center [1142, 474] width 7 height 8
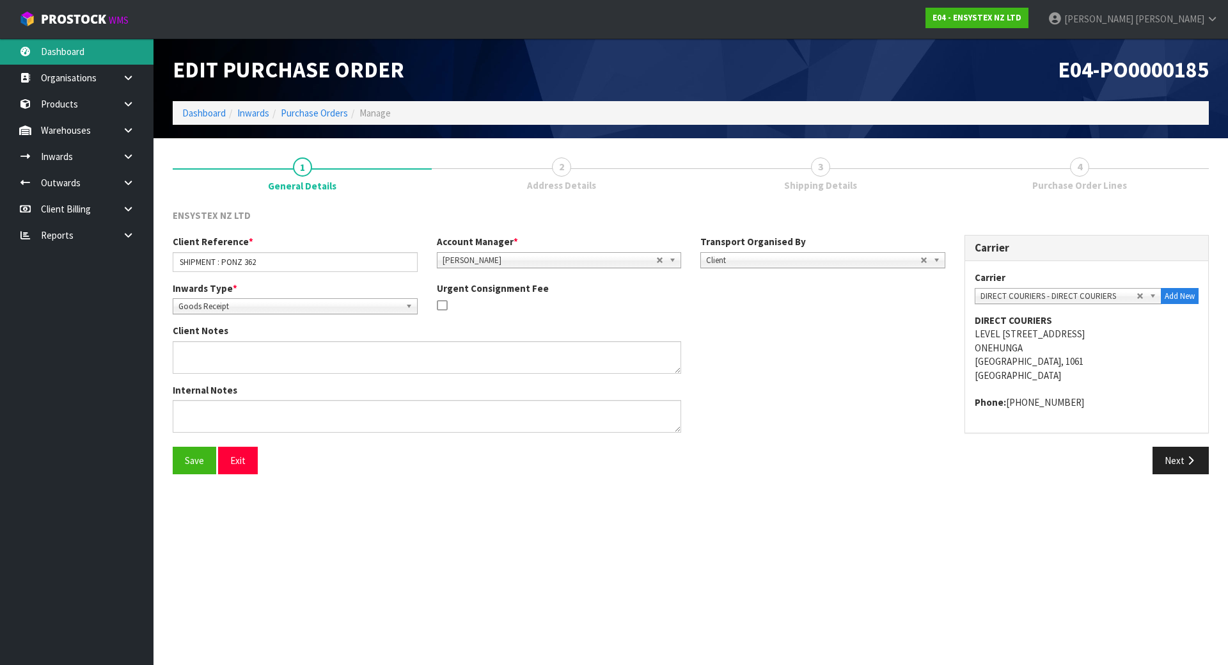
click at [83, 48] on link "Dashboard" at bounding box center [77, 51] width 154 height 26
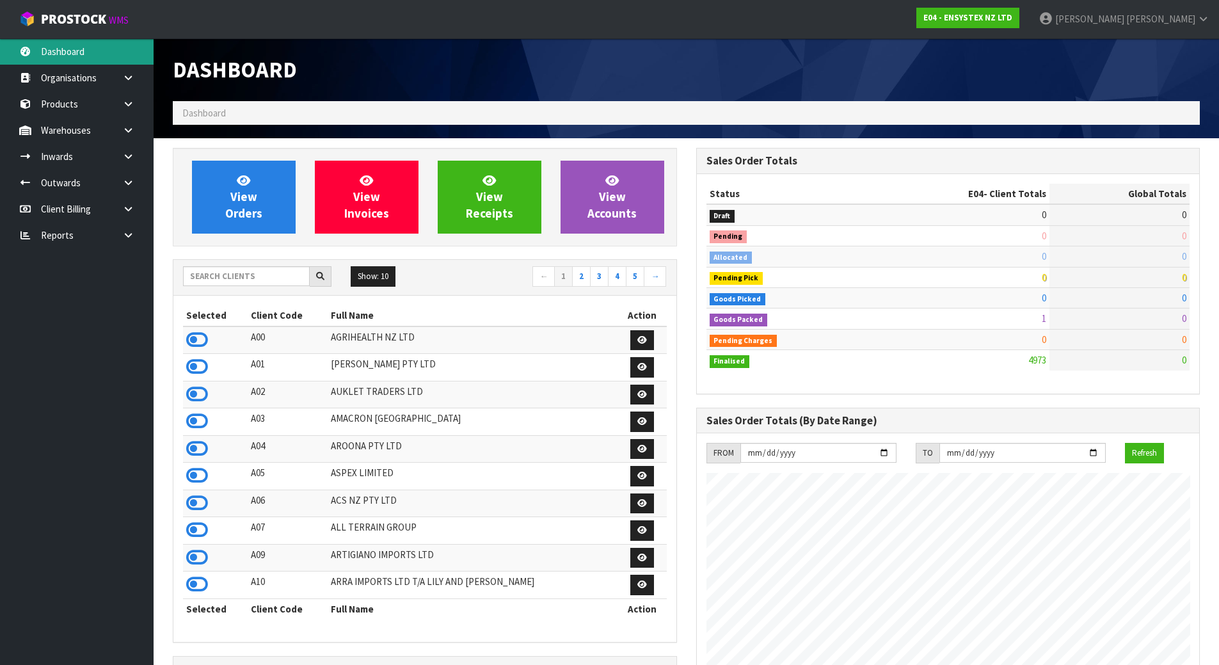
scroll to position [969, 523]
click at [267, 275] on input "text" at bounding box center [246, 276] width 127 height 20
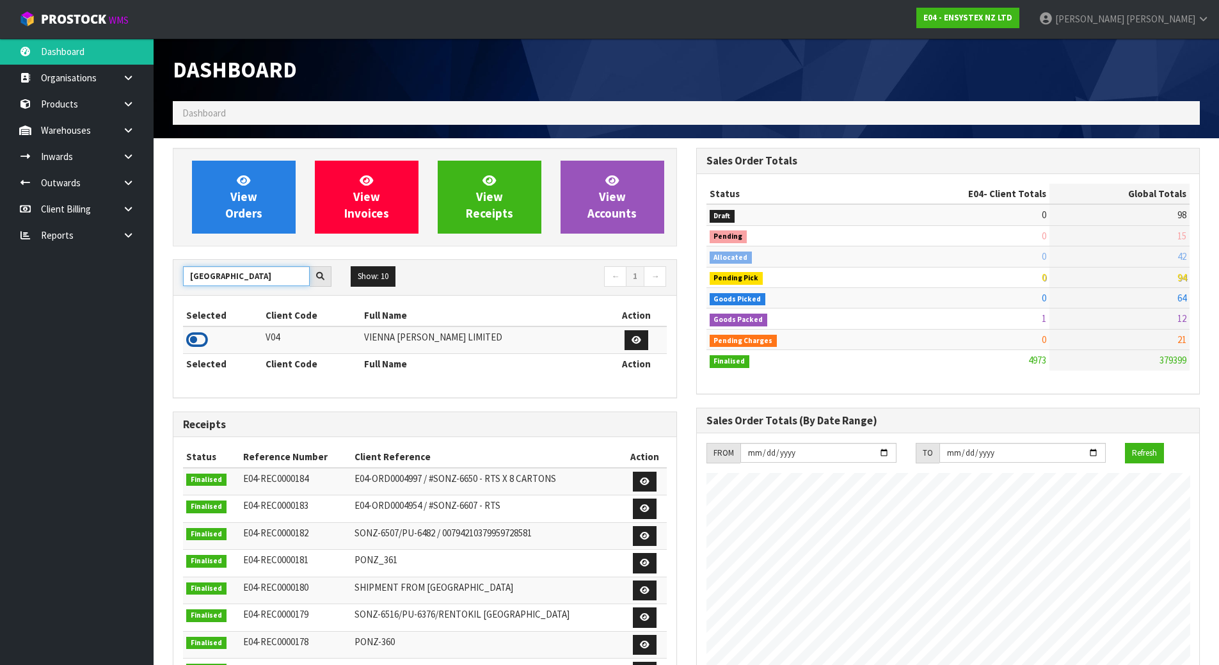
type input "[GEOGRAPHIC_DATA]"
click at [203, 343] on icon at bounding box center [197, 339] width 22 height 19
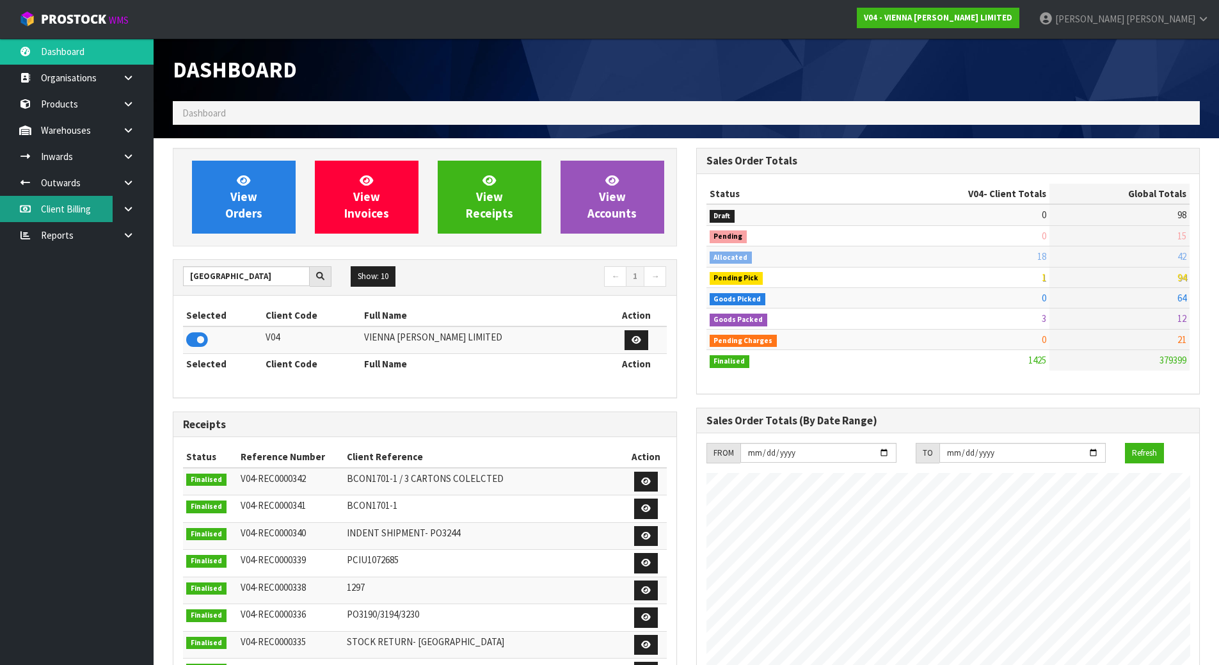
scroll to position [1024, 523]
click at [67, 191] on link "Outwards" at bounding box center [77, 183] width 154 height 26
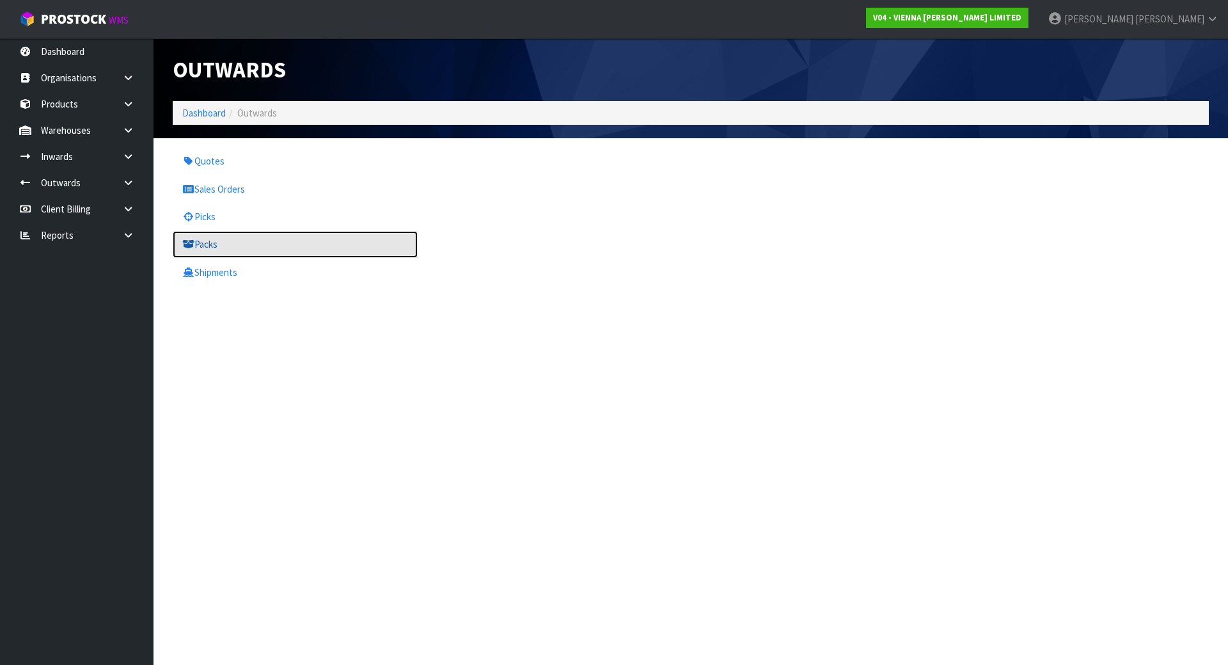
click at [232, 238] on link "Packs" at bounding box center [295, 244] width 245 height 26
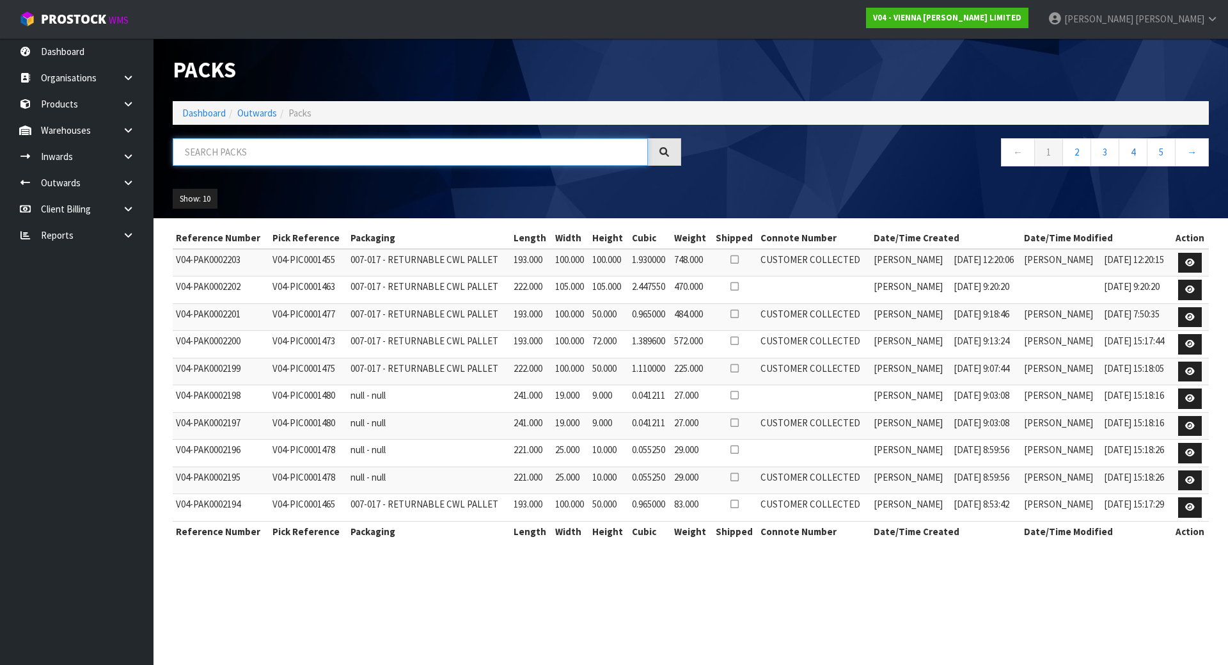
click at [251, 151] on input "text" at bounding box center [410, 152] width 475 height 28
click at [68, 183] on link "Outwards" at bounding box center [77, 183] width 154 height 26
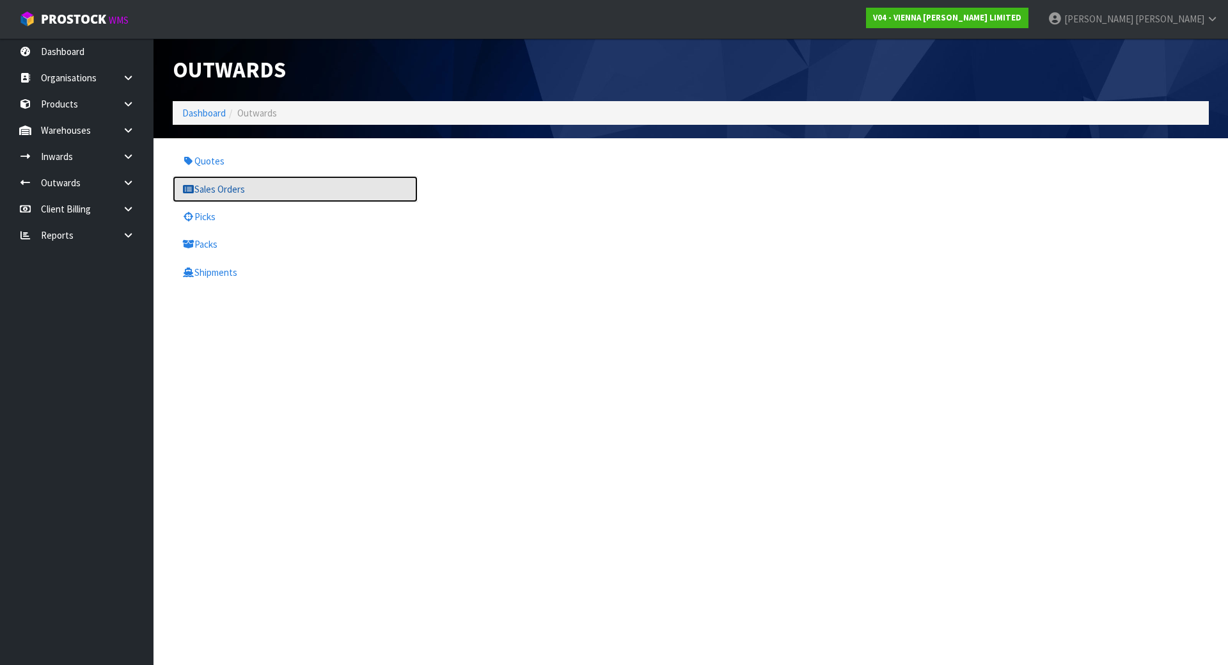
click at [229, 196] on link "Sales Orders" at bounding box center [295, 189] width 245 height 26
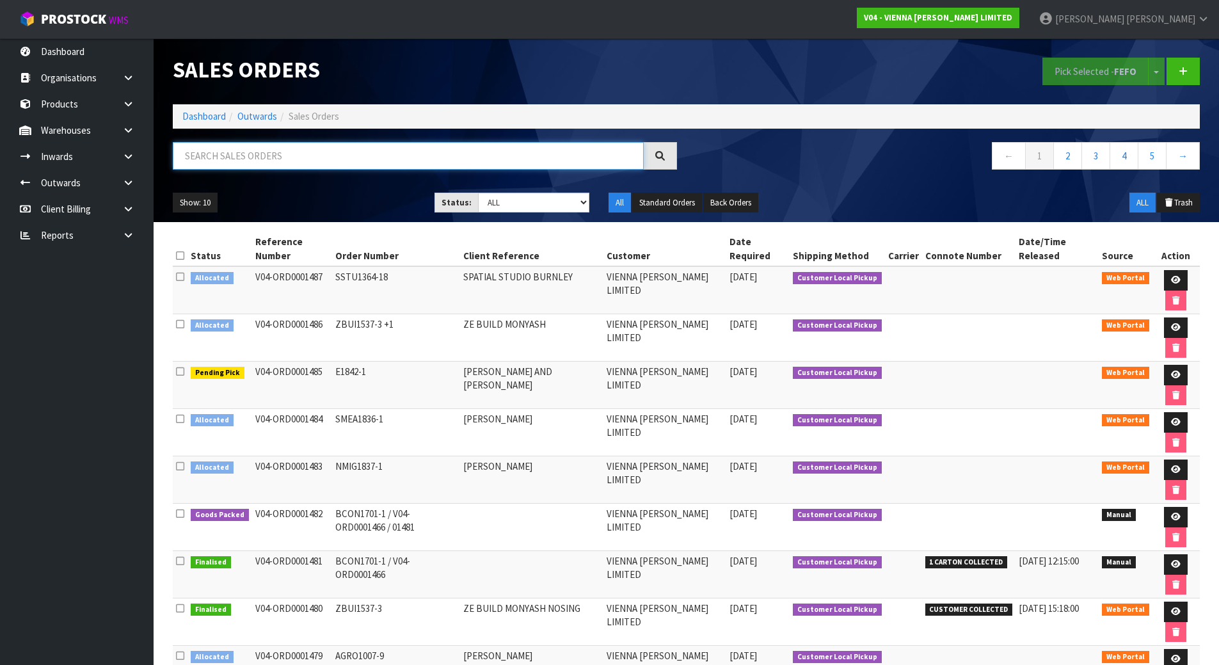
click at [241, 157] on input "text" at bounding box center [408, 156] width 471 height 28
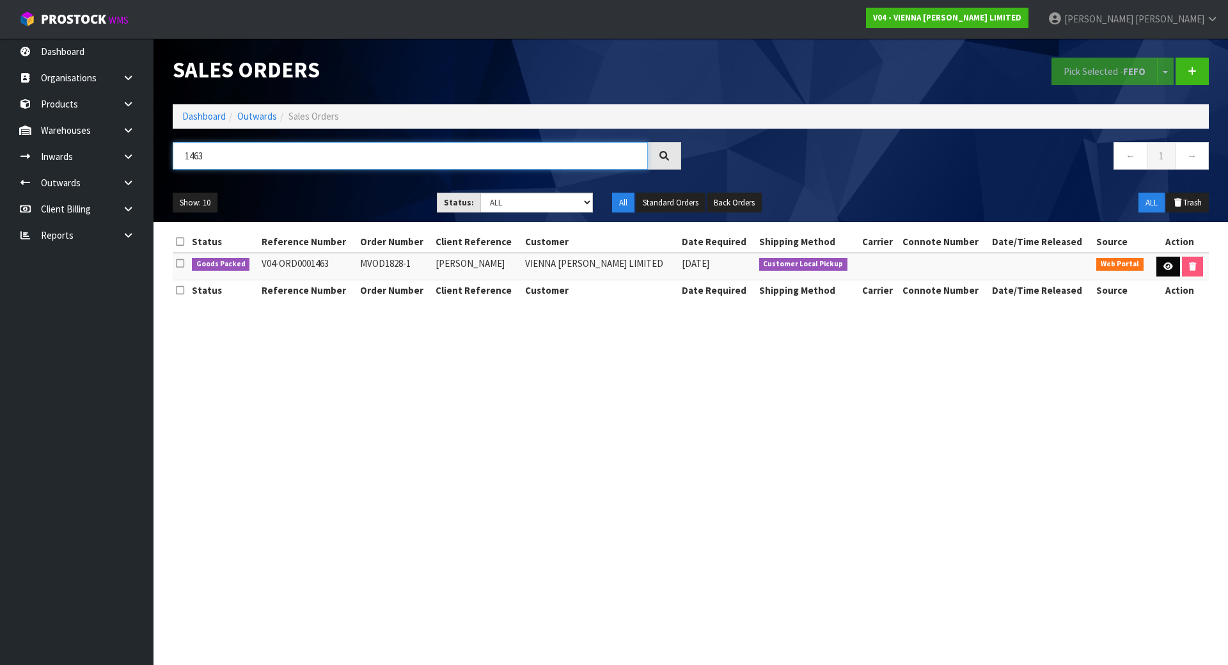
type input "1463"
click at [1166, 262] on icon at bounding box center [1169, 266] width 10 height 8
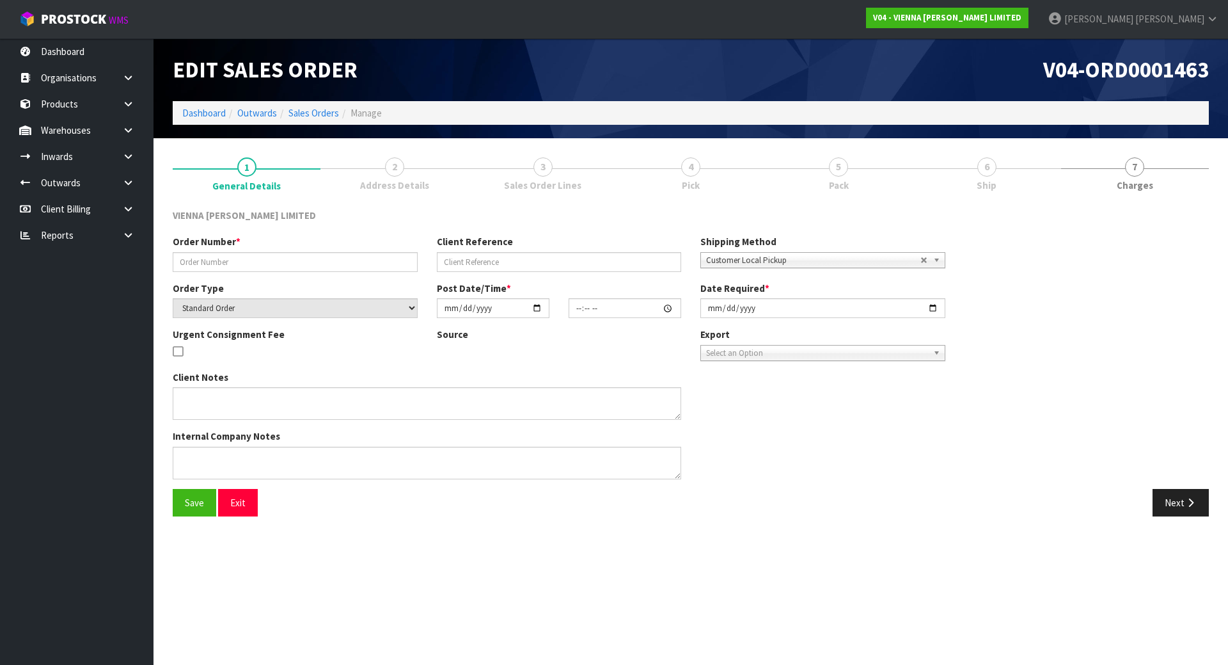
type input "MVOD1828-1"
type input "MARK VODANOVICH"
select select "number:0"
type input "2025-08-25"
type input "11:16:00.000"
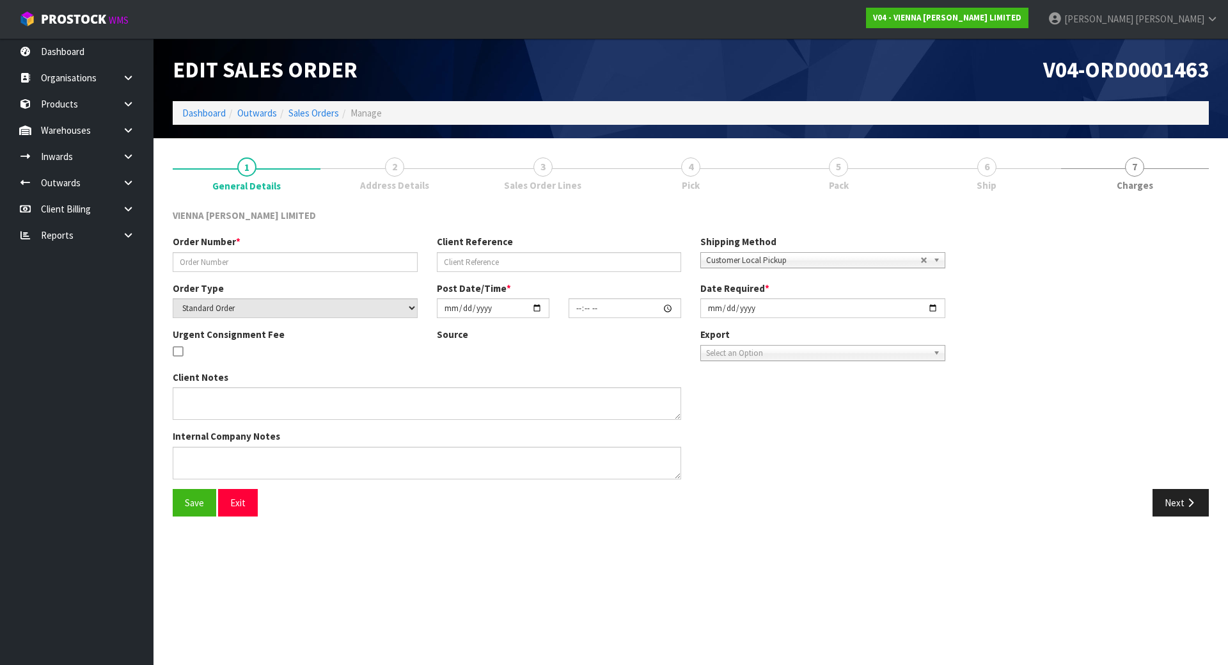
type input "2025-08-27"
type textarea "MARK VODANOVICH"
type textarea "THIS ORDER WILL BE COLLECTED THURSDAY/FRIDAY THIS WEEK. CUSTOMER WILL COLLECT T…"
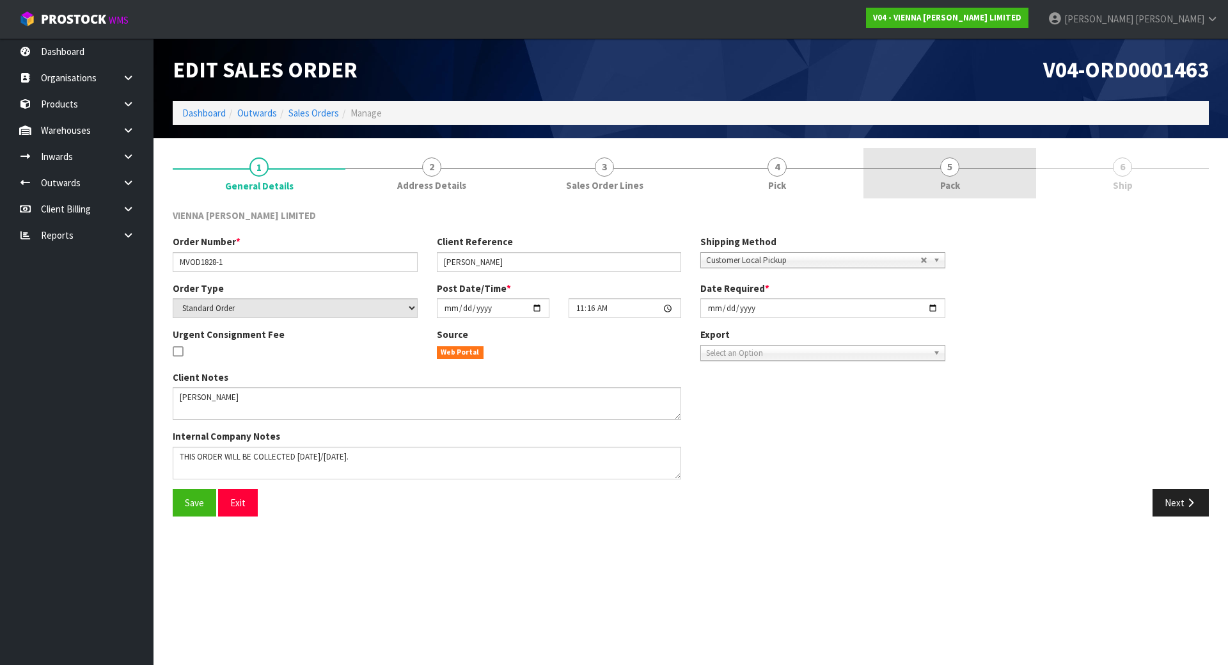
click at [920, 174] on link "5 Pack" at bounding box center [950, 173] width 173 height 51
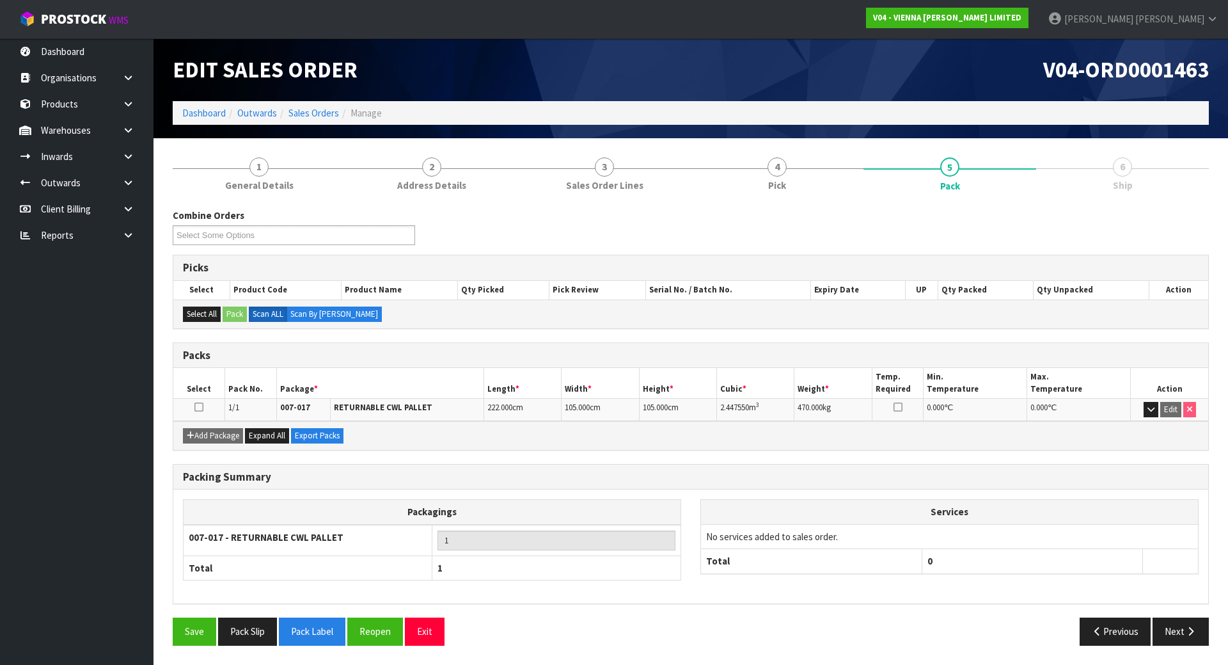
click at [352, 565] on th "Total" at bounding box center [308, 567] width 249 height 24
click at [678, 490] on div "Packagings 007-017 - RETURNABLE CWL PALLET 1 Total 1 Services No services added…" at bounding box center [690, 546] width 1035 height 114
click at [1146, 406] on button "button" at bounding box center [1151, 409] width 15 height 15
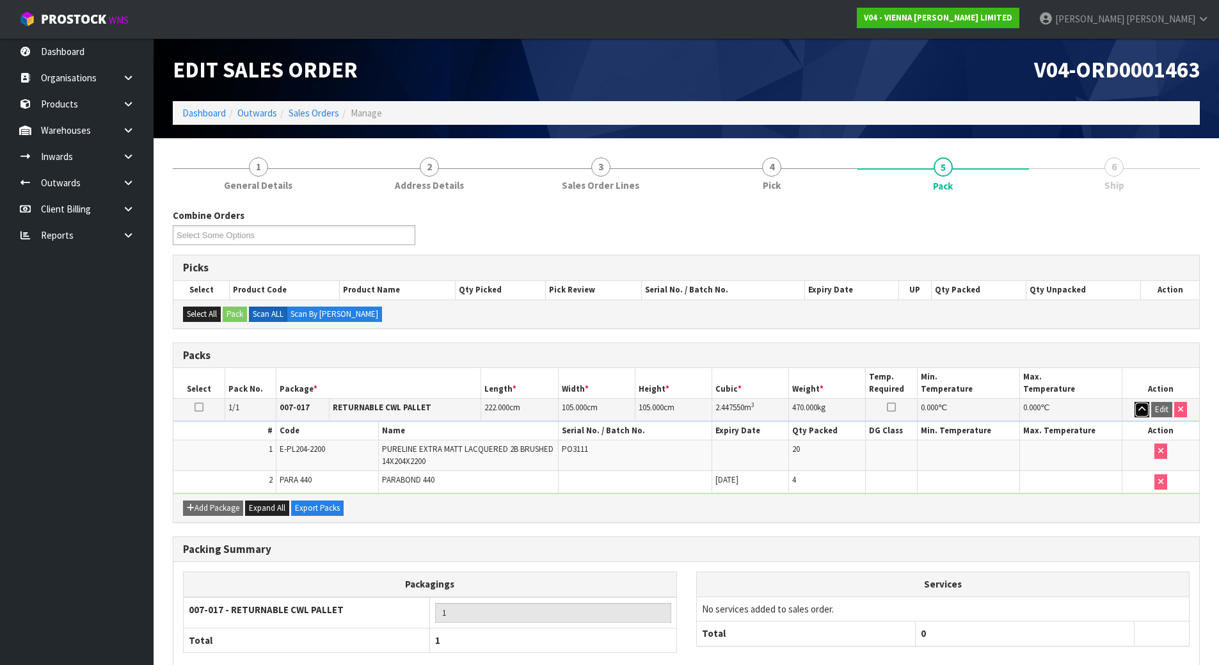
click at [1146, 406] on button "button" at bounding box center [1141, 409] width 15 height 15
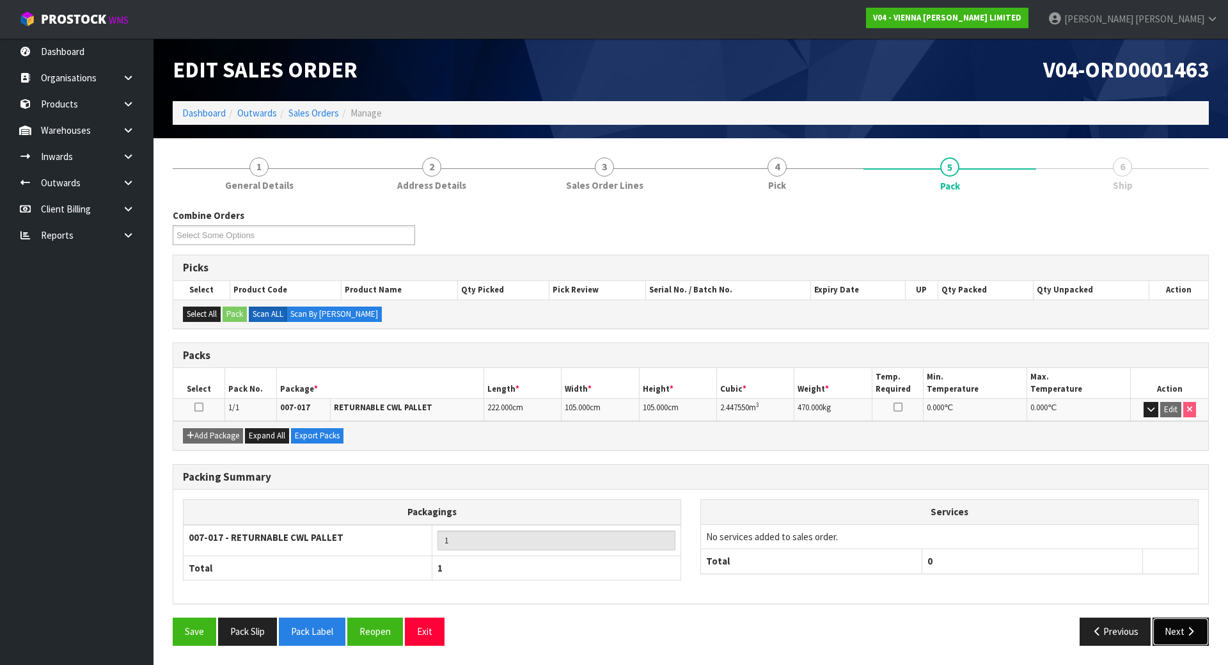
click at [1182, 628] on button "Next" at bounding box center [1181, 631] width 56 height 28
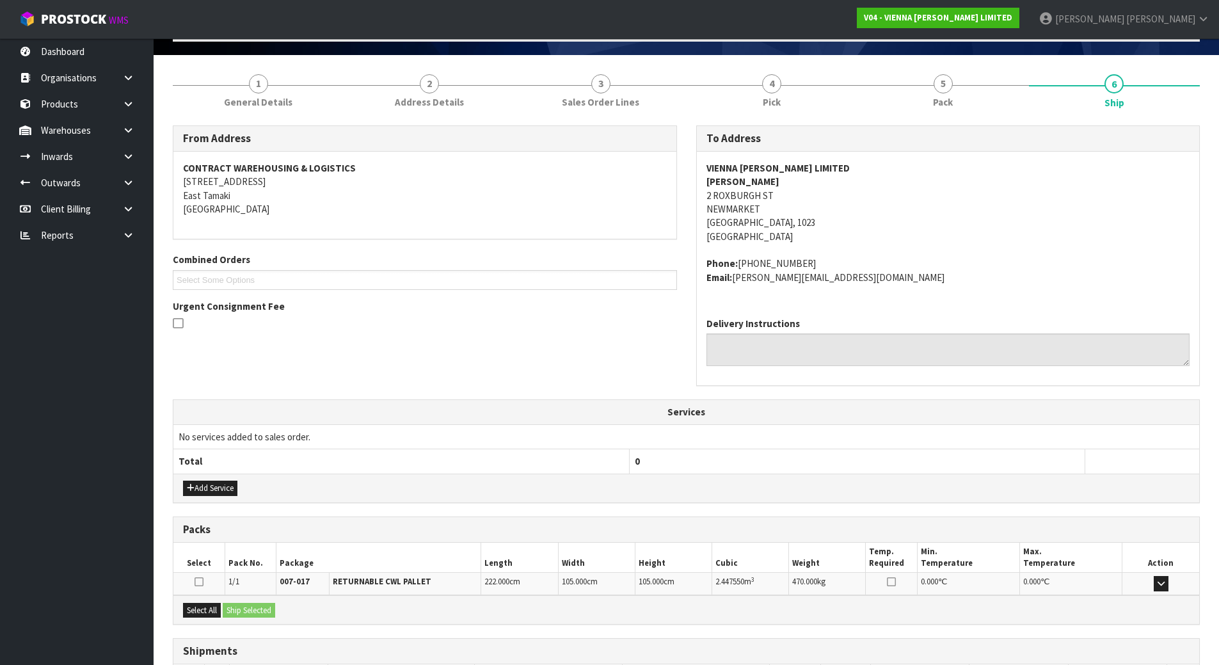
scroll to position [180, 0]
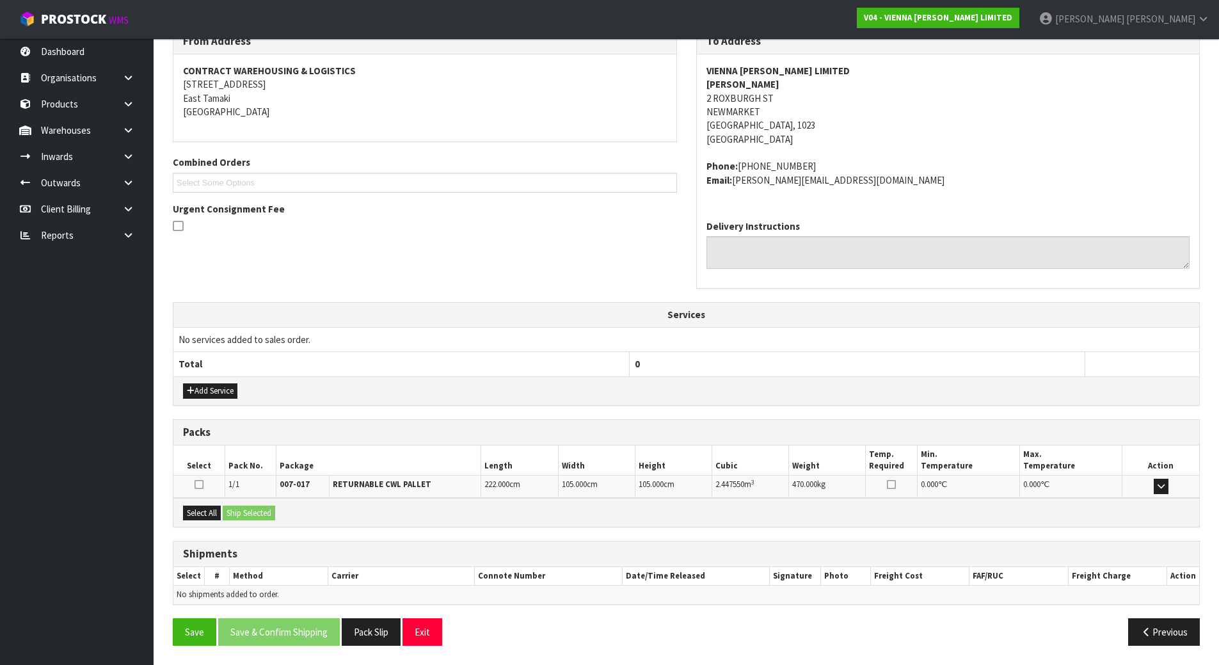
click at [268, 540] on div "From Address CONTRACT WAREHOUSING & LOGISTICS 17 Allens Road East Tamaki Auckla…" at bounding box center [686, 341] width 1027 height 627
click at [196, 487] on icon at bounding box center [198, 484] width 9 height 10
click at [0, 0] on input "checkbox" at bounding box center [0, 0] width 0 height 0
click at [517, 539] on div "From Address CONTRACT WAREHOUSING & LOGISTICS 17 Allens Road East Tamaki Auckla…" at bounding box center [686, 341] width 1027 height 627
click at [228, 393] on button "Add Service" at bounding box center [210, 390] width 54 height 15
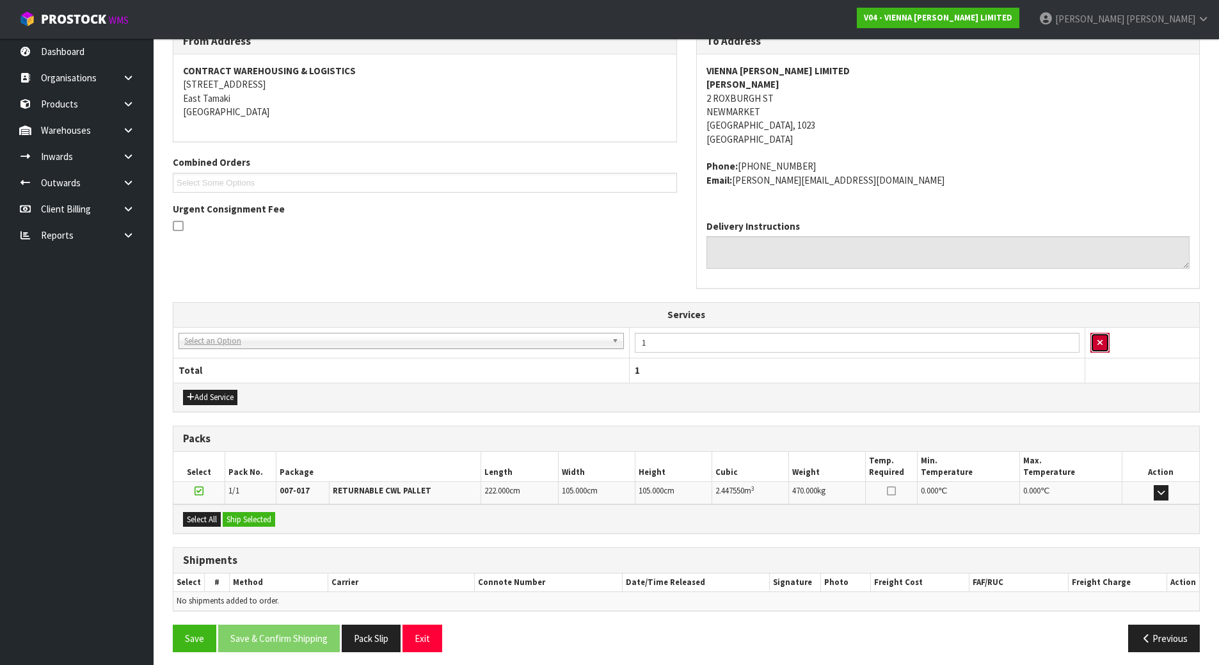
click at [1104, 345] on button "button" at bounding box center [1099, 343] width 19 height 20
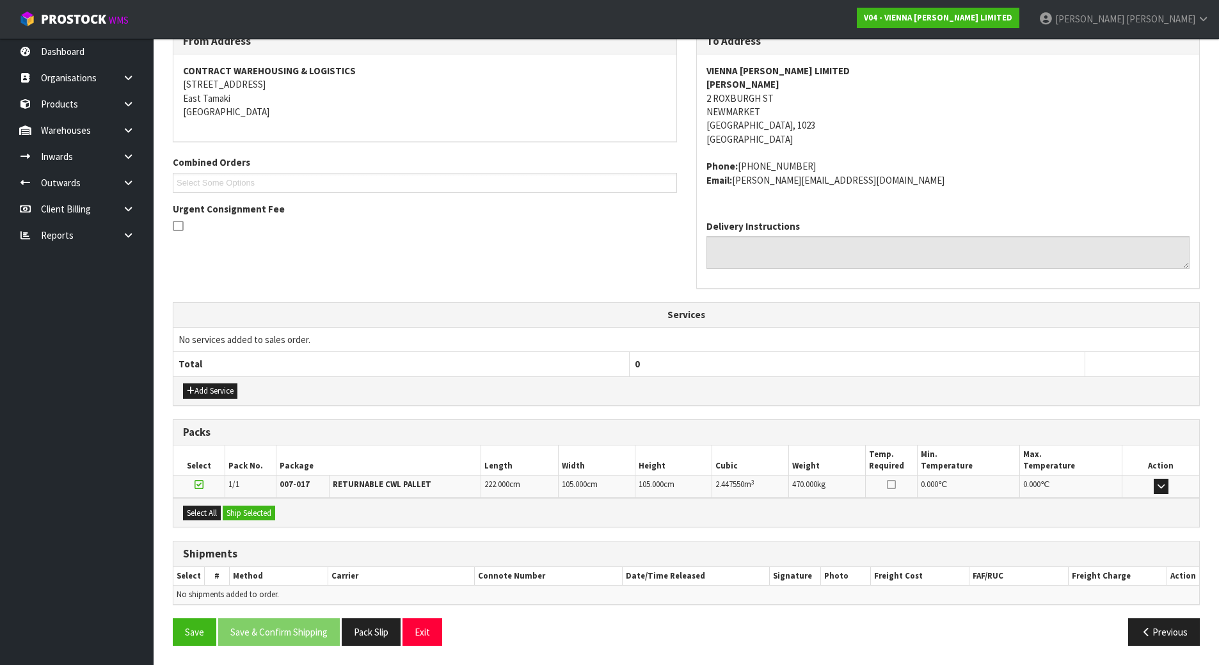
click at [864, 603] on td "No shipments added to order." at bounding box center [685, 594] width 1025 height 19
click at [1156, 485] on button "button" at bounding box center [1160, 486] width 15 height 15
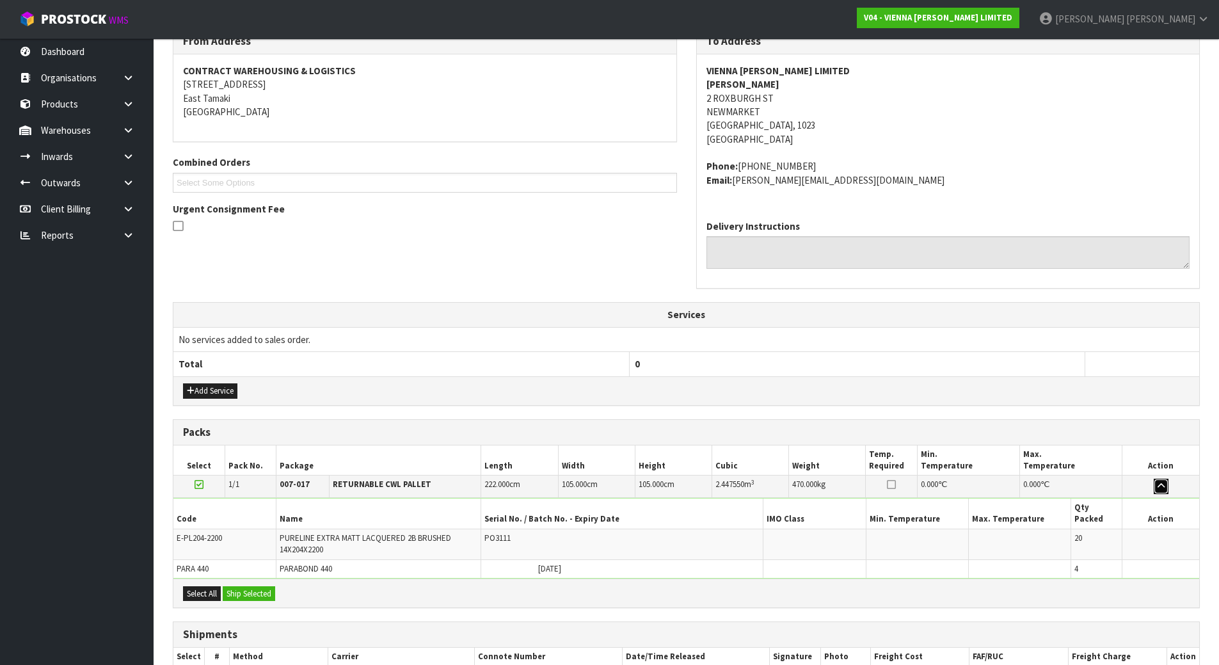
click at [1156, 485] on button "button" at bounding box center [1160, 486] width 15 height 15
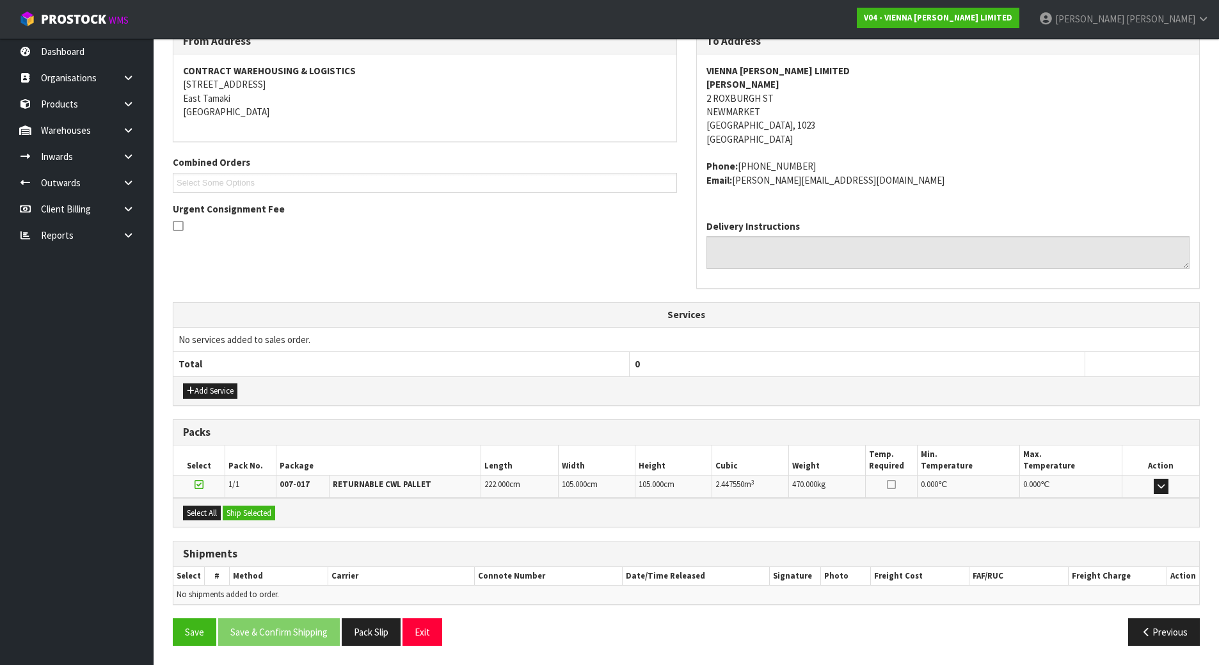
click at [200, 484] on icon at bounding box center [198, 484] width 9 height 10
click at [0, 0] on input "checkbox" at bounding box center [0, 0] width 0 height 0
click at [290, 566] on div "Shipments" at bounding box center [685, 554] width 1025 height 26
click at [326, 590] on td "No shipments added to order." at bounding box center [685, 594] width 1025 height 19
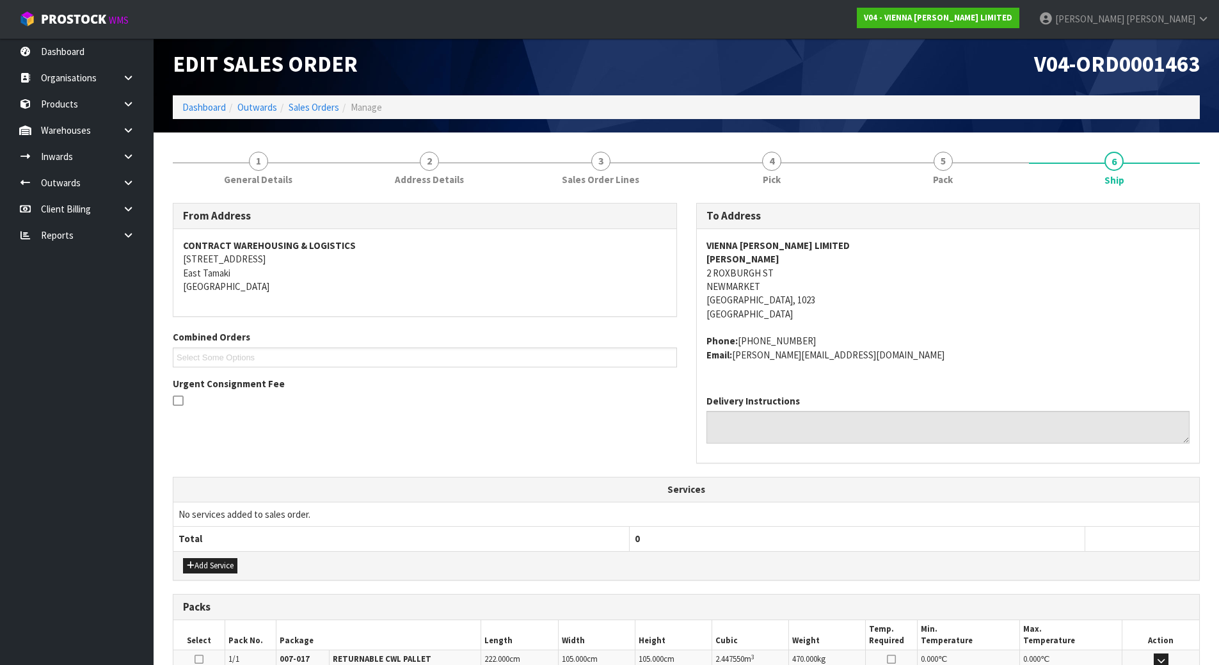
scroll to position [0, 0]
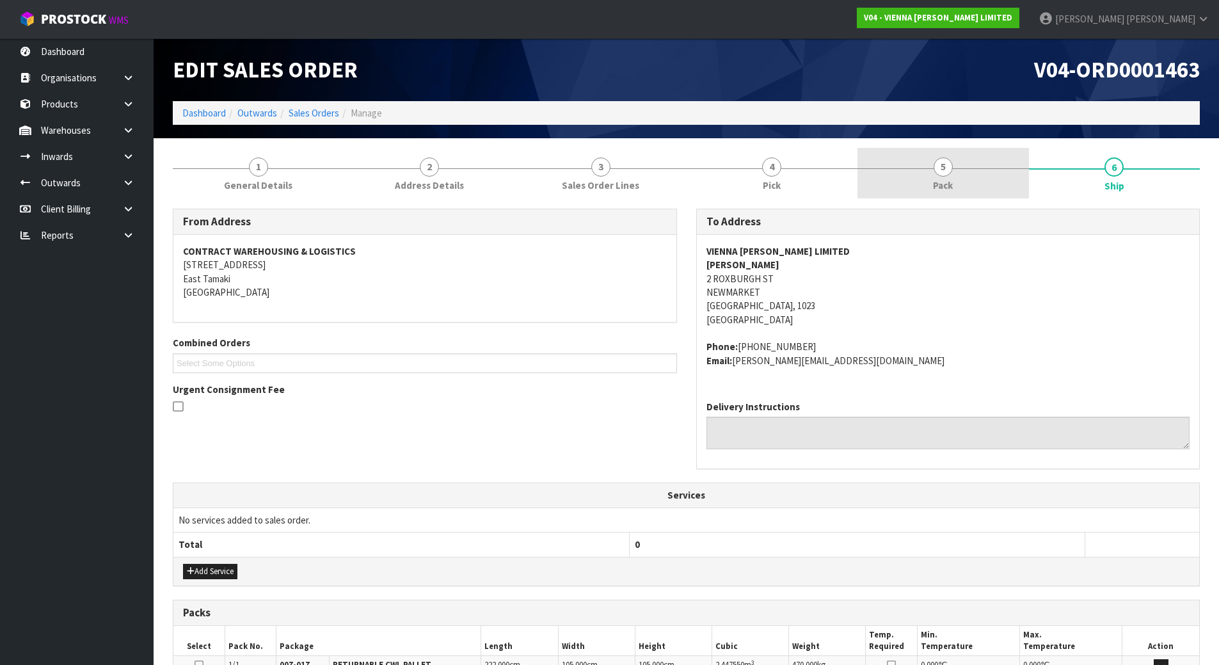
click at [955, 157] on link "5 Pack" at bounding box center [942, 173] width 171 height 51
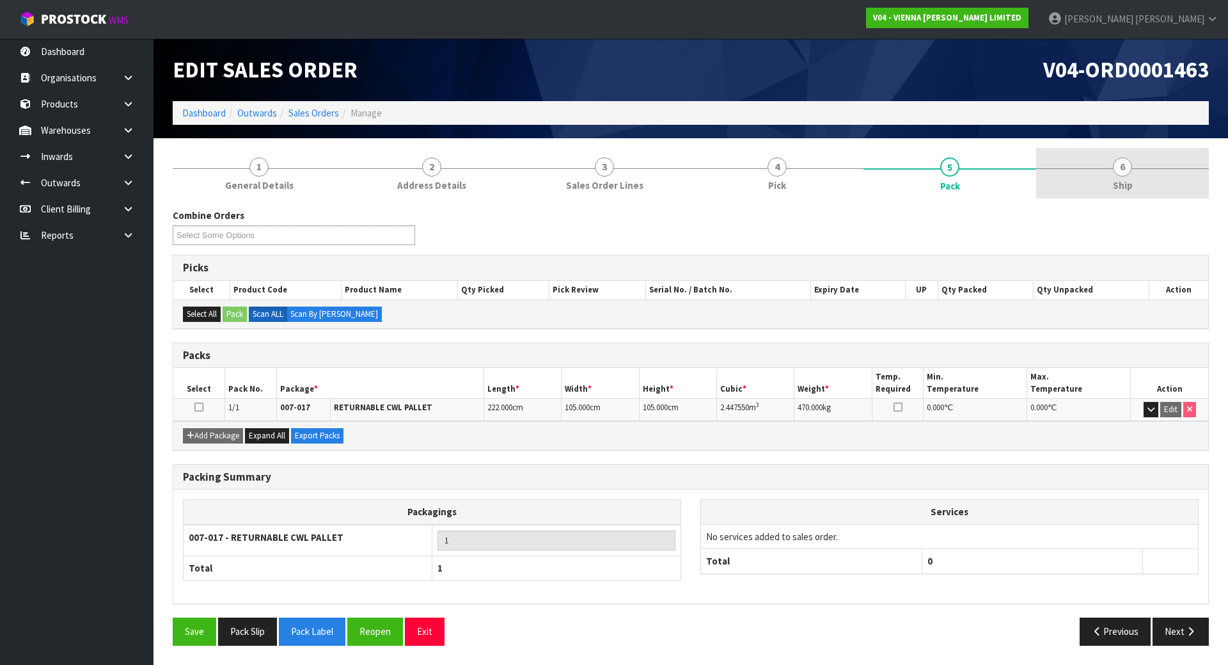
click at [1139, 177] on link "6 Ship" at bounding box center [1122, 173] width 173 height 51
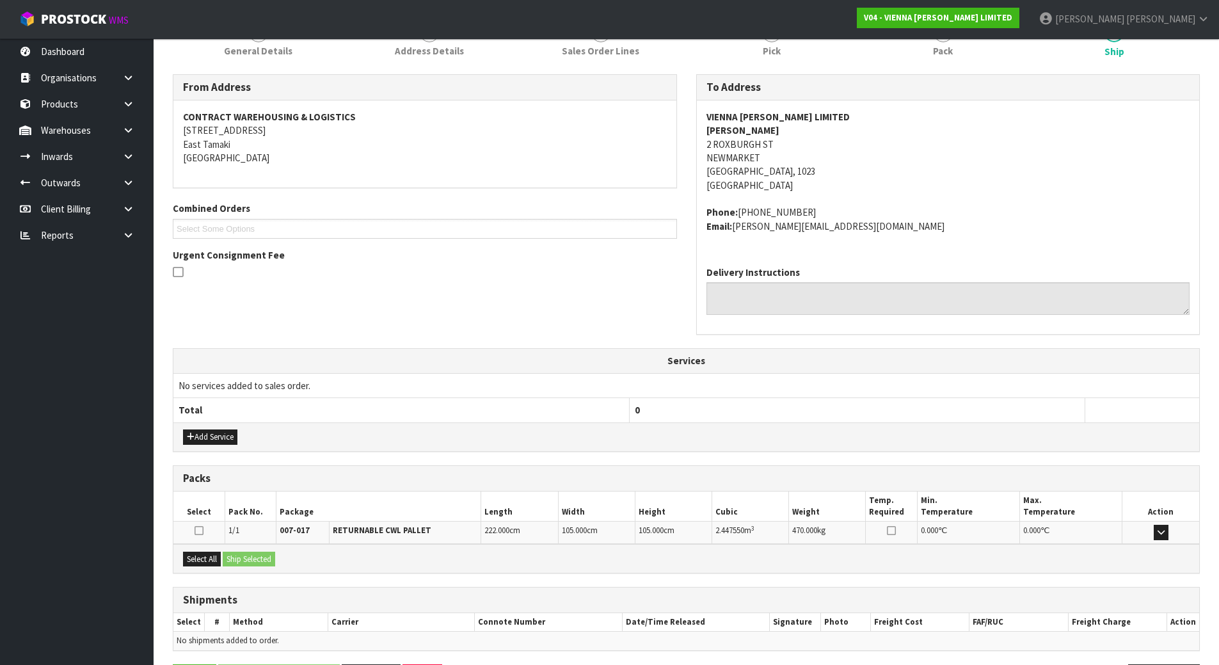
scroll to position [180, 0]
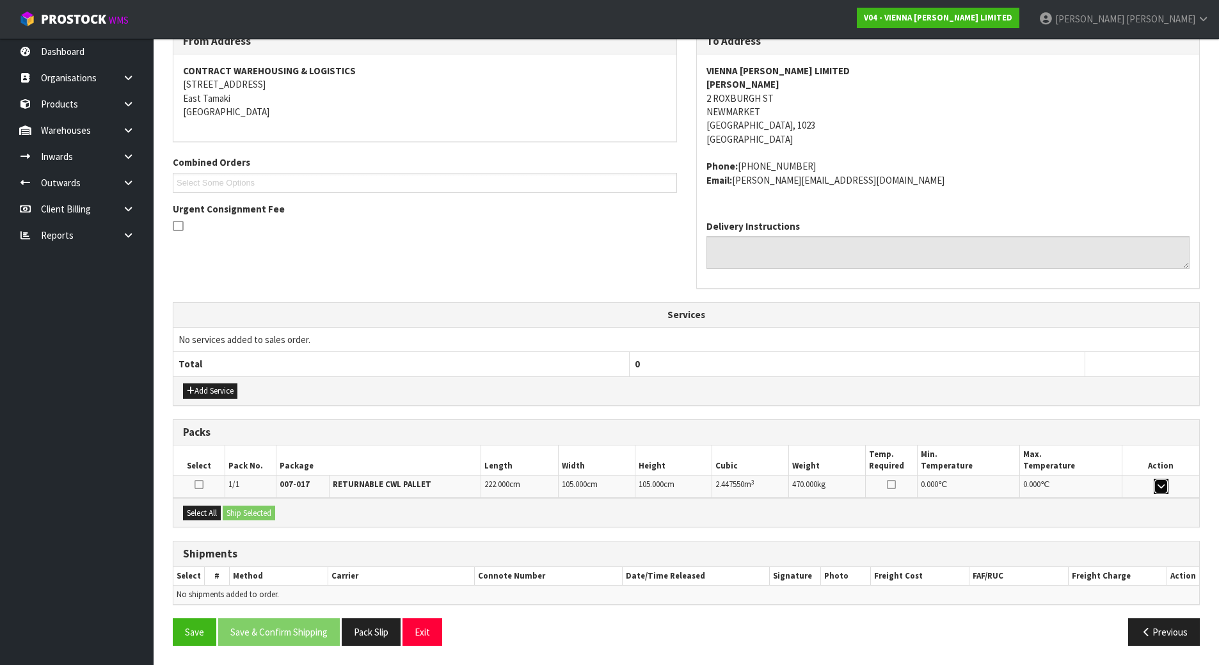
click at [1153, 480] on button "button" at bounding box center [1160, 486] width 15 height 15
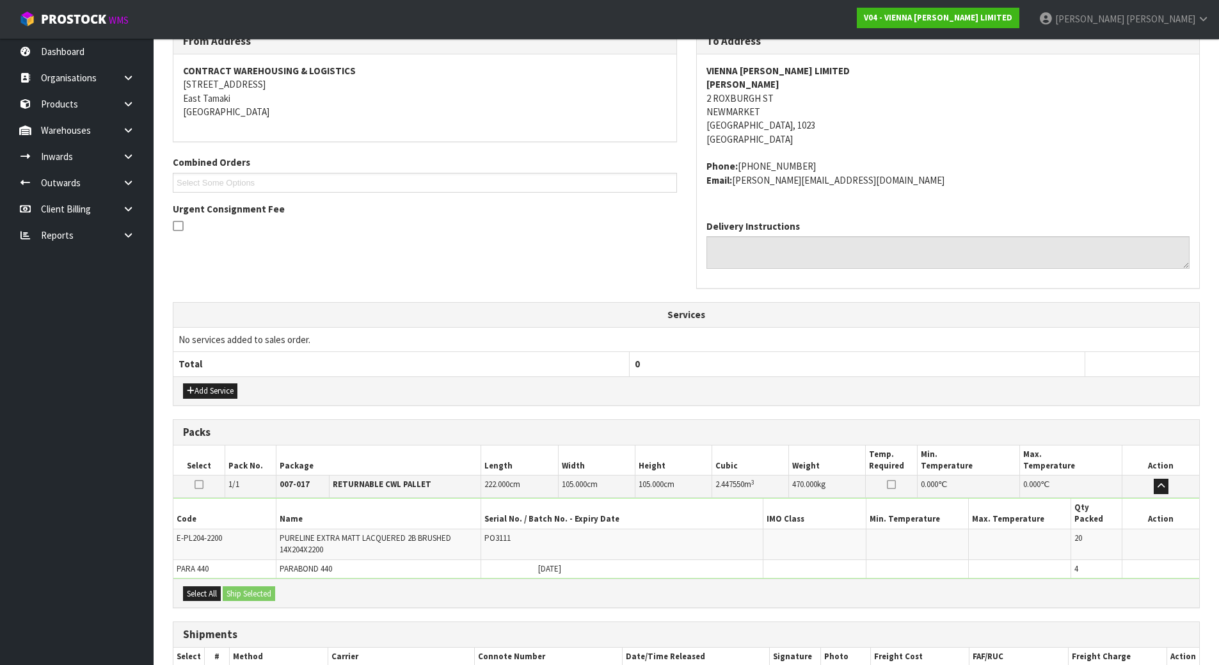
click at [836, 578] on div "Select All Ship Selected" at bounding box center [685, 592] width 1025 height 29
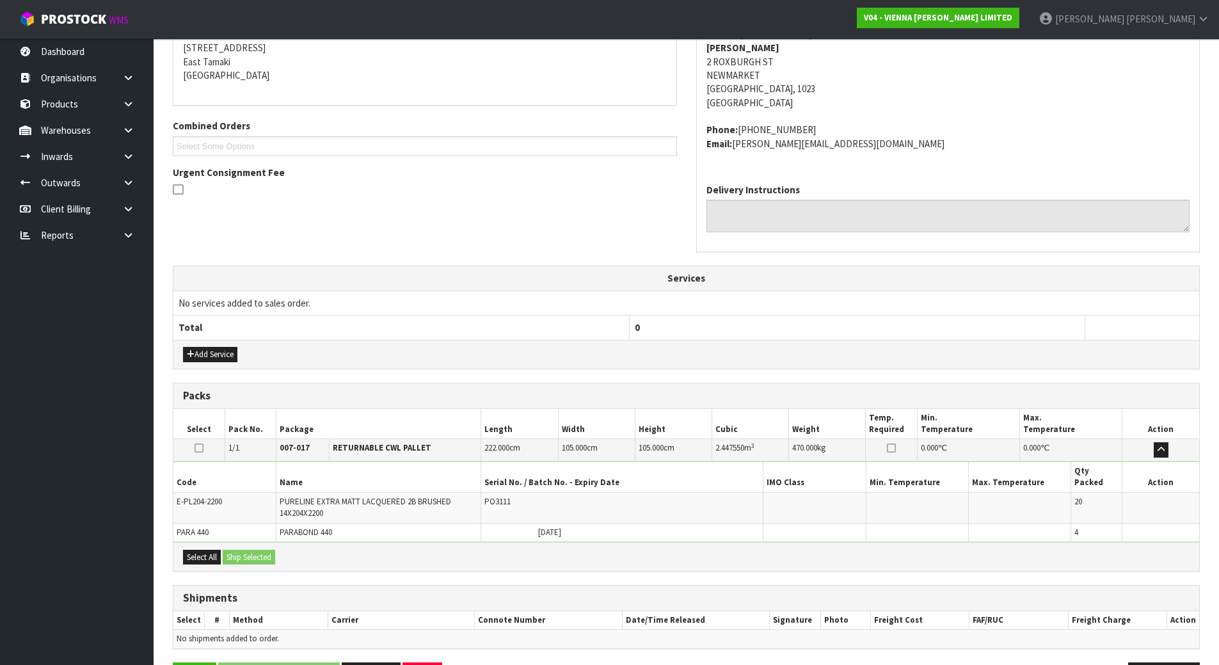
scroll to position [249, 0]
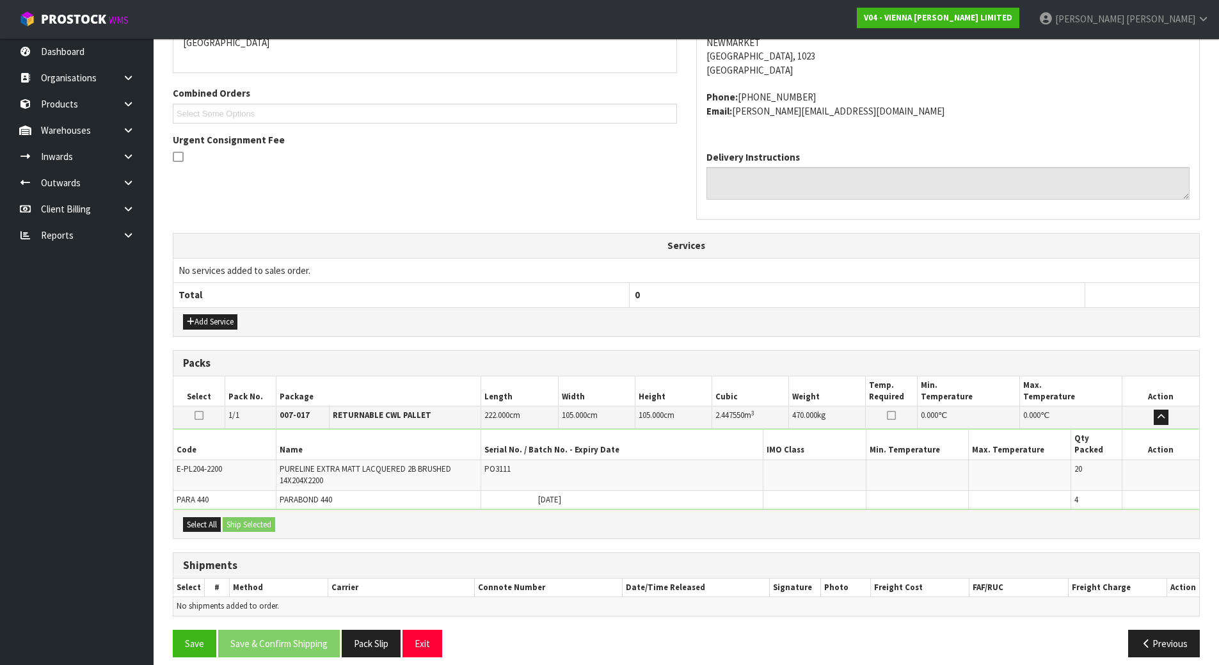
click at [194, 411] on icon at bounding box center [198, 415] width 9 height 10
click at [0, 0] on input "checkbox" at bounding box center [0, 0] width 0 height 0
click at [242, 517] on button "Ship Selected" at bounding box center [249, 524] width 52 height 15
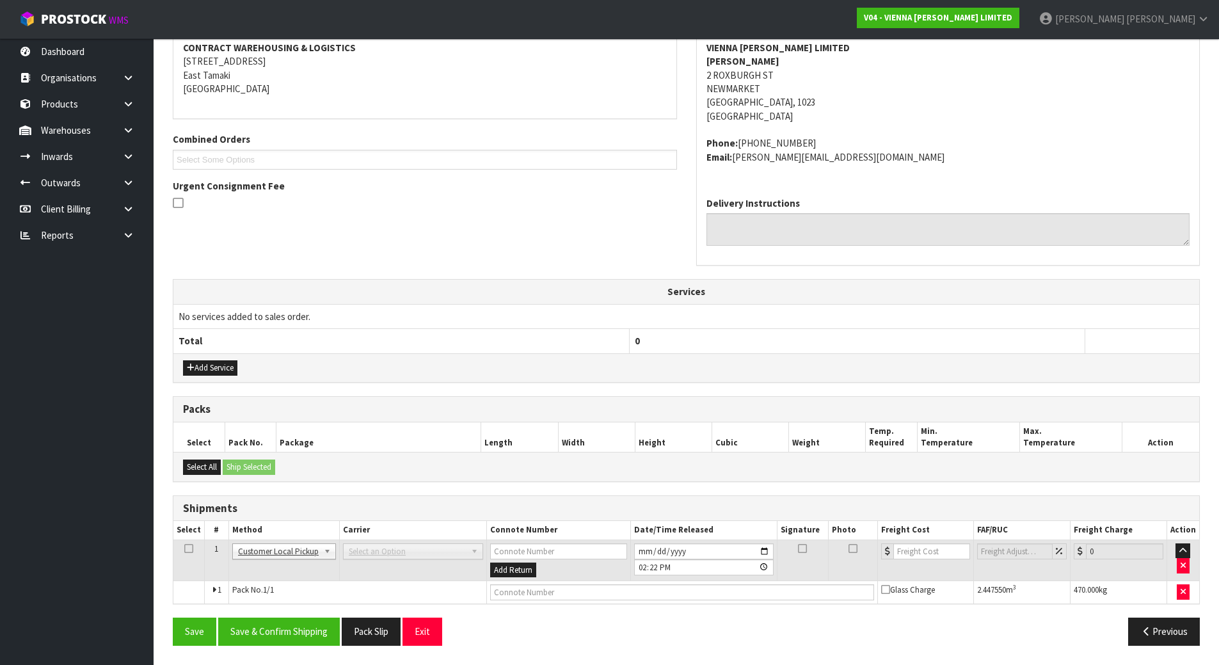
scroll to position [203, 0]
click at [503, 493] on div "From Address CONTRACT WAREHOUSING & LOGISTICS 17 Allens Road East Tamaki Auckla…" at bounding box center [686, 330] width 1027 height 650
click at [529, 598] on input "text" at bounding box center [682, 592] width 384 height 16
click at [597, 590] on input "CUSTOMER COLLECTION" at bounding box center [682, 592] width 384 height 16
type input "CUSTOMER COLLECTION"
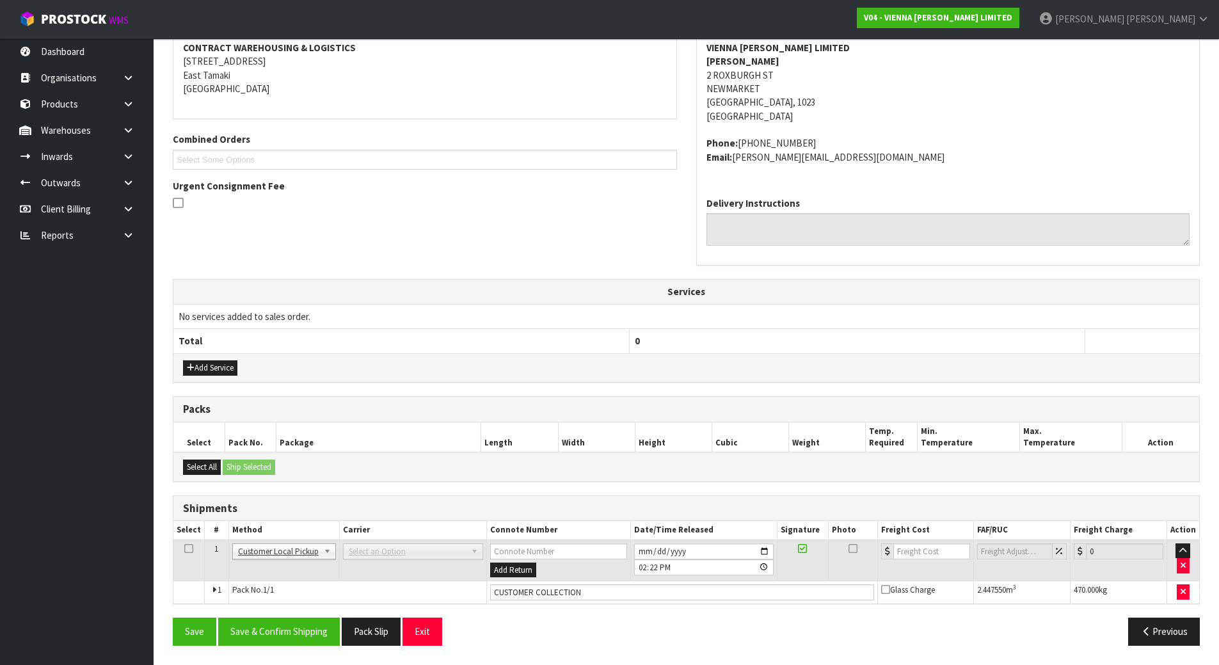
click at [452, 585] on td "Pack No. 1/1" at bounding box center [357, 592] width 258 height 23
click at [639, 629] on div "Save Save & Confirm Shipping Pack Slip Exit" at bounding box center [424, 631] width 523 height 28
click at [189, 549] on icon at bounding box center [188, 548] width 9 height 1
click at [369, 489] on div "From Address CONTRACT WAREHOUSING & LOGISTICS 17 Allens Road East Tamaki Auckla…" at bounding box center [686, 330] width 1027 height 650
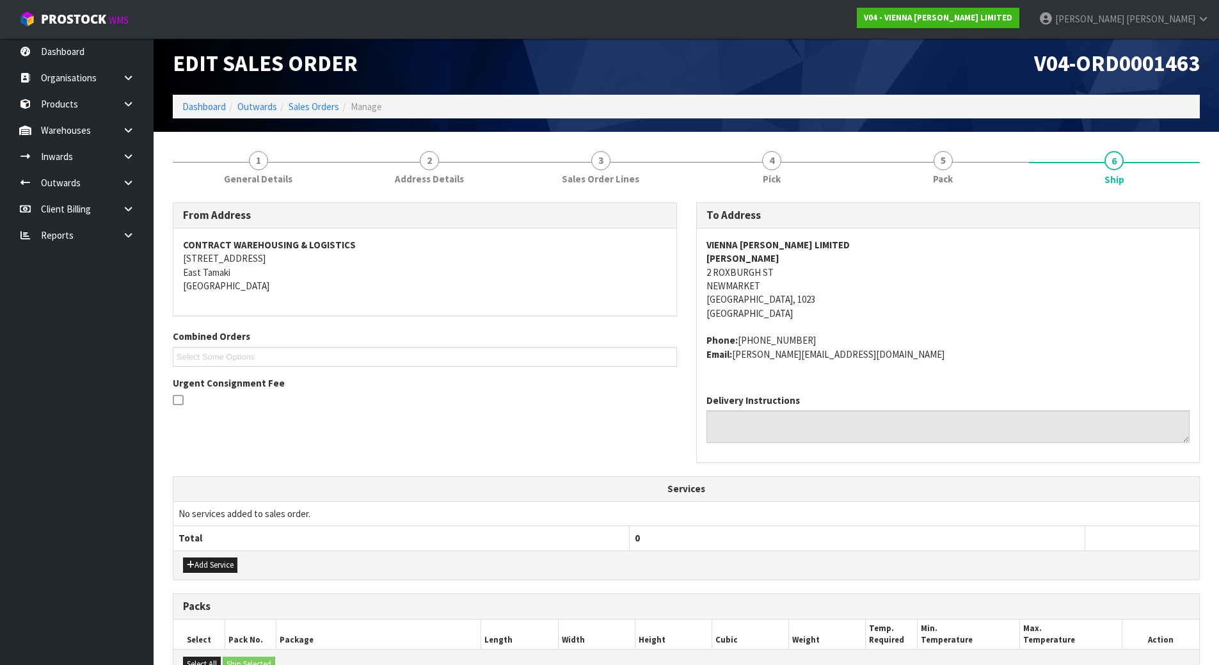
scroll to position [0, 0]
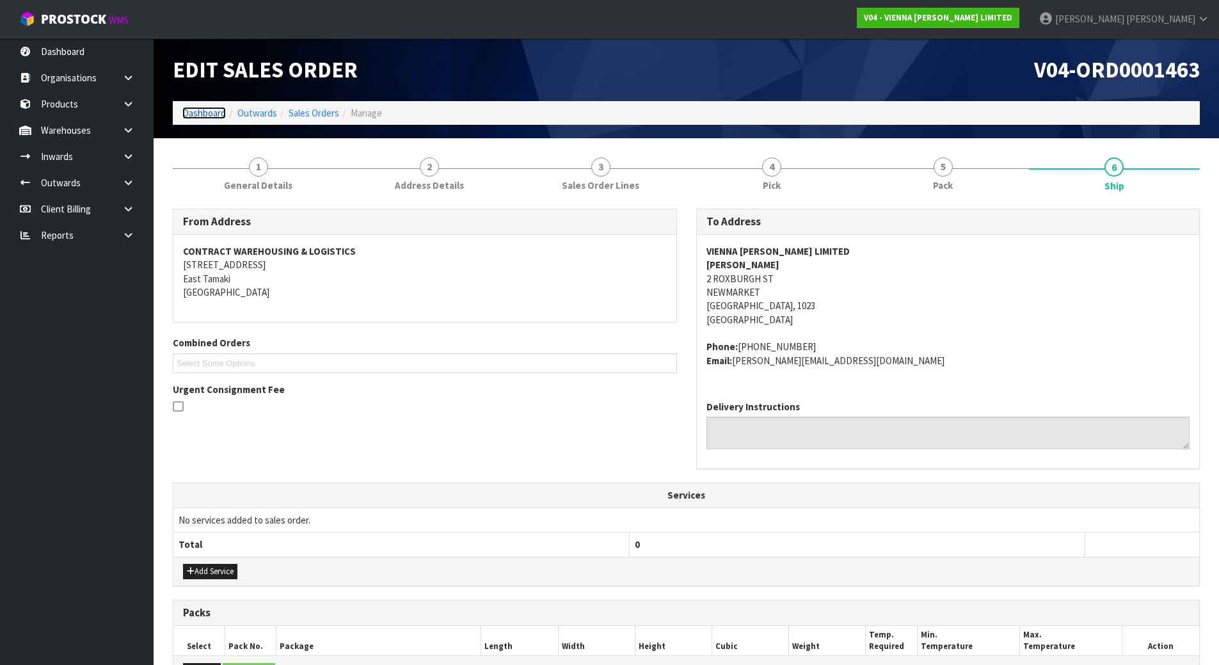
click at [199, 117] on link "Dashboard" at bounding box center [204, 113] width 44 height 12
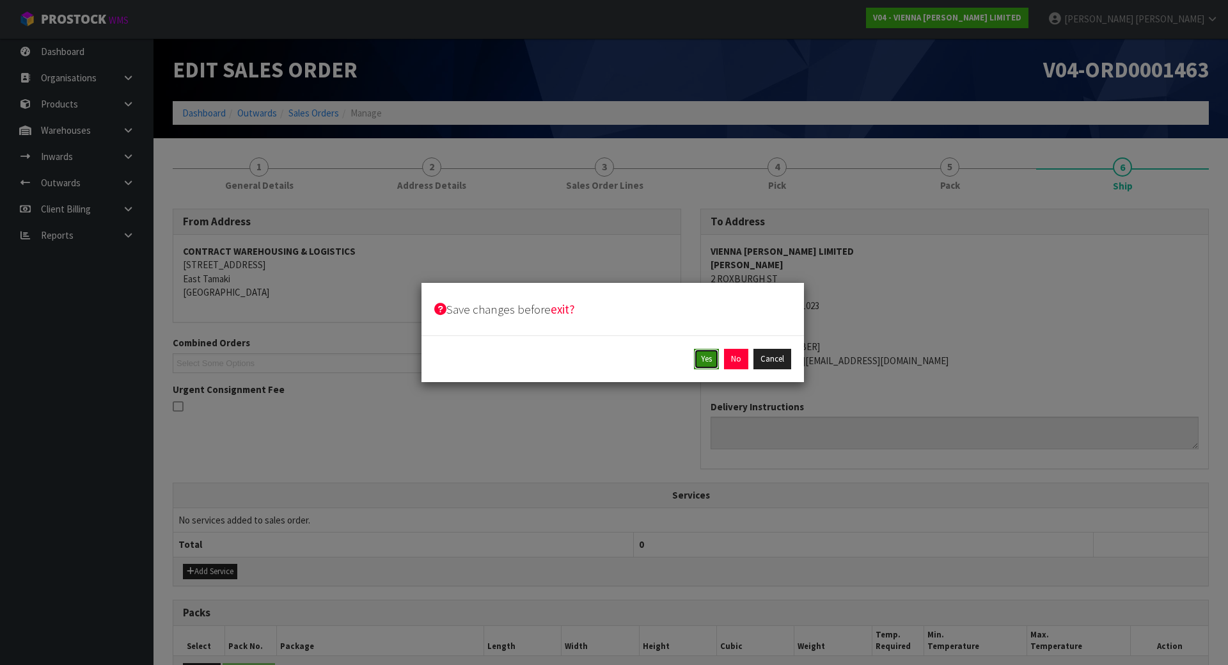
click at [702, 353] on button "Yes" at bounding box center [706, 359] width 25 height 20
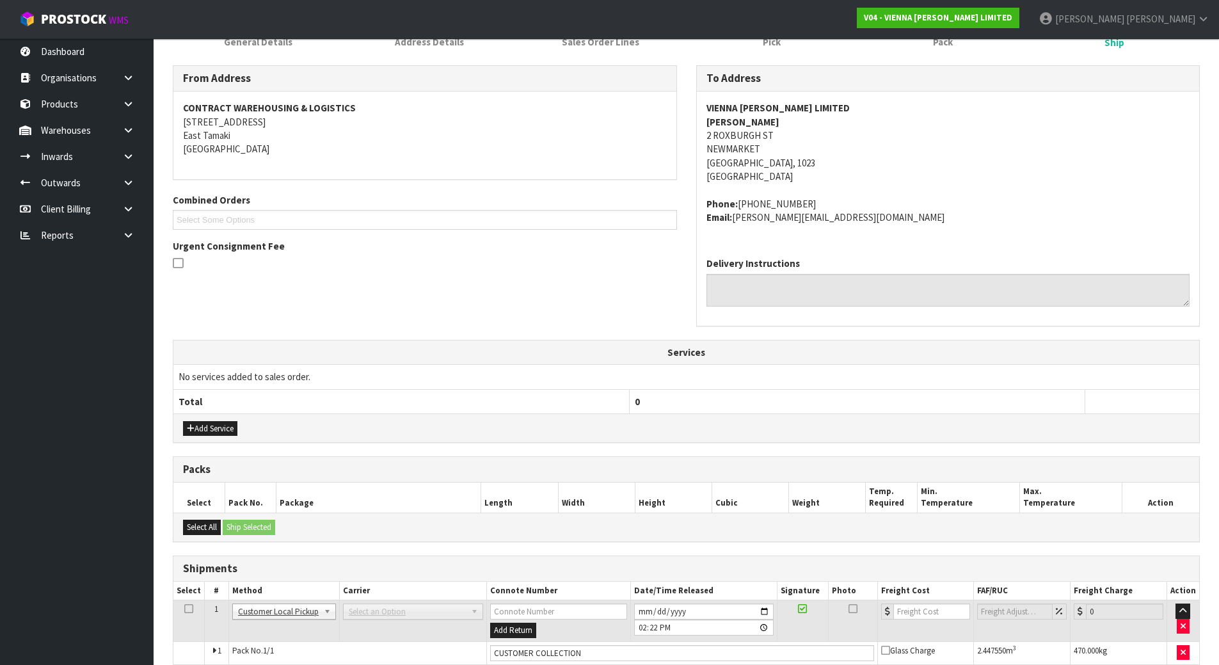
scroll to position [249, 0]
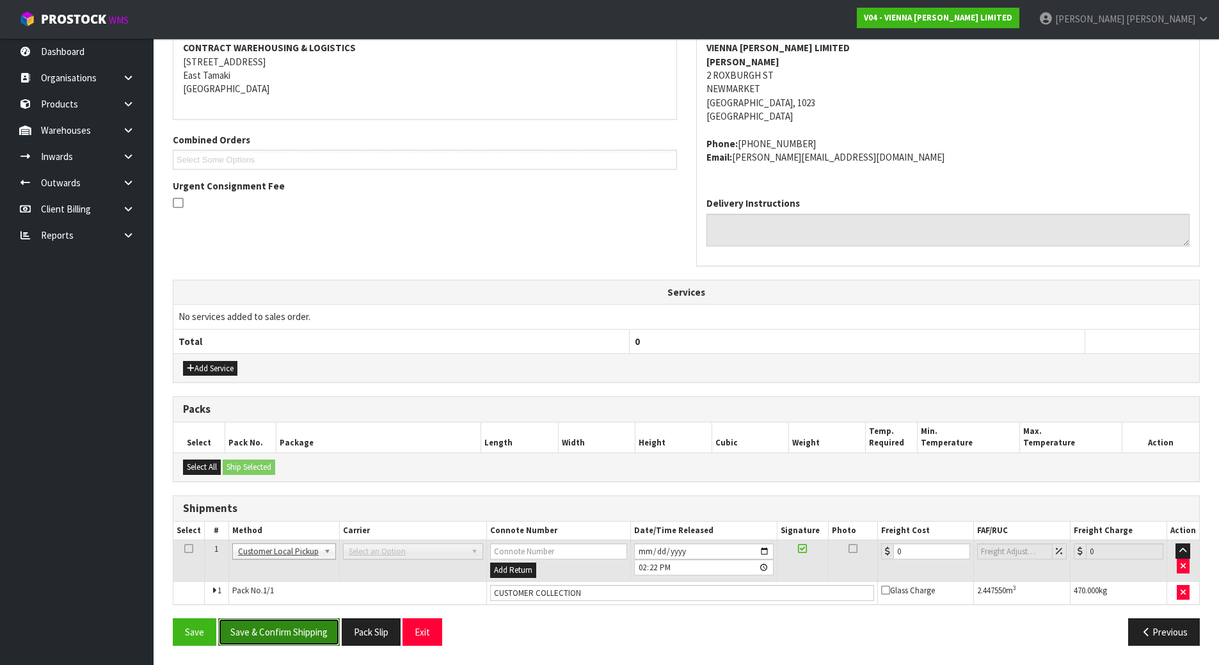
click at [283, 636] on button "Save & Confirm Shipping" at bounding box center [279, 632] width 122 height 28
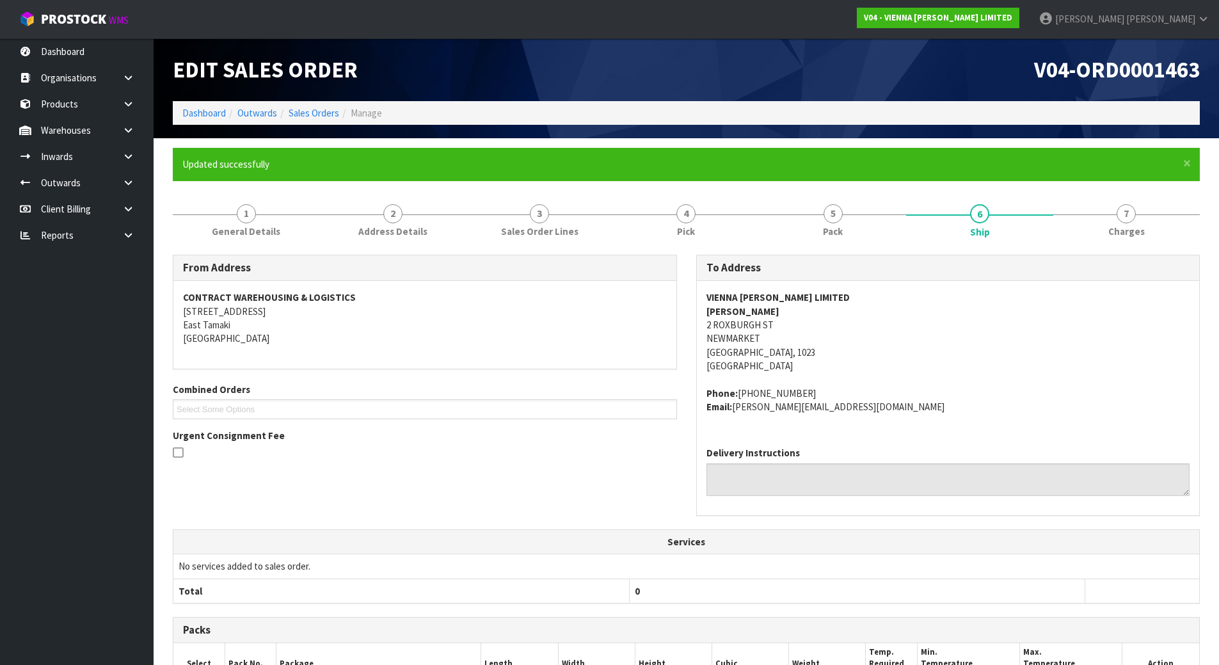
click at [193, 122] on ol "Dashboard Outwards Sales Orders Manage" at bounding box center [686, 113] width 1027 height 24
click at [194, 114] on link "Dashboard" at bounding box center [204, 113] width 44 height 12
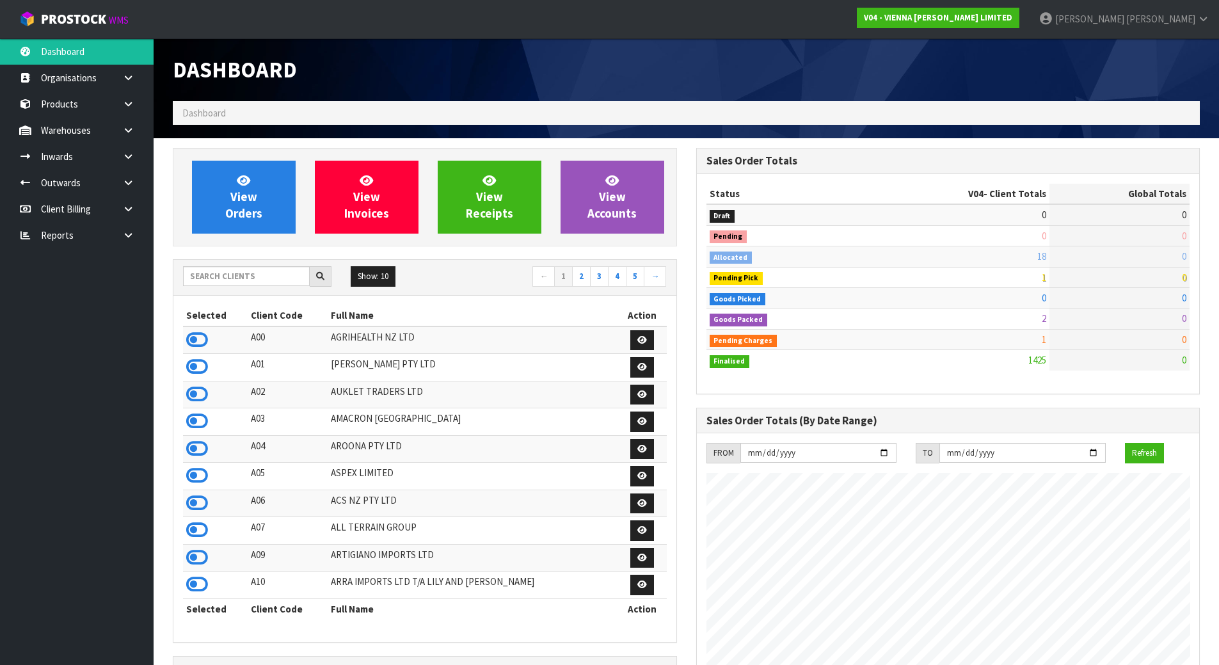
scroll to position [1011, 523]
click at [239, 283] on input "text" at bounding box center [246, 276] width 127 height 20
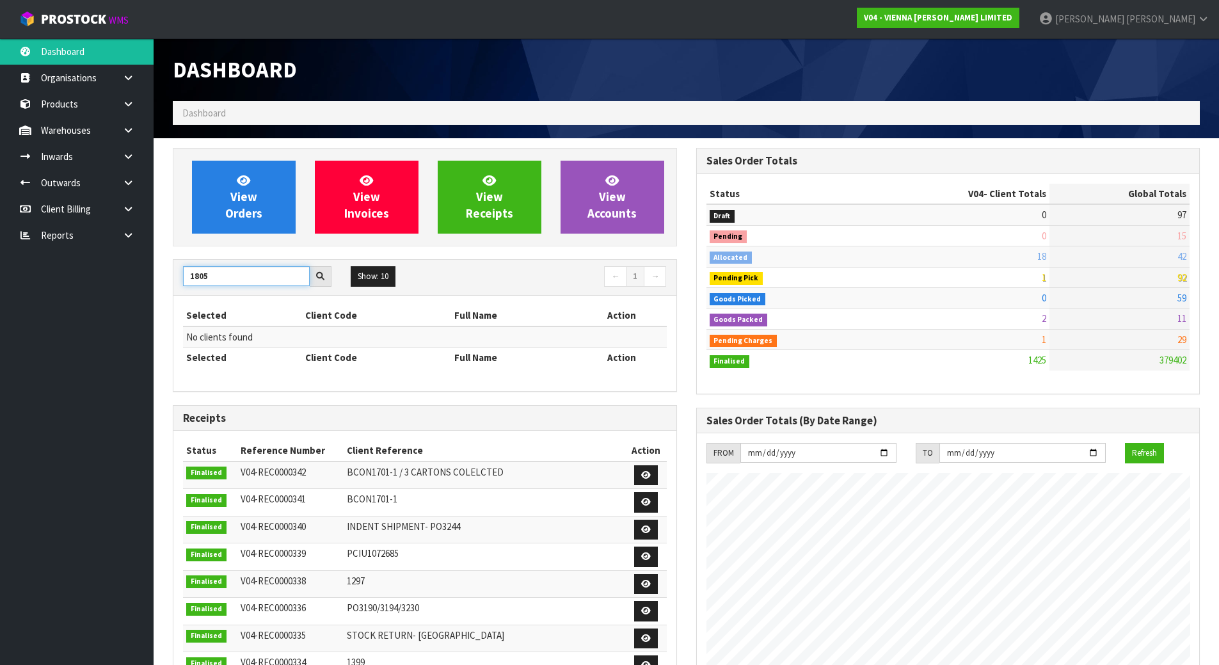
drag, startPoint x: 43, startPoint y: 281, endPoint x: -155, endPoint y: 263, distance: 199.2
click at [0, 263] on html "Toggle navigation ProStock WMS V04 - VIENNA WOODS LIMITED Michael Drugan Logout…" at bounding box center [609, 332] width 1219 height 665
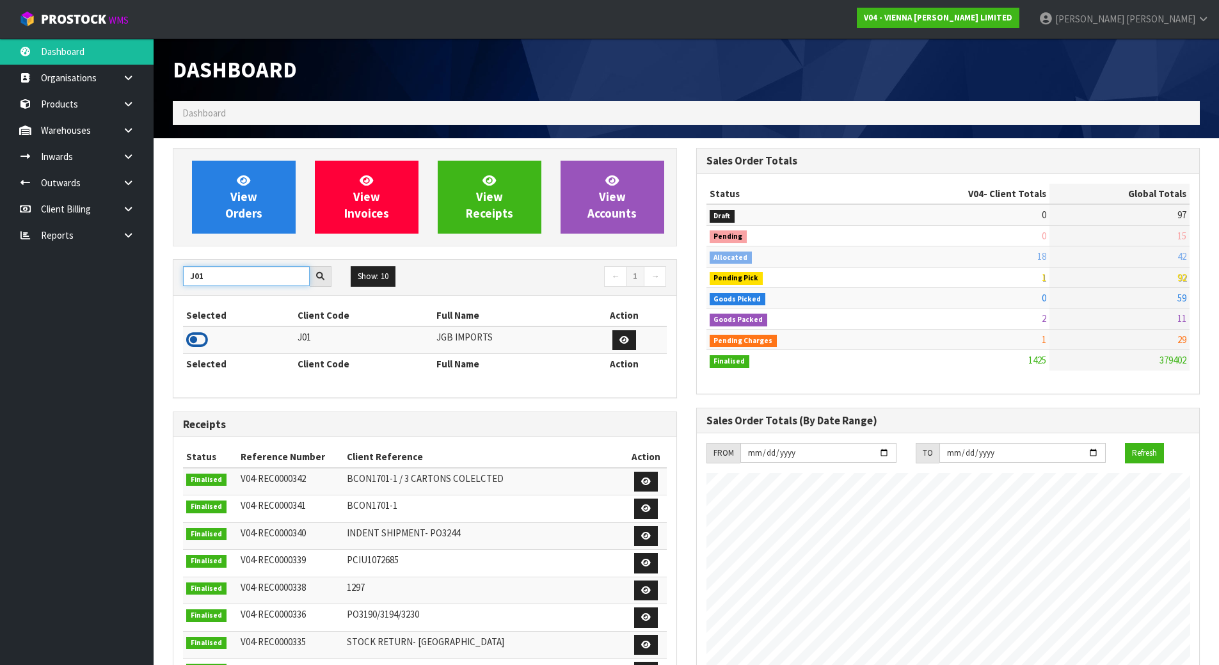
type input "J01"
click at [202, 338] on icon at bounding box center [197, 339] width 22 height 19
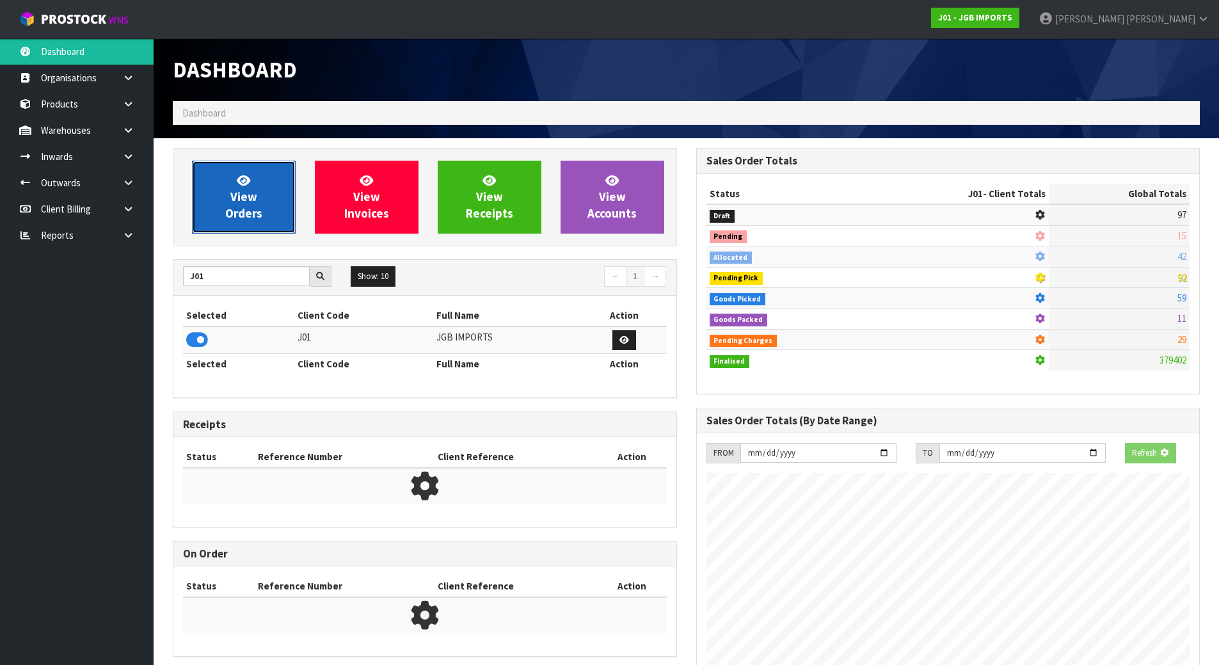
scroll to position [969, 523]
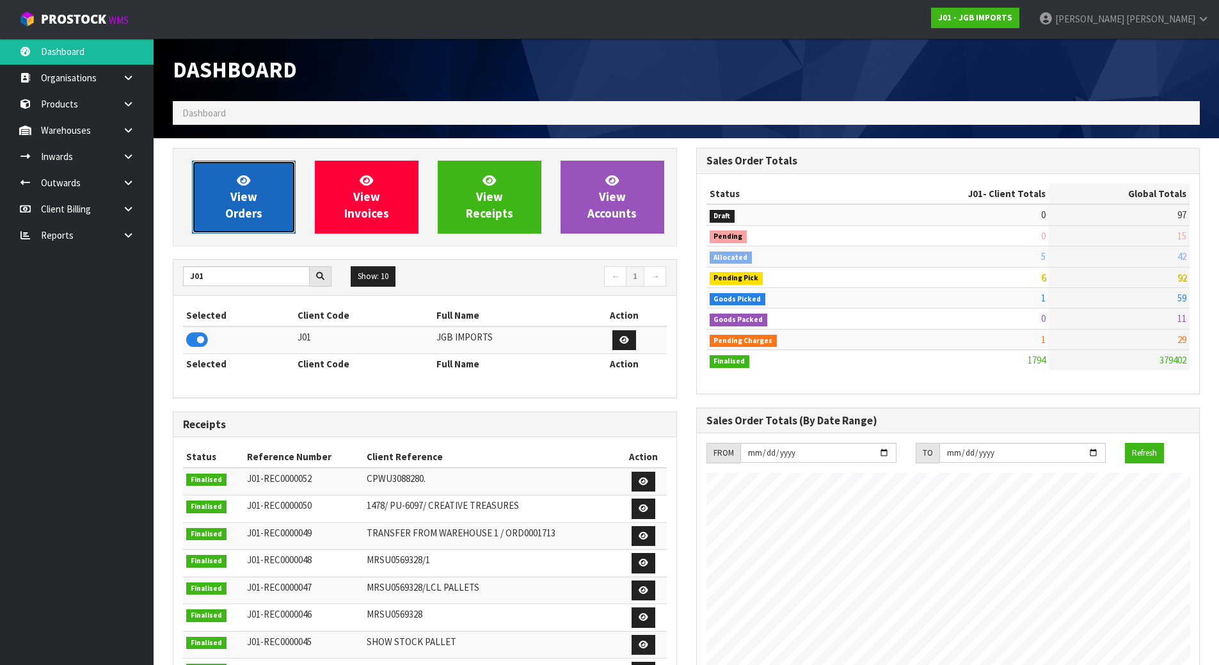
click at [222, 219] on link "View Orders" at bounding box center [244, 197] width 104 height 73
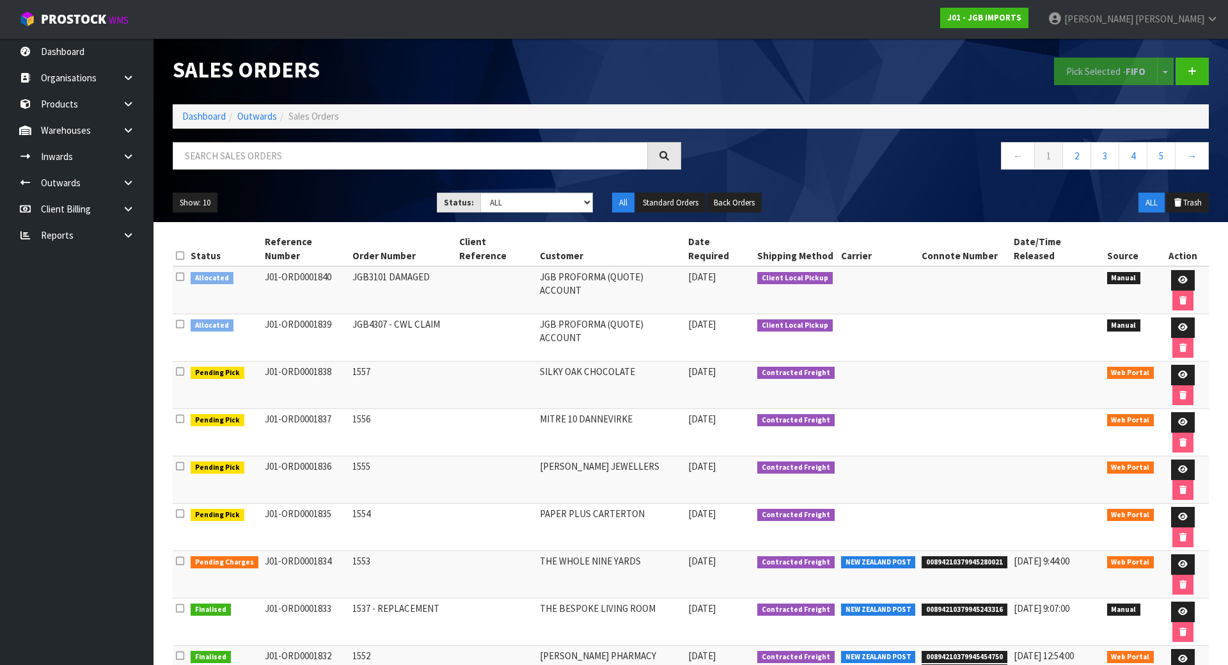
click at [419, 171] on div at bounding box center [427, 160] width 528 height 37
click at [427, 148] on input "text" at bounding box center [410, 156] width 475 height 28
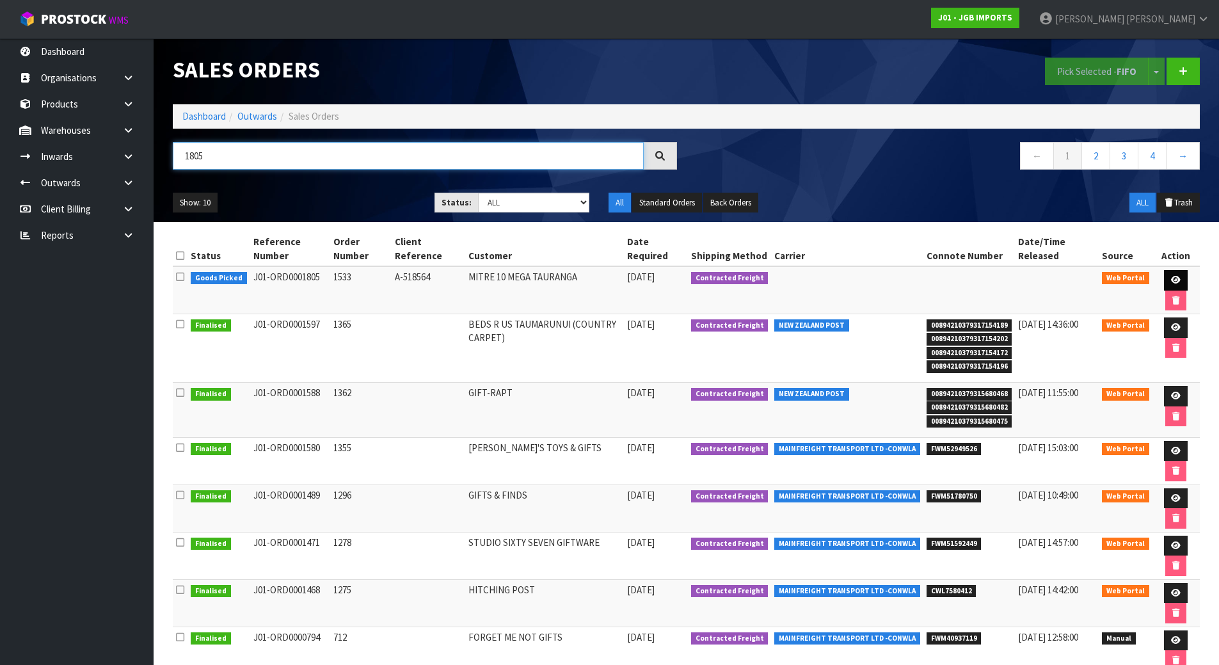
type input "1805"
click at [1171, 281] on icon at bounding box center [1176, 280] width 10 height 8
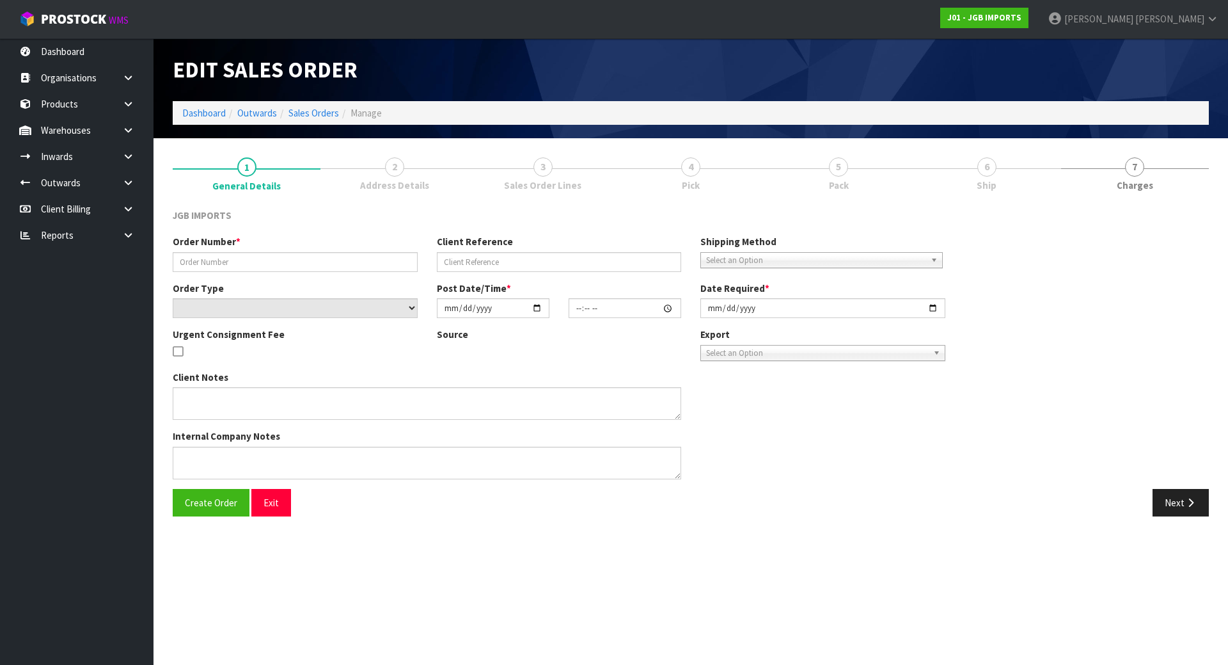
type input "1533"
type input "A-518564"
select select "number:0"
type input "2025-08-20"
type input "17:53:00.000"
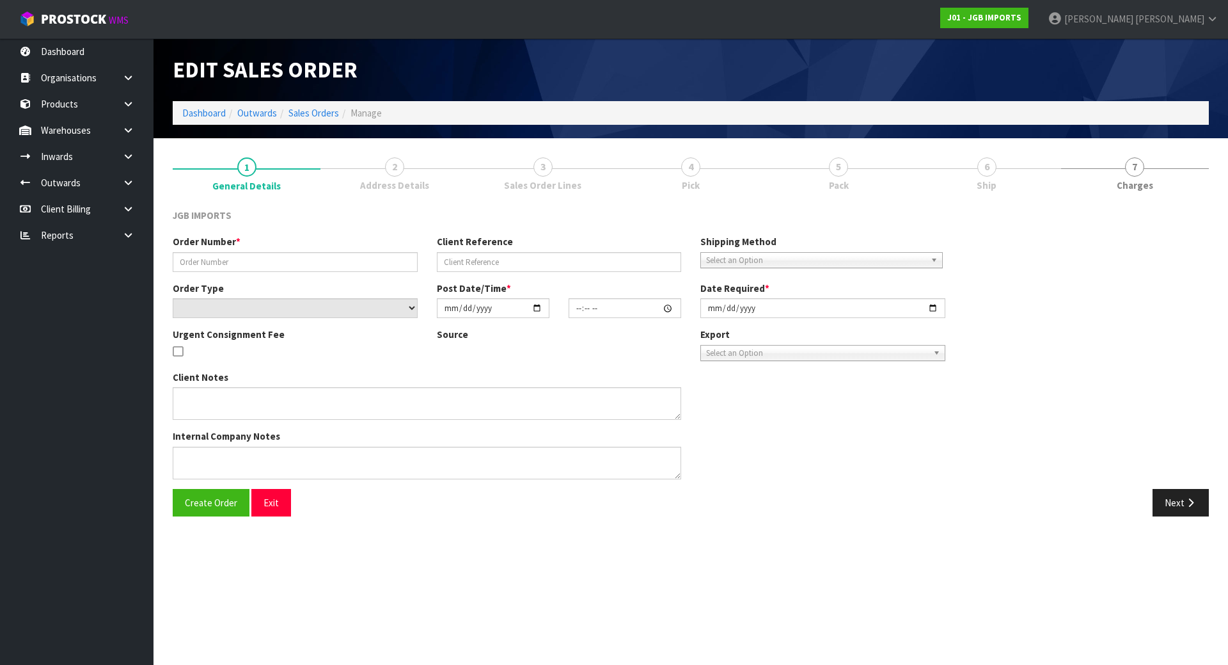
type input "[DATE]"
type textarea "SEND SEPT 1ST. PLEASE EMAIL PRO-FORMA INVOICE REQUESTING ORDER NUMBER BEFORE SE…"
type textarea "PLEASE SUPPLY ON ORDER NO A-518564. IF POSSIBLE, COULD YOU SUPPLY ON SEPTEMBER …"
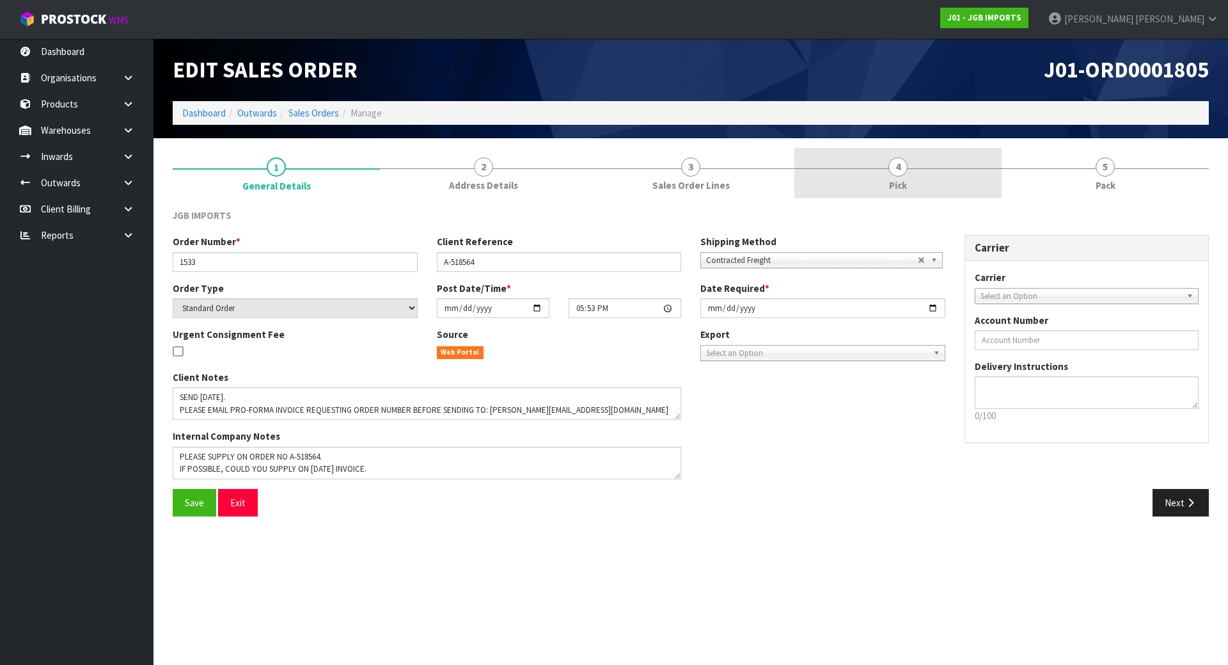
click at [937, 187] on link "4 Pick" at bounding box center [898, 173] width 207 height 51
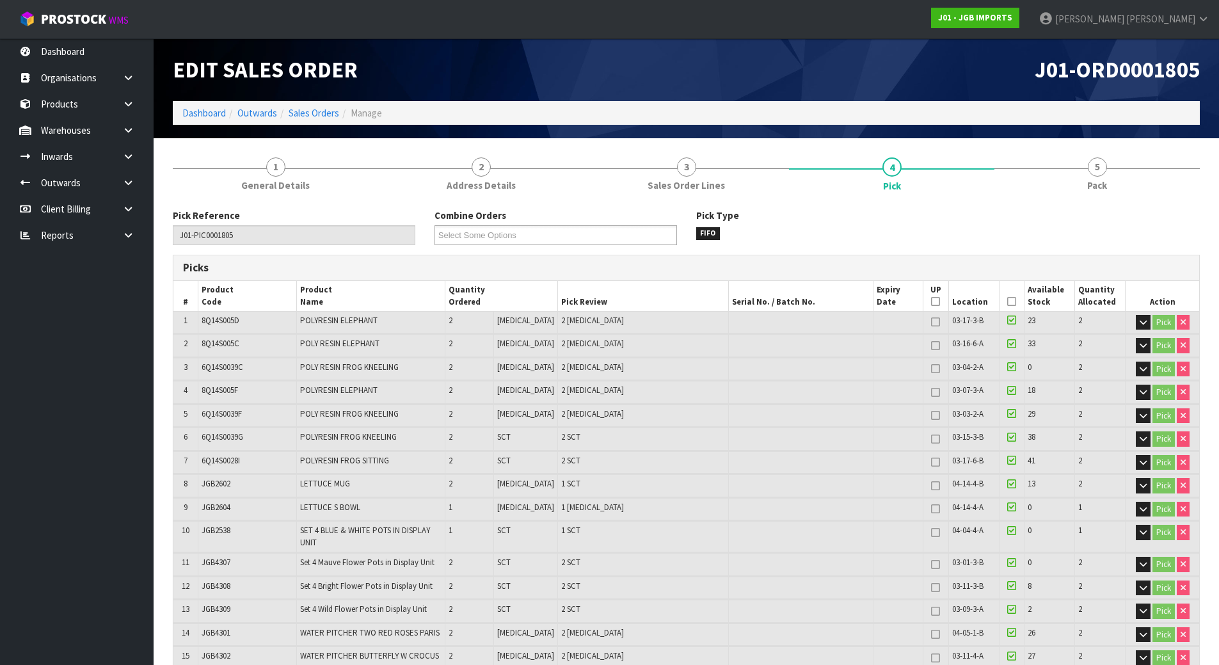
click at [306, 104] on ol "Dashboard Outwards Sales Orders Manage" at bounding box center [686, 113] width 1027 height 24
click at [305, 106] on li "Sales Orders" at bounding box center [308, 112] width 62 height 13
click at [303, 110] on link "Sales Orders" at bounding box center [314, 113] width 51 height 12
